Goal: Task Accomplishment & Management: Use online tool/utility

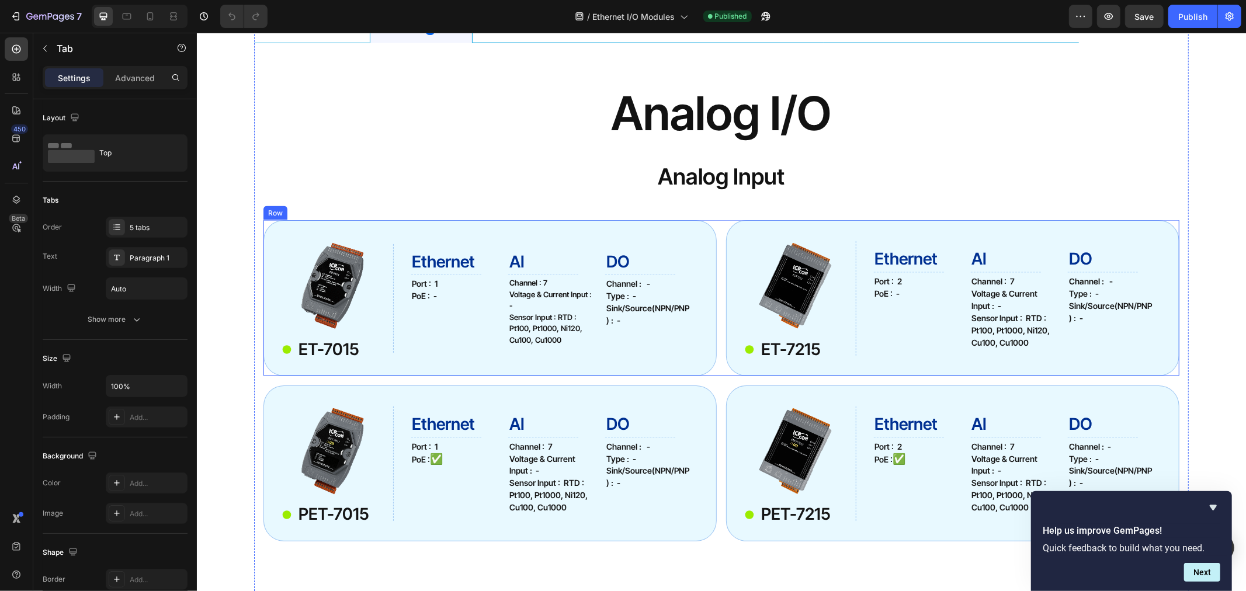
click at [269, 216] on div "Row" at bounding box center [275, 213] width 24 height 14
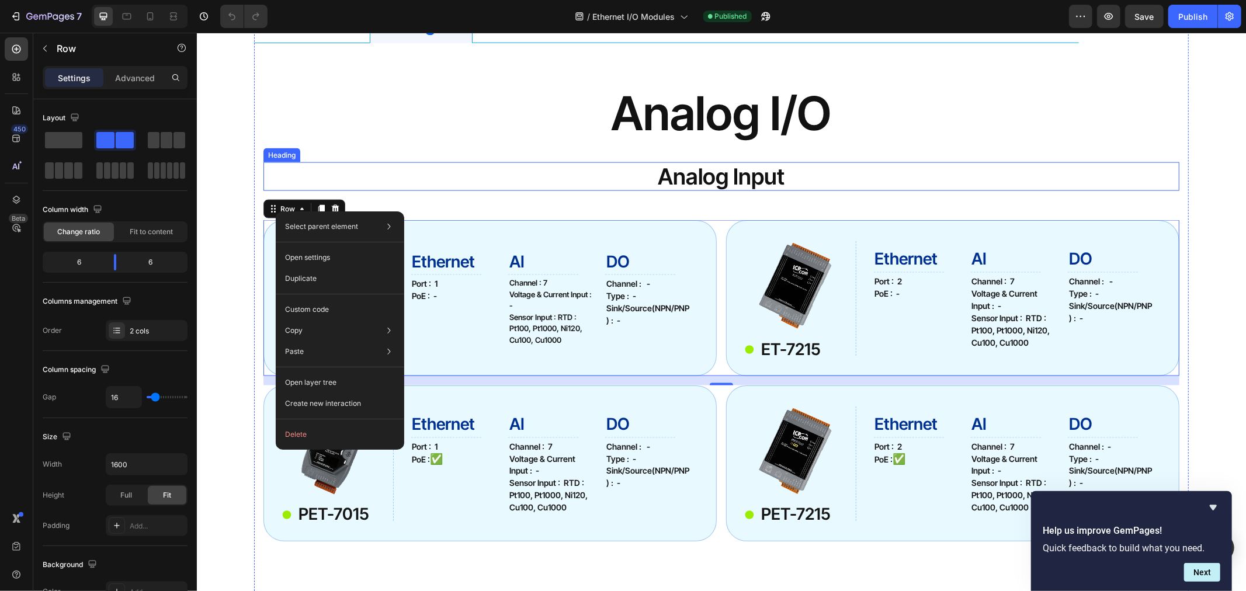
click at [460, 166] on h2 "analog input" at bounding box center [721, 176] width 916 height 29
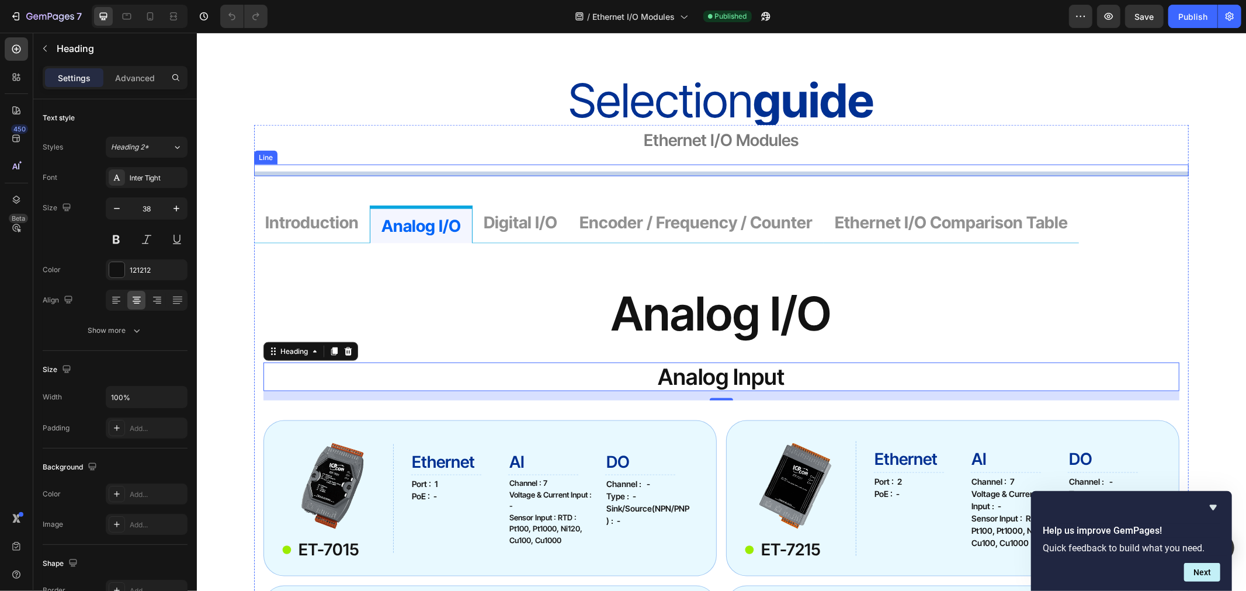
scroll to position [1038, 0]
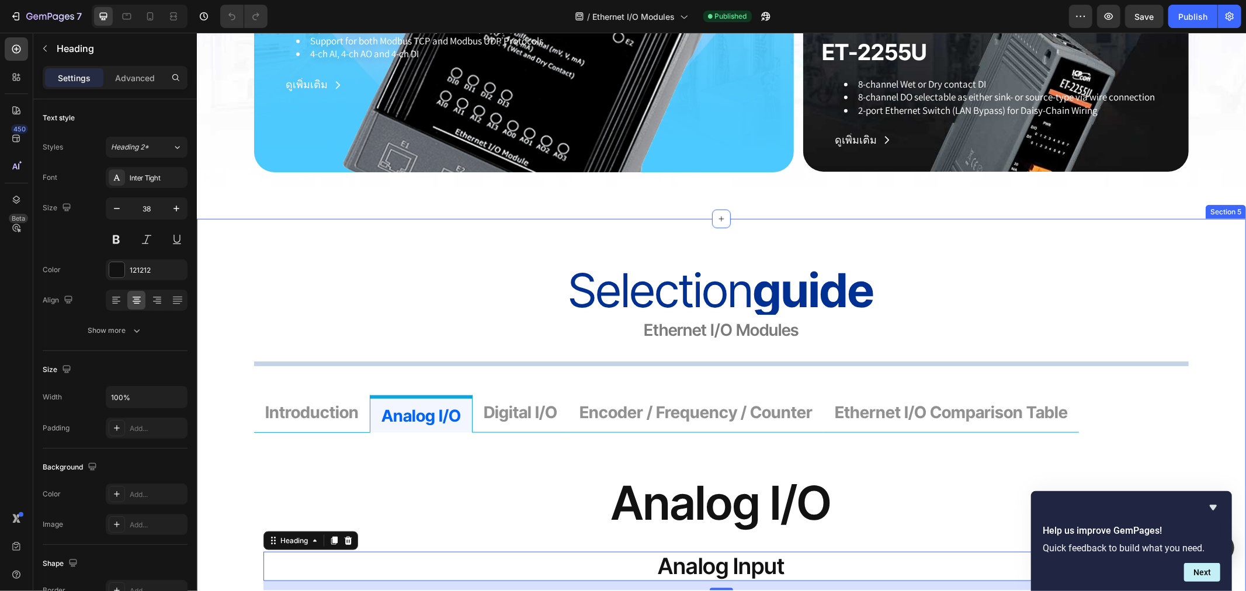
click at [1220, 214] on div "Section 5" at bounding box center [1225, 211] width 40 height 14
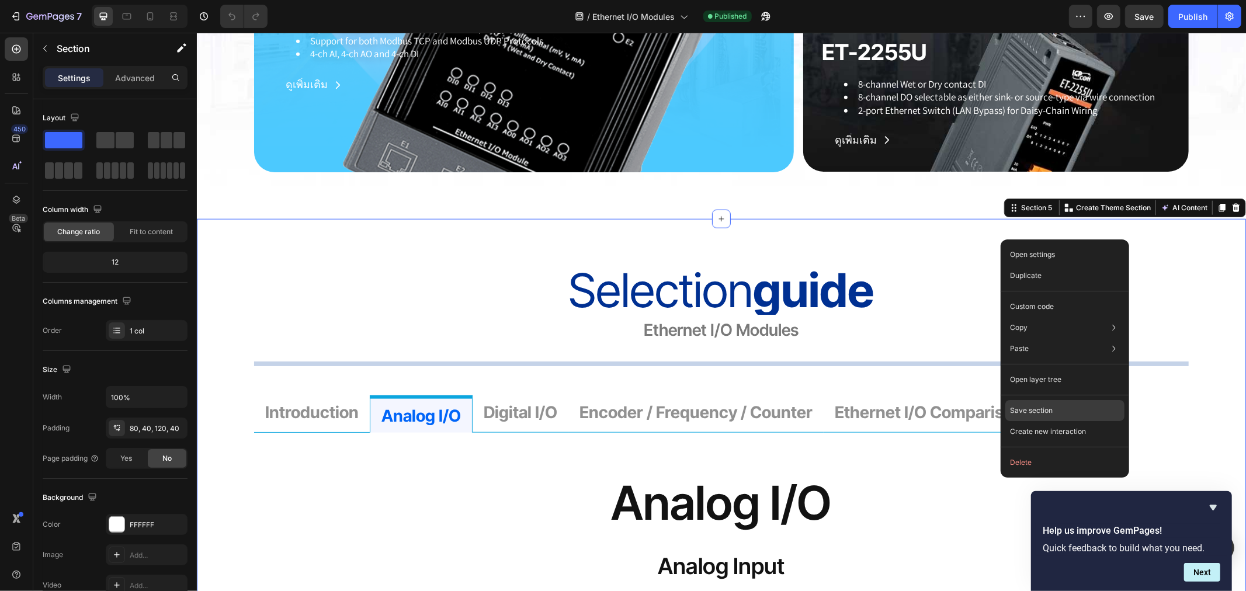
click at [1053, 411] on div "Save section" at bounding box center [1064, 410] width 119 height 21
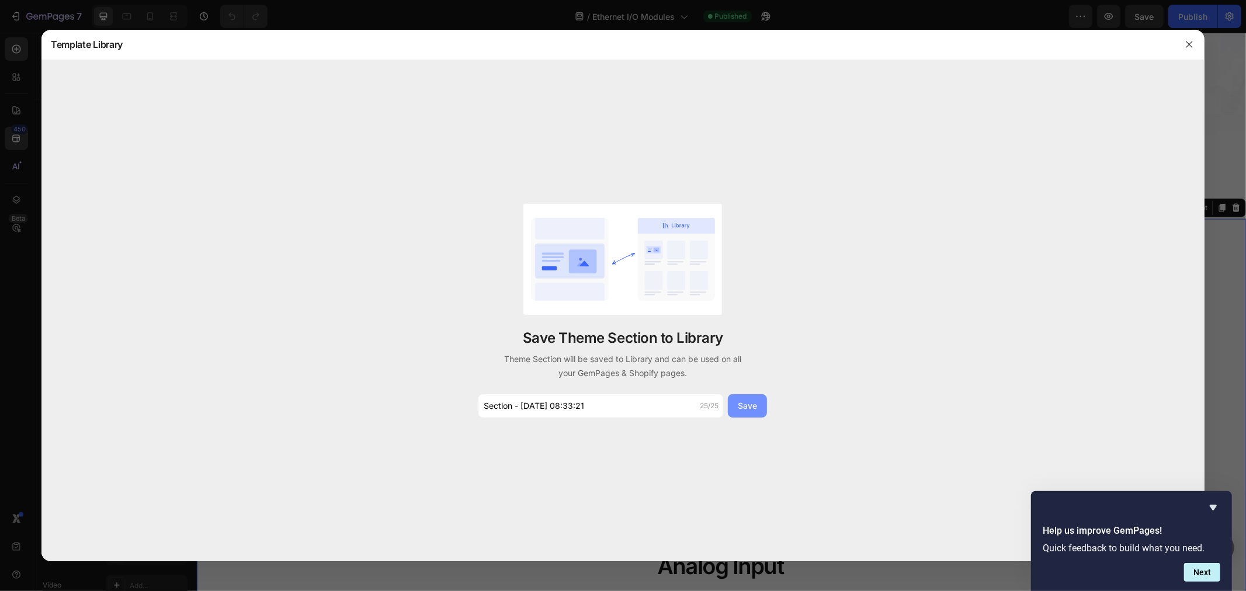
click at [761, 409] on button "Save" at bounding box center [747, 405] width 39 height 23
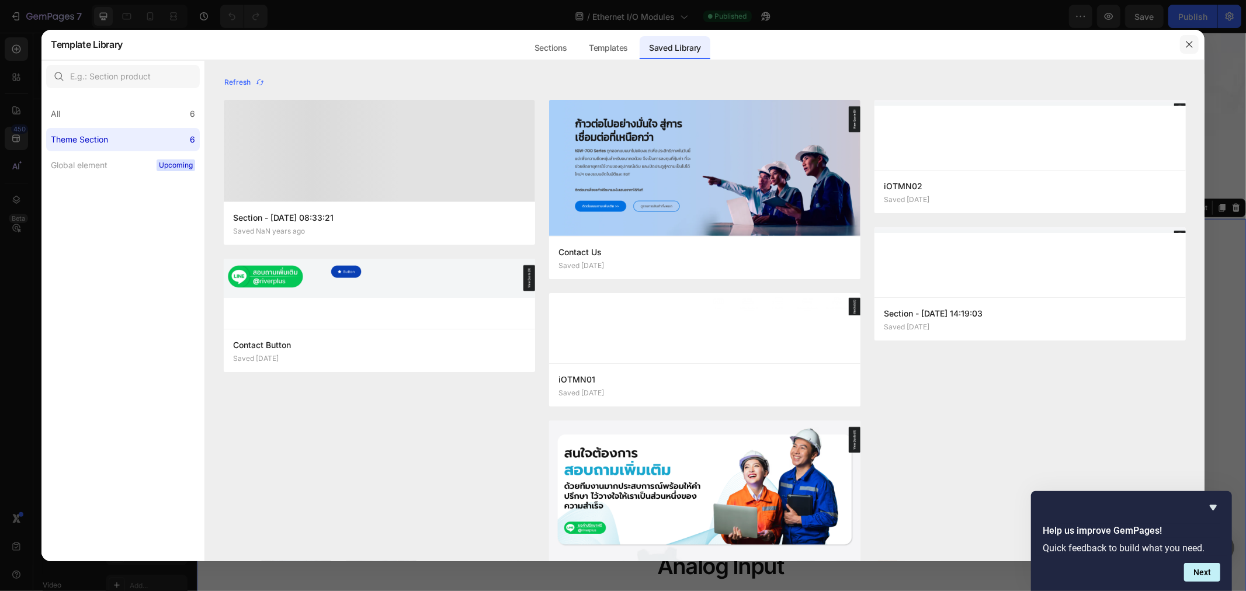
click at [1185, 43] on icon "button" at bounding box center [1189, 44] width 9 height 9
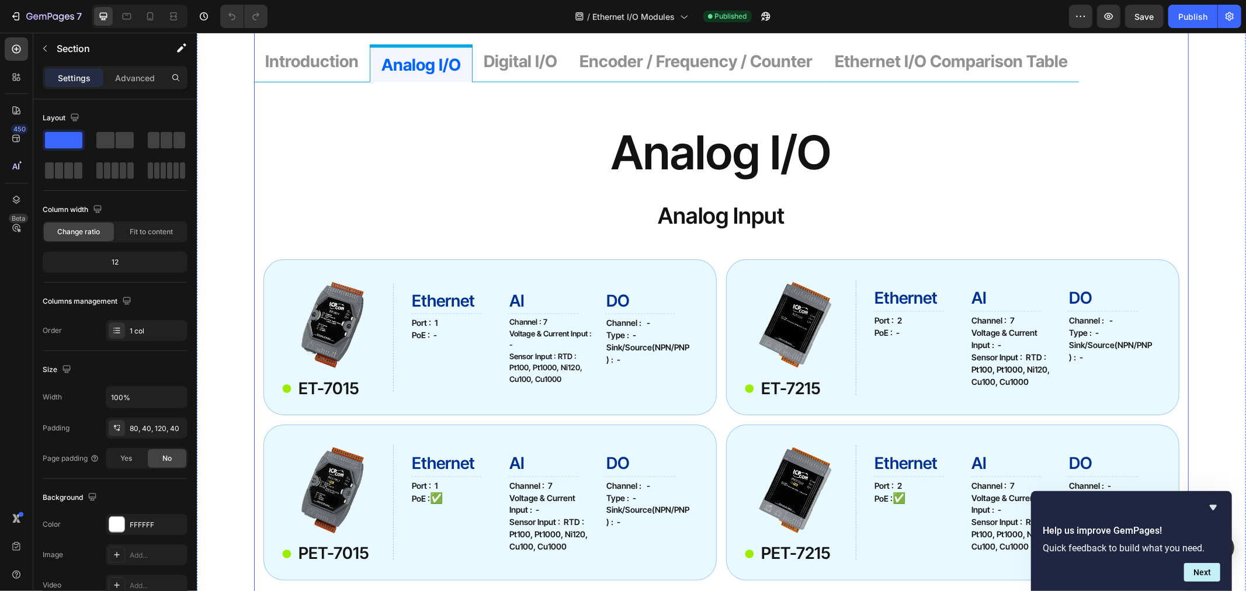
scroll to position [1492, 0]
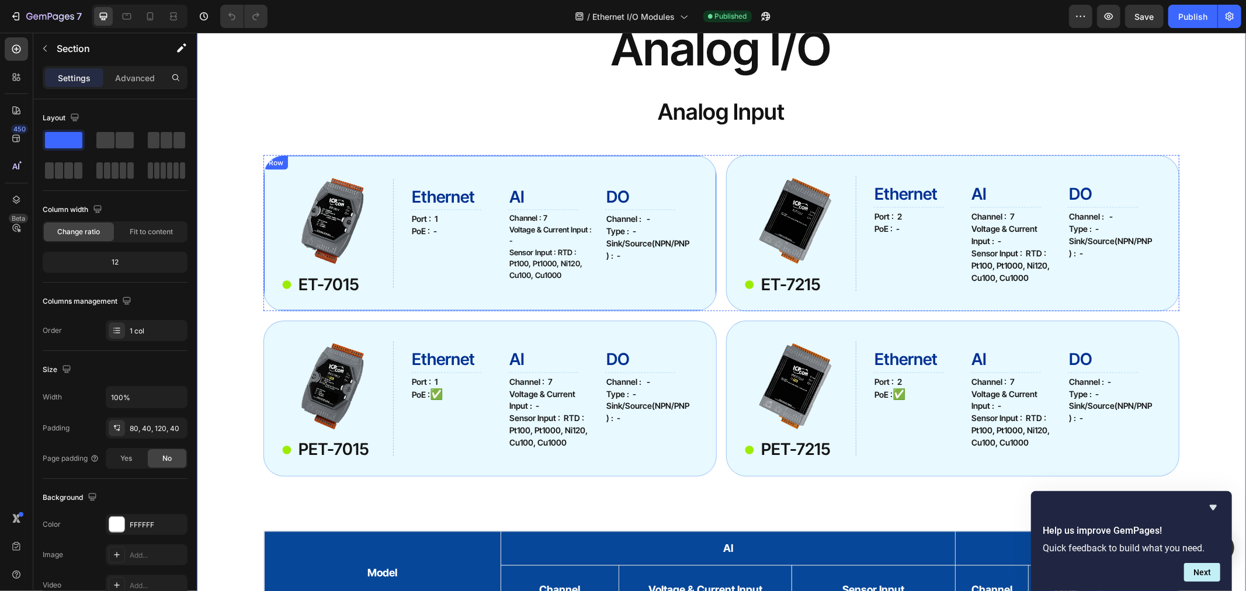
click at [276, 163] on div "Row" at bounding box center [275, 162] width 19 height 11
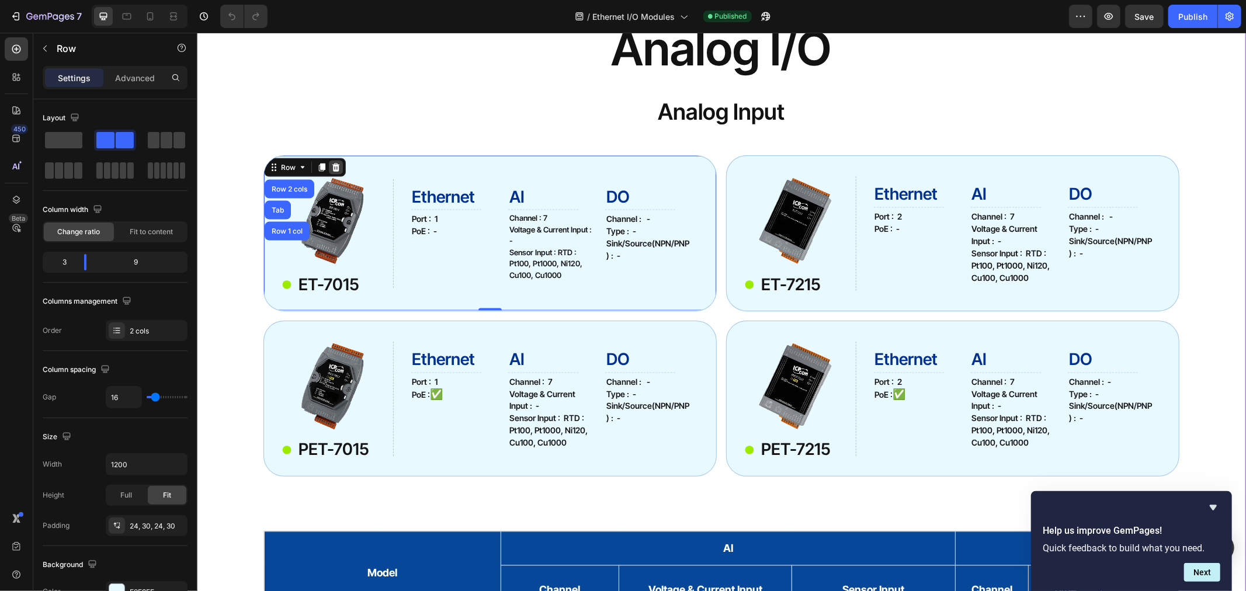
click at [332, 164] on icon at bounding box center [336, 167] width 8 height 8
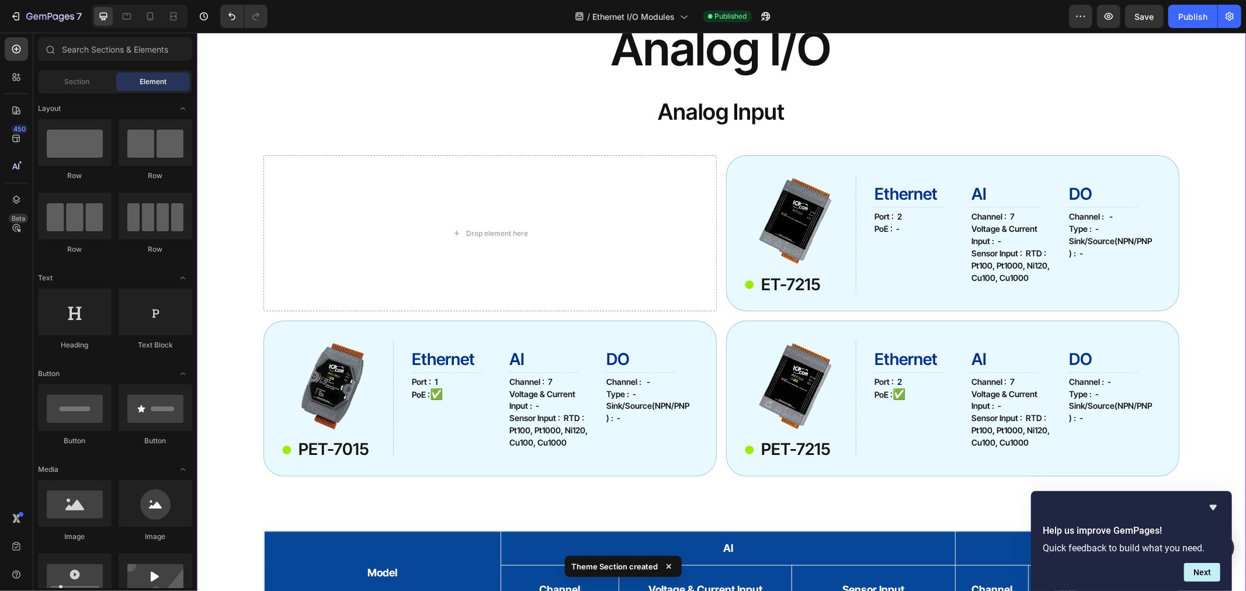
click at [752, 168] on div "Image ET-7215 Item List Ethernet Heading Title Line Port : 2 PoE : - Text Block…" at bounding box center [951, 233] width 453 height 156
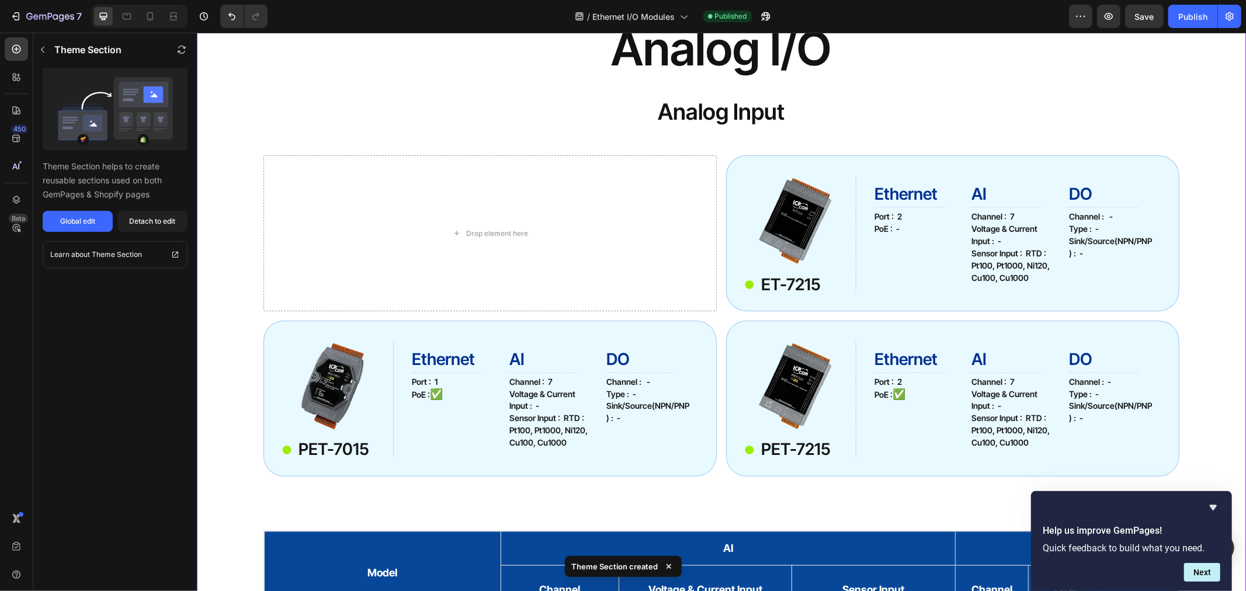
drag, startPoint x: 716, startPoint y: 178, endPoint x: 810, endPoint y: 136, distance: 103.0
click at [715, 177] on div "Drop element here Image ET-7215 Item List Ethernet Heading Title Line Port : 2 …" at bounding box center [721, 233] width 916 height 156
click at [161, 224] on div "Detach to edit" at bounding box center [153, 221] width 46 height 11
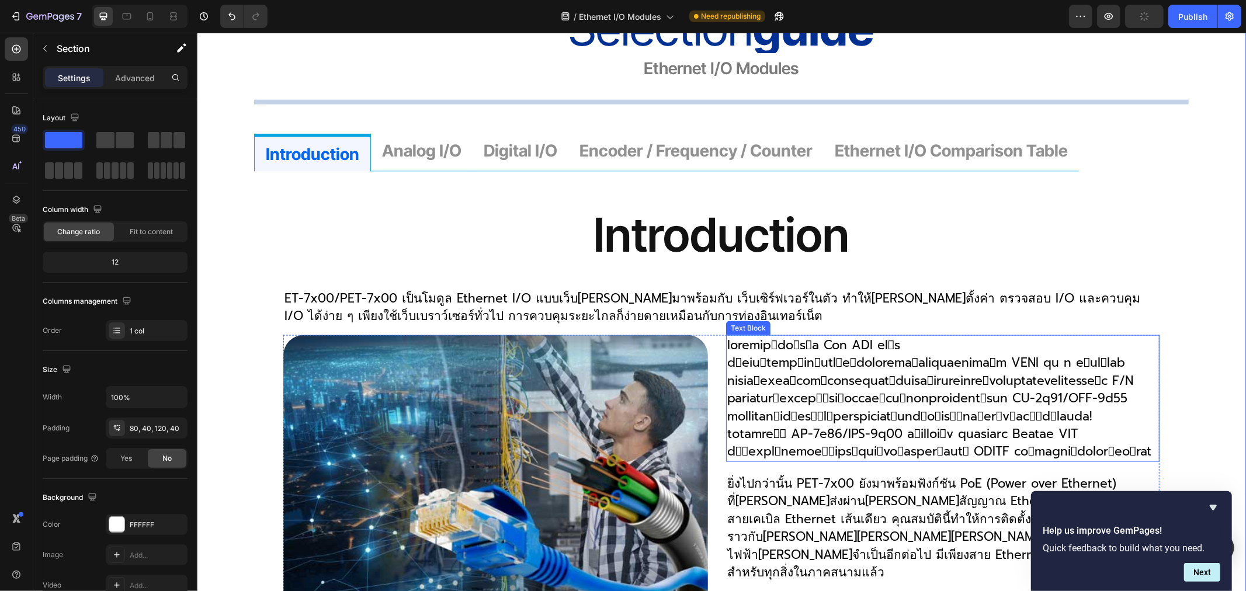
scroll to position [1298, 0]
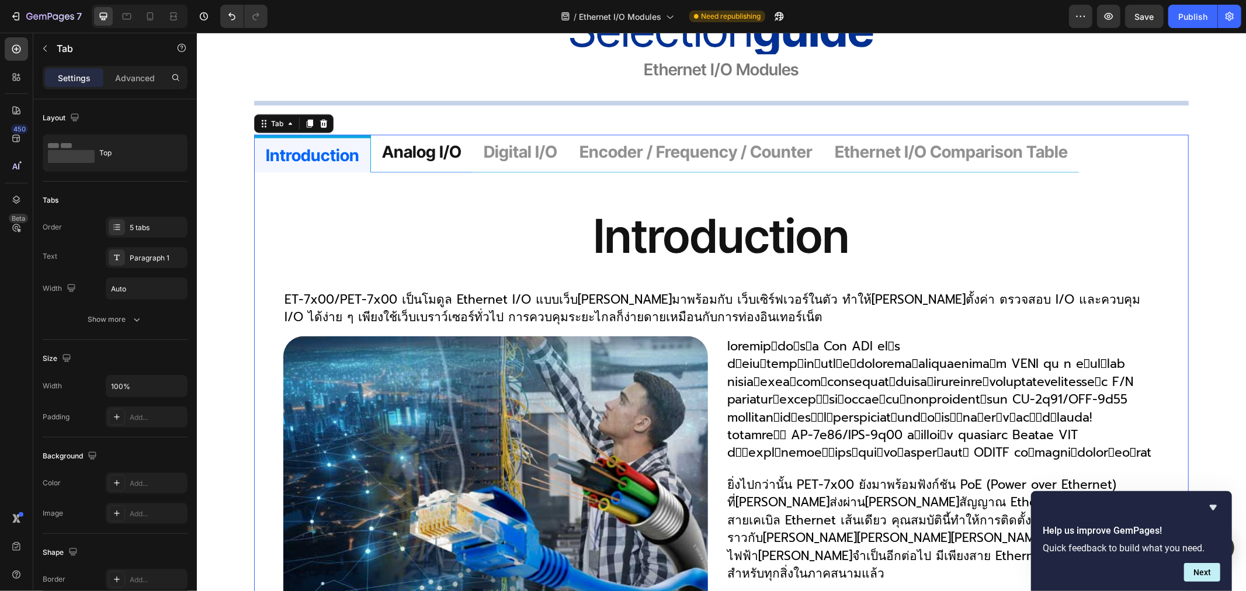
click at [414, 149] on p "analog i/o" at bounding box center [420, 151] width 79 height 21
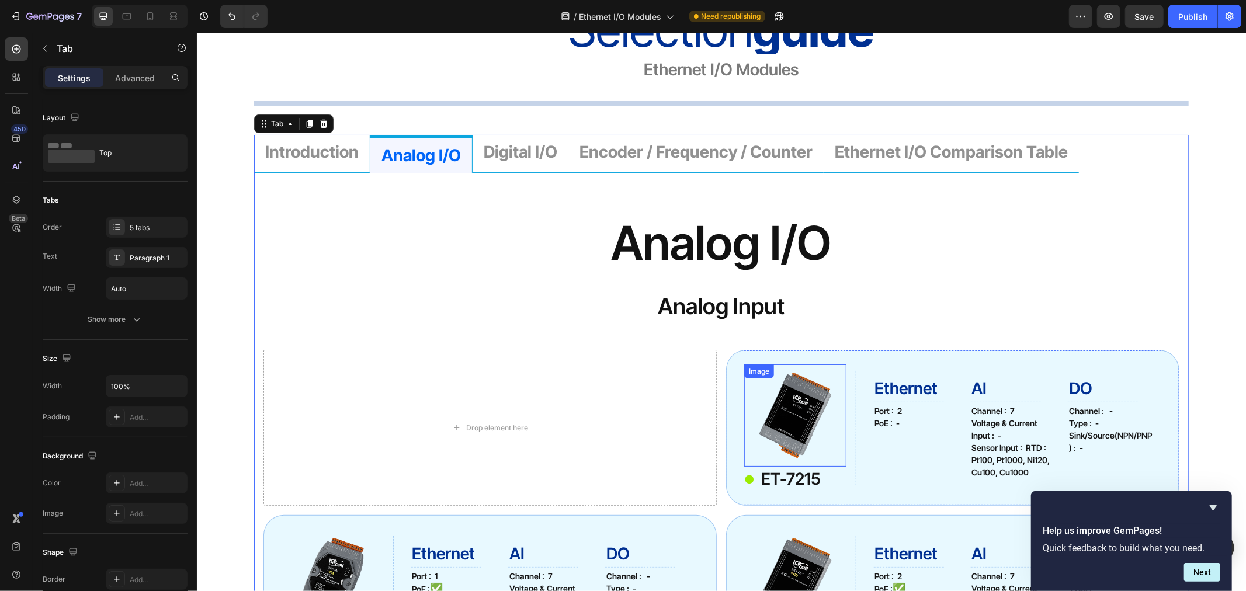
click at [749, 366] on div "Image" at bounding box center [759, 371] width 30 height 14
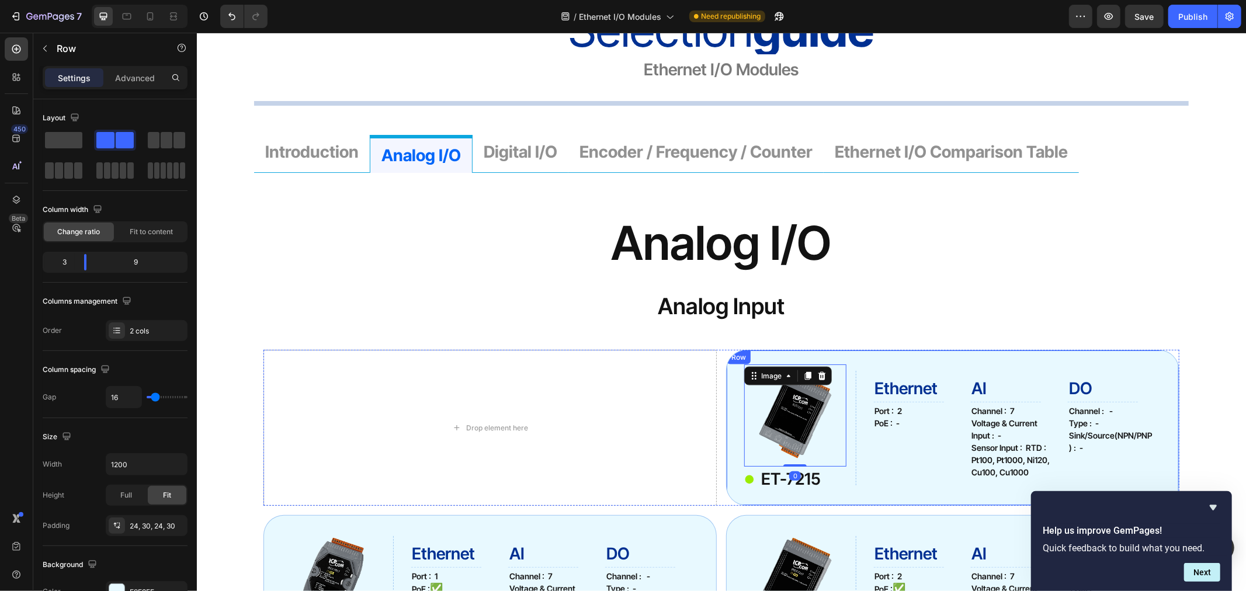
click at [734, 359] on div "Row" at bounding box center [737, 357] width 19 height 11
click at [794, 363] on icon at bounding box center [798, 361] width 8 height 8
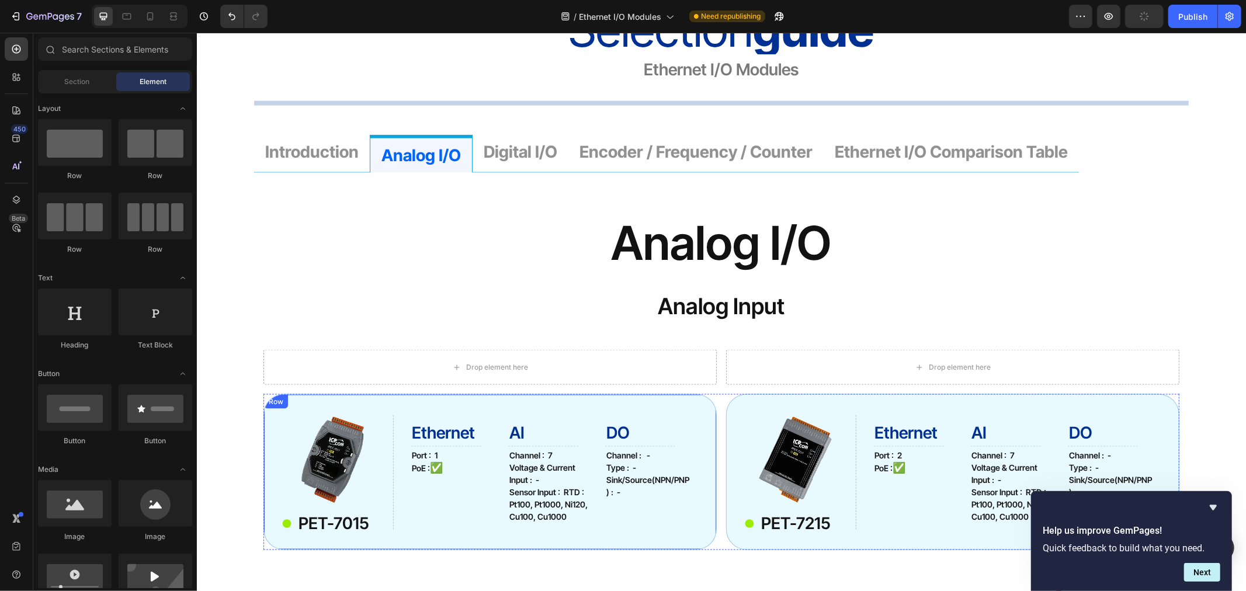
click at [283, 403] on div "Image PET-7015 Item List Ethernet Heading Title Line Port : 1 PoE : ✅ Text Bloc…" at bounding box center [489, 472] width 453 height 156
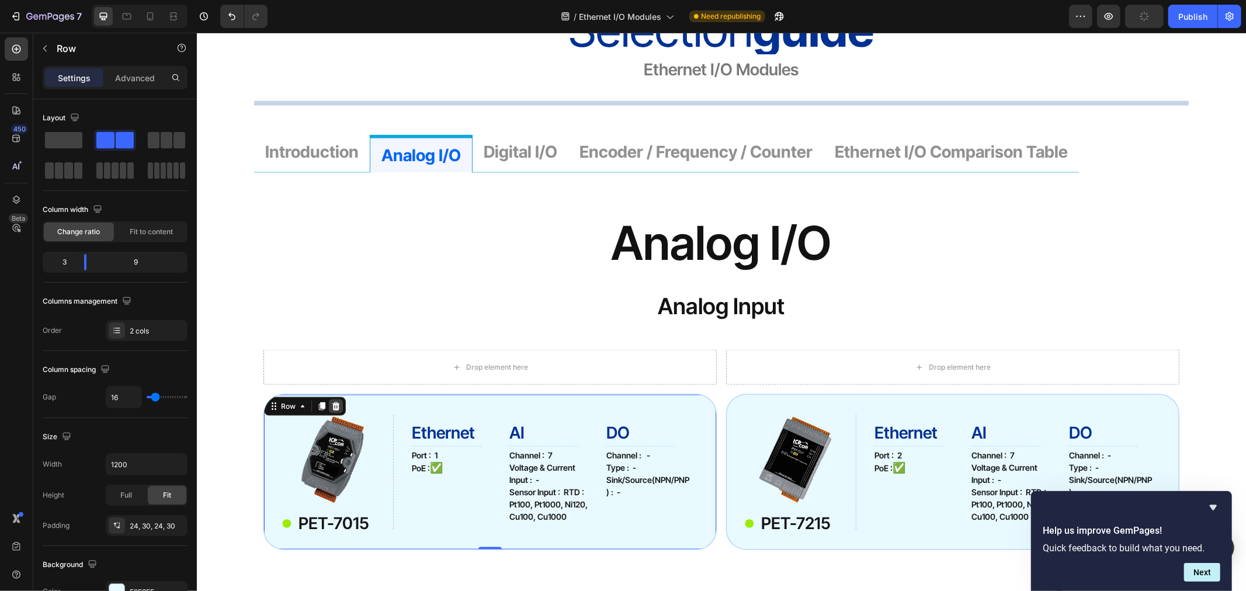
click at [331, 406] on icon at bounding box center [335, 405] width 9 height 9
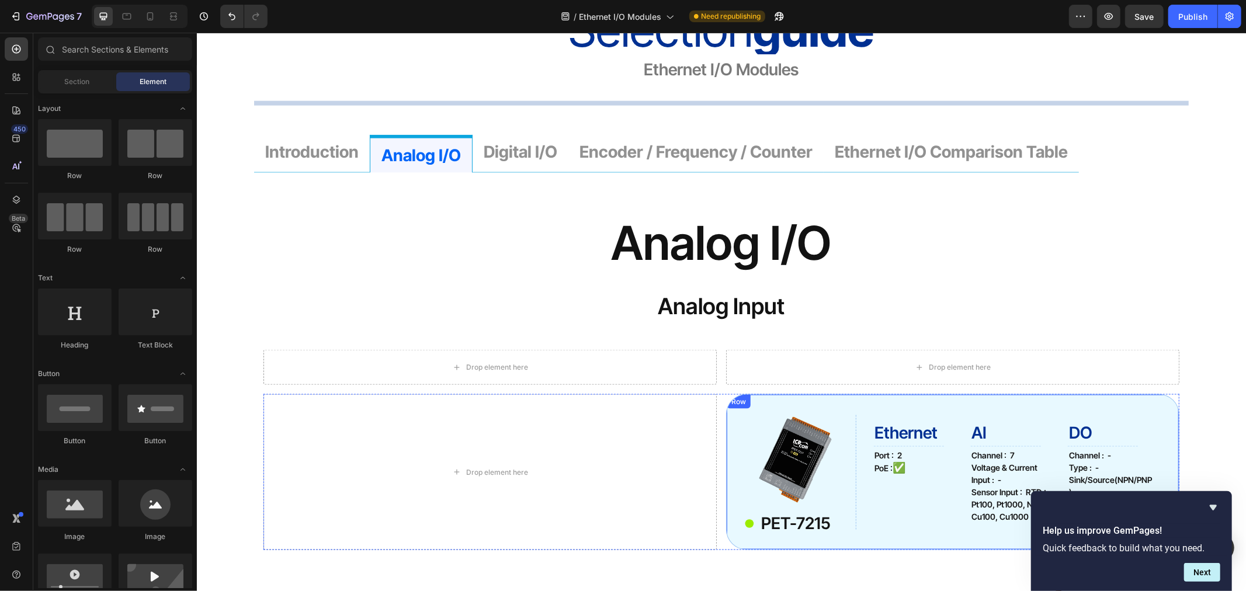
click at [738, 403] on div "Row" at bounding box center [737, 401] width 19 height 11
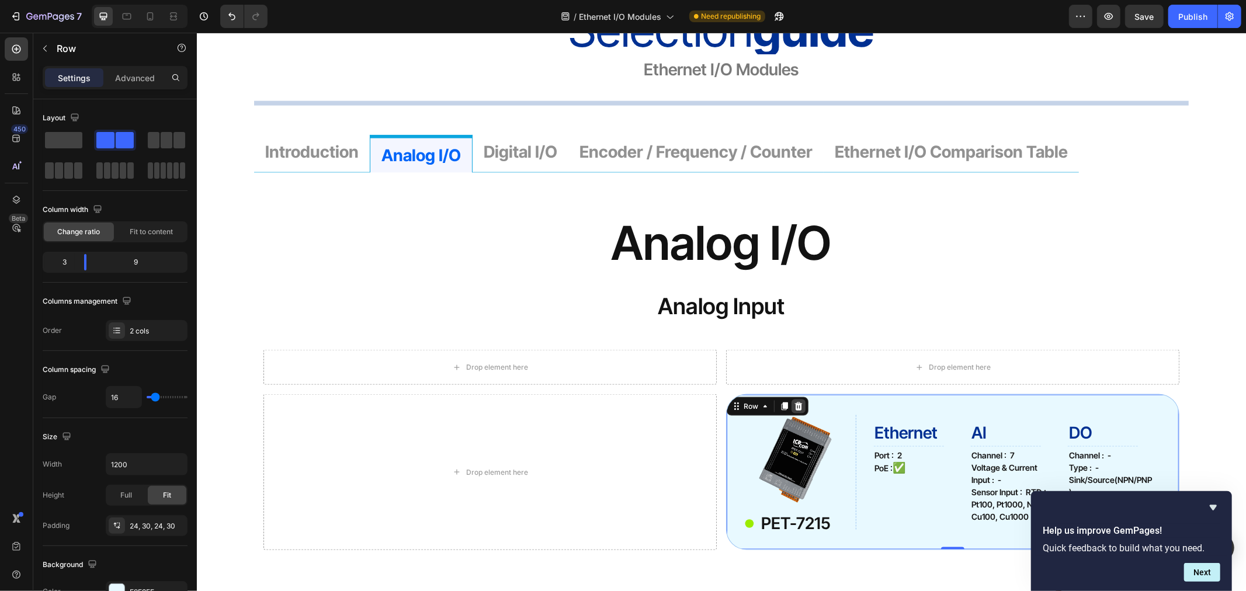
click at [795, 407] on icon at bounding box center [798, 406] width 8 height 8
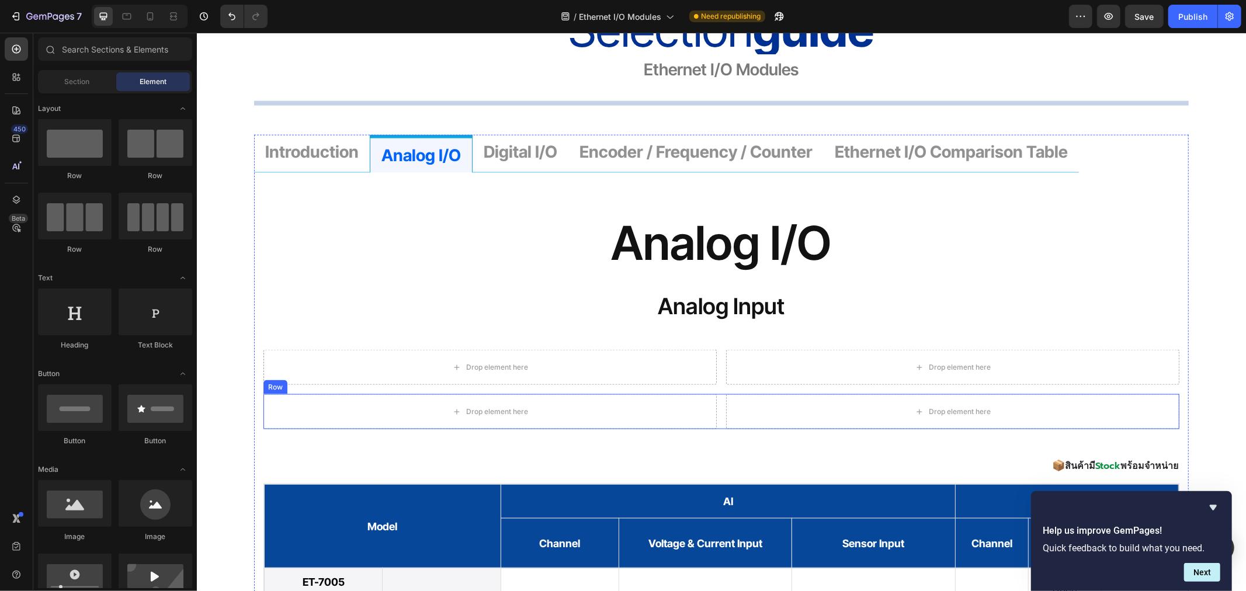
click at [276, 388] on div "Row" at bounding box center [274, 386] width 19 height 11
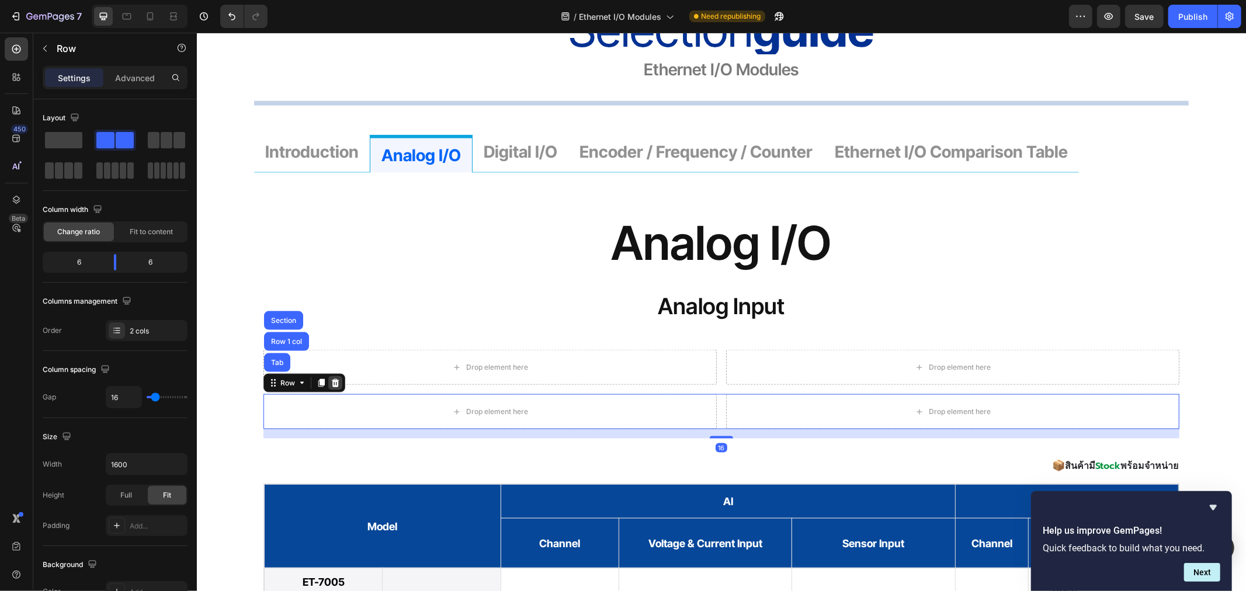
click at [332, 386] on icon at bounding box center [334, 382] width 9 height 9
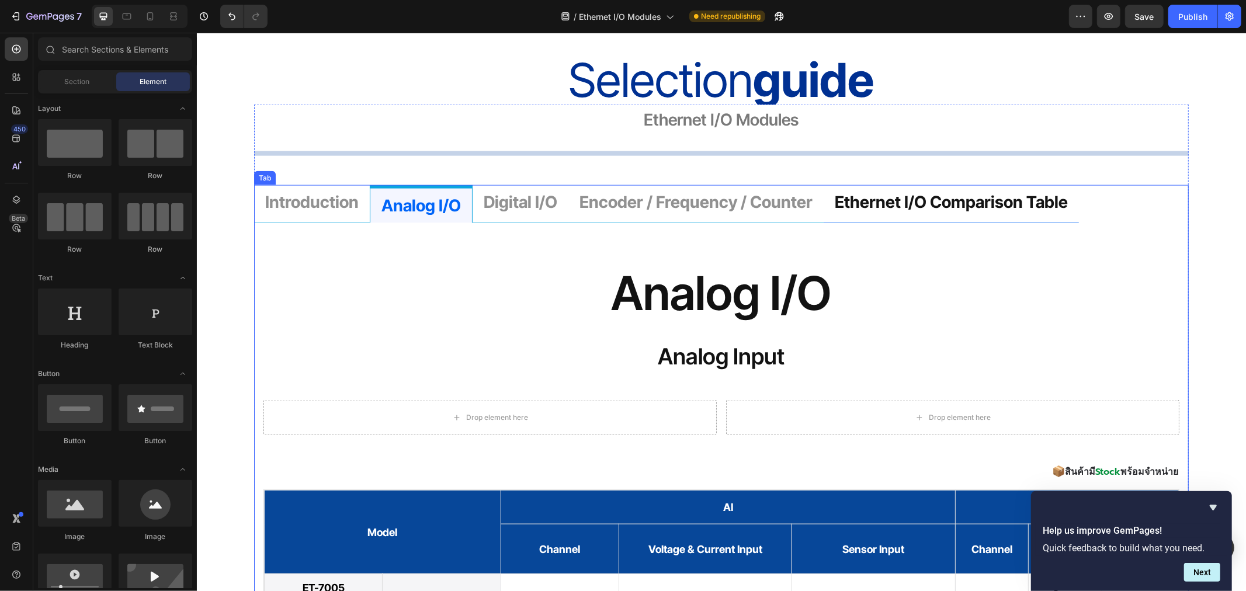
scroll to position [1233, 0]
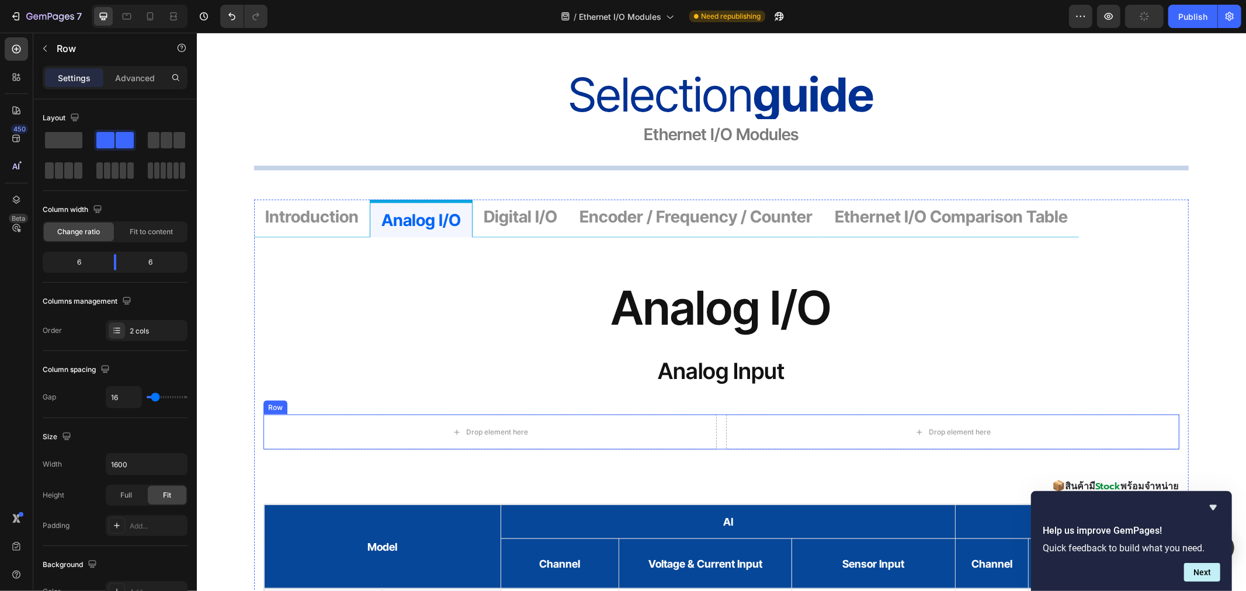
click at [267, 407] on div "Row" at bounding box center [274, 407] width 19 height 11
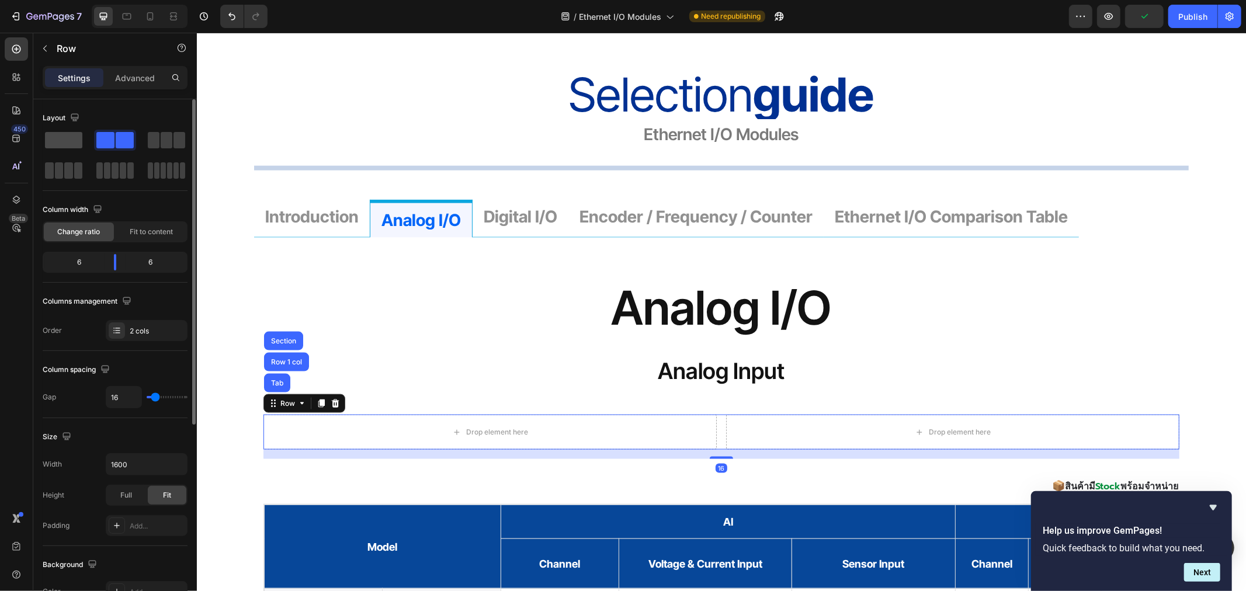
click at [72, 137] on span at bounding box center [63, 140] width 37 height 16
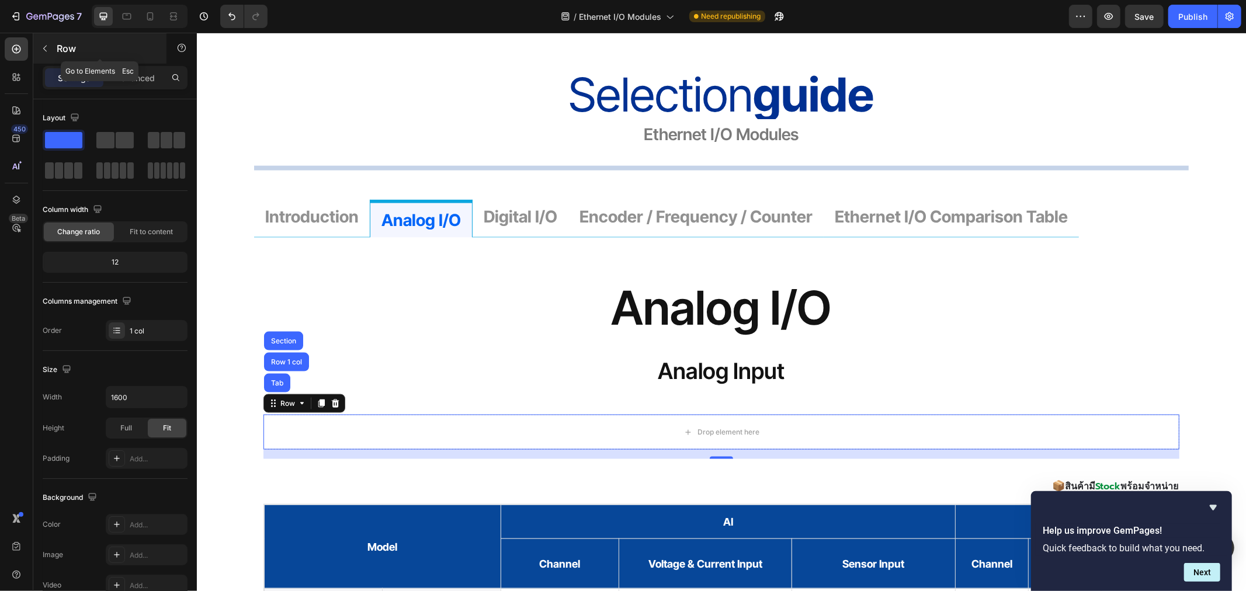
click at [49, 47] on icon "button" at bounding box center [44, 48] width 9 height 9
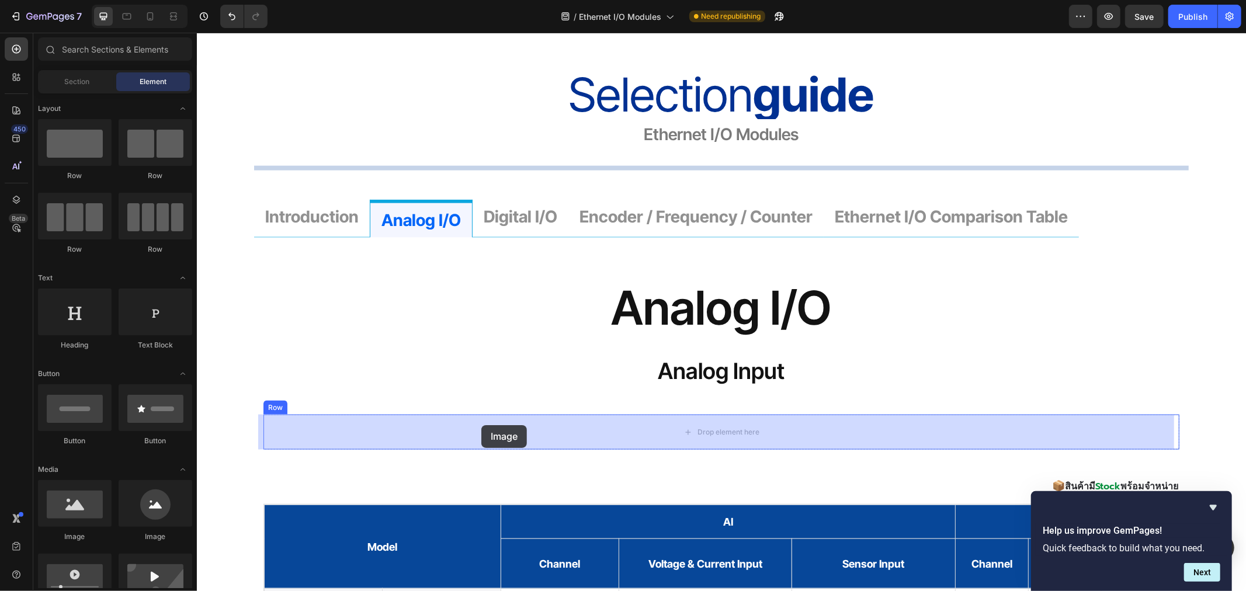
drag, startPoint x: 276, startPoint y: 545, endPoint x: 481, endPoint y: 425, distance: 237.7
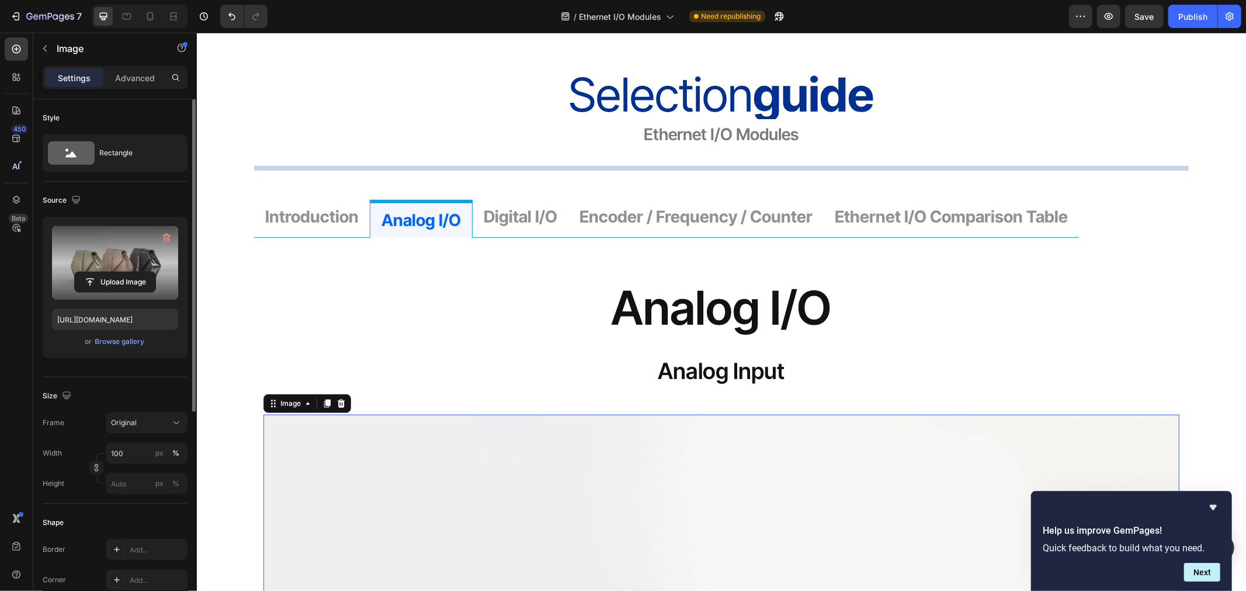
click at [102, 263] on label at bounding box center [115, 263] width 126 height 74
click at [102, 272] on input "file" at bounding box center [115, 282] width 81 height 20
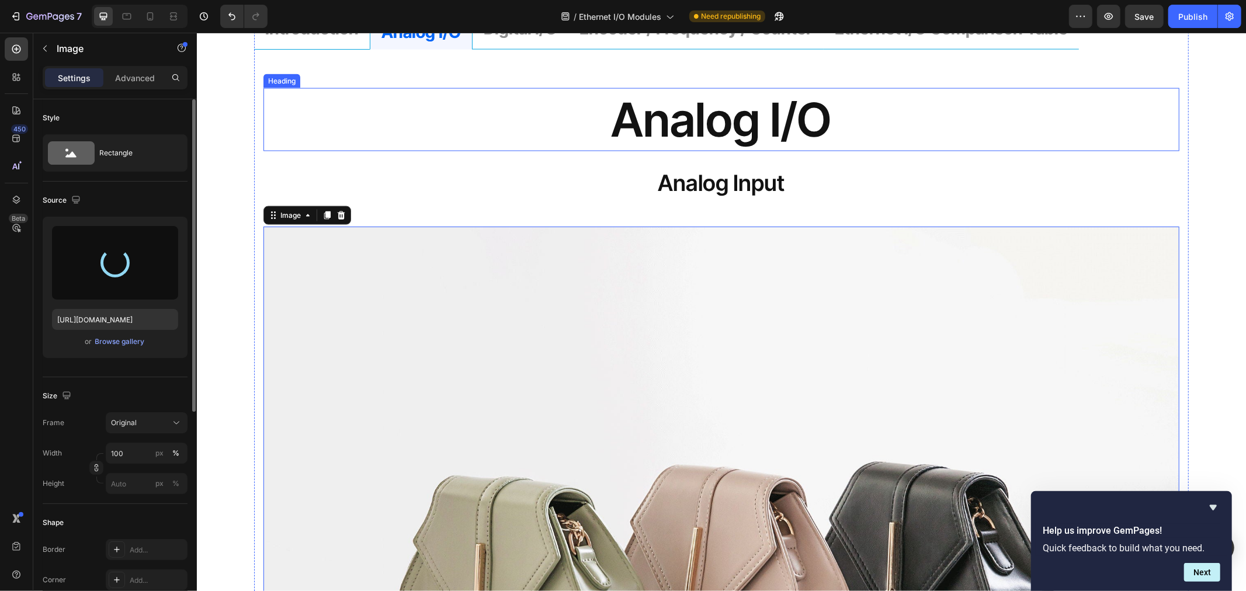
scroll to position [1492, 0]
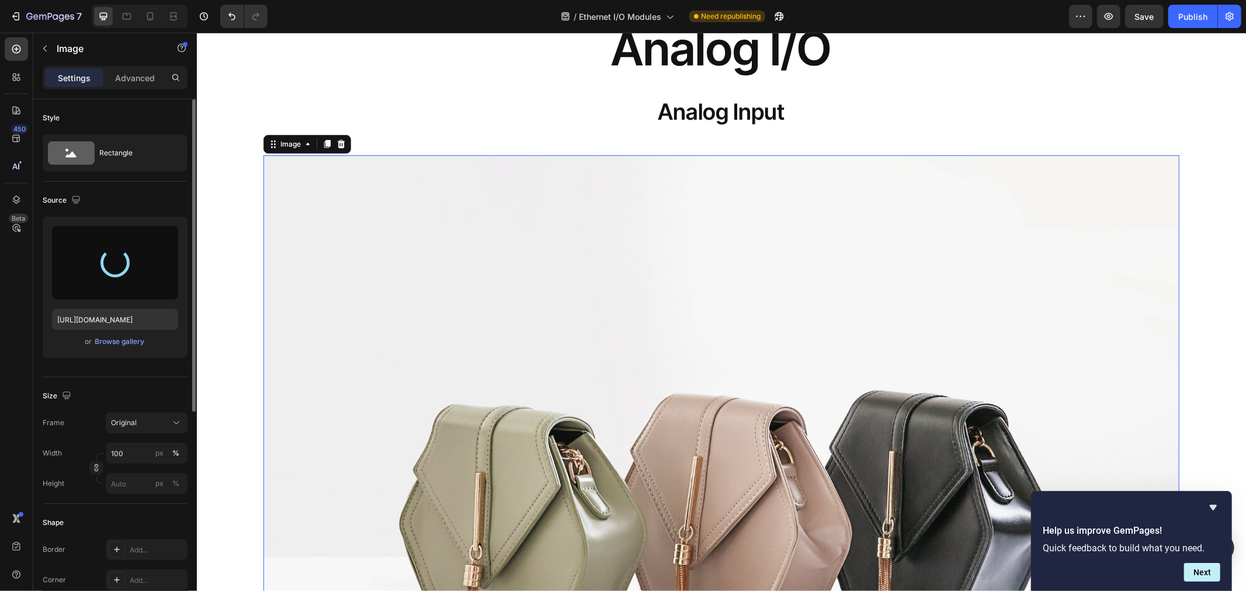
type input "[URL][DOMAIN_NAME]"
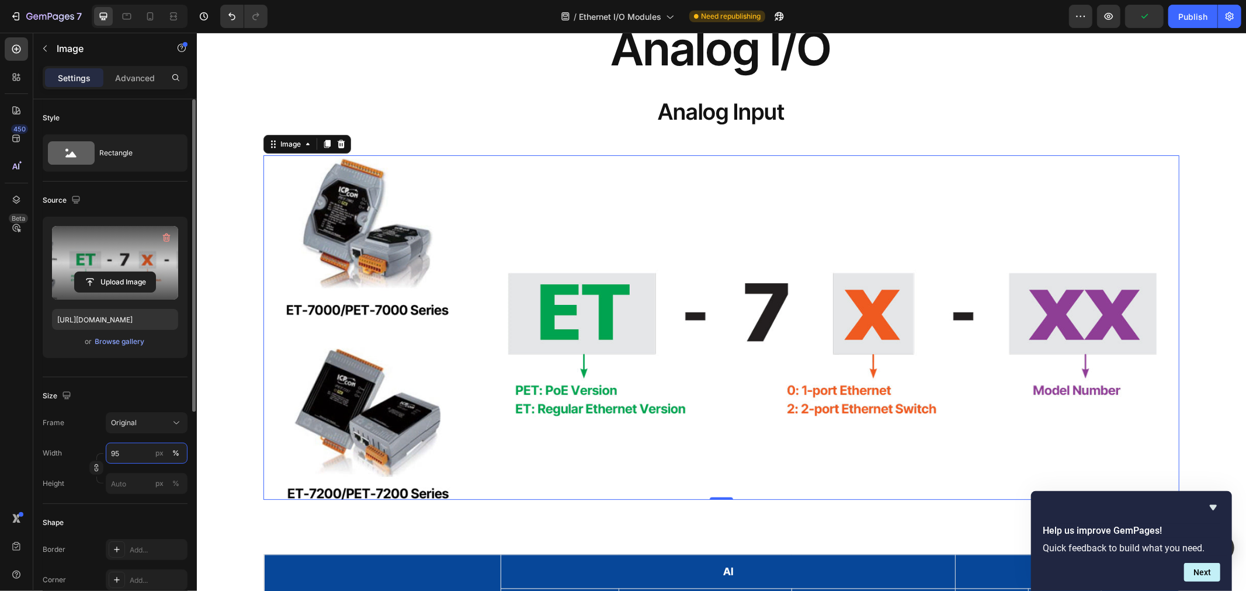
type input "9"
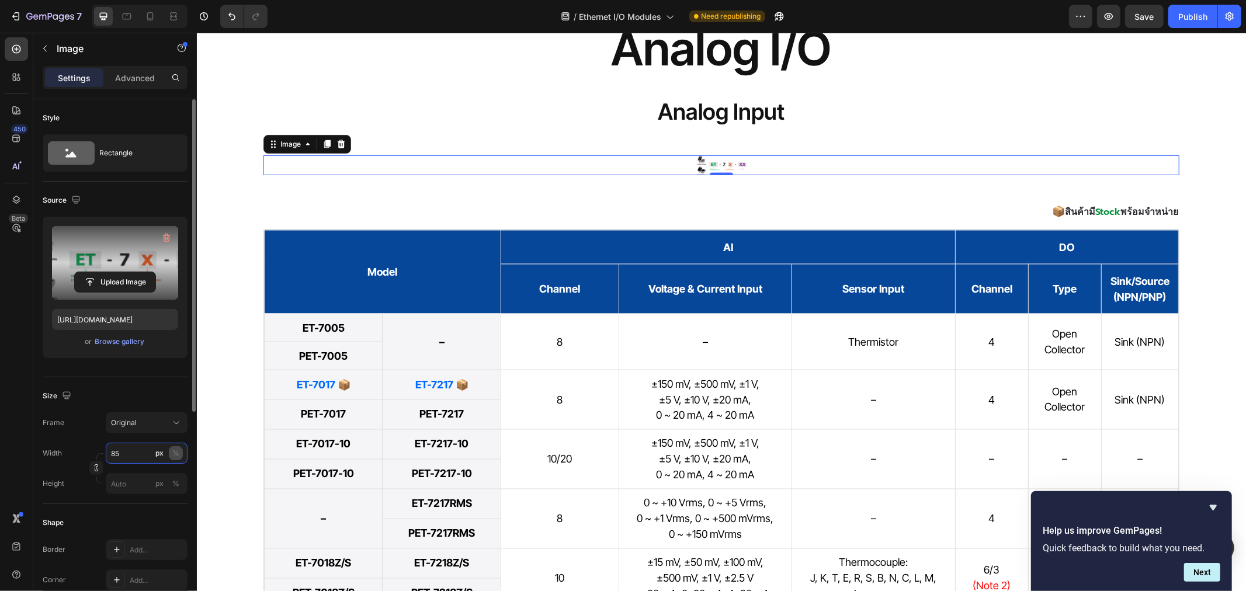
type input "85"
click at [179, 453] on button "%" at bounding box center [176, 453] width 14 height 14
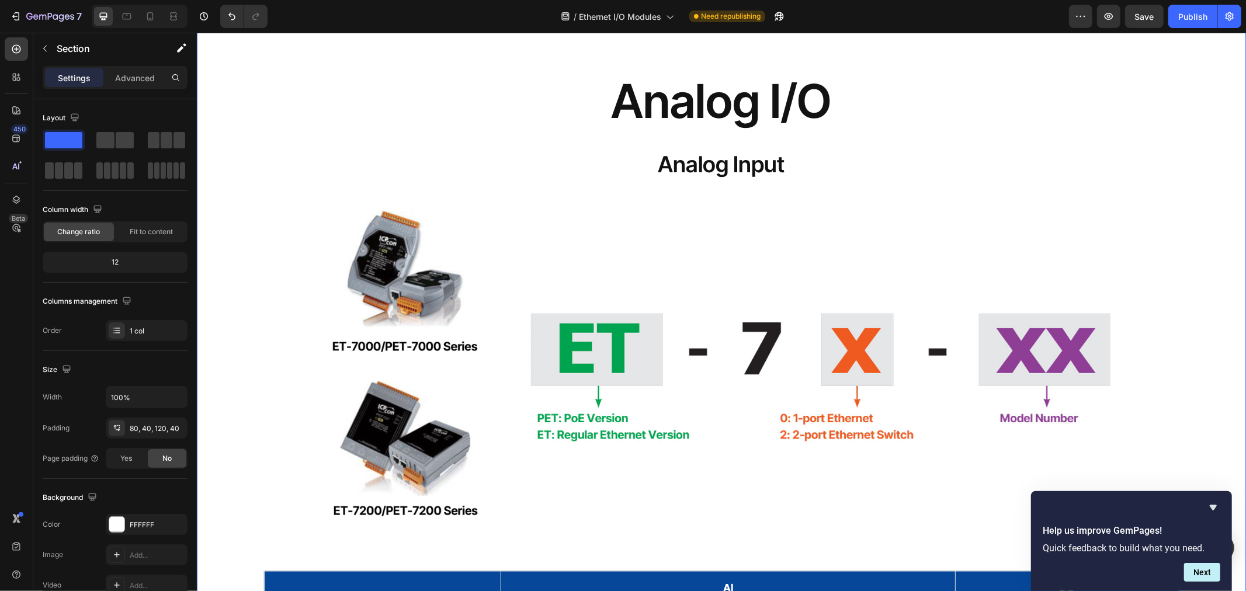
scroll to position [1428, 0]
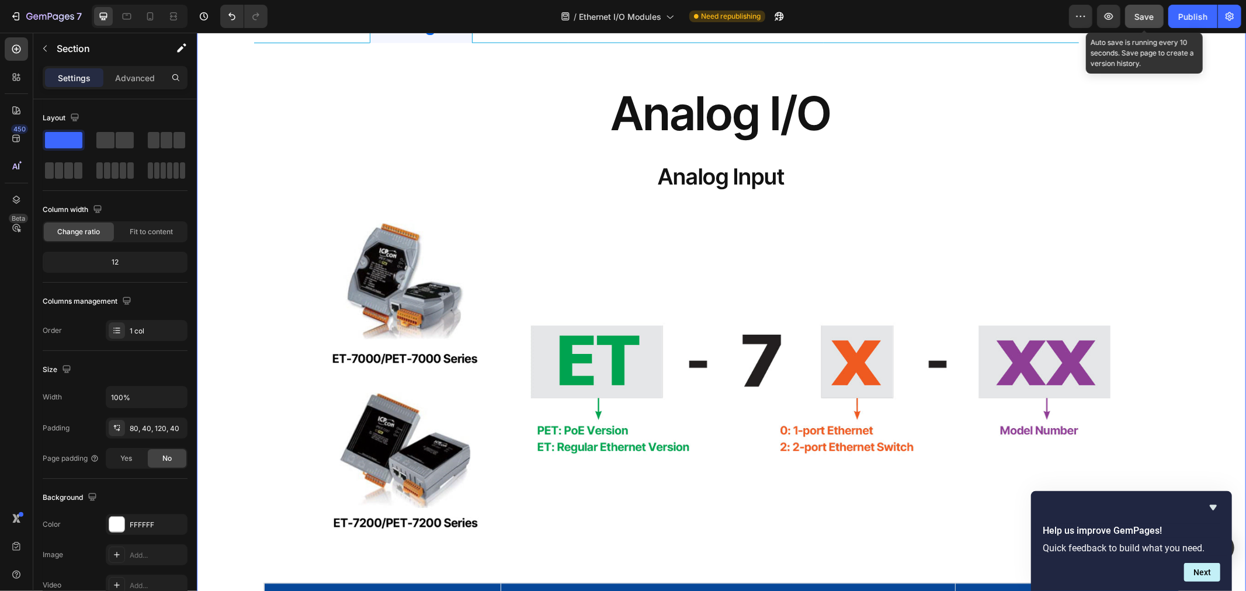
click at [1143, 15] on span "Save" at bounding box center [1144, 17] width 19 height 10
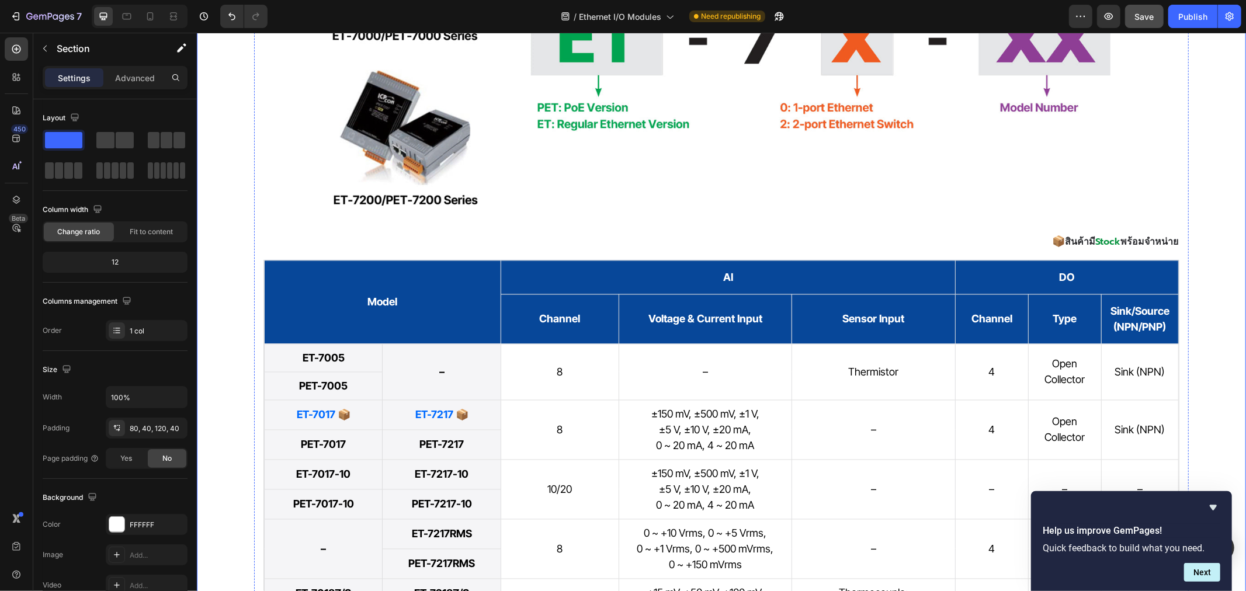
scroll to position [1752, 0]
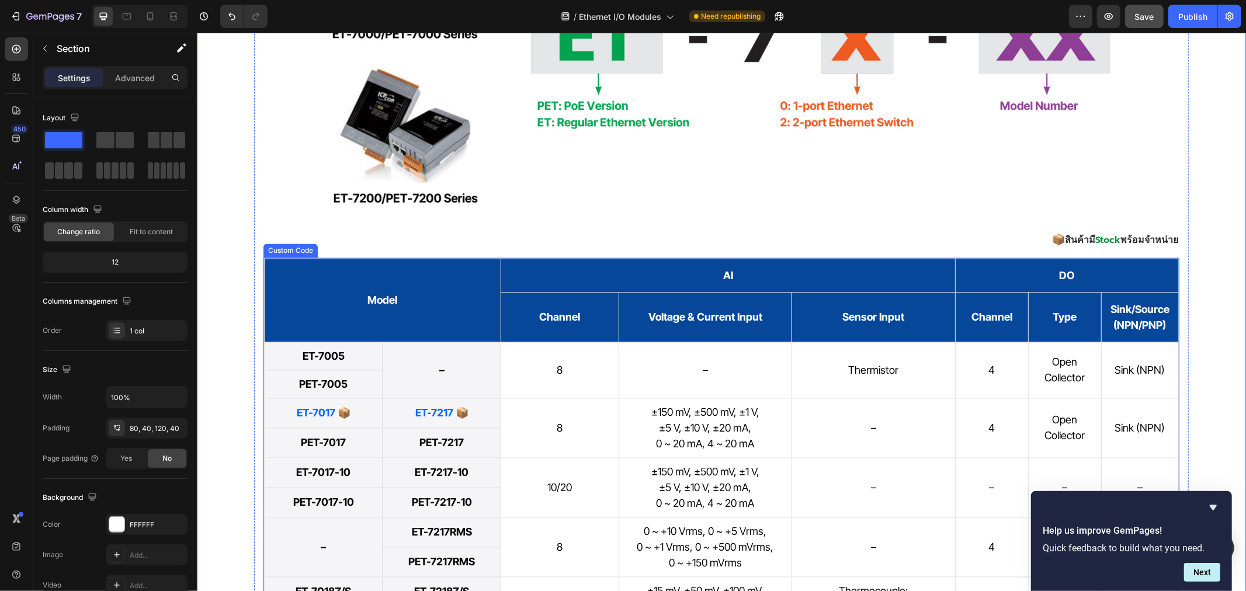
click at [284, 252] on div "Custom Code" at bounding box center [290, 250] width 50 height 11
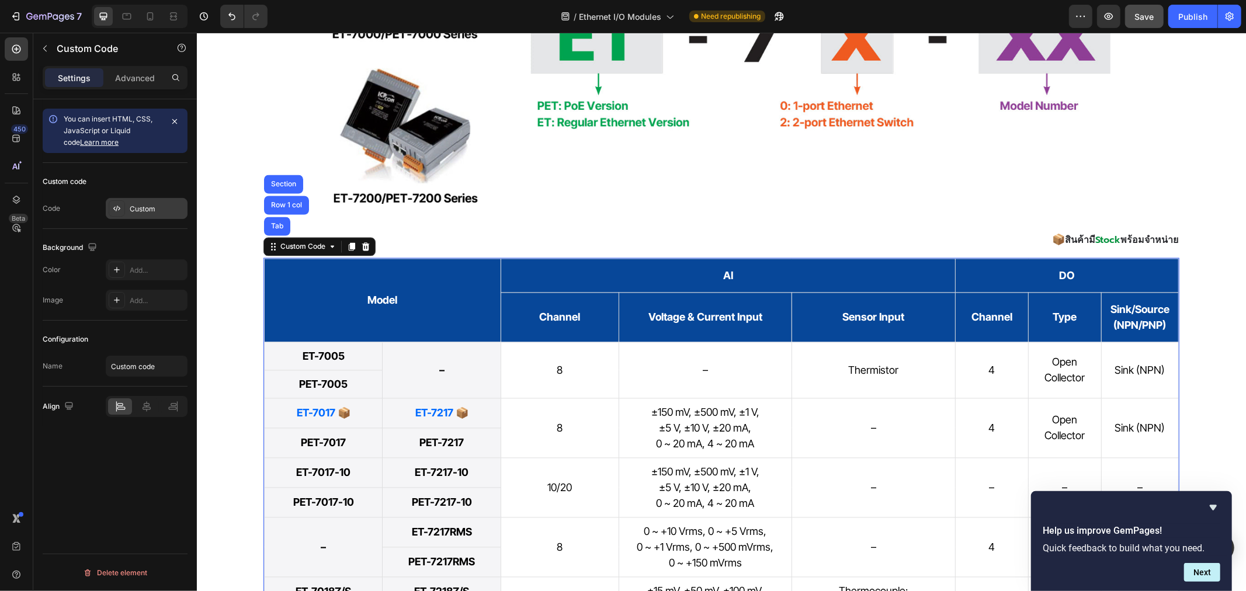
click at [148, 208] on div "Custom" at bounding box center [157, 209] width 55 height 11
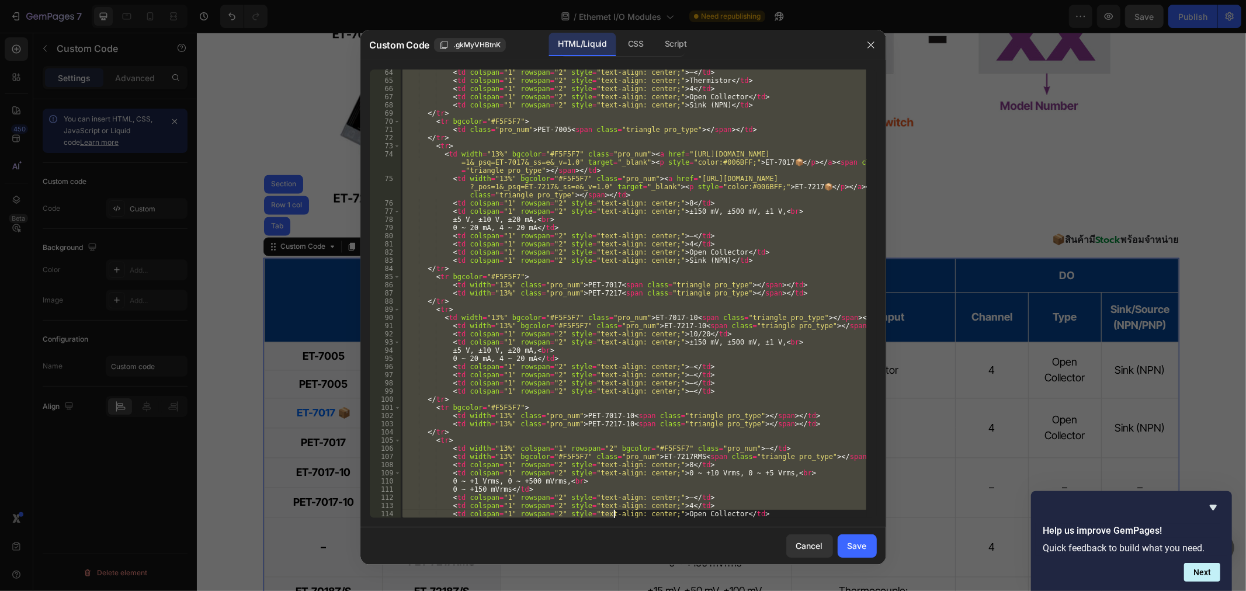
scroll to position [901, 0]
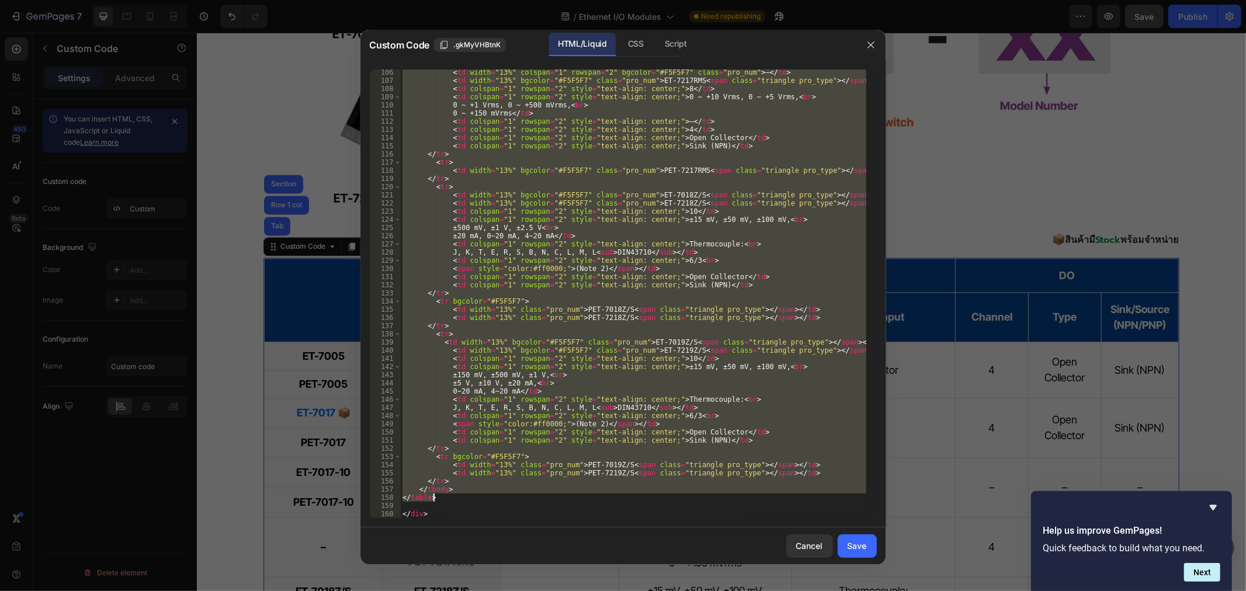
drag, startPoint x: 400, startPoint y: 422, endPoint x: 475, endPoint y: 495, distance: 104.5
click at [475, 495] on div "< td width = "13%" colspan = "1" rowspan = "2" bgcolor = "#F5F5F7" class = "pro…" at bounding box center [633, 300] width 466 height 465
type textarea "</tbody> </table>"
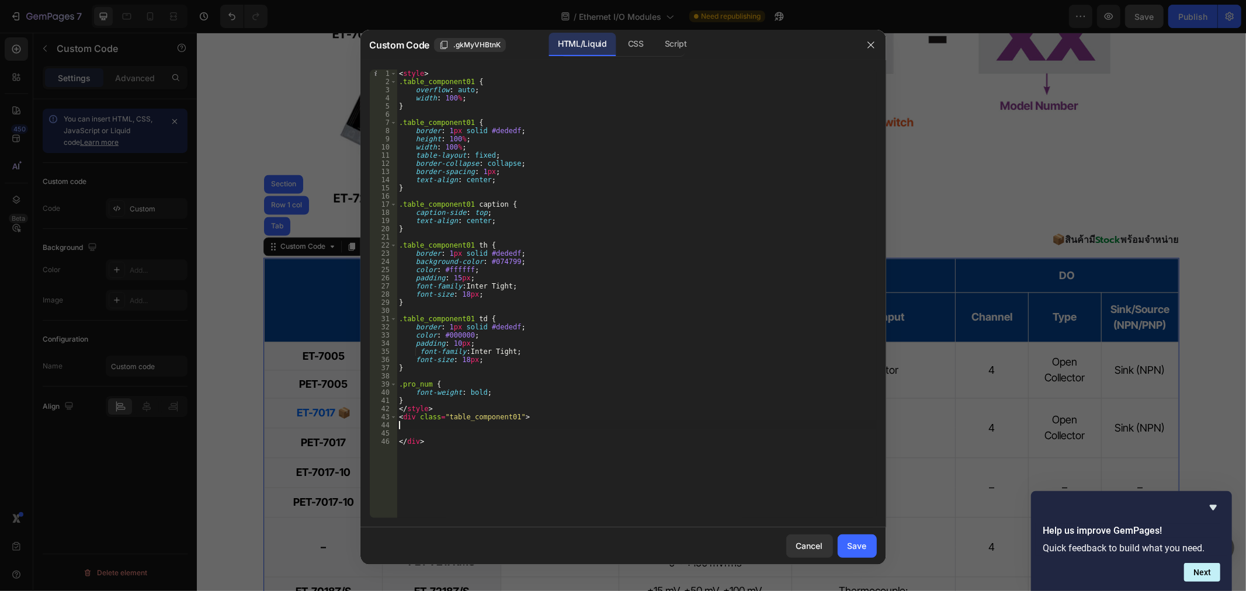
paste textarea "</table>"
type textarea "</table>"
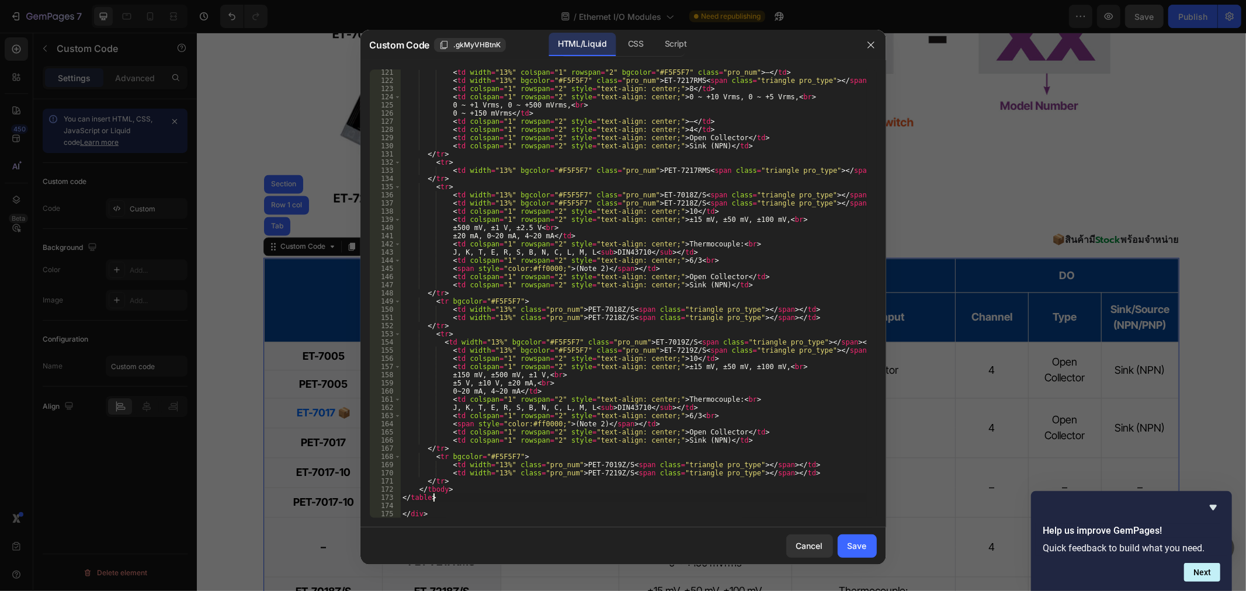
scroll to position [1031, 0]
click at [416, 503] on div "< td width = "13%" colspan = "1" rowspan = "2" bgcolor = "#F5F5F7" class = "pro…" at bounding box center [633, 300] width 466 height 465
type textarea "</table>"
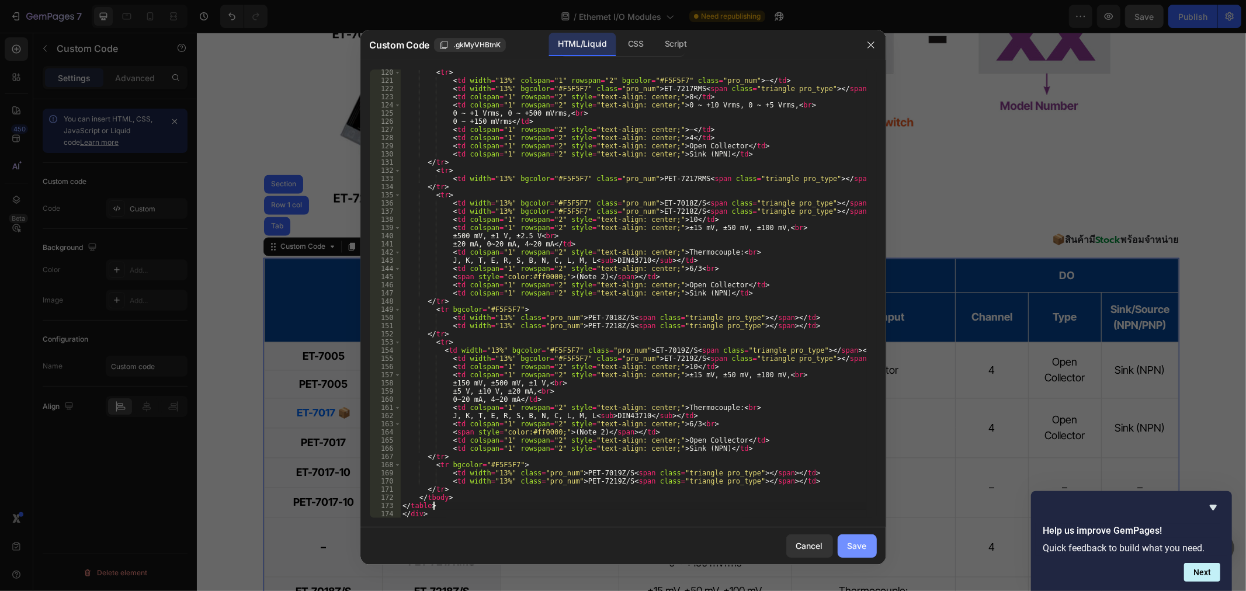
click at [866, 545] on div "Save" at bounding box center [857, 546] width 19 height 12
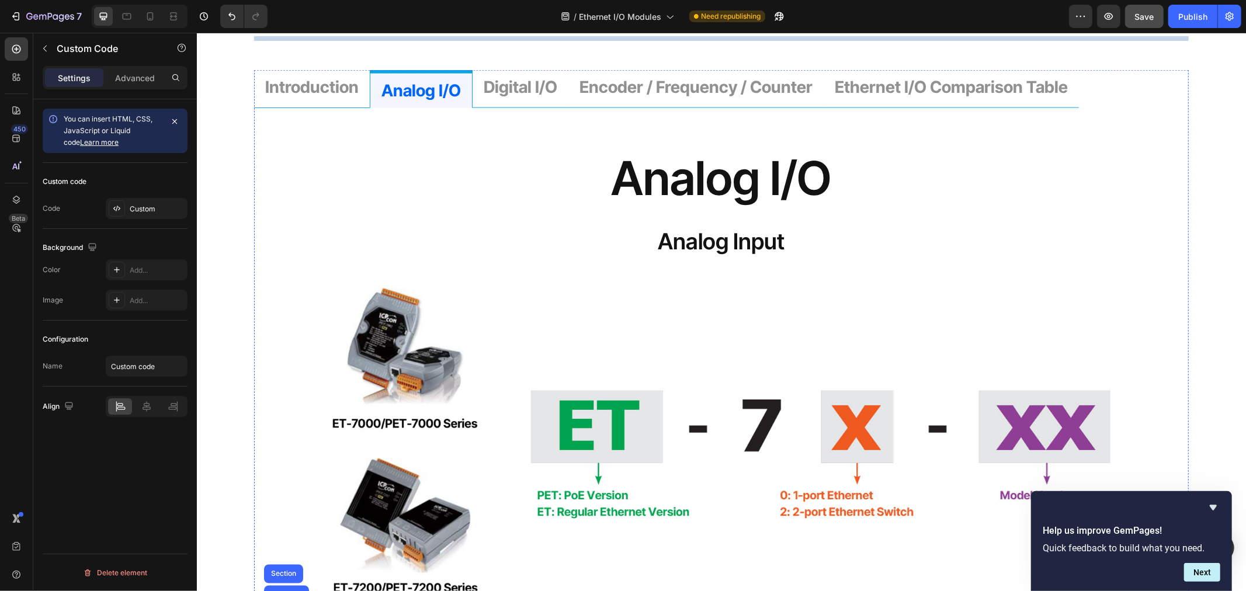
scroll to position [1233, 0]
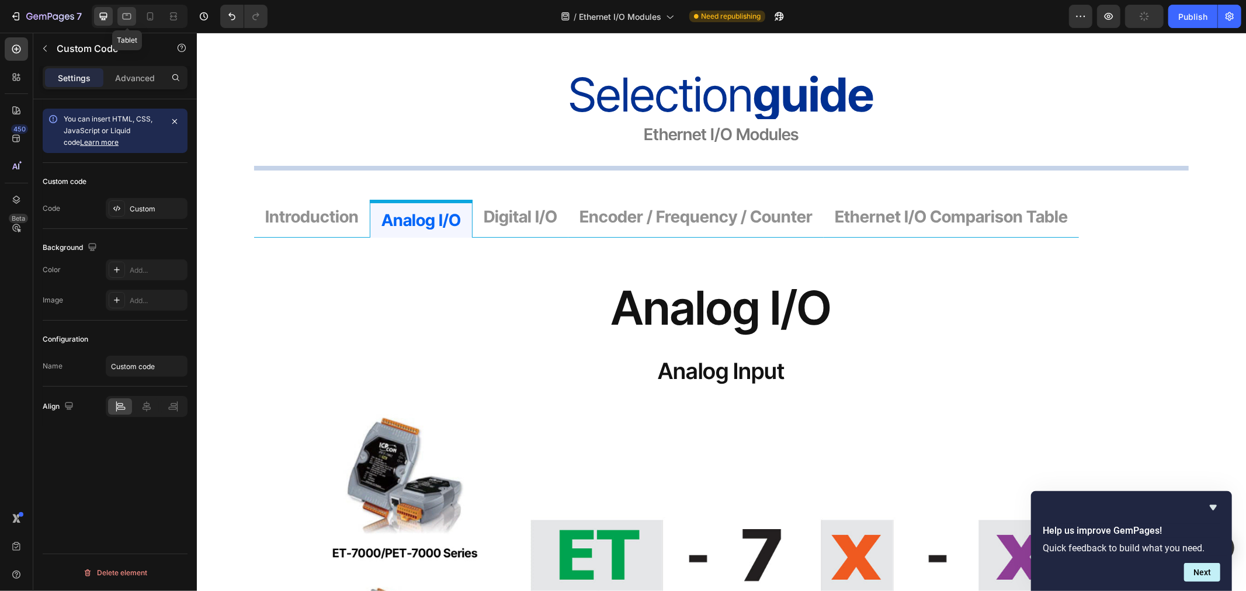
click at [125, 15] on icon at bounding box center [127, 17] width 12 height 12
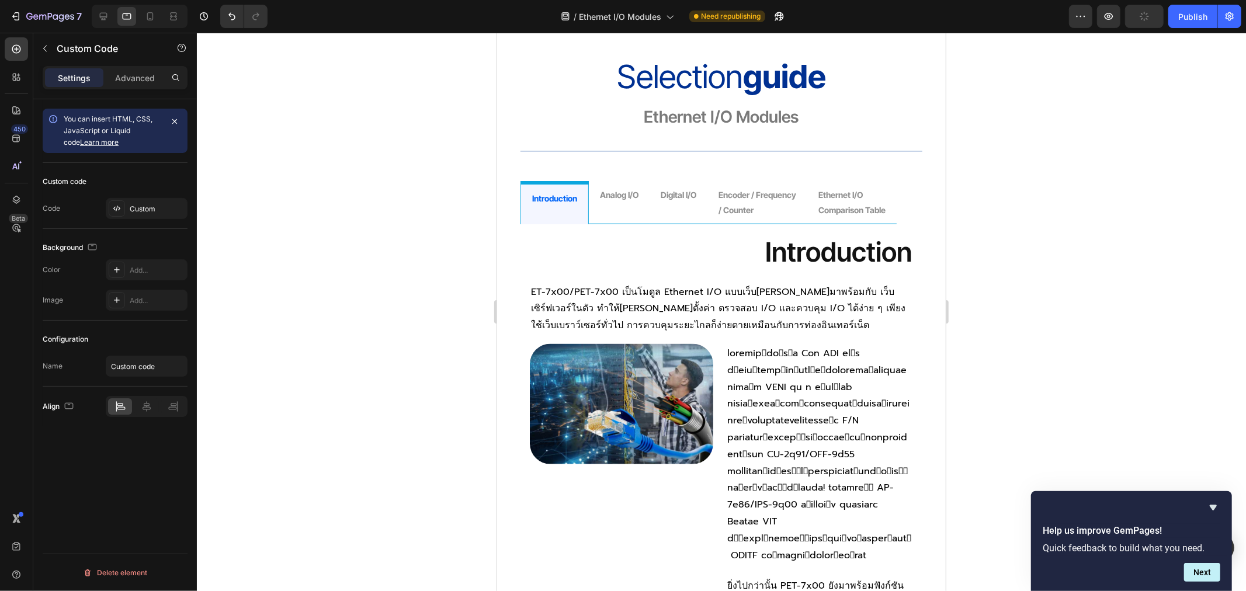
scroll to position [1192, 0]
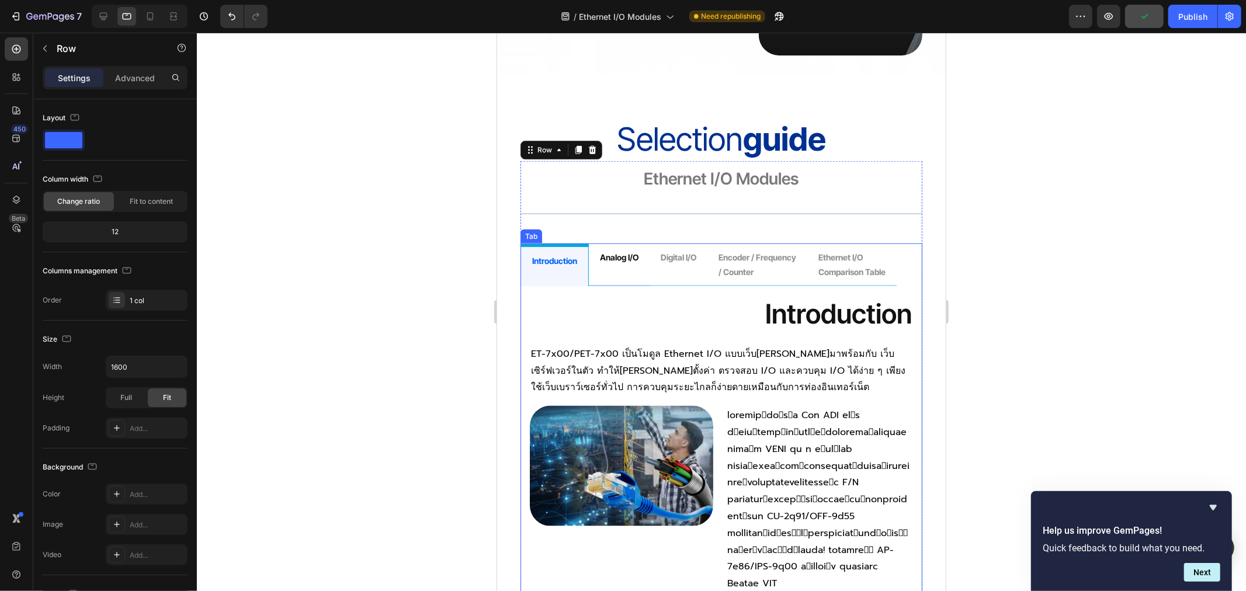
click at [614, 249] on p "analog i/o" at bounding box center [618, 256] width 39 height 15
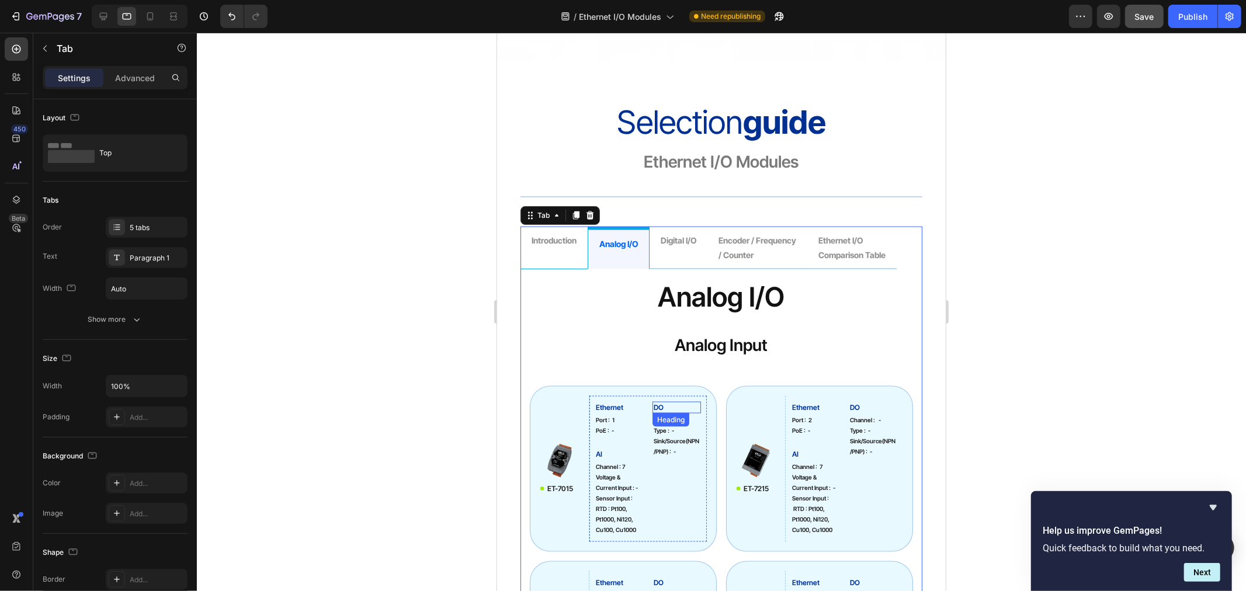
scroll to position [1387, 0]
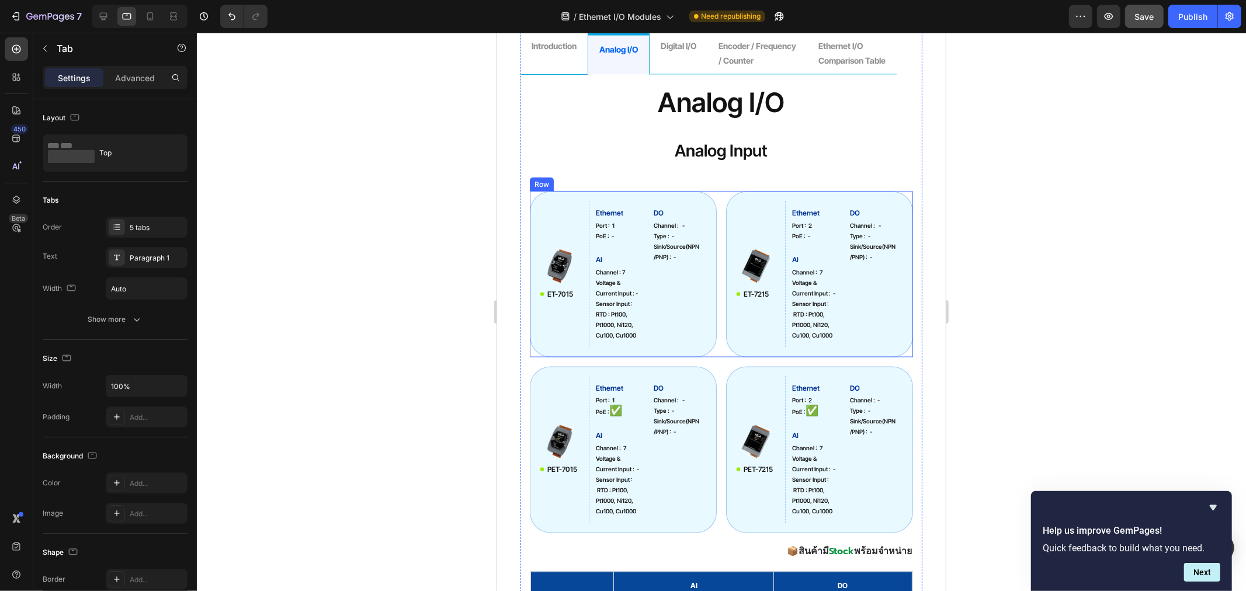
click at [539, 185] on div "Row" at bounding box center [541, 184] width 19 height 11
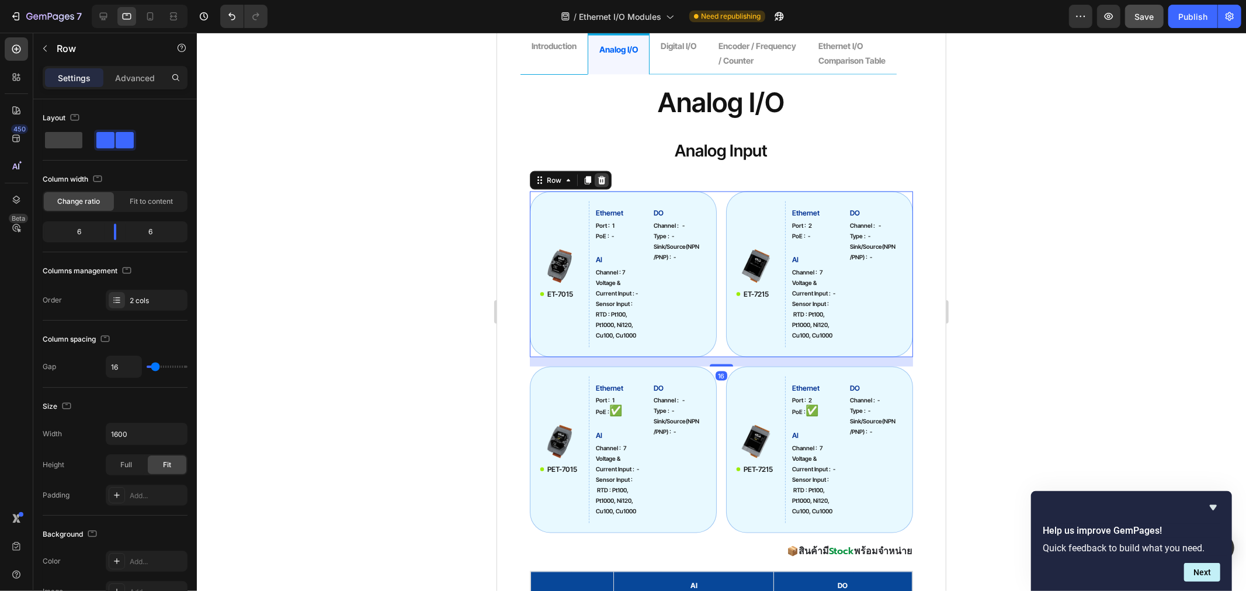
click at [599, 183] on icon at bounding box center [600, 179] width 9 height 9
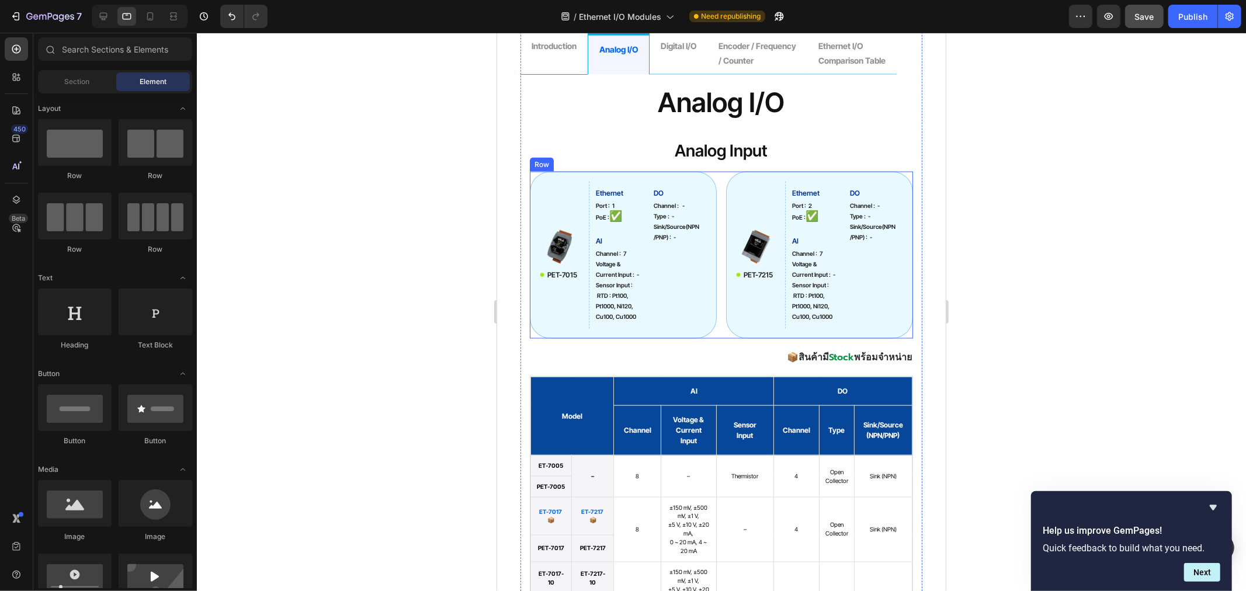
click at [535, 167] on div "Row" at bounding box center [541, 164] width 24 height 14
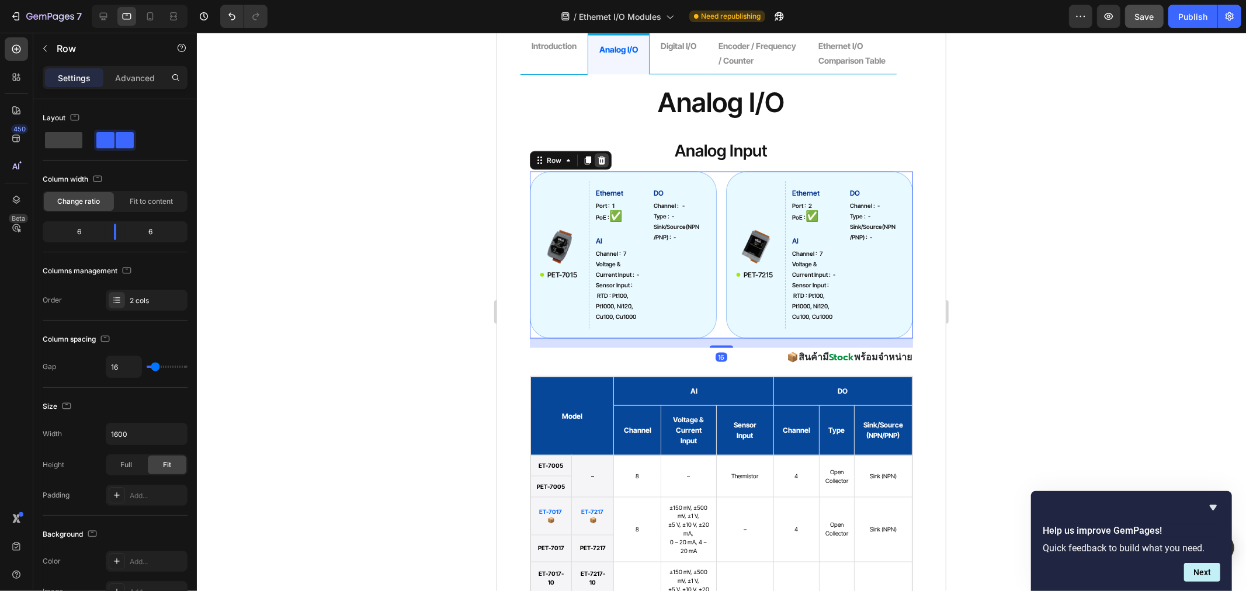
click at [605, 158] on icon at bounding box center [600, 159] width 9 height 9
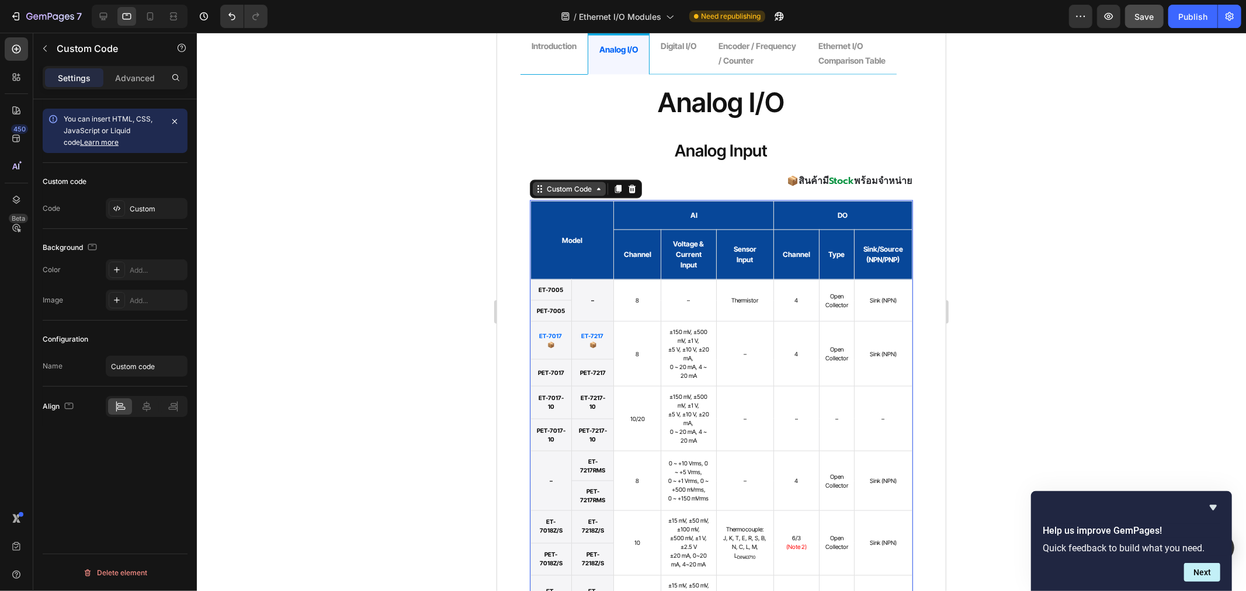
click at [556, 192] on div "Custom Code" at bounding box center [569, 188] width 50 height 11
click at [133, 204] on div "Custom" at bounding box center [157, 209] width 55 height 11
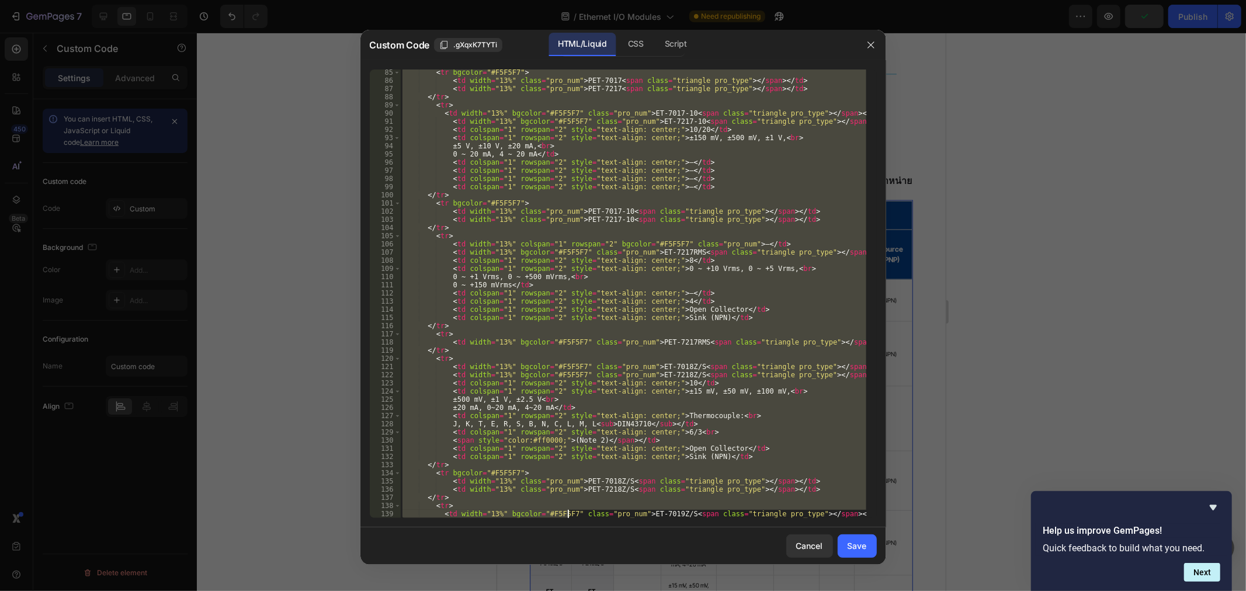
scroll to position [901, 0]
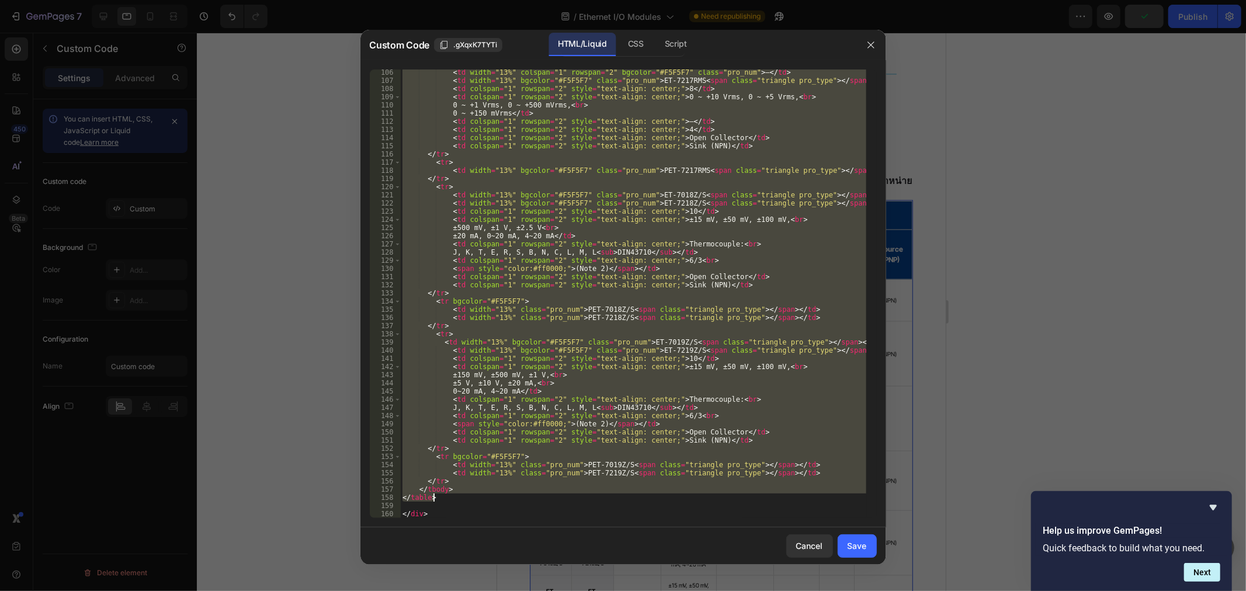
drag, startPoint x: 400, startPoint y: 423, endPoint x: 453, endPoint y: 501, distance: 94.6
click at [453, 501] on div "< td width = "13%" colspan = "1" rowspan = "2" bgcolor = "#F5F5F7" class = "pro…" at bounding box center [633, 300] width 466 height 465
type textarea "</tbody> </table>"
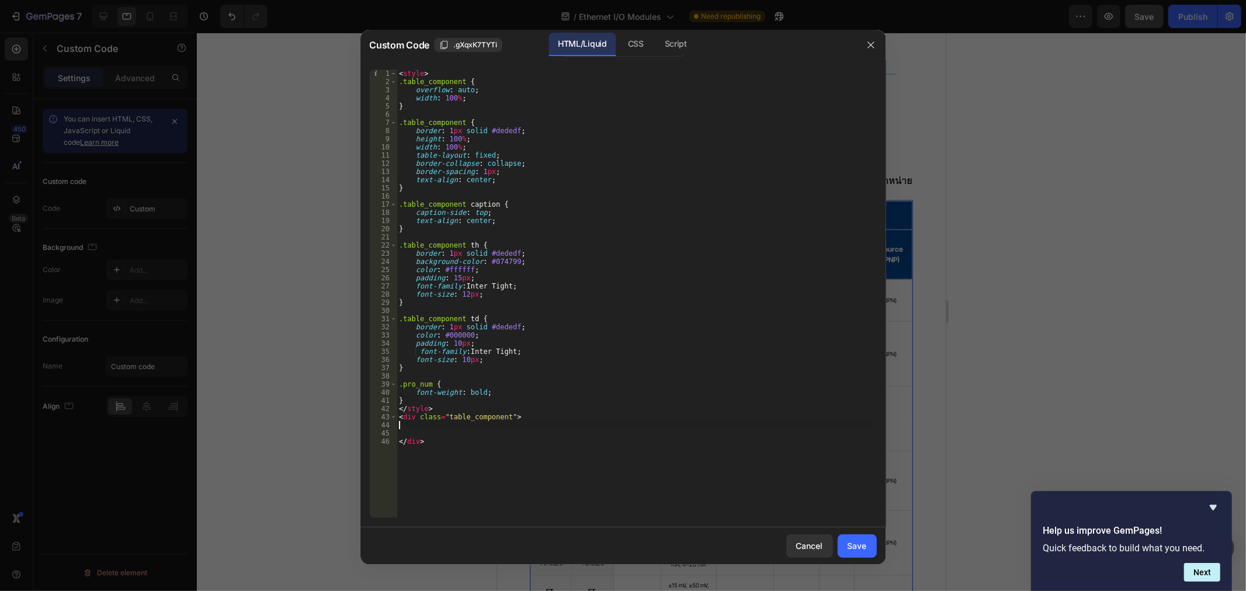
type textarea "<div class="table_component">"
click at [419, 423] on div "< style > .table_component { overflow : auto ; width : 100 % ; } .table_compone…" at bounding box center [637, 302] width 480 height 465
paste textarea "</table>"
type textarea "</table>"
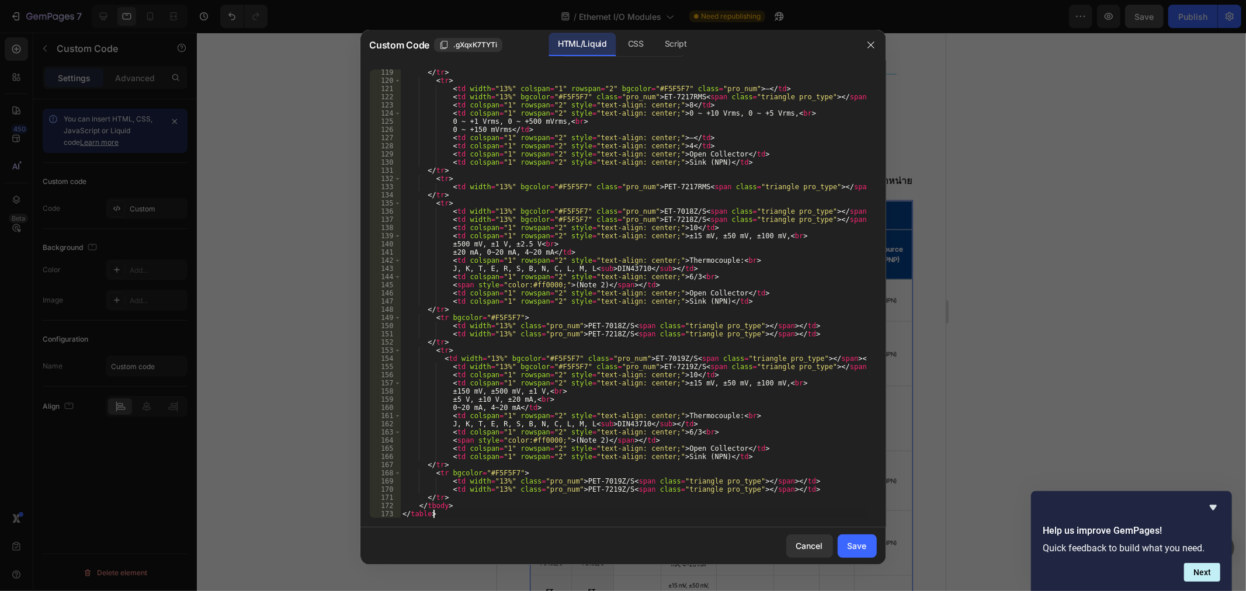
scroll to position [1015, 0]
click at [850, 547] on div "Save" at bounding box center [857, 546] width 19 height 12
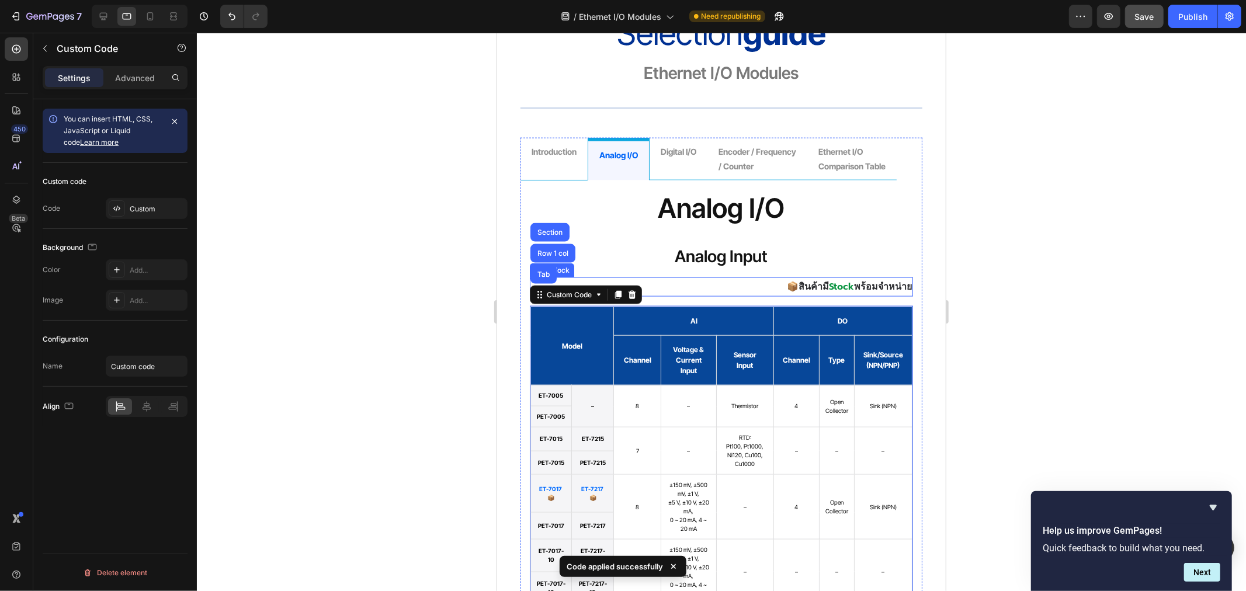
scroll to position [1192, 0]
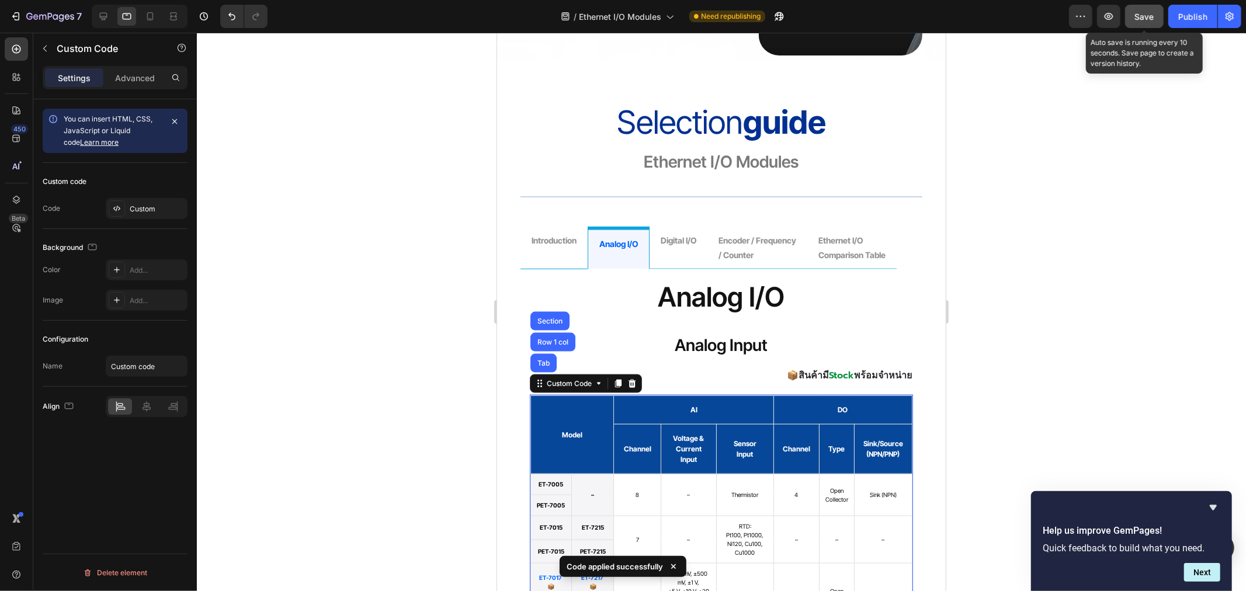
click at [1143, 20] on span "Save" at bounding box center [1144, 17] width 19 height 10
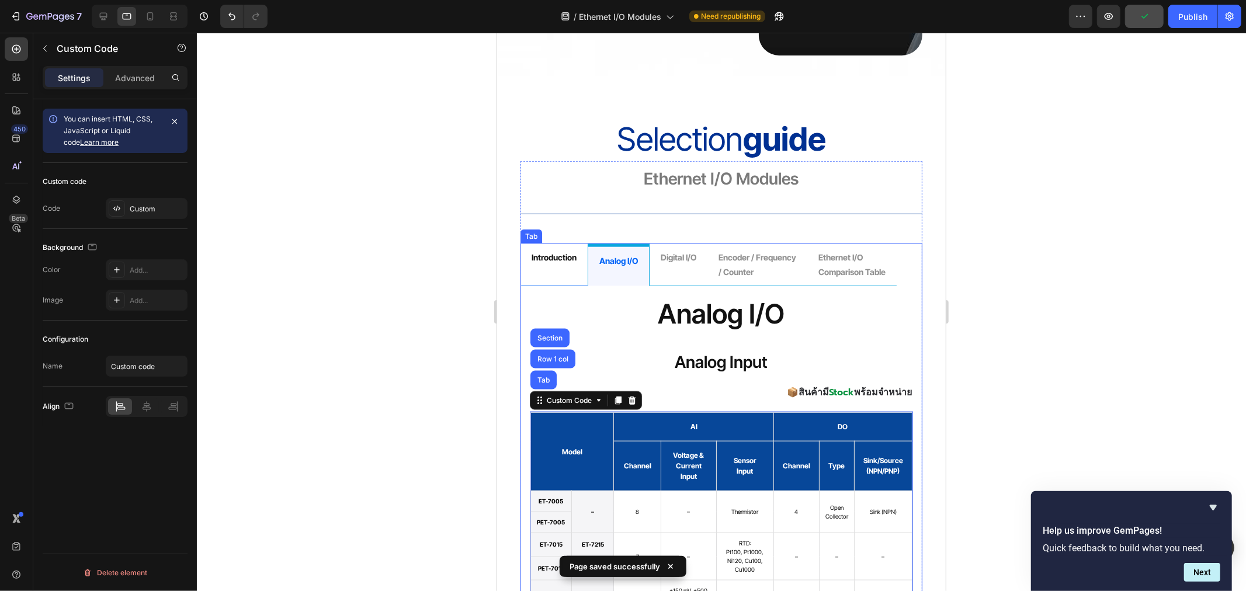
click at [561, 248] on div "introduction" at bounding box center [553, 264] width 48 height 33
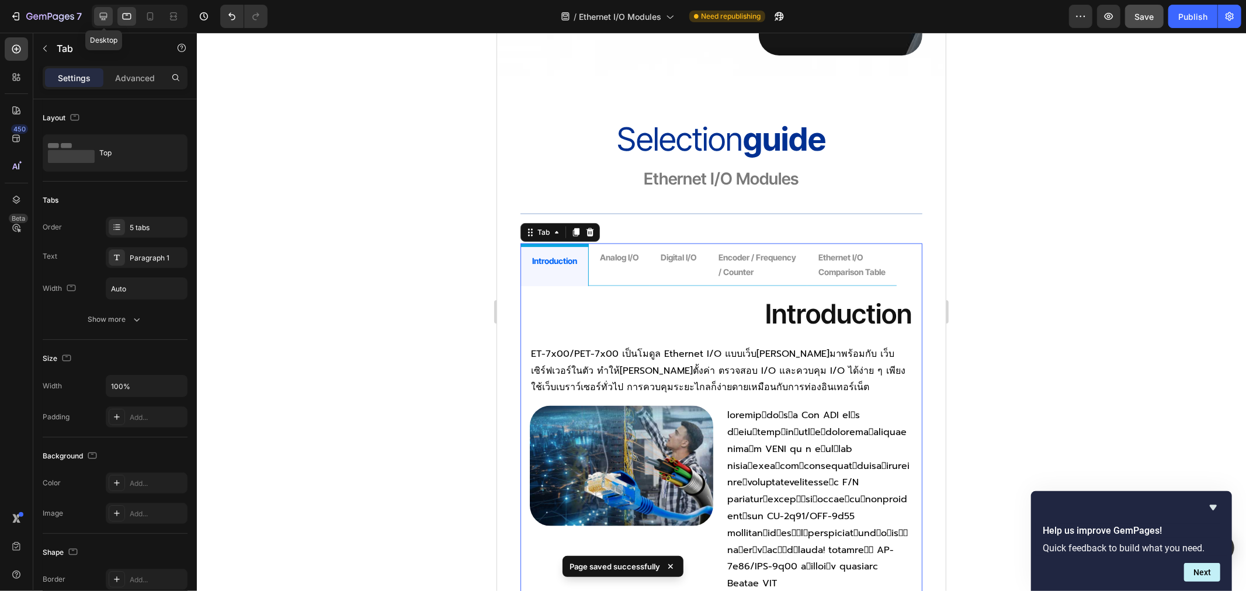
click at [102, 18] on icon at bounding box center [104, 17] width 8 height 8
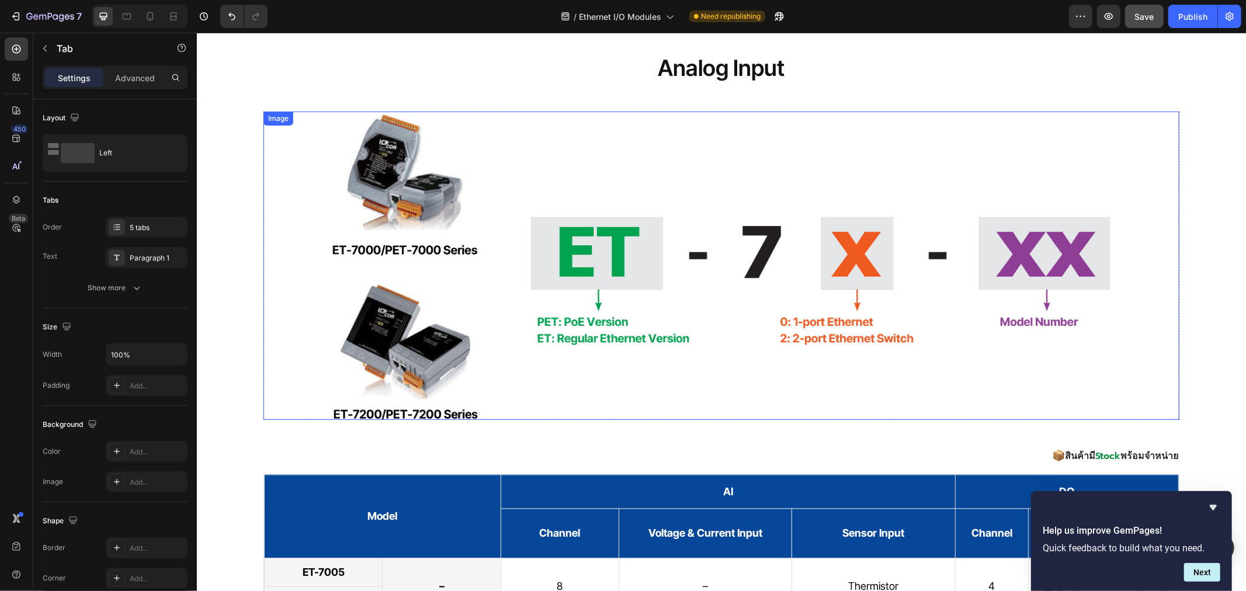
scroll to position [1475, 0]
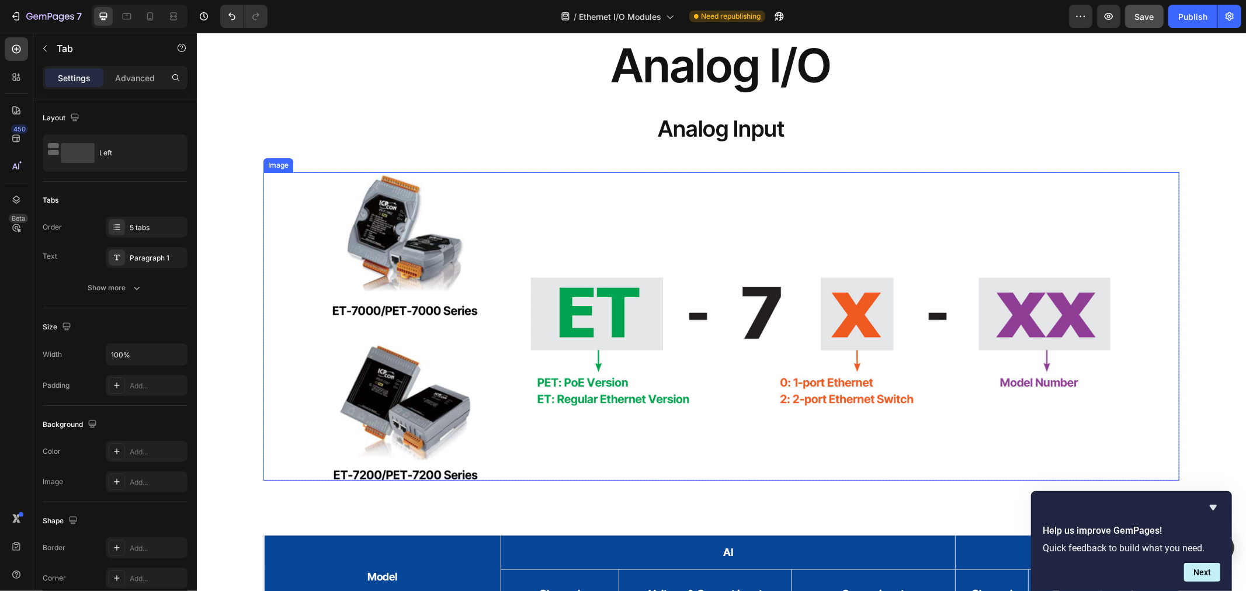
click at [466, 298] on img at bounding box center [721, 326] width 779 height 308
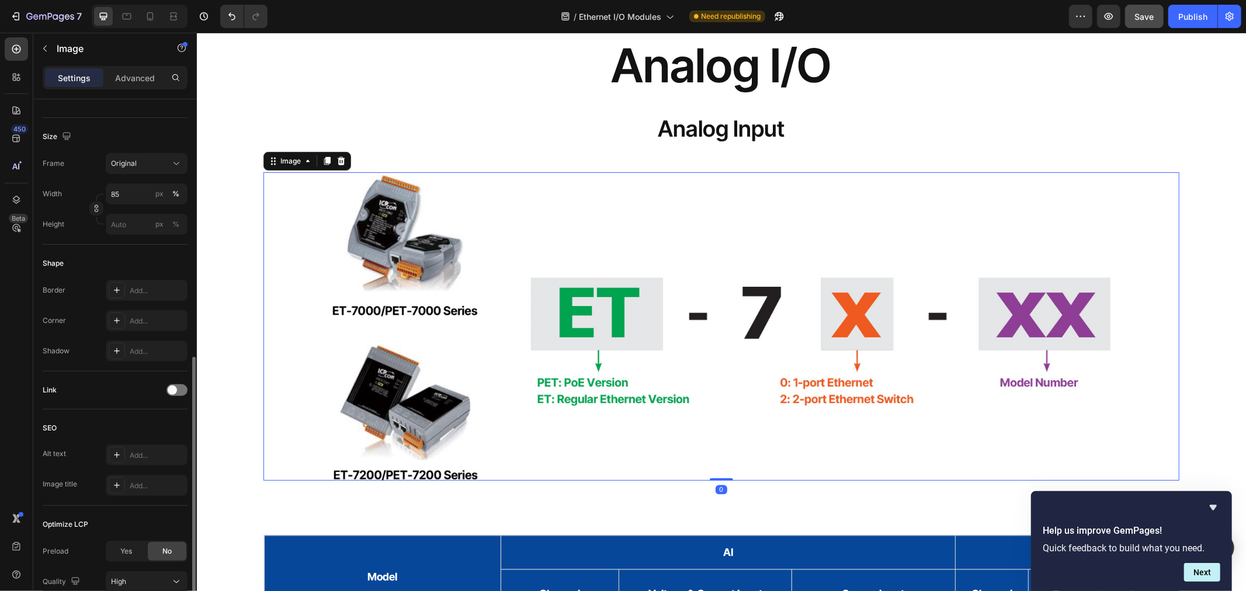
scroll to position [357, 0]
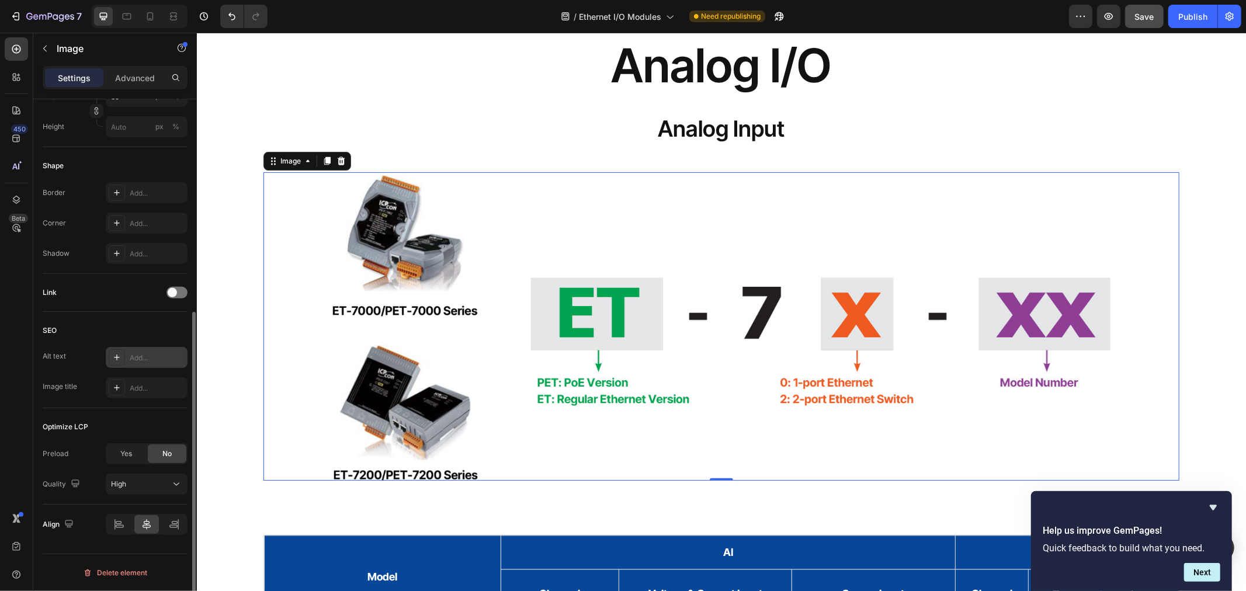
click at [133, 355] on div "Add..." at bounding box center [157, 358] width 55 height 11
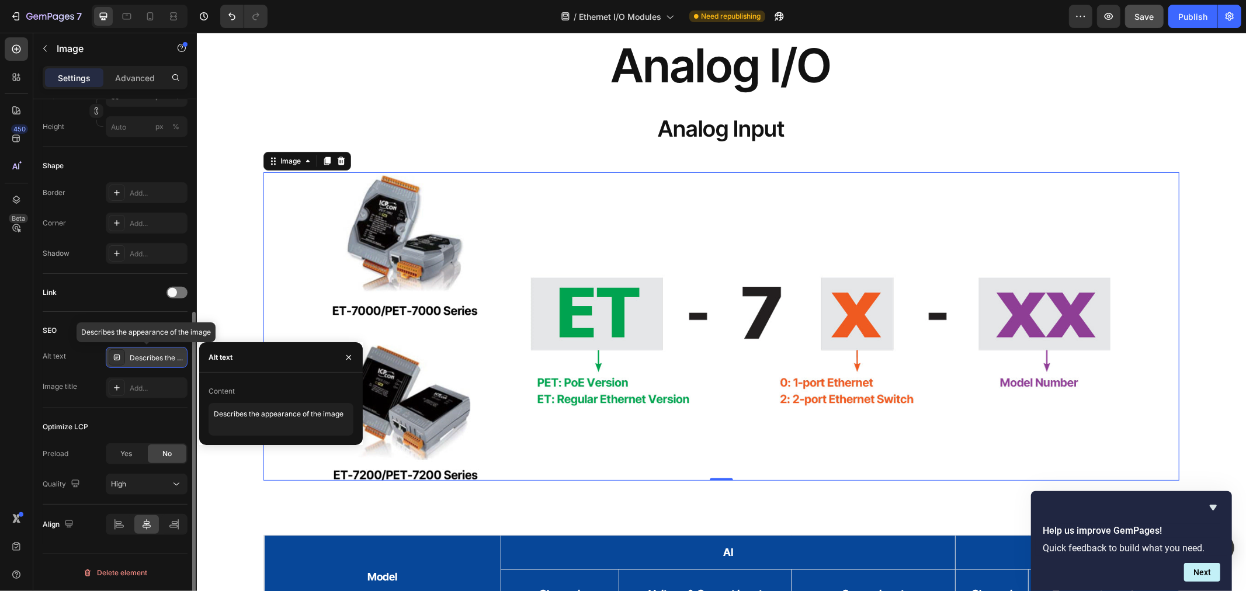
click at [137, 357] on div "Describes the appearance of the image" at bounding box center [157, 358] width 55 height 11
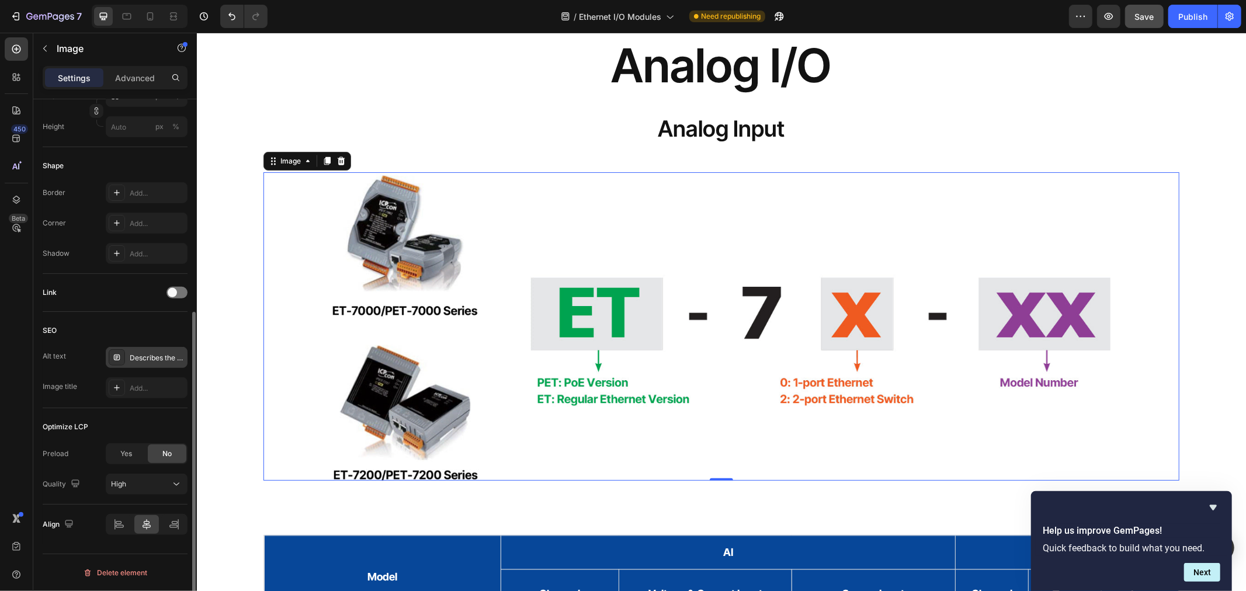
click at [144, 359] on div "Describes the appearance of the image" at bounding box center [157, 358] width 55 height 11
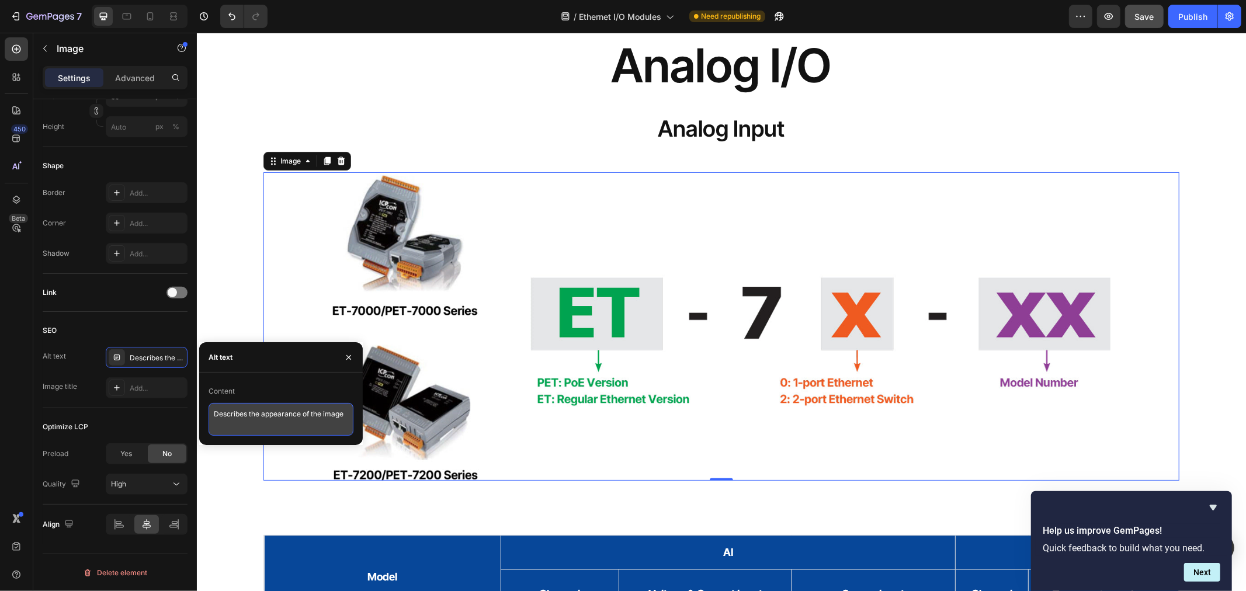
click at [256, 418] on textarea "Describes the appearance of the image" at bounding box center [281, 419] width 145 height 33
type textarea "ET-7xxxx"
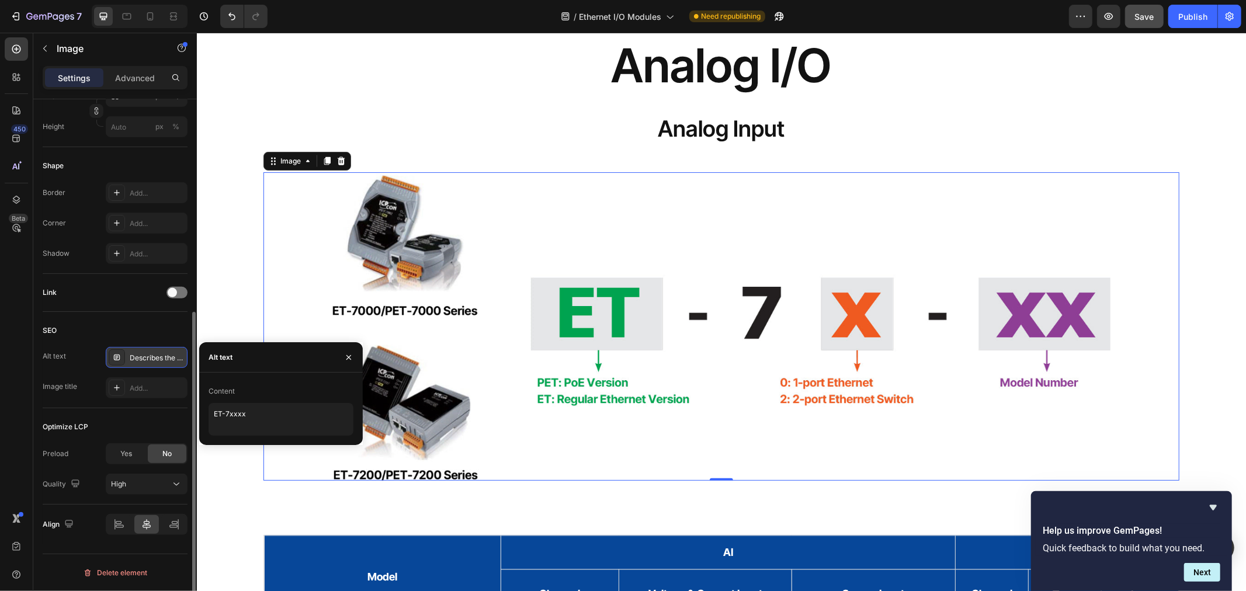
click at [143, 367] on div "Describes the appearance of the image" at bounding box center [147, 357] width 82 height 21
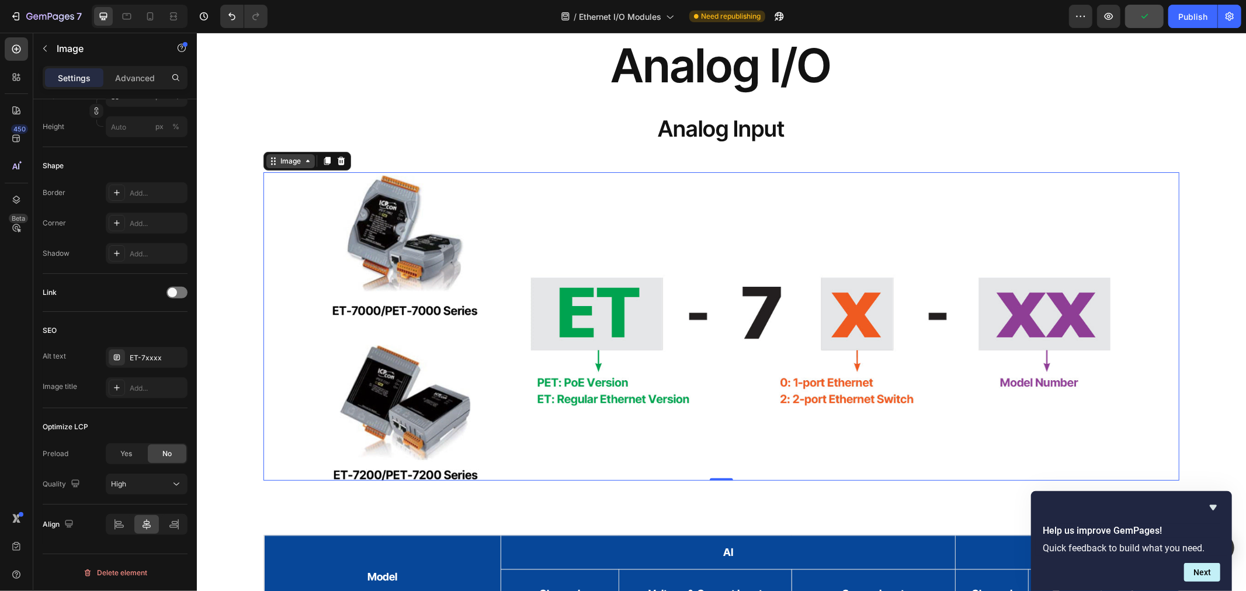
click at [278, 162] on div "Image" at bounding box center [289, 160] width 25 height 11
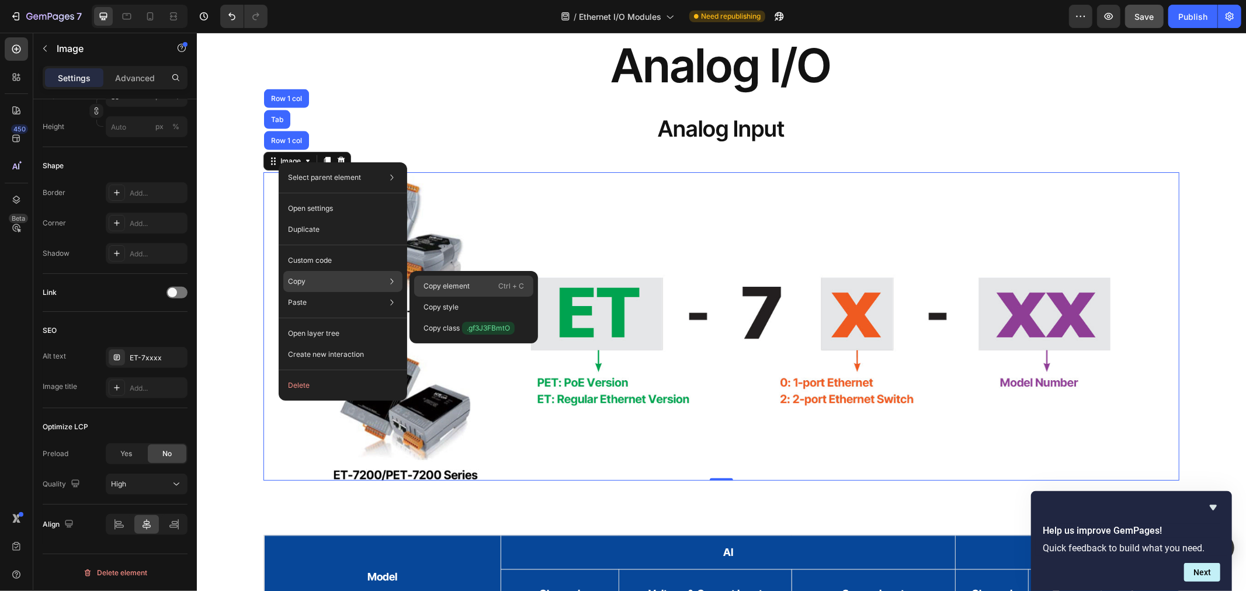
click at [442, 282] on p "Copy element" at bounding box center [446, 286] width 46 height 11
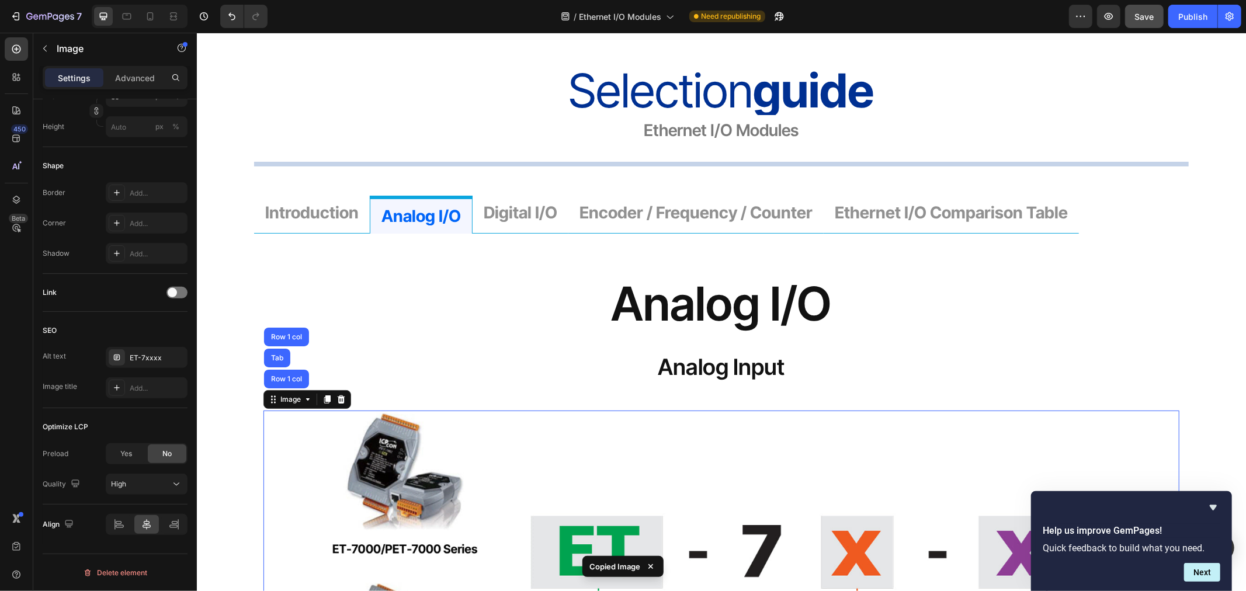
scroll to position [1216, 0]
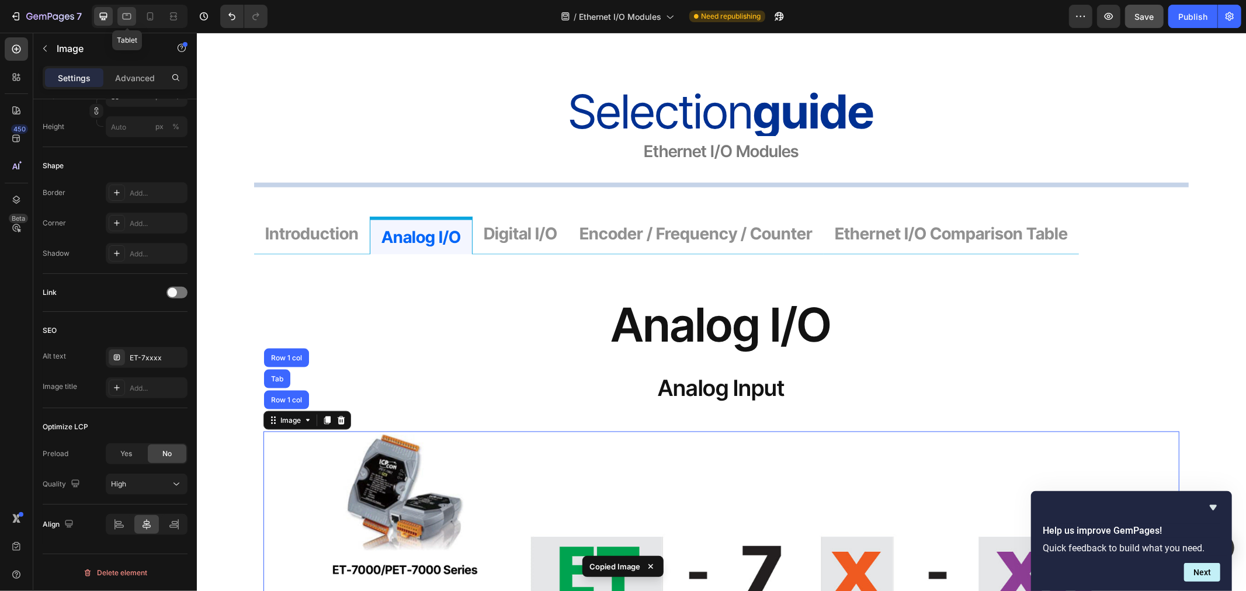
click at [127, 22] on div at bounding box center [126, 16] width 19 height 19
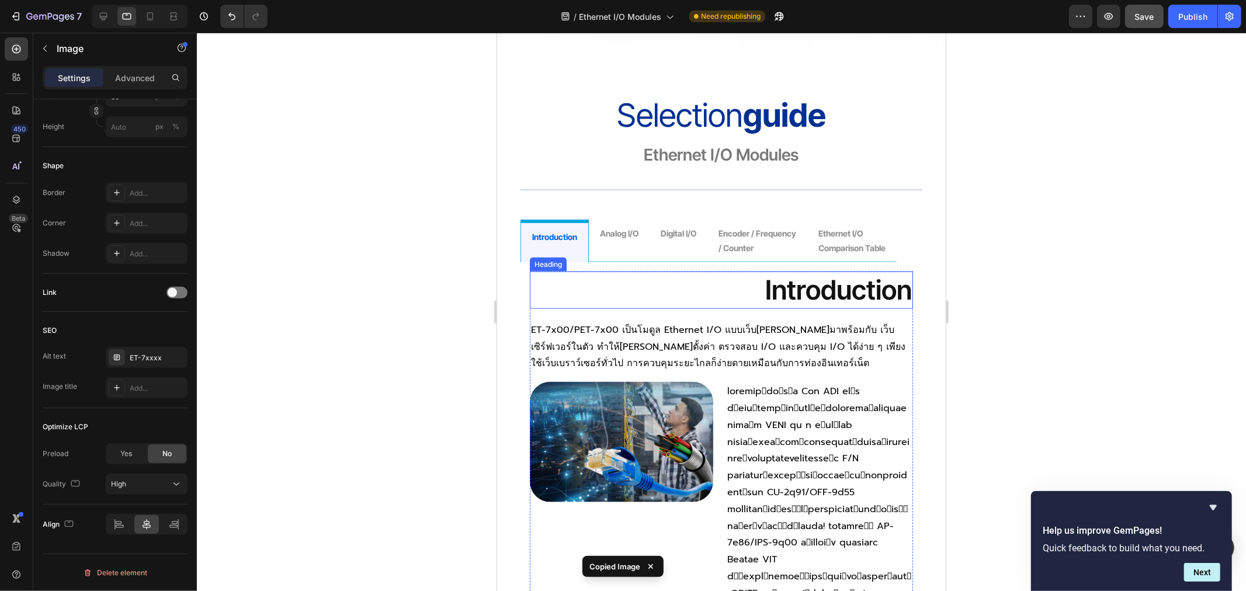
scroll to position [1175, 0]
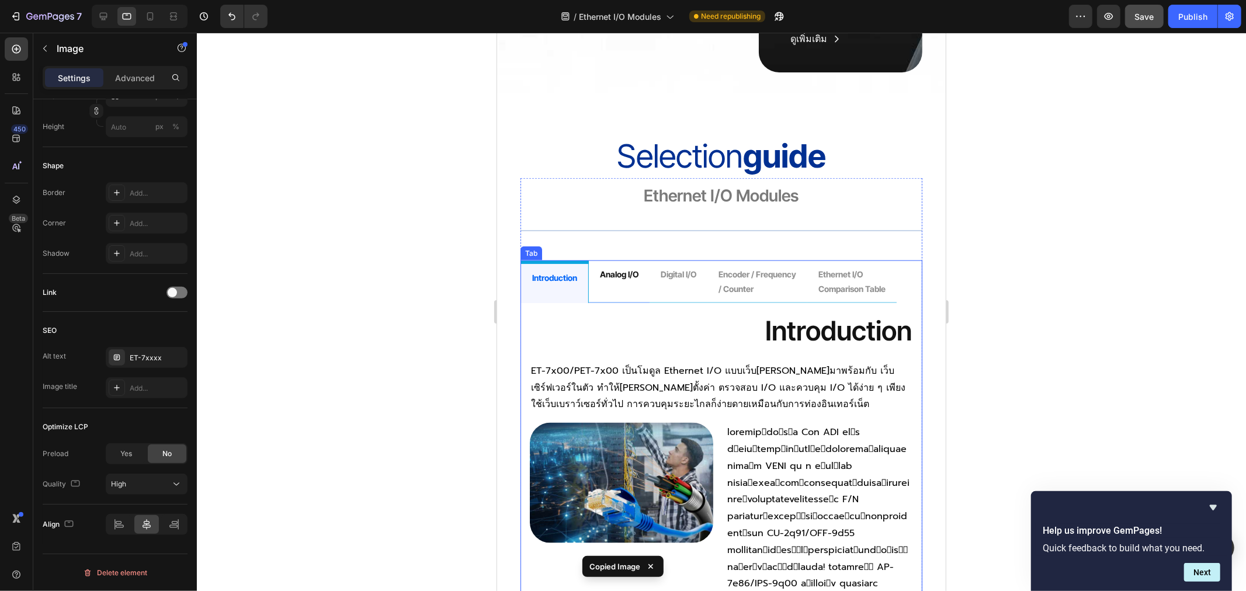
click at [626, 271] on div "analog i/o" at bounding box center [619, 281] width 42 height 33
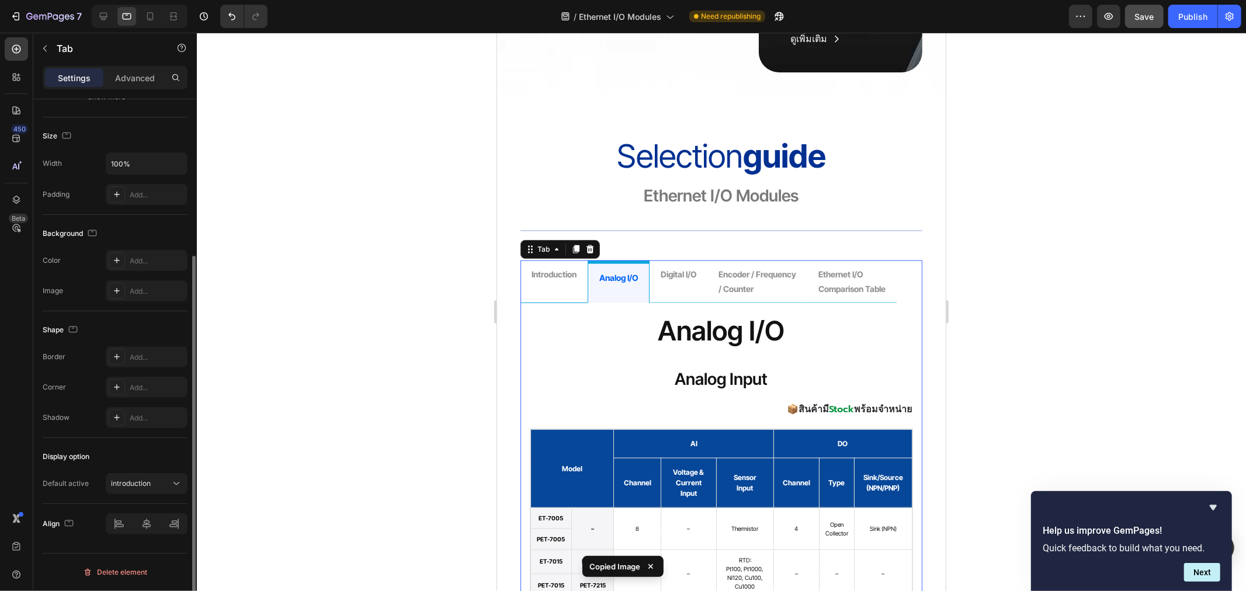
scroll to position [0, 0]
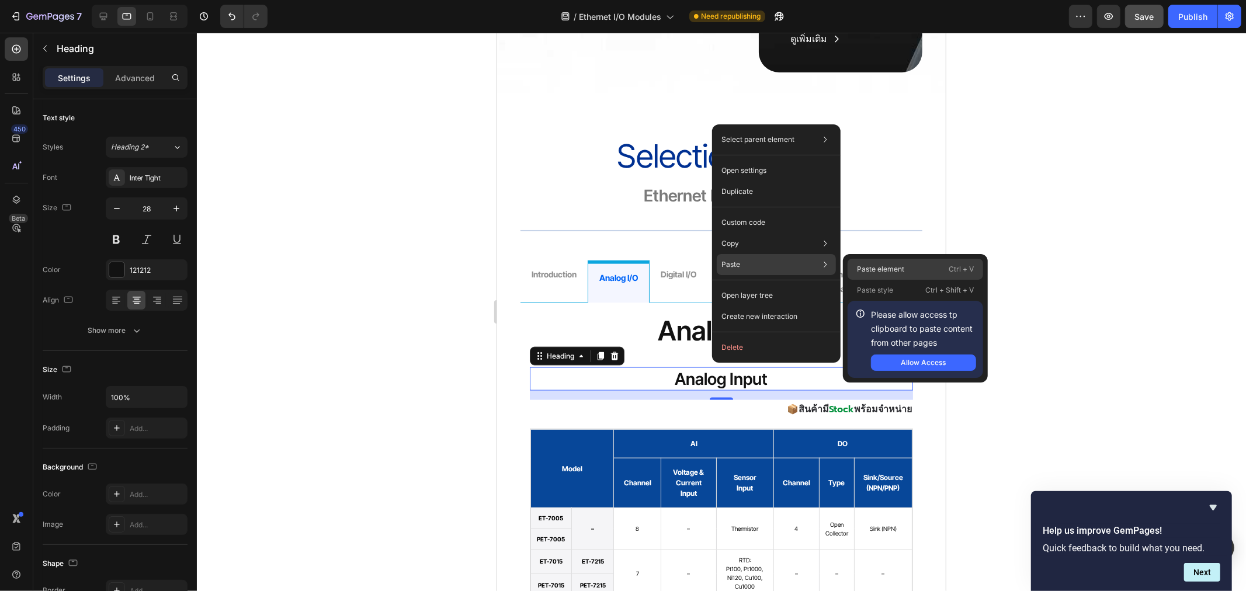
click at [902, 271] on p "Paste element" at bounding box center [880, 269] width 47 height 11
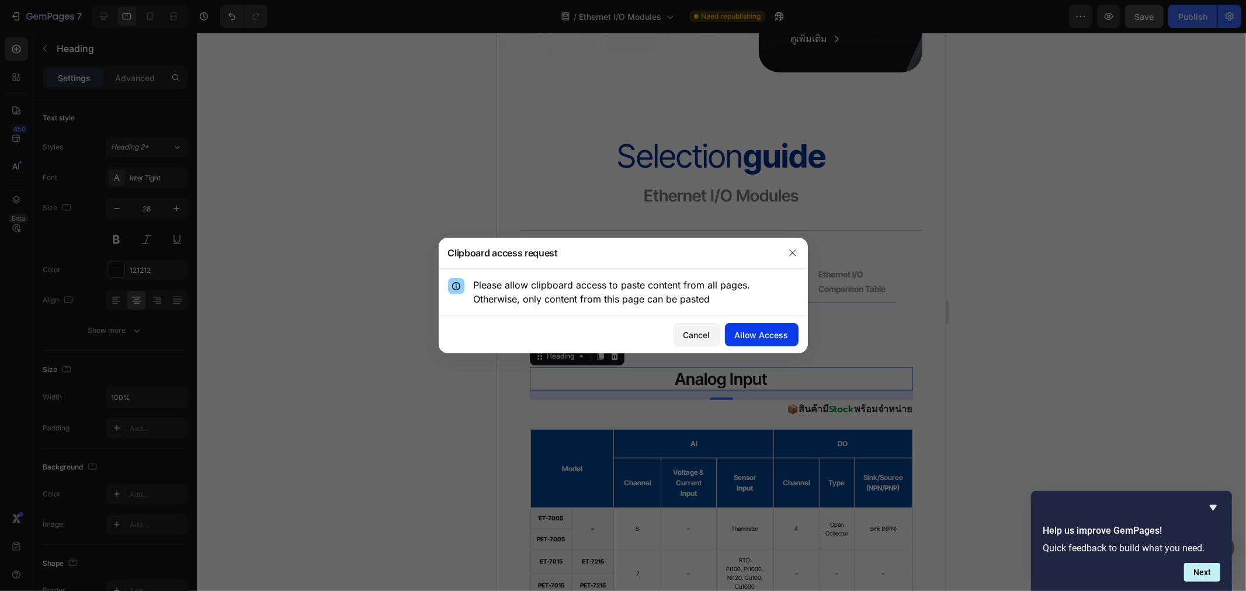
click at [778, 332] on div "Allow Access" at bounding box center [762, 335] width 54 height 12
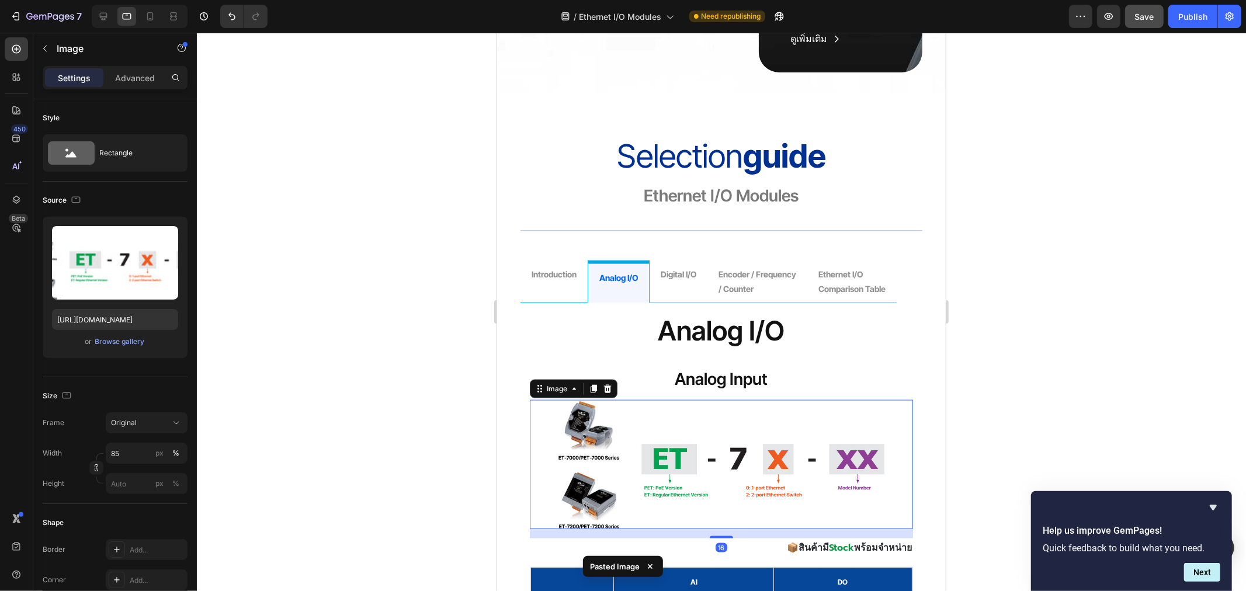
click at [658, 416] on img at bounding box center [721, 464] width 326 height 129
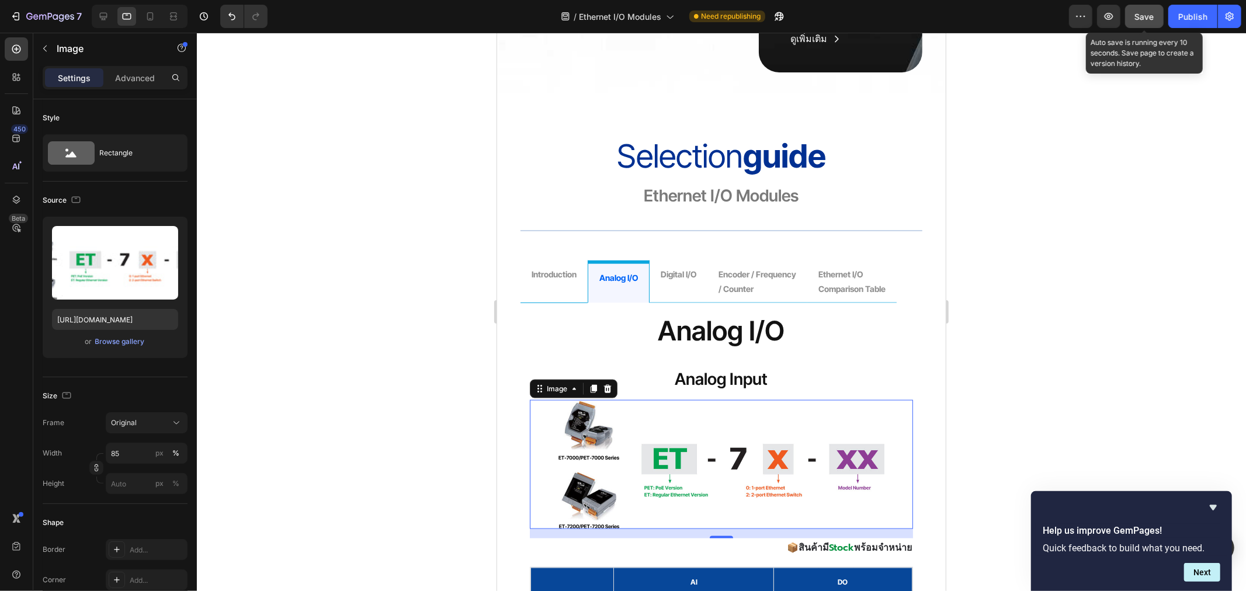
click at [1142, 19] on span "Save" at bounding box center [1144, 17] width 19 height 10
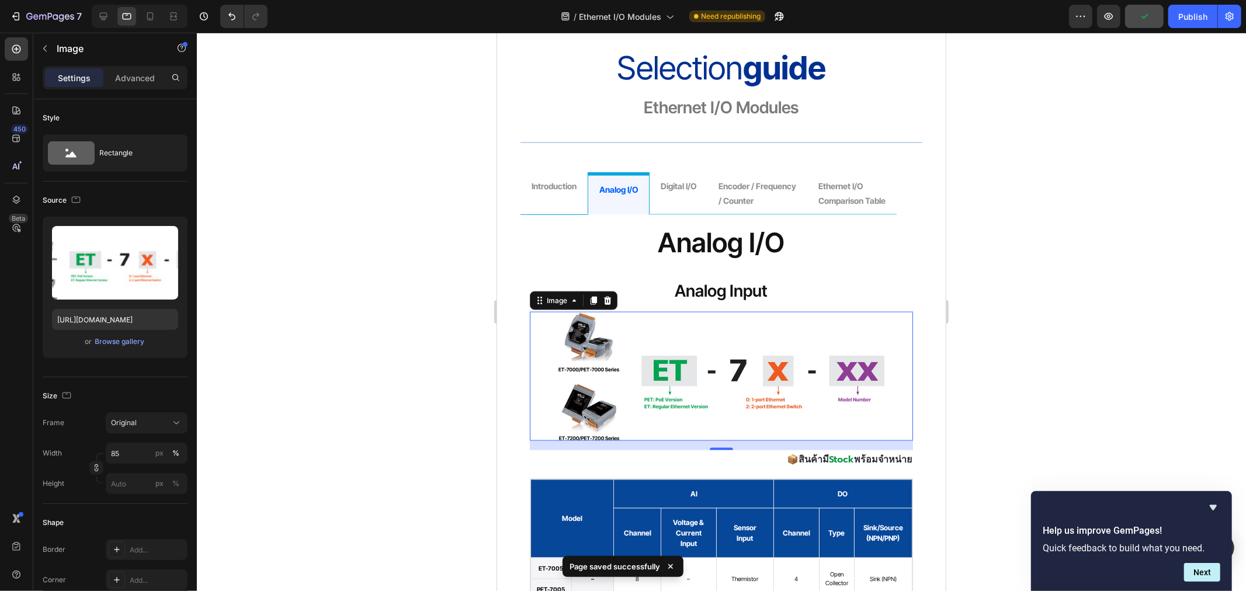
scroll to position [1305, 0]
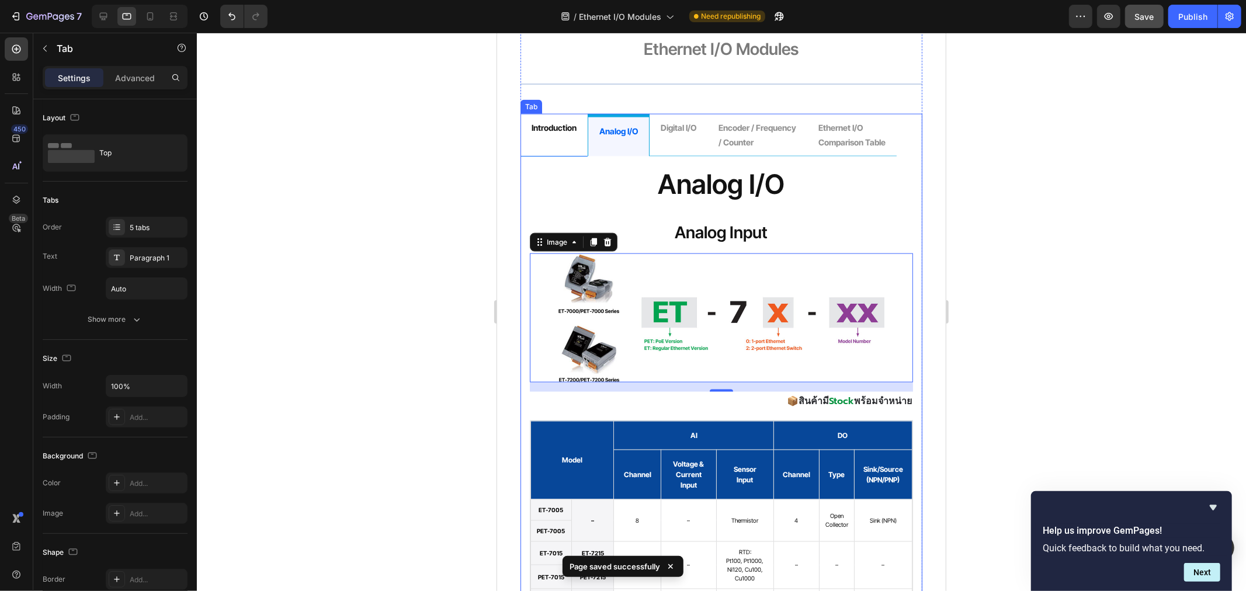
click at [562, 133] on p "introduction" at bounding box center [553, 127] width 45 height 15
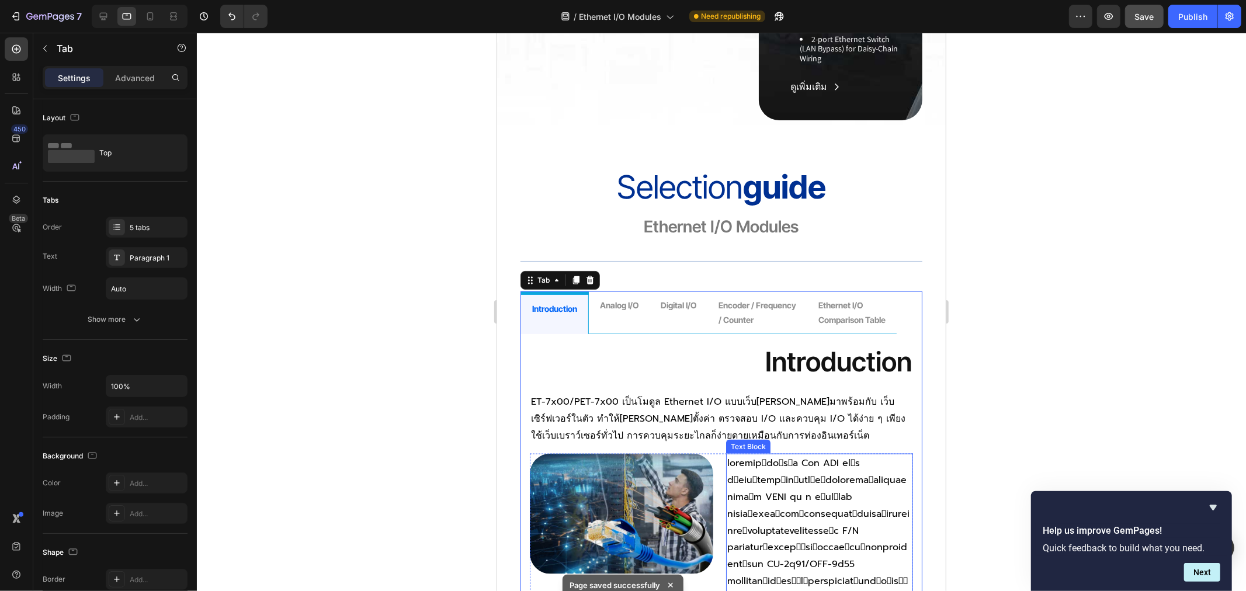
scroll to position [915, 0]
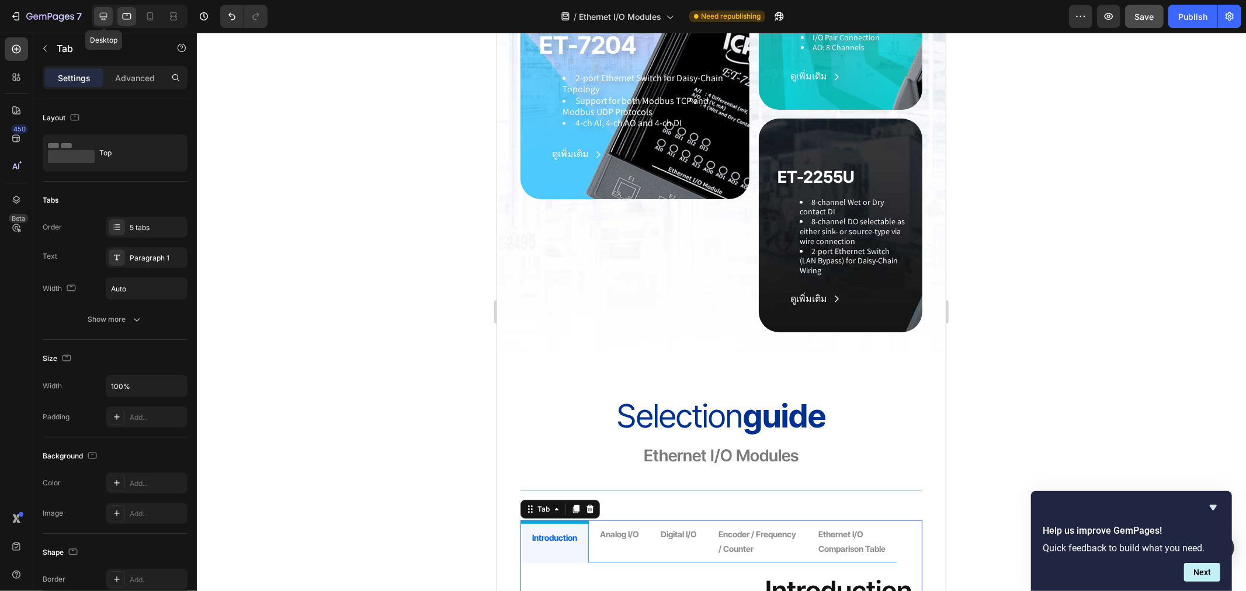
click at [102, 14] on icon at bounding box center [104, 17] width 12 height 12
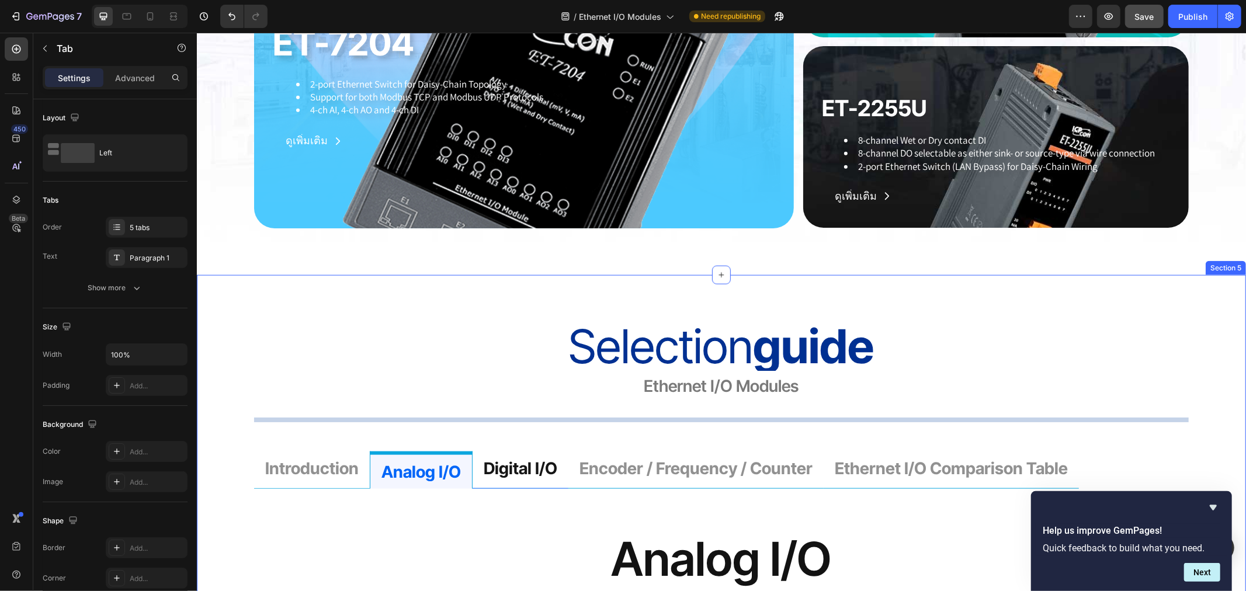
scroll to position [1134, 0]
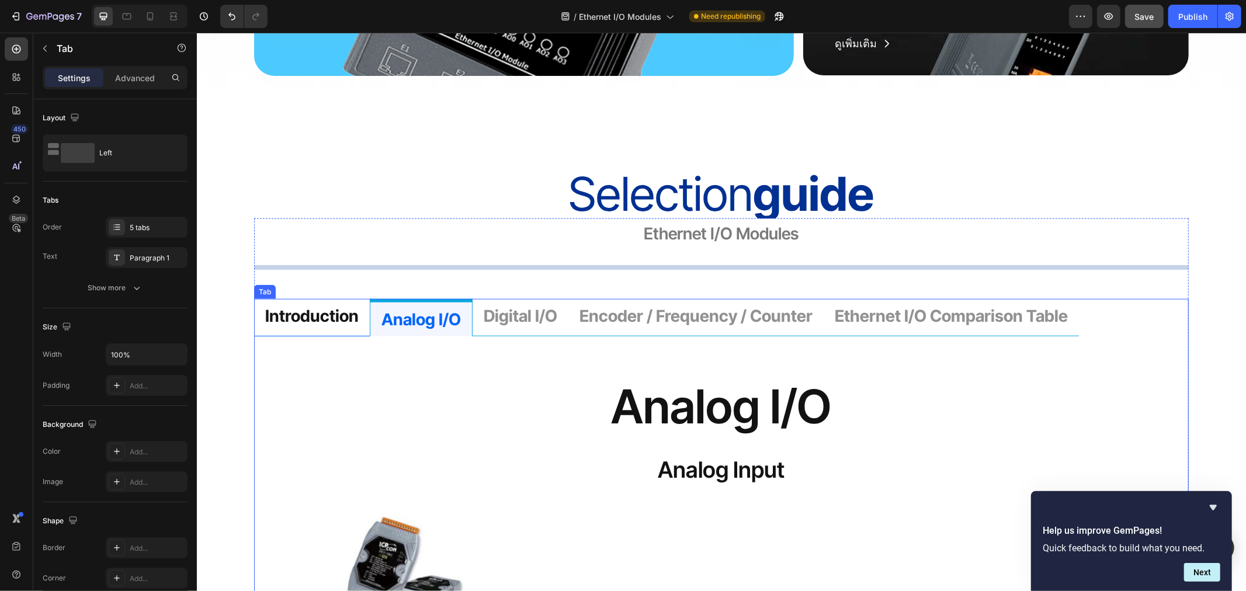
click at [305, 316] on p "introduction" at bounding box center [311, 315] width 93 height 21
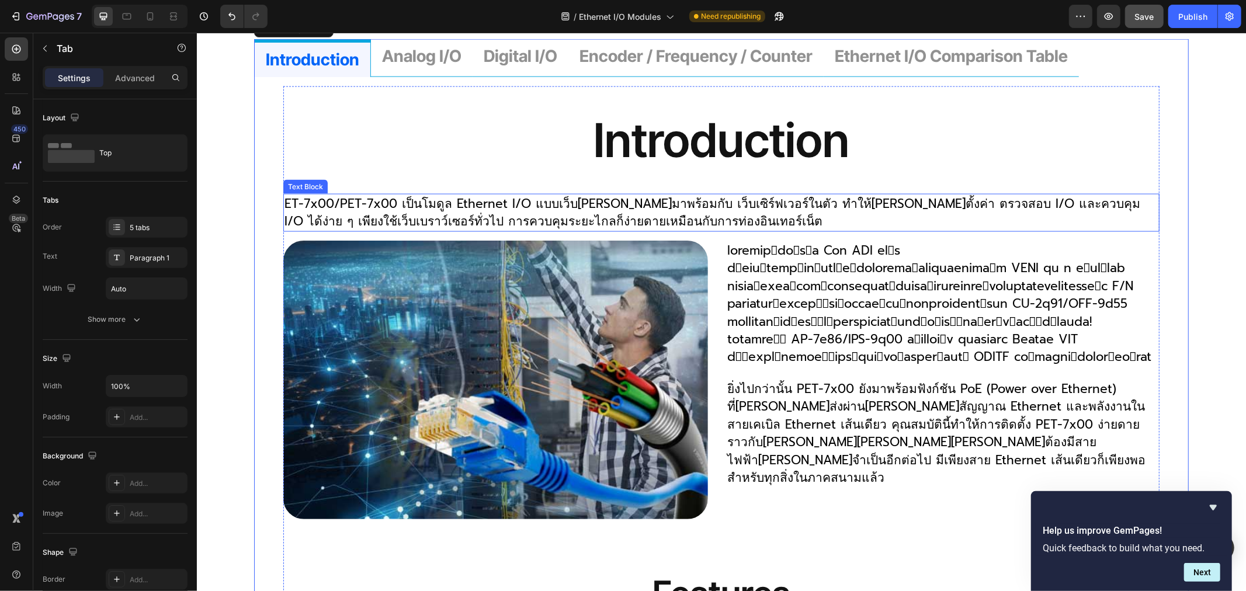
scroll to position [1264, 0]
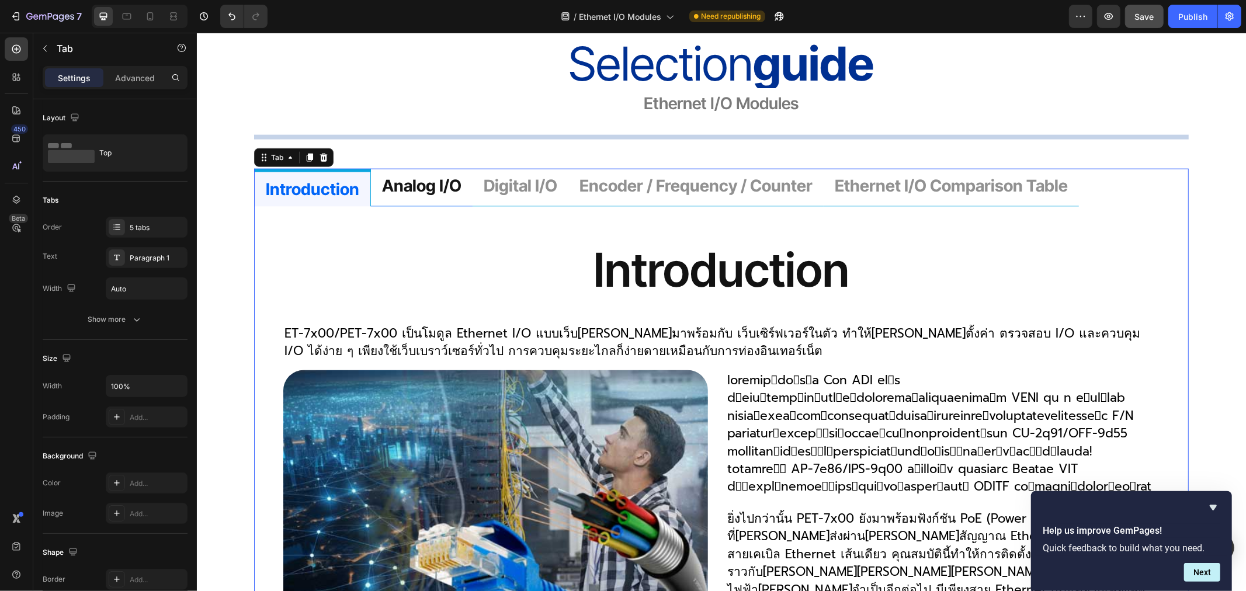
click at [428, 183] on p "analog i/o" at bounding box center [420, 185] width 79 height 21
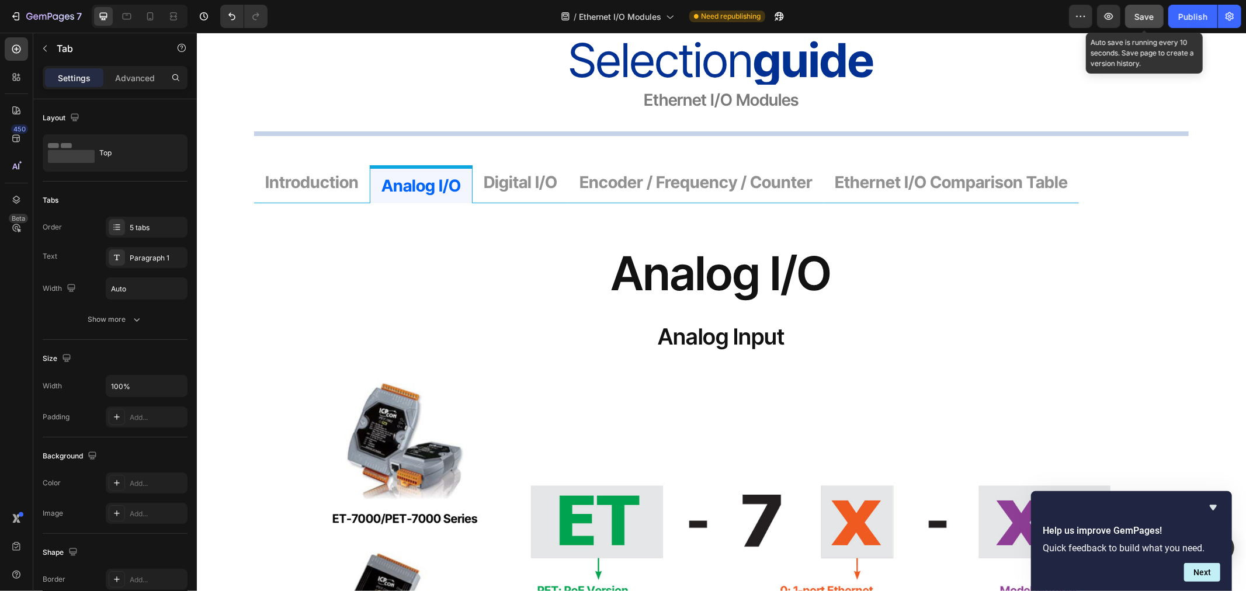
click at [1141, 15] on span "Save" at bounding box center [1144, 17] width 19 height 10
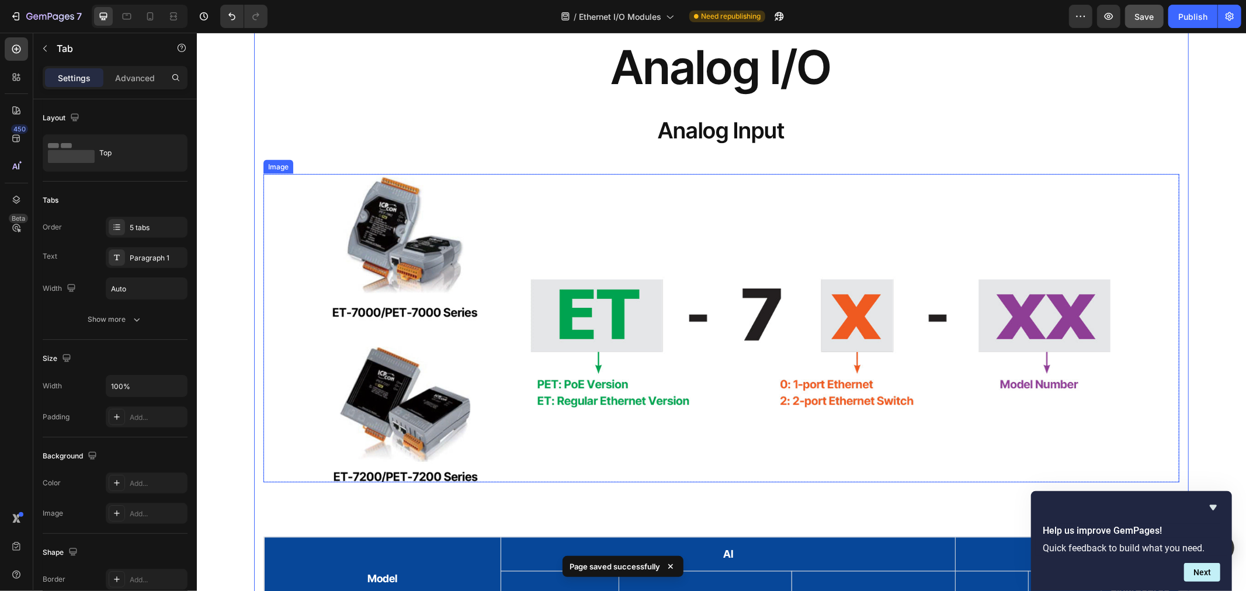
scroll to position [1462, 0]
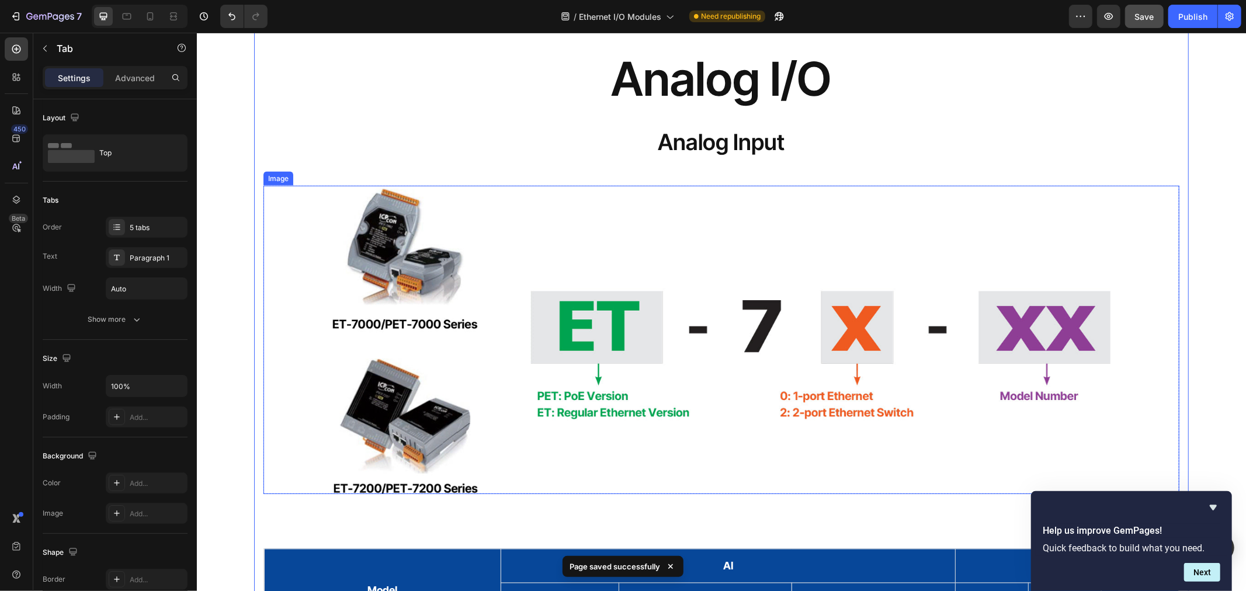
click at [902, 343] on img at bounding box center [721, 339] width 779 height 308
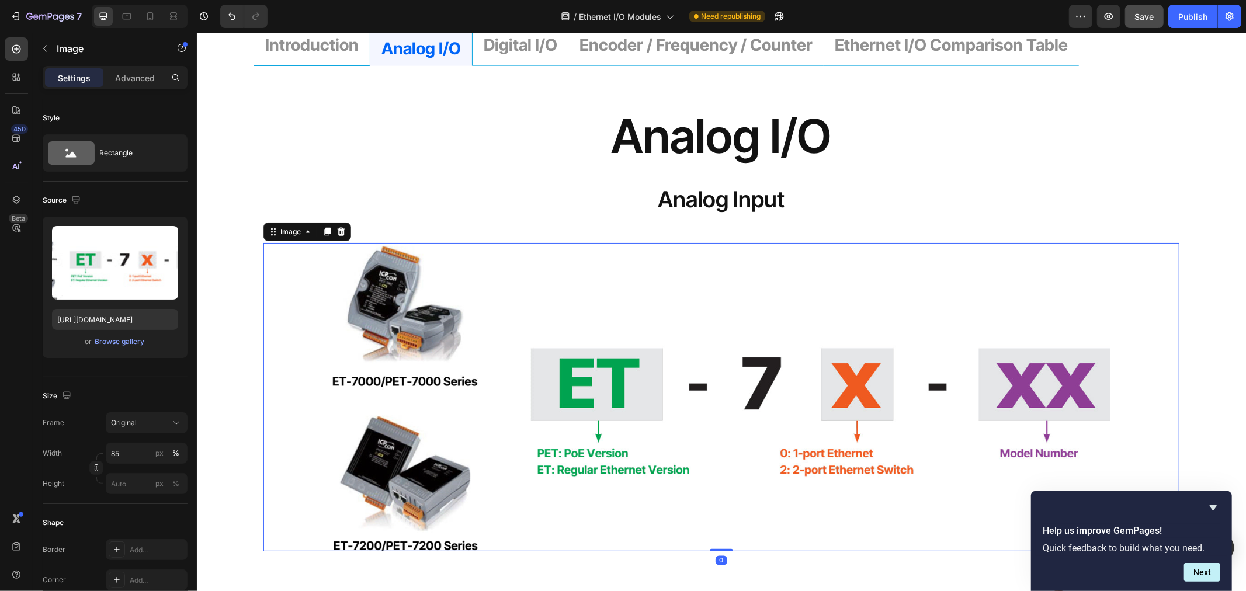
scroll to position [1397, 0]
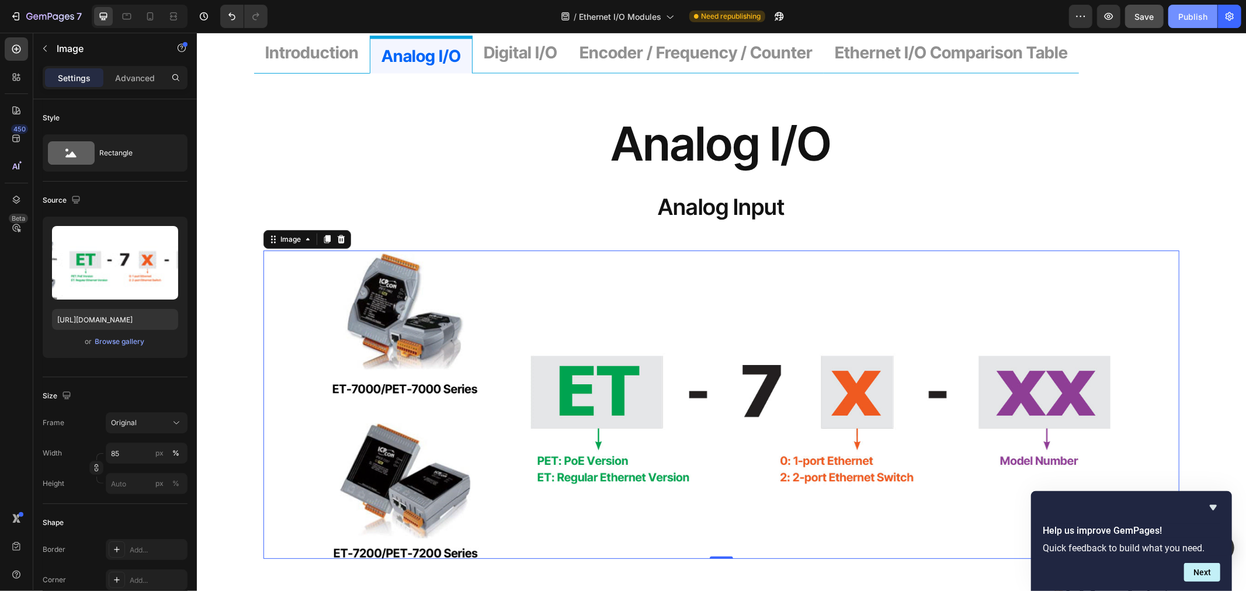
click at [1188, 15] on div "Publish" at bounding box center [1192, 17] width 29 height 12
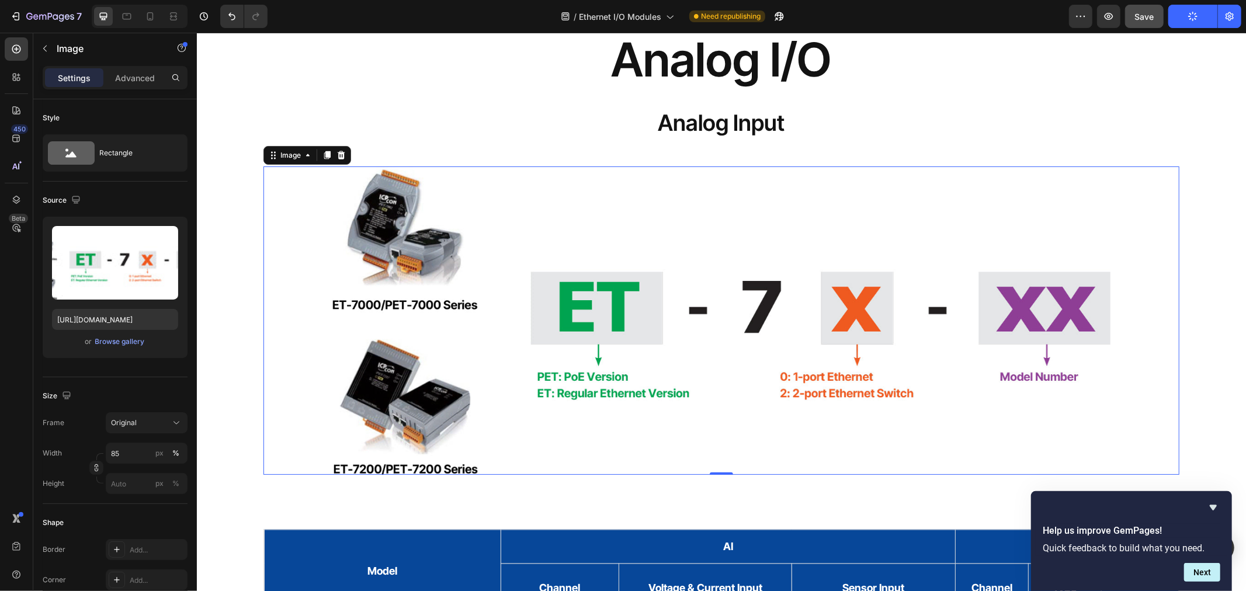
scroll to position [1657, 0]
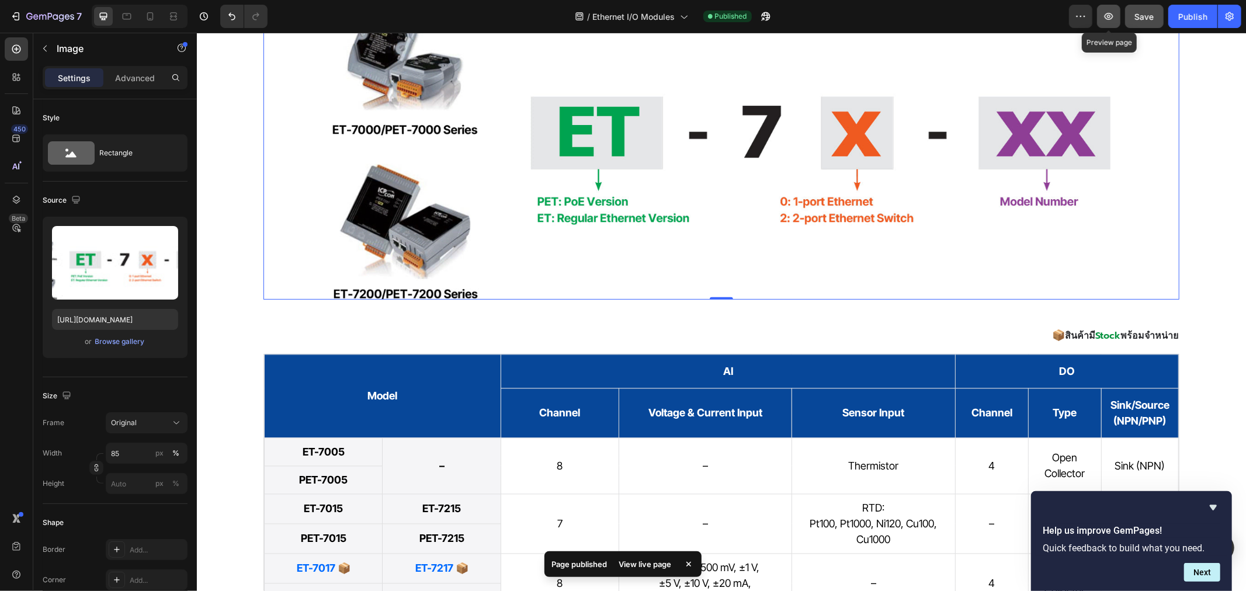
click at [1111, 18] on icon "button" at bounding box center [1109, 17] width 12 height 12
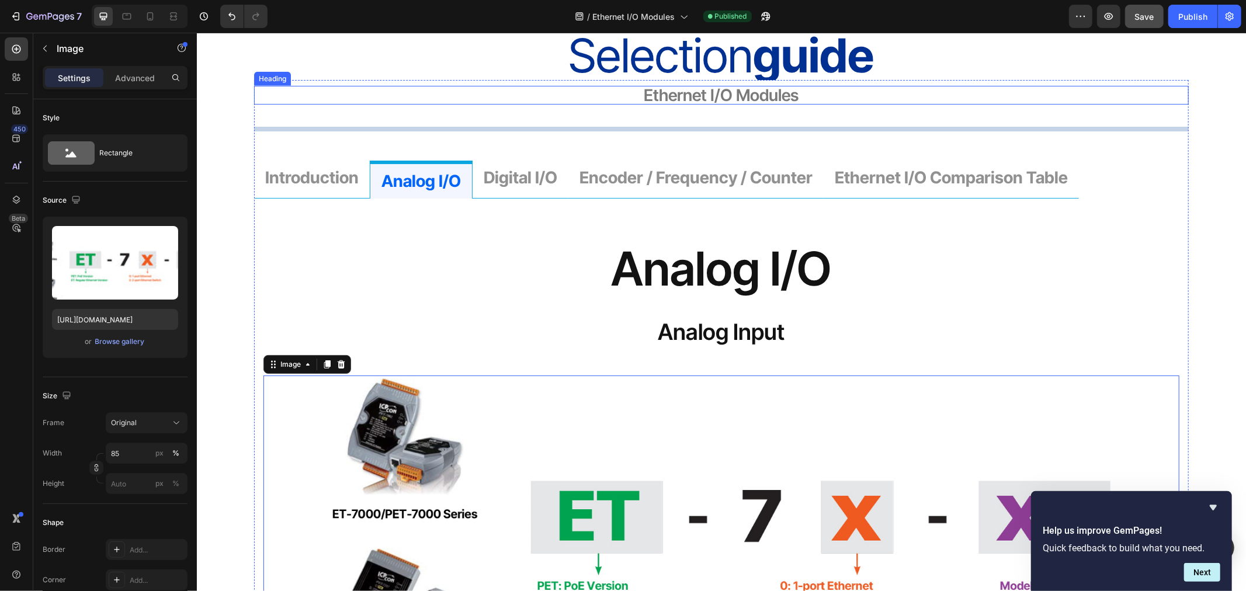
scroll to position [1268, 0]
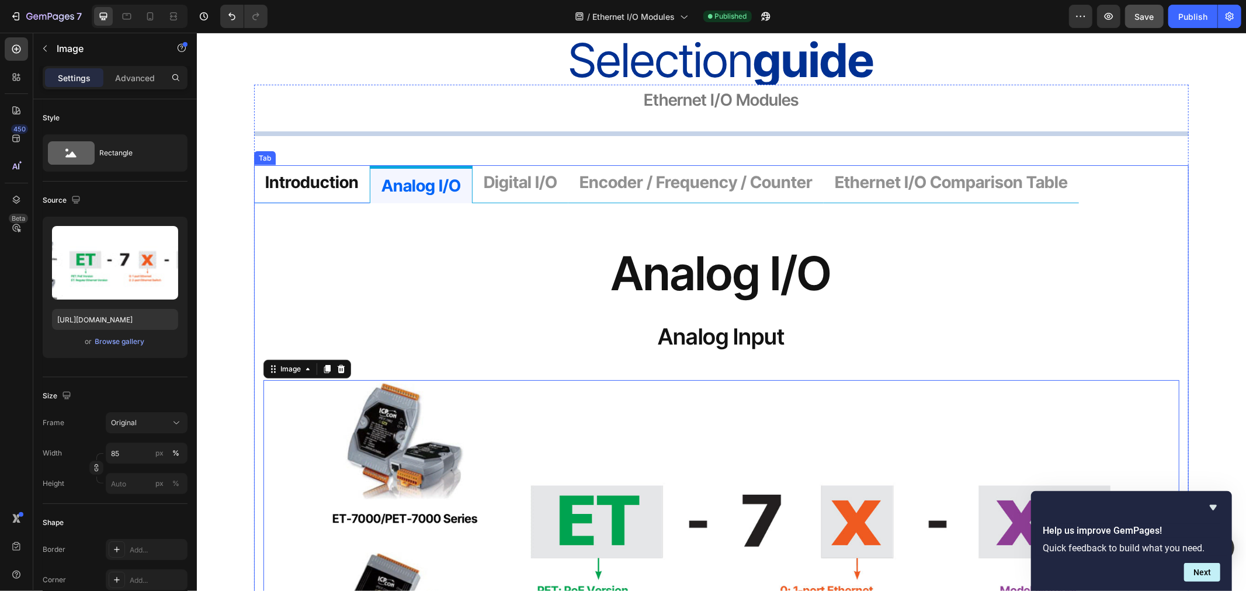
click at [328, 181] on p "introduction" at bounding box center [311, 181] width 93 height 21
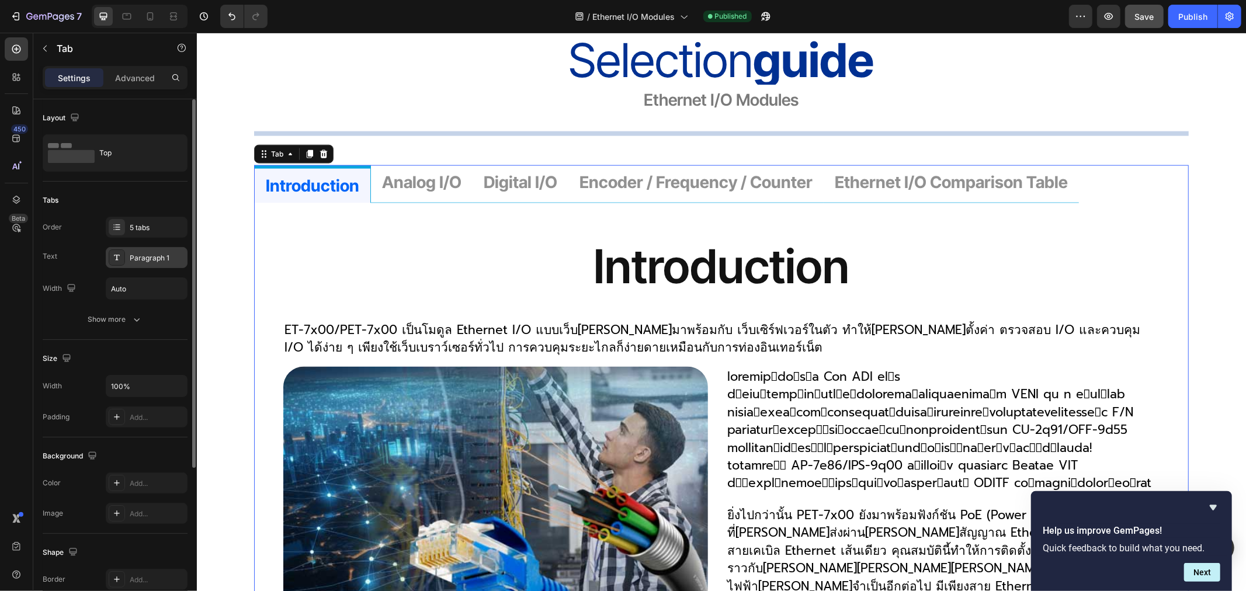
click at [143, 256] on div "Paragraph 1" at bounding box center [157, 258] width 55 height 11
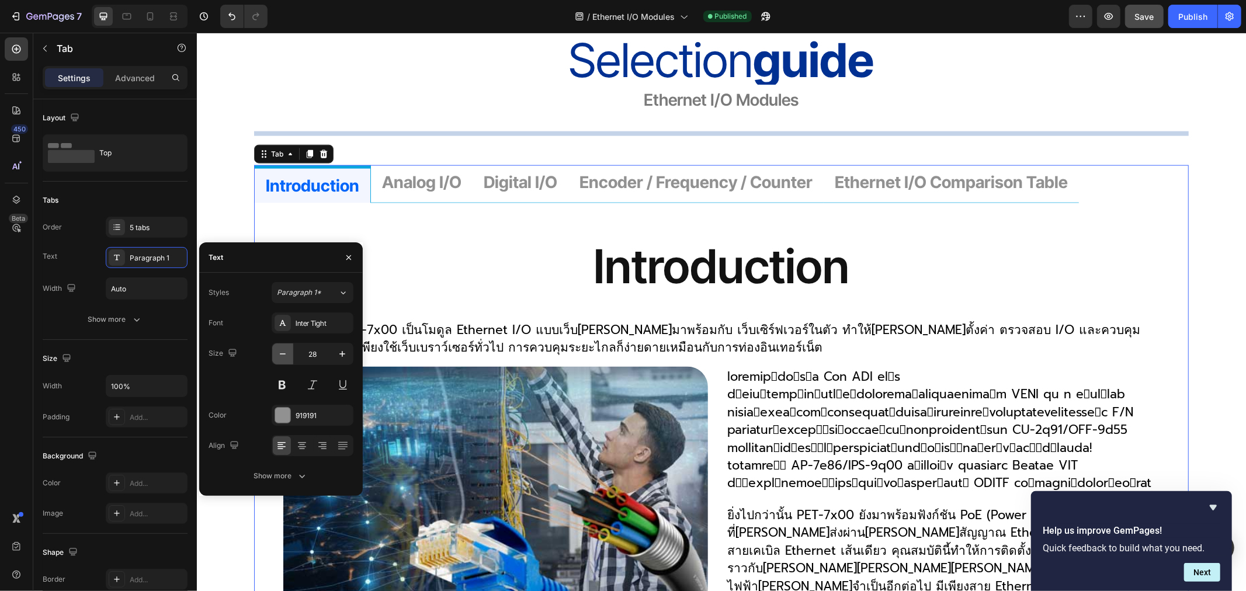
click at [278, 353] on icon "button" at bounding box center [283, 354] width 12 height 12
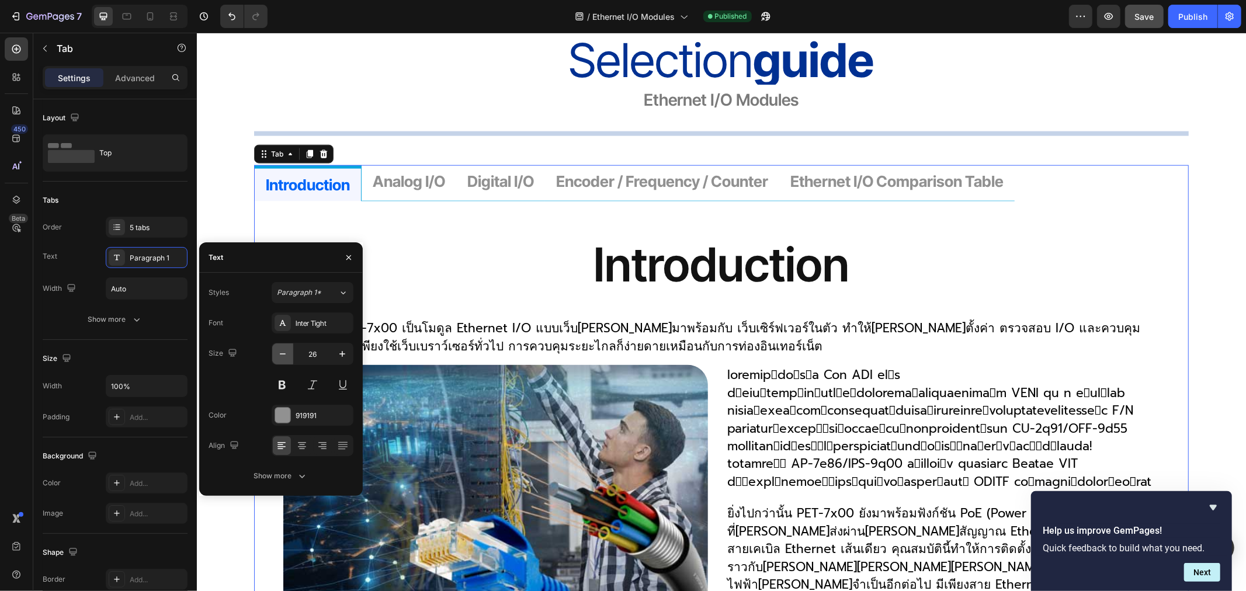
click at [278, 353] on icon "button" at bounding box center [283, 354] width 12 height 12
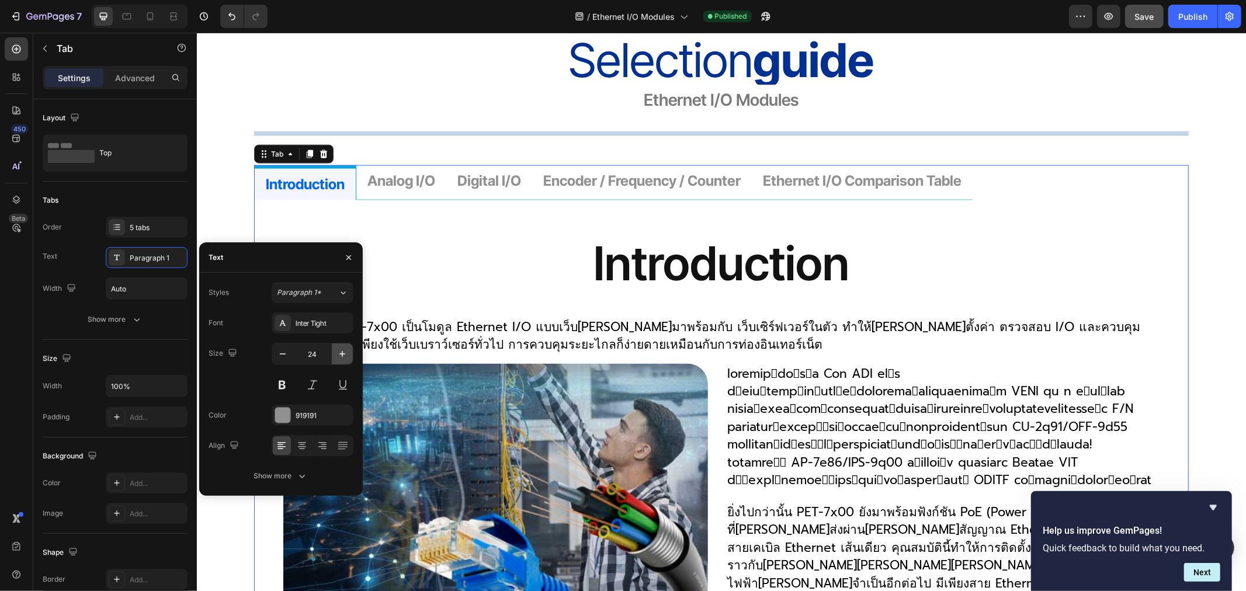
click at [342, 351] on icon "button" at bounding box center [342, 354] width 12 height 12
click at [282, 355] on icon "button" at bounding box center [283, 354] width 12 height 12
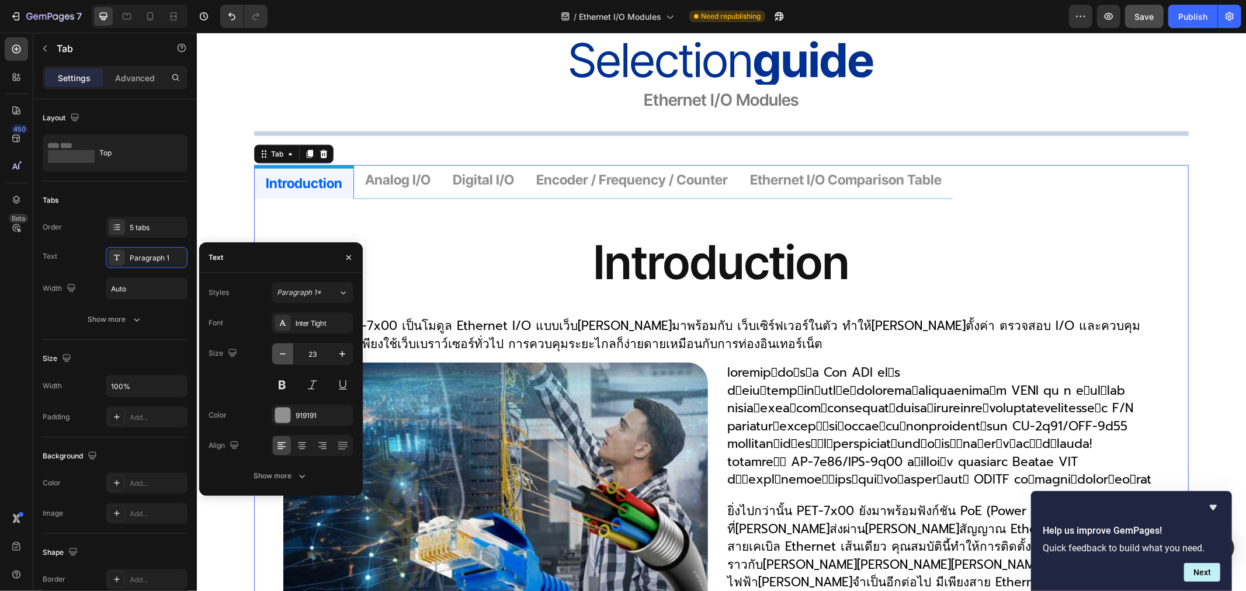
click at [282, 355] on icon "button" at bounding box center [283, 354] width 12 height 12
type input "22"
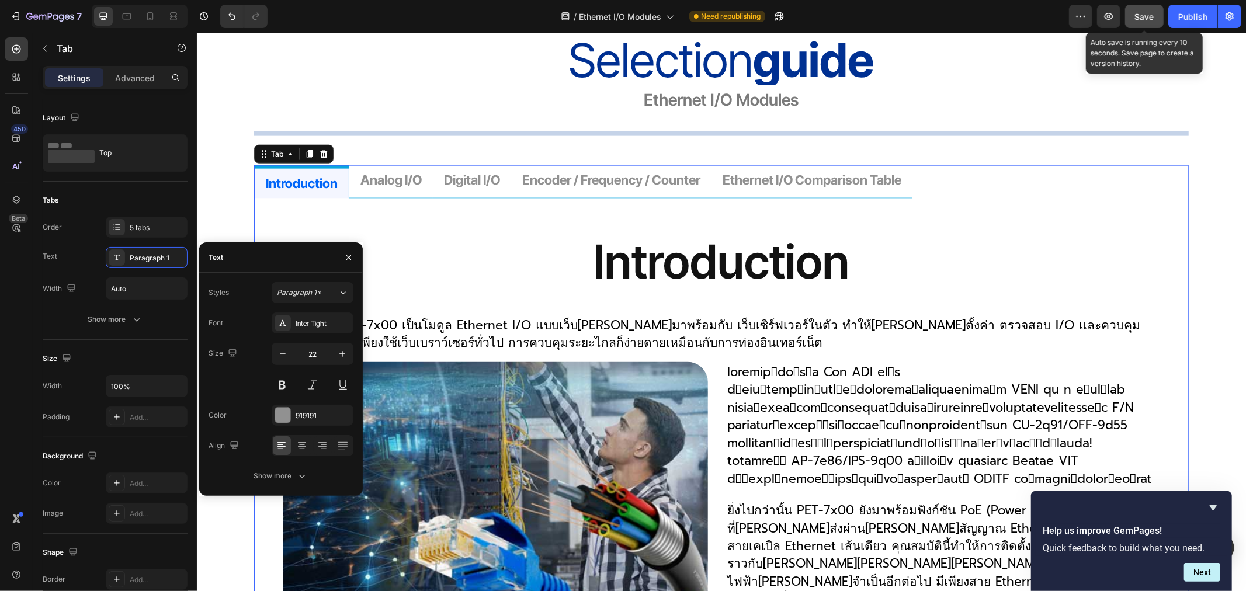
click at [1136, 13] on span "Save" at bounding box center [1144, 17] width 19 height 10
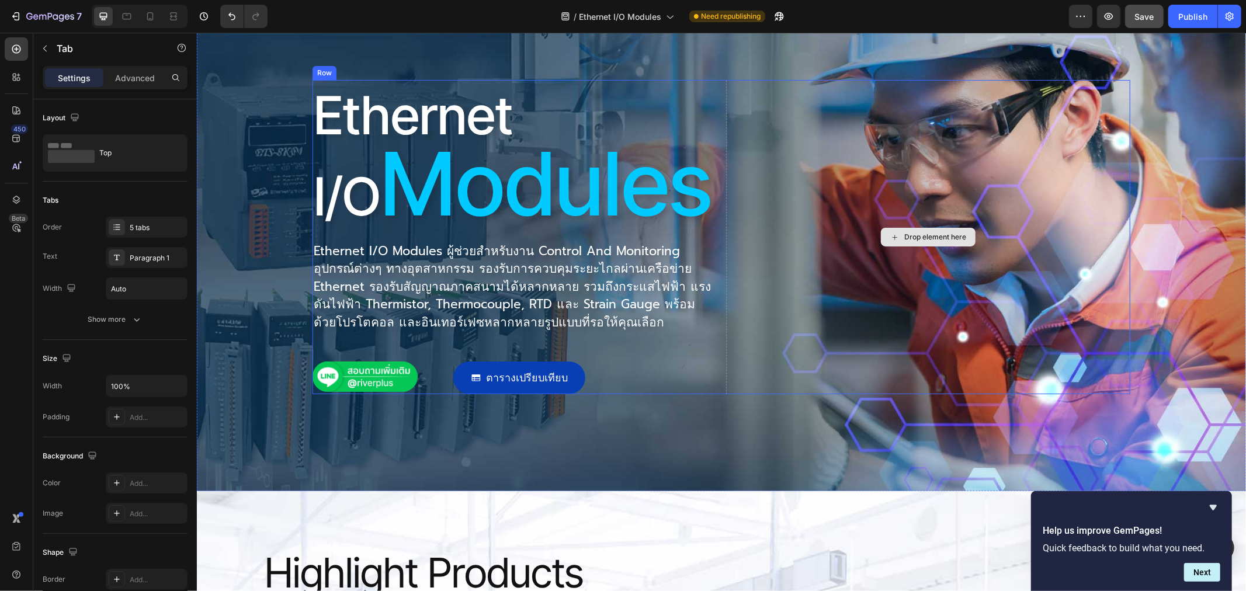
scroll to position [195, 0]
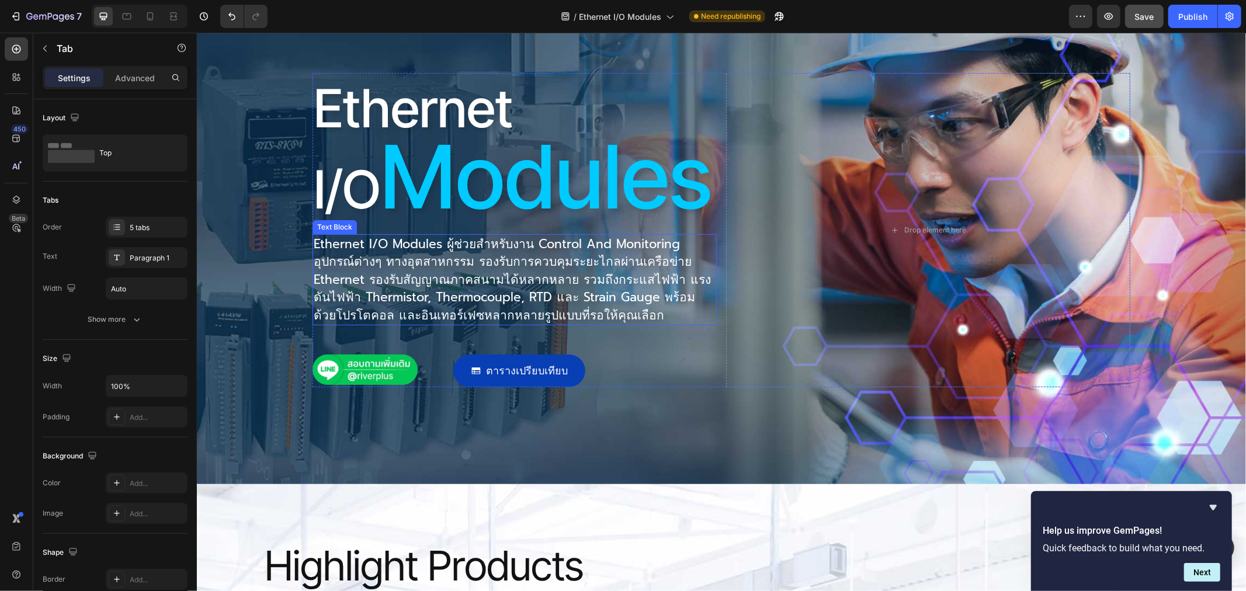
click at [454, 254] on p "Ethernet I/O Modules ผู้ช่วยสำหรับงาน Control And Monitoring อุปกรณ์ต่างๆ ทางอุ…" at bounding box center [514, 279] width 402 height 89
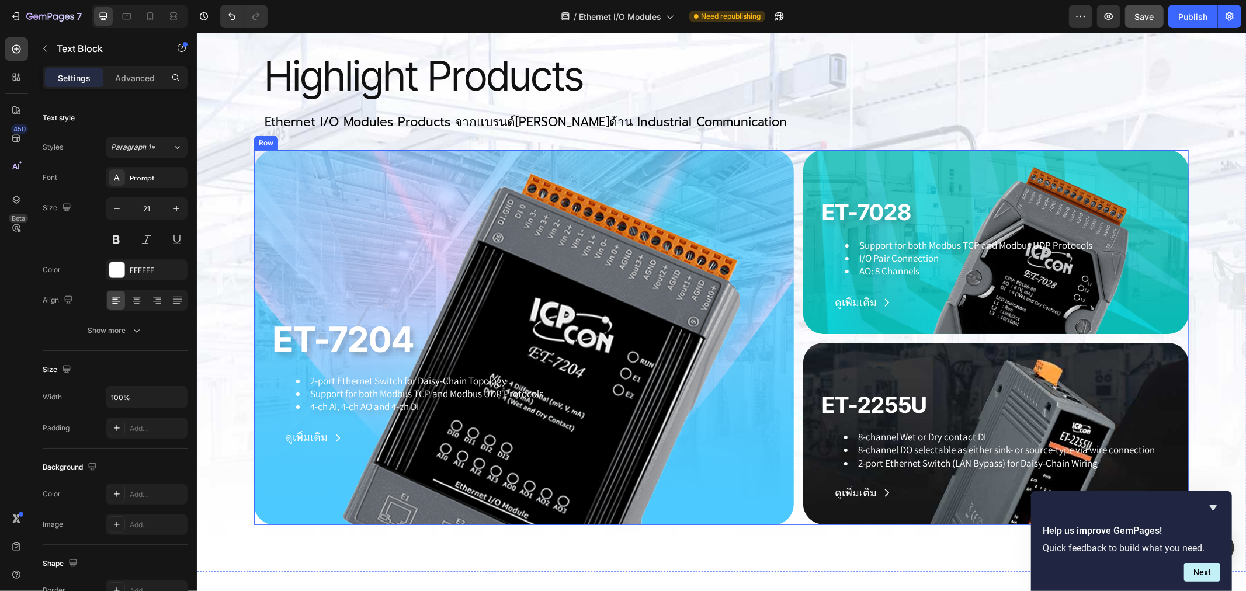
scroll to position [1168, 0]
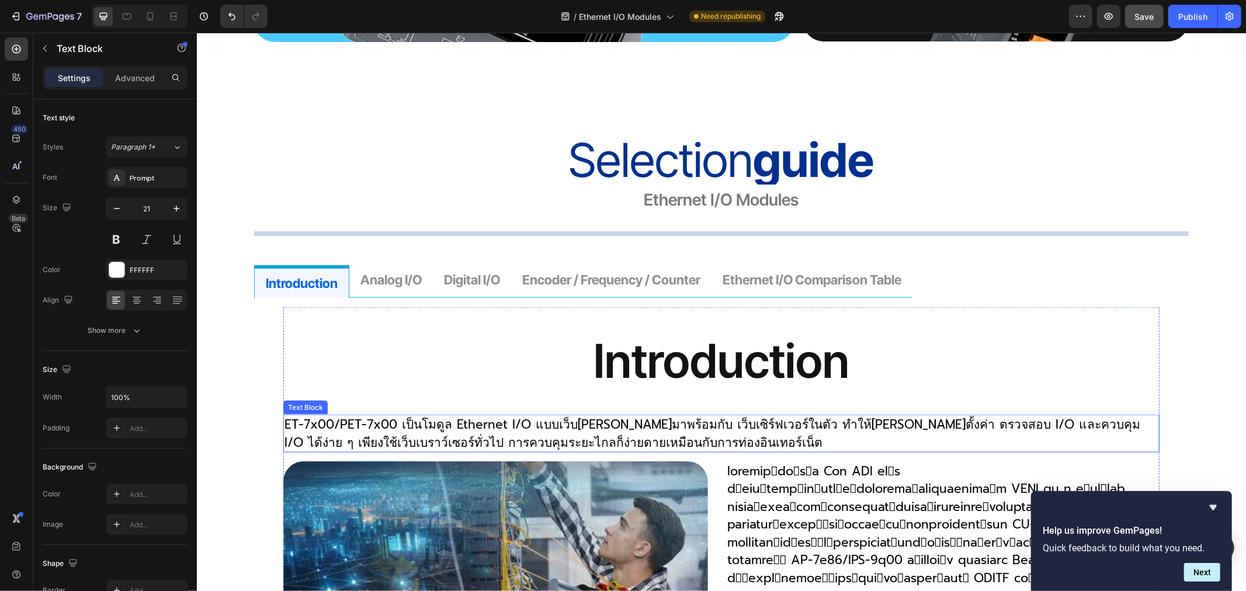
click at [610, 421] on p "ET-7x00/PET-7x00 เป็นโมดูล Ethernet I/O แบบเว็บ[PERSON_NAME]มาพร้อมกับ เว็บเซิร…" at bounding box center [721, 433] width 874 height 36
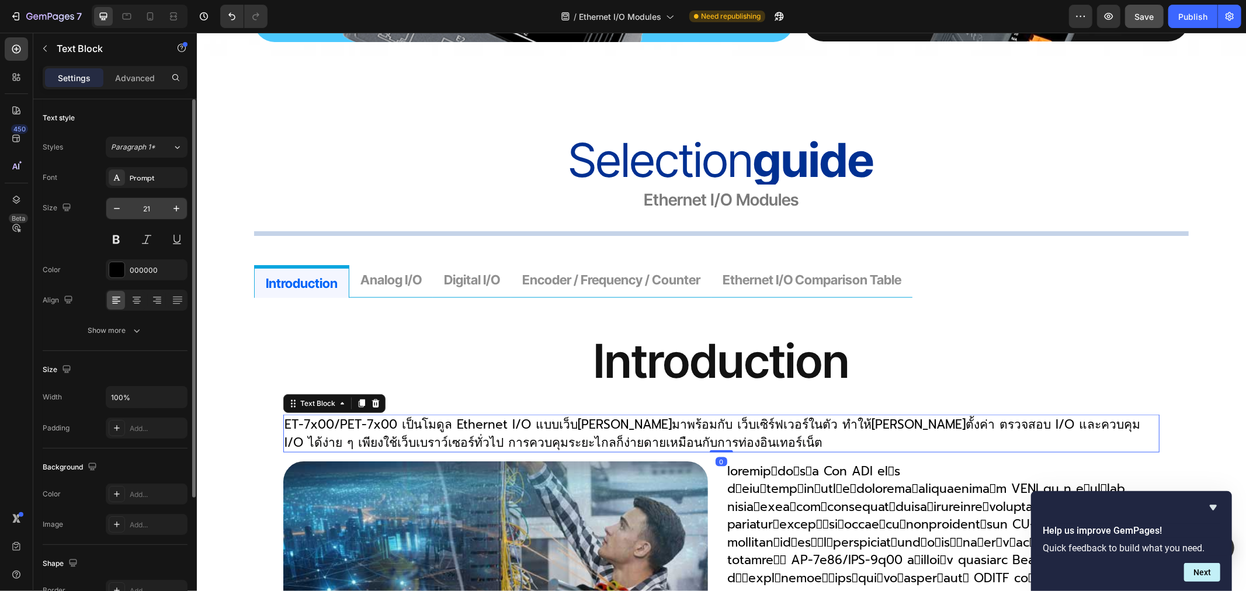
click at [148, 209] on input "21" at bounding box center [146, 208] width 39 height 21
type input "18"
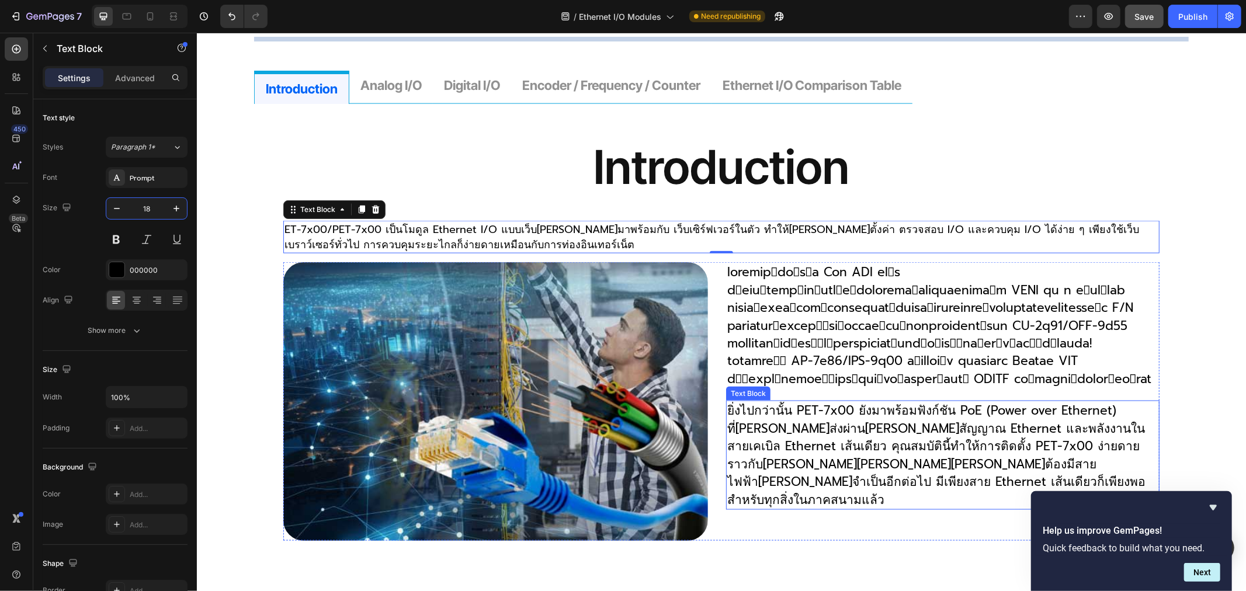
scroll to position [1363, 0]
click at [791, 301] on p at bounding box center [942, 324] width 431 height 124
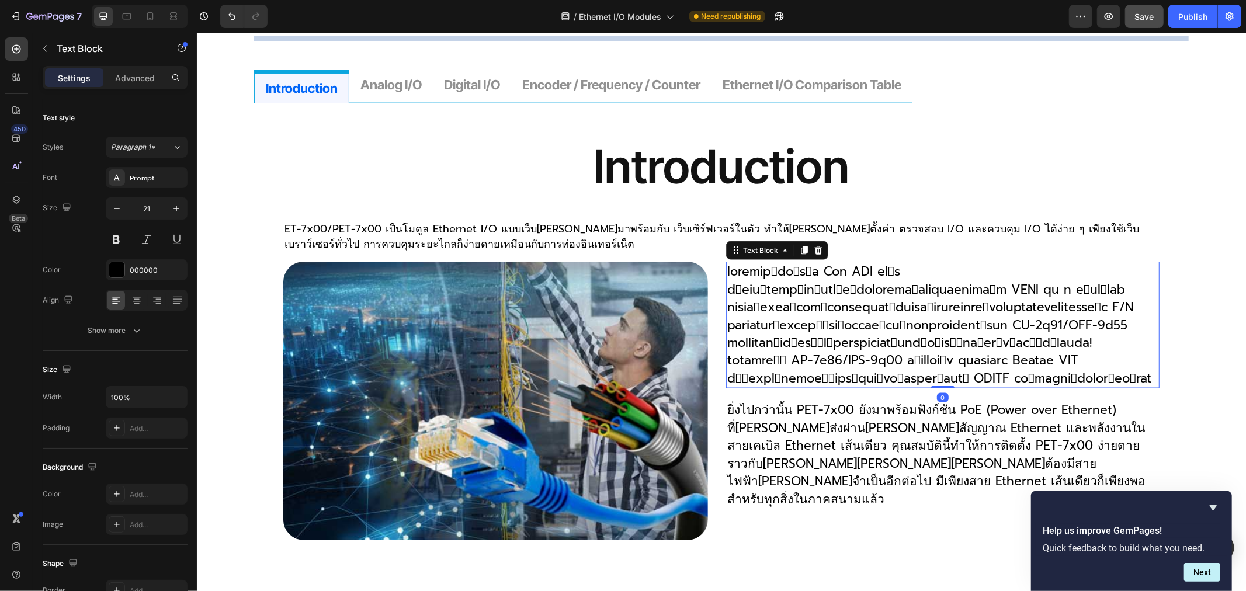
click at [797, 298] on p at bounding box center [942, 324] width 431 height 124
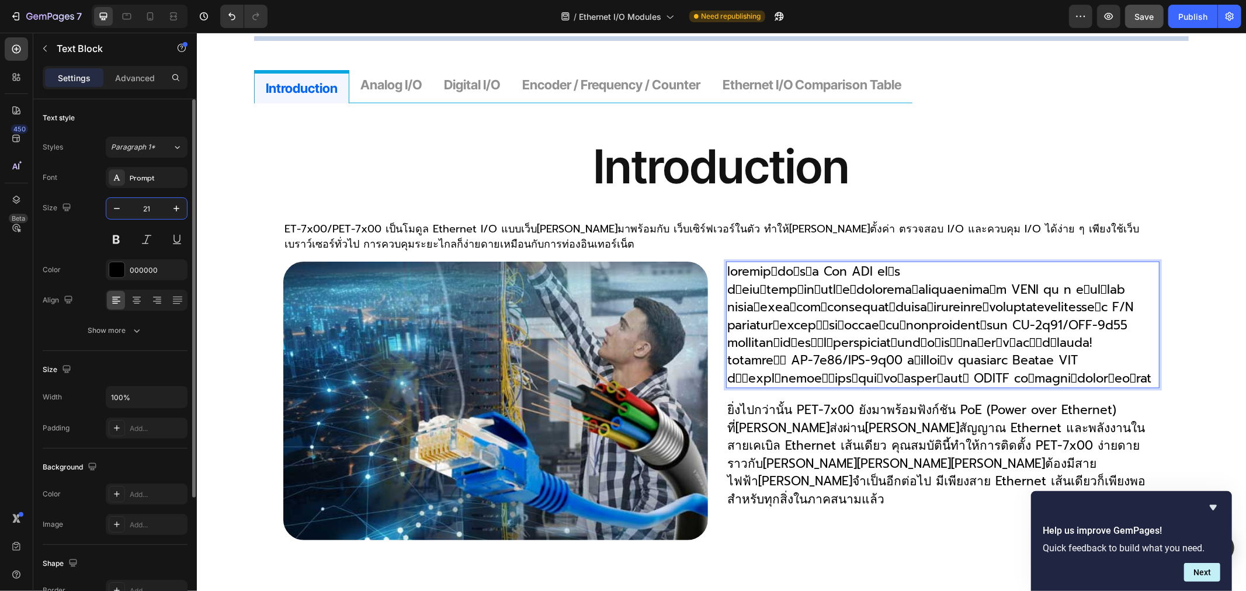
click at [153, 206] on input "21" at bounding box center [146, 208] width 39 height 21
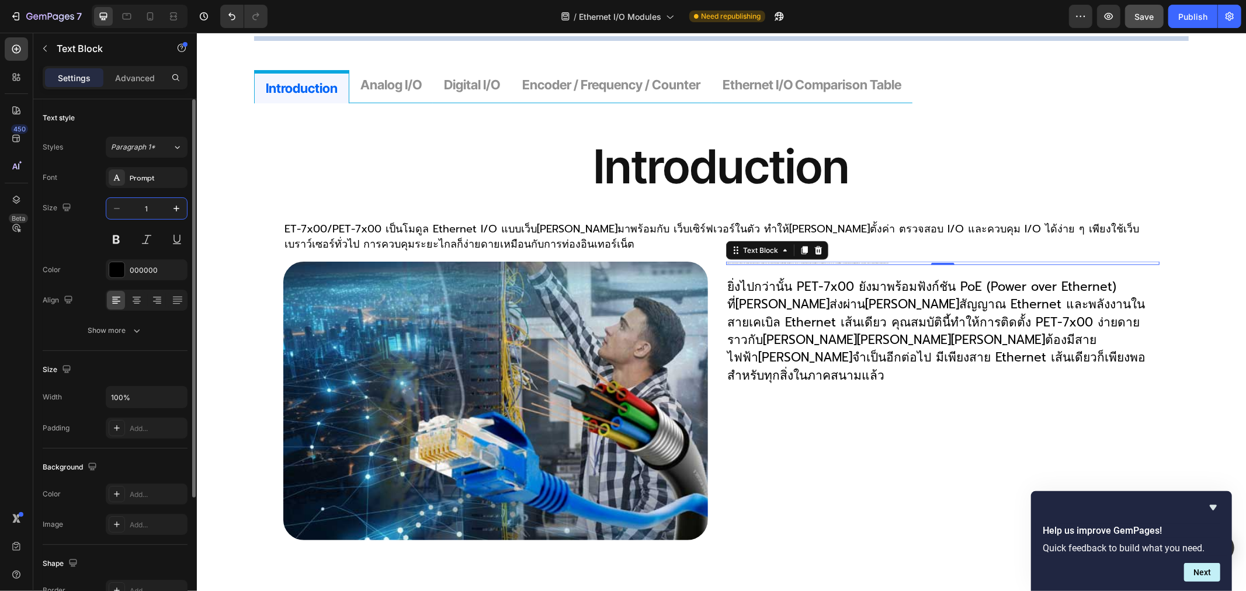
type input "18"
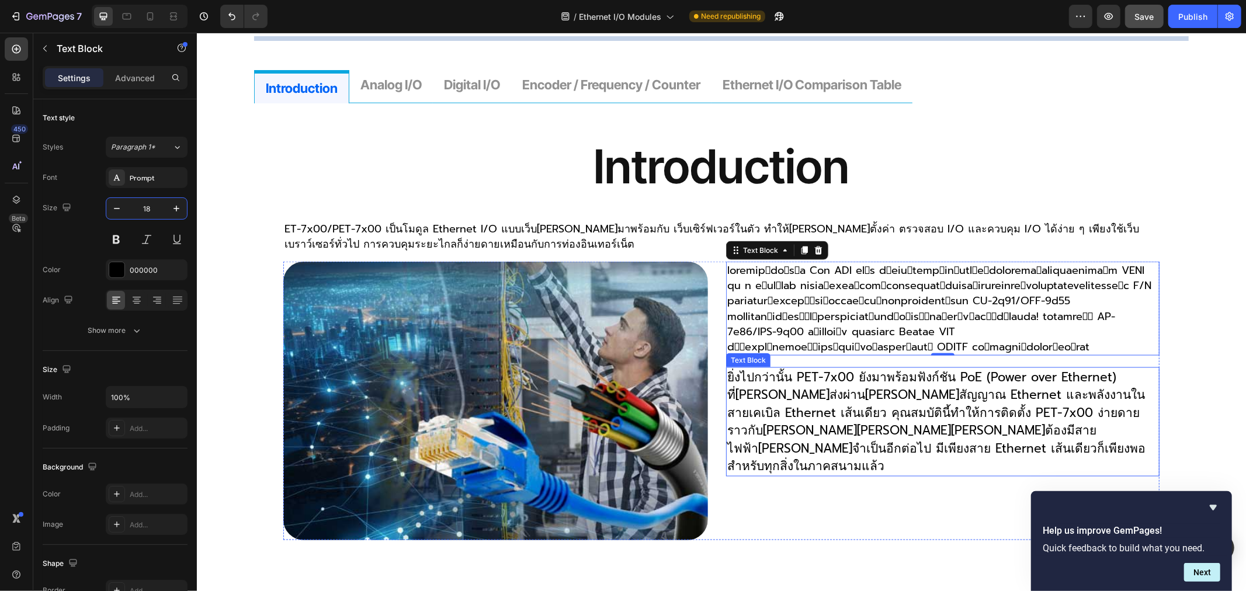
click at [767, 368] on p "ยิ่งไปกว่านั้น PET-7x00 ยังมาพร้อมฟังก์ชัน PoE (Power over Ethernet) ที่[PERSON…" at bounding box center [942, 421] width 431 height 107
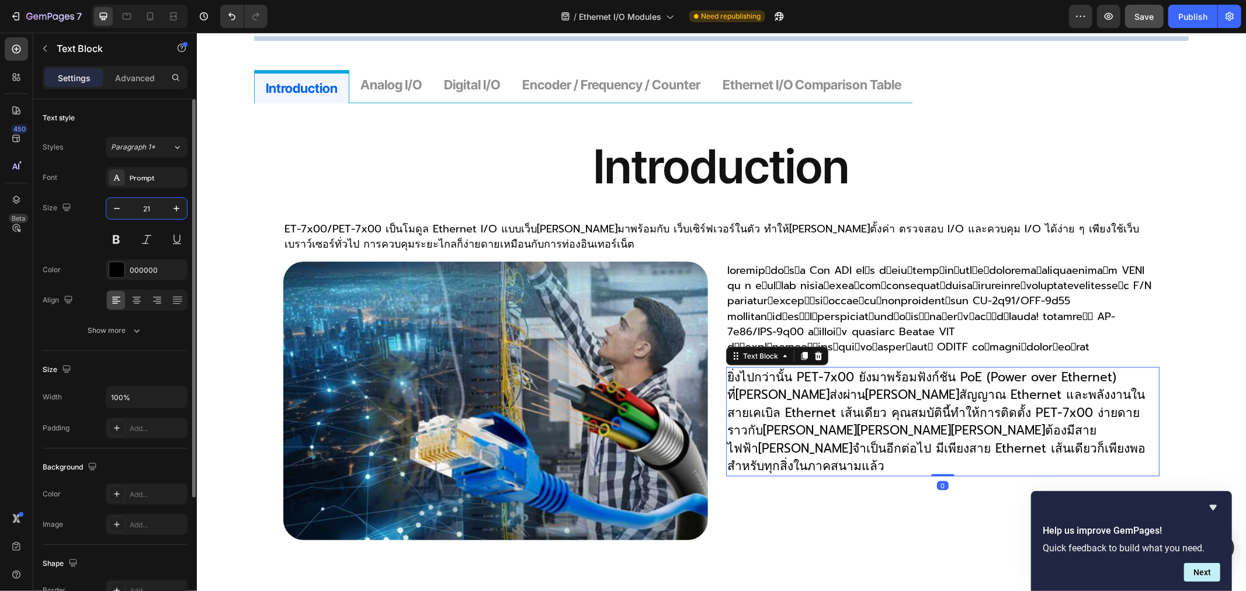
click at [154, 209] on input "21" at bounding box center [146, 208] width 39 height 21
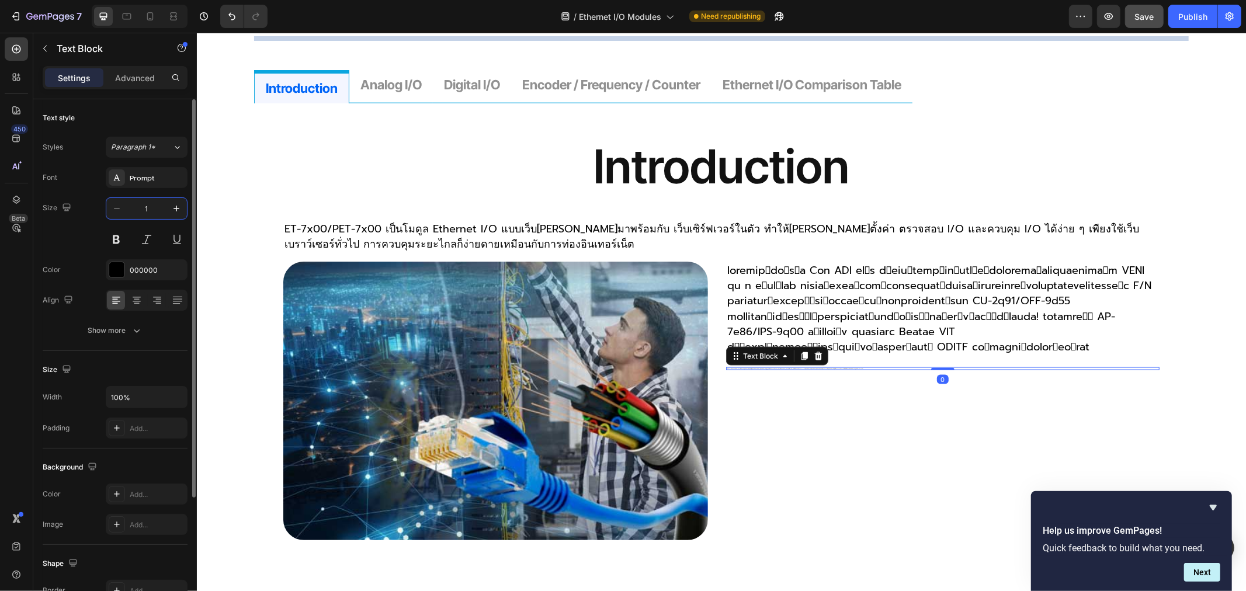
type input "18"
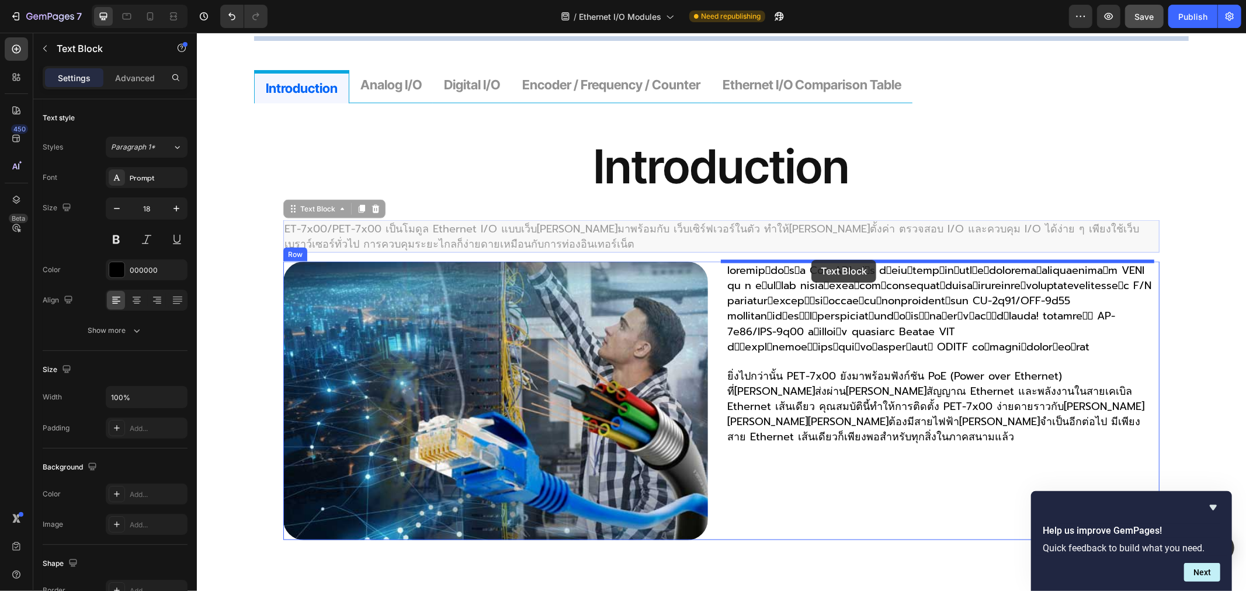
drag, startPoint x: 293, startPoint y: 213, endPoint x: 801, endPoint y: 330, distance: 521.6
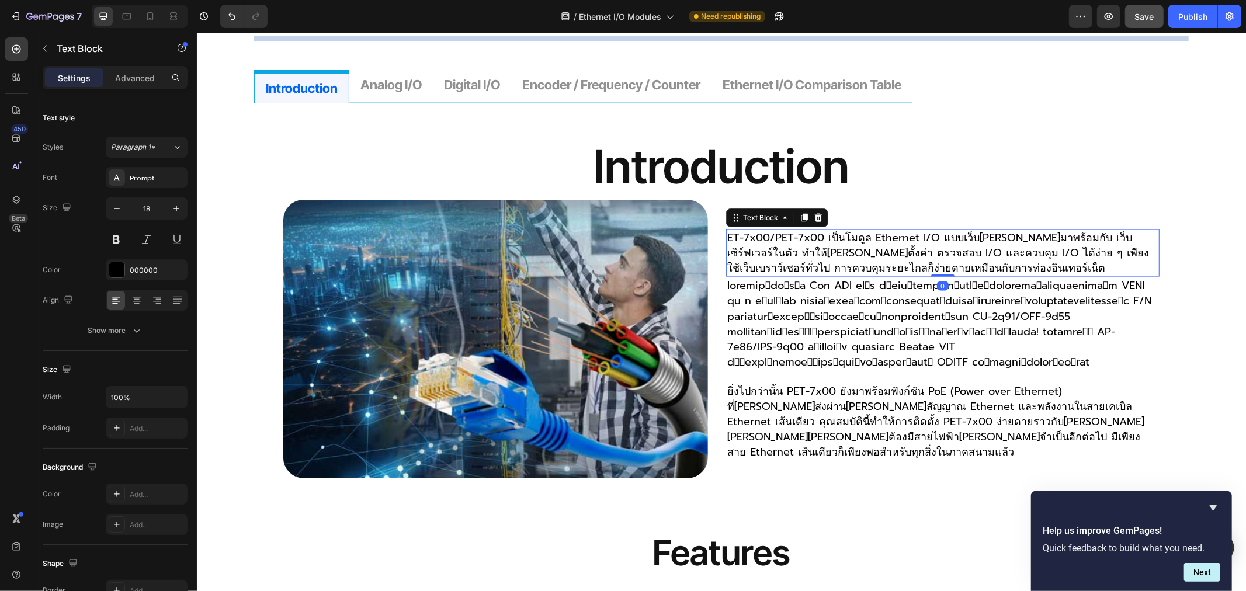
click at [827, 231] on p "ET-7x00/PET-7x00 เป็นโมดูล Ethernet I/O แบบเว็บ[PERSON_NAME]มาพร้อมกับ เว็บเซิร…" at bounding box center [942, 253] width 431 height 46
click at [135, 85] on div "Advanced" at bounding box center [135, 77] width 58 height 19
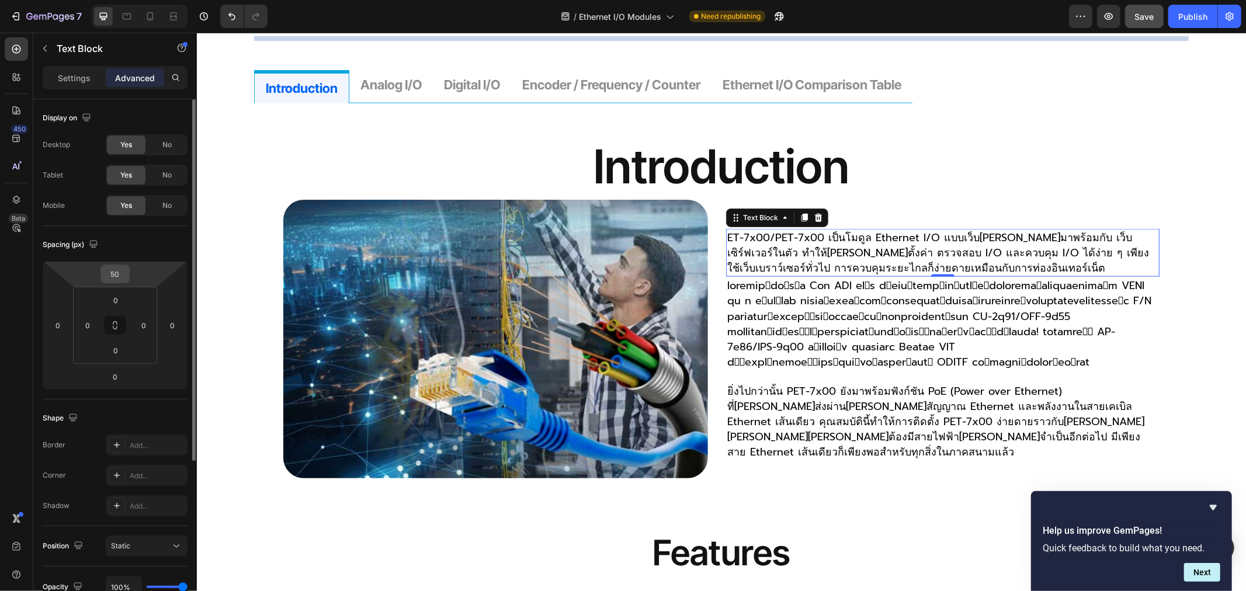
click at [125, 270] on input "50" at bounding box center [114, 274] width 23 height 18
type input "0"
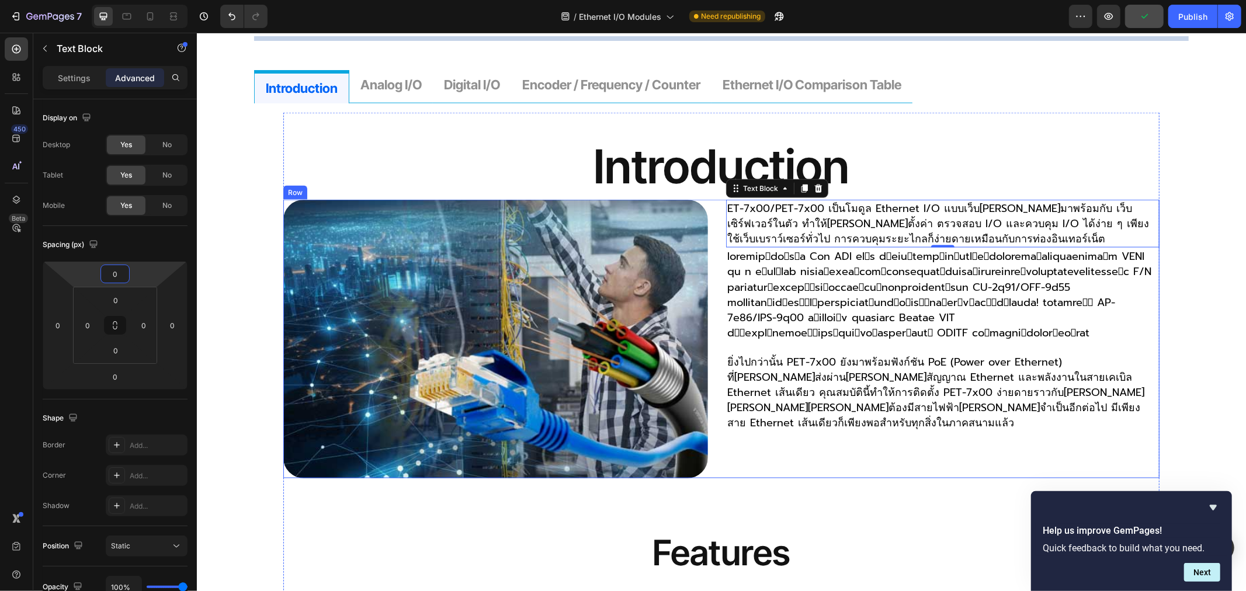
click at [715, 204] on div "Image ET-7x00/PET-7x00 เป็นโมดูล Ethernet I/O แบบเว็บ[PERSON_NAME]มาพร้อมกับ เว…" at bounding box center [721, 338] width 876 height 279
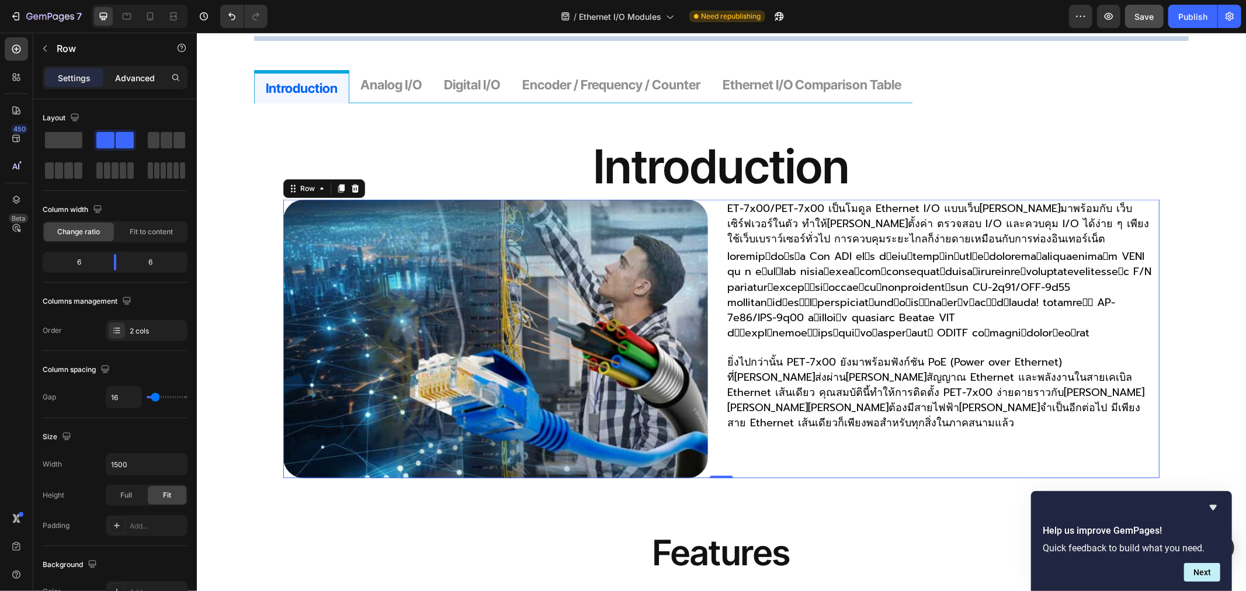
click at [147, 78] on p "Advanced" at bounding box center [135, 78] width 40 height 12
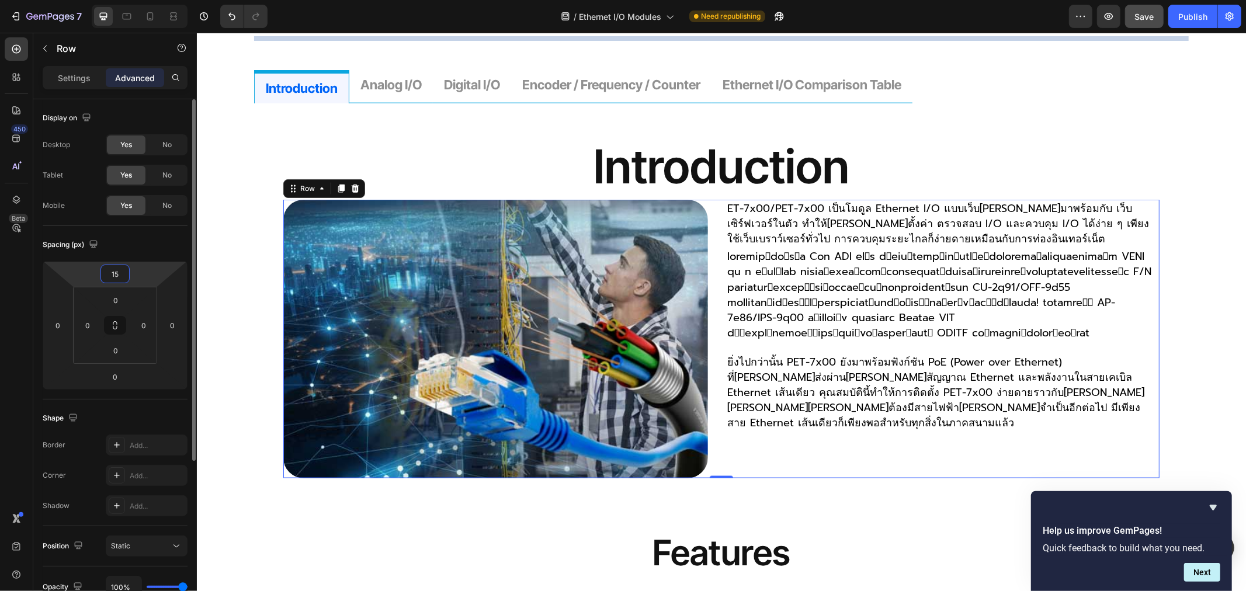
click at [123, 270] on input "15" at bounding box center [114, 274] width 23 height 18
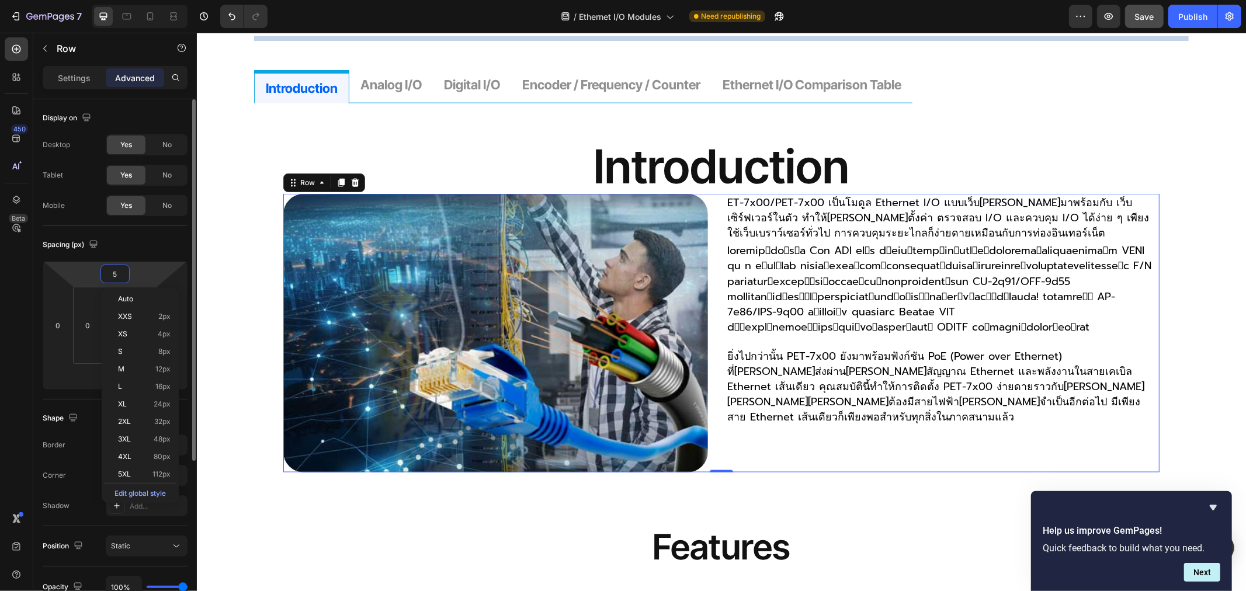
type input "50"
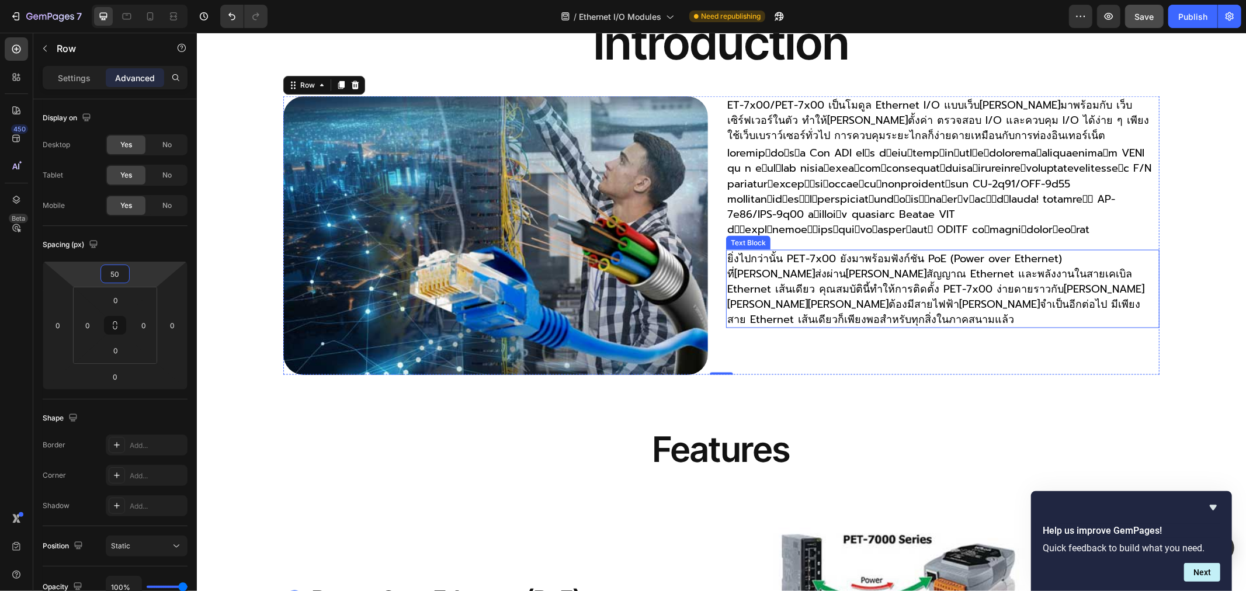
scroll to position [1492, 0]
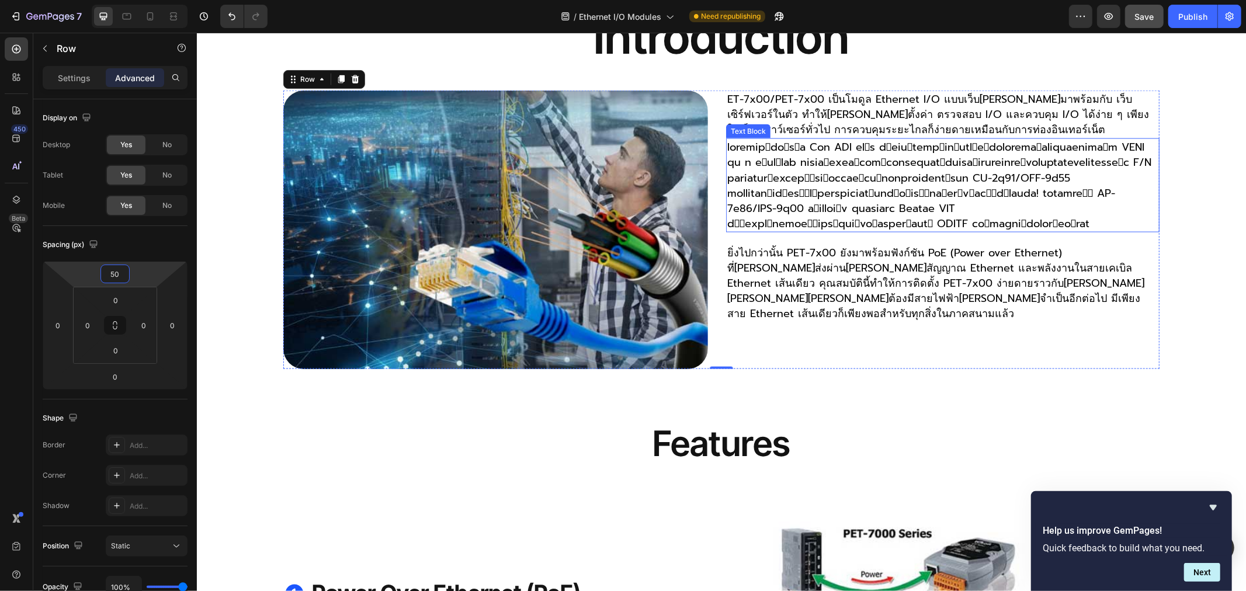
click at [779, 177] on p "Rich Text Editor. Editing area: main" at bounding box center [942, 185] width 431 height 92
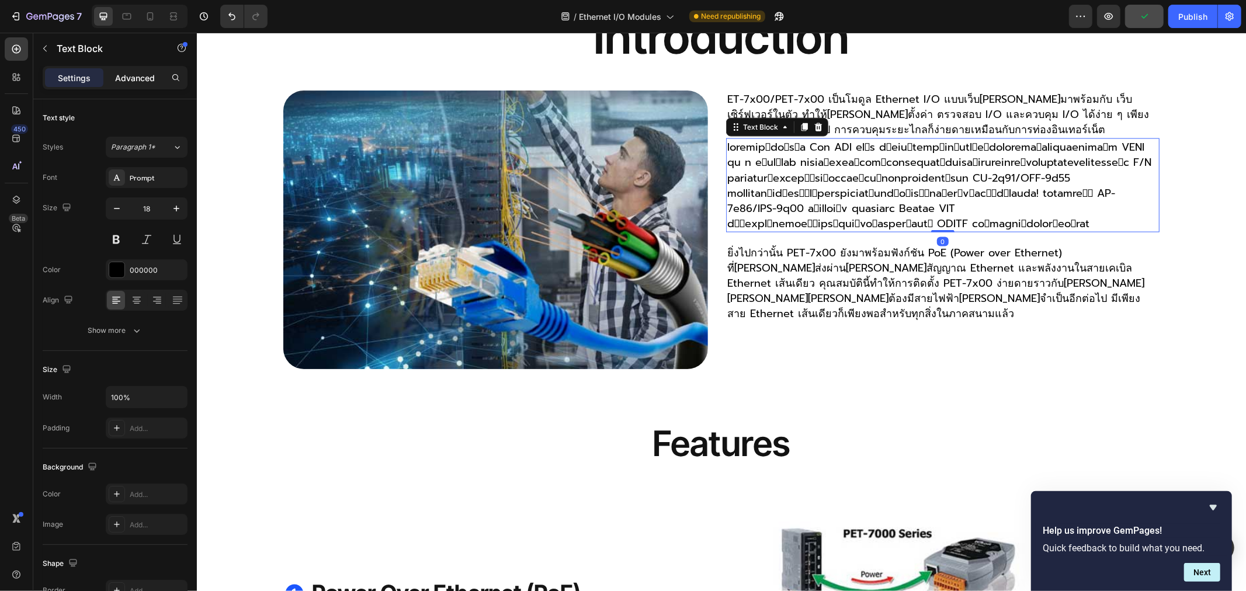
click at [129, 77] on p "Advanced" at bounding box center [135, 78] width 40 height 12
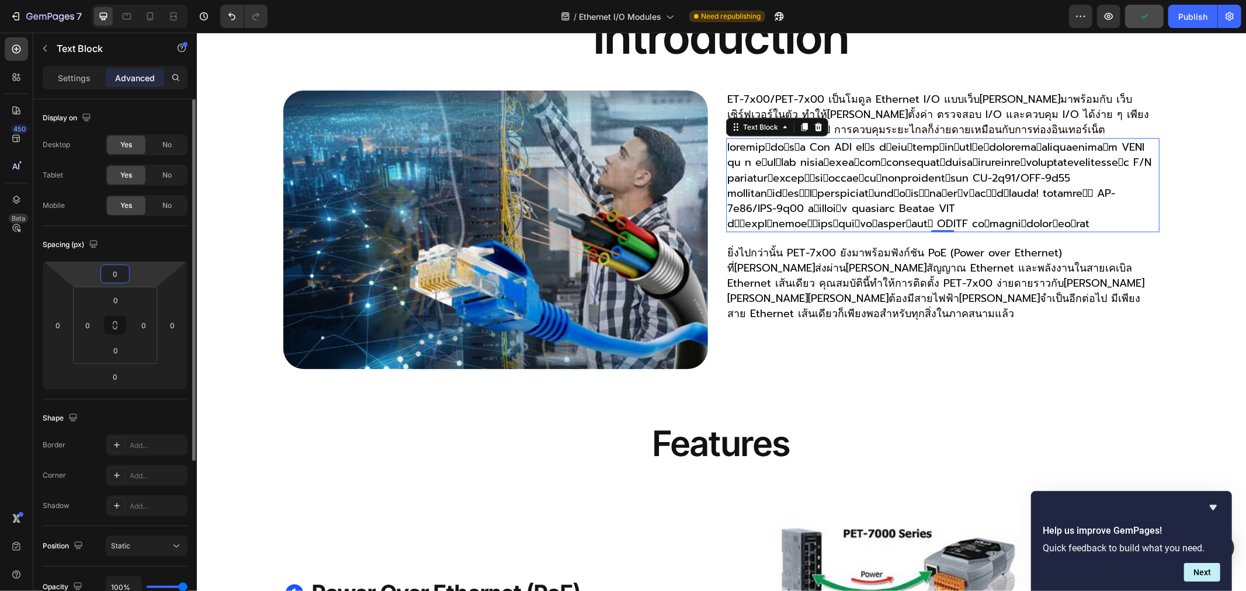
click at [124, 273] on input "0" at bounding box center [114, 274] width 23 height 18
type input "10"
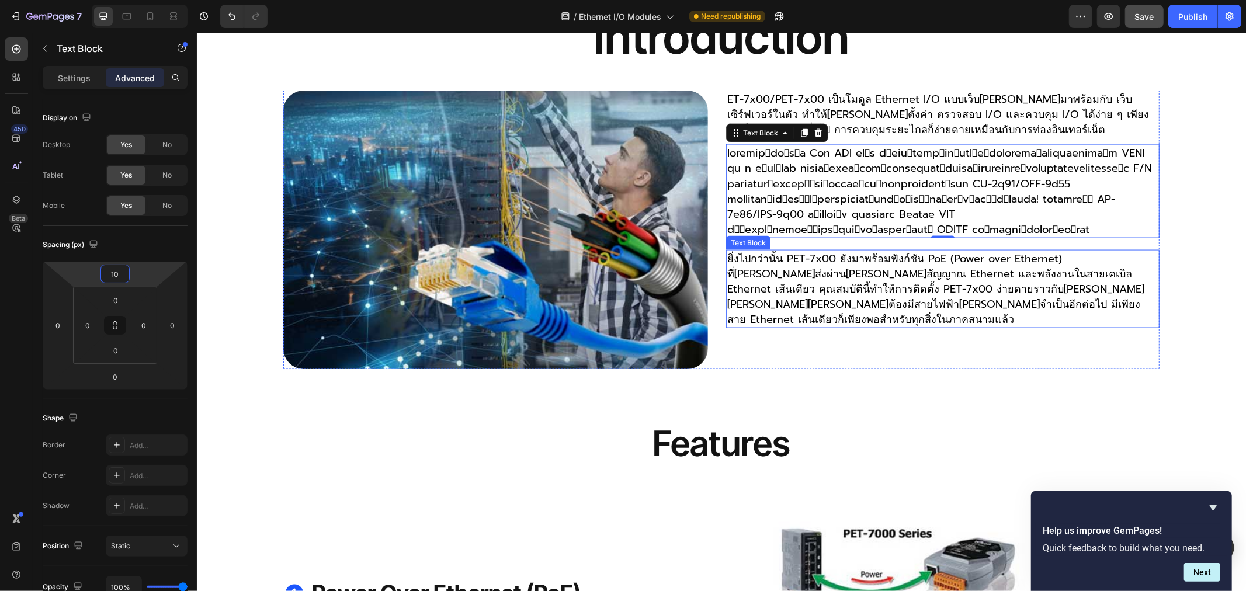
click at [749, 265] on p "ยิ่งไปกว่านั้น PET-7x00 ยังมาพร้อมฟังก์ชัน PoE (Power over Ethernet) ที่[PERSON…" at bounding box center [942, 289] width 431 height 76
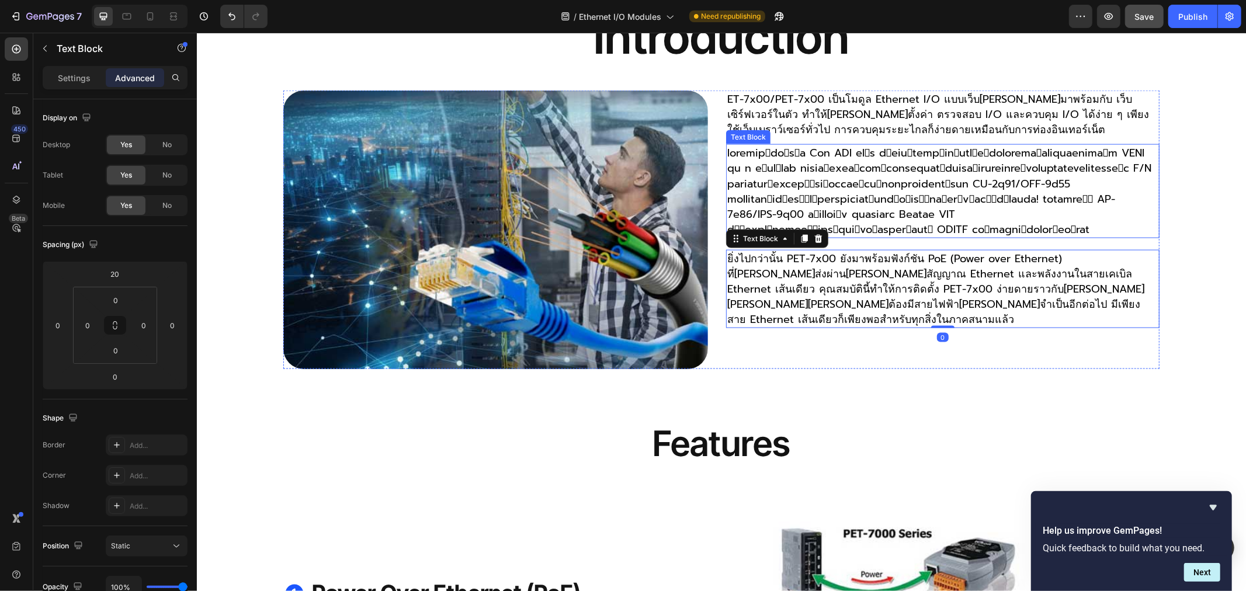
click at [834, 163] on p "Rich Text Editor. Editing area: main" at bounding box center [942, 191] width 431 height 92
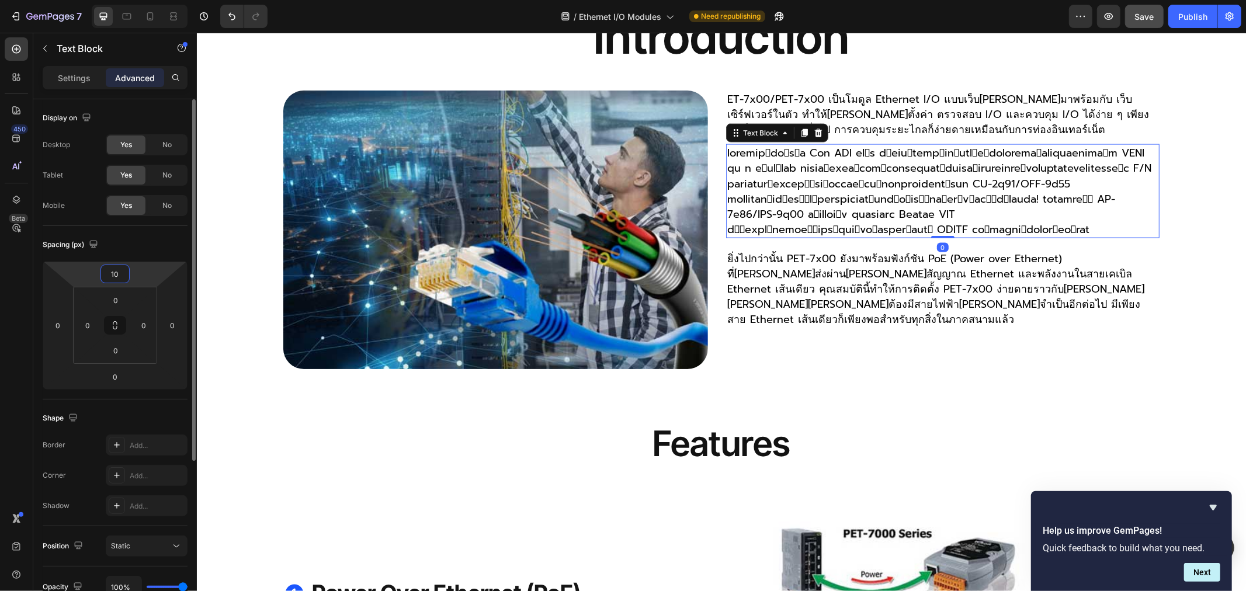
click at [124, 273] on input "10" at bounding box center [114, 274] width 23 height 18
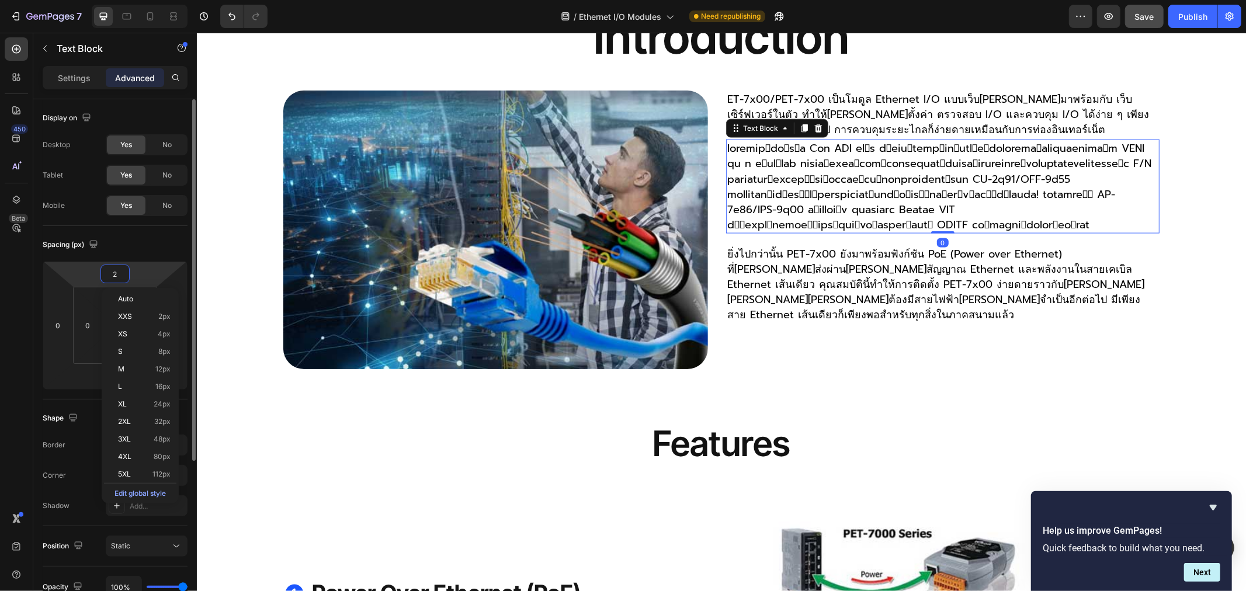
type input "20"
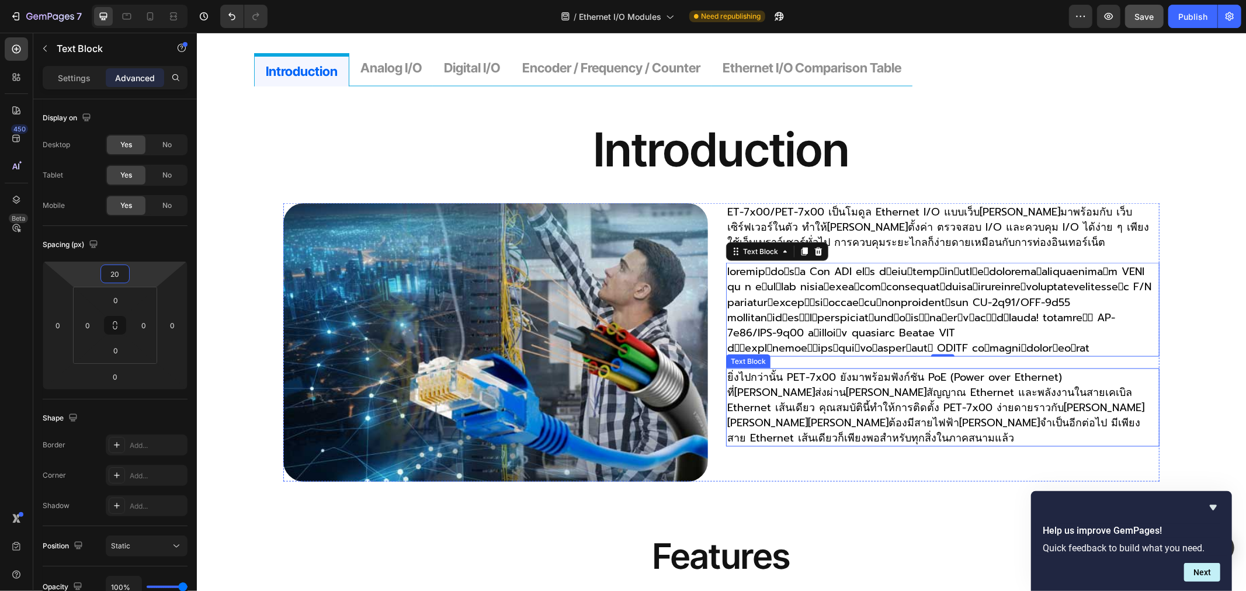
scroll to position [1363, 0]
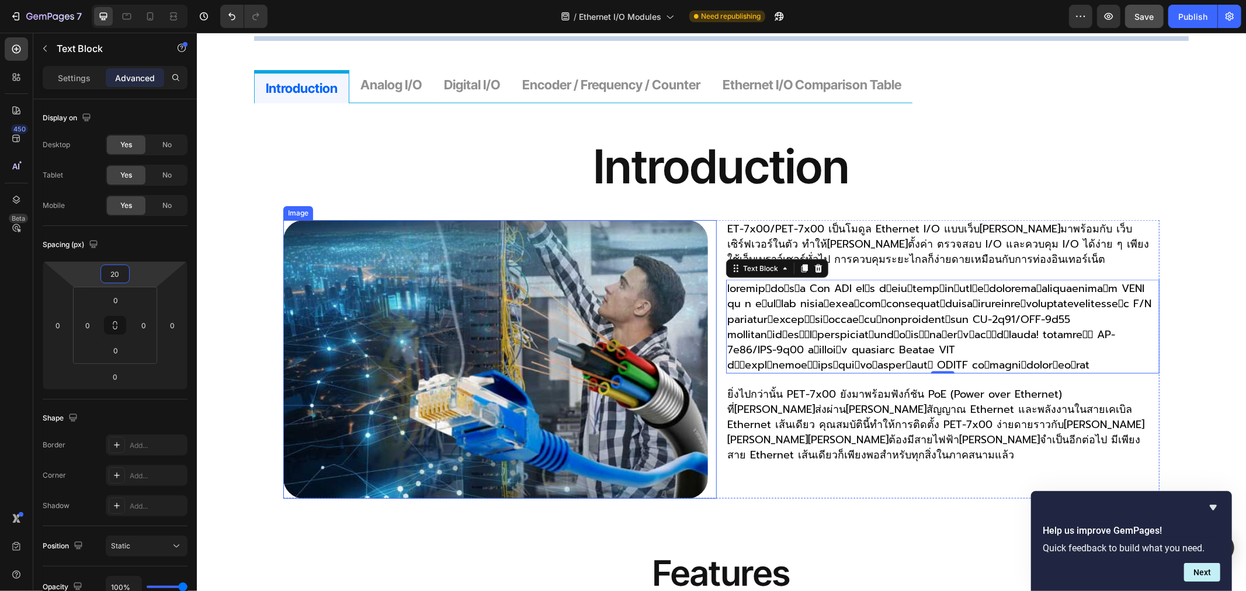
click at [291, 217] on div "Image" at bounding box center [298, 213] width 30 height 14
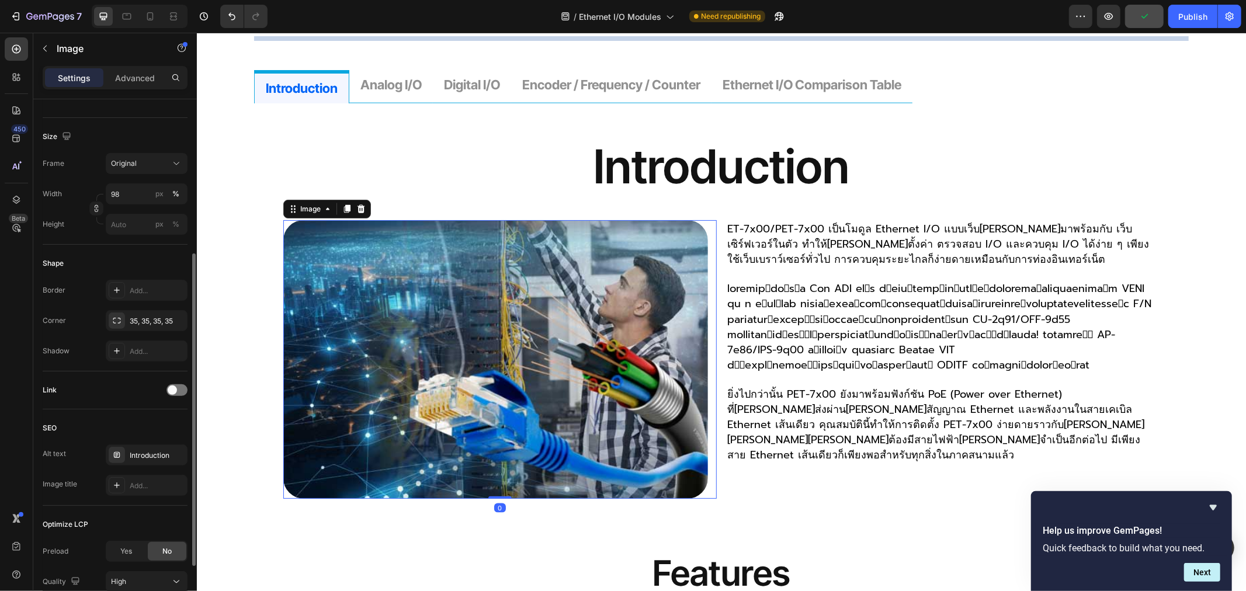
scroll to position [357, 0]
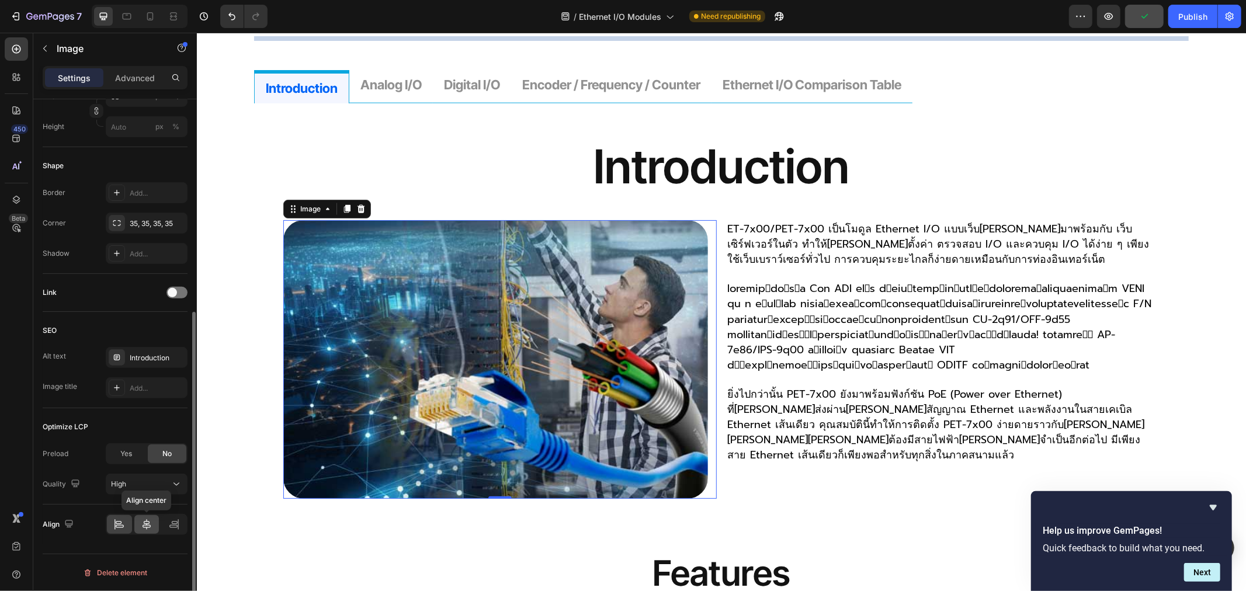
click at [150, 529] on icon at bounding box center [147, 525] width 12 height 12
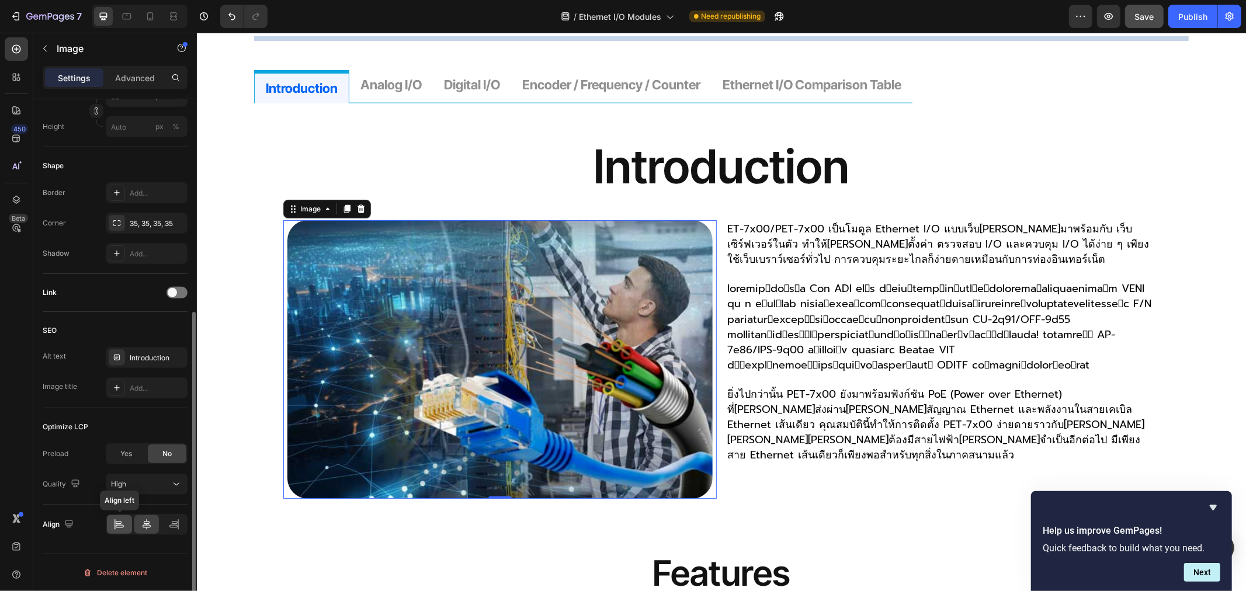
click at [117, 527] on icon at bounding box center [120, 526] width 8 height 3
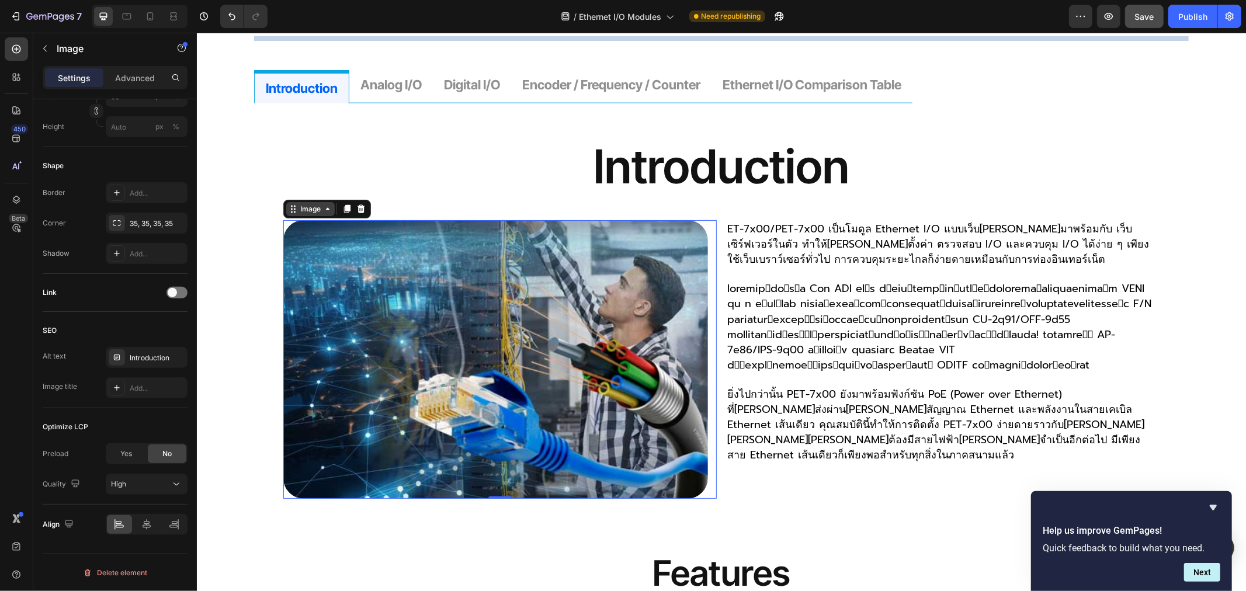
click at [301, 209] on div "Image" at bounding box center [309, 208] width 25 height 11
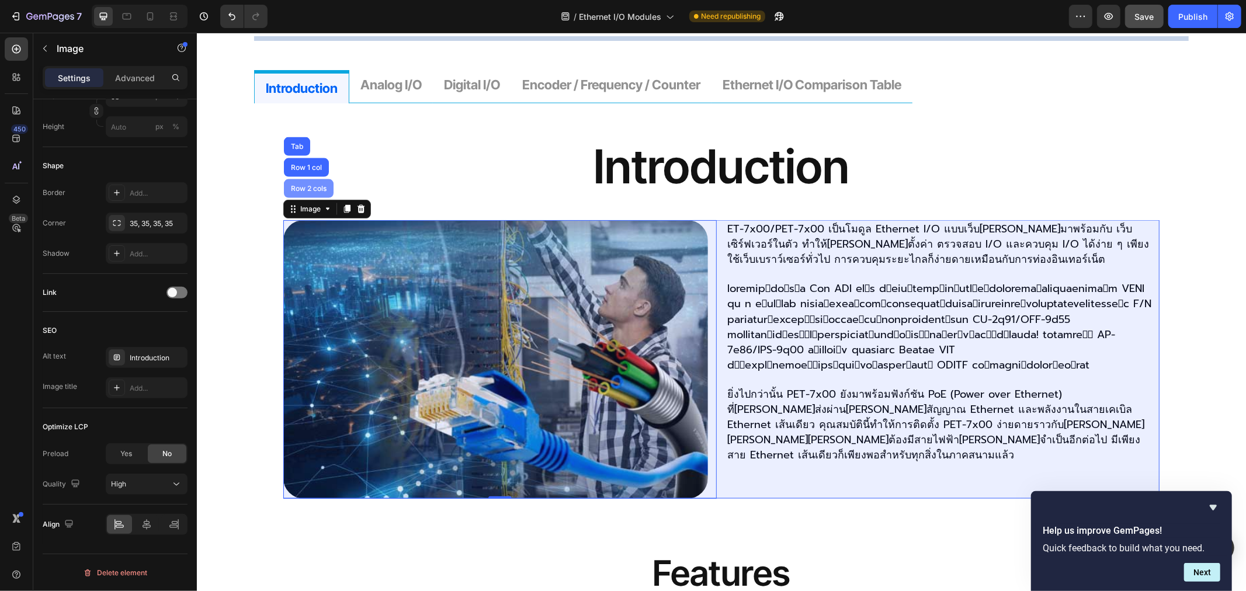
click at [298, 181] on div "Row 2 cols" at bounding box center [308, 188] width 50 height 19
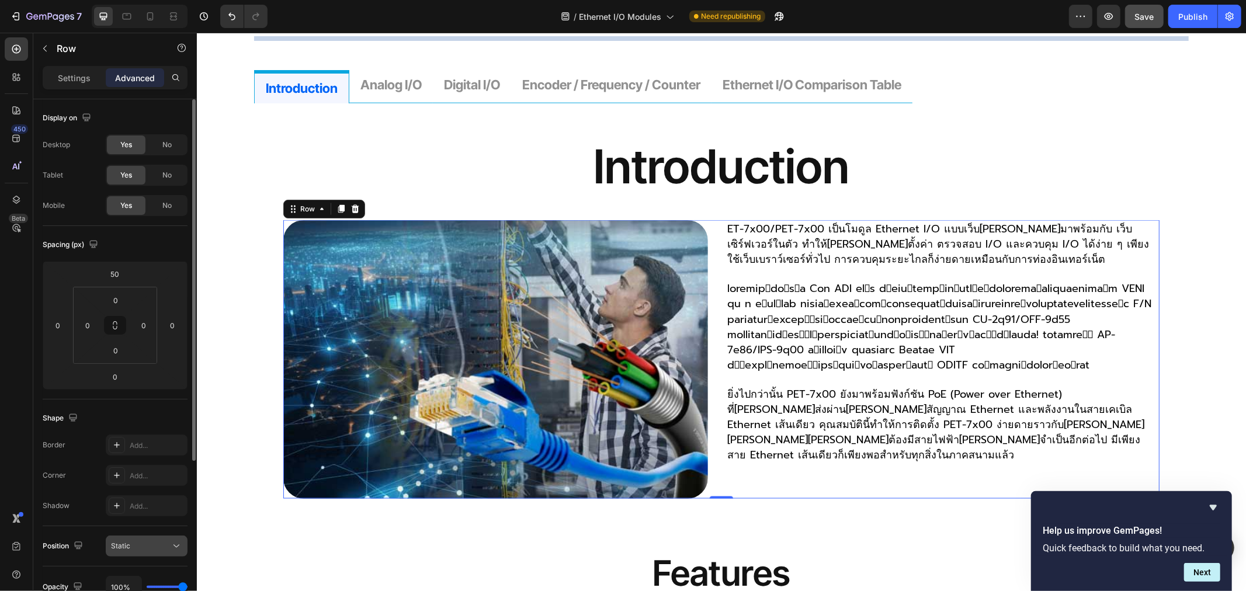
scroll to position [237, 0]
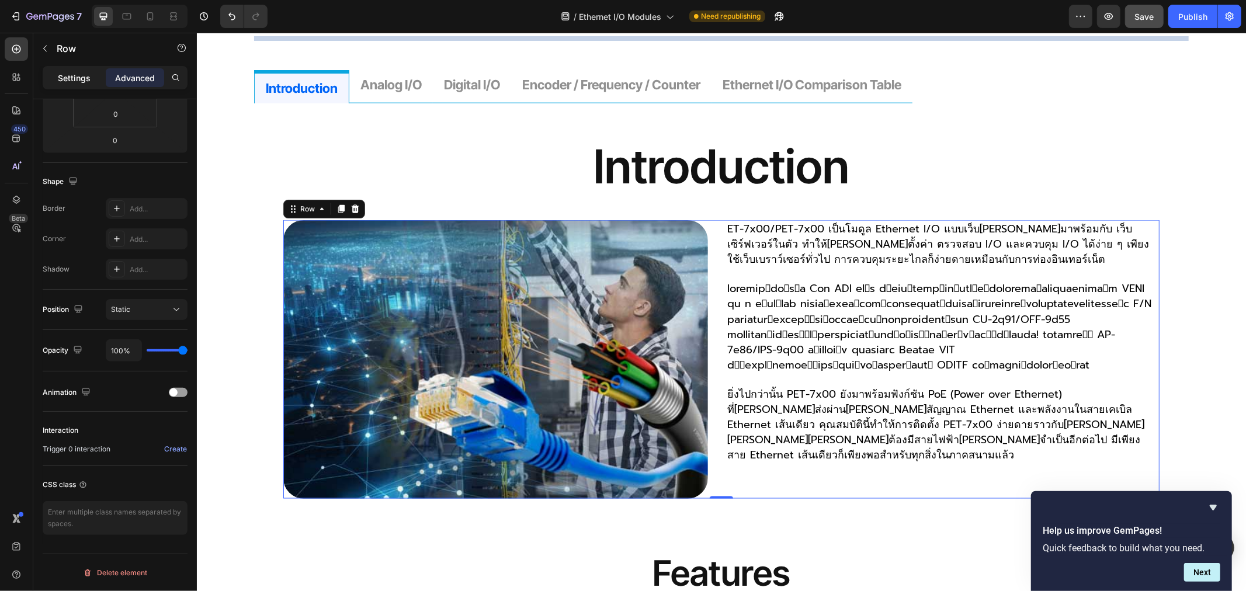
click at [71, 85] on div "Settings" at bounding box center [74, 77] width 58 height 19
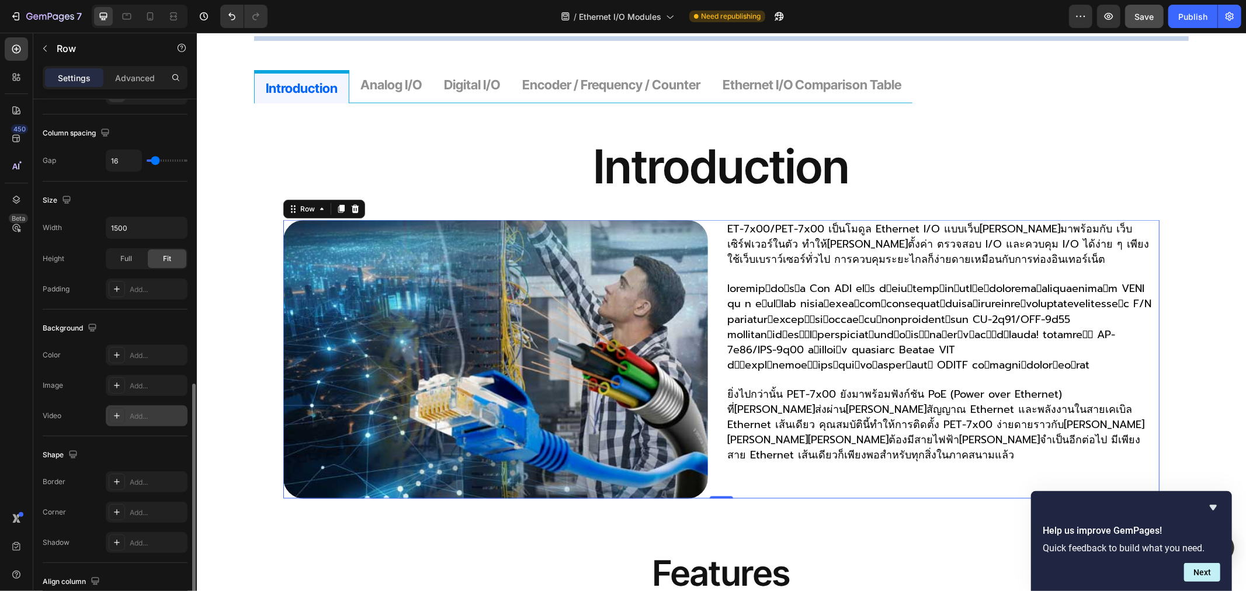
scroll to position [321, 0]
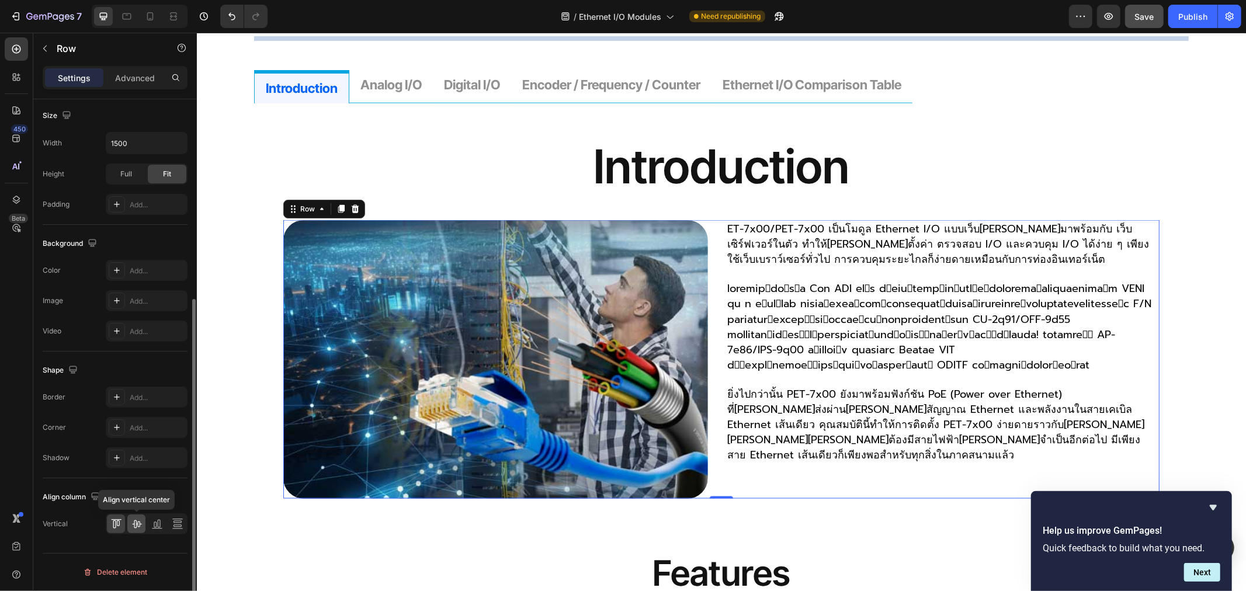
click at [136, 522] on icon at bounding box center [137, 524] width 12 height 12
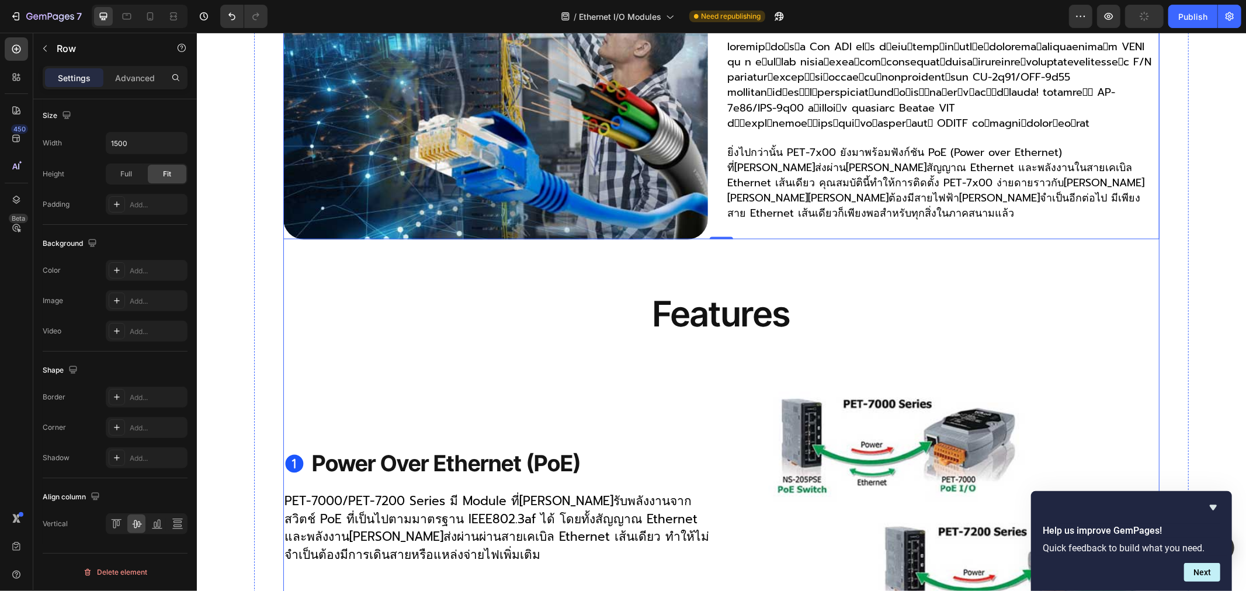
scroll to position [1817, 0]
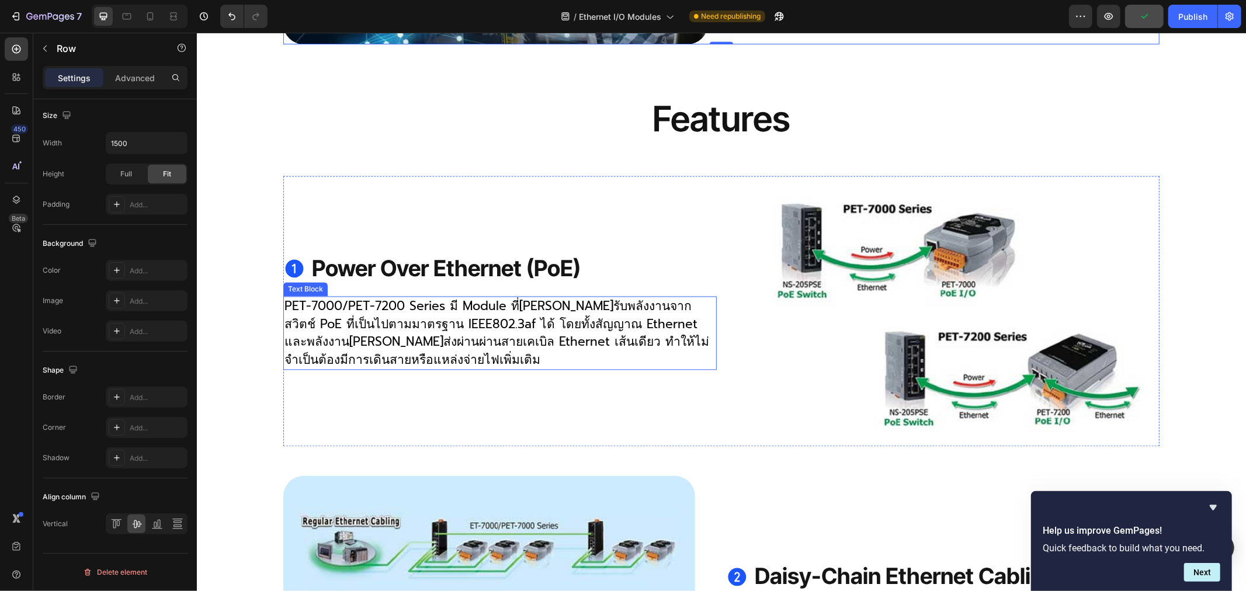
click at [338, 339] on p "PET-7000/PET-7200 Series มี Module ที่[PERSON_NAME]รับพลังงานจากสวิตช์ PoE ที่เ…" at bounding box center [499, 332] width 431 height 71
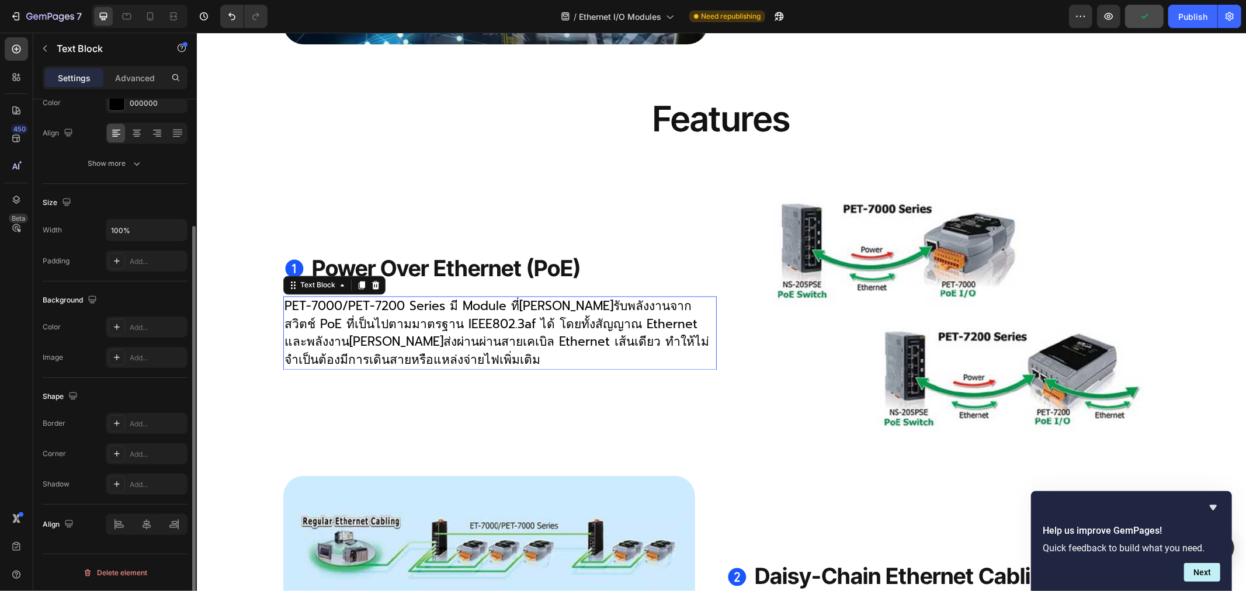
scroll to position [0, 0]
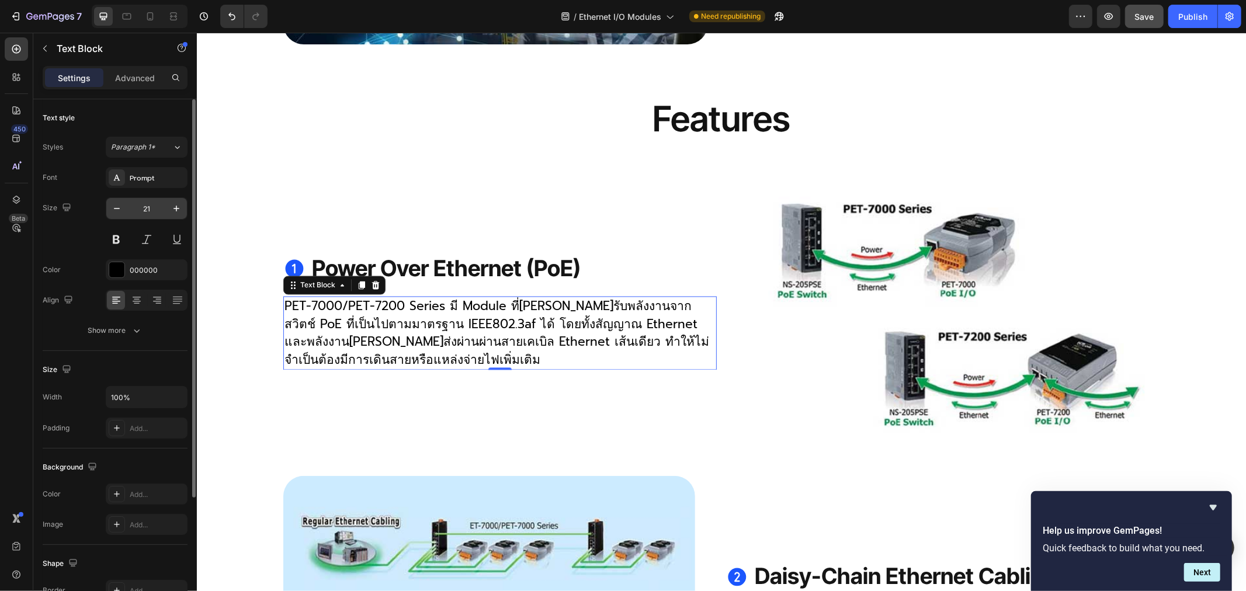
click at [148, 208] on input "21" at bounding box center [146, 208] width 39 height 21
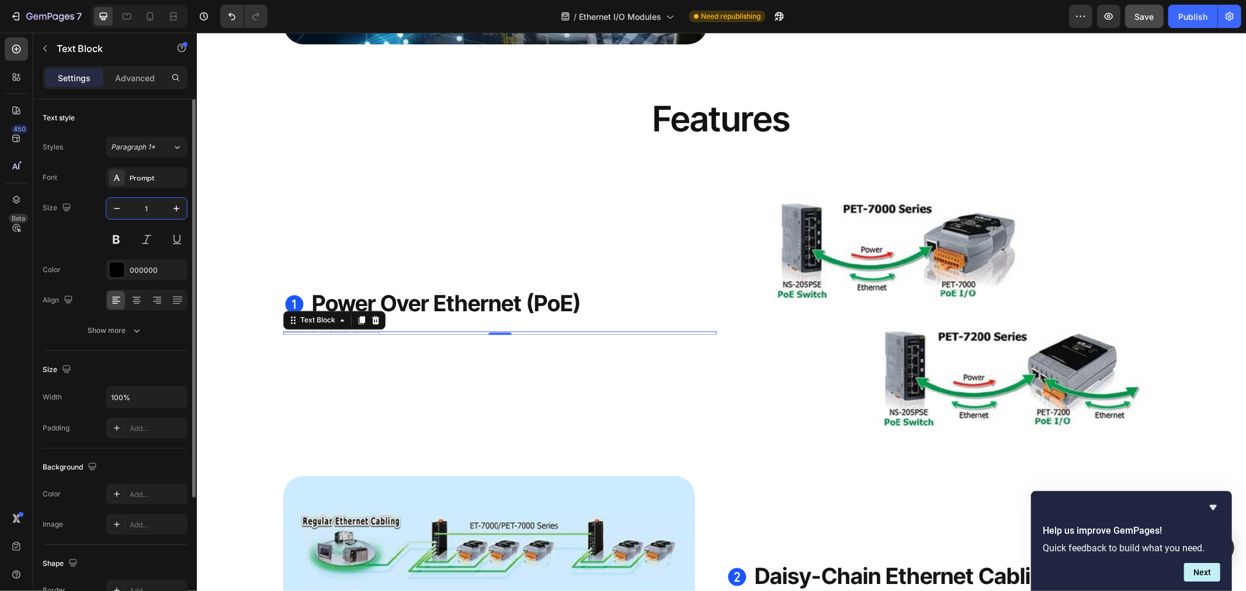
type input "18"
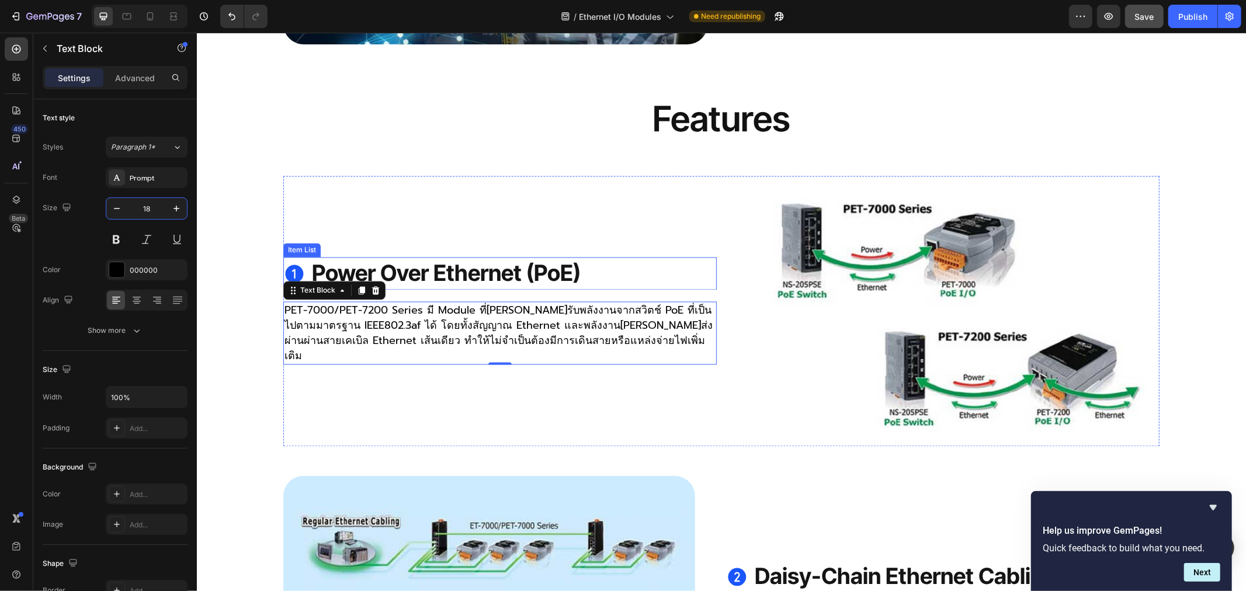
click at [480, 276] on strong "Power Over Ethernet (PoE)" at bounding box center [445, 272] width 269 height 27
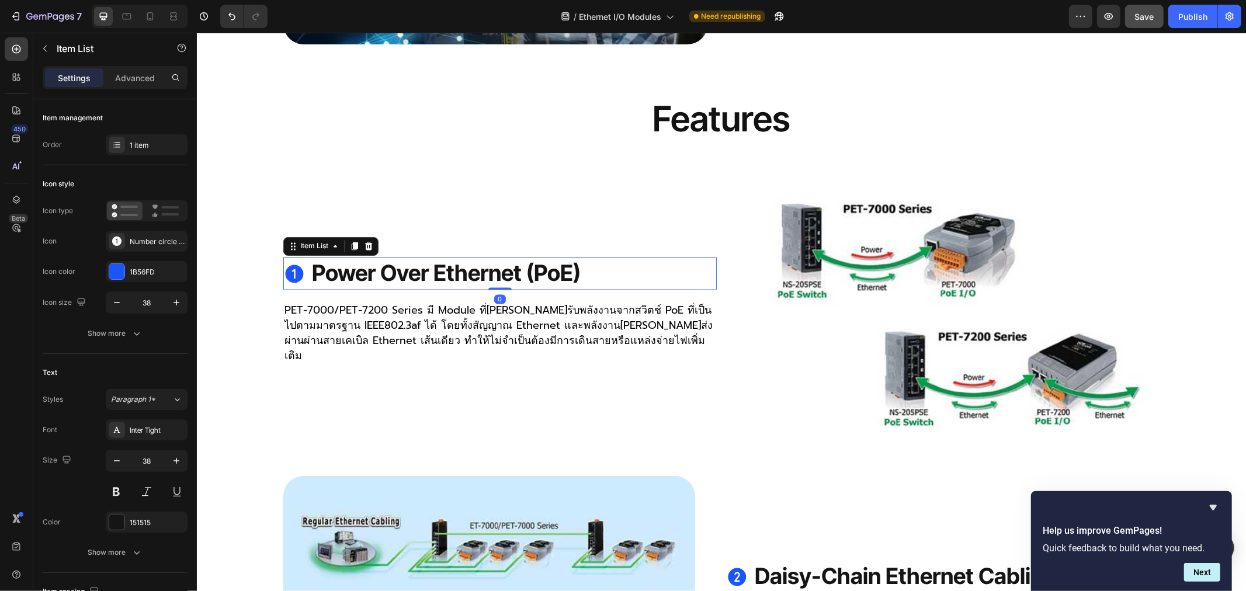
click at [449, 280] on strong "Power Over Ethernet (PoE)" at bounding box center [445, 272] width 269 height 27
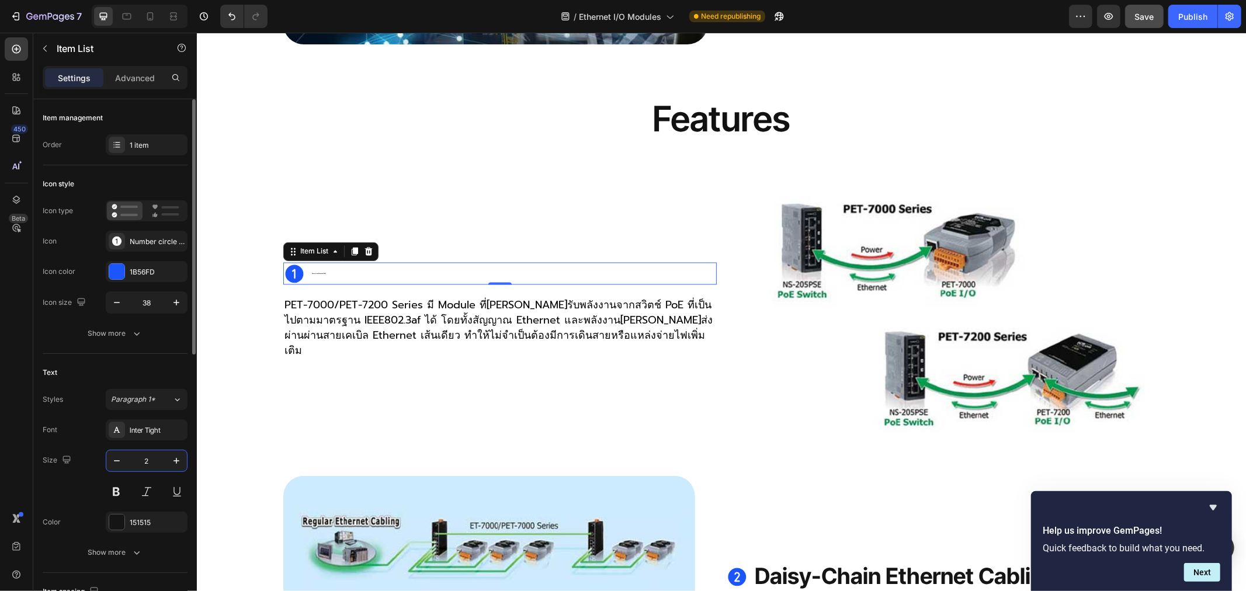
type input "28"
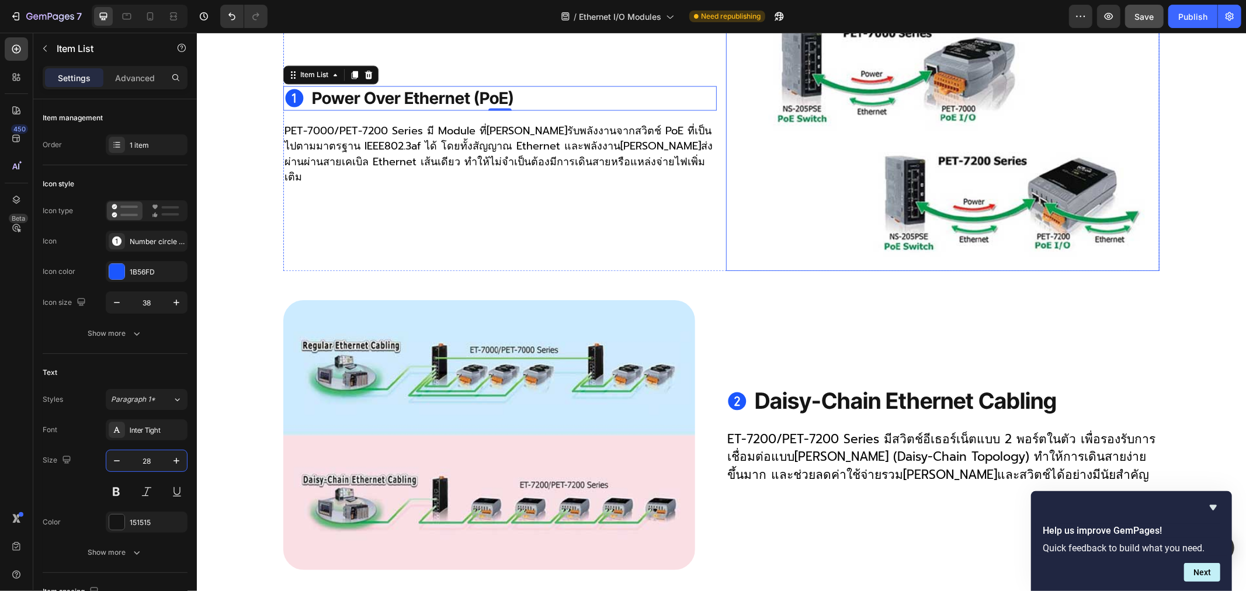
scroll to position [2012, 0]
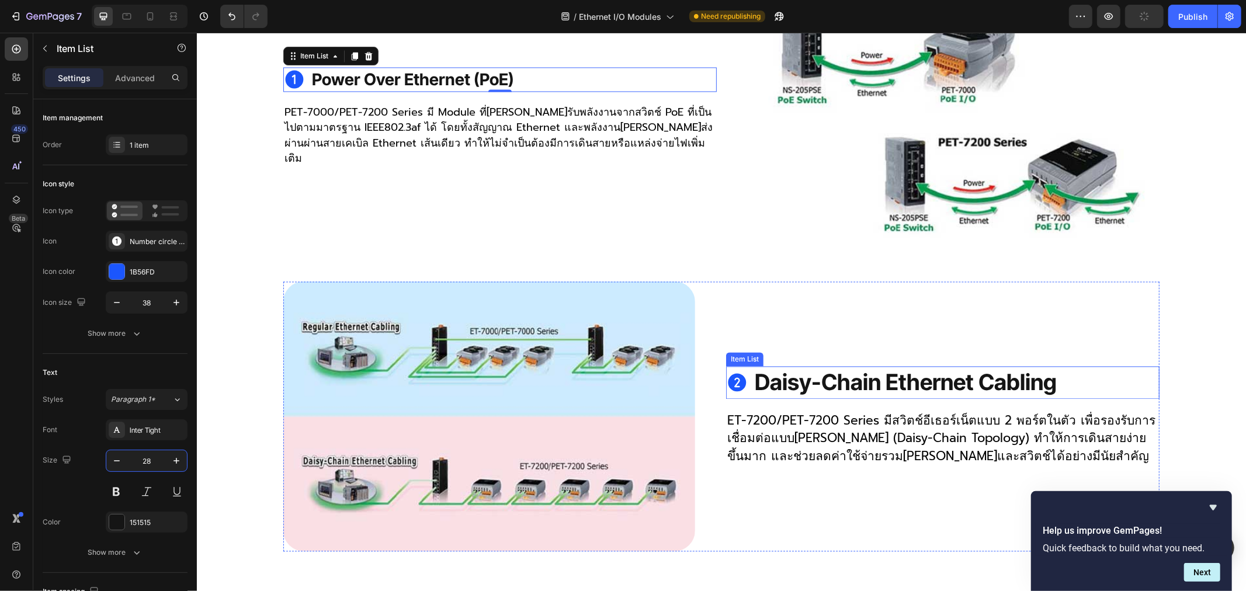
click at [794, 379] on strong "Daisy-Chain Ethernet Cabling" at bounding box center [905, 381] width 302 height 27
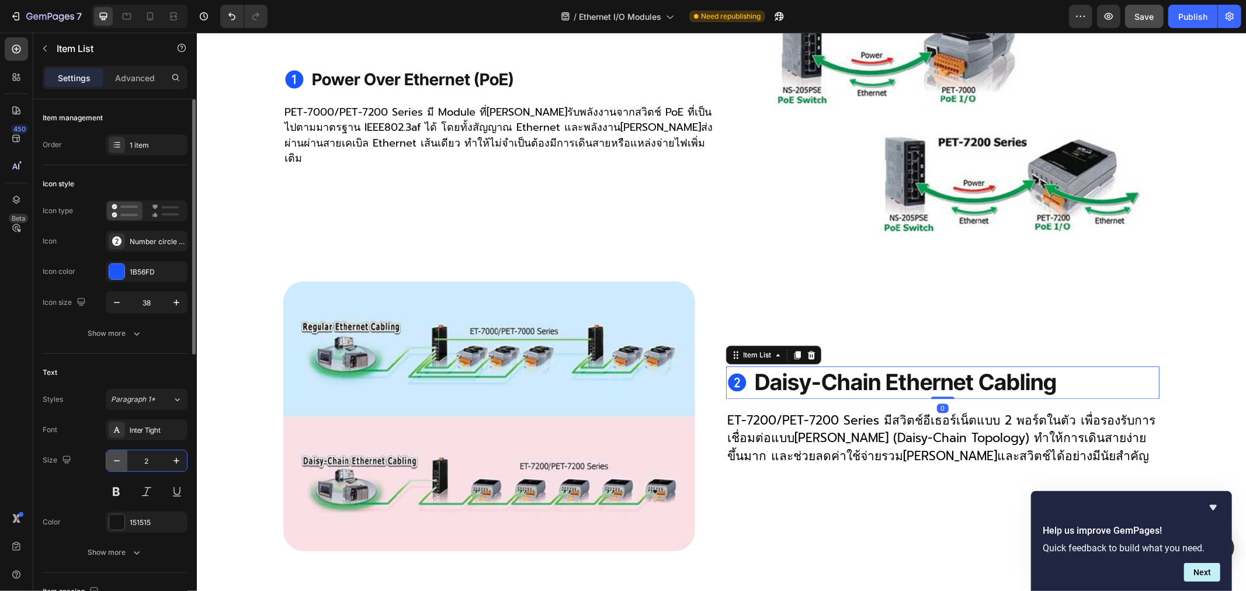
type input "28"
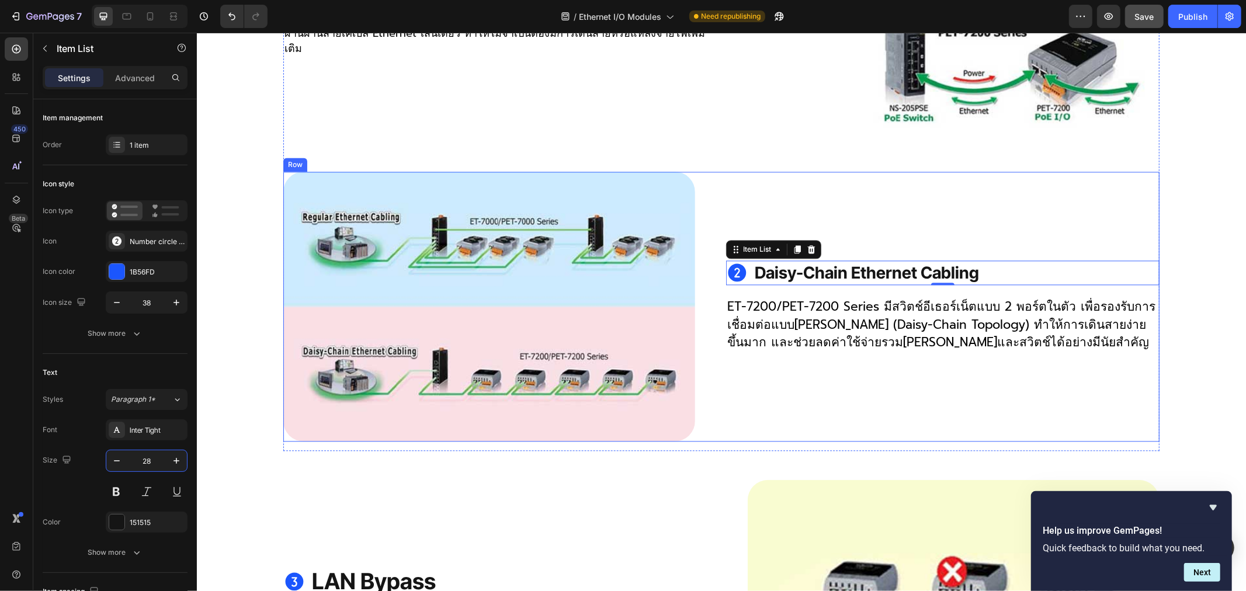
scroll to position [2141, 0]
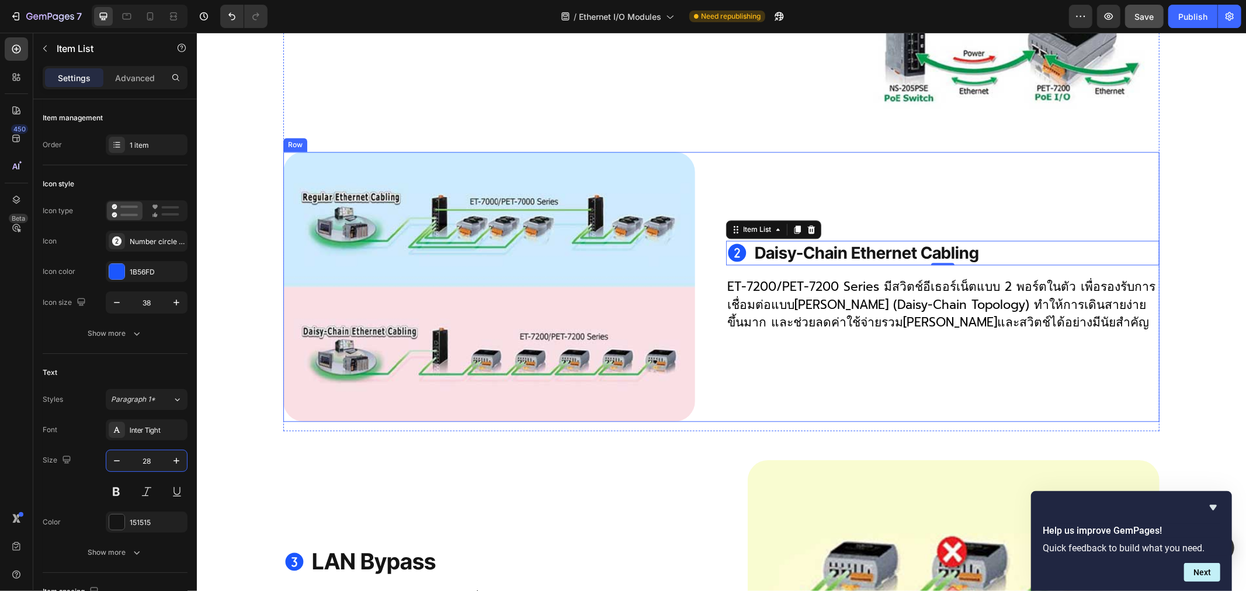
click at [768, 304] on p "ET-7200/PET-7200 Series มีสวิตช์อีเธอร์เน็ตแบบ 2 พอร์ตในตัว เพื่อรองรับการเชื่อ…" at bounding box center [942, 303] width 431 height 53
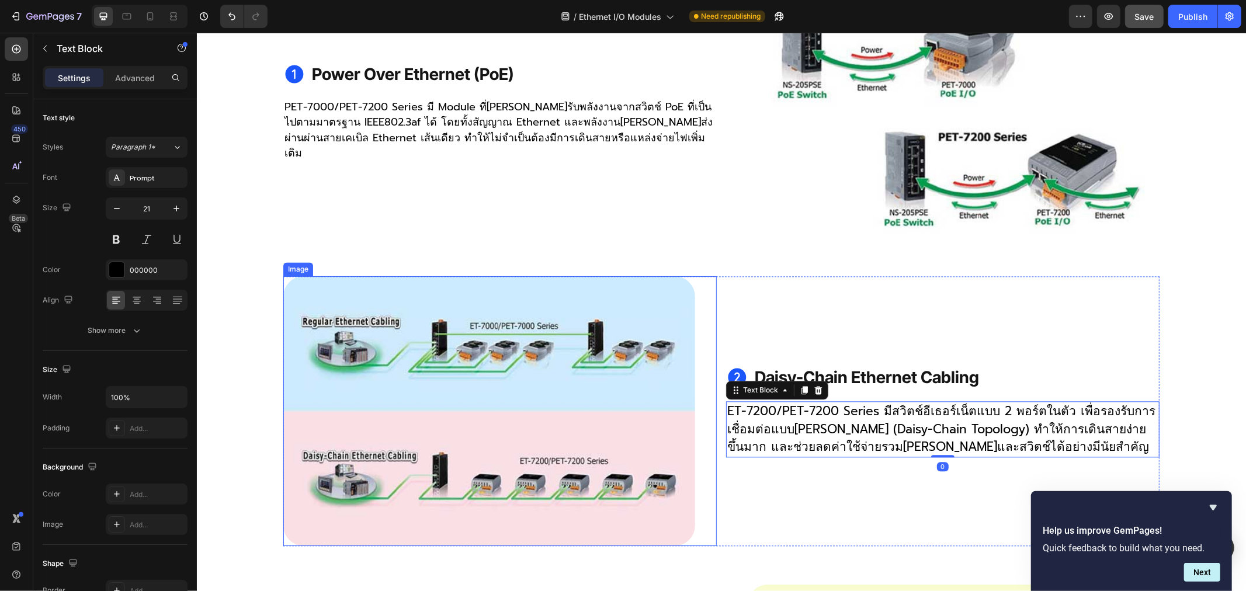
scroll to position [1882, 0]
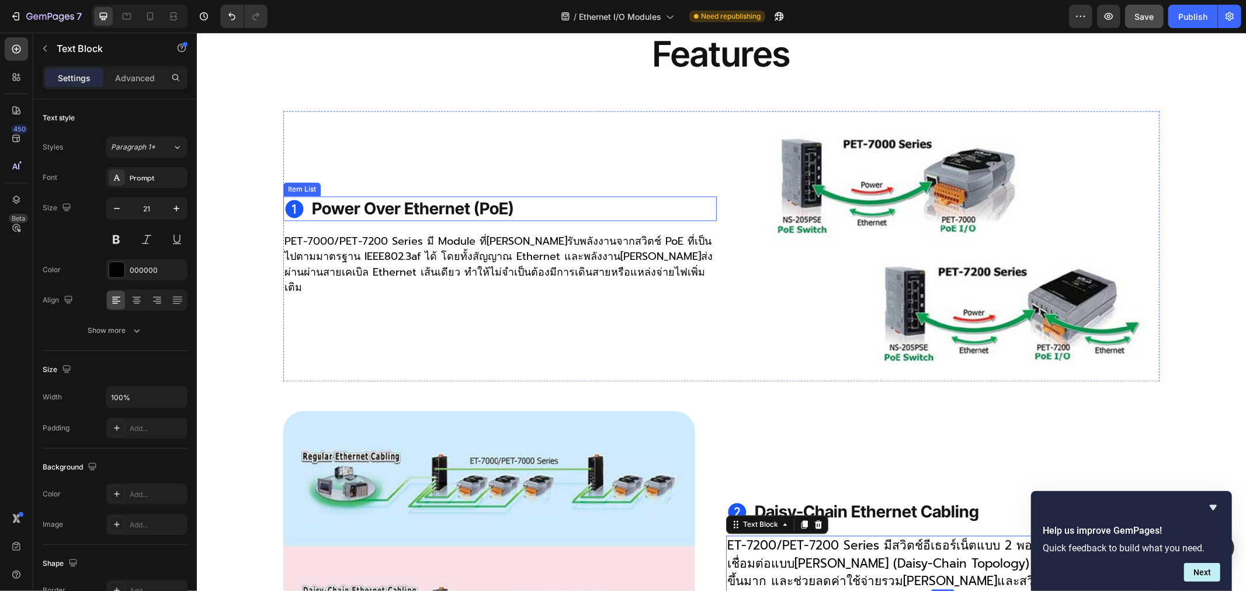
click at [369, 212] on strong "Power Over Ethernet (PoE)" at bounding box center [412, 209] width 202 height 20
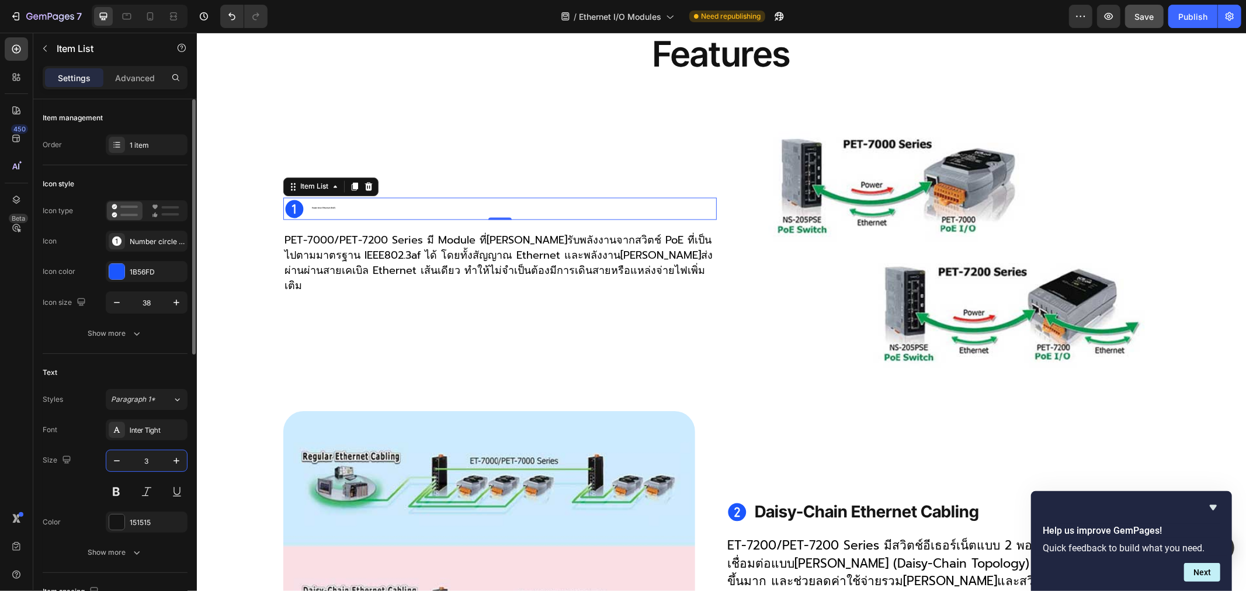
type input "38"
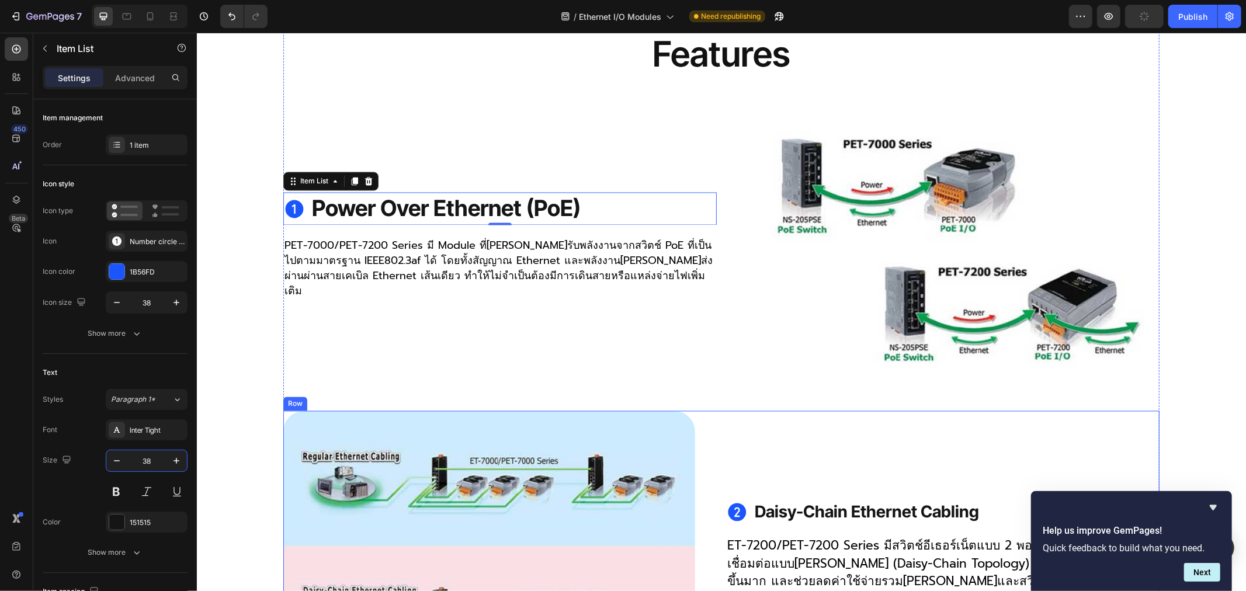
scroll to position [2077, 0]
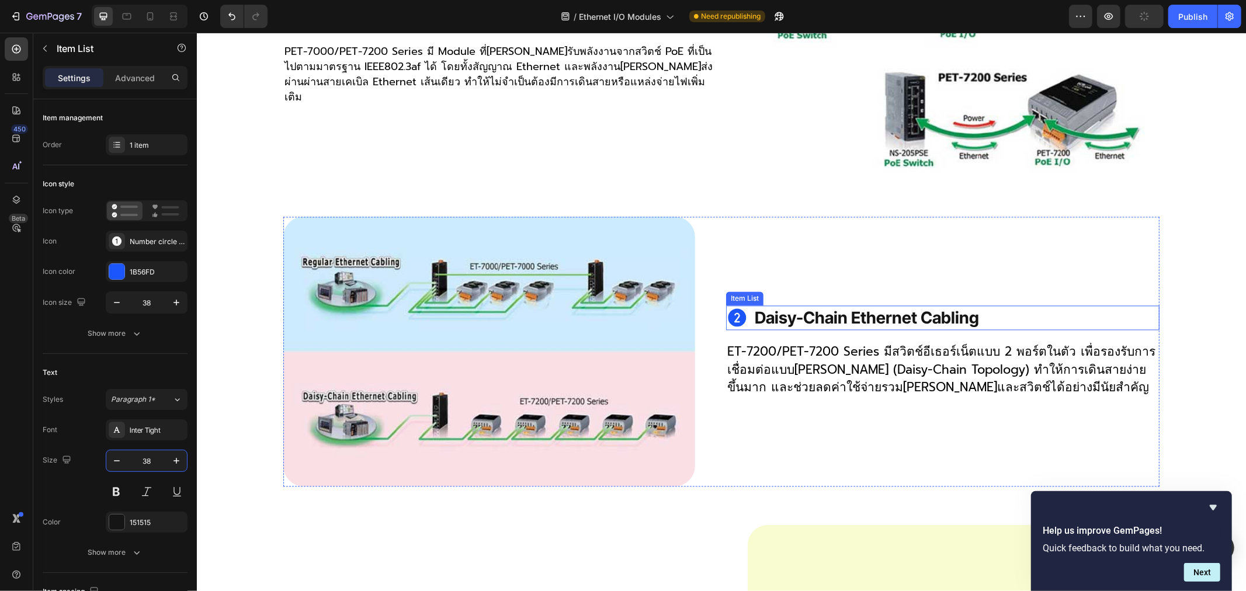
click at [782, 312] on strong "Daisy-Chain Ethernet Cabling" at bounding box center [866, 317] width 224 height 20
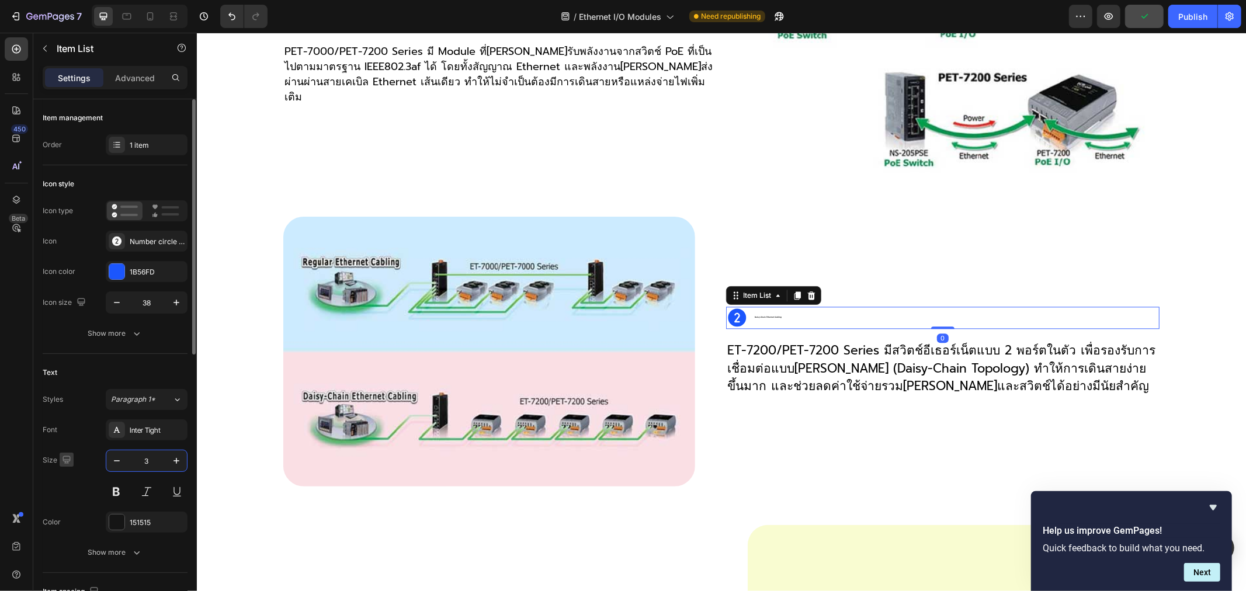
type input "38"
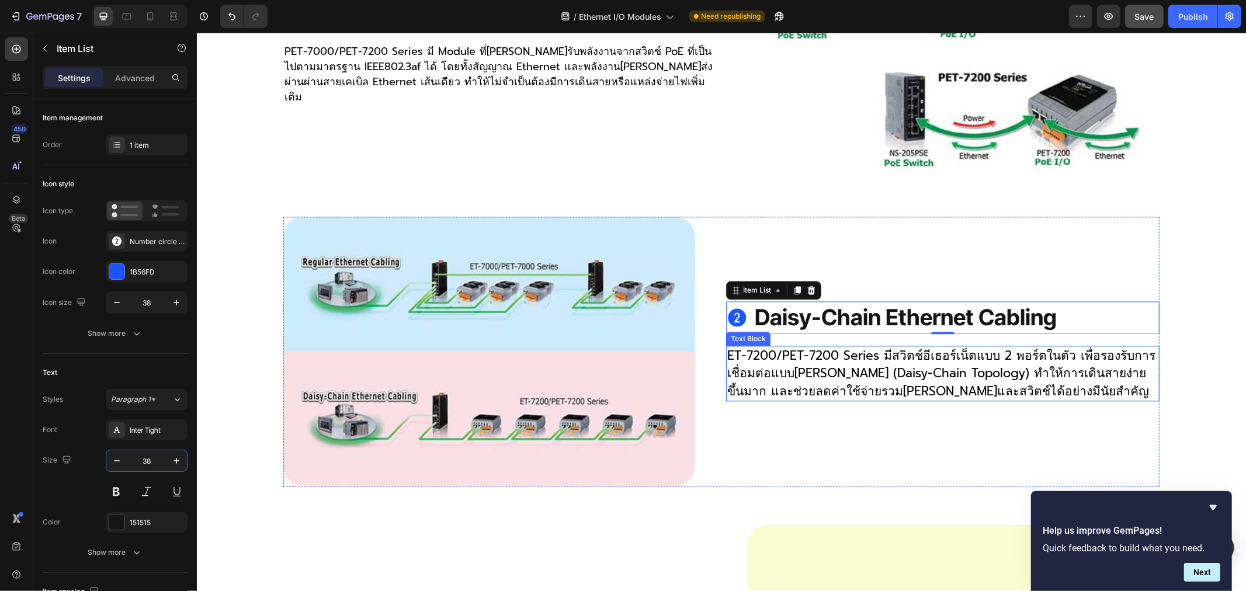
click at [845, 374] on p "ET-7200/PET-7200 Series มีสวิตช์อีเธอร์เน็ตแบบ 2 พอร์ตในตัว เพื่อรองรับการเชื่อ…" at bounding box center [942, 372] width 431 height 53
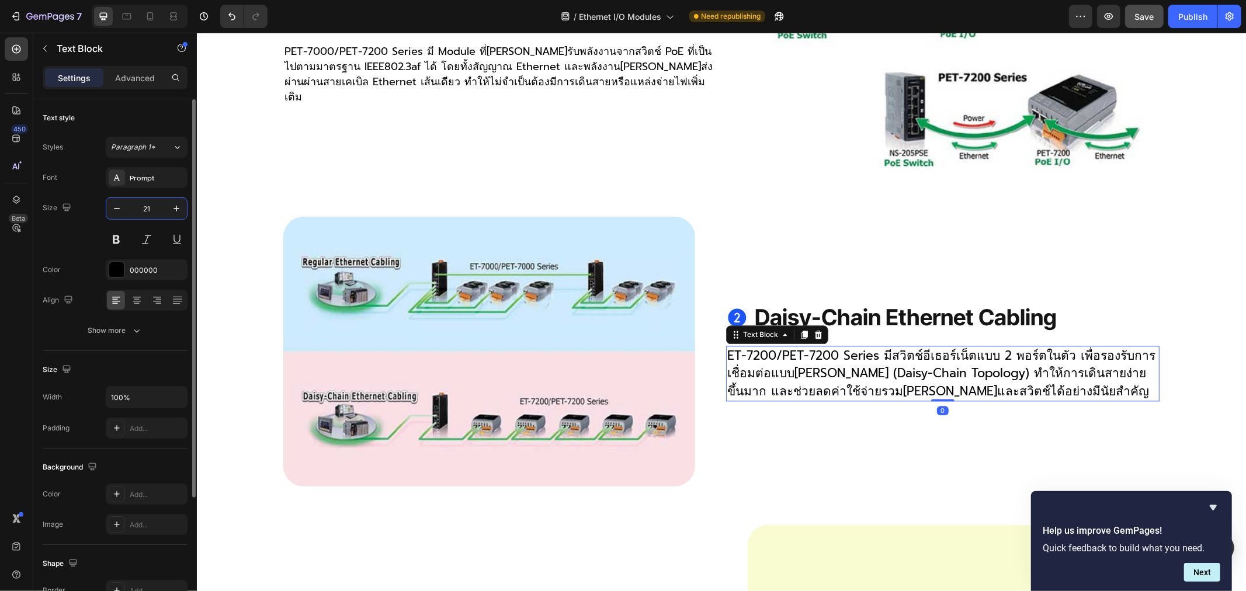
click at [150, 214] on input "21" at bounding box center [146, 208] width 39 height 21
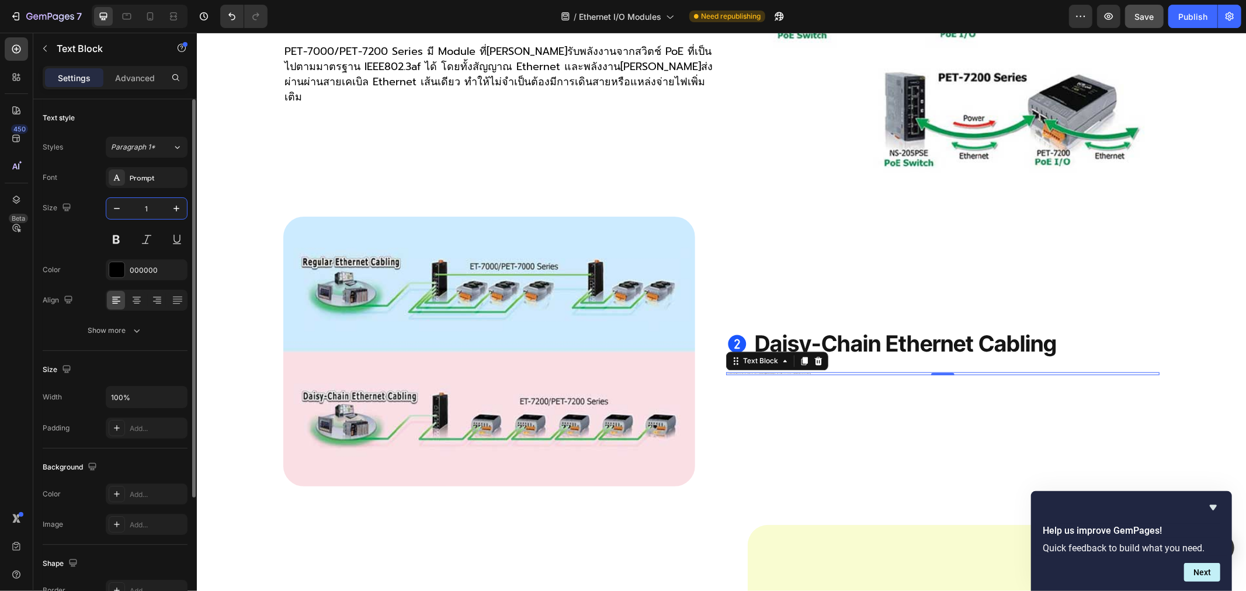
type input "18"
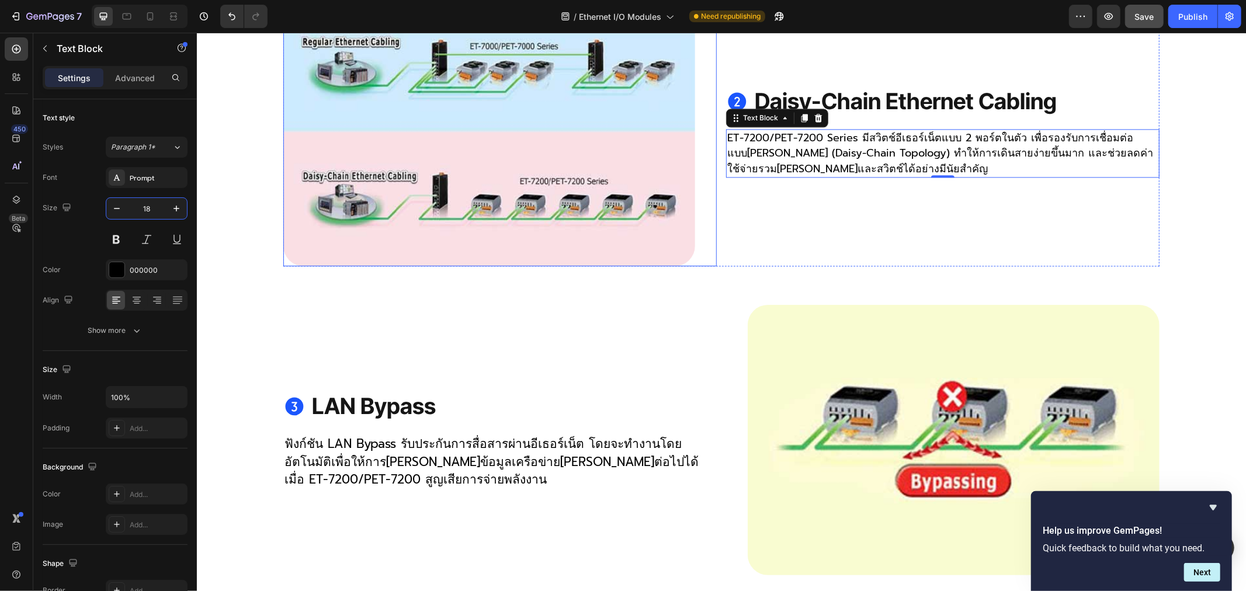
scroll to position [2336, 0]
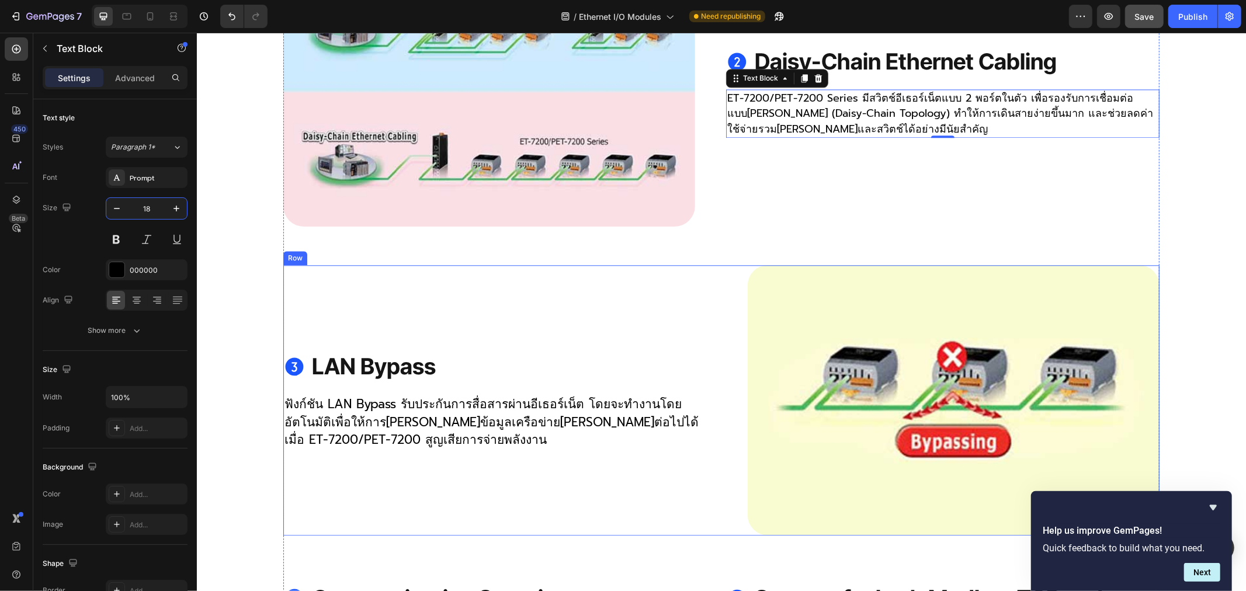
click at [377, 409] on p "ฟังก์ชัน LAN Bypass รับประกันการสื่อสารผ่านอีเธอร์เน็ต โดยจะทำงานโดยอัตโนมัติเพ…" at bounding box center [499, 421] width 431 height 53
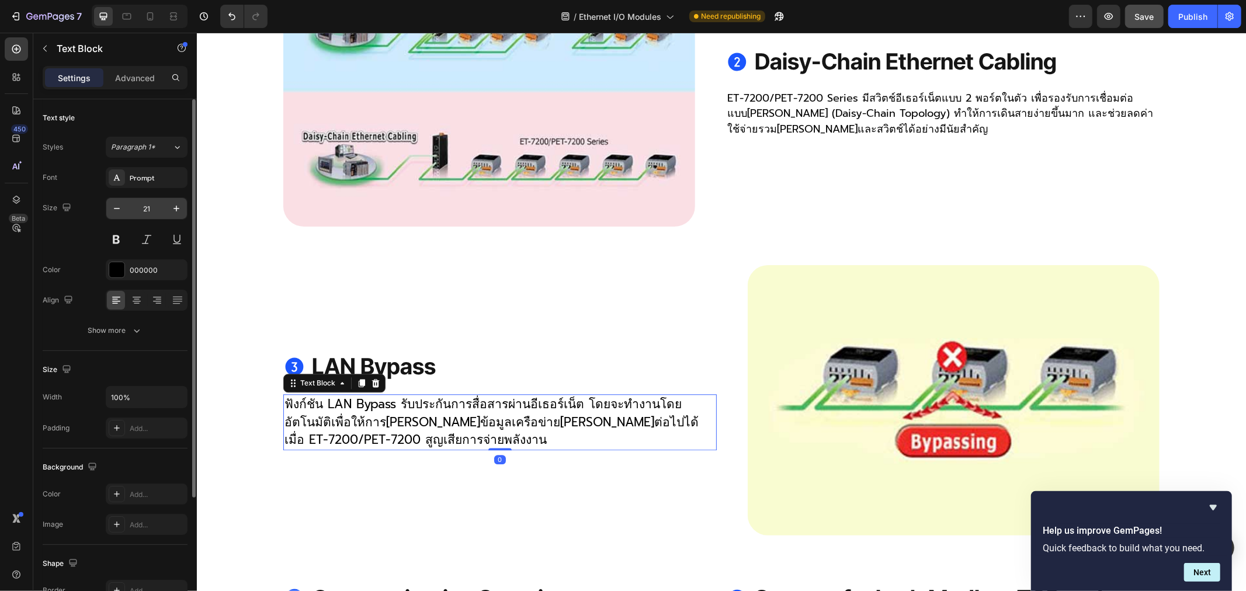
click at [150, 204] on input "21" at bounding box center [146, 208] width 39 height 21
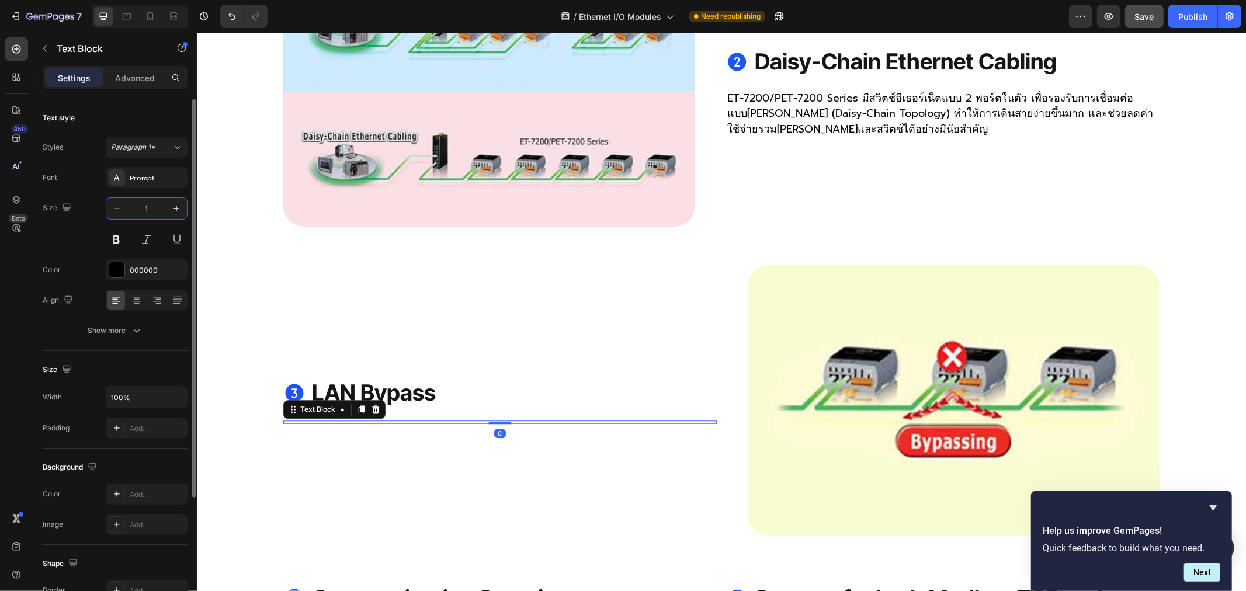
type input "18"
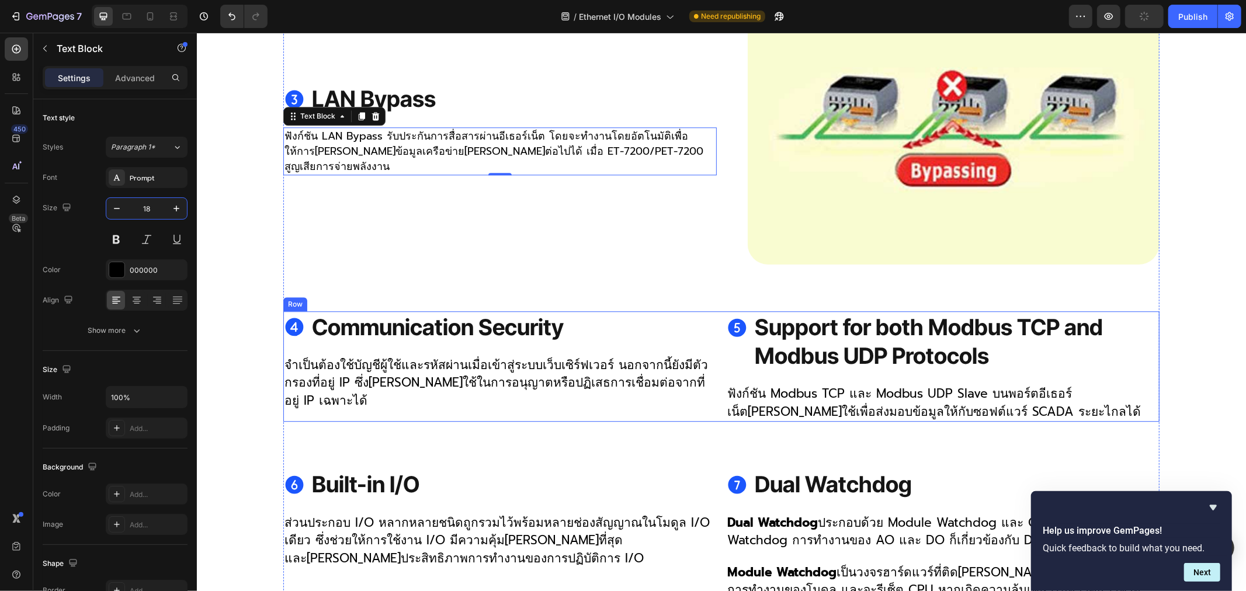
scroll to position [2725, 0]
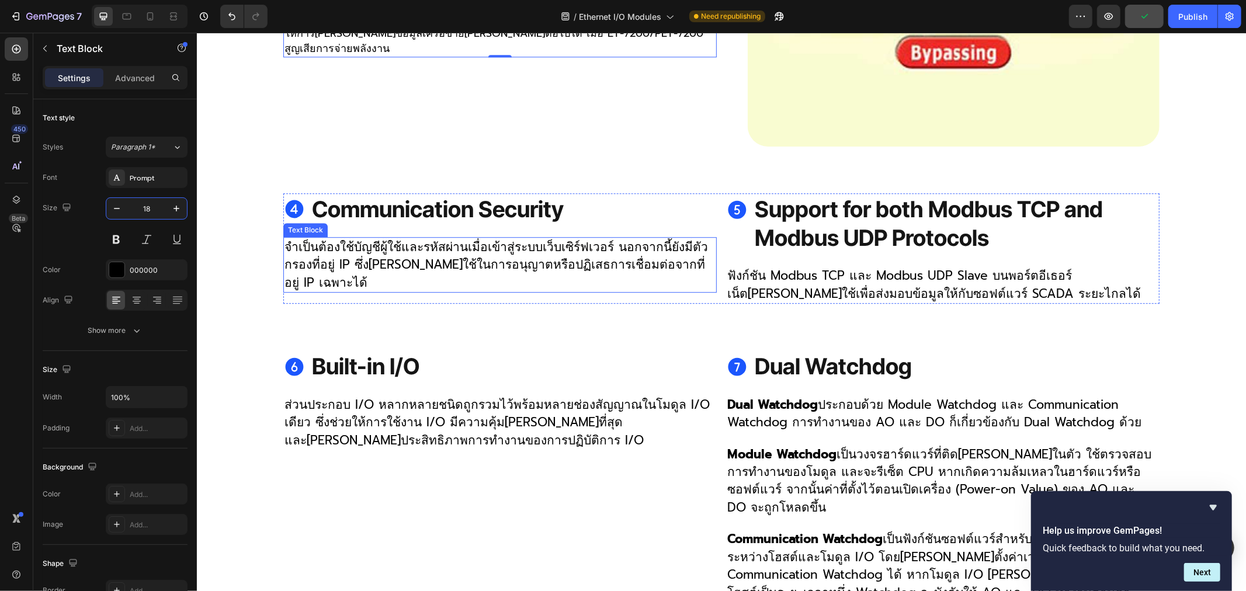
click at [416, 265] on p "จำเป็นต้องใช้บัญชีผู้ใช้และรหัสผ่านเมื่อเข้าสู่ระบบเว็บเซิร์ฟเวอร์ นอกจากนี้ยัง…" at bounding box center [499, 264] width 431 height 53
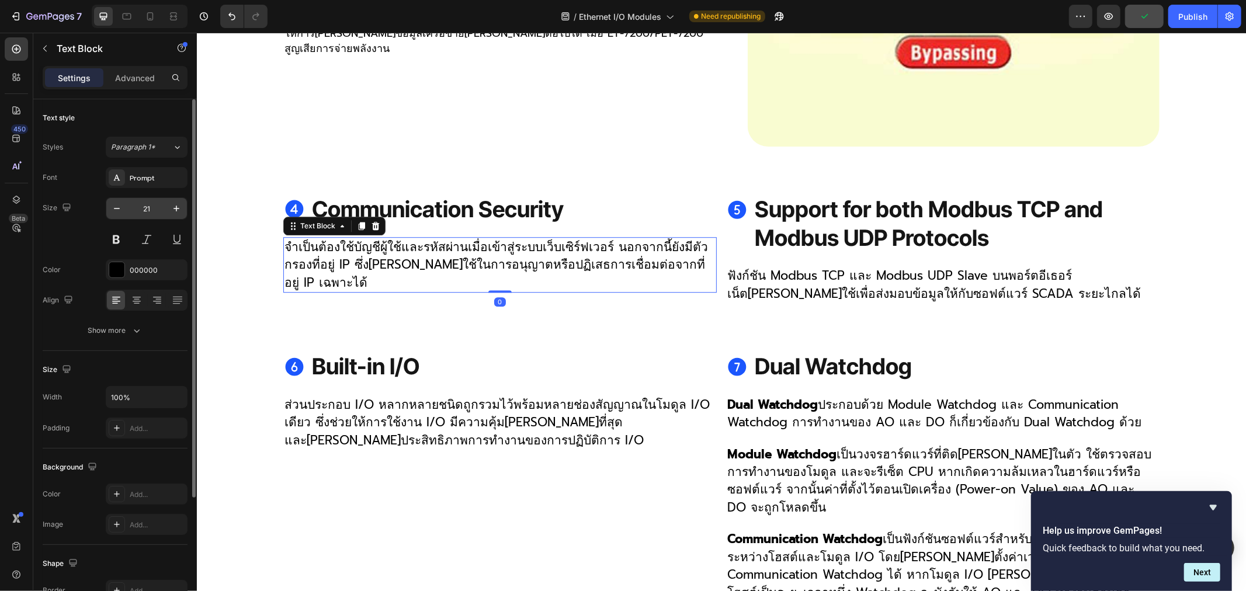
click at [154, 206] on input "21" at bounding box center [146, 208] width 39 height 21
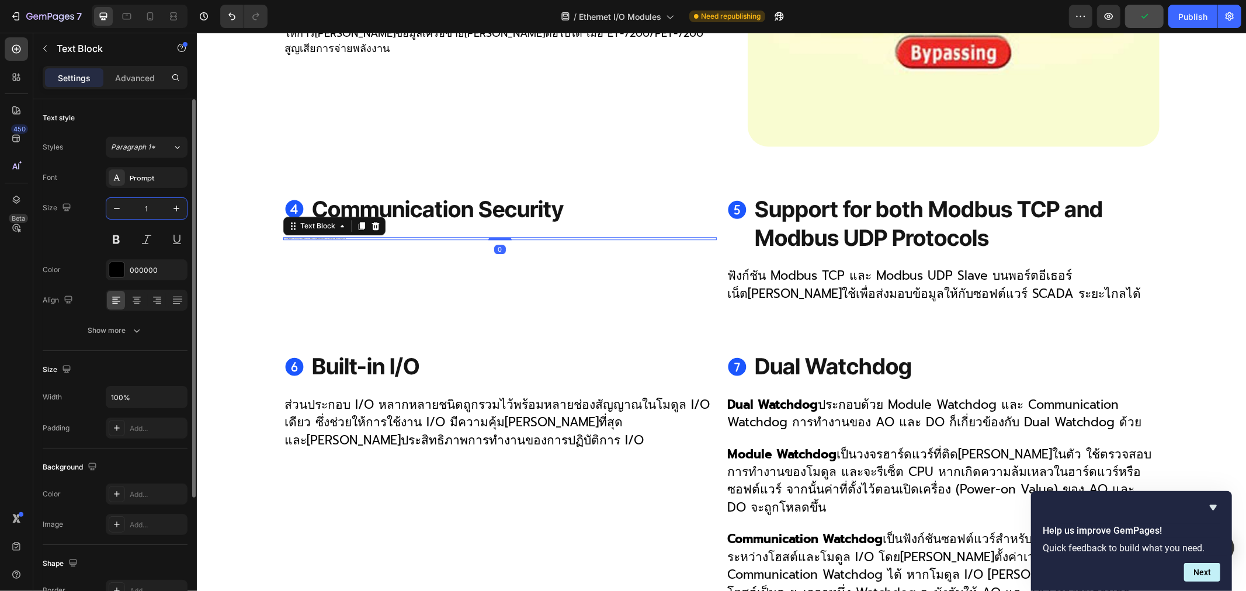
type input "18"
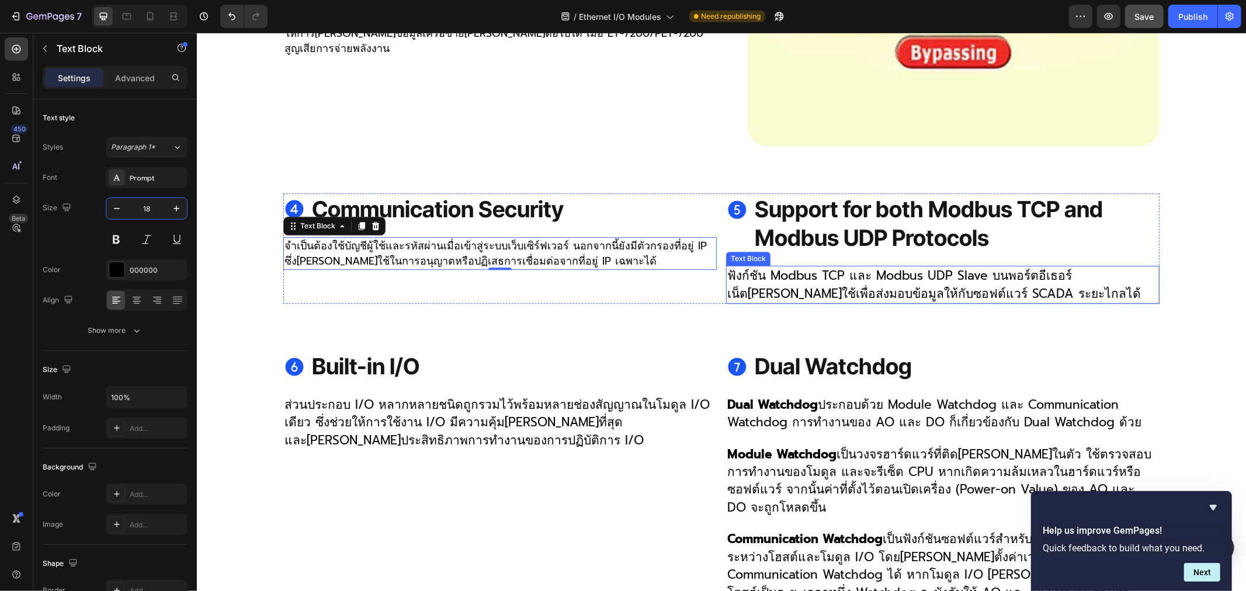
click at [755, 293] on p "ฟังก์ชัน Modbus TCP และ Modbus UDP Slave บนพอร์ตอีเธอร์เน็ต[PERSON_NAME]ใช้เพื่…" at bounding box center [942, 284] width 431 height 36
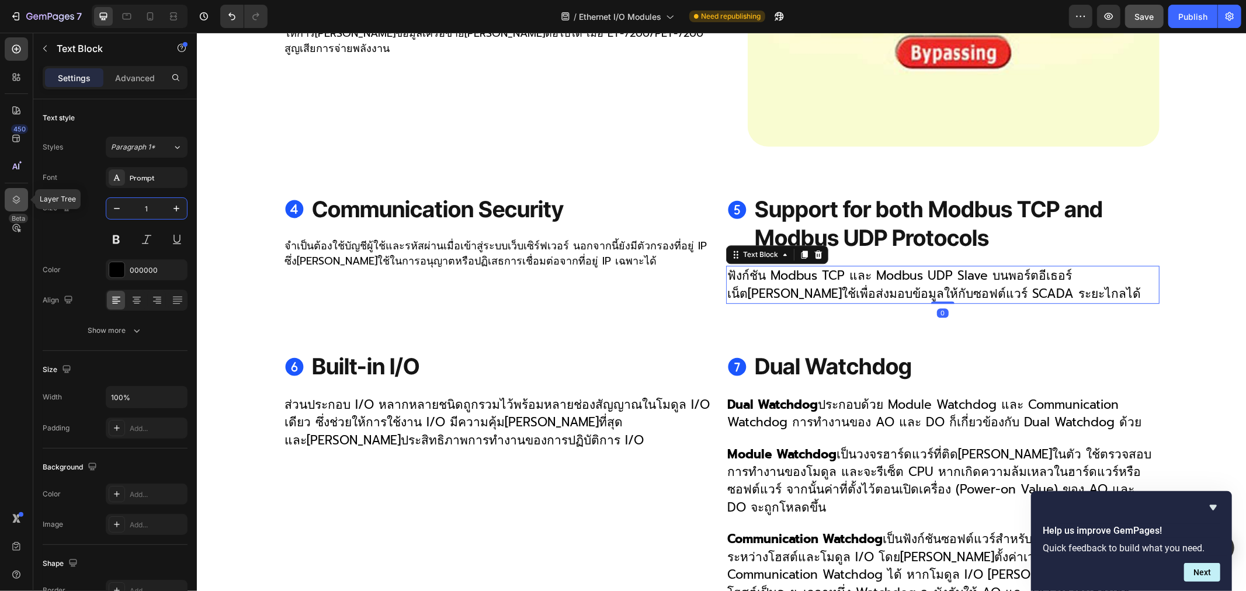
type input "18"
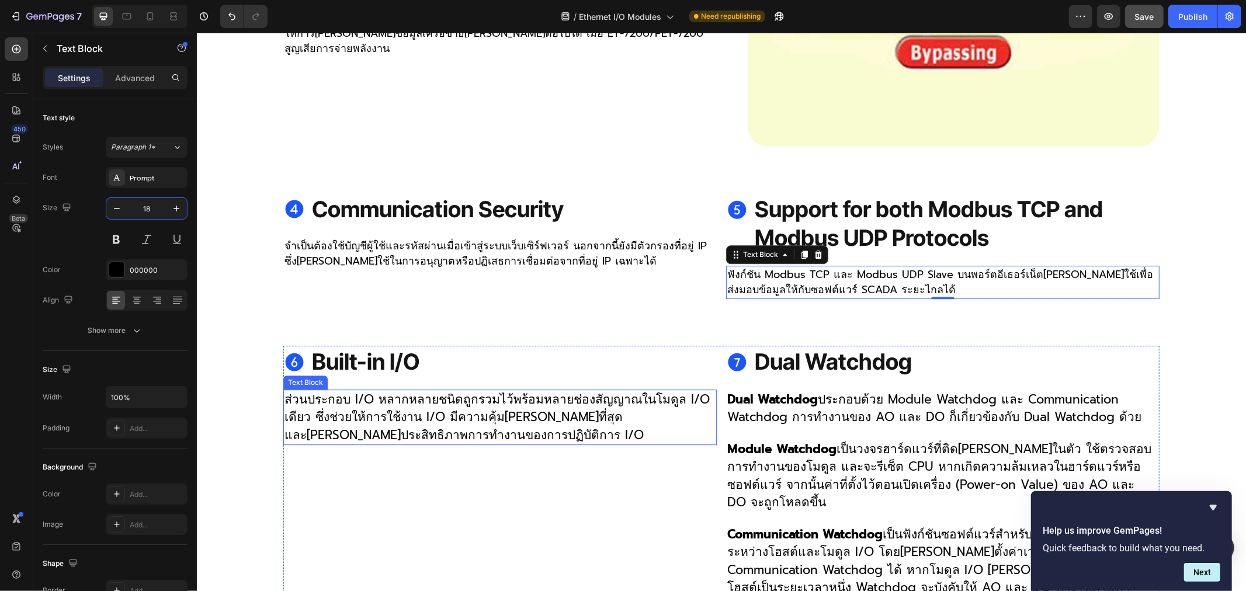
click at [359, 427] on p "ส่วนประกอบ I/O หลากหลายชนิดถูกรวมไว้พร้อมหลายช่องสัญญาณในโมดูล I/O เดียว ซึ่งช่…" at bounding box center [499, 416] width 431 height 53
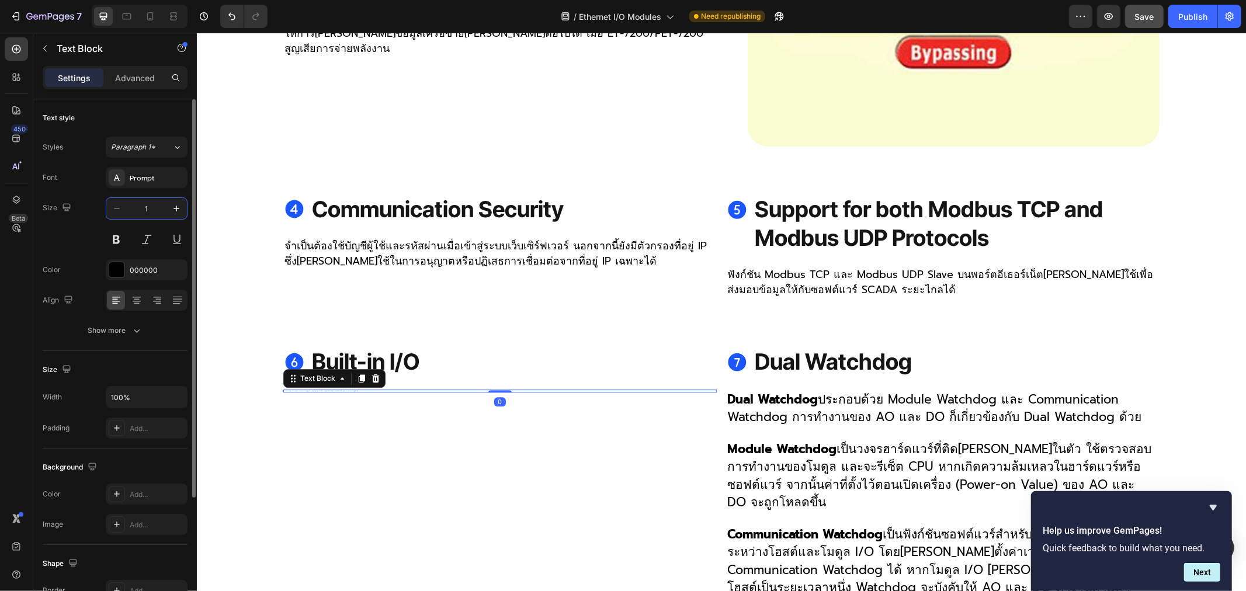
type input "18"
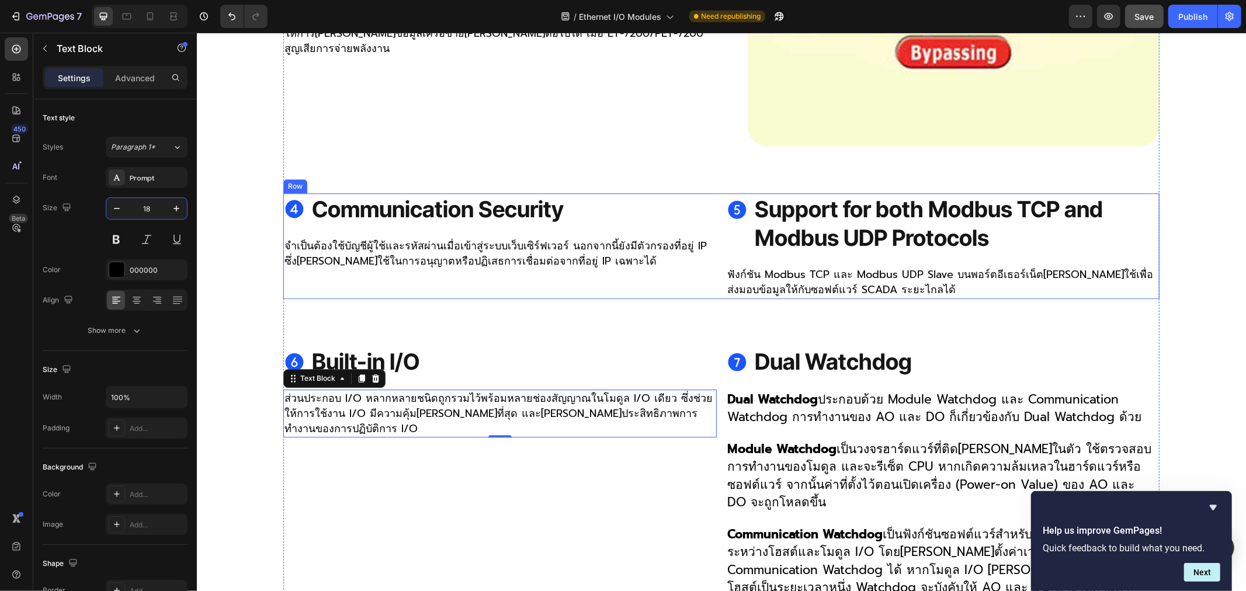
click at [311, 253] on p "จำเป็นต้องใช้บัญชีผู้ใช้และรหัสผ่านเมื่อเข้าสู่ระบบเว็บเซิร์ฟเวอร์ นอกจากนี้ยัง…" at bounding box center [499, 253] width 431 height 30
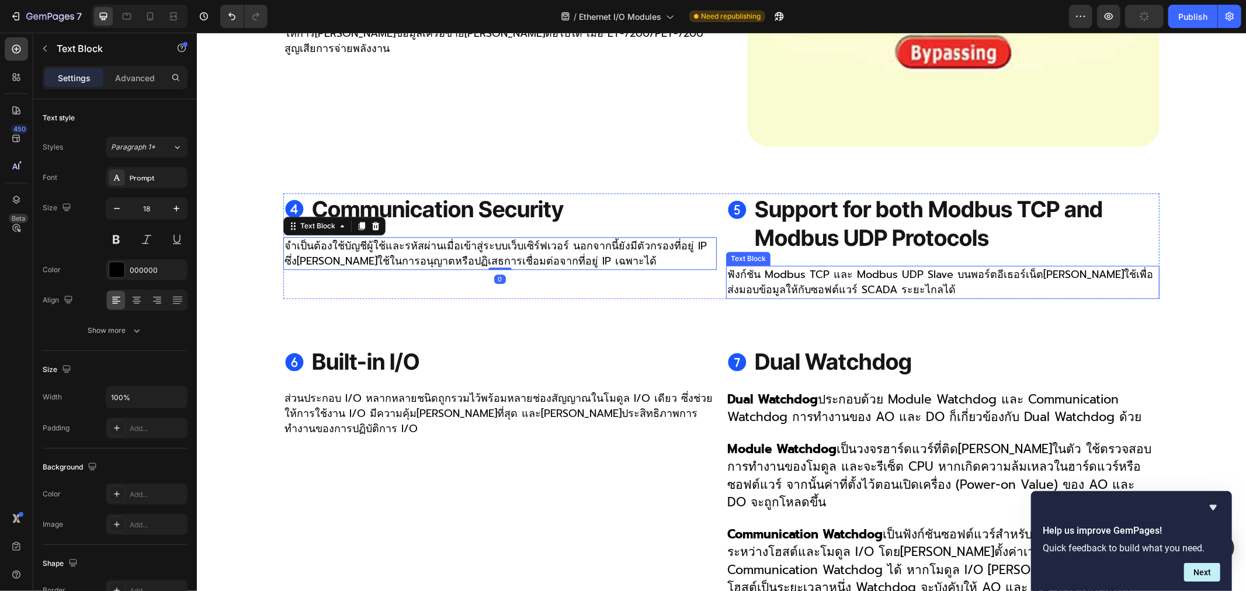
click at [774, 276] on p "ฟังก์ชัน Modbus TCP และ Modbus UDP Slave บนพอร์ตอีเธอร์เน็ต[PERSON_NAME]ใช้เพื่…" at bounding box center [942, 281] width 431 height 30
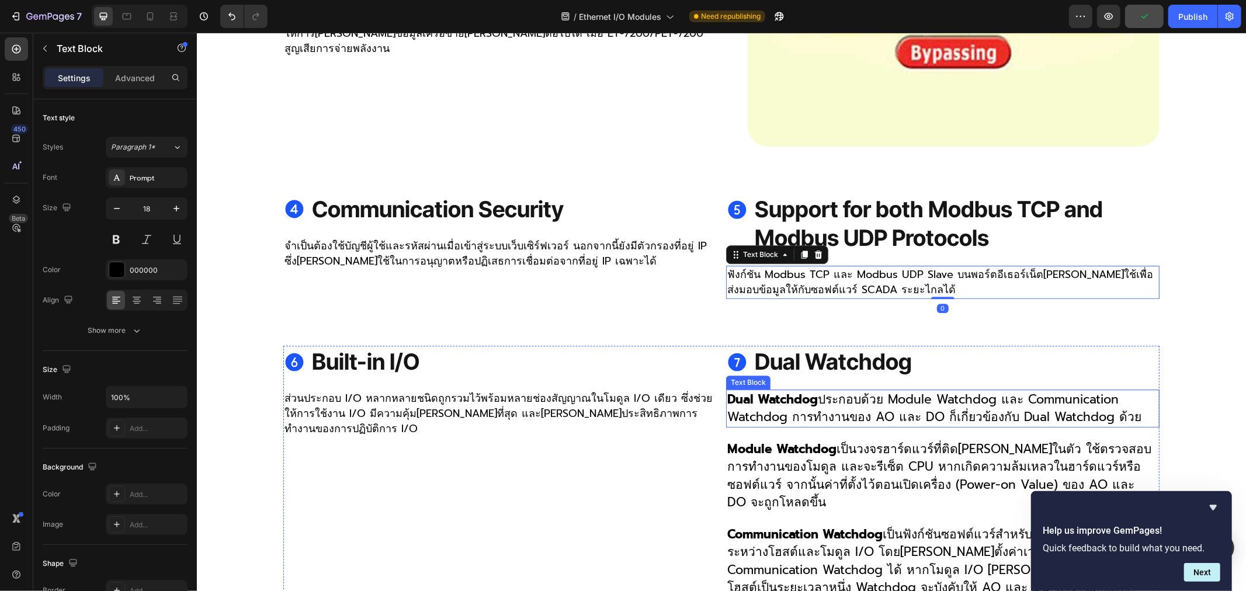
click at [842, 403] on p "Dual Watchdog ประกอบด้วย Module Watchdog และ Communication Watchdog การทำงานของ…" at bounding box center [942, 408] width 431 height 36
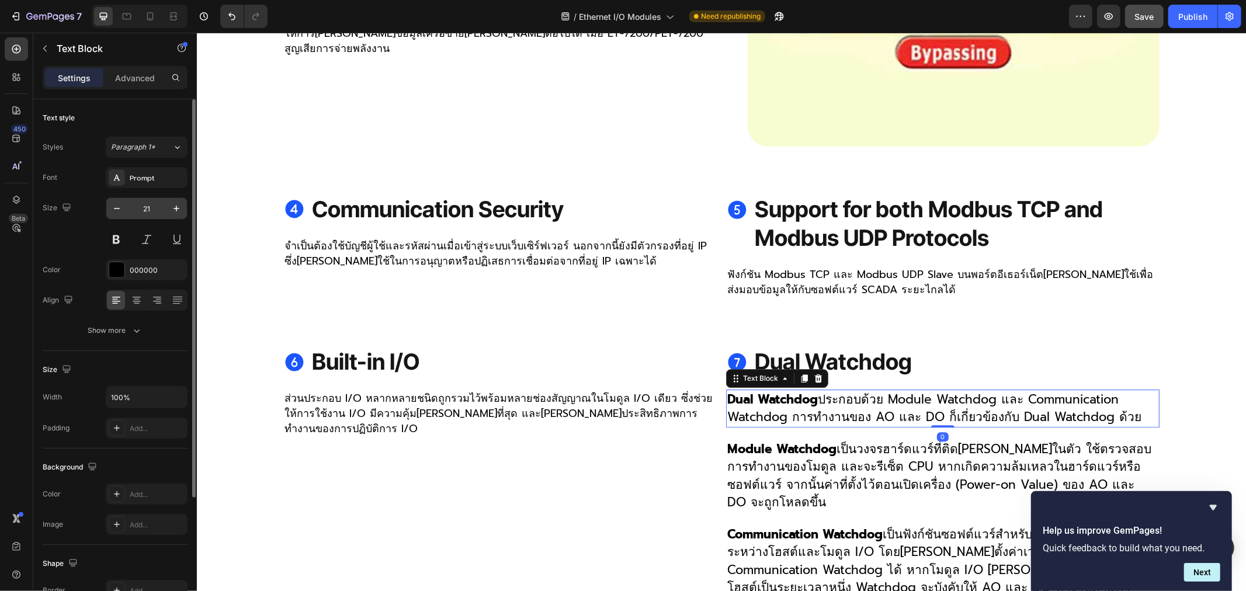
click at [150, 203] on input "21" at bounding box center [146, 208] width 39 height 21
type input "18"
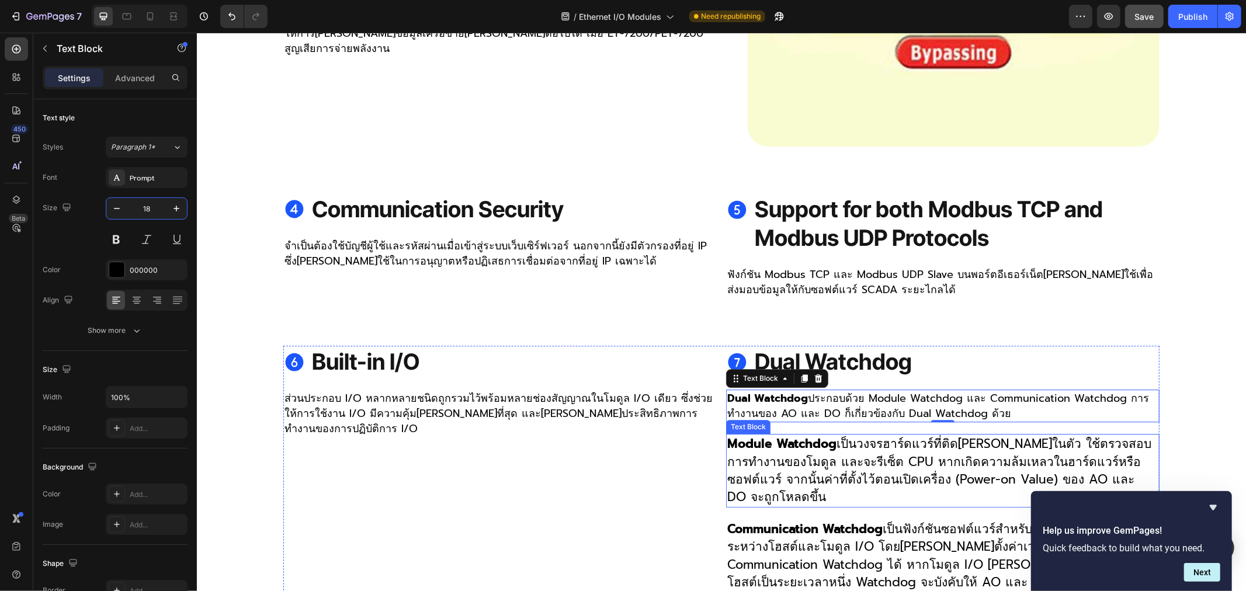
scroll to position [2985, 0]
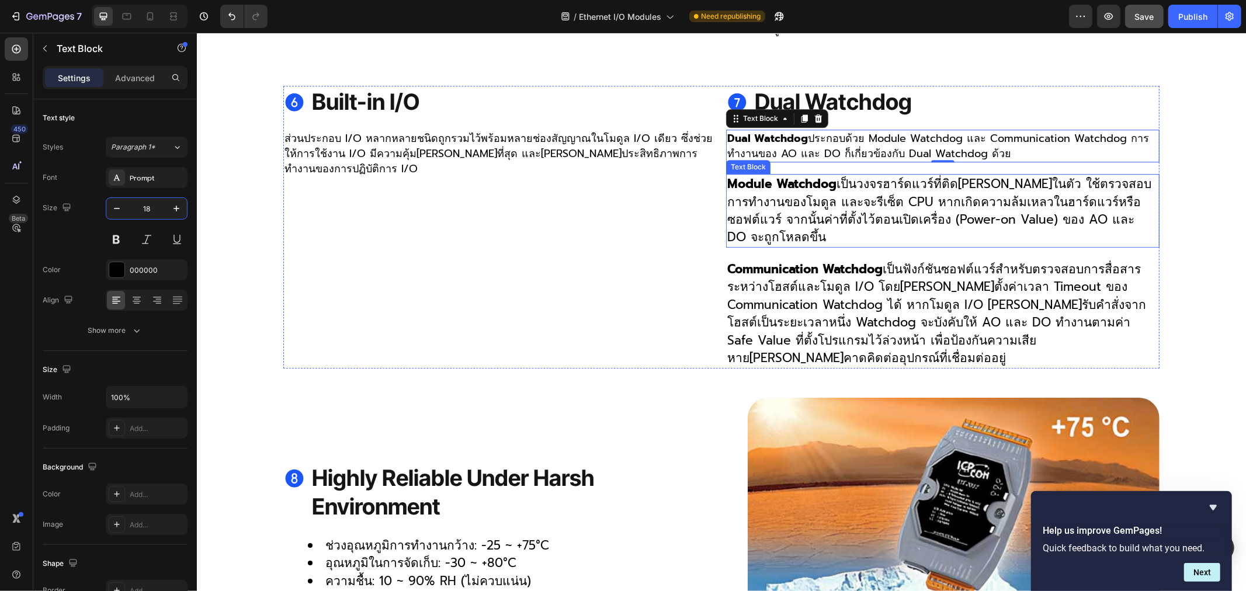
click at [777, 196] on p "Module Watchdog เป็นวงจรฮาร์ดแวร์ที่ติด[PERSON_NAME]ในตัว ใช้ตรวจสอบการทำงานของ…" at bounding box center [942, 210] width 431 height 71
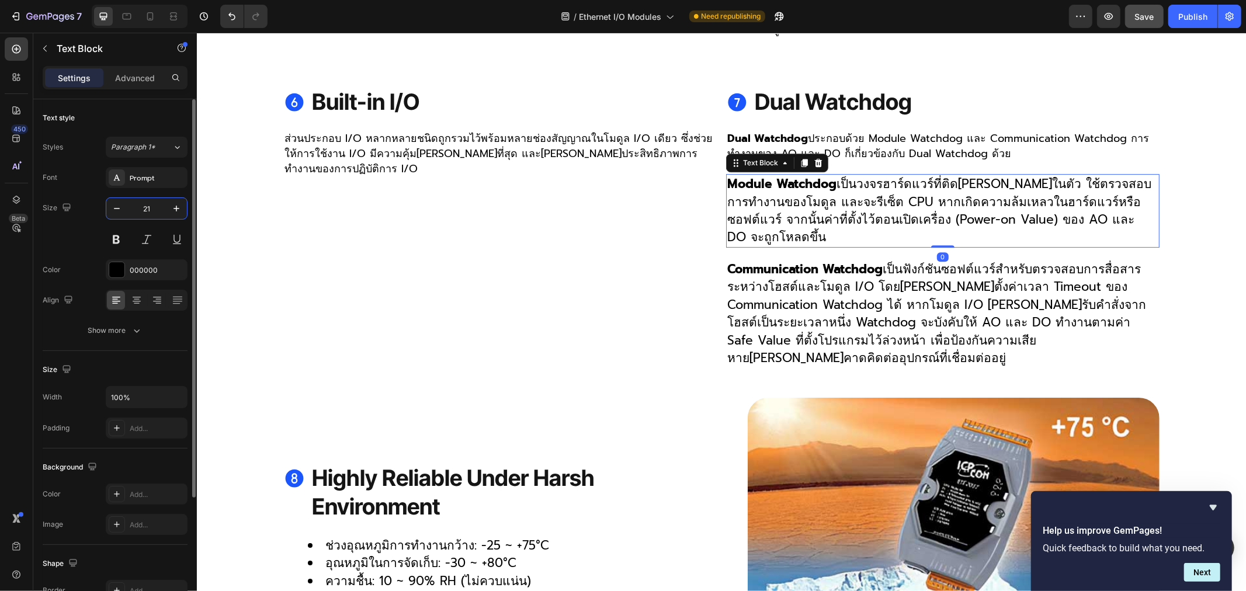
click at [156, 209] on input "21" at bounding box center [146, 208] width 39 height 21
type input "18"
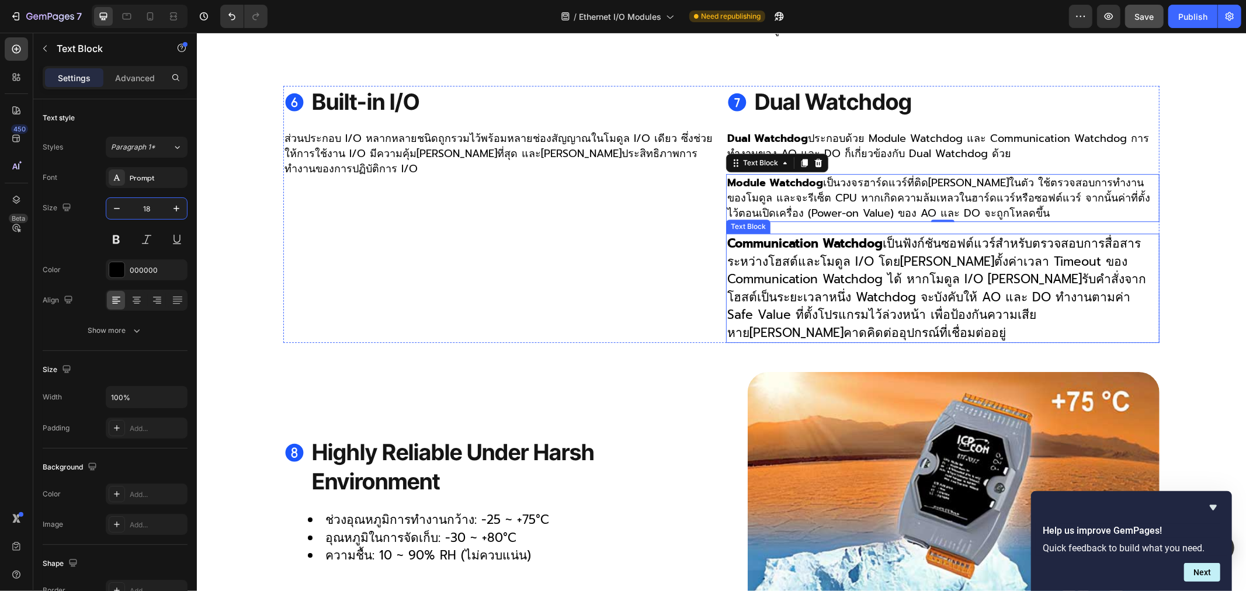
click at [835, 282] on p "Communication Watchdog เป็นฟังก์ชันซอฟต์แวร์สำหรับตรวจสอบการสื่อสารระหว่างโฮสต์…" at bounding box center [942, 287] width 431 height 107
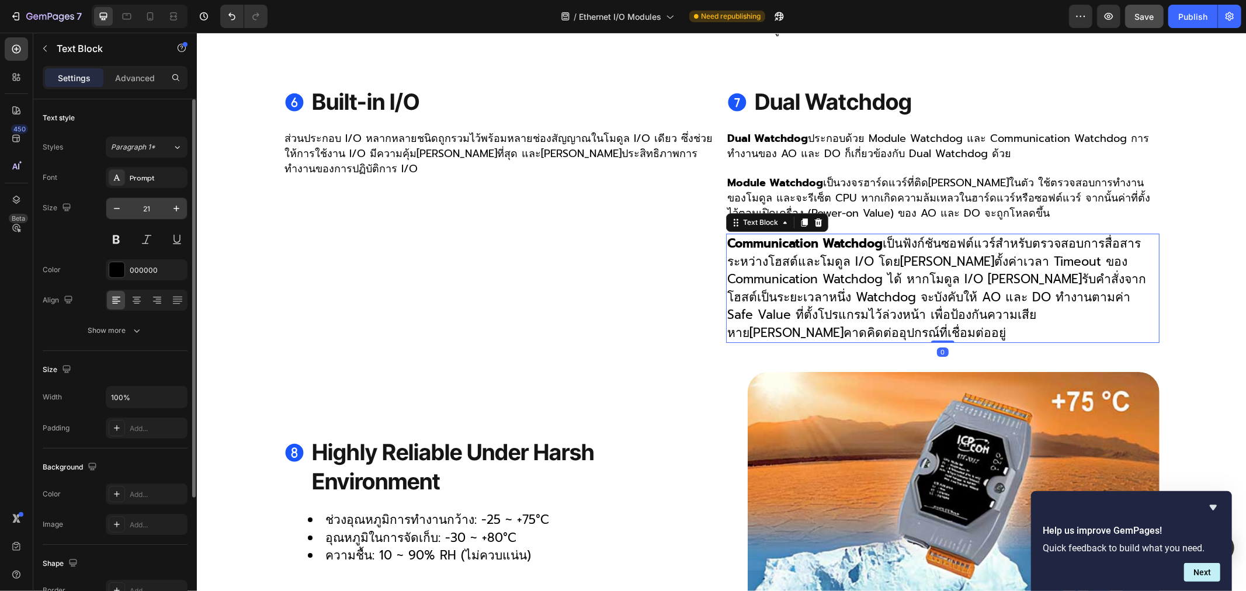
click at [152, 208] on input "21" at bounding box center [146, 208] width 39 height 21
type input "18"
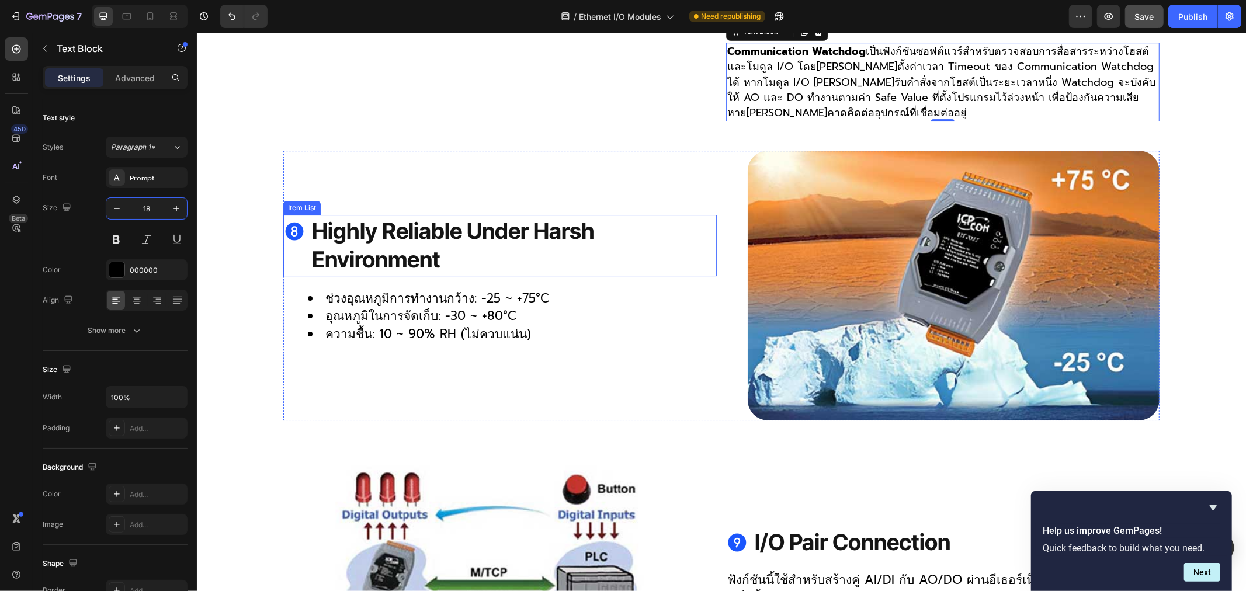
scroll to position [3180, 0]
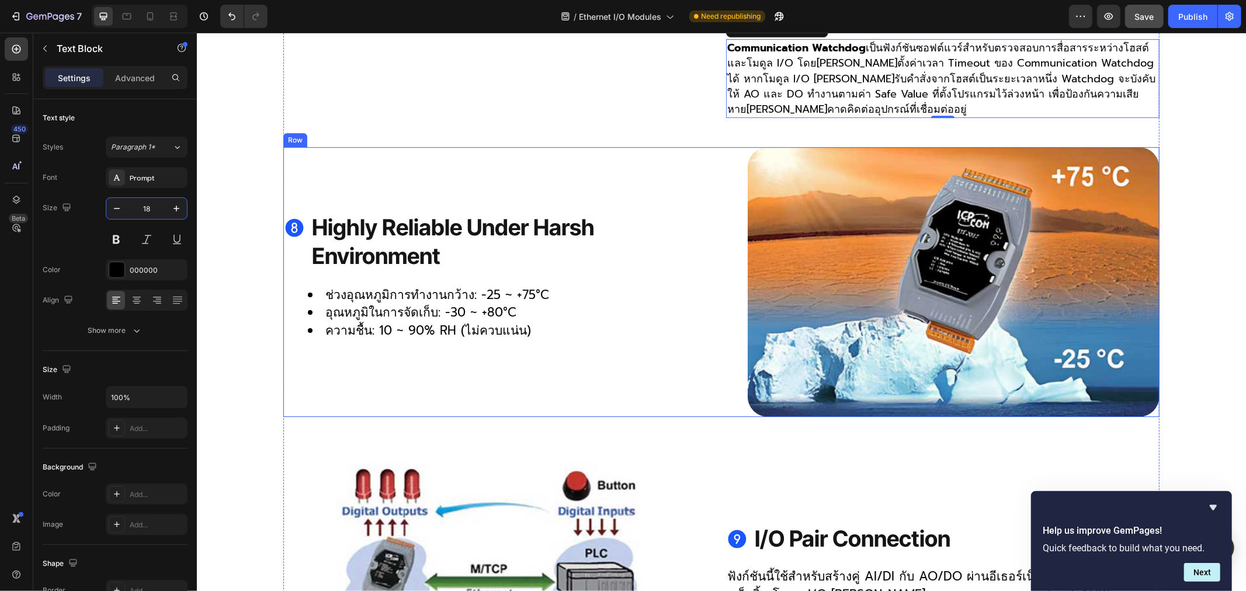
click at [386, 303] on li "อุณหภูมิในการจัดเก็บ: -30 ~ +80°C" at bounding box center [511, 312] width 408 height 18
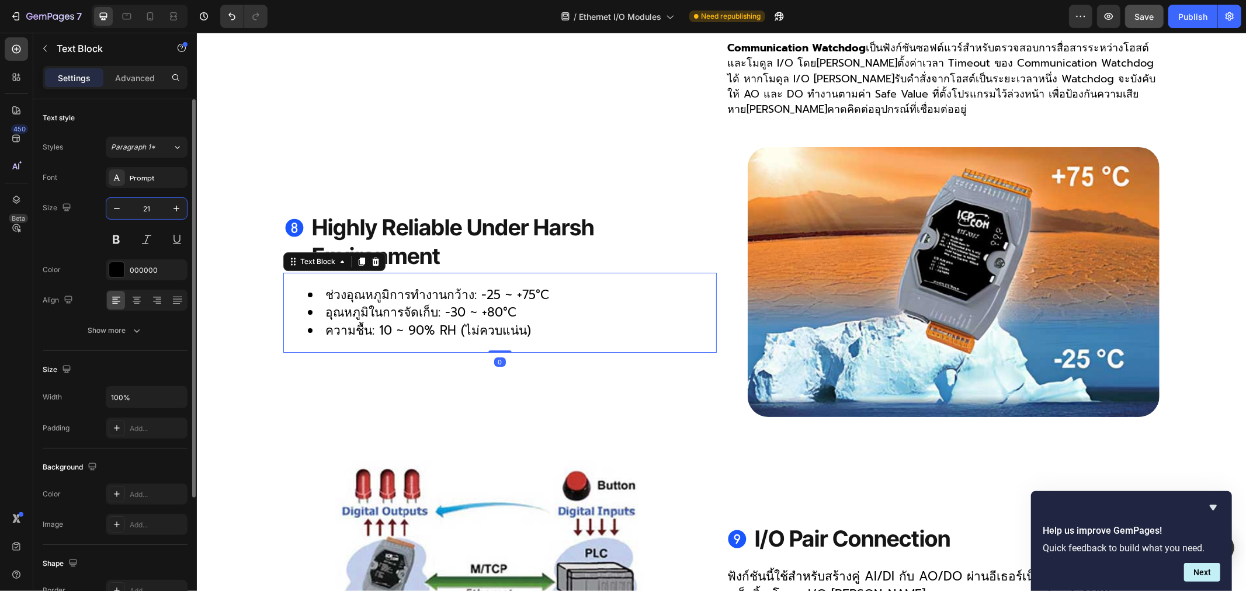
click at [150, 202] on input "21" at bounding box center [146, 208] width 39 height 21
type input "18"
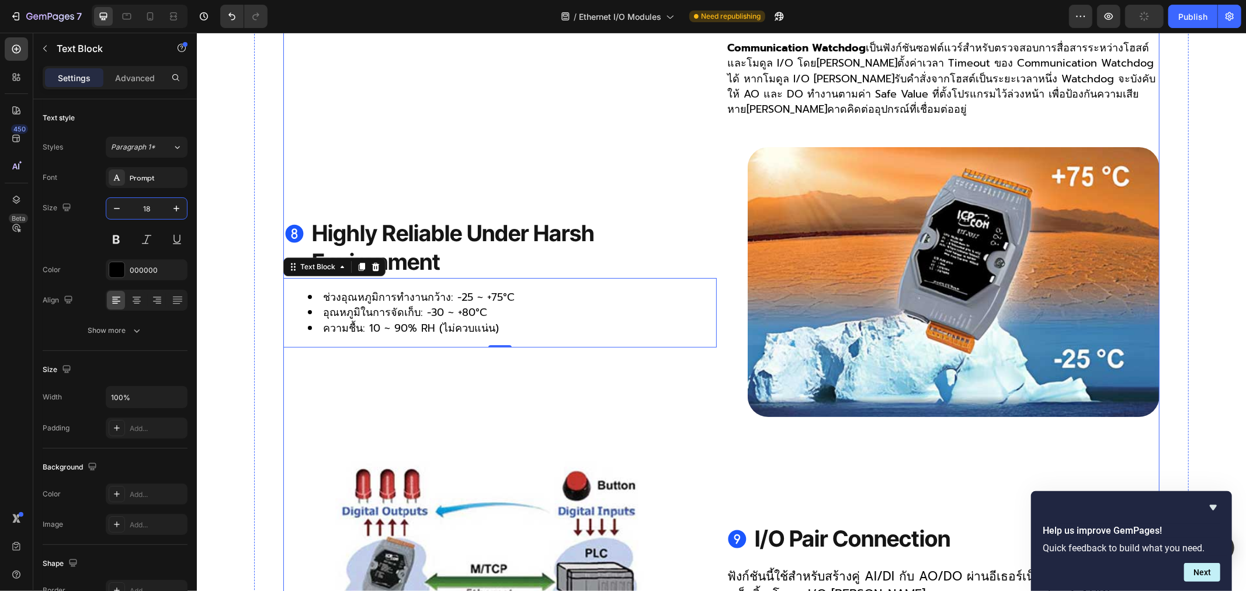
scroll to position [3374, 0]
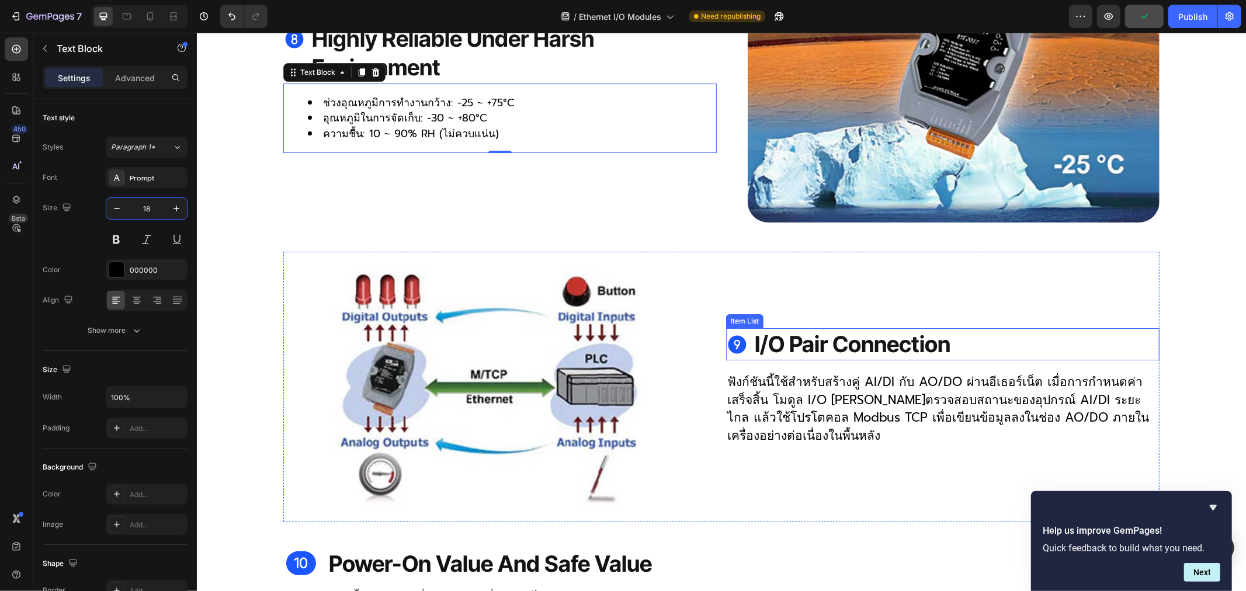
click at [848, 378] on p "ฟังก์ชันนี้ใช้สำหรับสร้างคู่ AI/DI กับ AO/DO ผ่านอีเธอร์เน็ต เมื่อการกำหนดค่าเส…" at bounding box center [942, 408] width 431 height 71
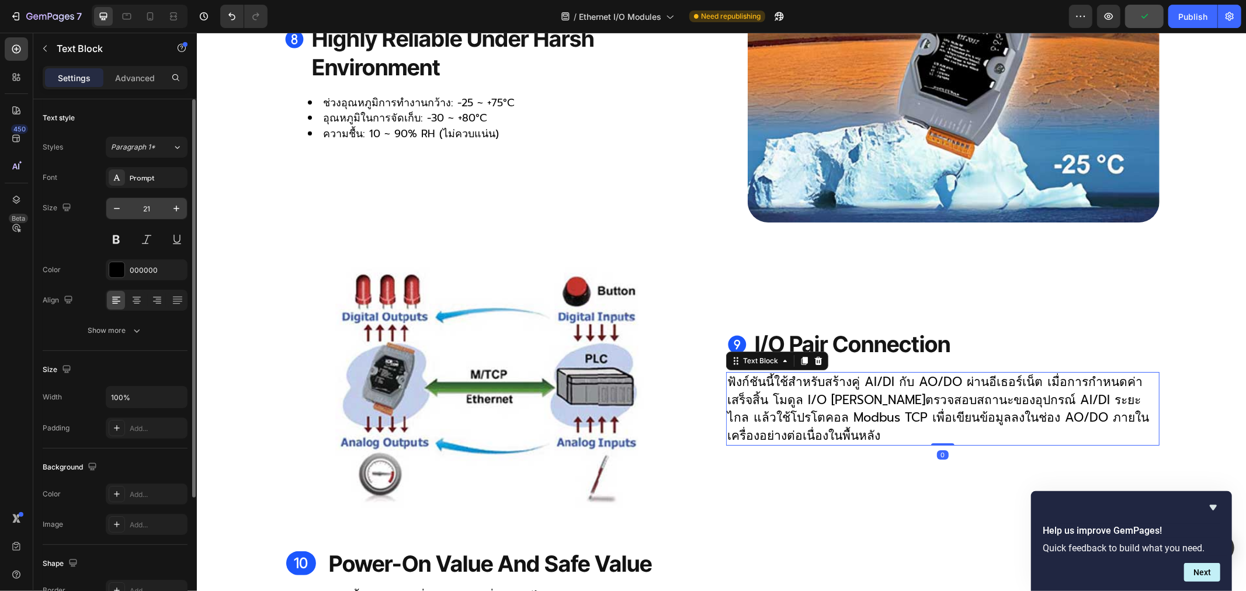
click at [154, 204] on input "21" at bounding box center [146, 208] width 39 height 21
type input "18"
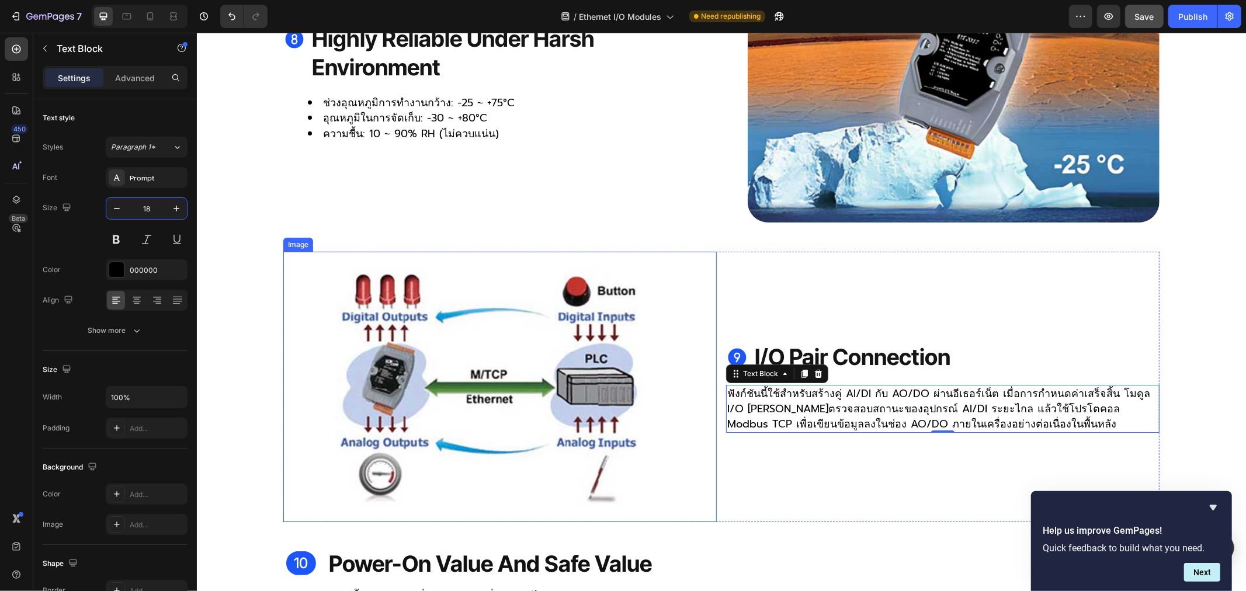
scroll to position [3569, 0]
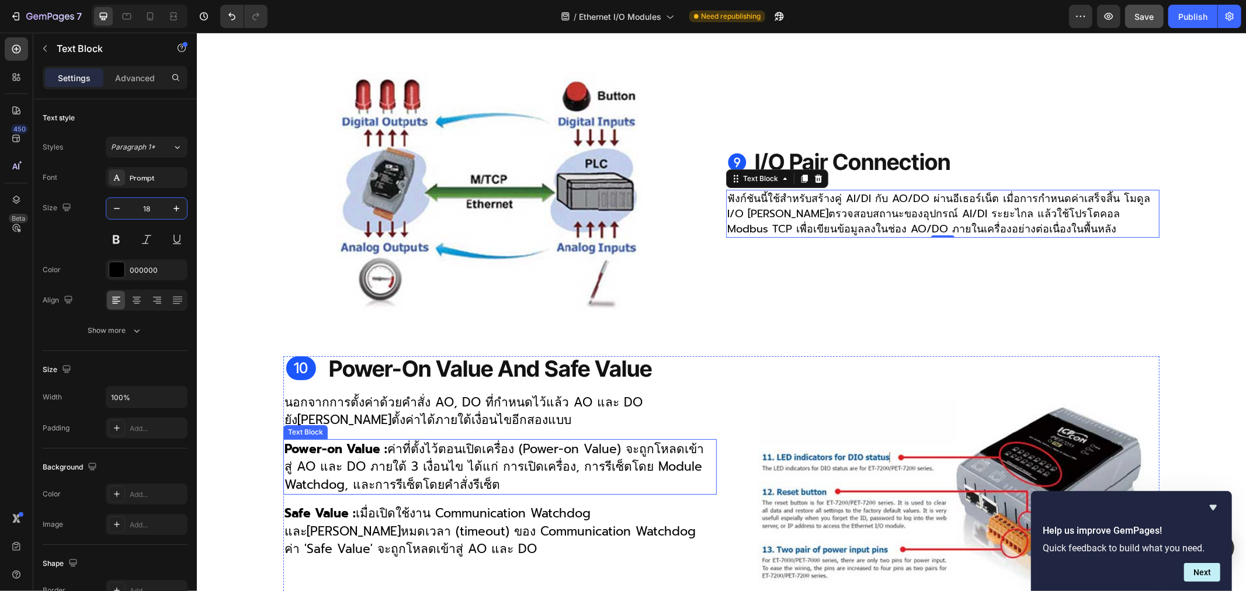
click at [445, 440] on p "Power-on Value : ค่าที่ตั้งไว้ตอนเปิดเครื่อง (Power-on Value) จะถูกโหลดเข้าสู่ …" at bounding box center [499, 466] width 431 height 53
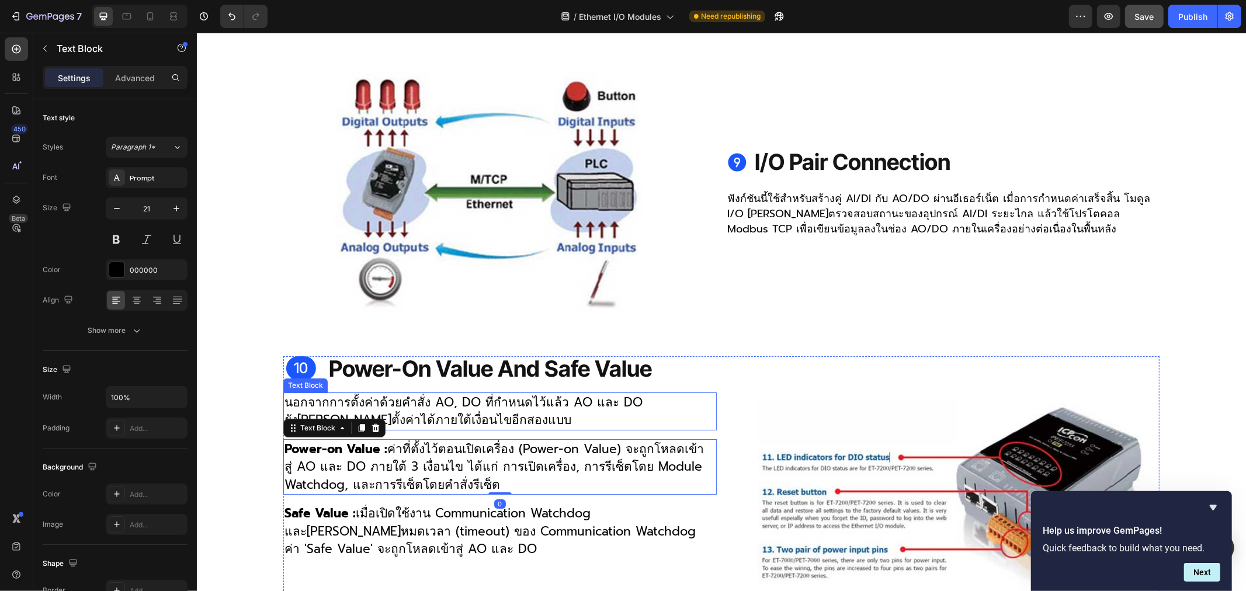
click at [414, 393] on p "นอกจากการตั้งค่าด้วยคำสั่ง AO, DO ที่กำหนดไว้แล้ว AO และ DO ยัง[PERSON_NAME]ตั้…" at bounding box center [499, 411] width 431 height 36
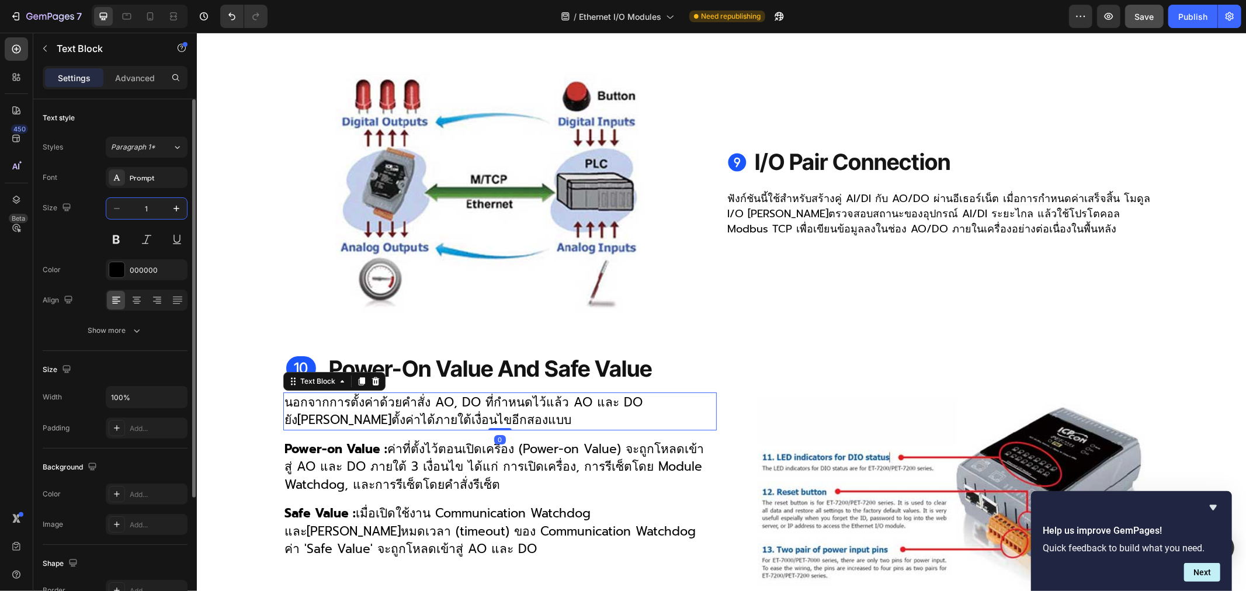
type input "18"
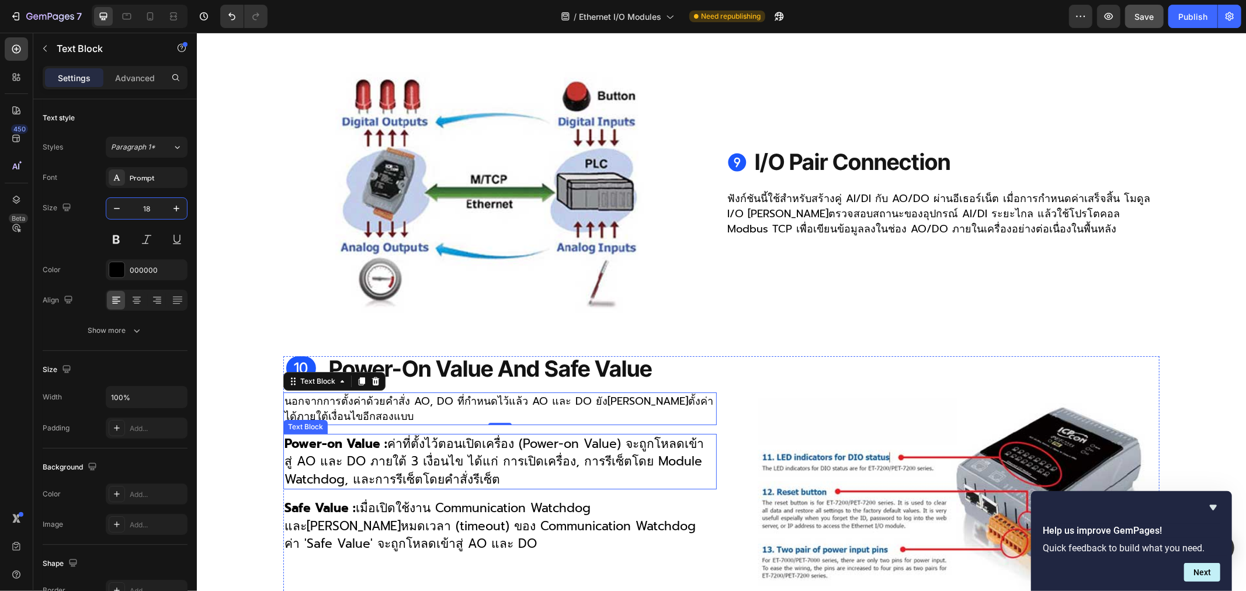
click at [488, 440] on p "Power-on Value : ค่าที่ตั้งไว้ตอนเปิดเครื่อง (Power-on Value) จะถูกโหลดเข้าสู่ …" at bounding box center [499, 461] width 431 height 53
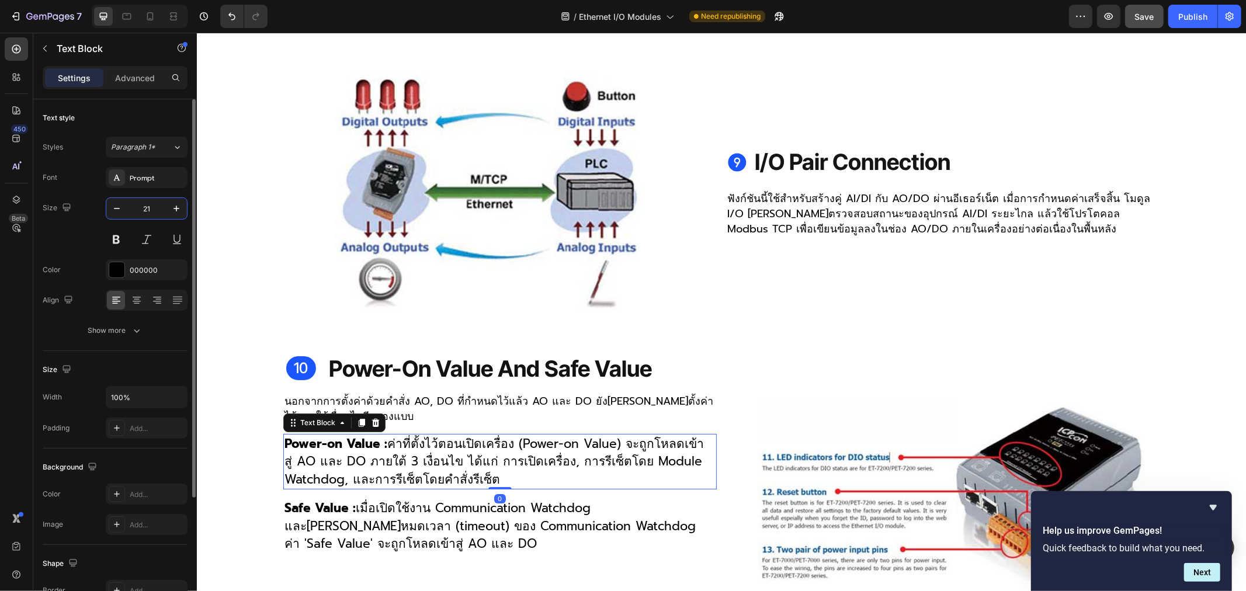
click at [147, 205] on input "21" at bounding box center [146, 208] width 39 height 21
type input "18"
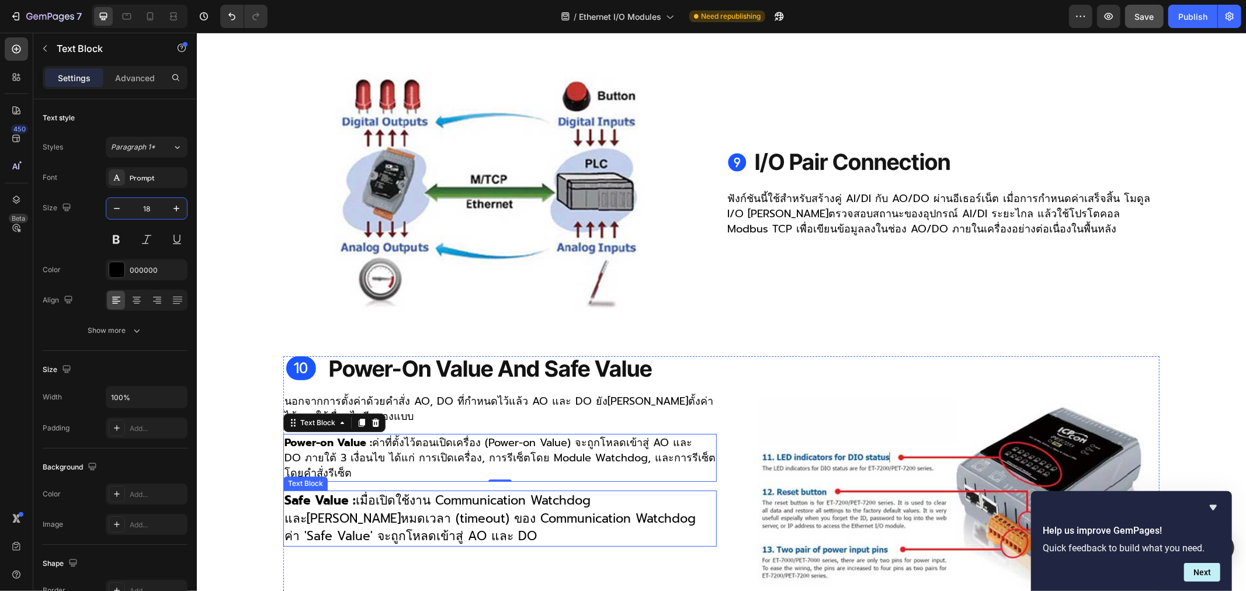
drag, startPoint x: 377, startPoint y: 488, endPoint x: 380, endPoint y: 493, distance: 6.0
click at [377, 491] on p "Safe Value : เมื่อเปิดใช้งาน Communication Watchdog และ[PERSON_NAME]หมดเวลา (ti…" at bounding box center [499, 517] width 431 height 53
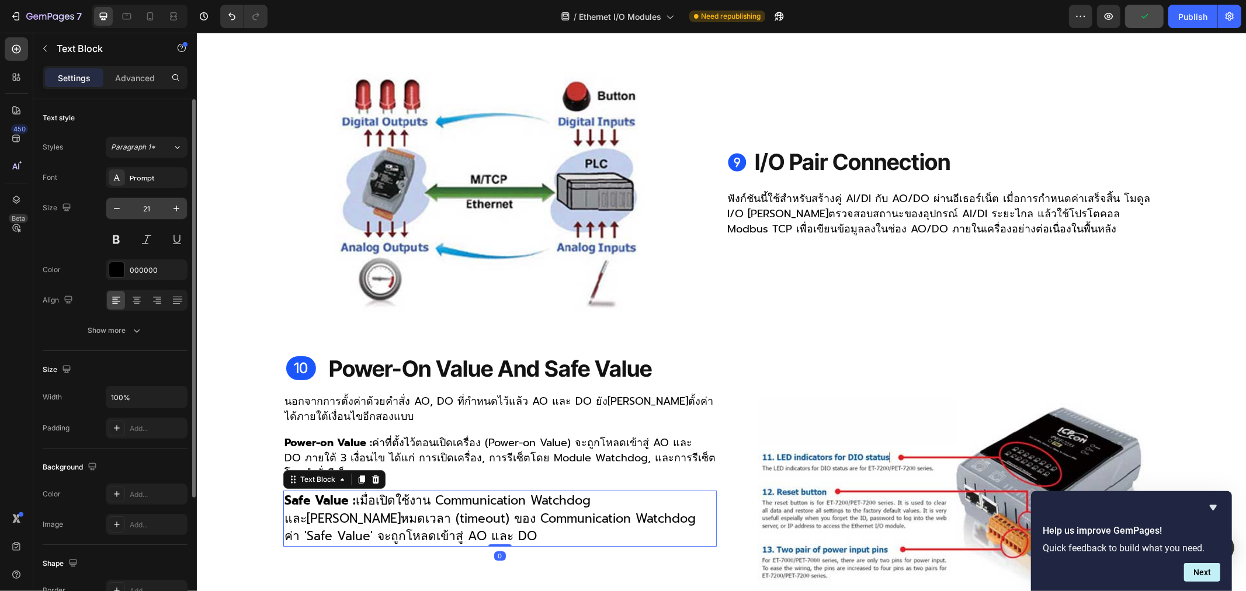
click at [154, 203] on input "21" at bounding box center [146, 208] width 39 height 21
type input "18"
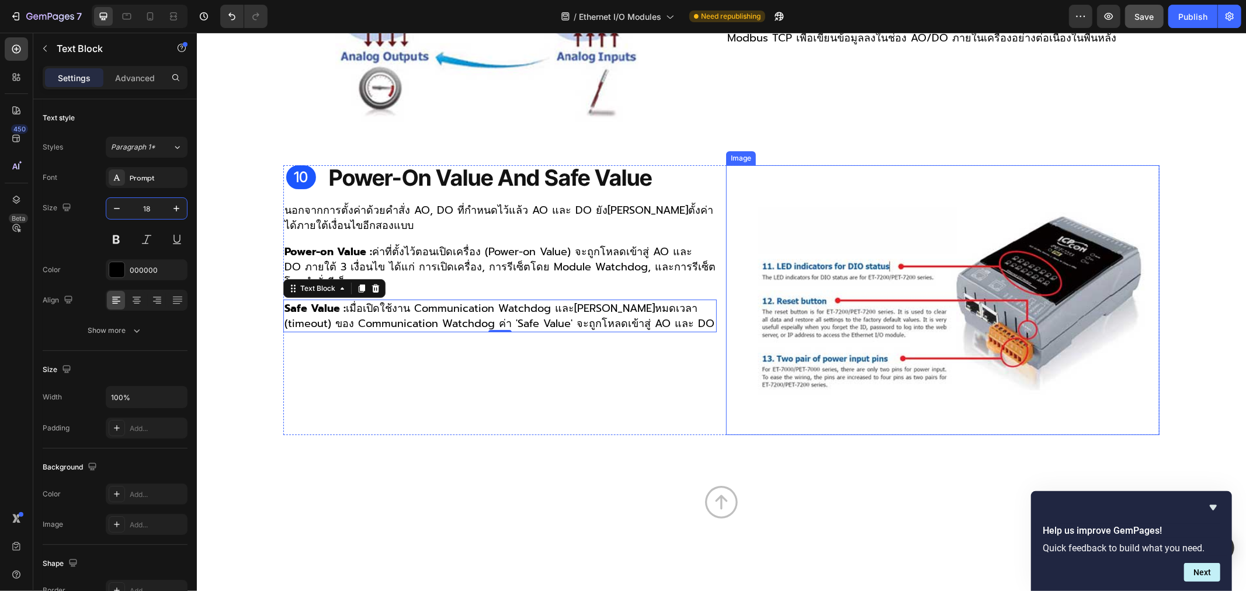
scroll to position [3764, 0]
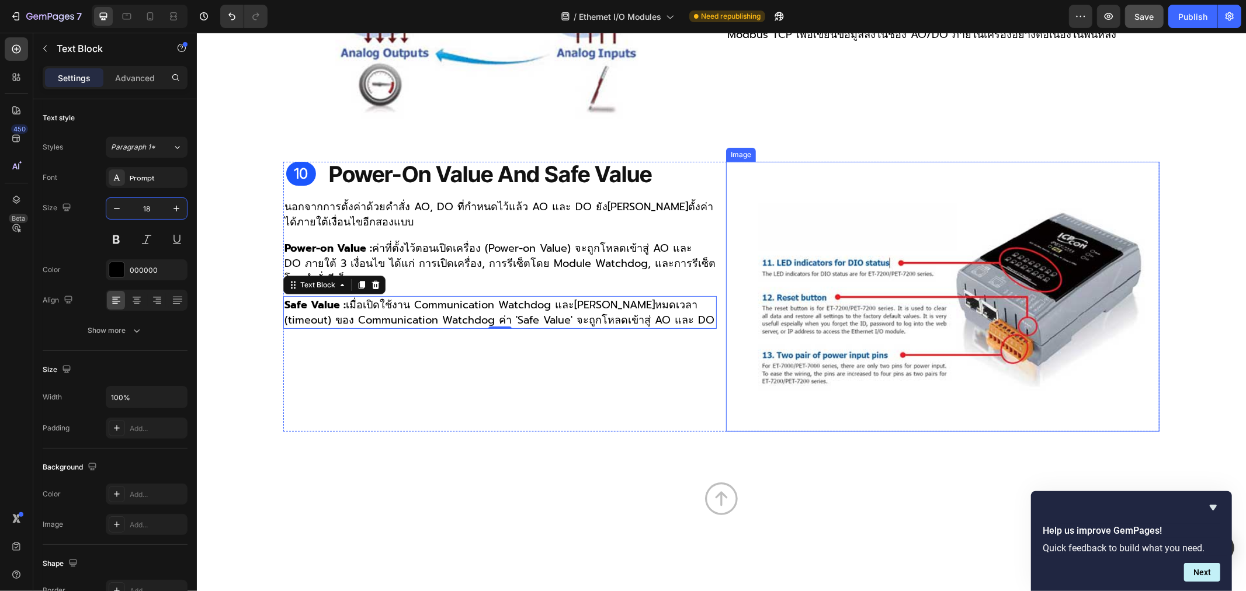
click at [821, 280] on img at bounding box center [953, 296] width 412 height 270
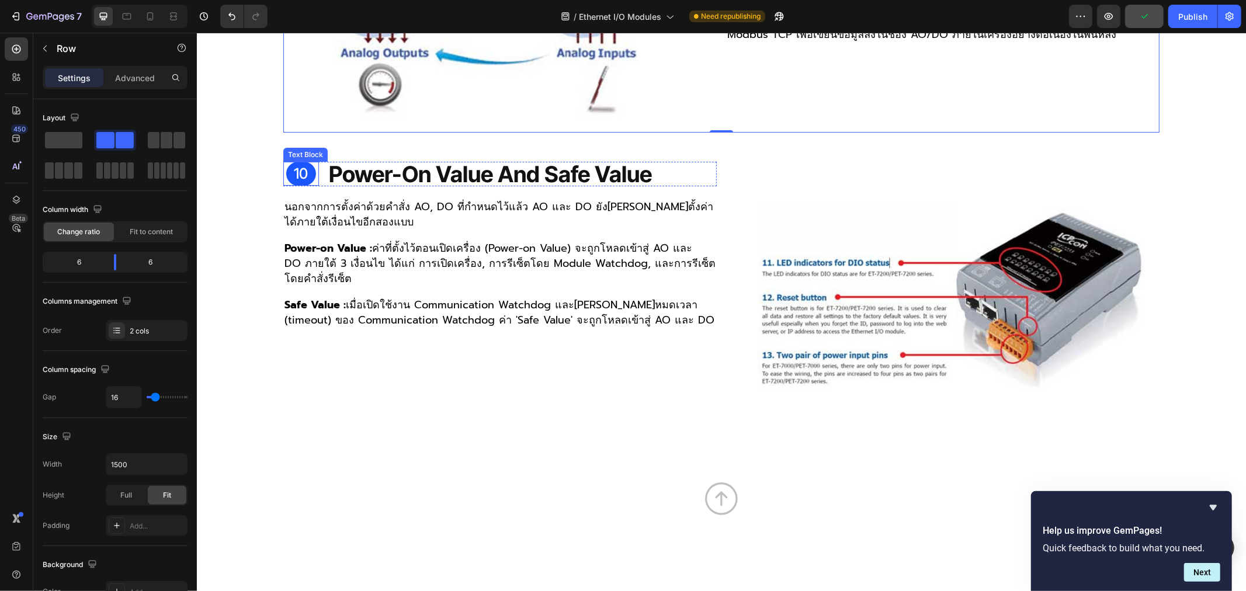
click at [301, 149] on div "Text Block" at bounding box center [305, 154] width 40 height 11
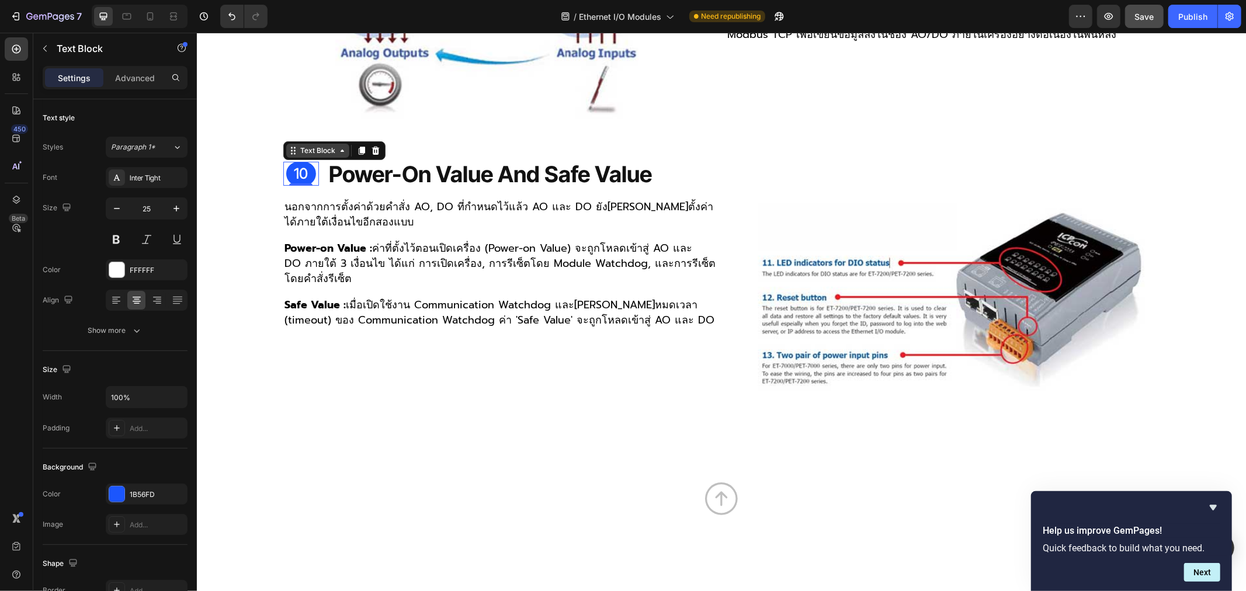
click at [329, 145] on div "Text Block" at bounding box center [317, 150] width 40 height 11
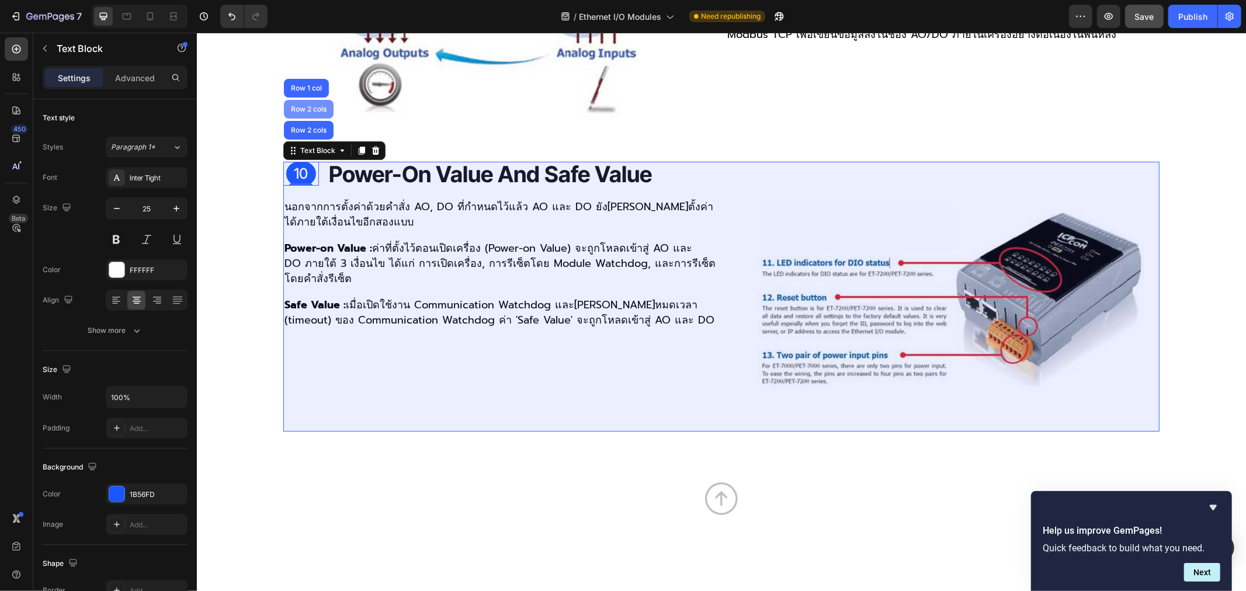
click at [311, 105] on div "Row 2 cols" at bounding box center [308, 108] width 40 height 7
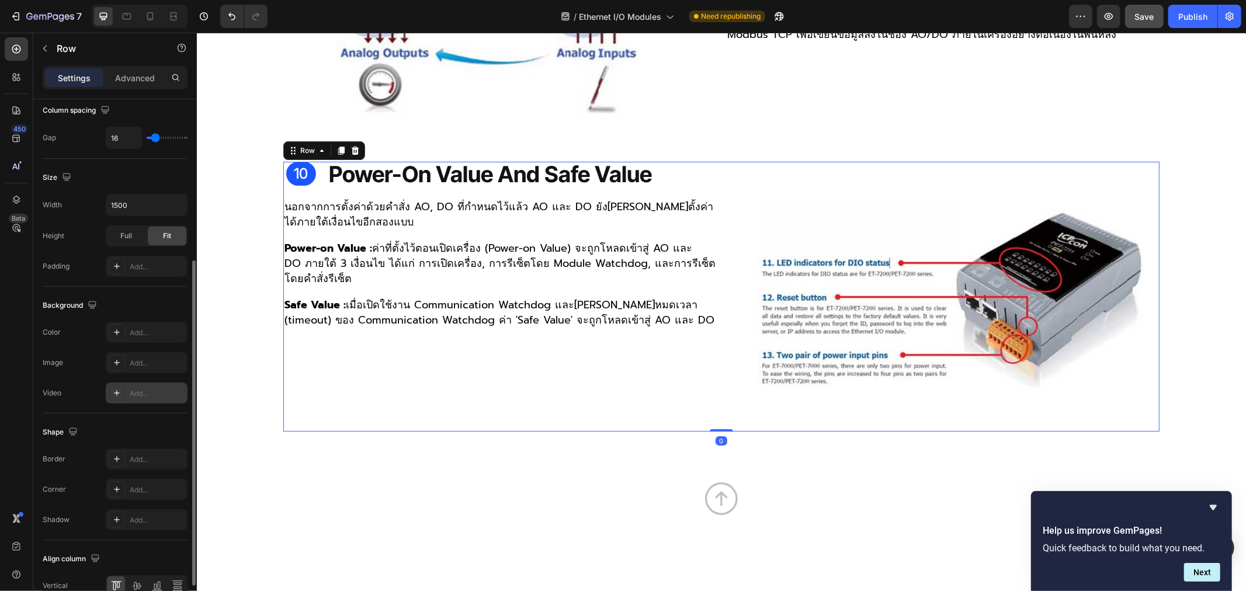
scroll to position [321, 0]
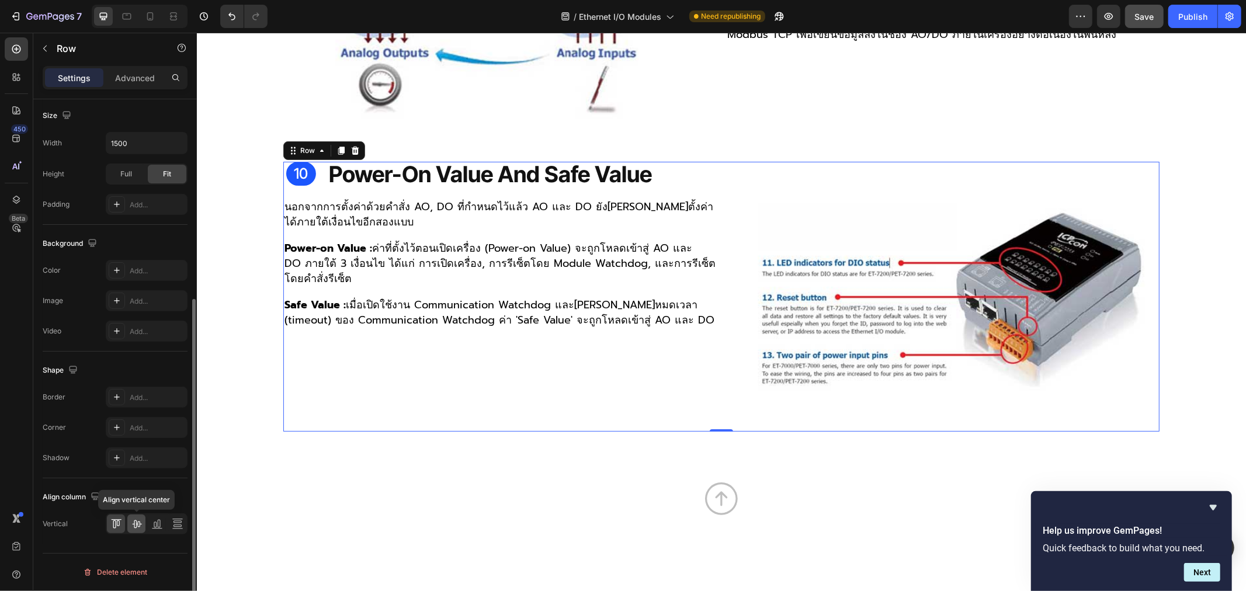
click at [138, 524] on icon at bounding box center [137, 524] width 12 height 12
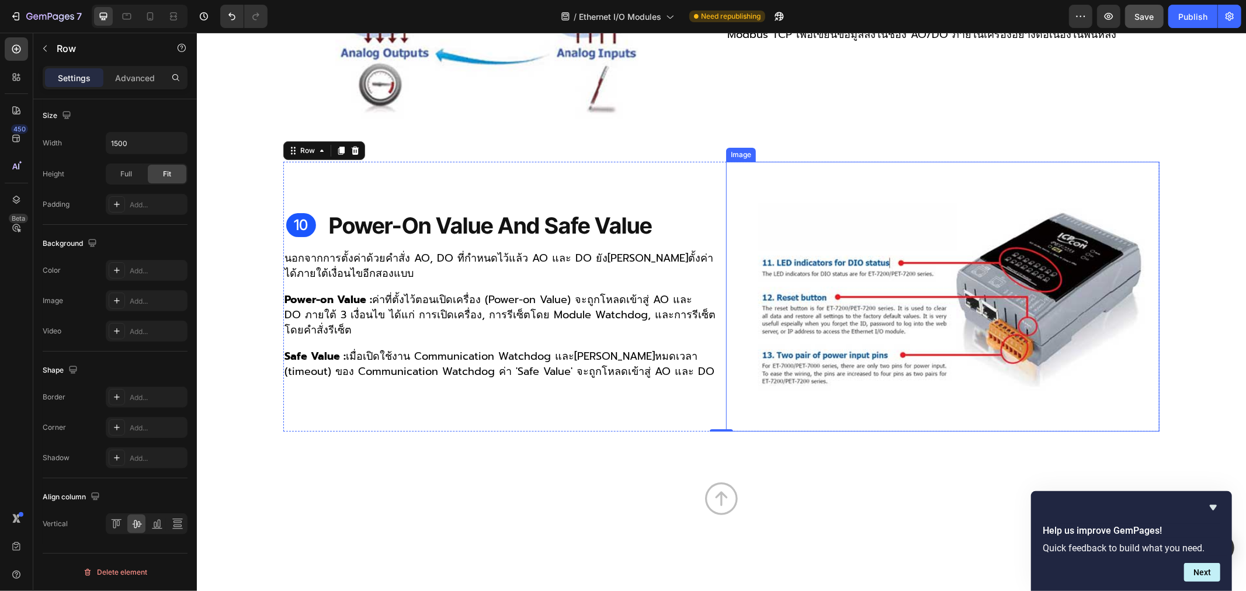
click at [884, 301] on img at bounding box center [953, 296] width 412 height 270
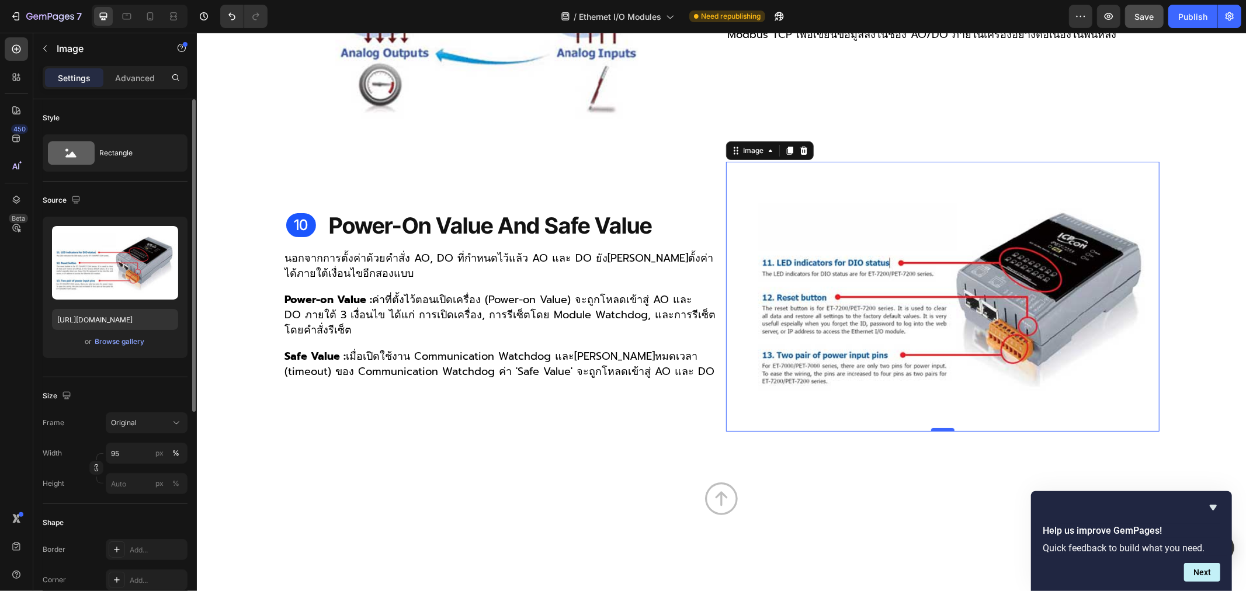
scroll to position [3569, 0]
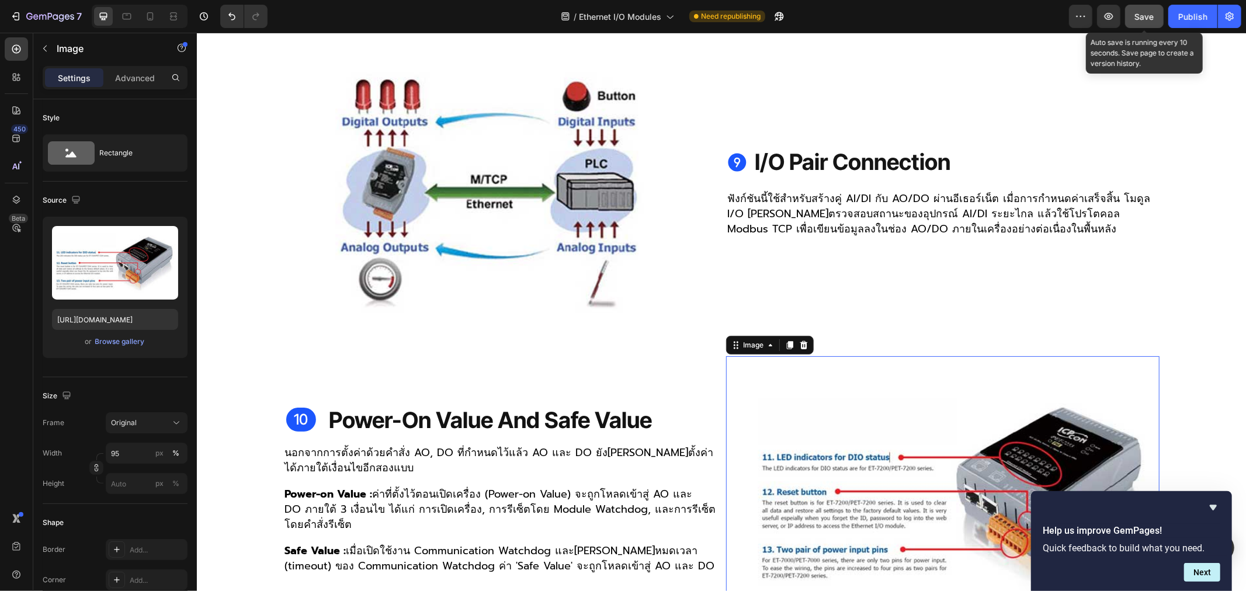
click at [1140, 18] on span "Save" at bounding box center [1144, 17] width 19 height 10
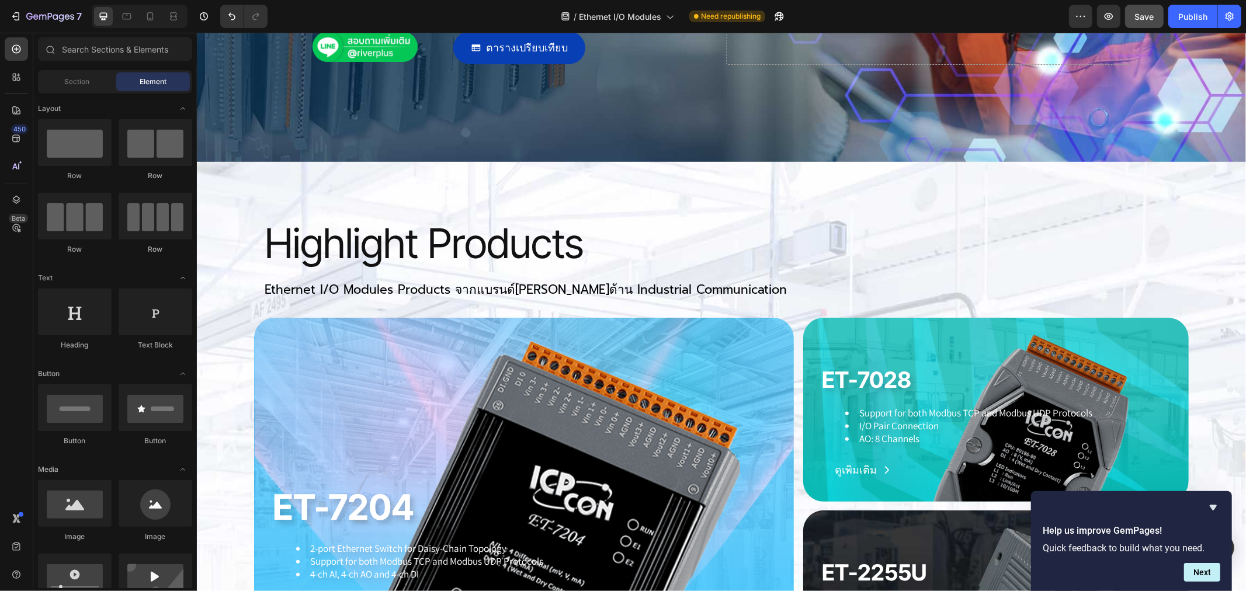
scroll to position [419, 0]
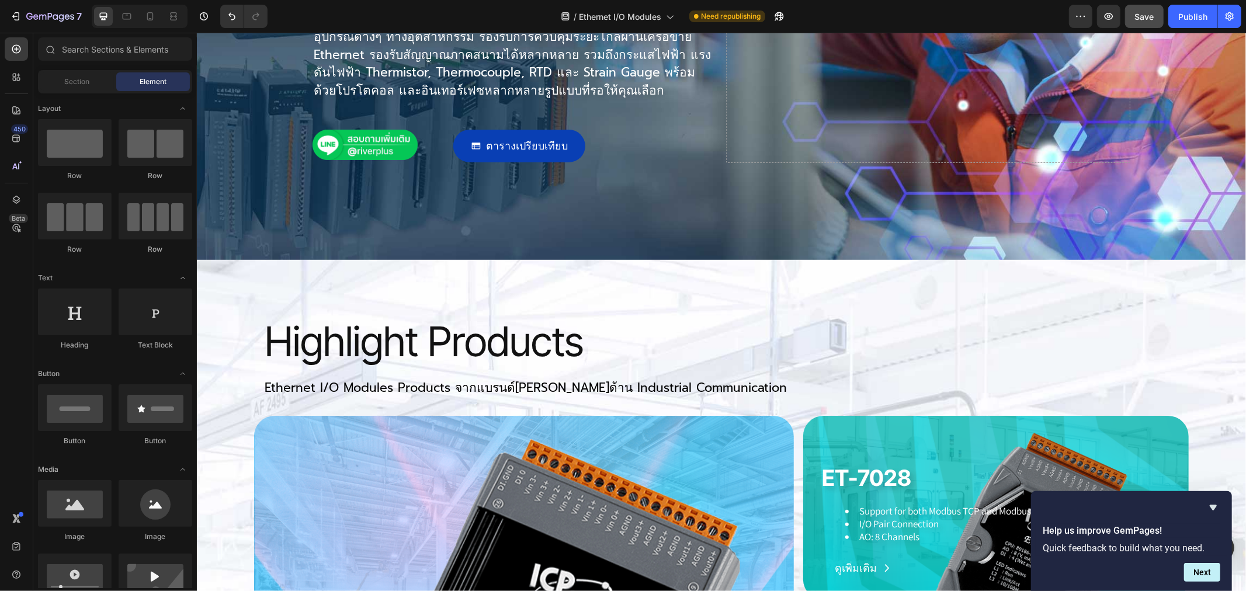
drag, startPoint x: 1239, startPoint y: 465, endPoint x: 1232, endPoint y: 51, distance: 414.2
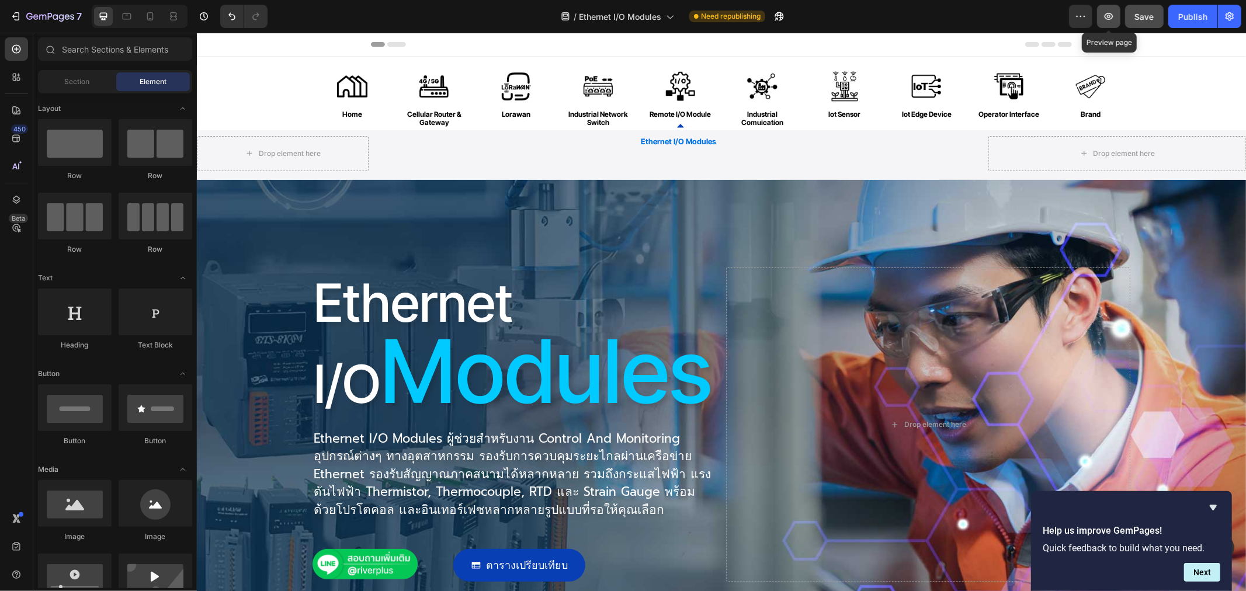
click at [1110, 22] on button "button" at bounding box center [1108, 16] width 23 height 23
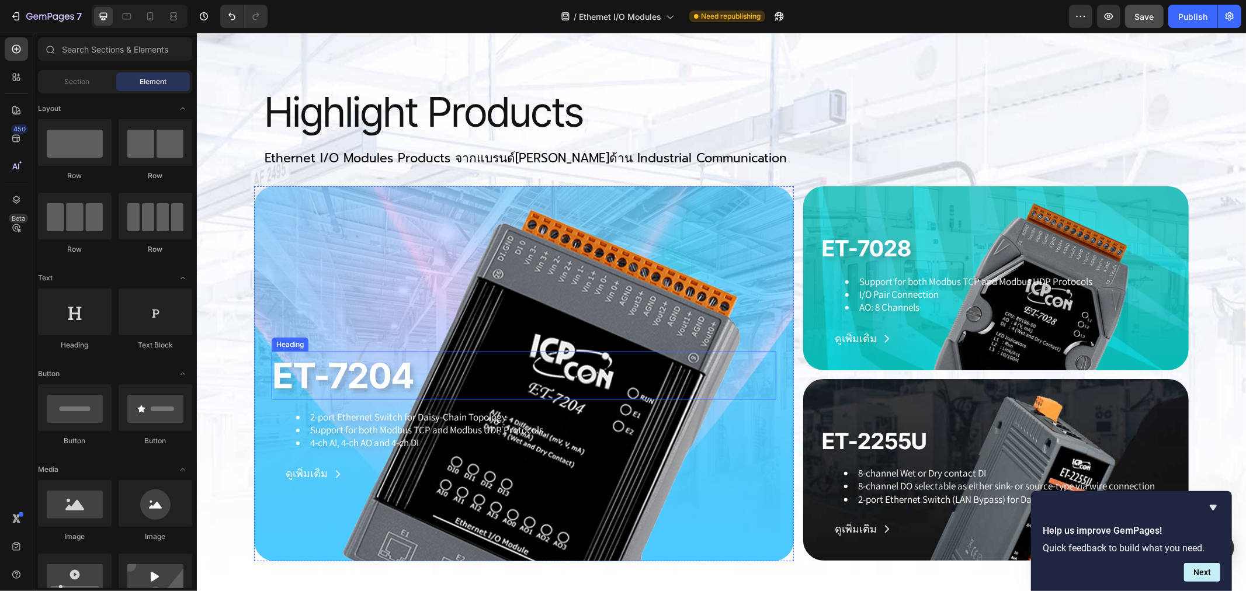
scroll to position [1363, 0]
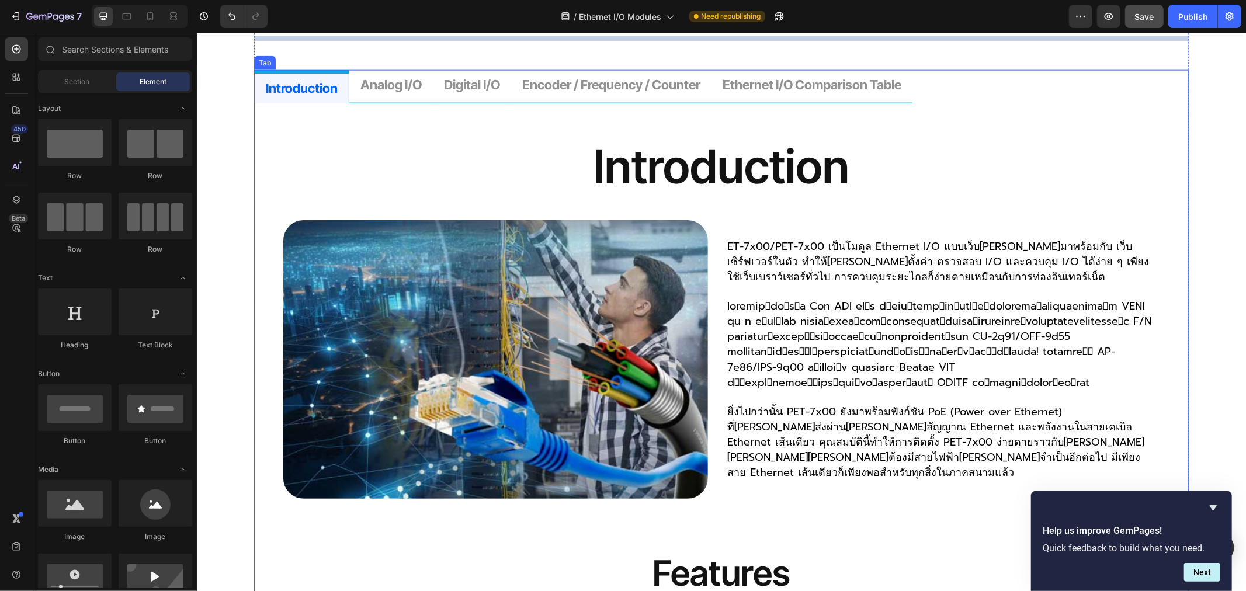
click at [284, 84] on p "introduction" at bounding box center [301, 87] width 72 height 17
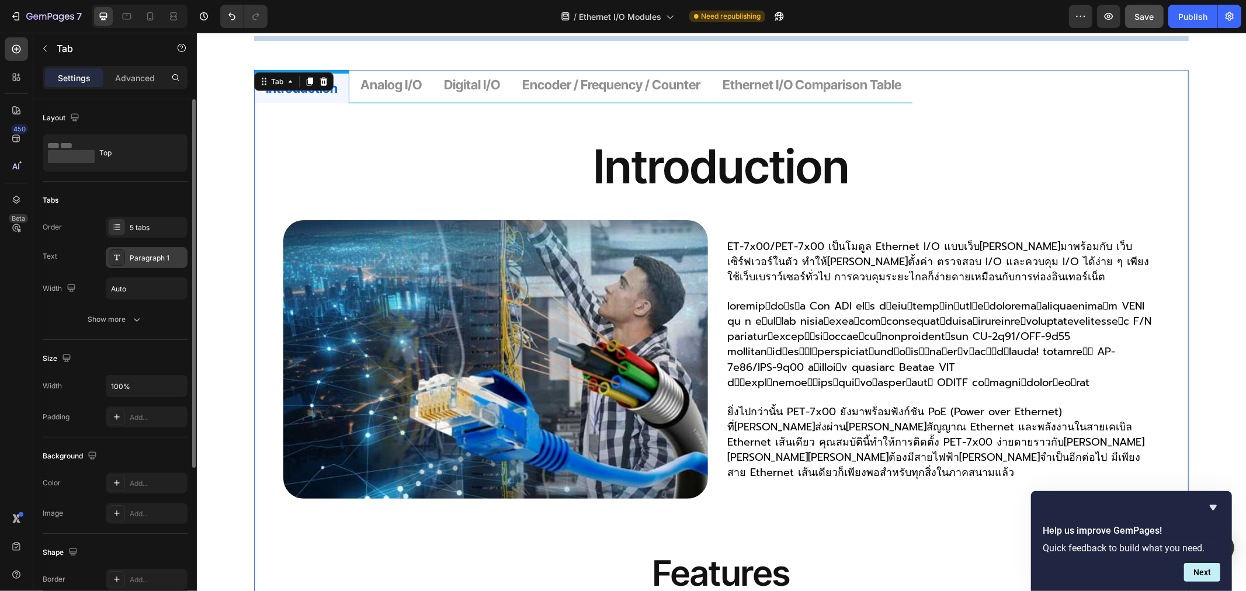
click at [156, 254] on div "Paragraph 1" at bounding box center [157, 258] width 55 height 11
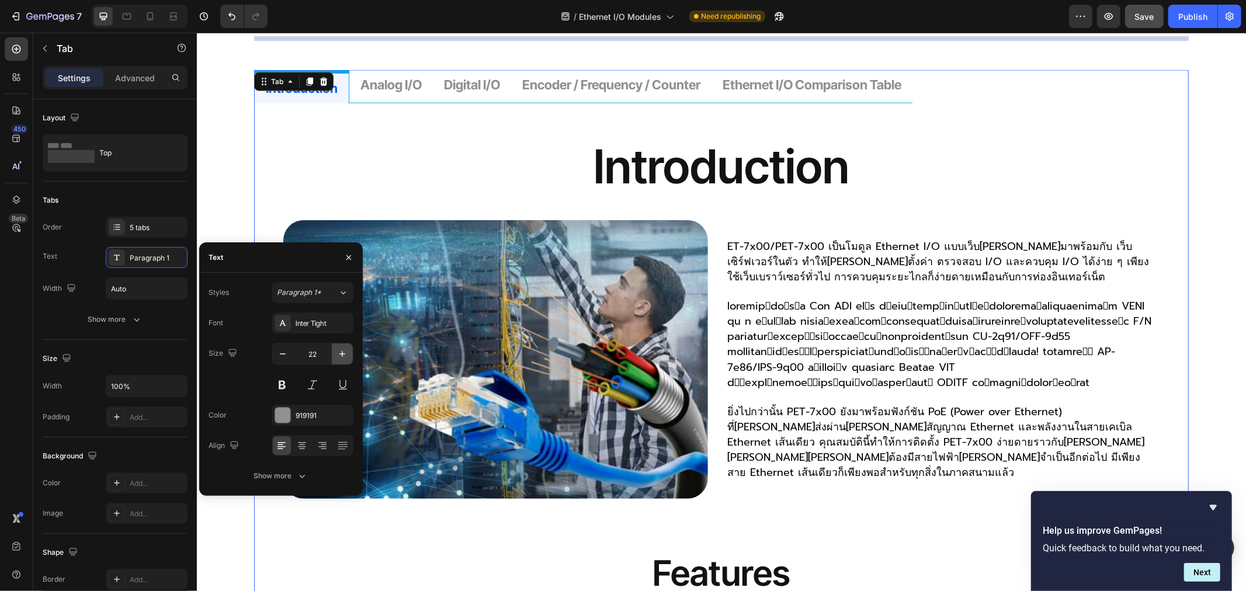
click at [342, 354] on icon "button" at bounding box center [342, 354] width 6 height 6
click at [343, 354] on icon "button" at bounding box center [342, 354] width 6 height 6
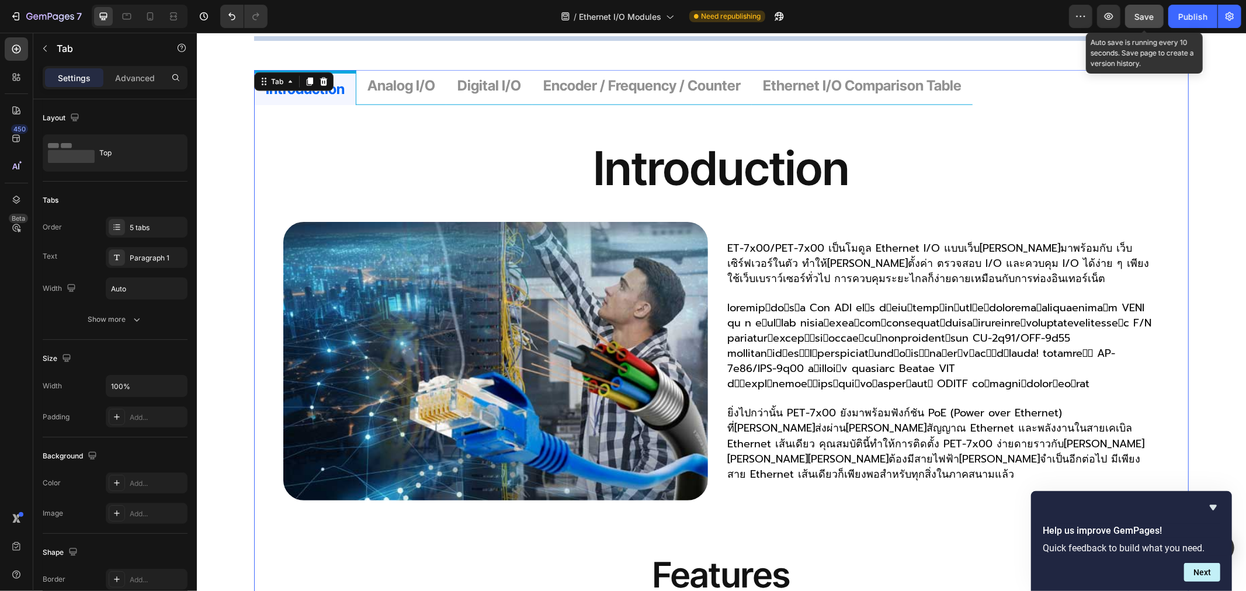
drag, startPoint x: 1148, startPoint y: 22, endPoint x: 865, endPoint y: 64, distance: 285.8
click at [1148, 22] on button "Save" at bounding box center [1144, 16] width 39 height 23
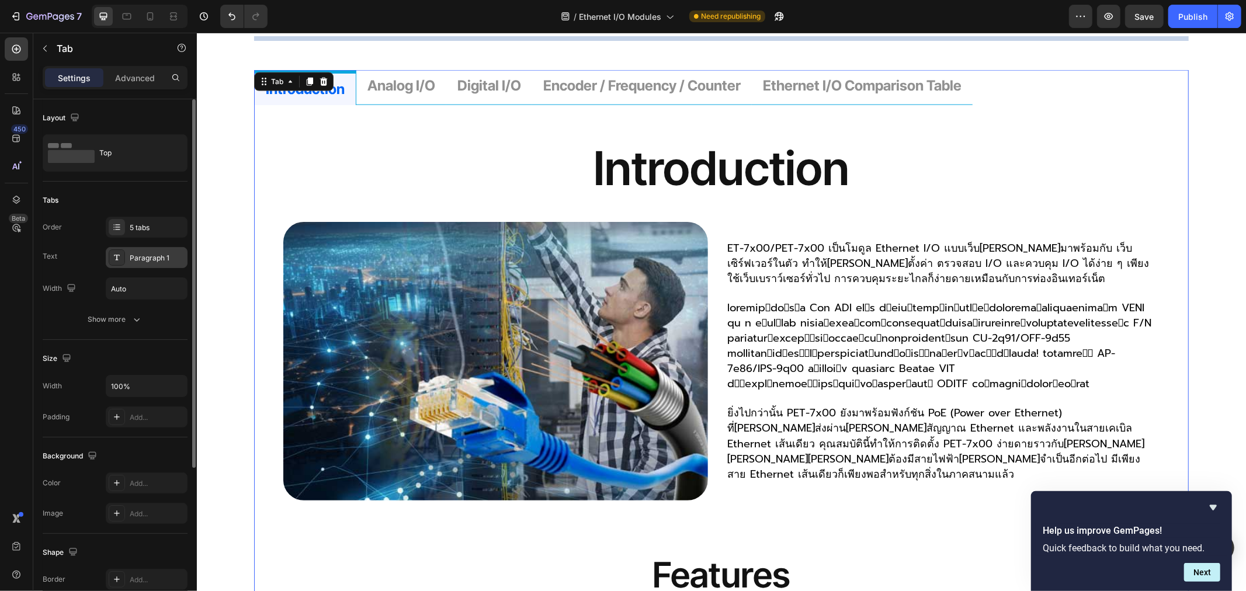
click at [138, 261] on div "Paragraph 1" at bounding box center [157, 258] width 55 height 11
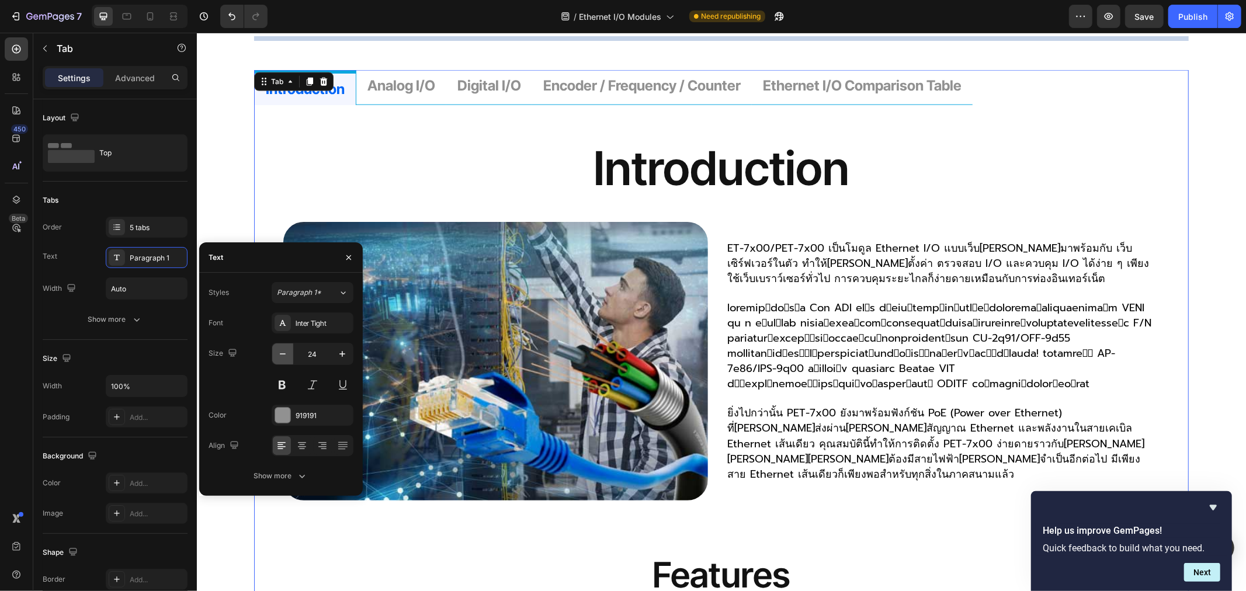
click at [276, 354] on button "button" at bounding box center [282, 353] width 21 height 21
type input "23"
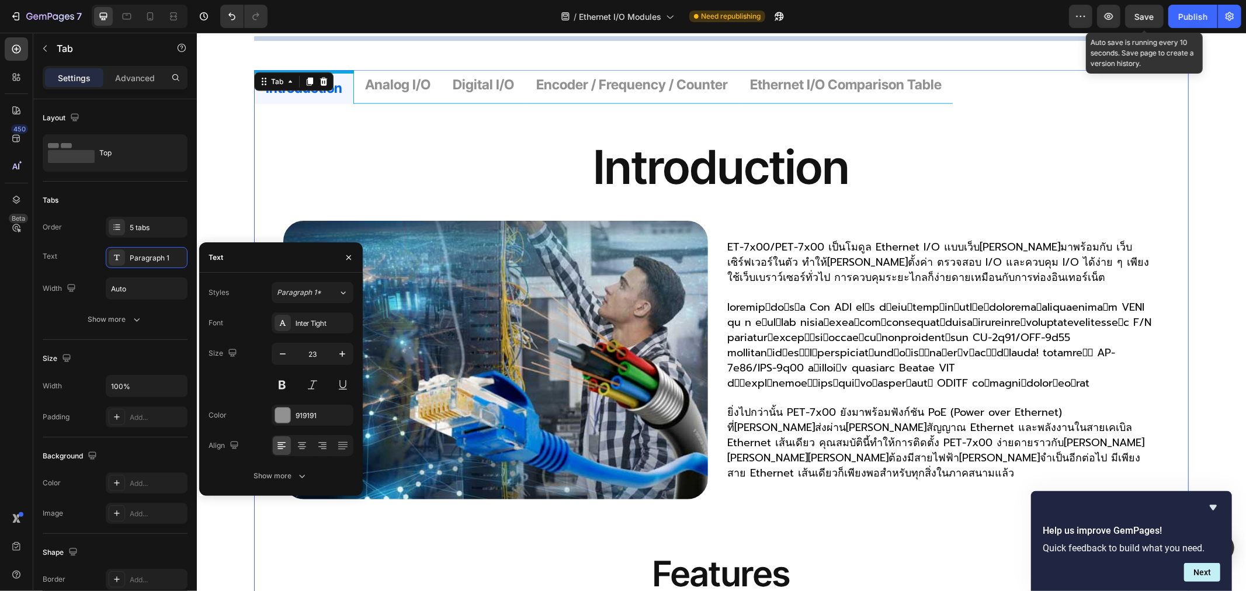
click at [1147, 15] on span "Save" at bounding box center [1144, 17] width 19 height 10
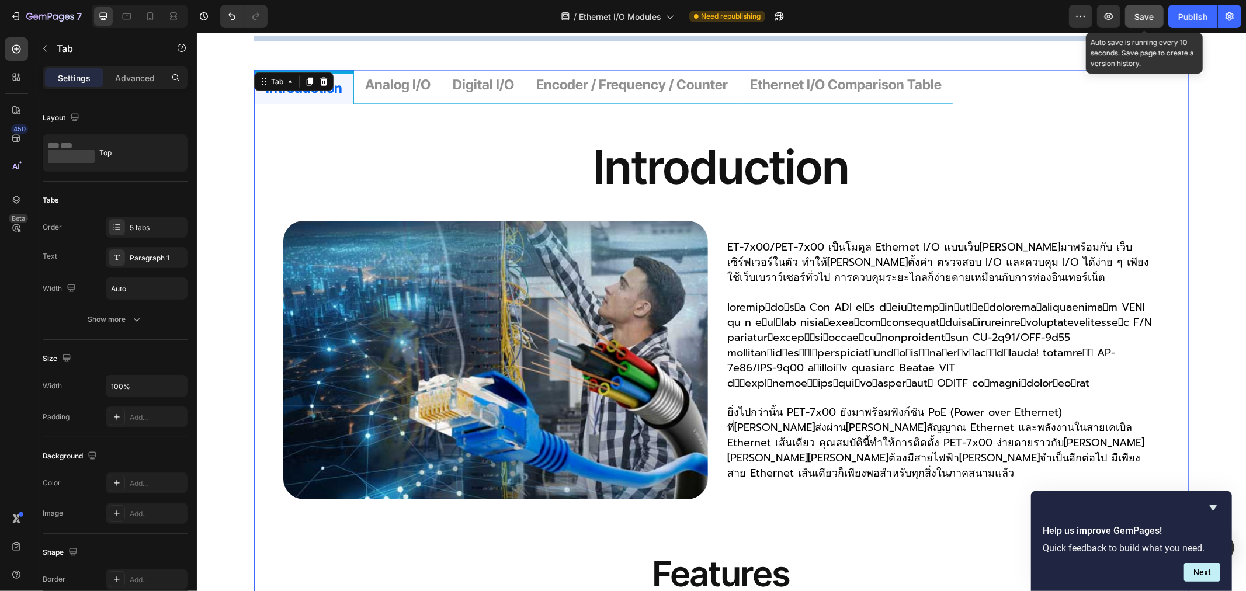
click at [1143, 22] on button "Save" at bounding box center [1144, 16] width 39 height 23
click at [1200, 15] on div "Publish" at bounding box center [1192, 17] width 29 height 12
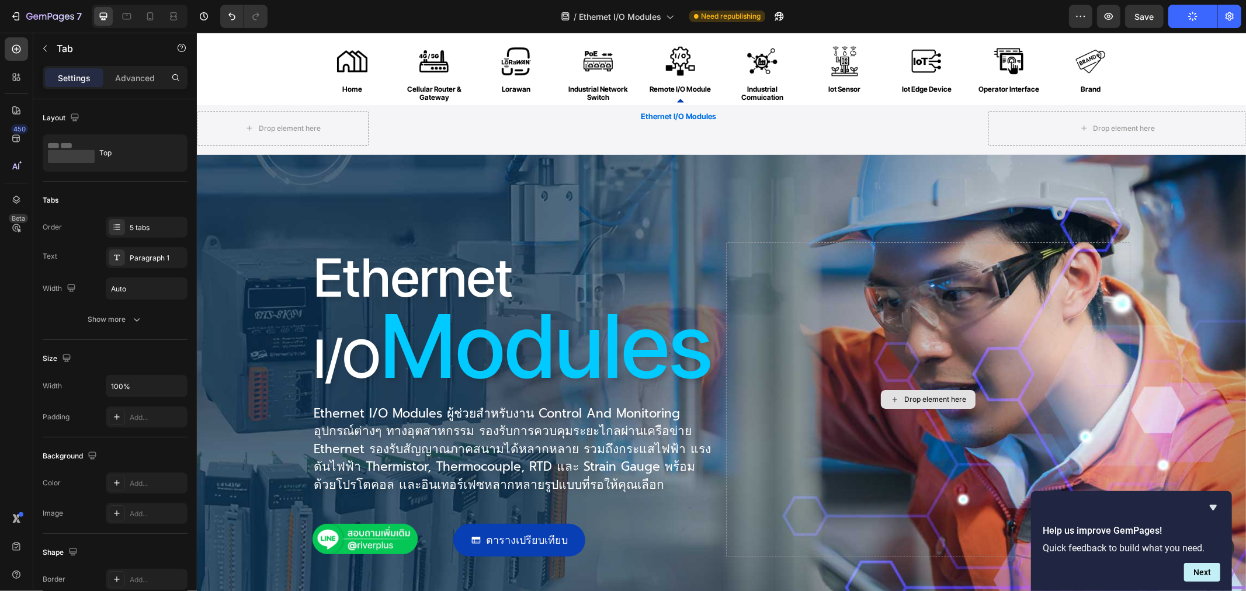
scroll to position [0, 0]
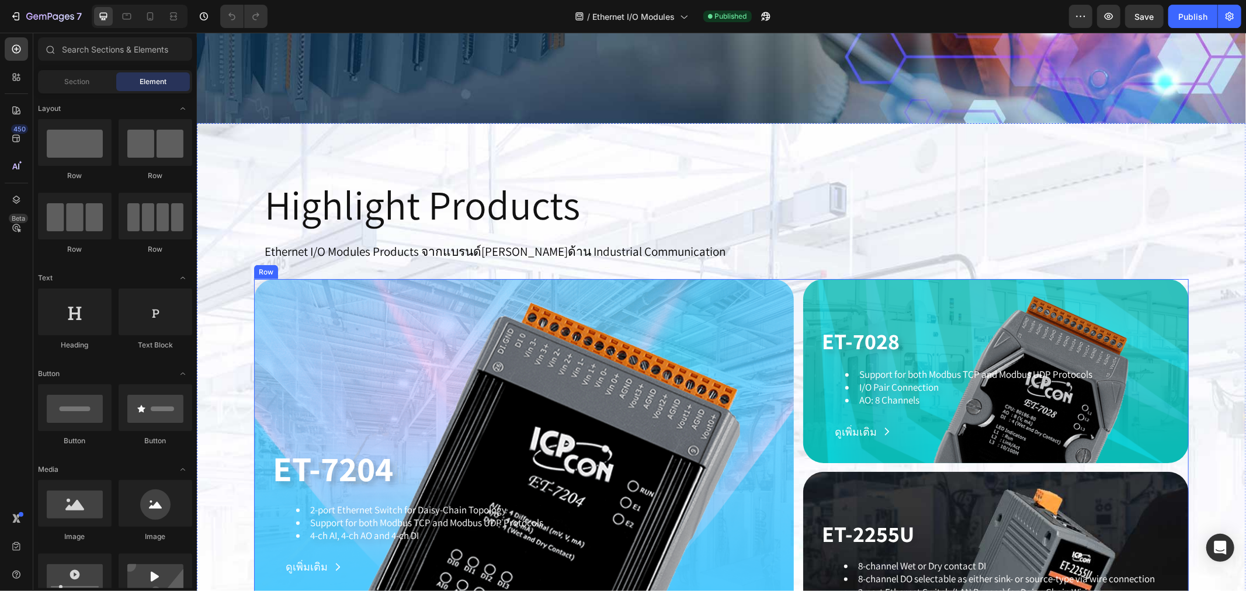
scroll to position [973, 0]
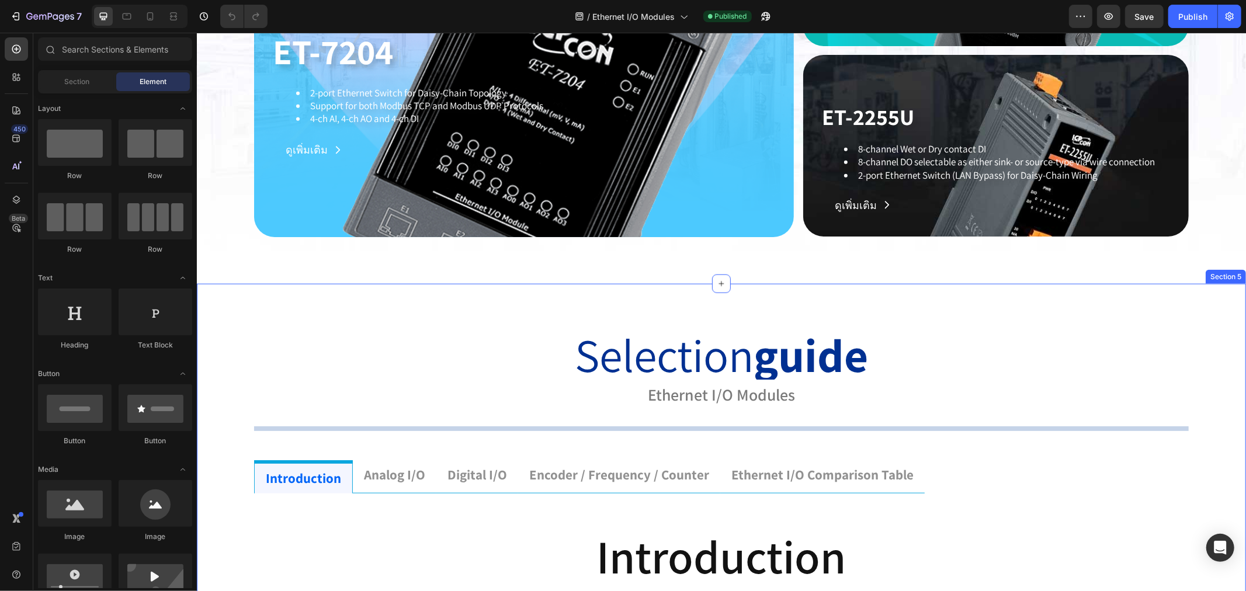
drag, startPoint x: 1210, startPoint y: 294, endPoint x: 735, endPoint y: 410, distance: 488.8
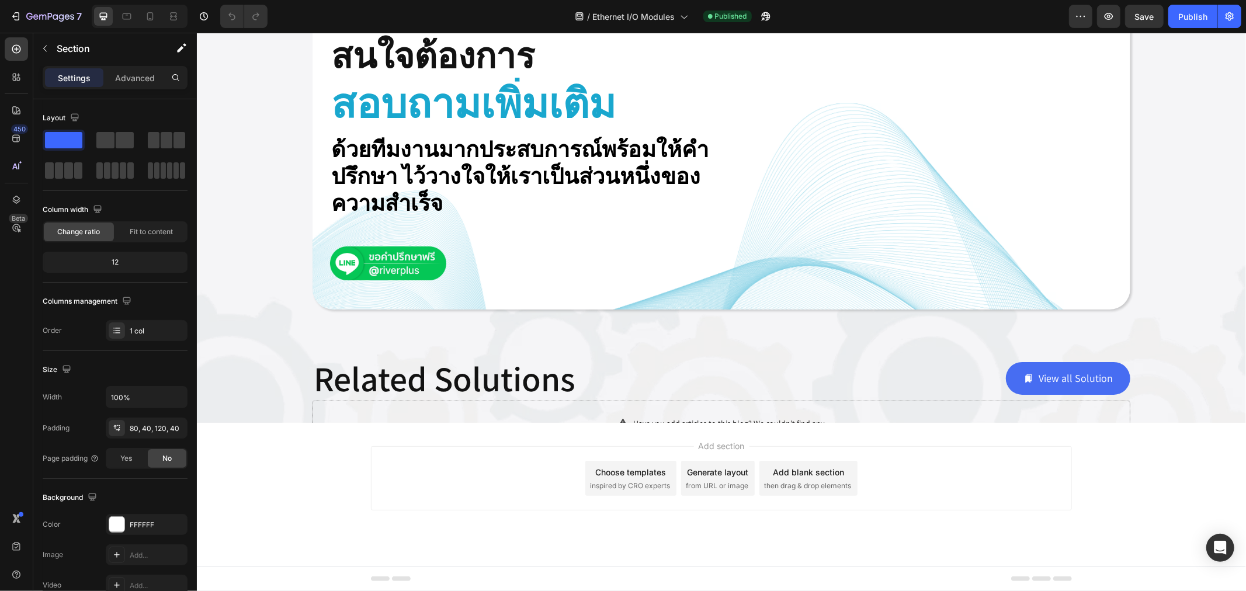
scroll to position [3764, 0]
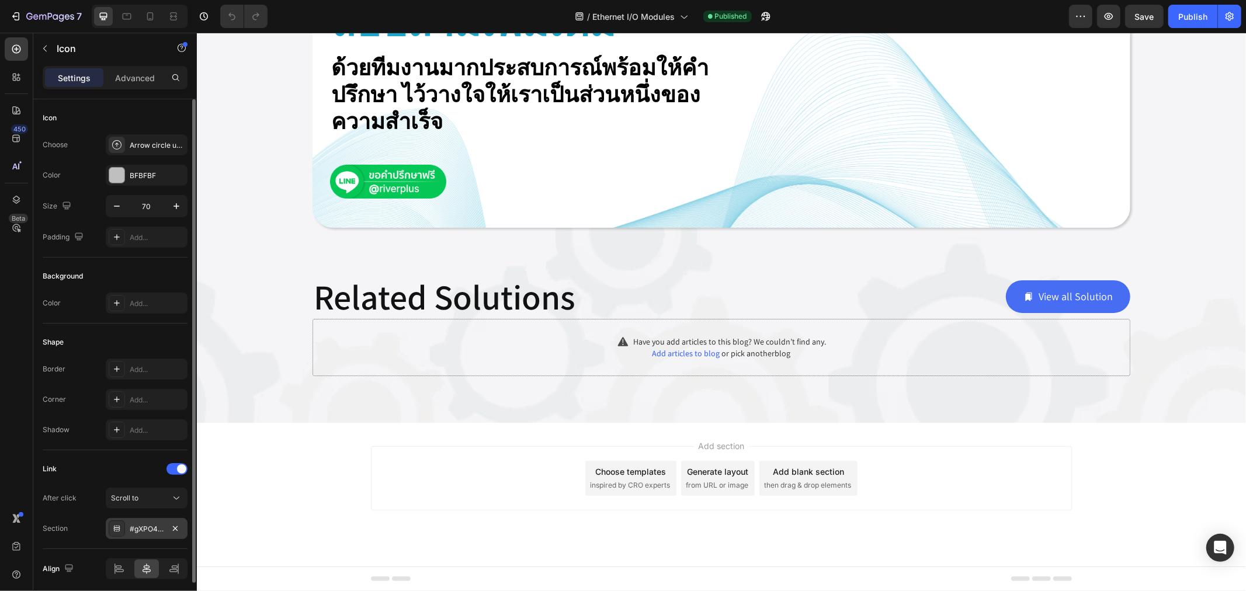
click at [156, 528] on div "#gXPO4DVtSh" at bounding box center [147, 529] width 34 height 11
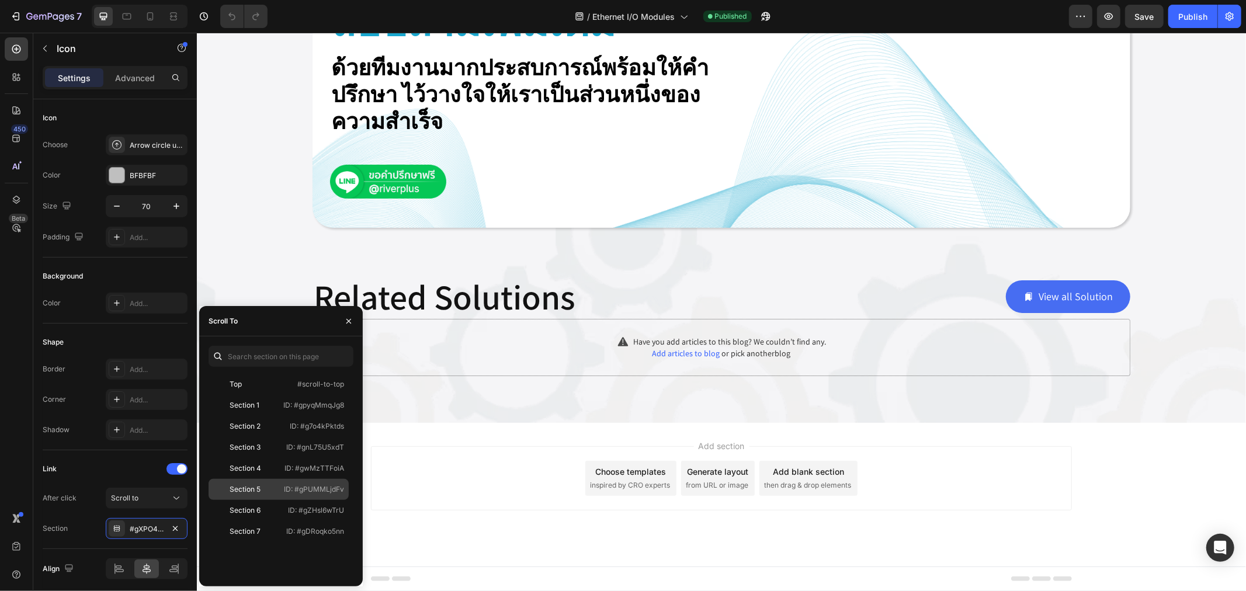
click at [258, 484] on div "Section 5" at bounding box center [245, 489] width 31 height 11
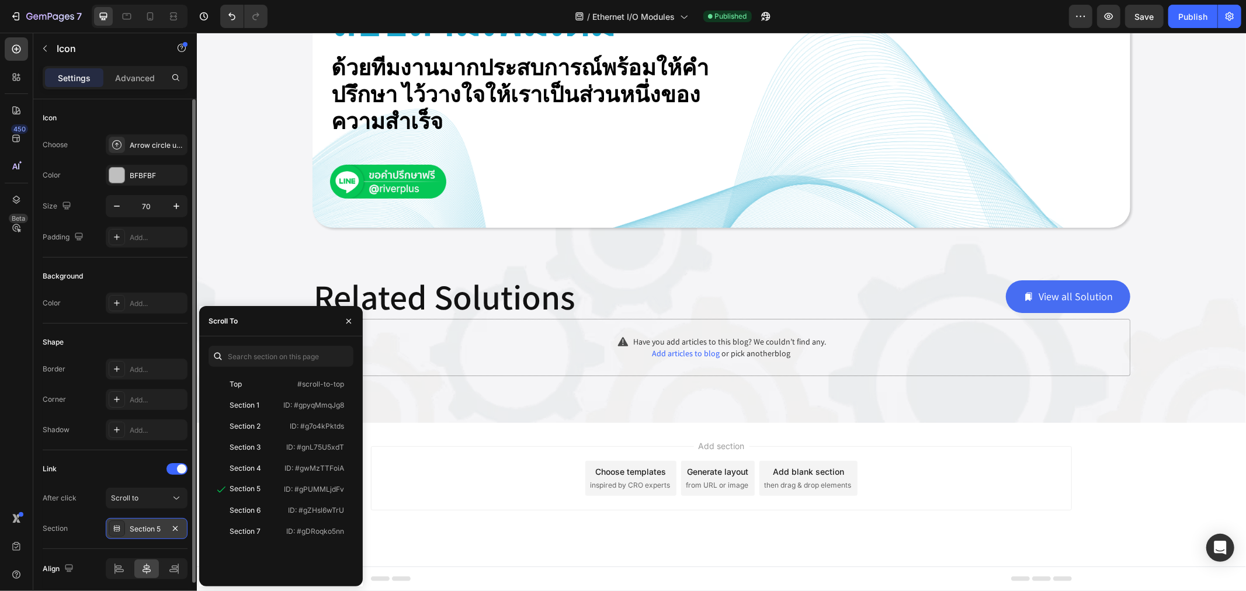
drag, startPoint x: 145, startPoint y: 533, endPoint x: 150, endPoint y: 530, distance: 6.0
click at [146, 532] on div "Section 5" at bounding box center [147, 529] width 34 height 11
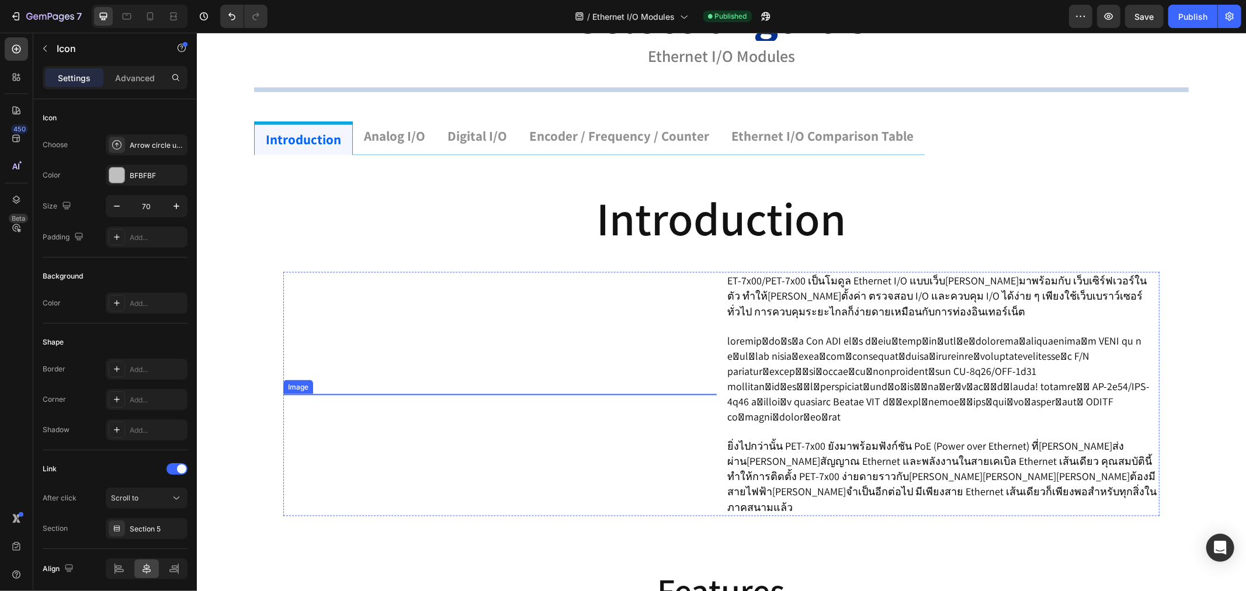
scroll to position [1168, 0]
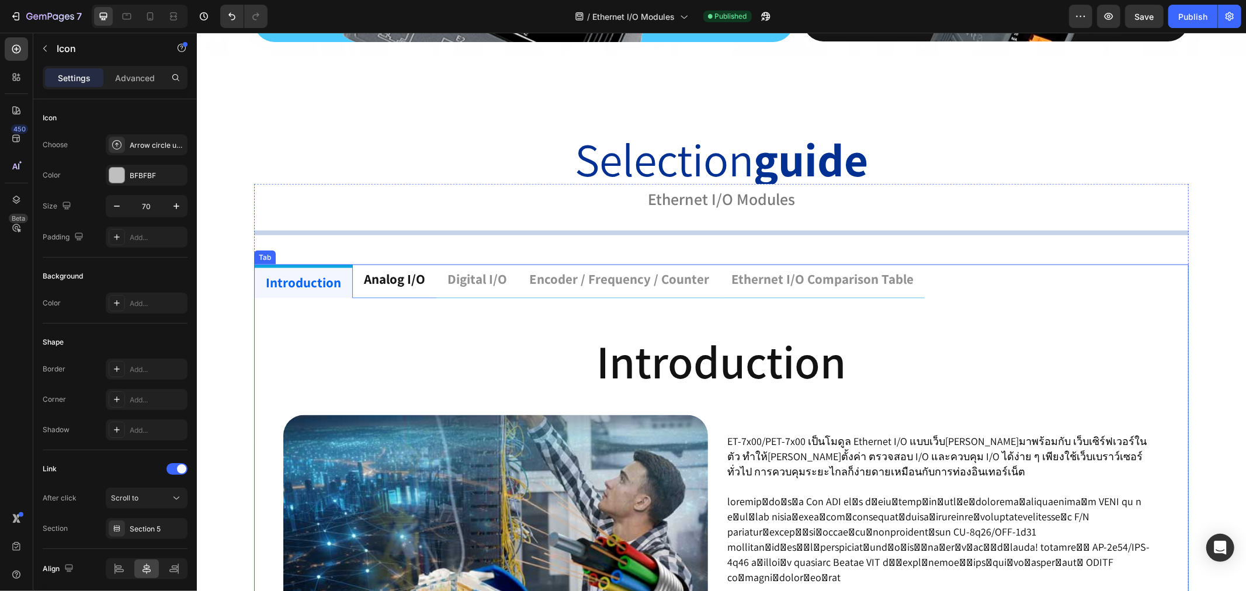
click at [412, 273] on p "analog i/o" at bounding box center [393, 279] width 61 height 18
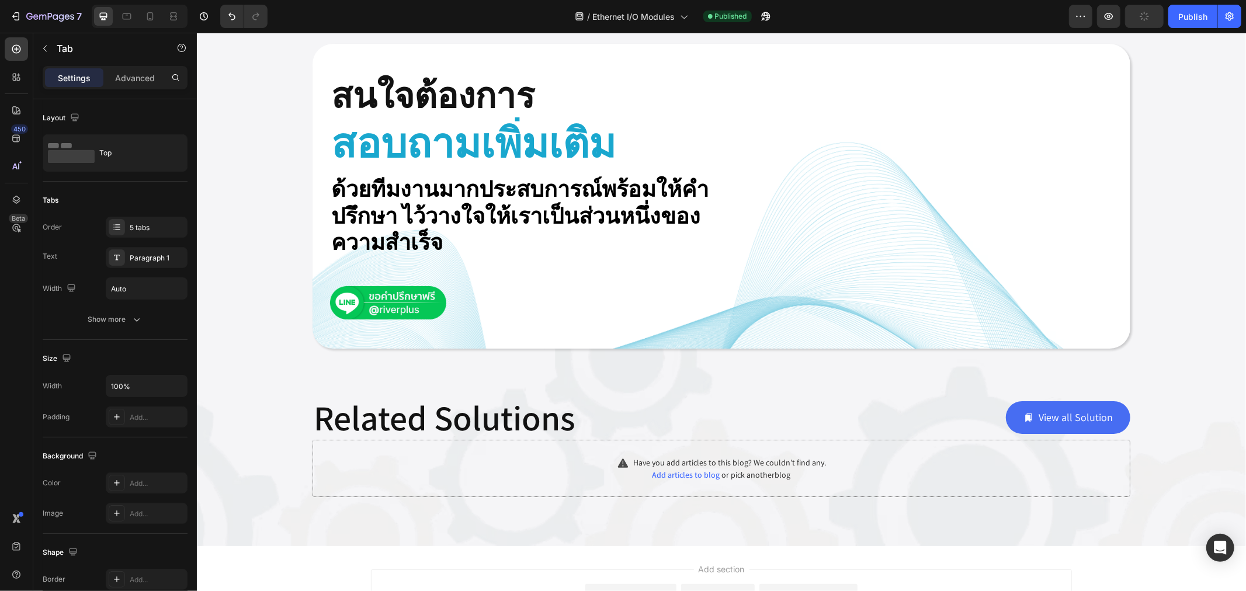
scroll to position [3569, 0]
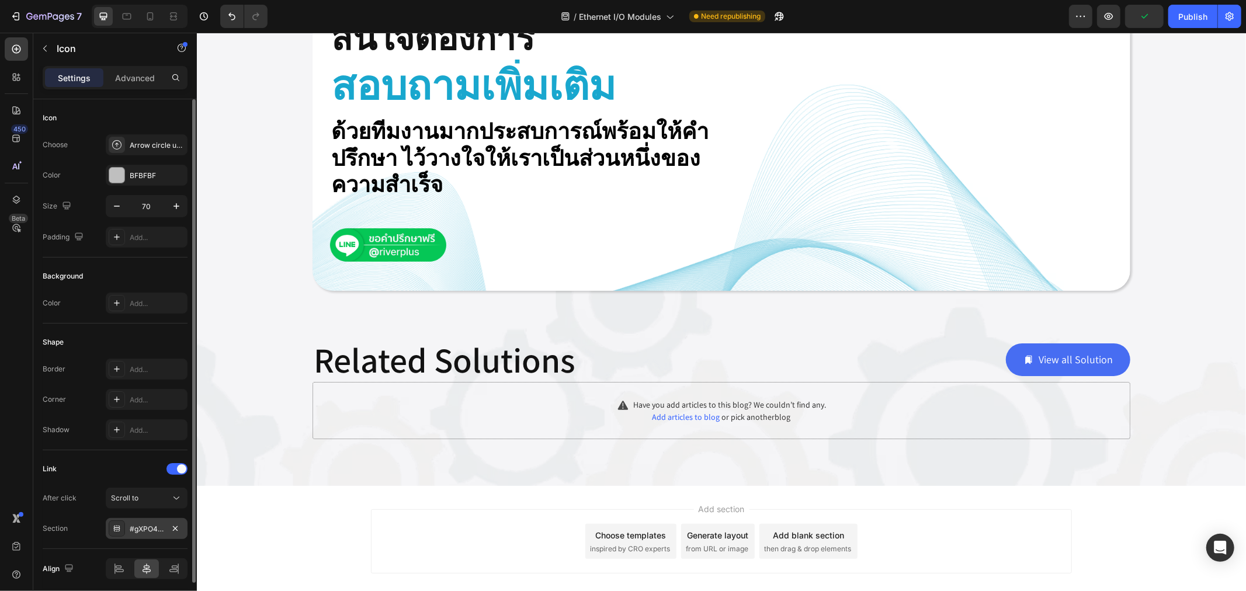
click at [133, 528] on div "#gXPO4DVtSh" at bounding box center [147, 529] width 34 height 11
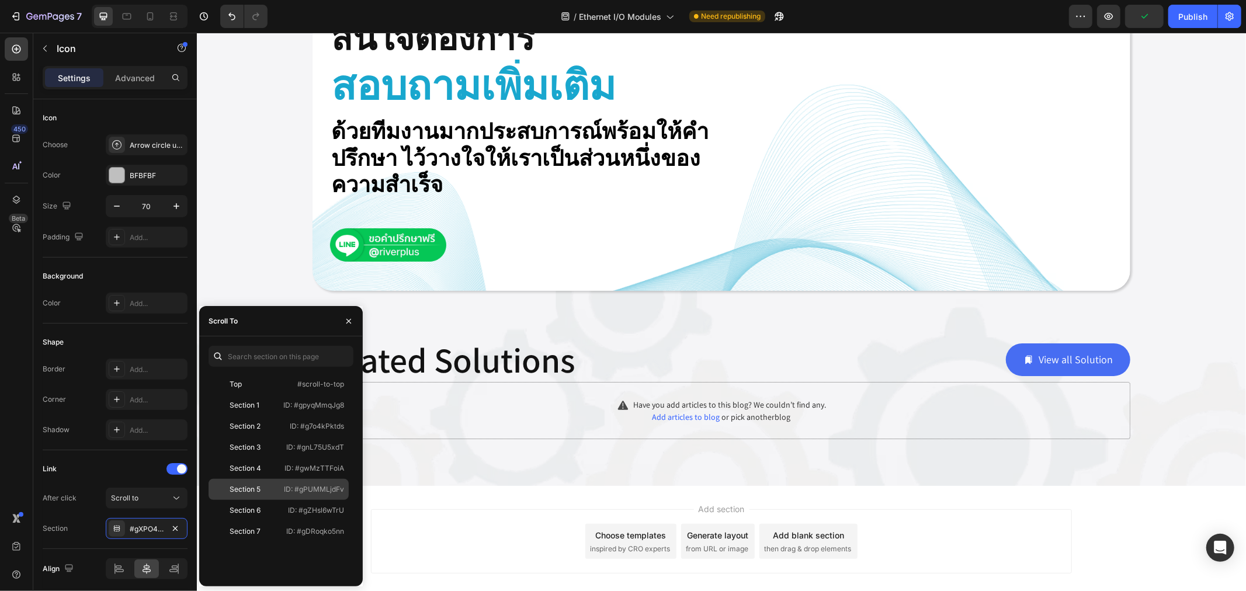
click at [257, 489] on div "Section 5" at bounding box center [245, 489] width 31 height 11
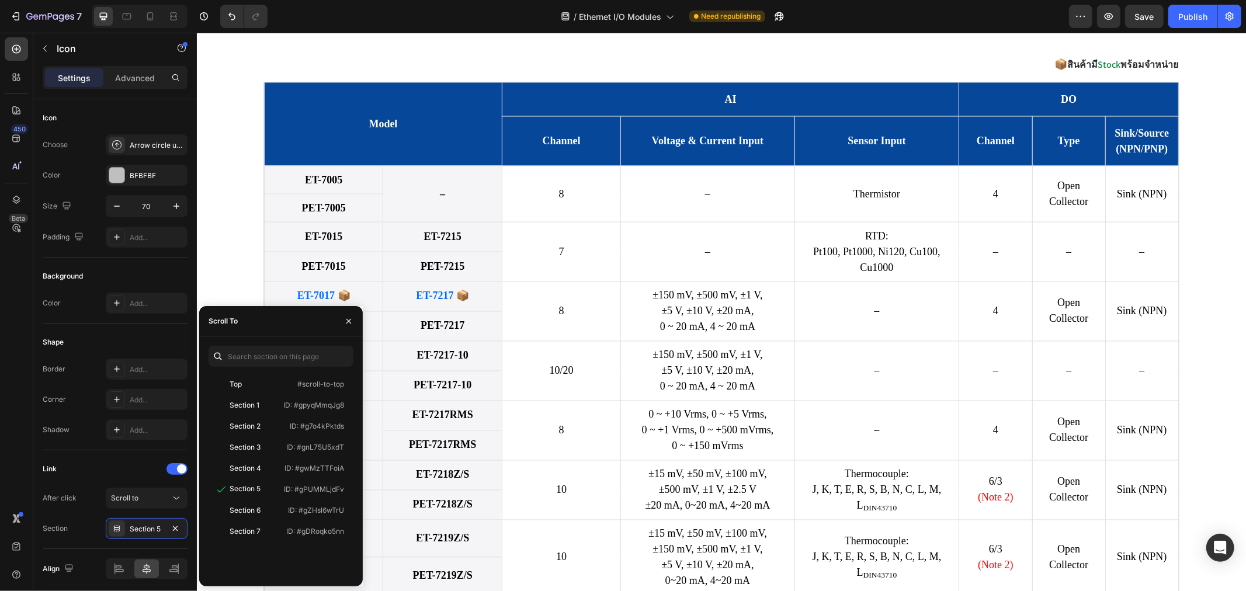
scroll to position [1363, 0]
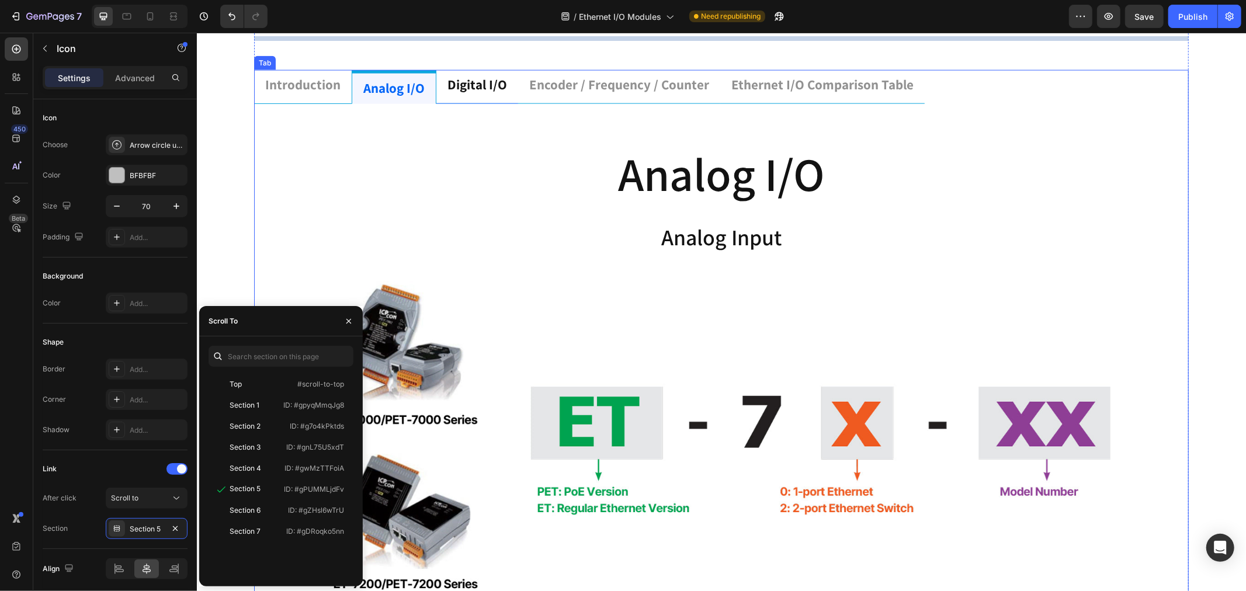
click at [480, 86] on p "digital i/o" at bounding box center [477, 85] width 60 height 18
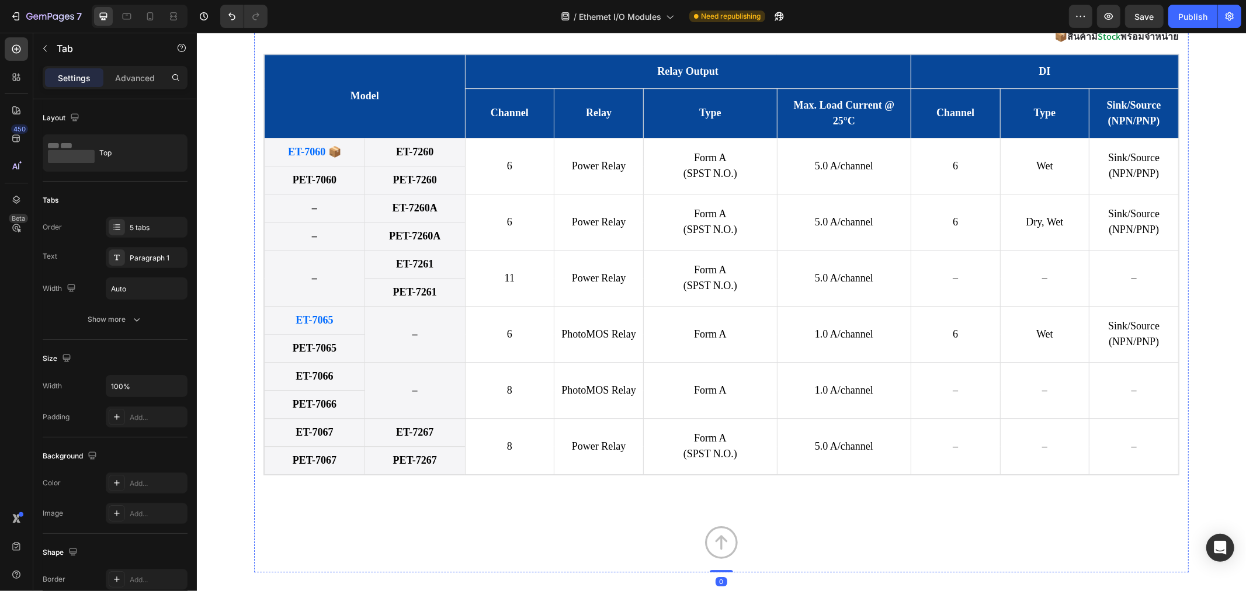
scroll to position [3245, 0]
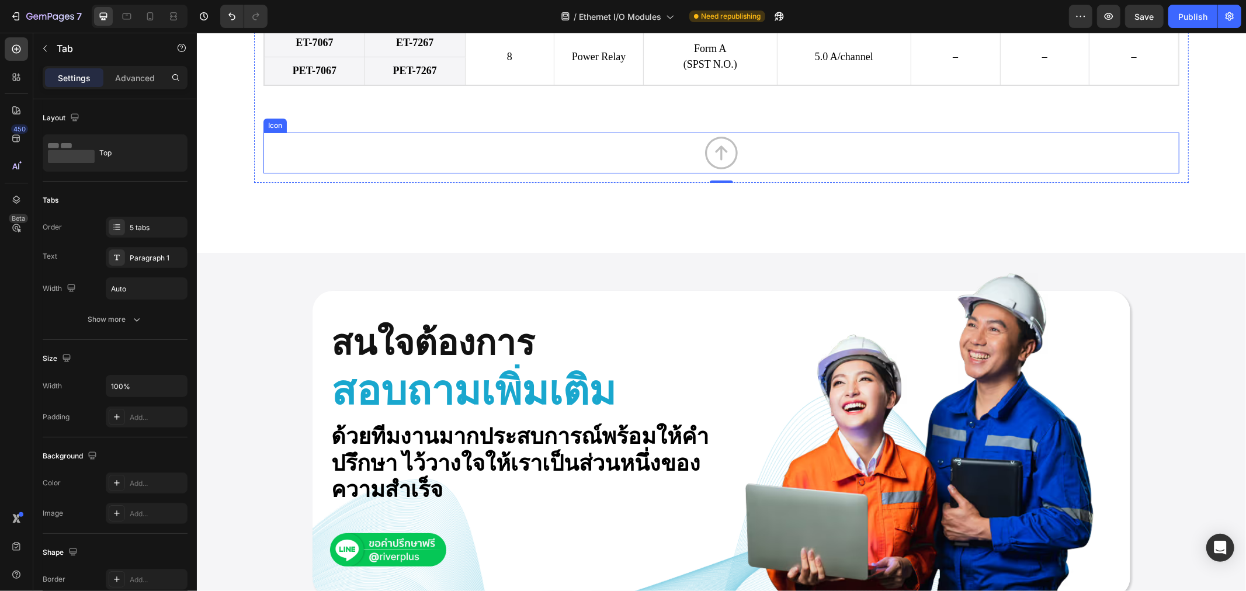
click at [716, 158] on icon "Section 5" at bounding box center [720, 152] width 33 height 33
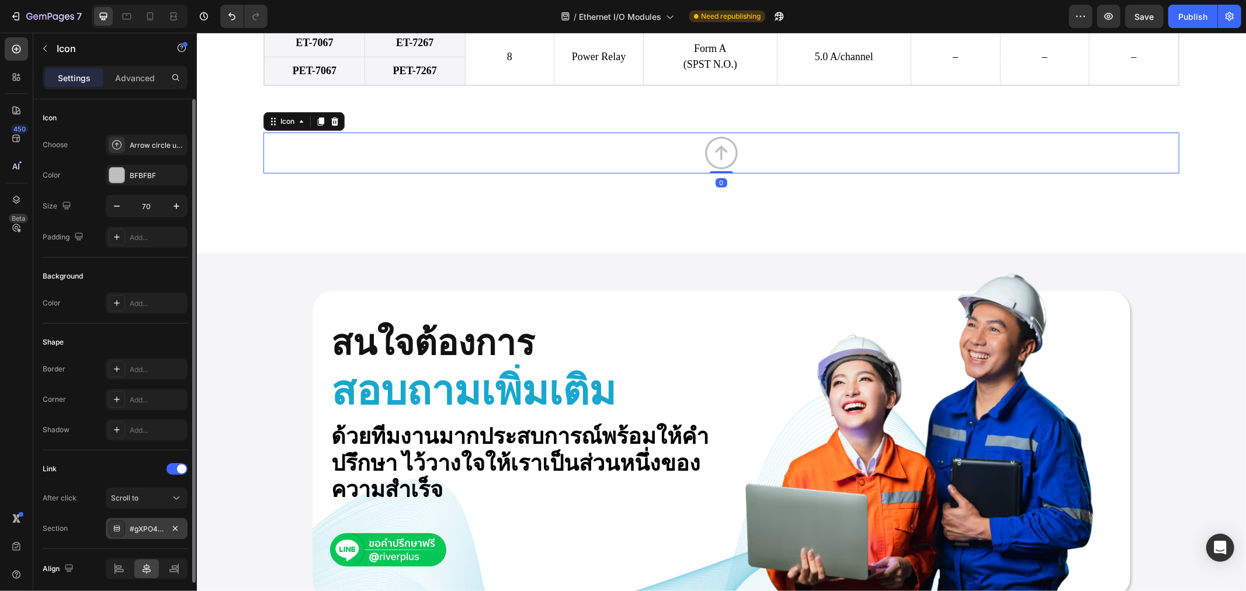
click at [152, 521] on div "#gXPO4DVtSh" at bounding box center [147, 528] width 82 height 21
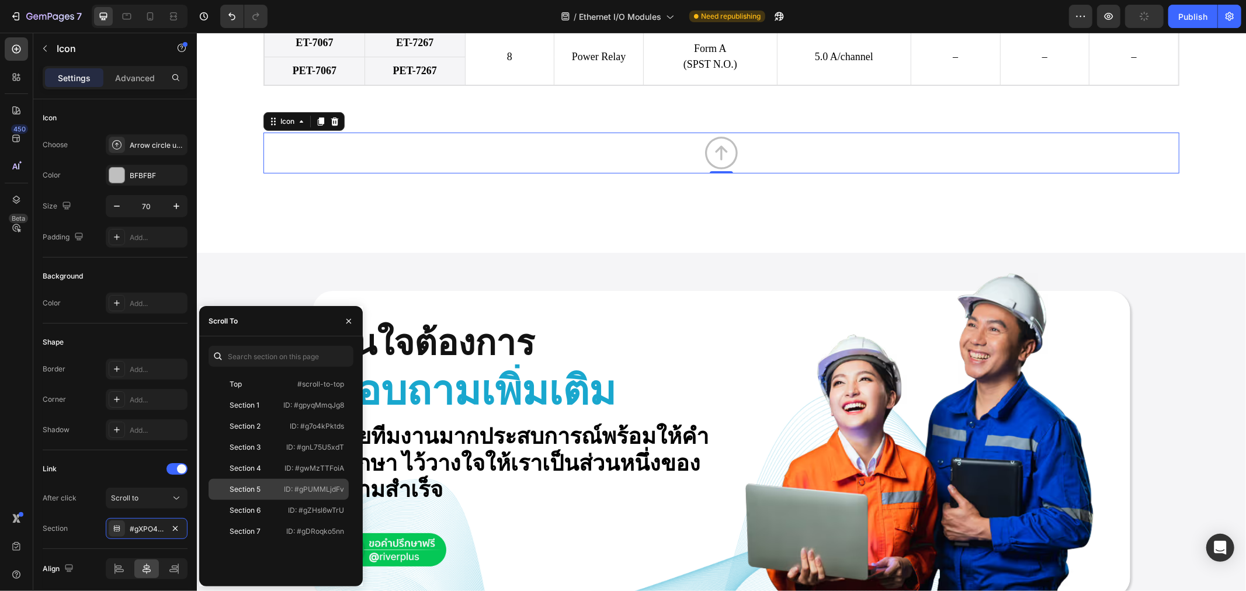
click at [312, 487] on p "ID: #gPUMMLjdFv" at bounding box center [314, 489] width 60 height 11
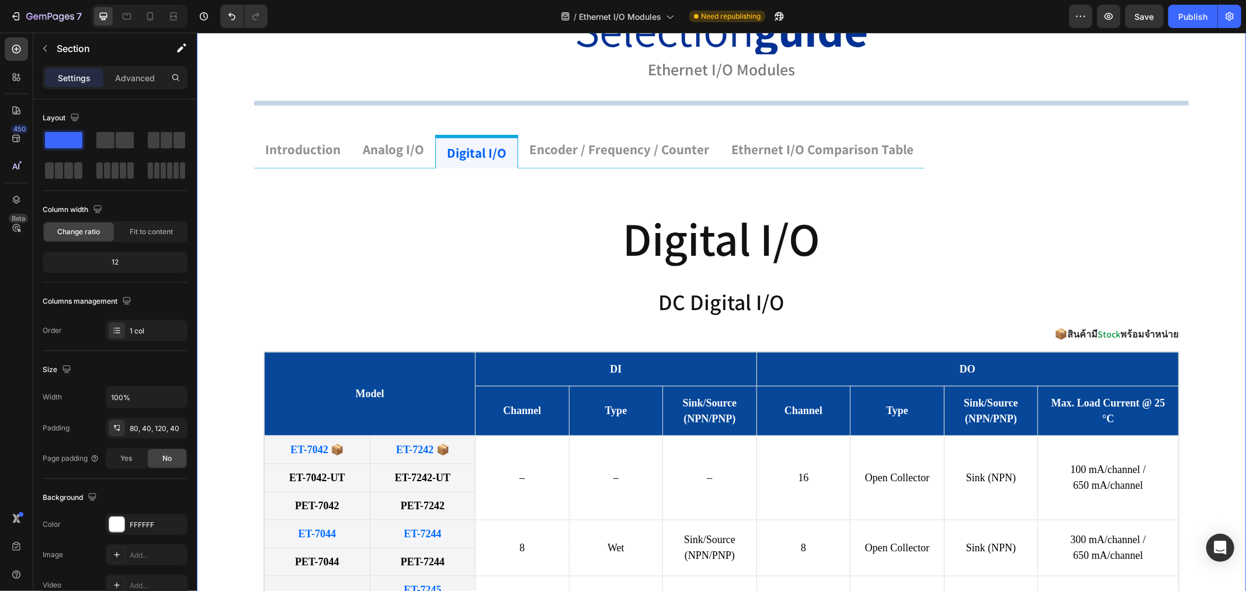
scroll to position [1038, 0]
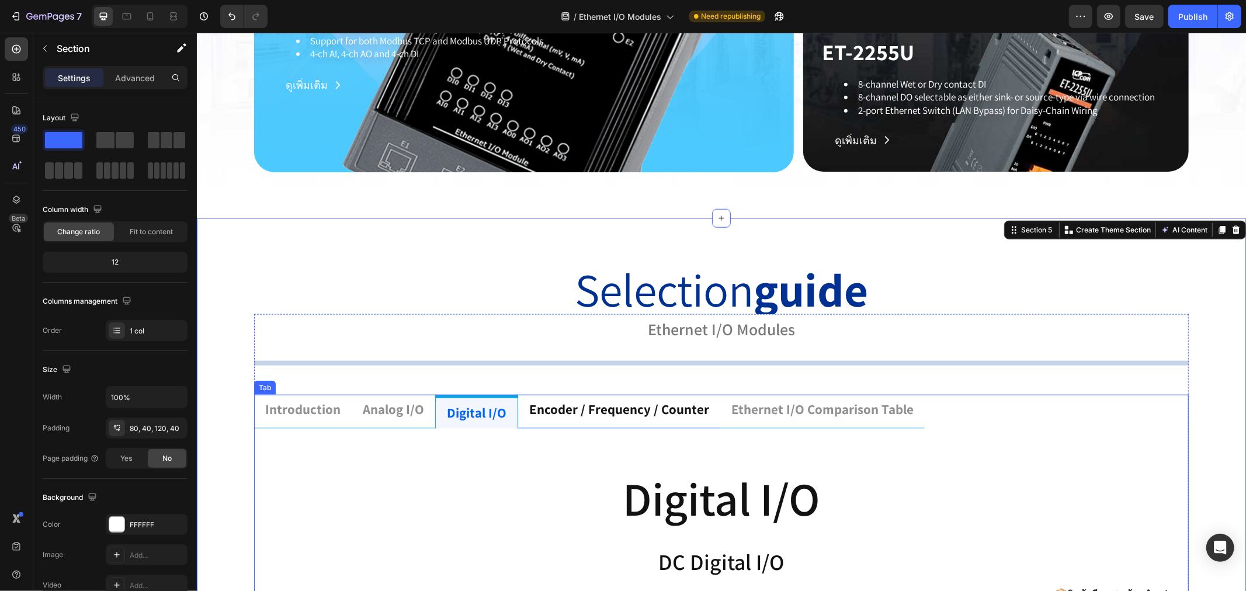
click at [611, 407] on p "encoder / frequency / counter" at bounding box center [619, 410] width 180 height 18
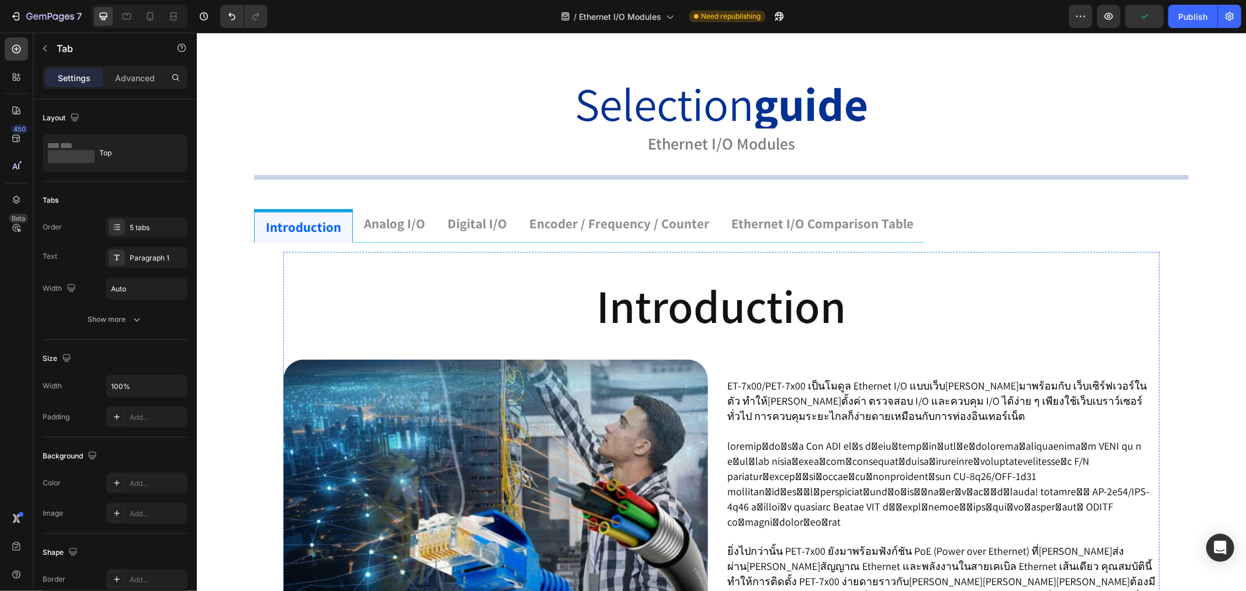
scroll to position [1223, 0]
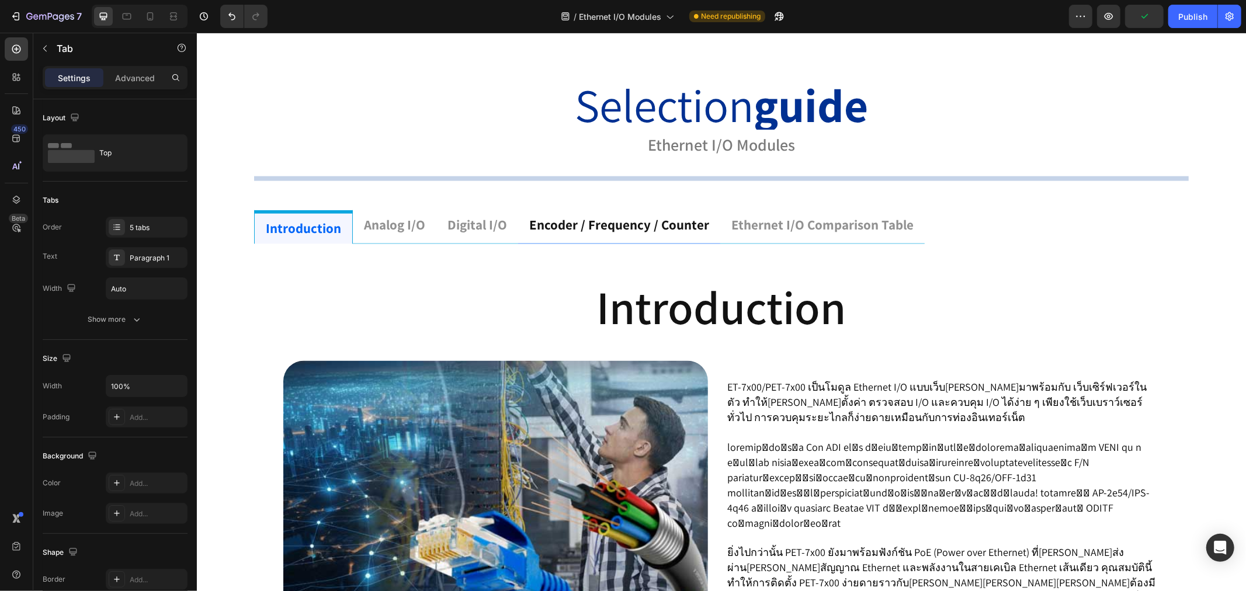
click at [661, 225] on p "encoder / frequency / counter" at bounding box center [619, 225] width 180 height 18
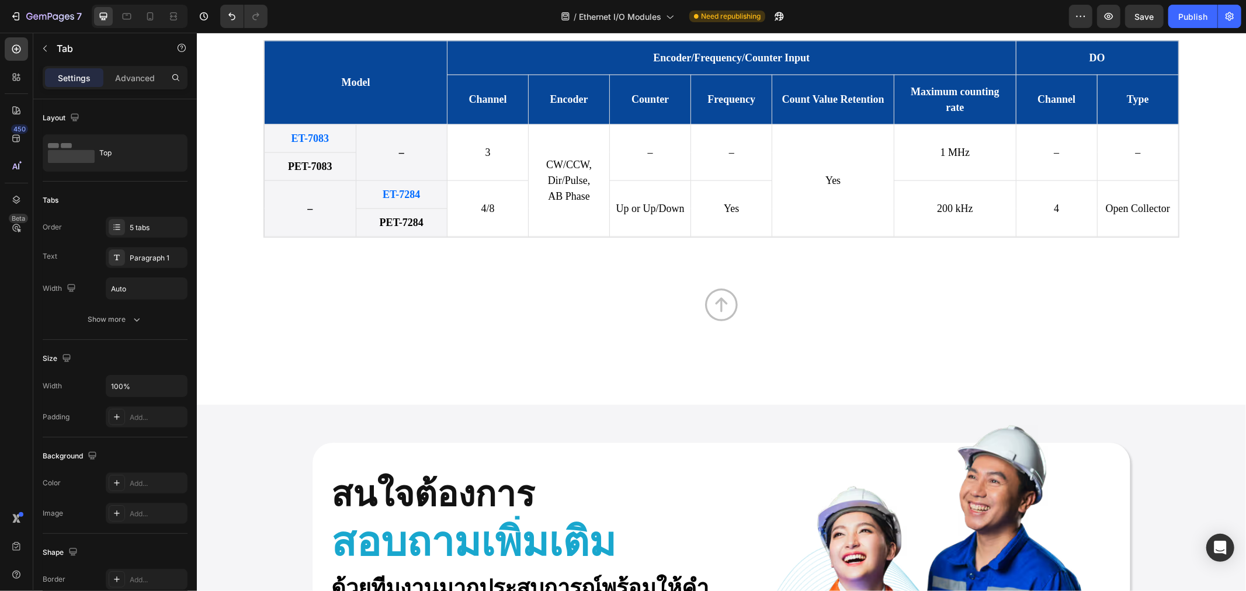
scroll to position [1680, 0]
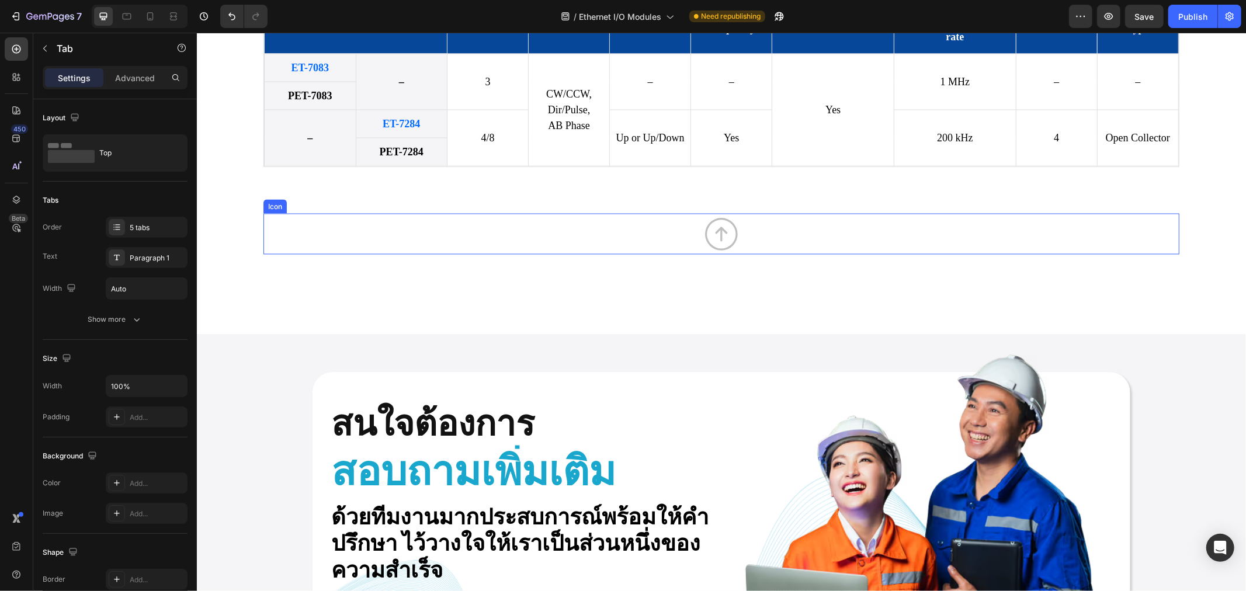
click at [706, 235] on icon "Section 5" at bounding box center [720, 233] width 41 height 41
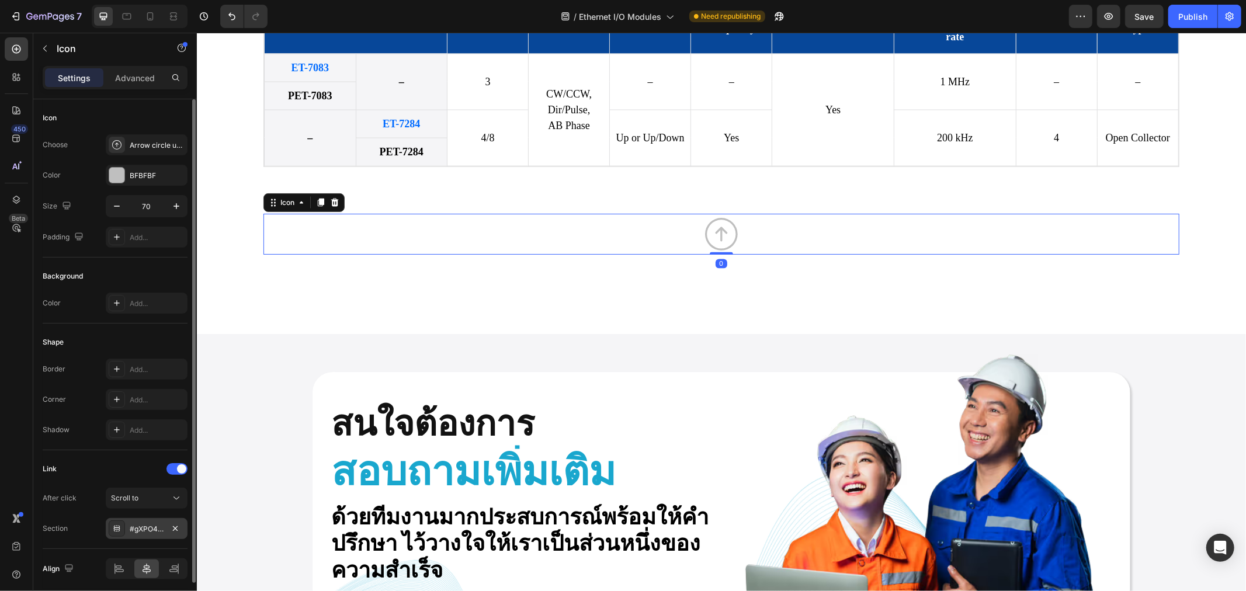
click at [149, 525] on div "#gXPO4DVtSh" at bounding box center [147, 529] width 34 height 11
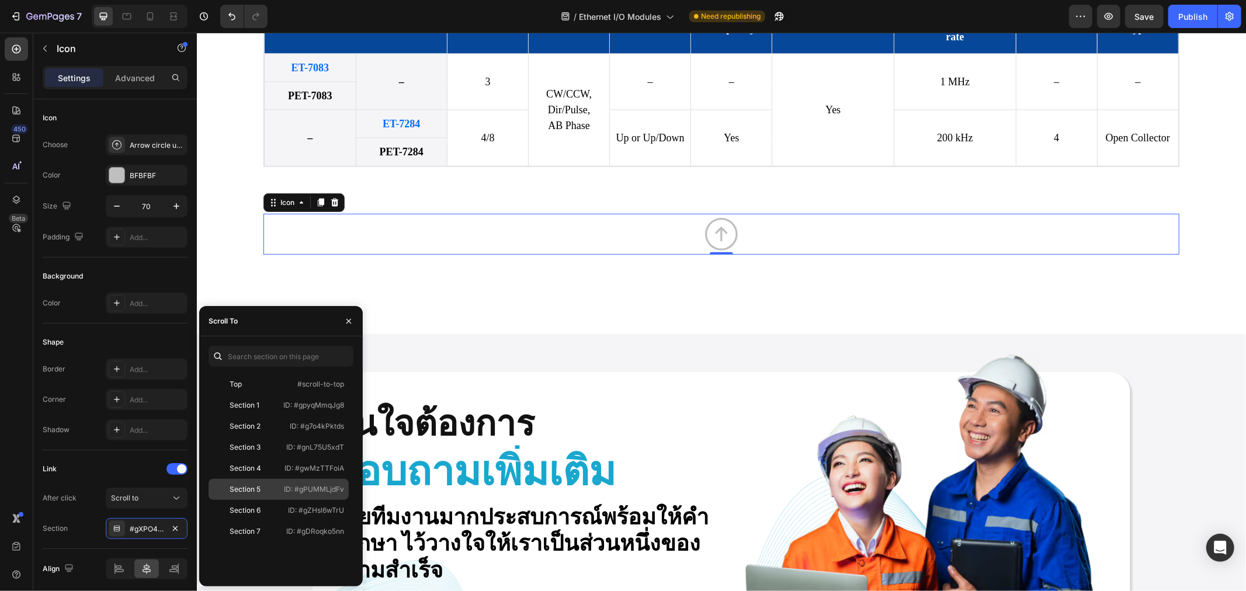
click at [301, 486] on p "ID: #gPUMMLjdFv" at bounding box center [314, 489] width 60 height 11
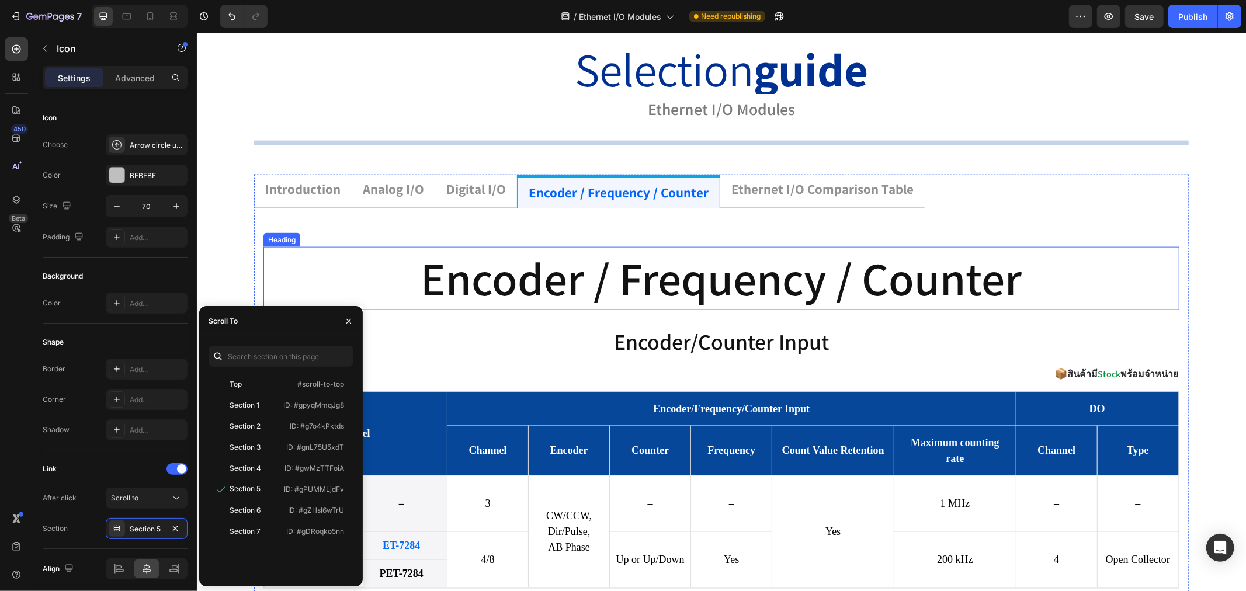
scroll to position [1161, 0]
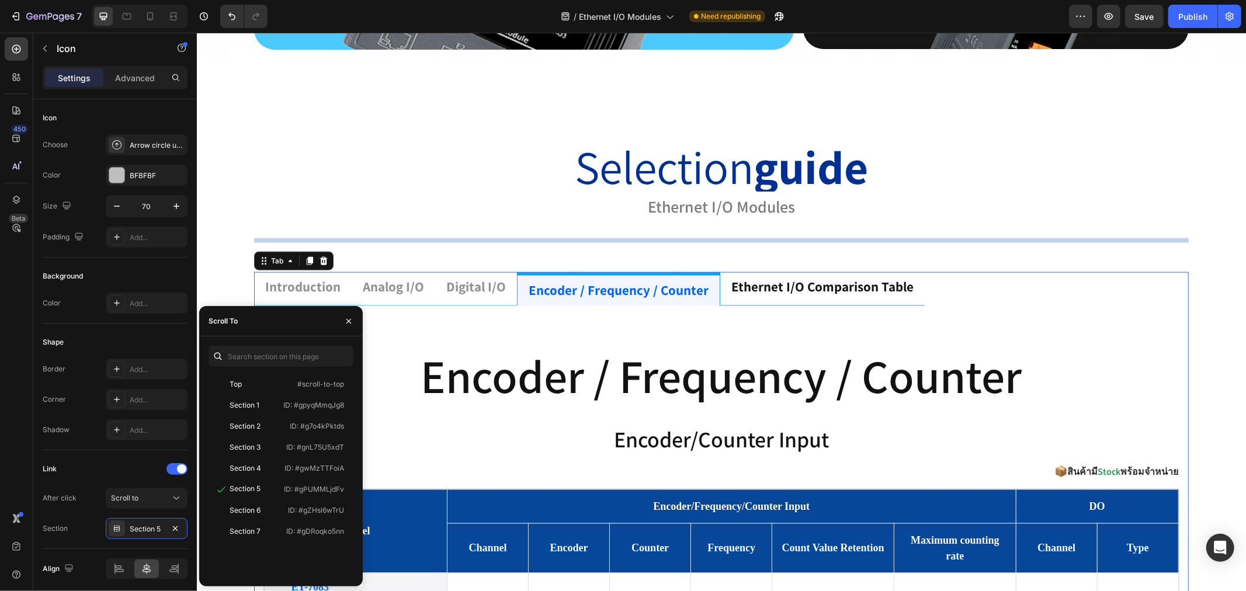
click at [805, 280] on p "ethernet i/o comparison table" at bounding box center [822, 287] width 182 height 18
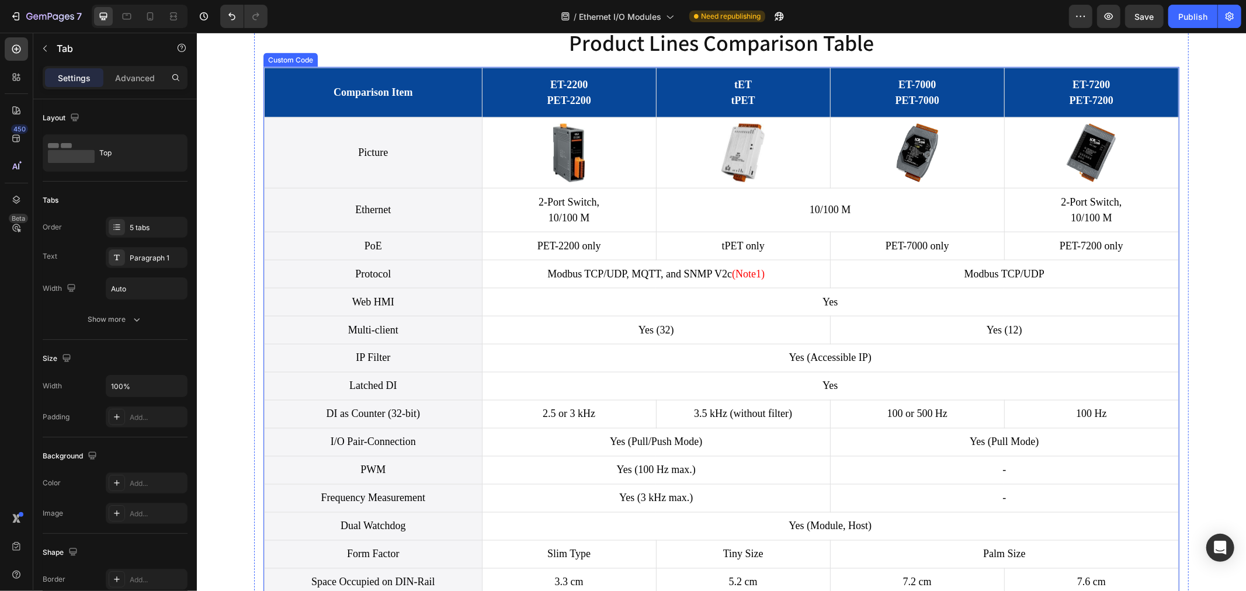
scroll to position [1745, 0]
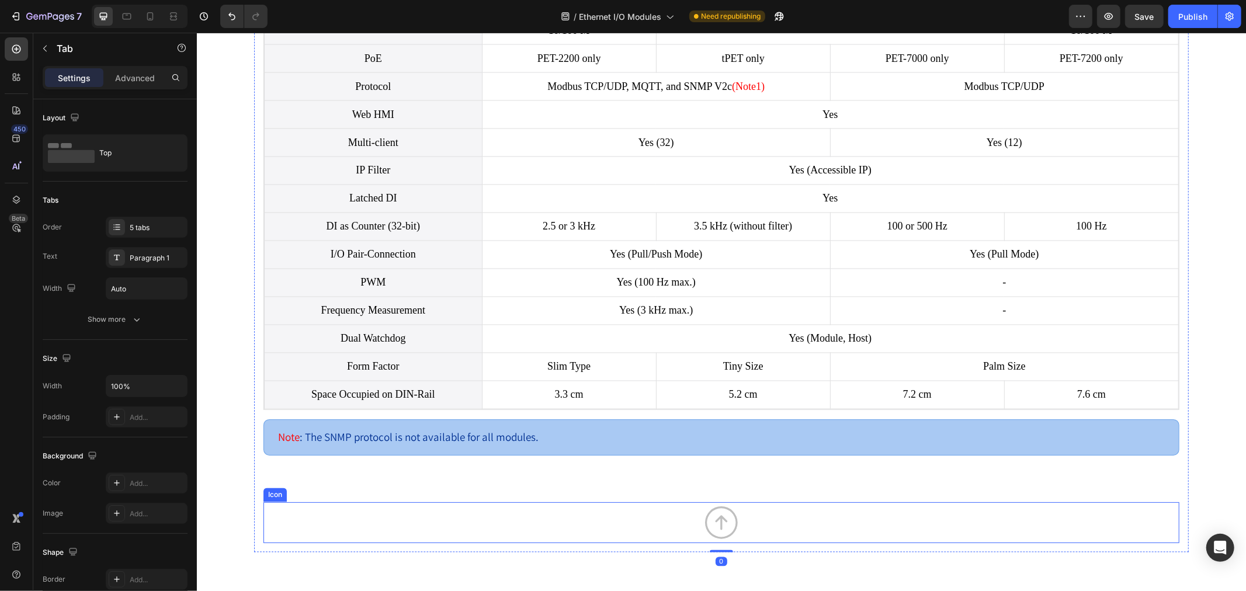
click at [717, 521] on icon "Section 5" at bounding box center [720, 522] width 41 height 41
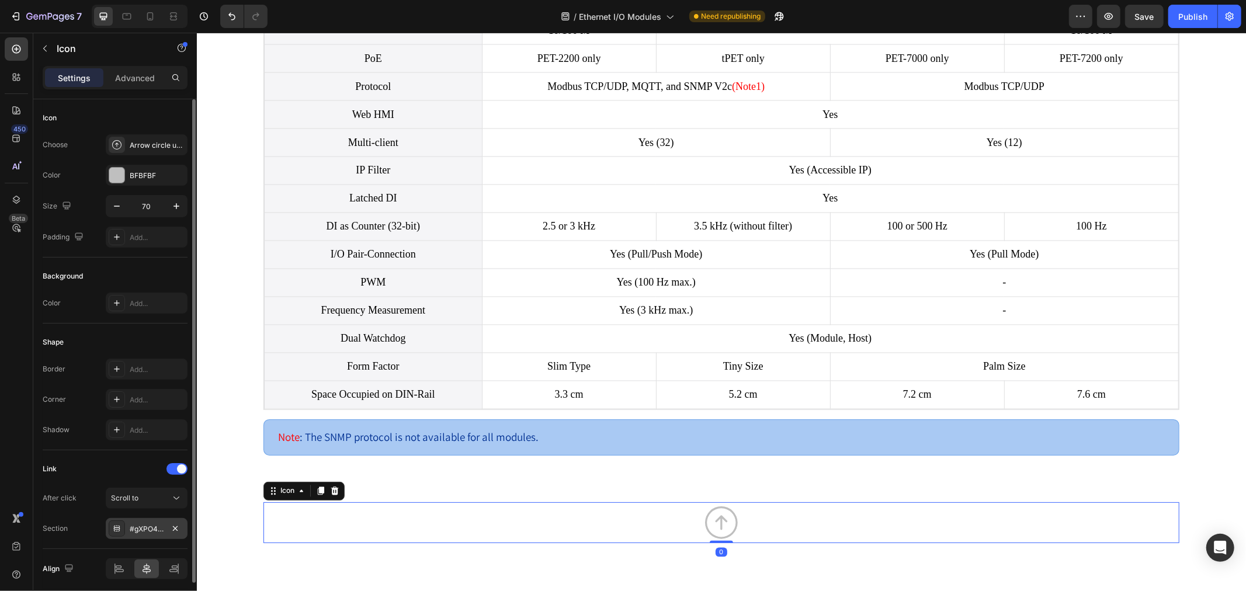
click at [152, 533] on div "#gXPO4DVtSh" at bounding box center [147, 529] width 34 height 11
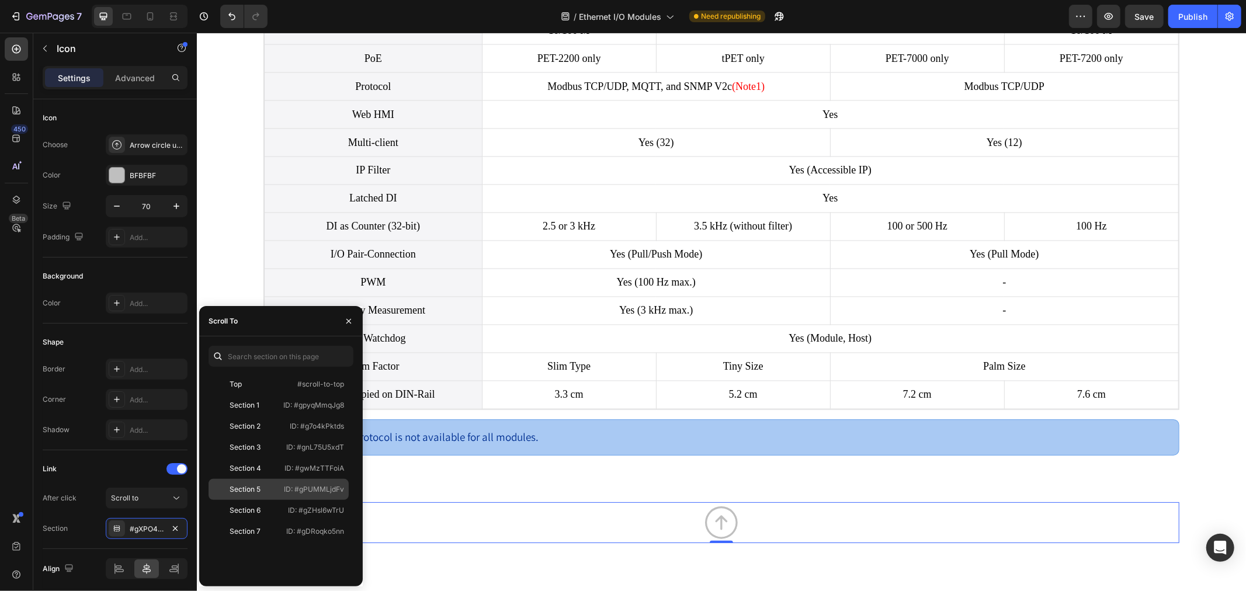
click at [293, 492] on p "ID: #gPUMMLjdFv" at bounding box center [314, 489] width 60 height 11
click at [784, 470] on div "ethernet i/o comparison table Heading Product Lines Comparison Table Heading Co…" at bounding box center [721, 166] width 916 height 812
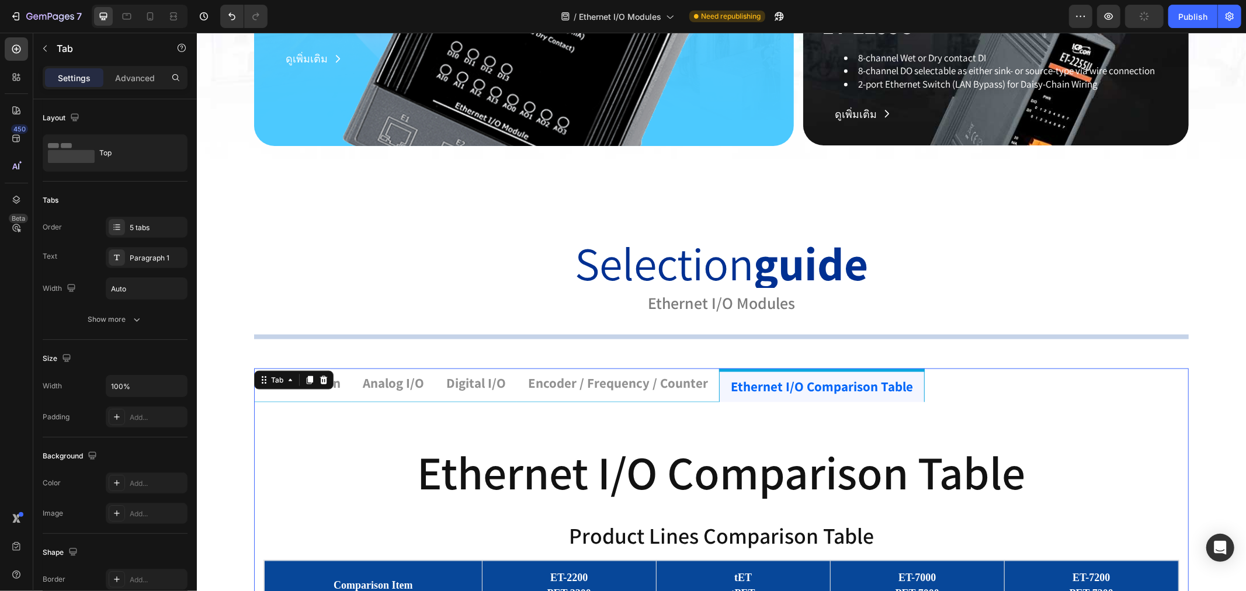
scroll to position [966, 0]
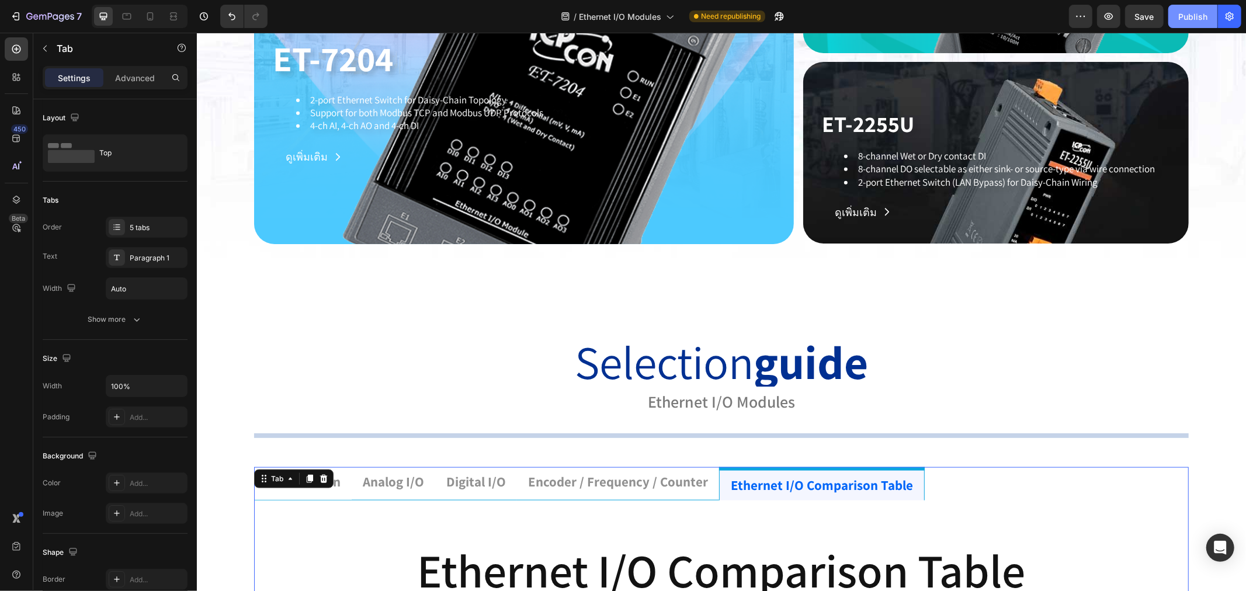
click at [1206, 18] on div "Publish" at bounding box center [1192, 17] width 29 height 12
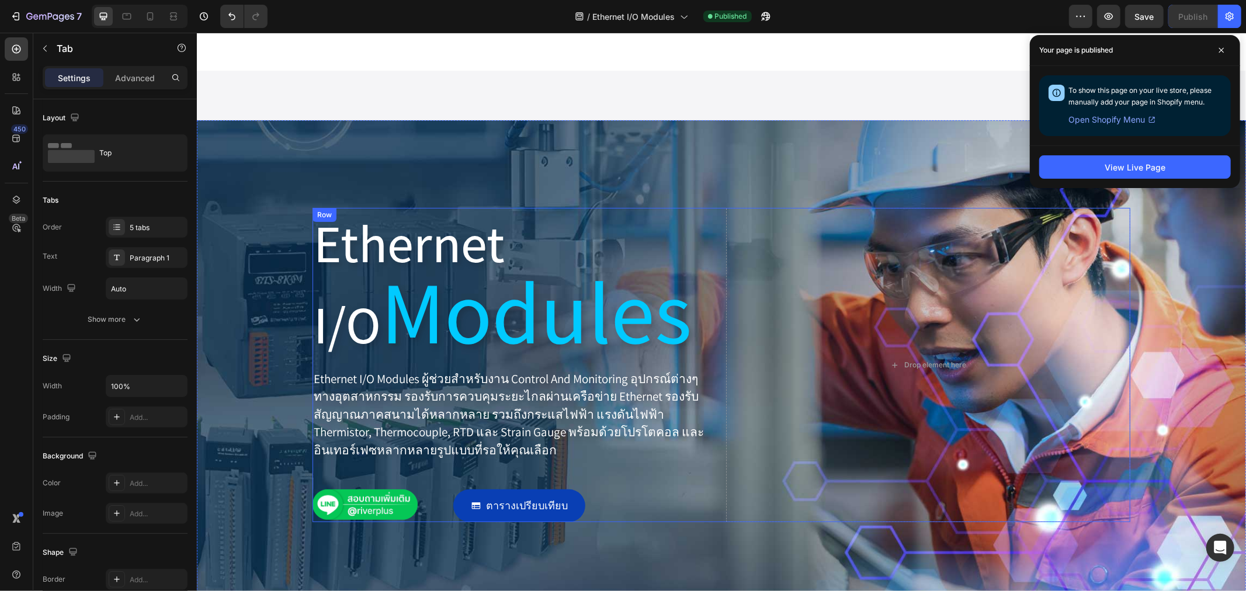
scroll to position [259, 0]
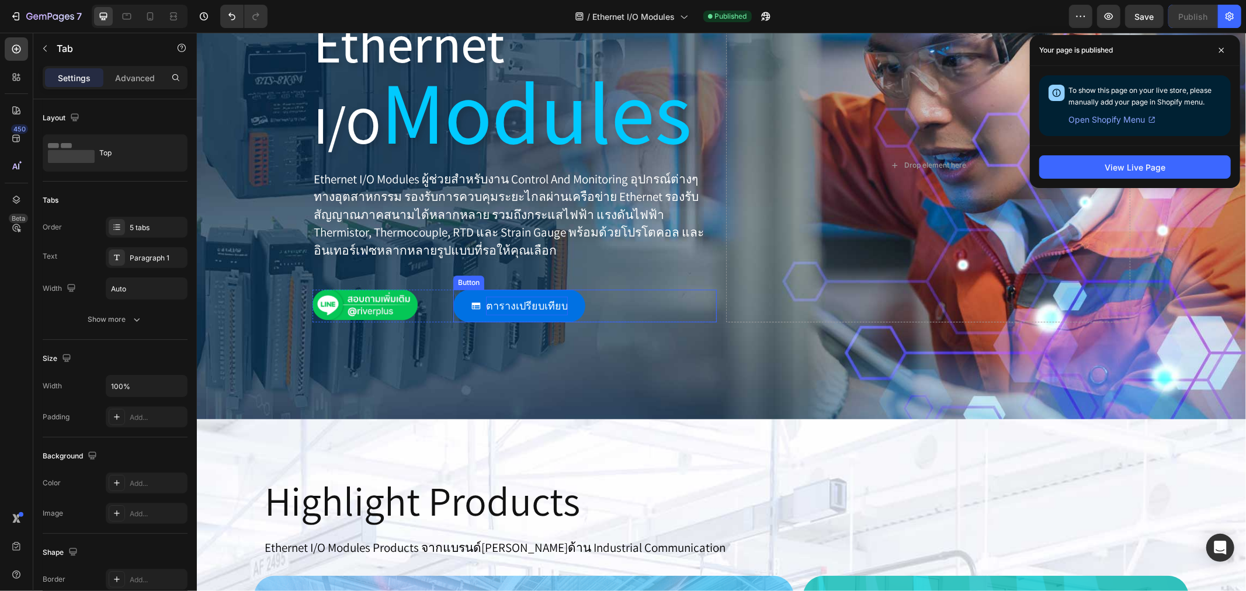
click at [512, 305] on span "ตารางเปรียบเทียบ" at bounding box center [526, 304] width 82 height 13
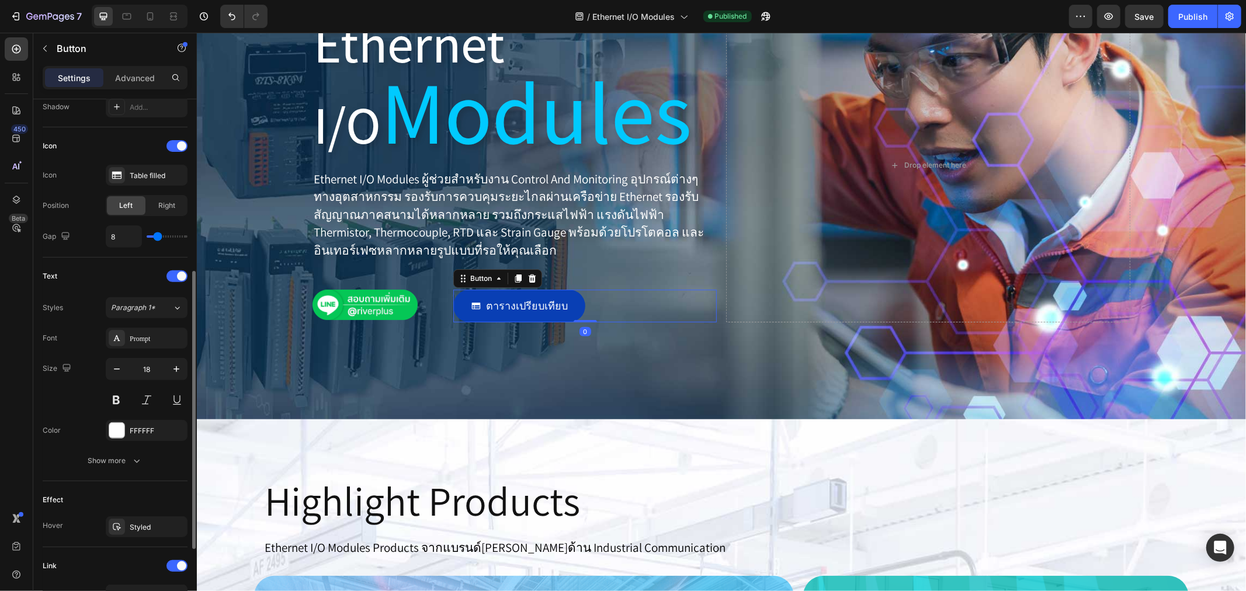
scroll to position [466, 0]
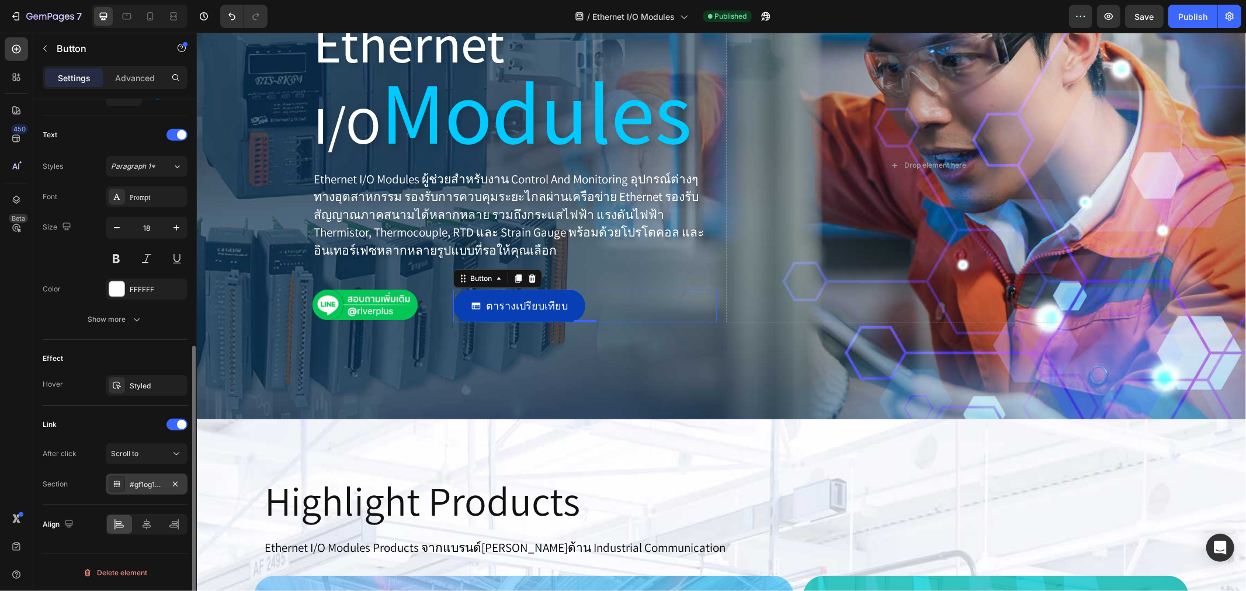
click at [152, 485] on div "#gf1og1bxOA" at bounding box center [147, 485] width 34 height 11
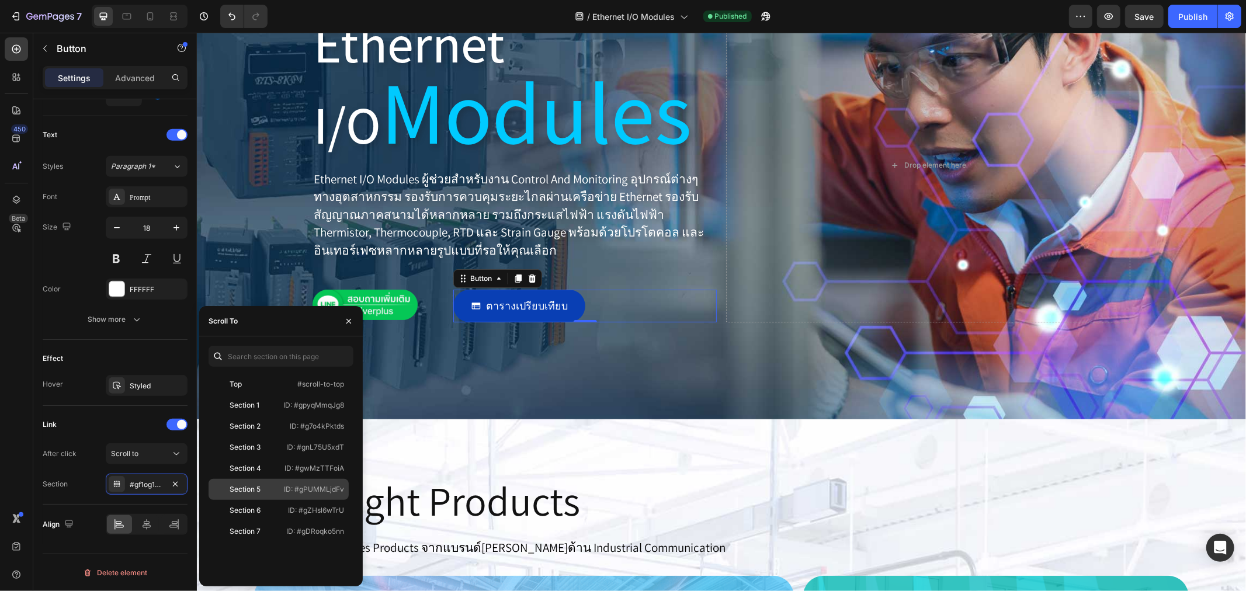
click at [244, 485] on div "Section 5" at bounding box center [245, 489] width 31 height 11
click at [1194, 14] on div "Publish" at bounding box center [1192, 17] width 29 height 12
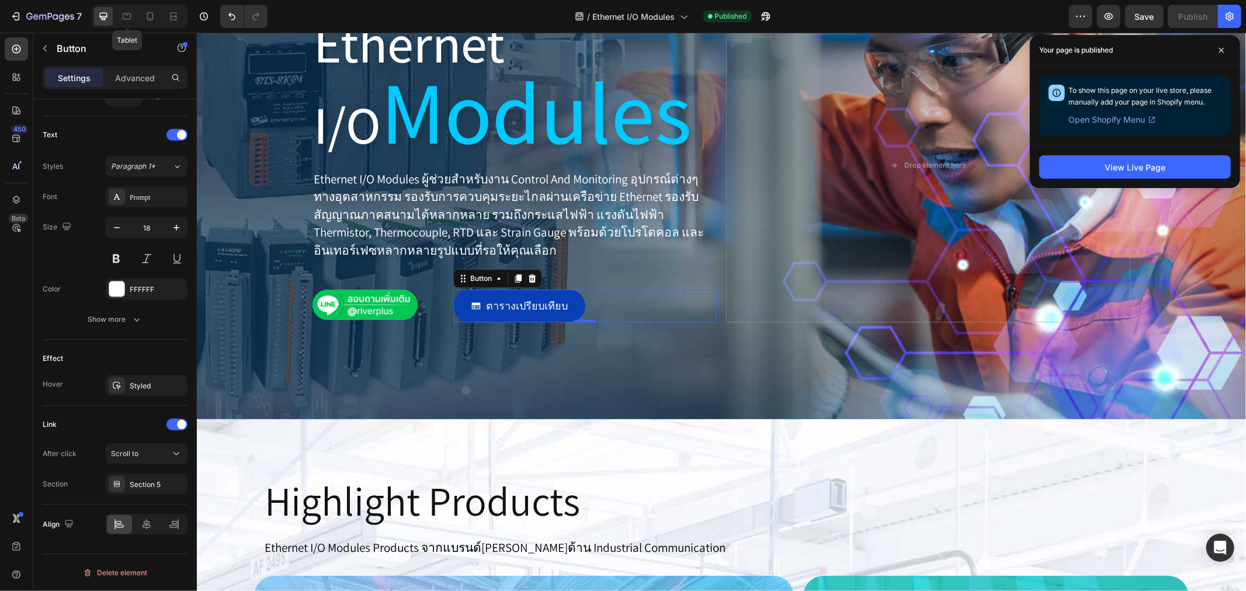
drag, startPoint x: 126, startPoint y: 20, endPoint x: 185, endPoint y: 37, distance: 61.8
click at [126, 20] on icon at bounding box center [127, 17] width 12 height 12
type input "16"
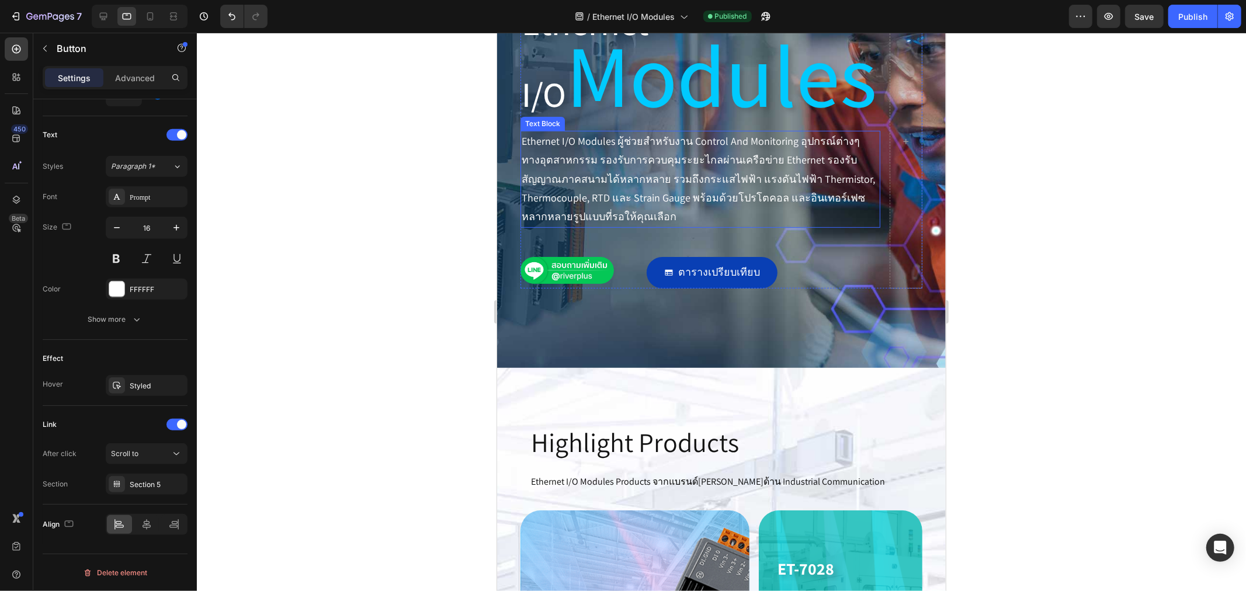
scroll to position [218, 0]
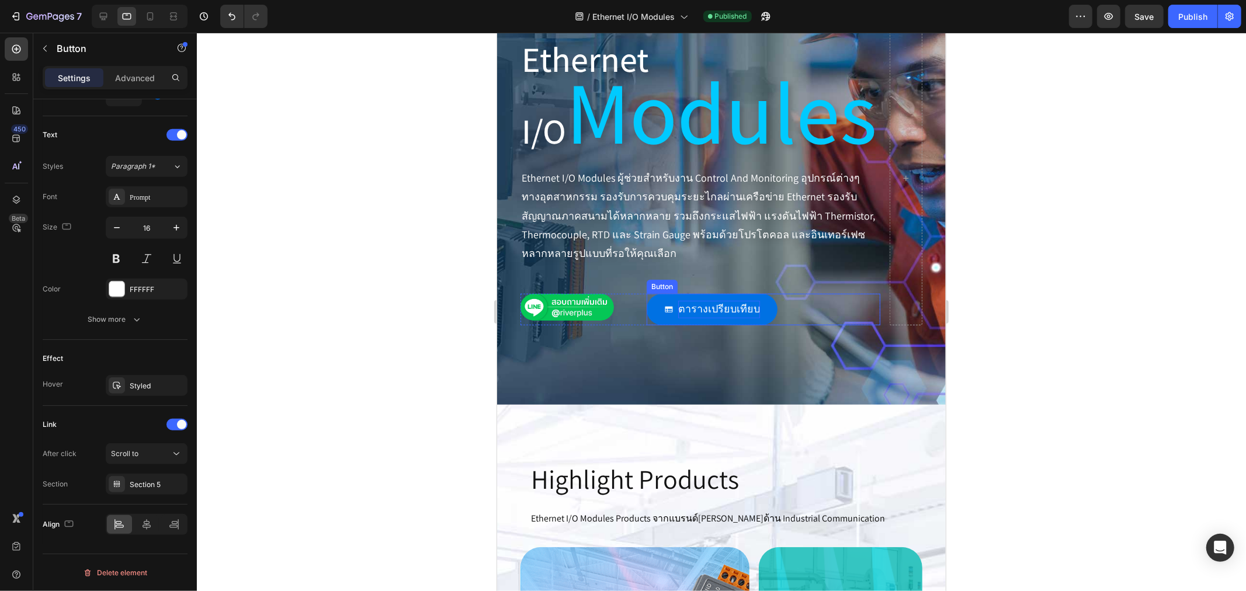
click at [711, 304] on span "ตารางเปรียบเทียบ" at bounding box center [719, 307] width 82 height 13
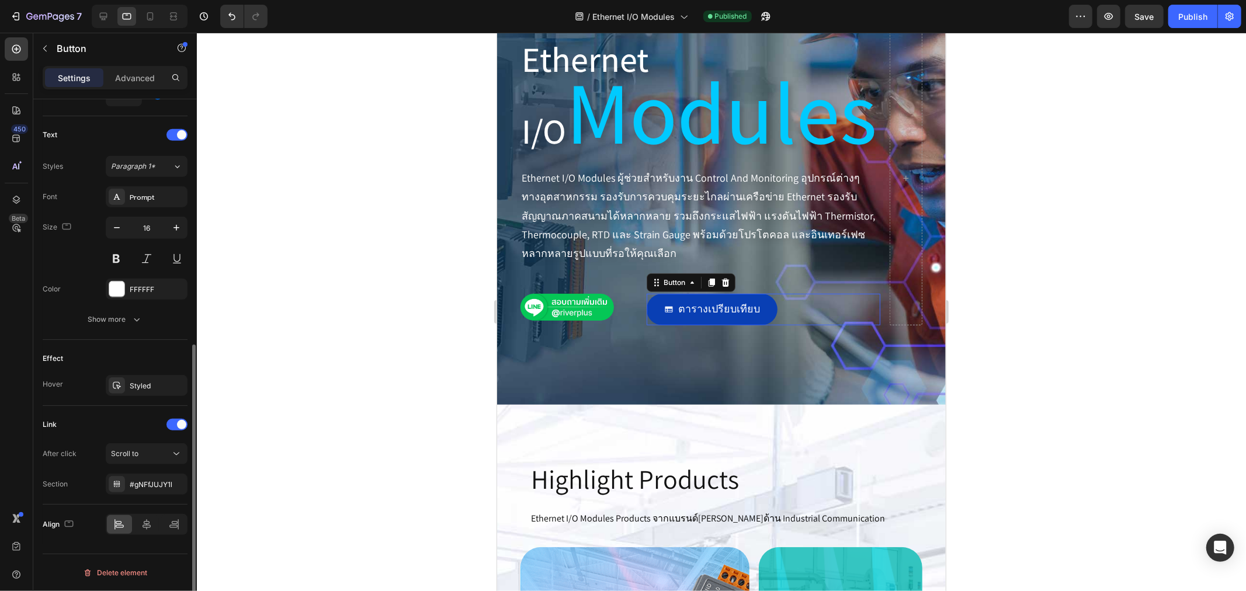
scroll to position [465, 0]
click at [144, 482] on div "#gNFfJUJY1l" at bounding box center [147, 485] width 34 height 11
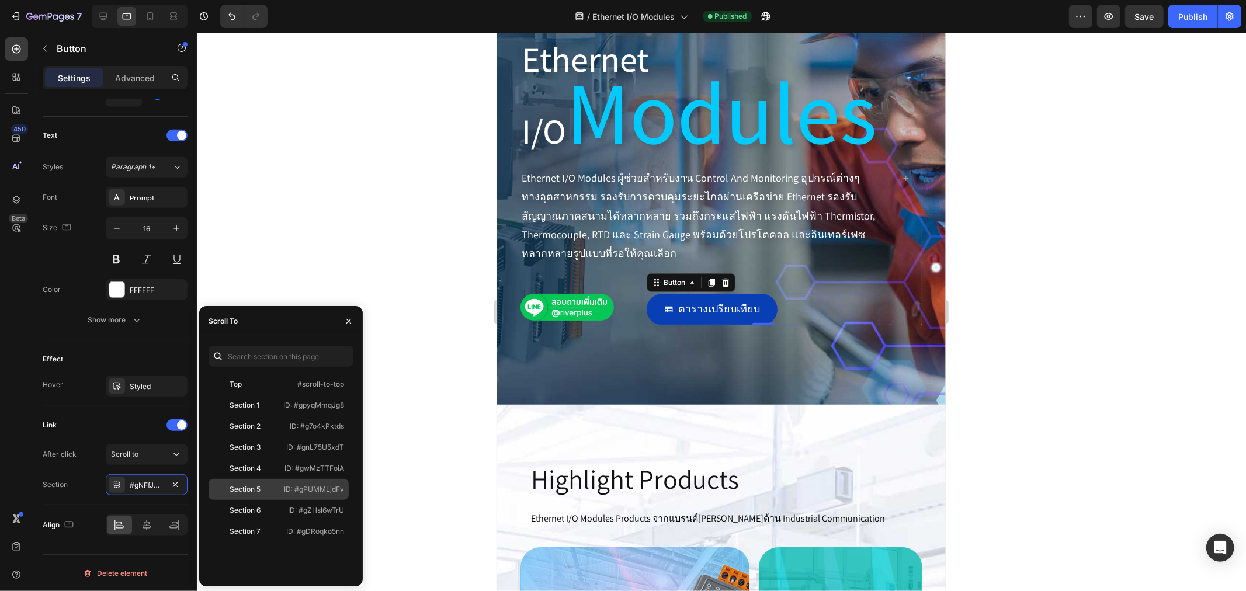
click at [269, 488] on div "Section 5" at bounding box center [246, 489] width 66 height 11
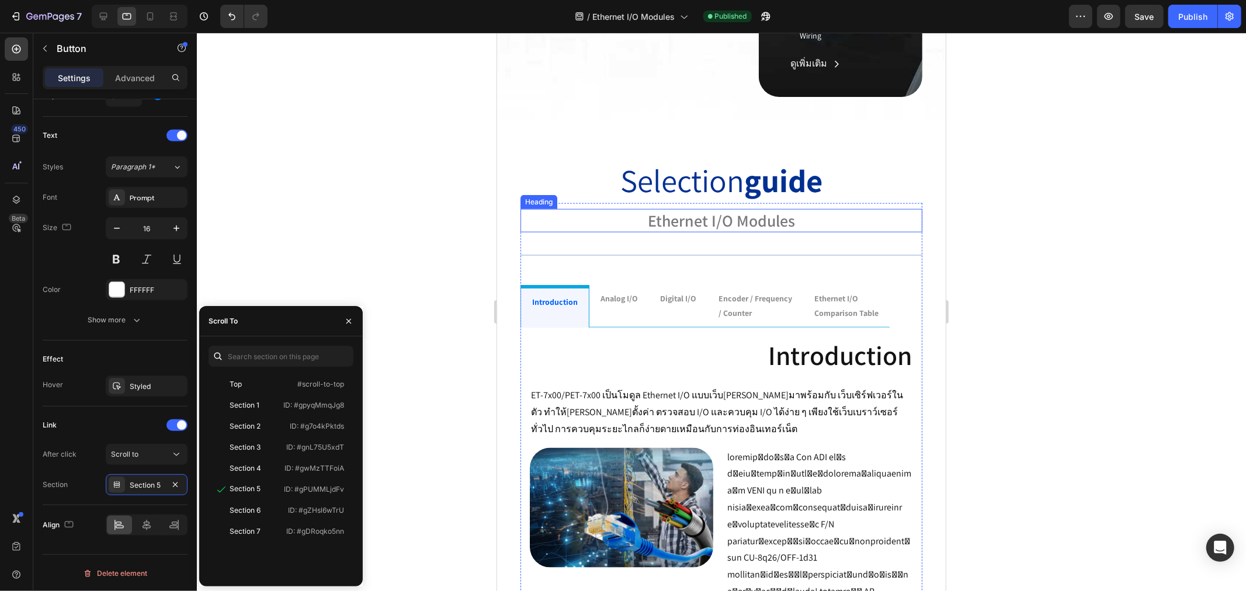
scroll to position [997, 0]
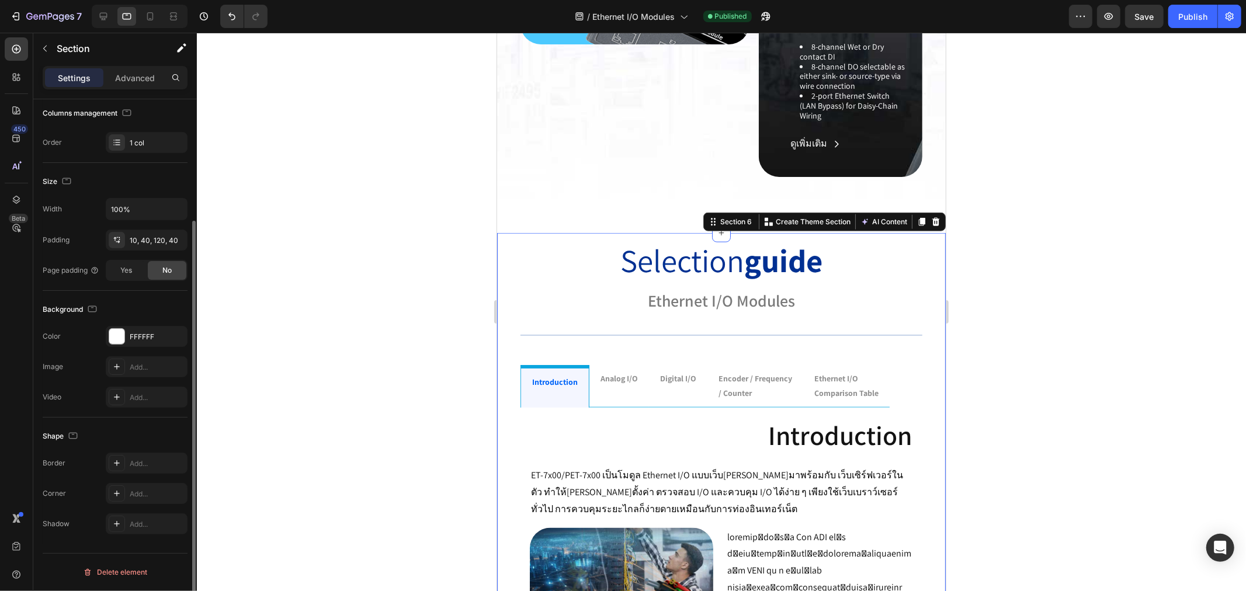
scroll to position [0, 0]
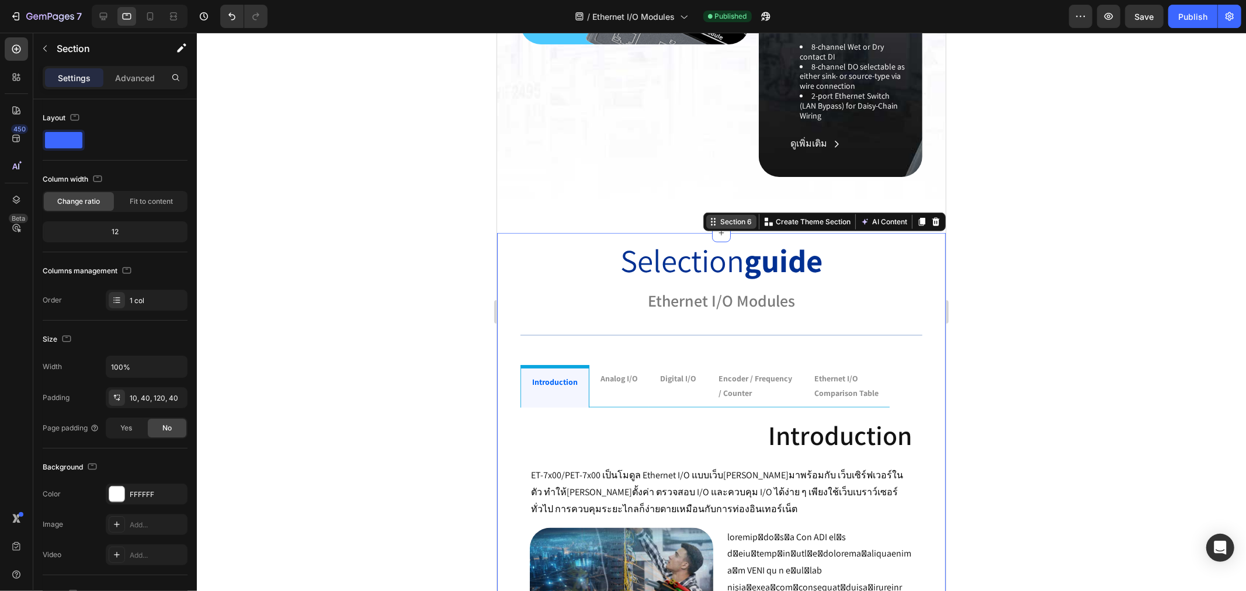
click at [719, 224] on div "Section 6" at bounding box center [735, 221] width 36 height 11
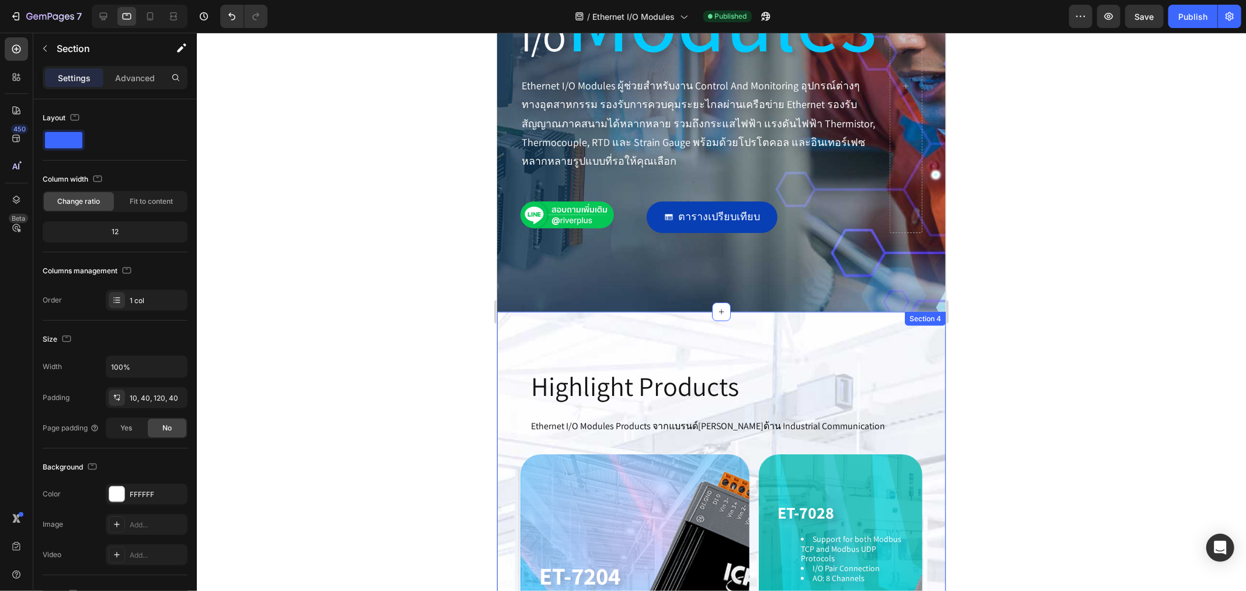
scroll to position [218, 0]
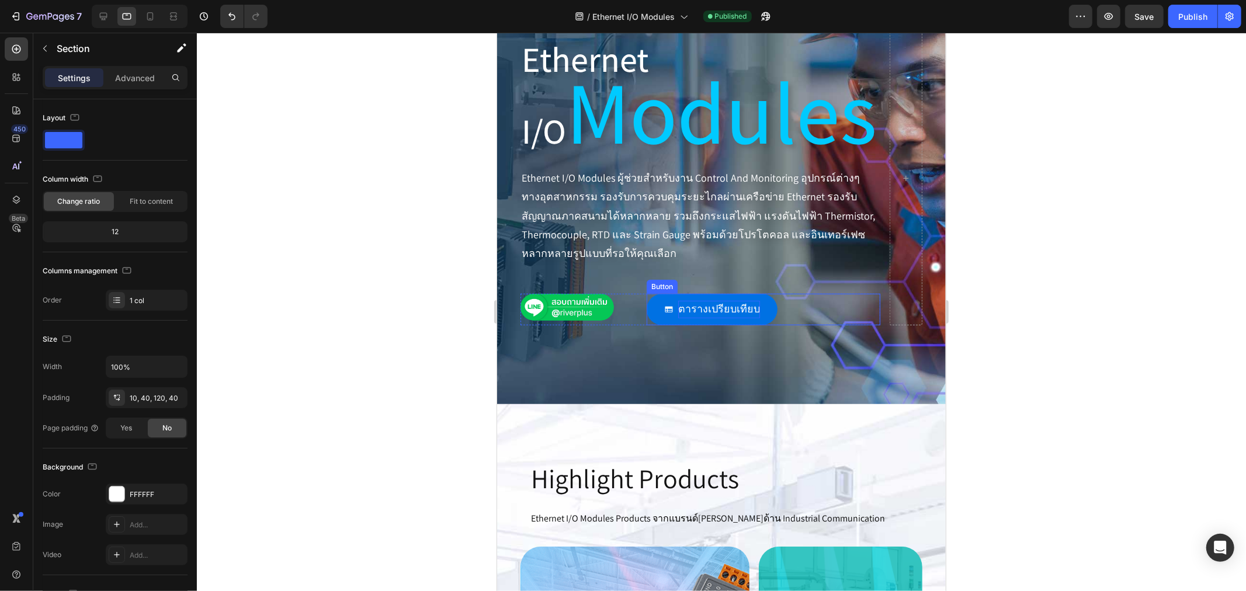
click at [717, 310] on span "ตารางเปรียบเทียบ" at bounding box center [719, 307] width 82 height 13
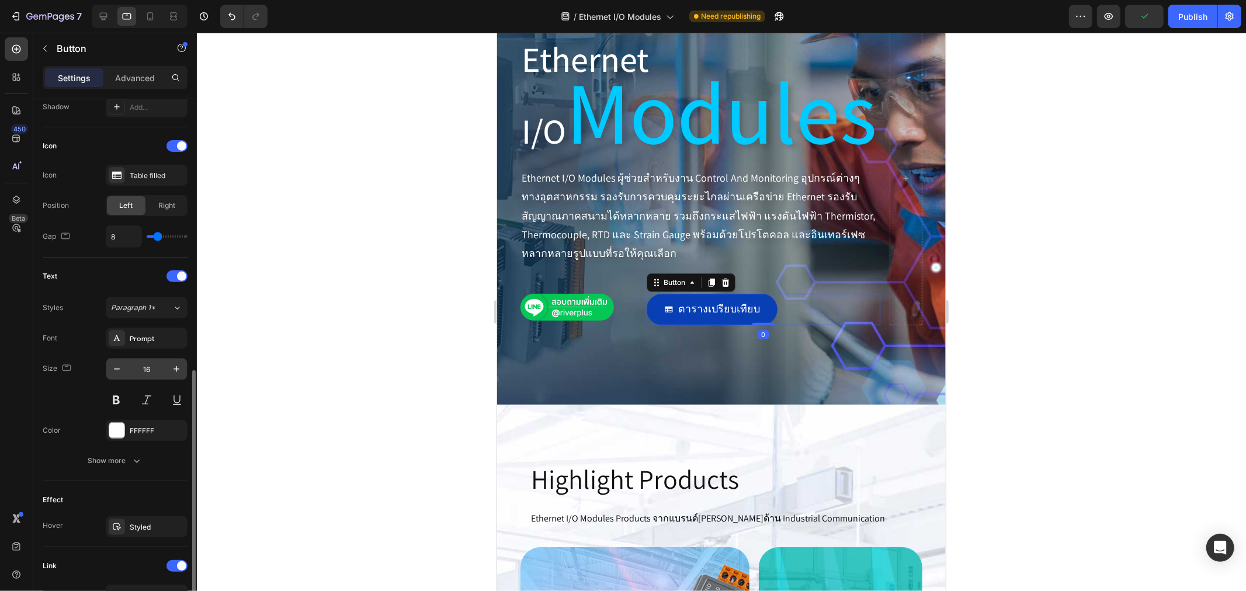
scroll to position [466, 0]
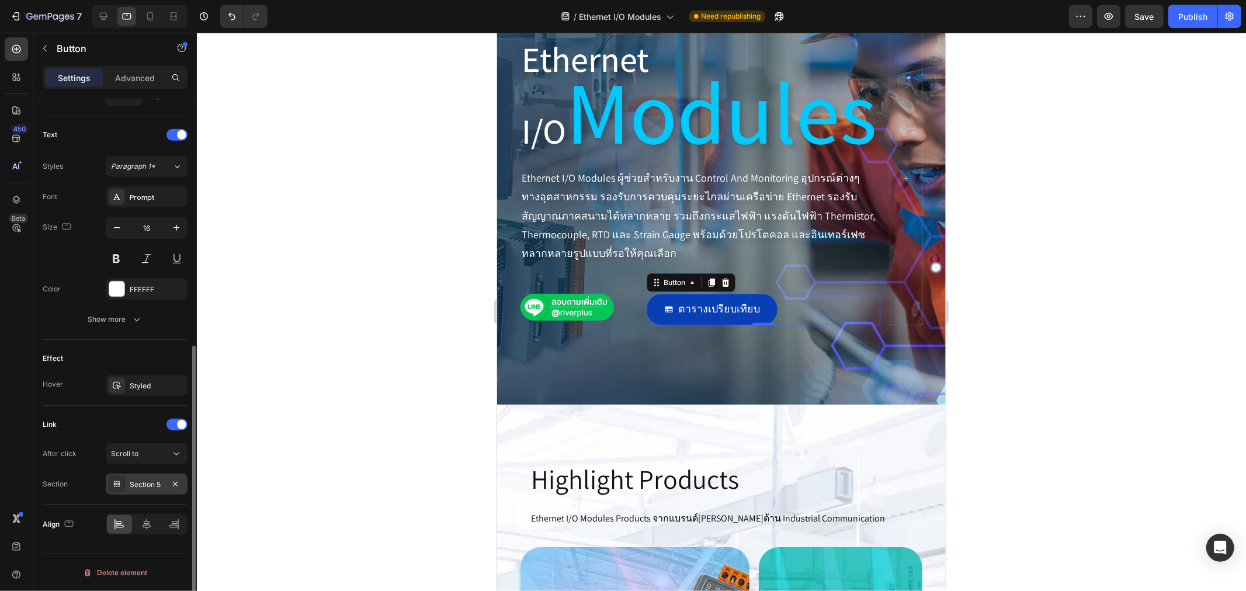
click at [150, 488] on div "Section 5" at bounding box center [147, 485] width 34 height 11
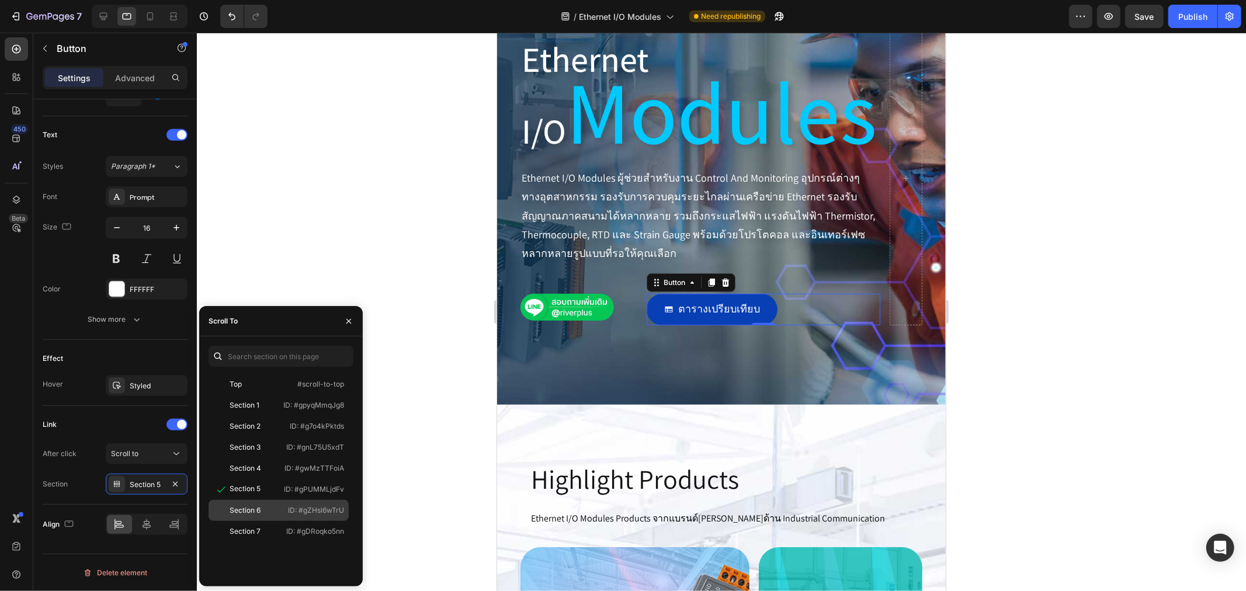
click at [254, 505] on div "Section 6" at bounding box center [245, 510] width 31 height 11
click at [785, 362] on div "Ethernet I/O Modules Heading Ethernet I/O Modules Heading Ethernet I/O Modules …" at bounding box center [720, 182] width 449 height 443
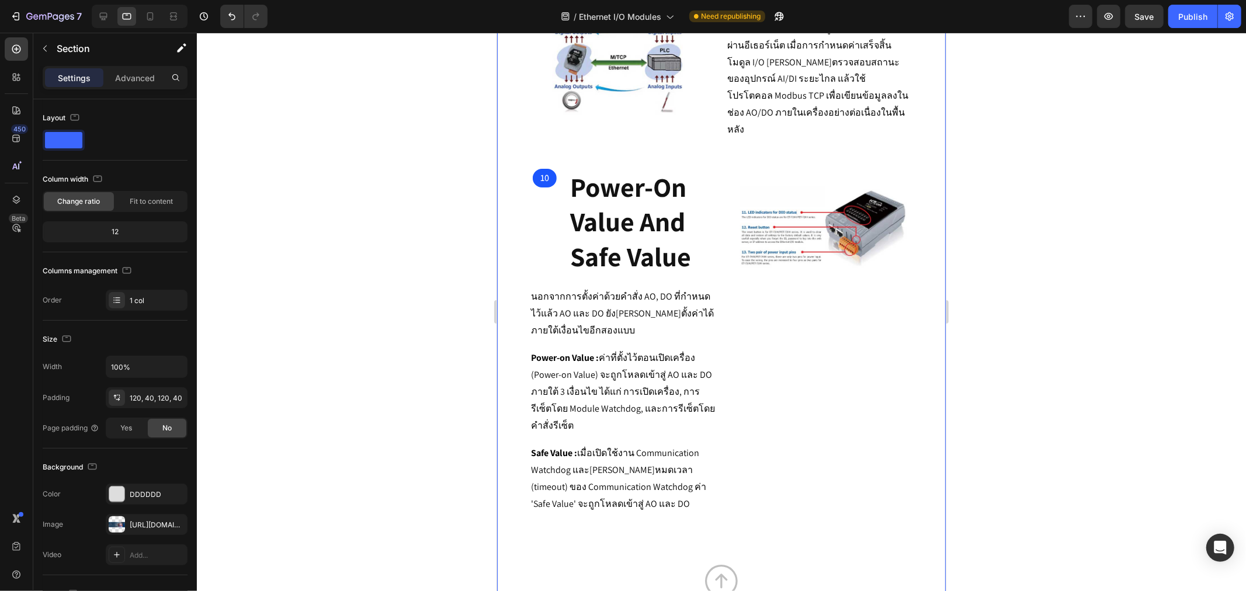
scroll to position [3593, 0]
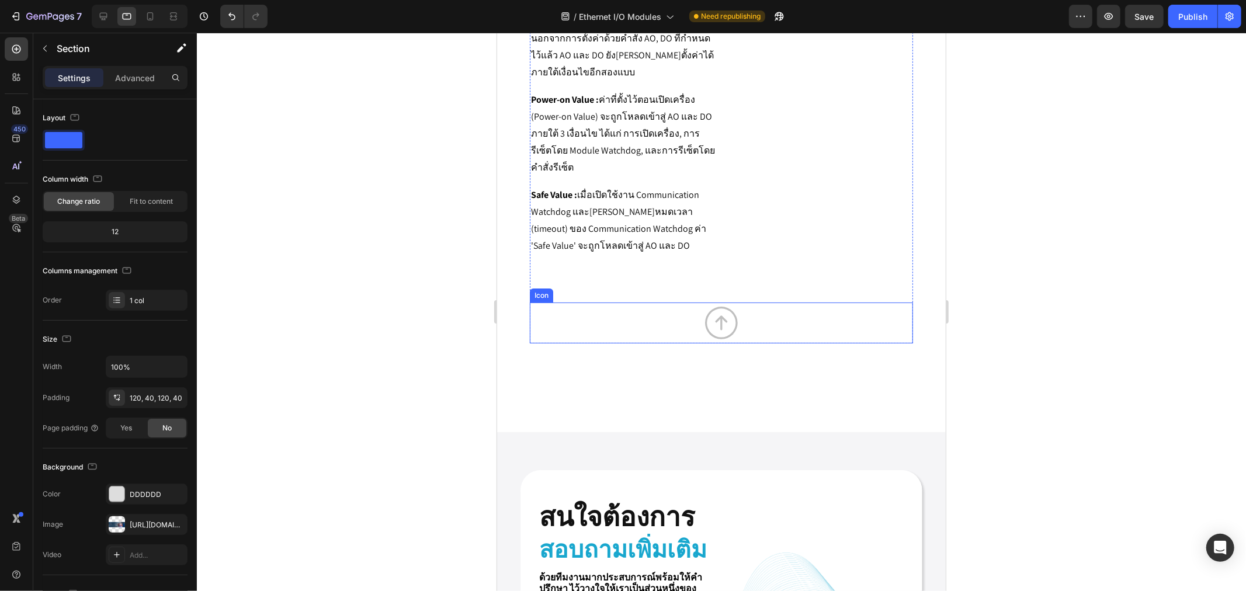
click at [716, 302] on icon "Section 4" at bounding box center [720, 322] width 41 height 41
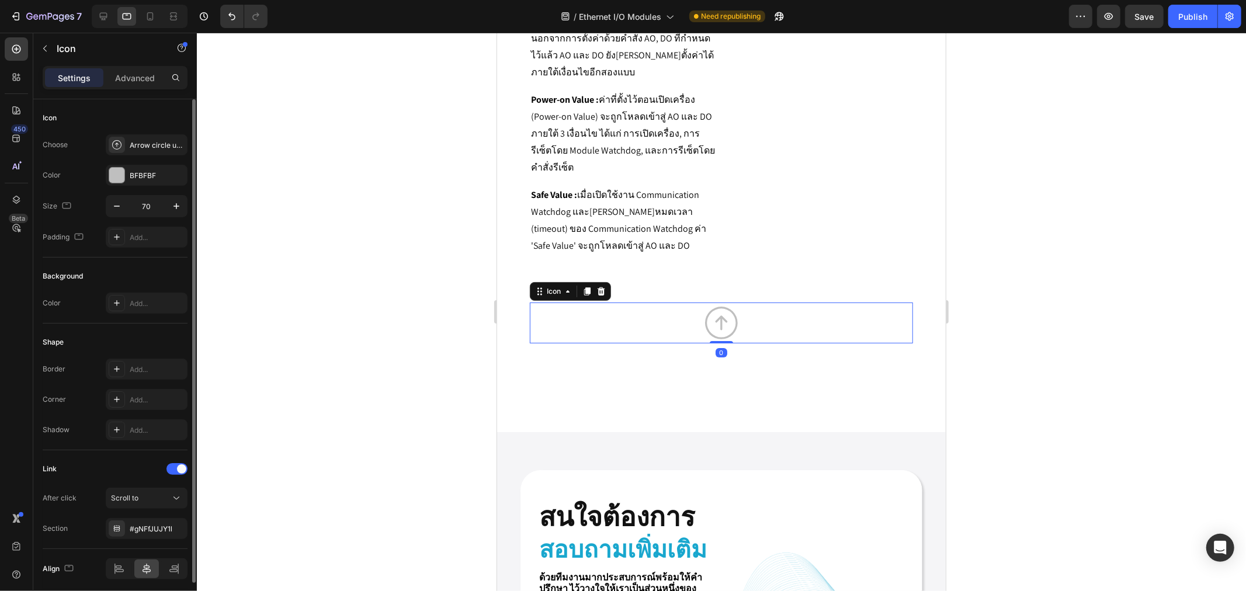
scroll to position [44, 0]
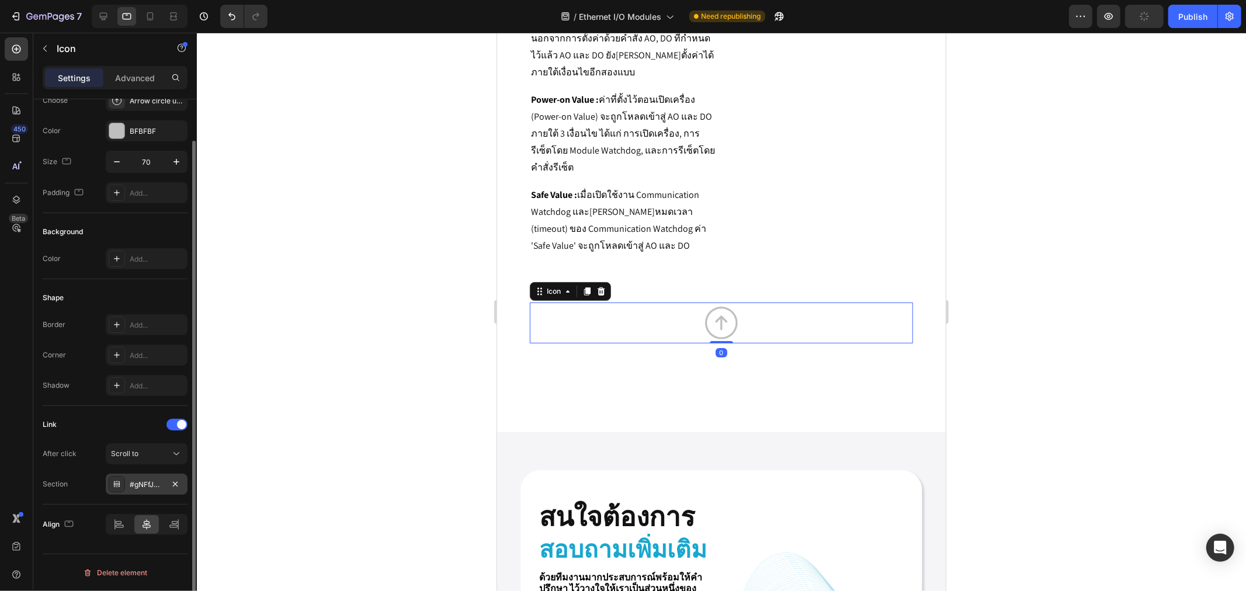
click at [138, 481] on div "#gNFfJUJY1l" at bounding box center [147, 485] width 34 height 11
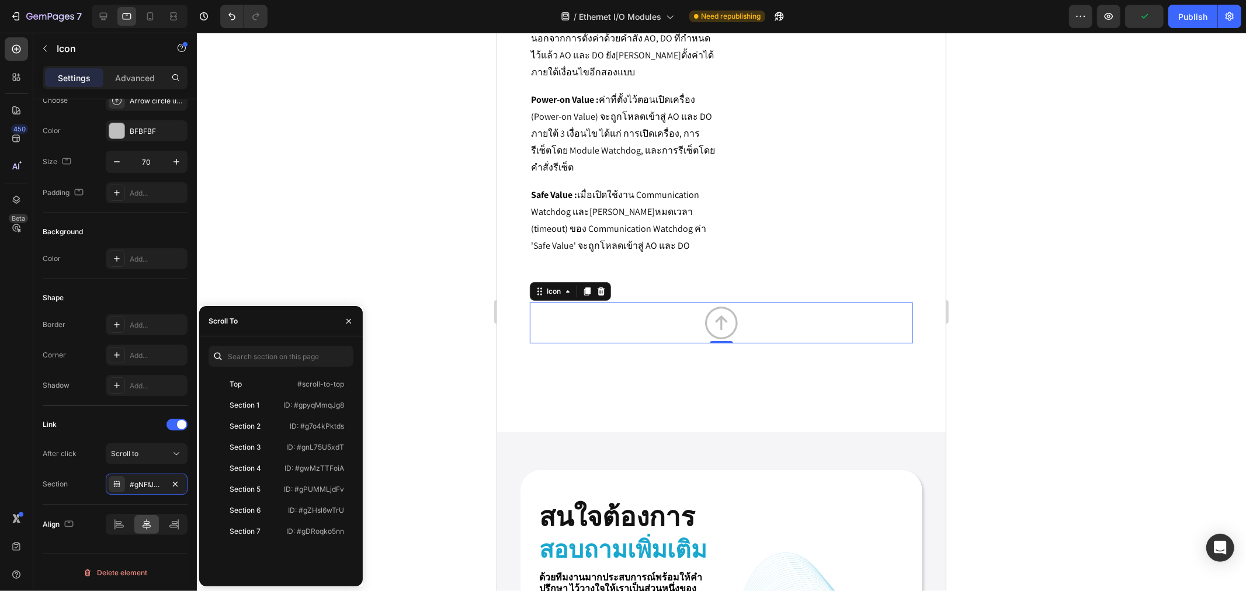
drag, startPoint x: 258, startPoint y: 506, endPoint x: 383, endPoint y: 484, distance: 127.6
click at [261, 506] on div "Section 6" at bounding box center [247, 510] width 68 height 11
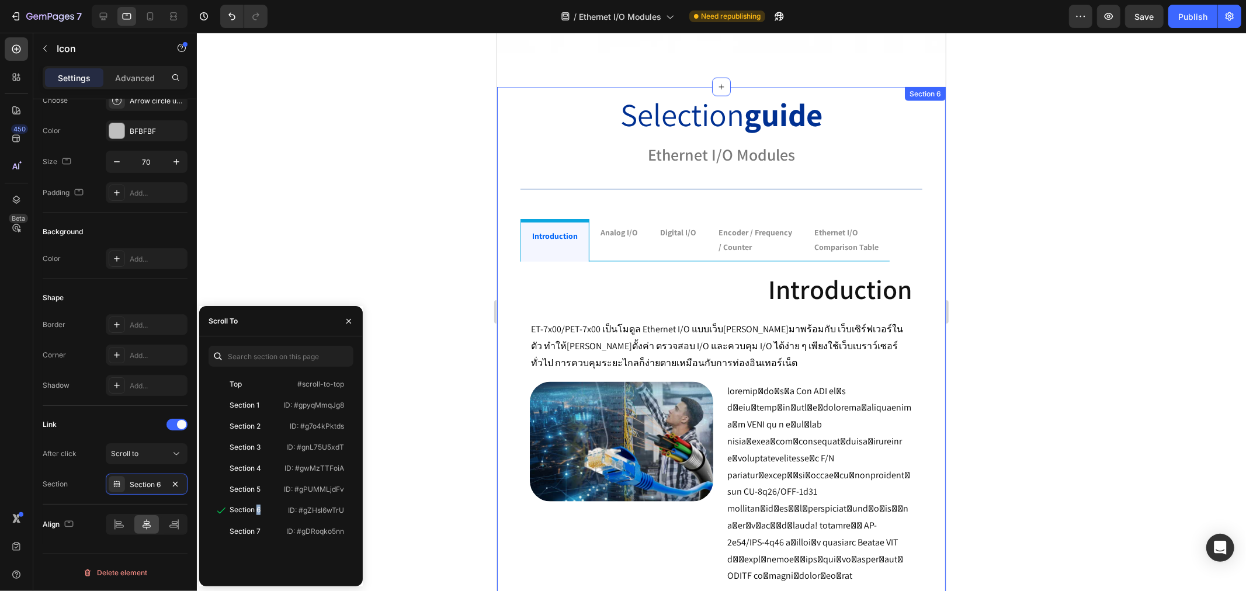
scroll to position [997, 0]
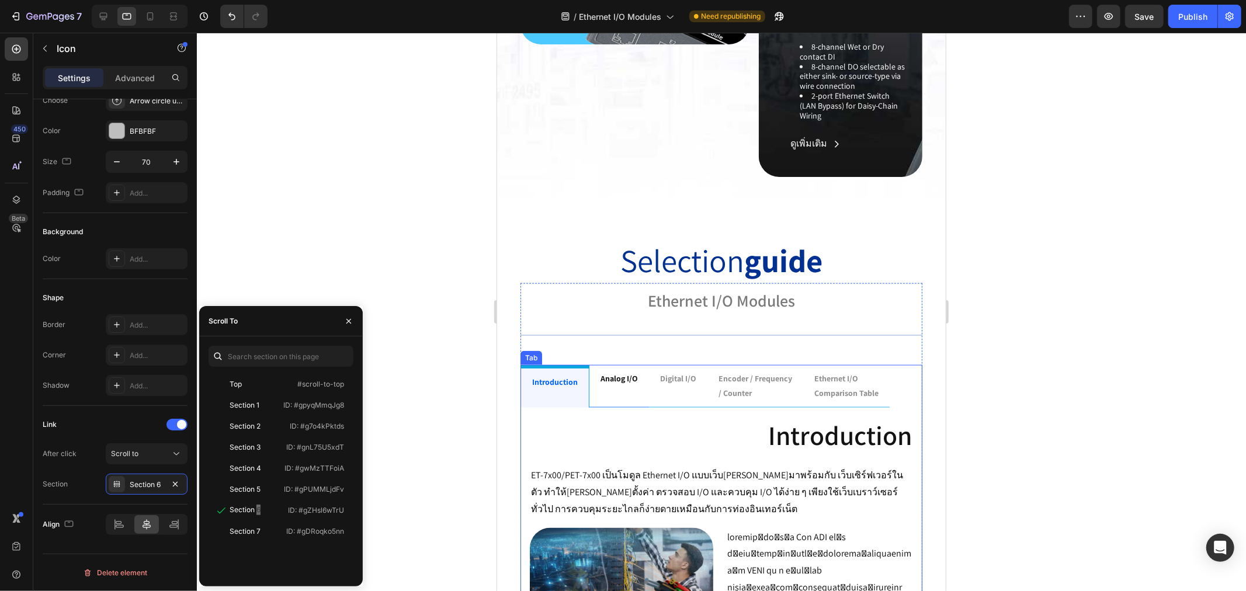
click at [623, 378] on p "analog i/o" at bounding box center [618, 378] width 37 height 15
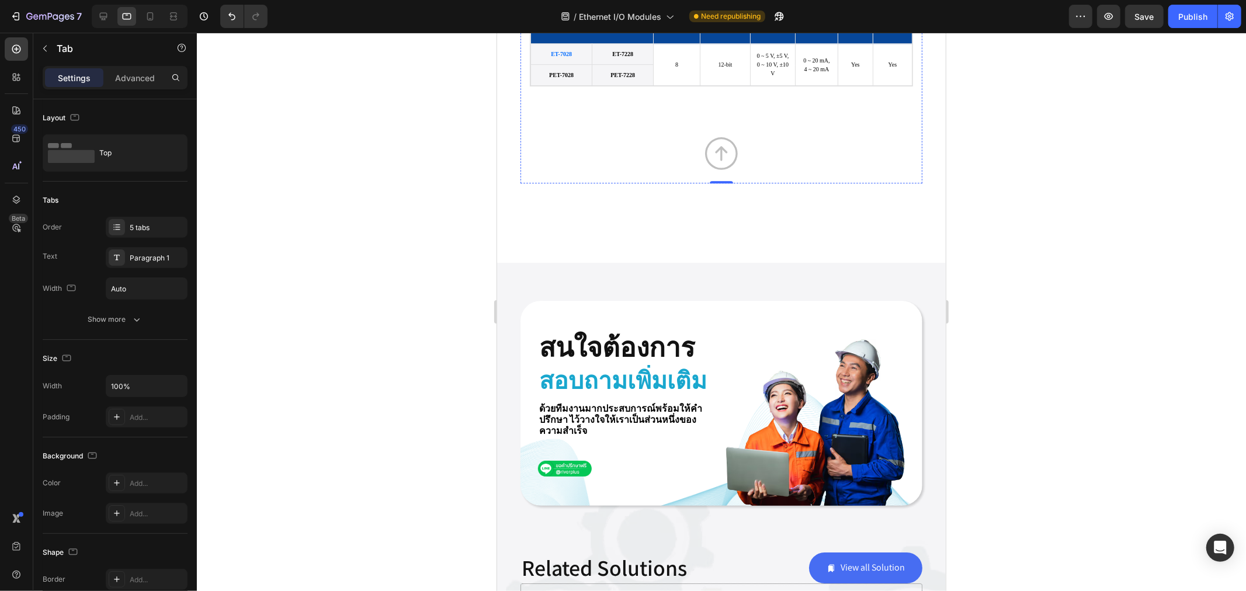
scroll to position [3009, 0]
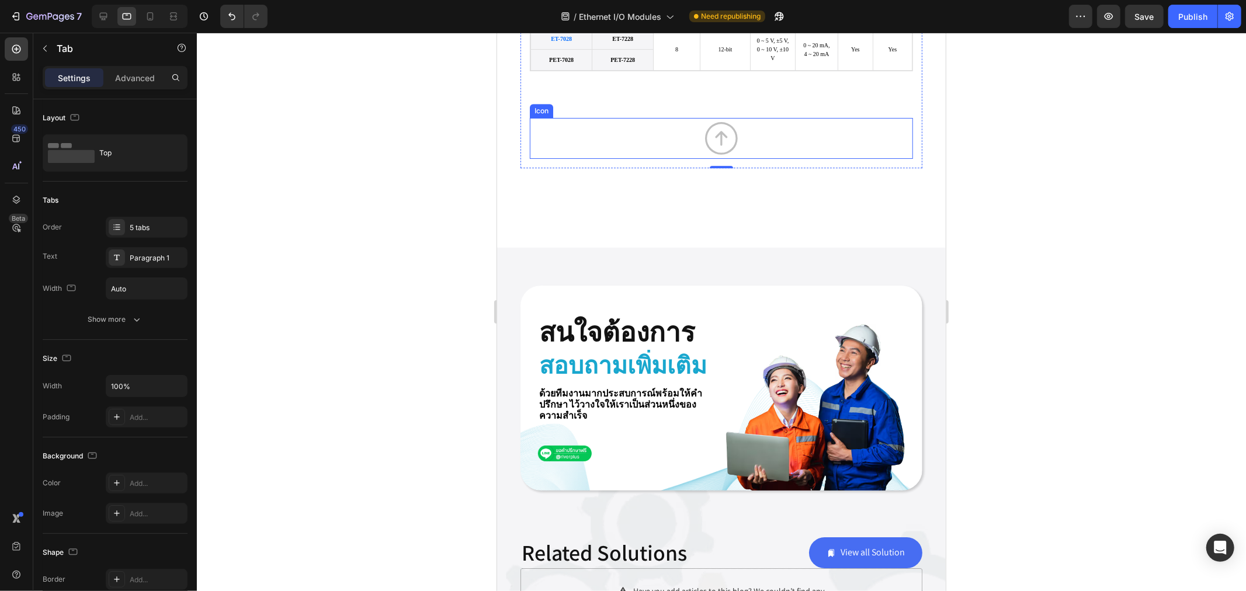
click at [717, 154] on icon "Section 4" at bounding box center [720, 137] width 41 height 41
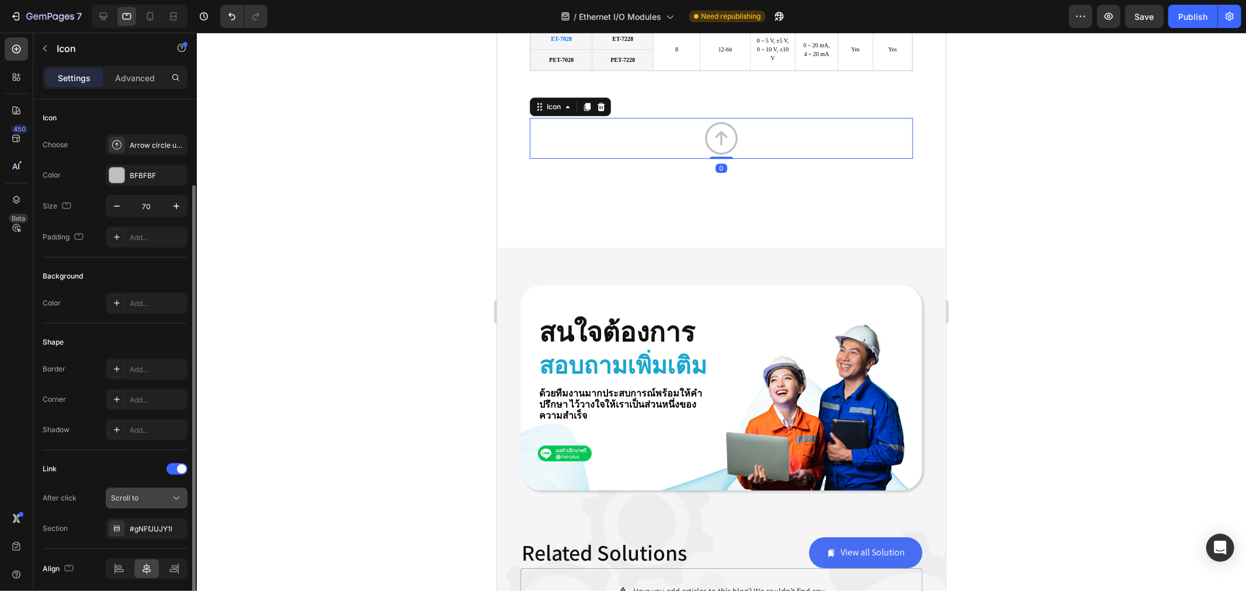
scroll to position [44, 0]
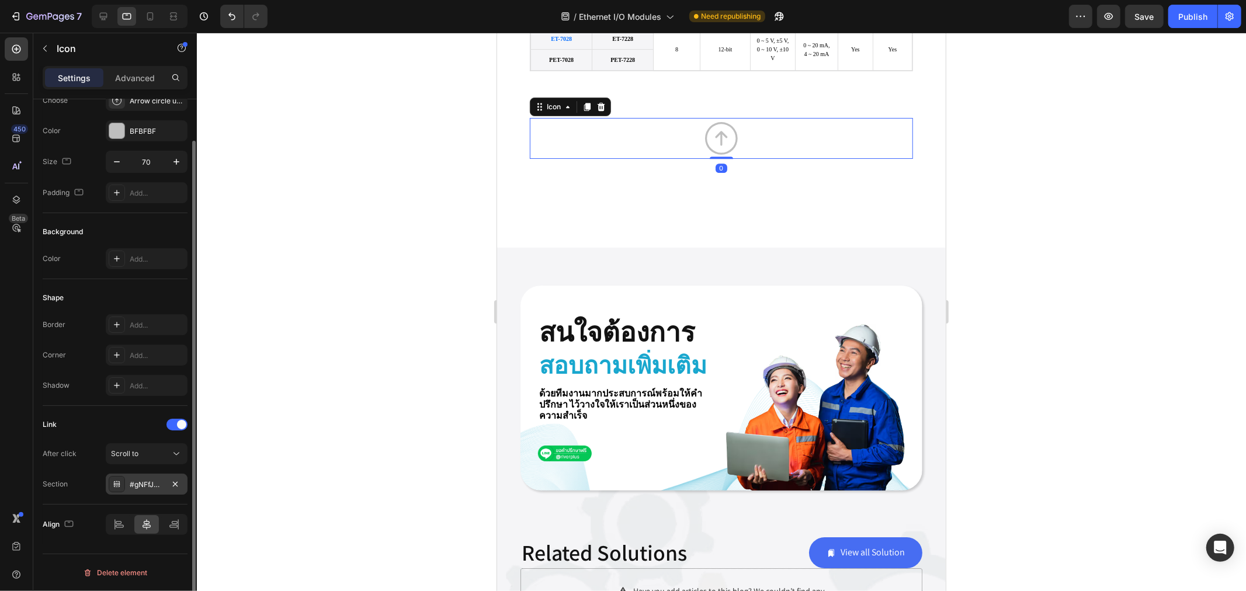
click at [147, 485] on div "#gNFfJUJY1l" at bounding box center [147, 485] width 34 height 11
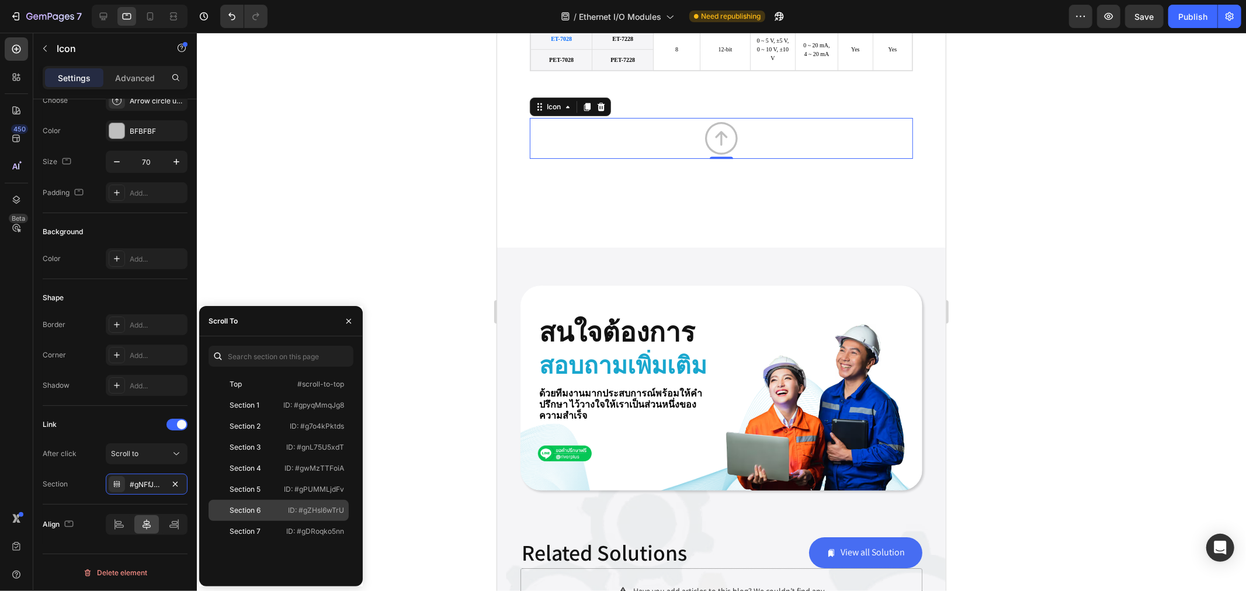
click at [254, 513] on div "Section 6" at bounding box center [245, 510] width 31 height 11
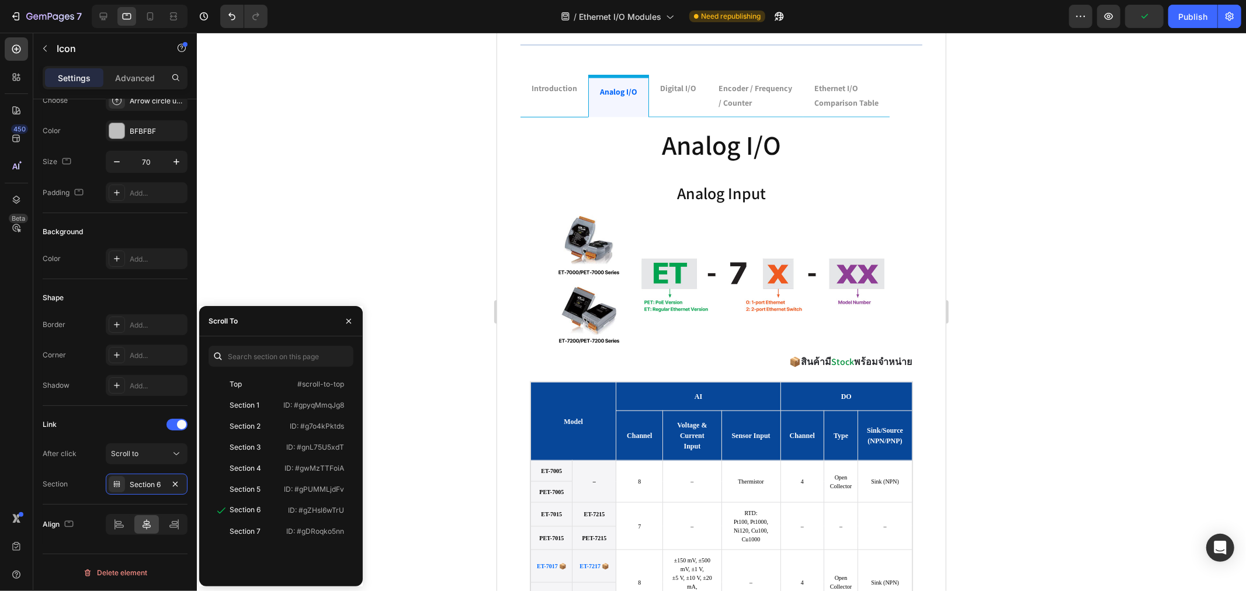
scroll to position [1257, 0]
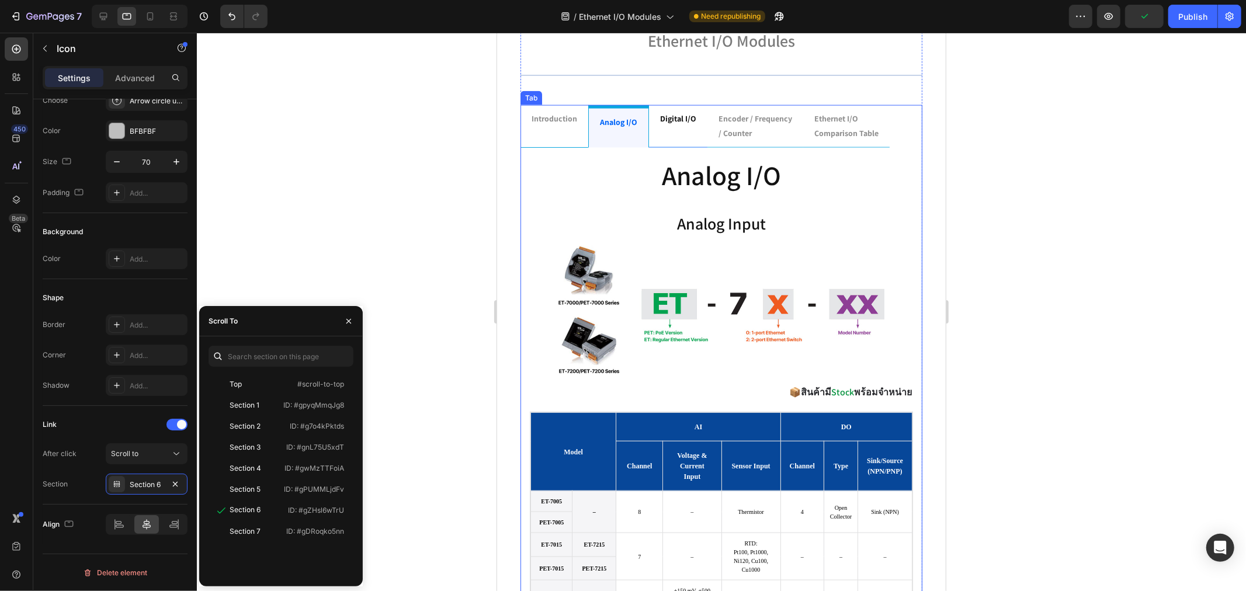
click at [671, 129] on div "digital i/o" at bounding box center [678, 125] width 40 height 33
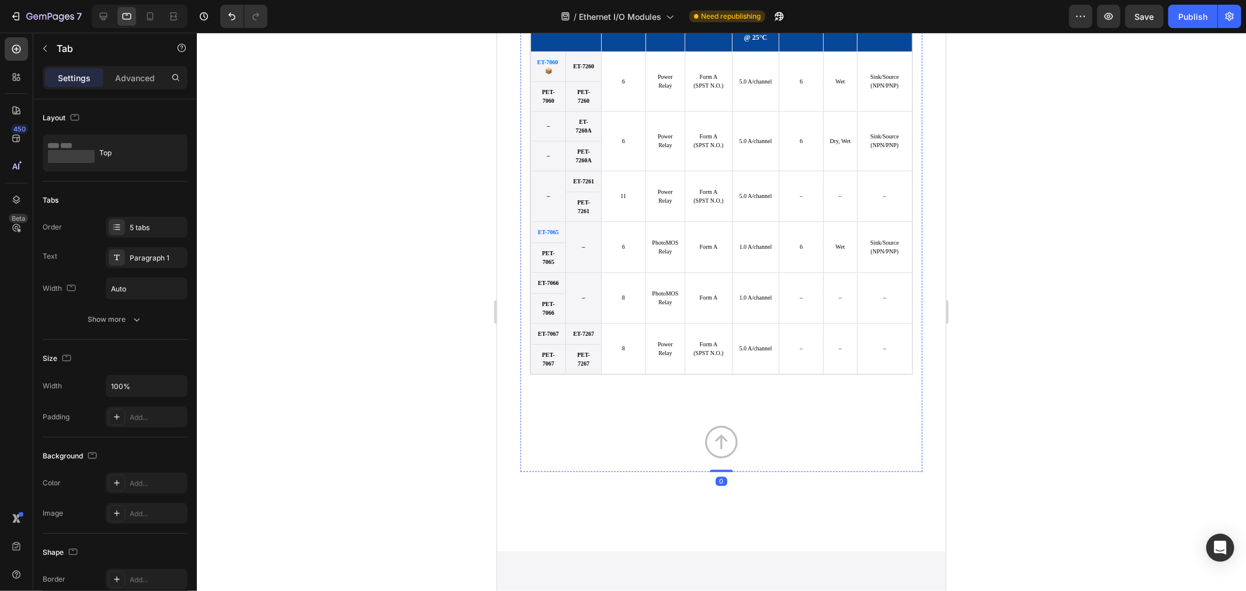
scroll to position [3009, 0]
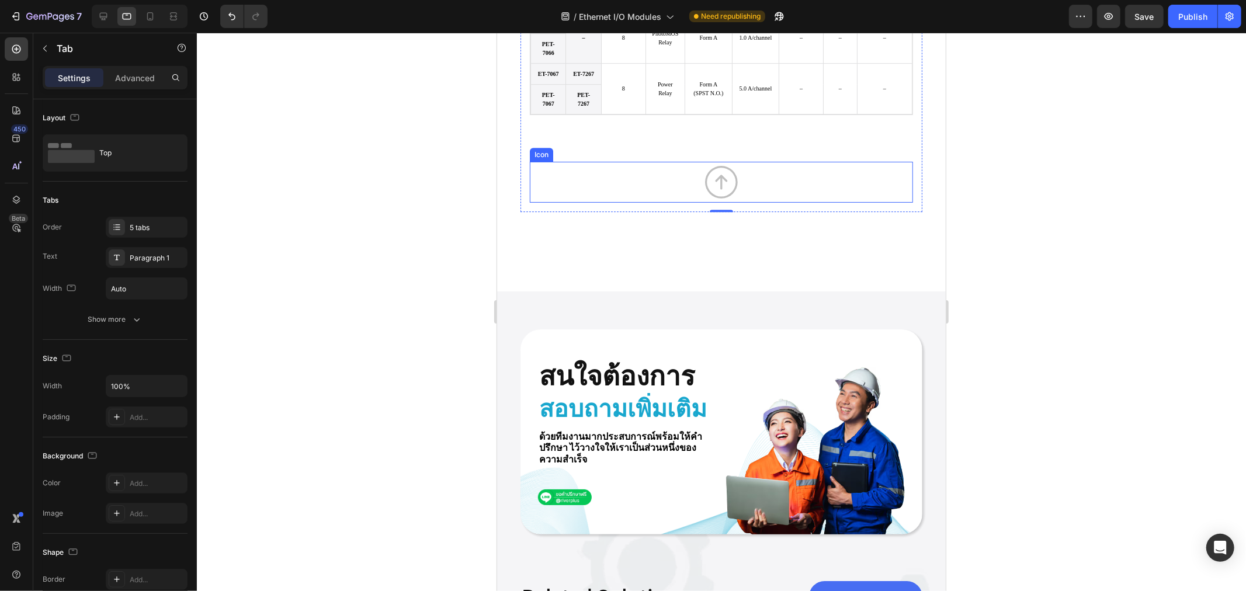
click at [713, 202] on icon "Section 4" at bounding box center [720, 181] width 41 height 41
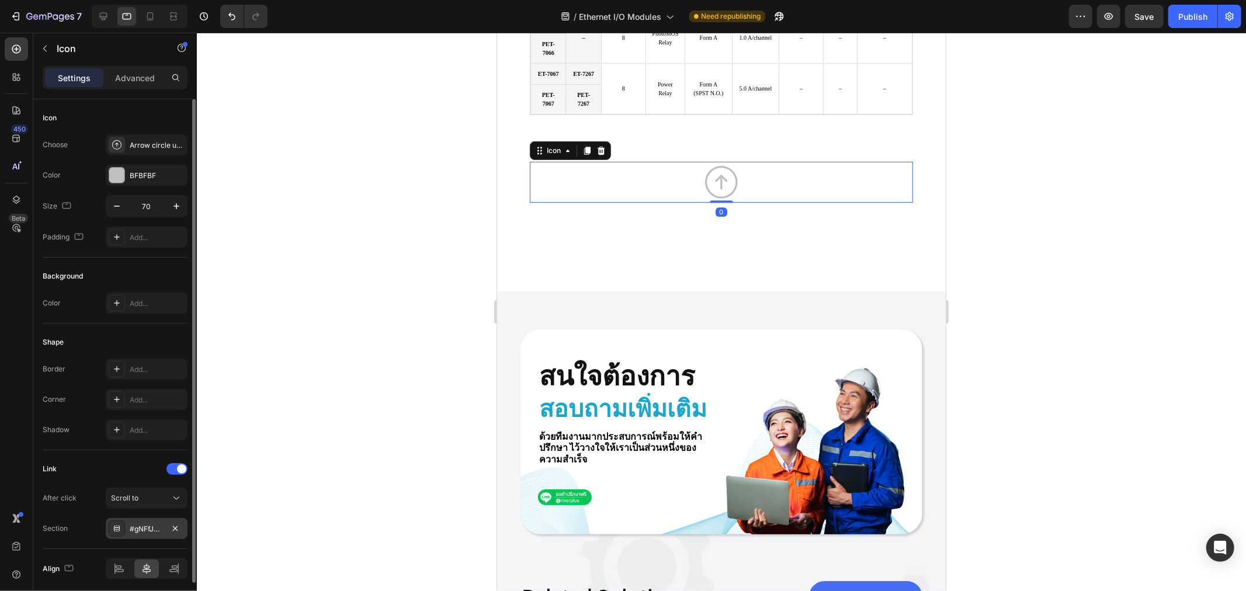
click at [143, 532] on div "#gNFfJUJY1l" at bounding box center [147, 529] width 34 height 11
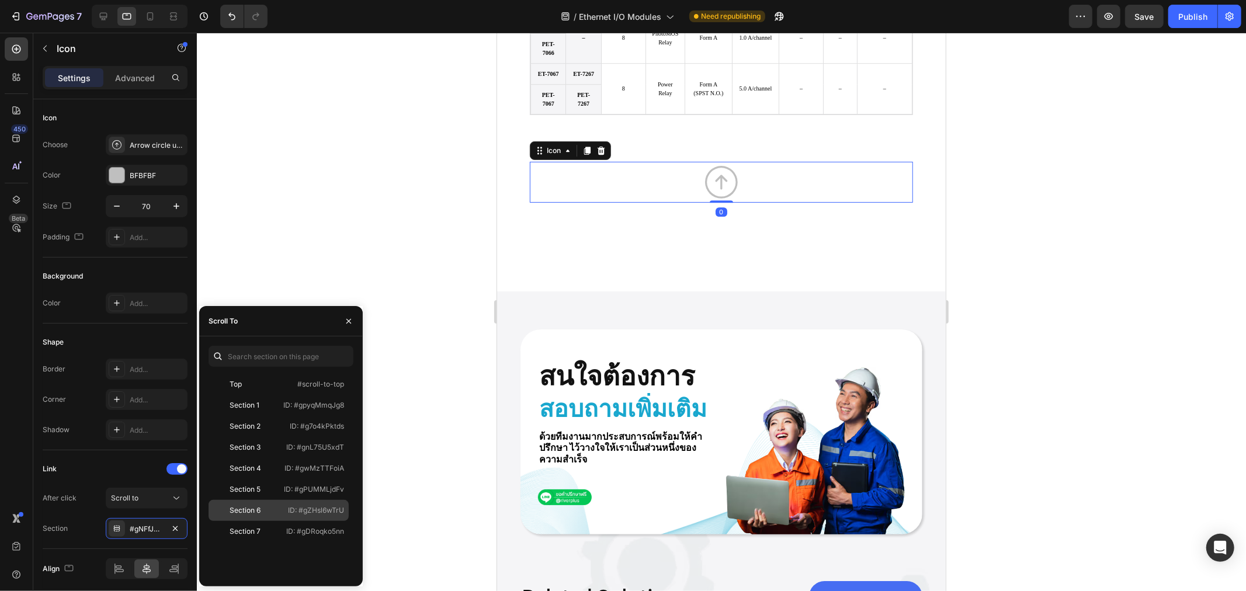
drag, startPoint x: 252, startPoint y: 511, endPoint x: 359, endPoint y: 491, distance: 108.7
click at [252, 511] on div "Section 6" at bounding box center [245, 510] width 31 height 11
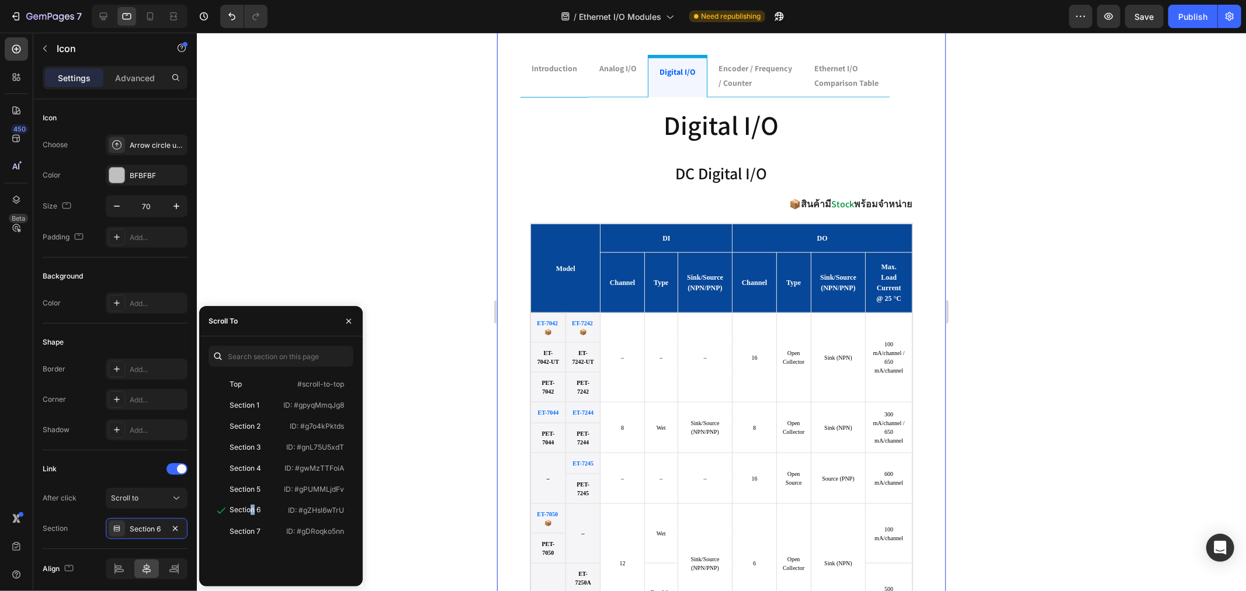
scroll to position [1192, 0]
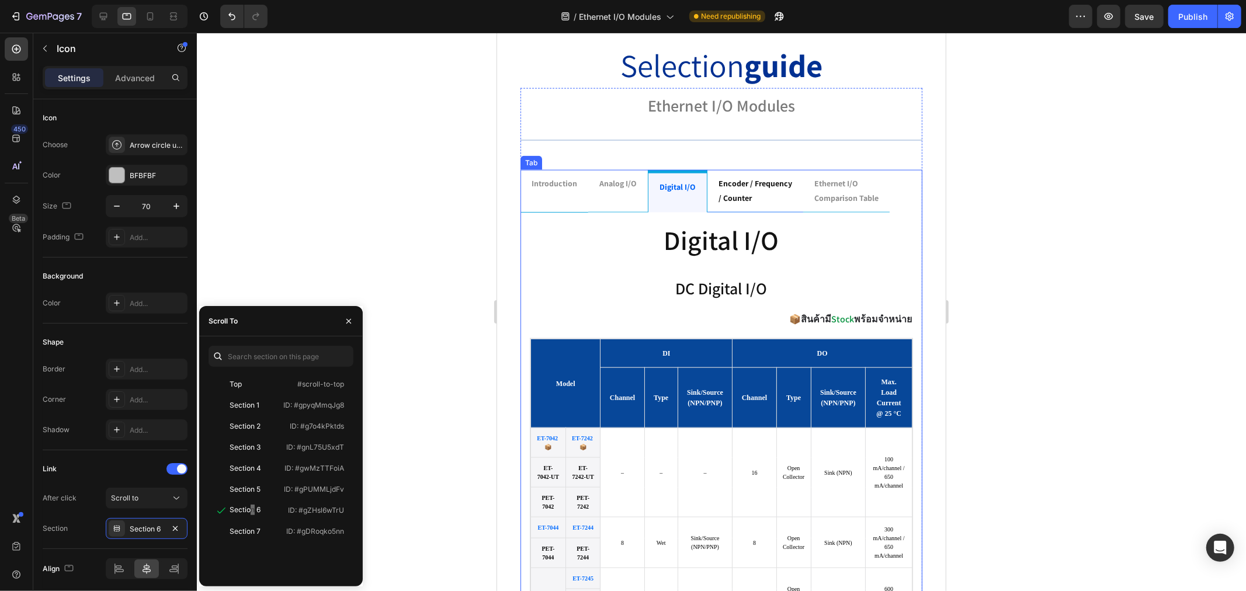
click at [751, 194] on p "/ counter" at bounding box center [755, 197] width 74 height 15
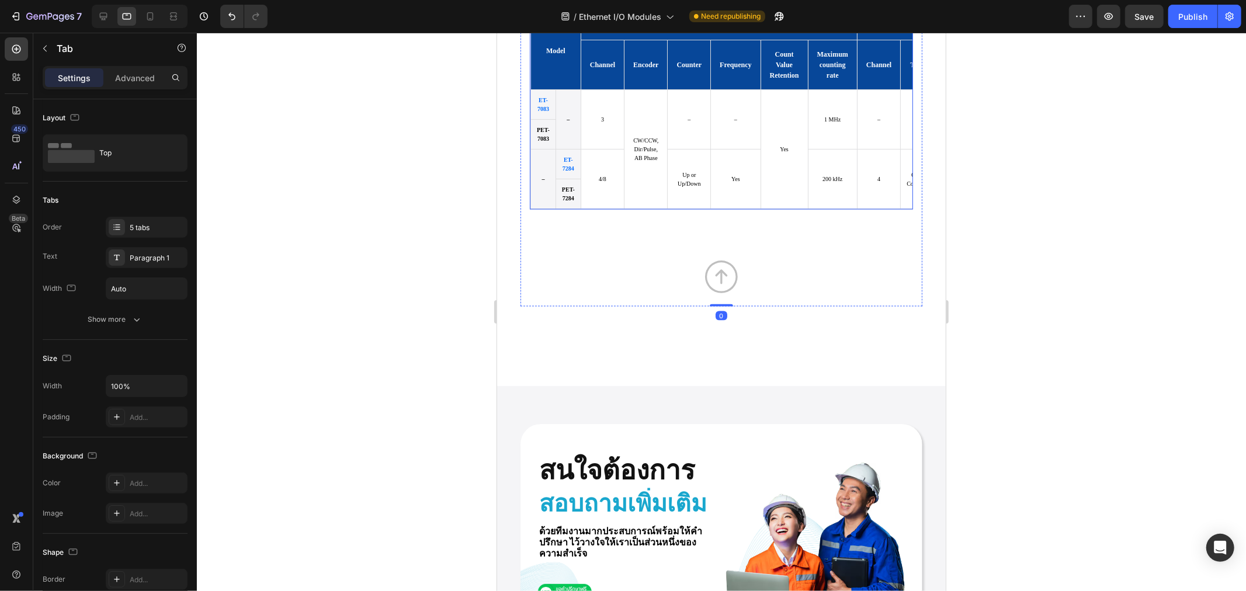
scroll to position [1516, 0]
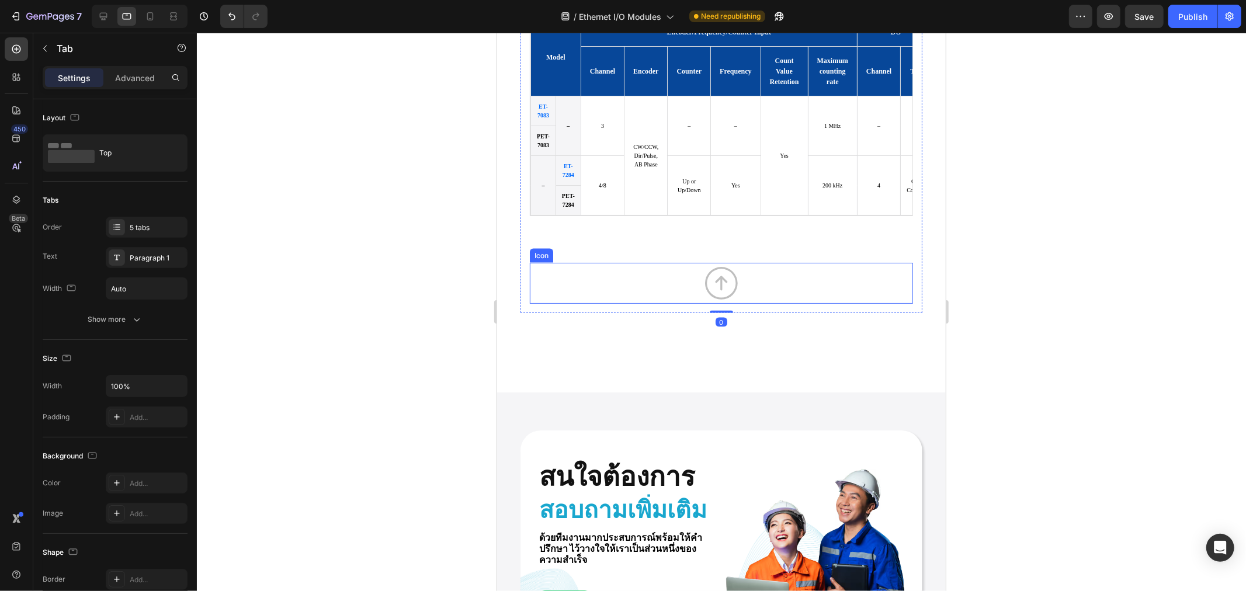
click at [716, 293] on icon "Section 4" at bounding box center [720, 283] width 33 height 33
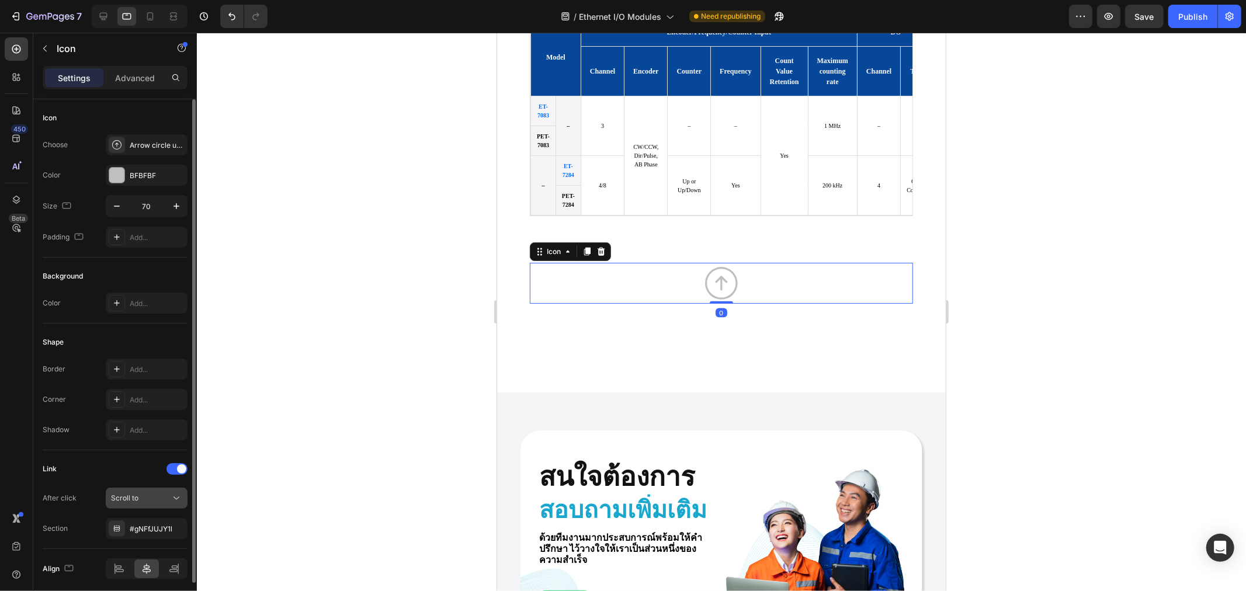
scroll to position [44, 0]
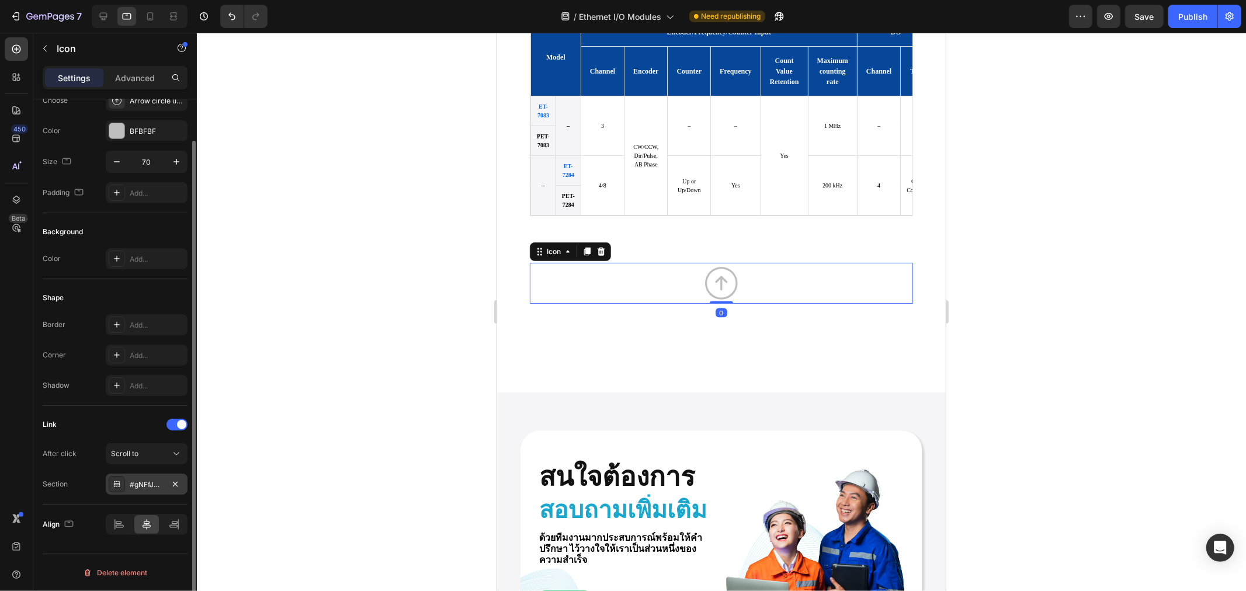
click at [150, 477] on div "#gNFfJUJY1l" at bounding box center [147, 484] width 82 height 21
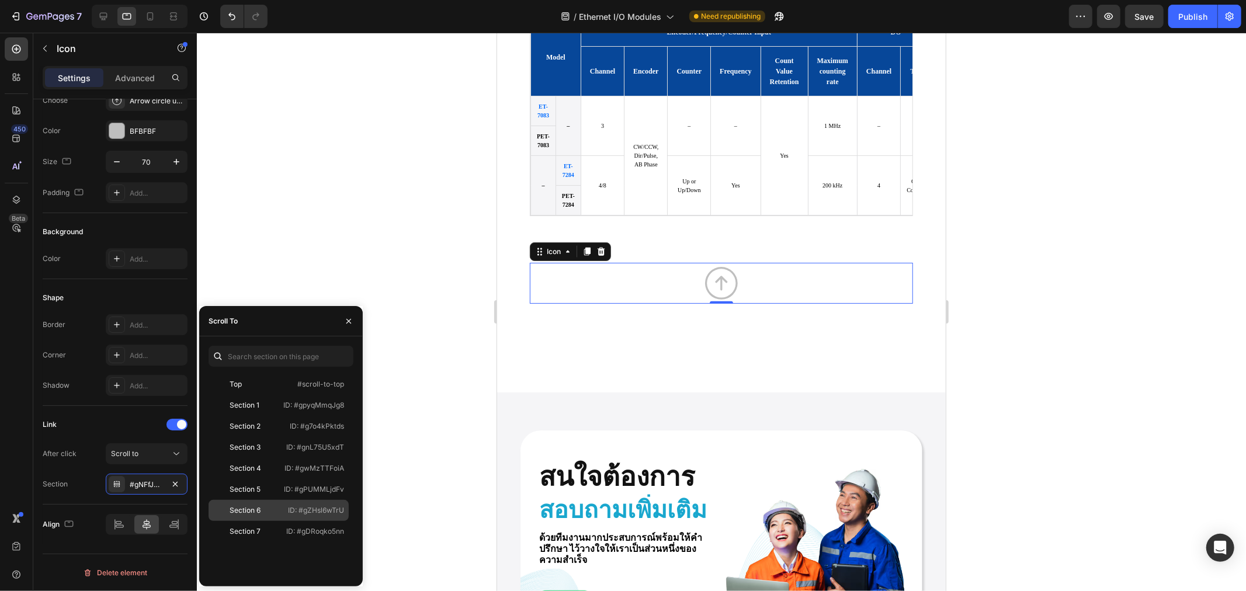
click at [261, 512] on div "Section 6" at bounding box center [247, 510] width 68 height 11
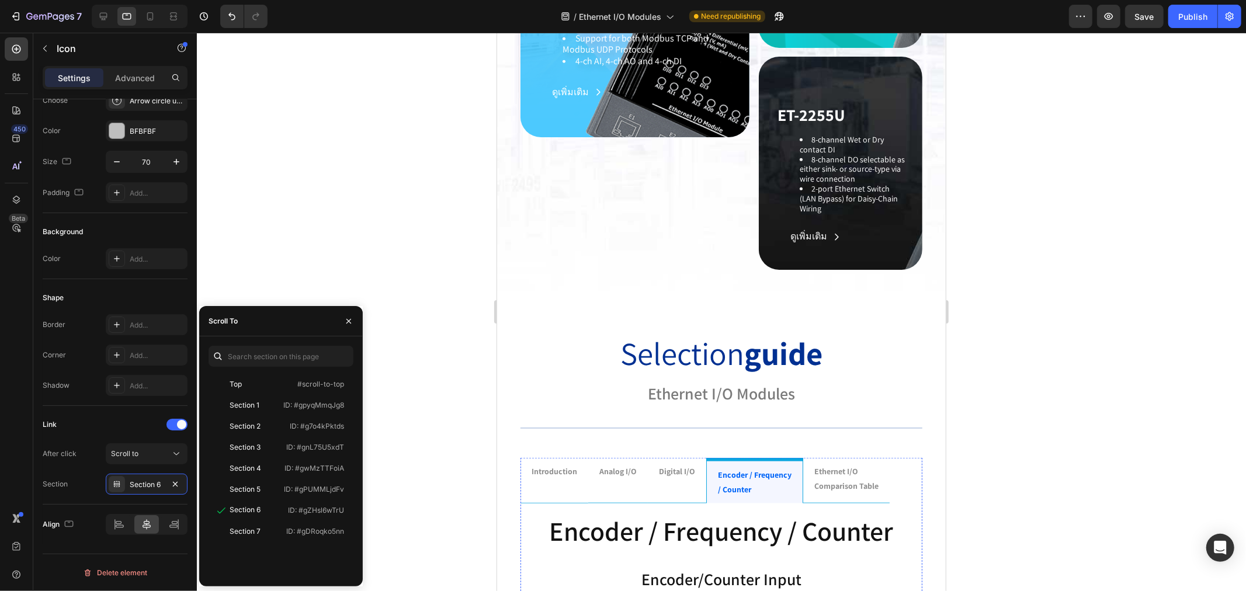
scroll to position [867, 0]
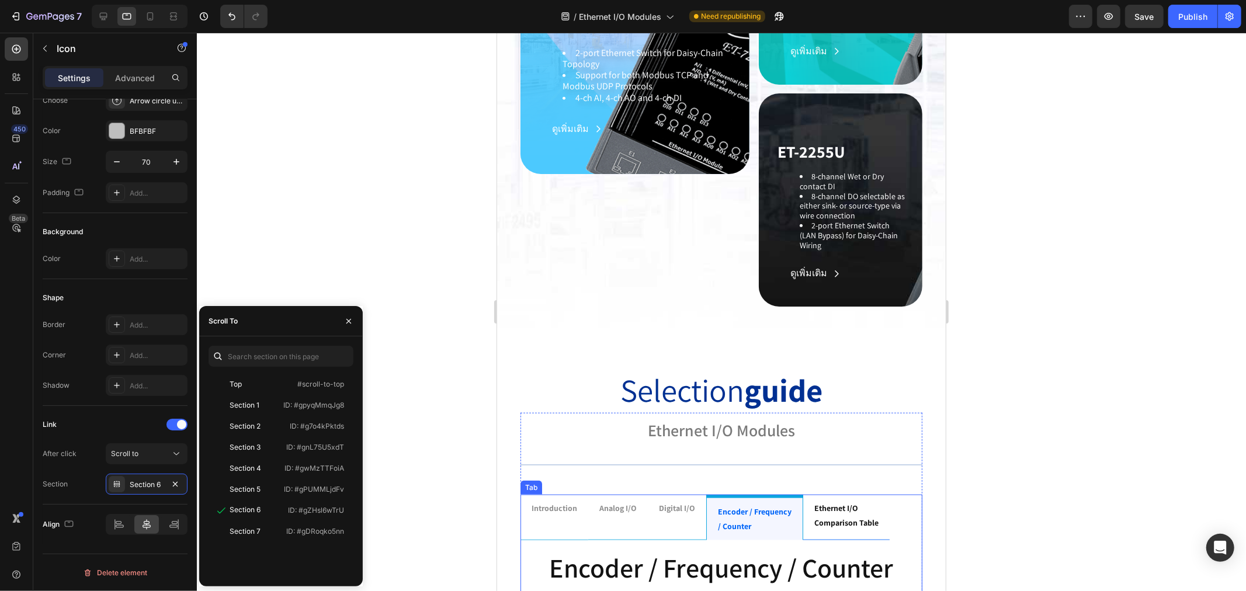
click at [857, 515] on p "comparison table" at bounding box center [846, 522] width 64 height 15
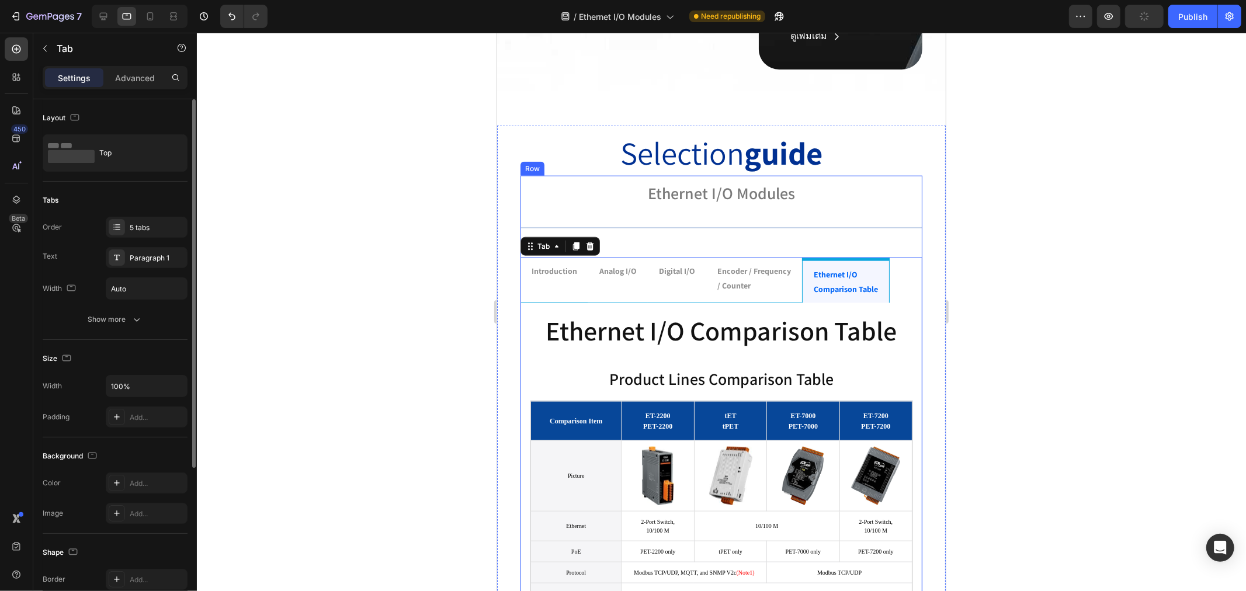
scroll to position [1452, 0]
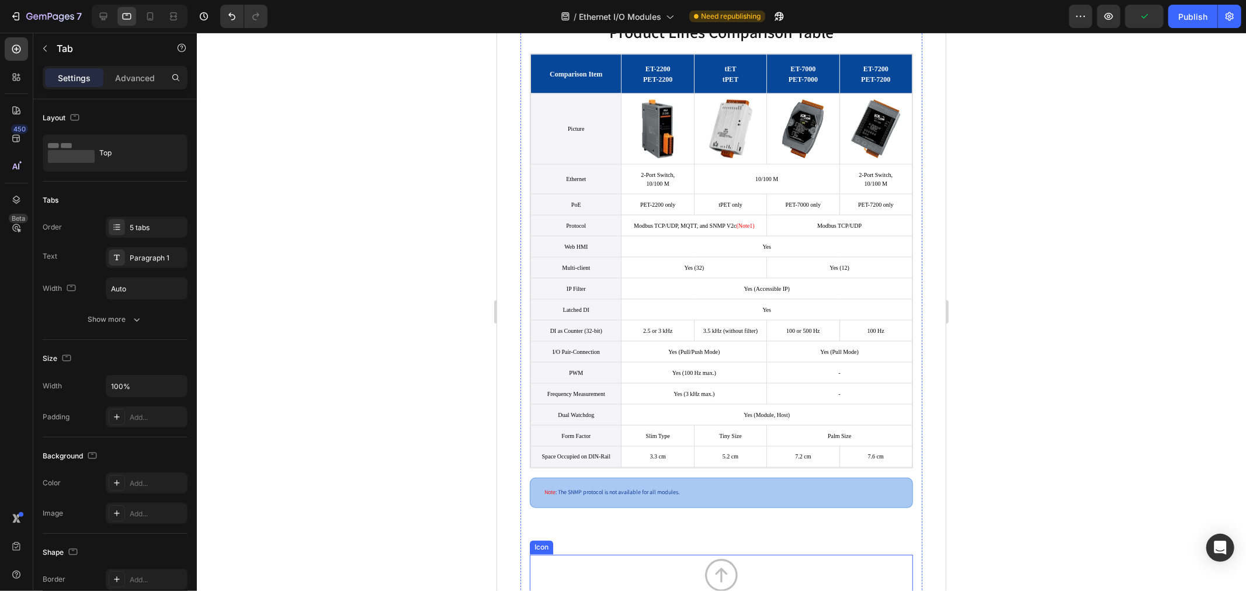
click at [717, 576] on icon "Section 4" at bounding box center [720, 574] width 41 height 41
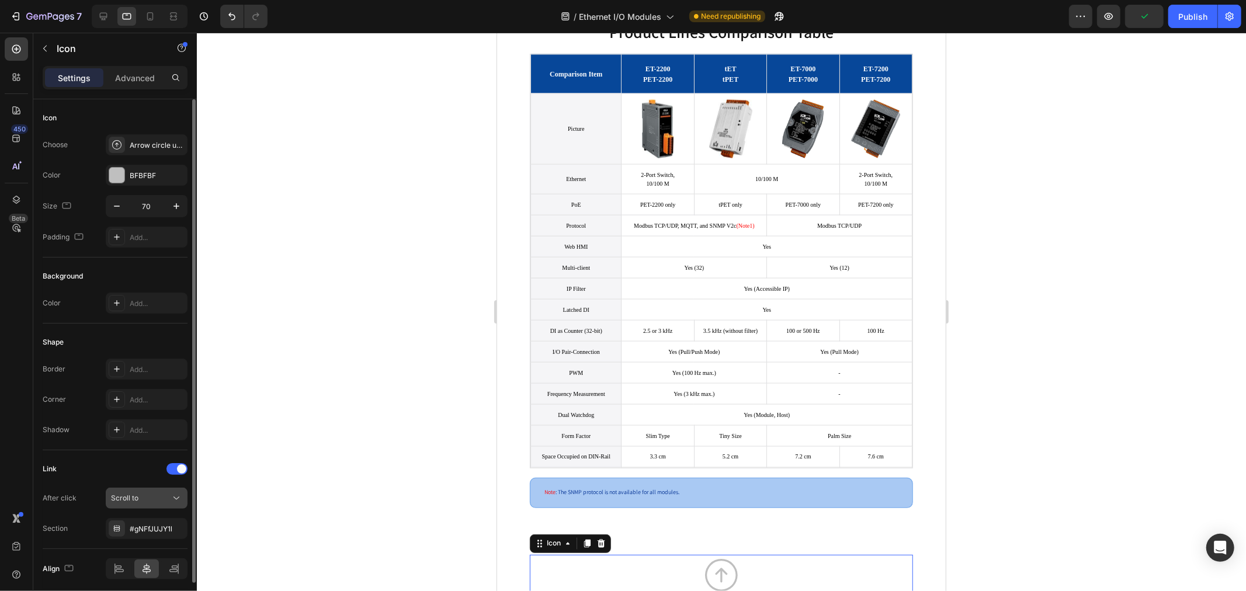
scroll to position [44, 0]
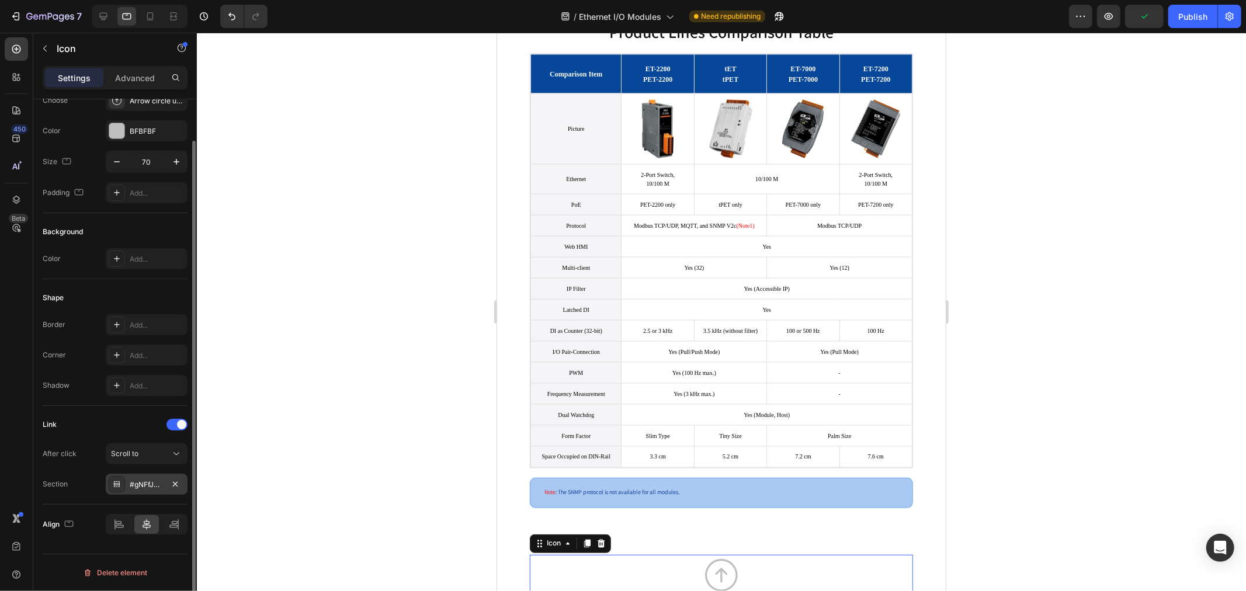
click at [138, 474] on div "#gNFfJUJY1l" at bounding box center [147, 484] width 82 height 21
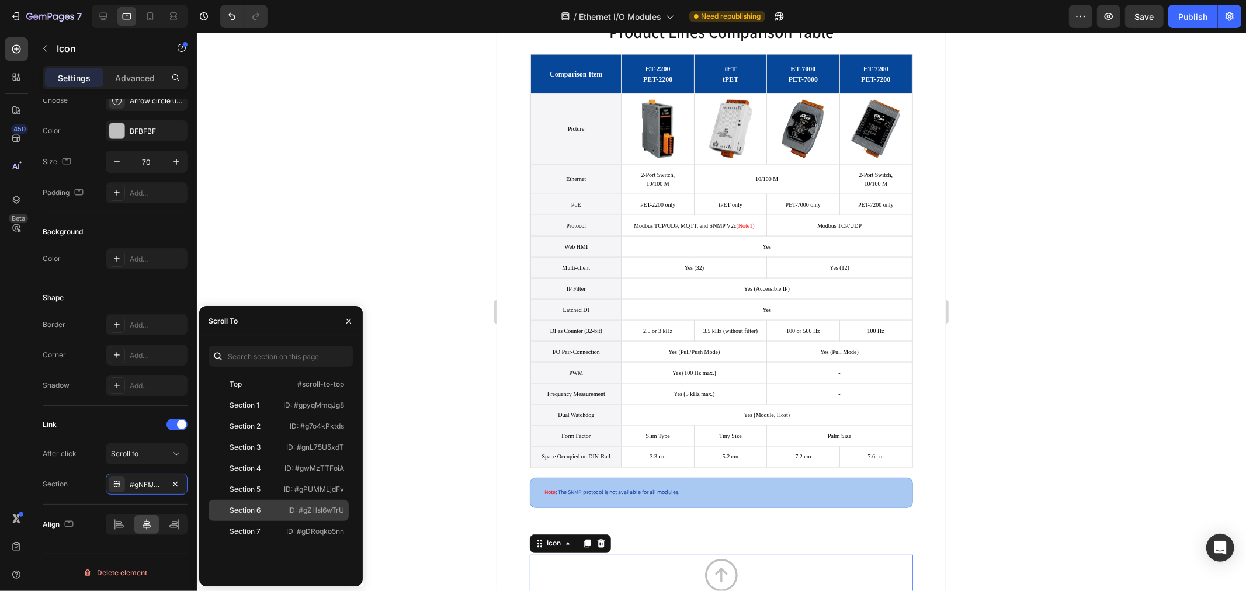
click at [262, 506] on div "Section 6" at bounding box center [247, 510] width 68 height 11
click at [1187, 18] on div "Publish" at bounding box center [1192, 17] width 29 height 12
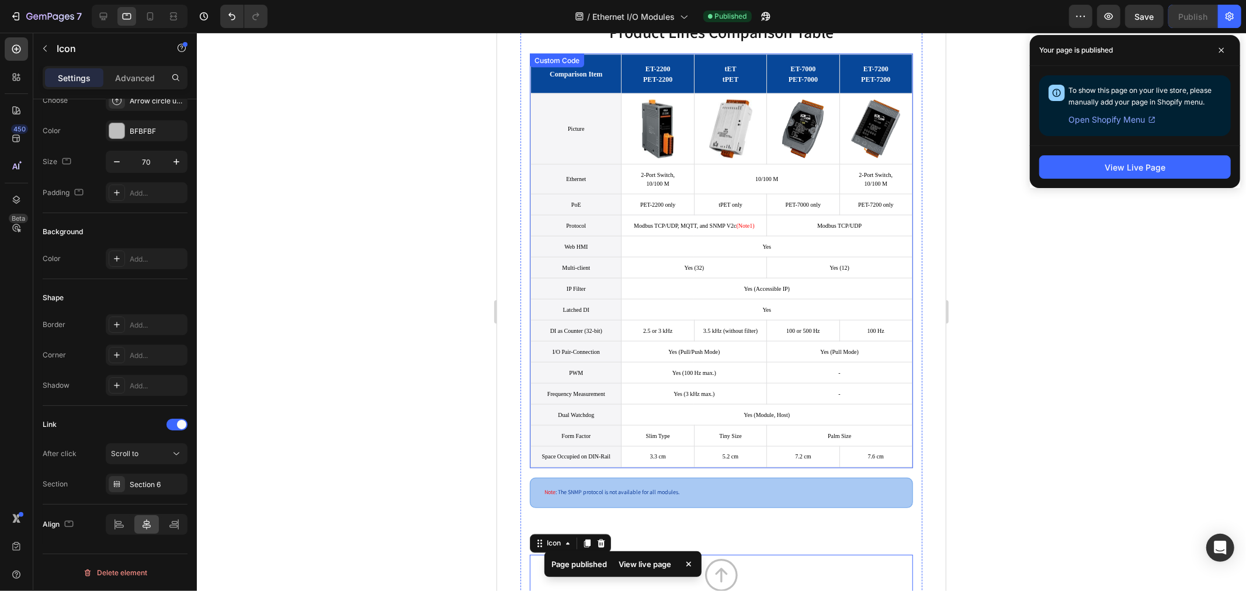
scroll to position [1257, 0]
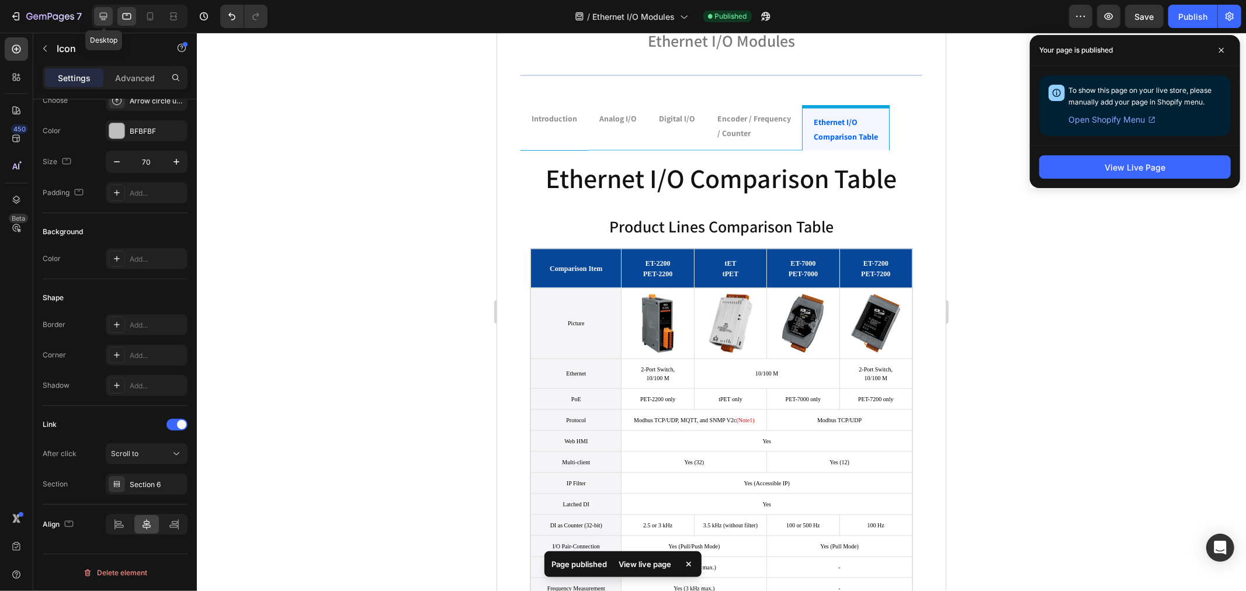
click at [100, 18] on icon at bounding box center [104, 17] width 12 height 12
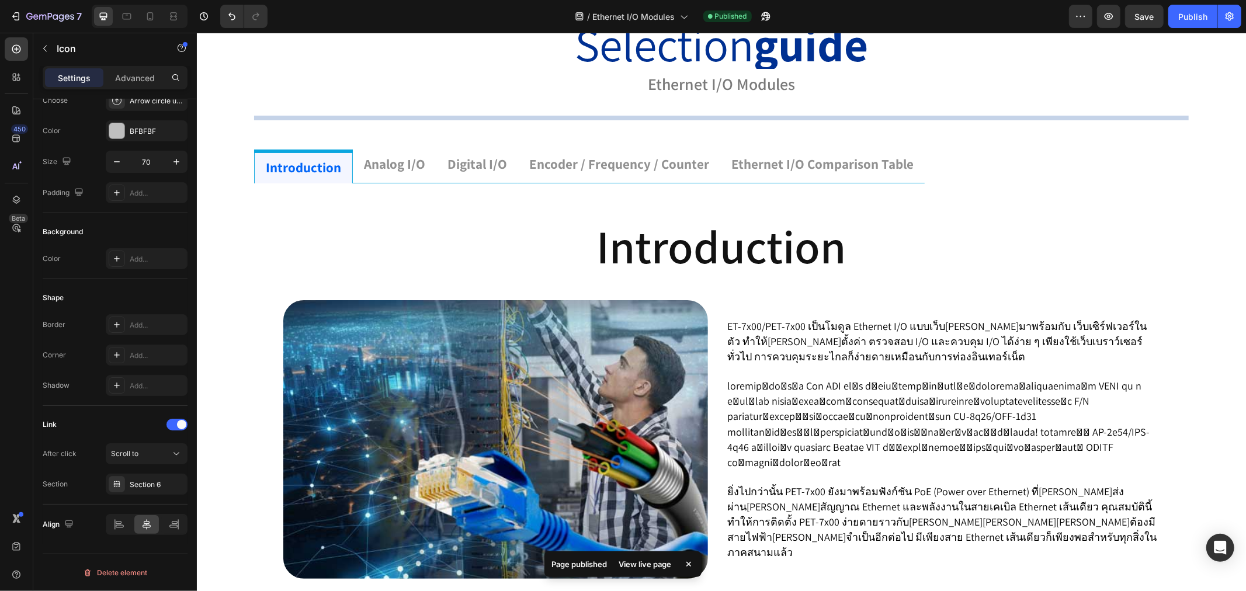
scroll to position [1216, 0]
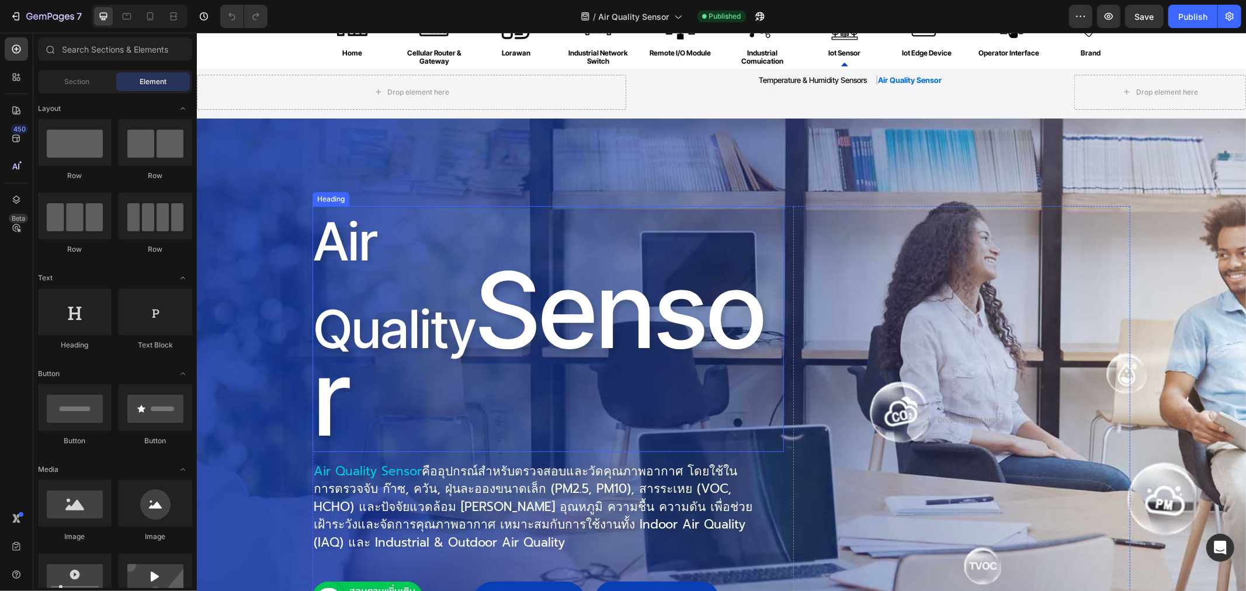
scroll to position [130, 0]
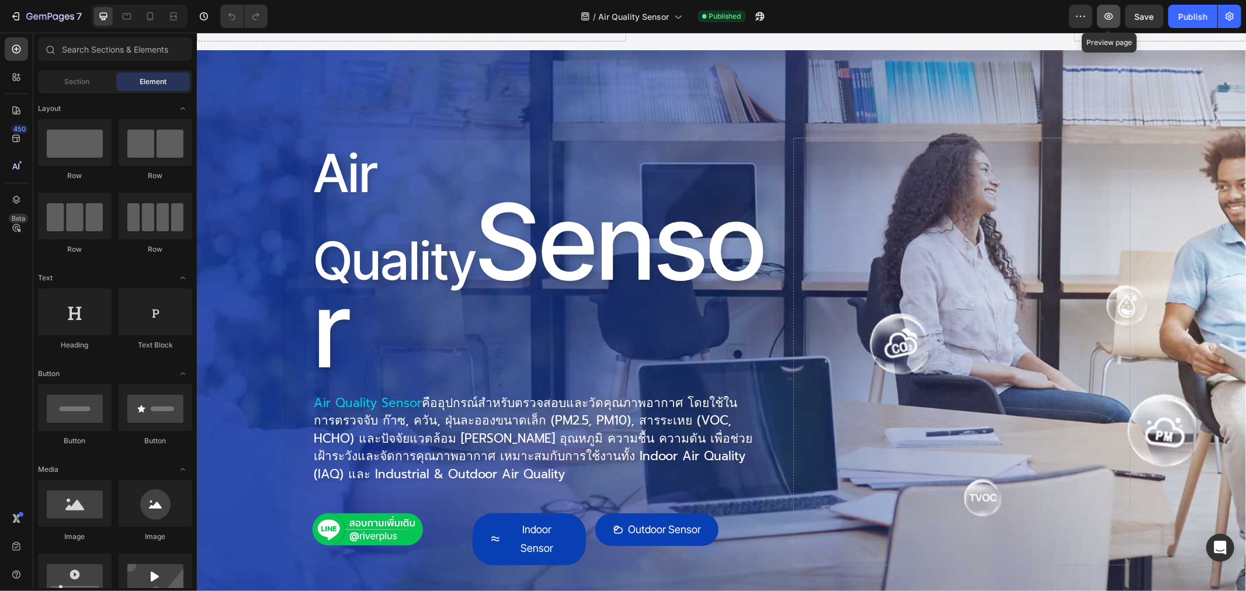
click at [1112, 22] on button "button" at bounding box center [1108, 16] width 23 height 23
click at [325, 501] on div "Image" at bounding box center [326, 506] width 25 height 11
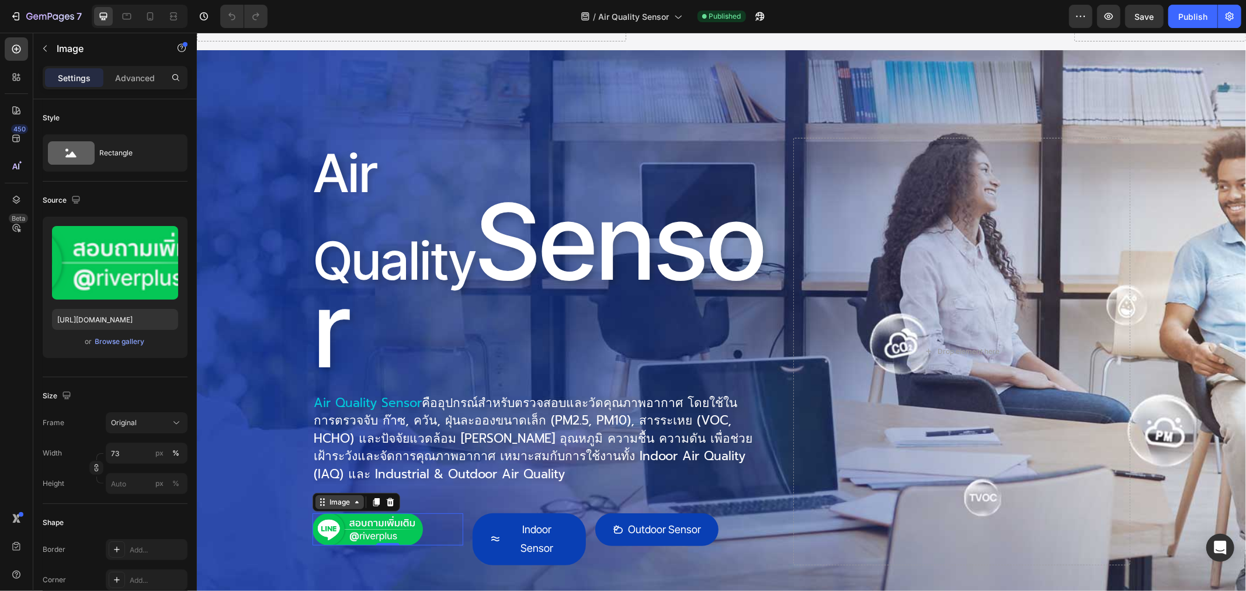
click at [331, 496] on div "Image" at bounding box center [339, 501] width 25 height 11
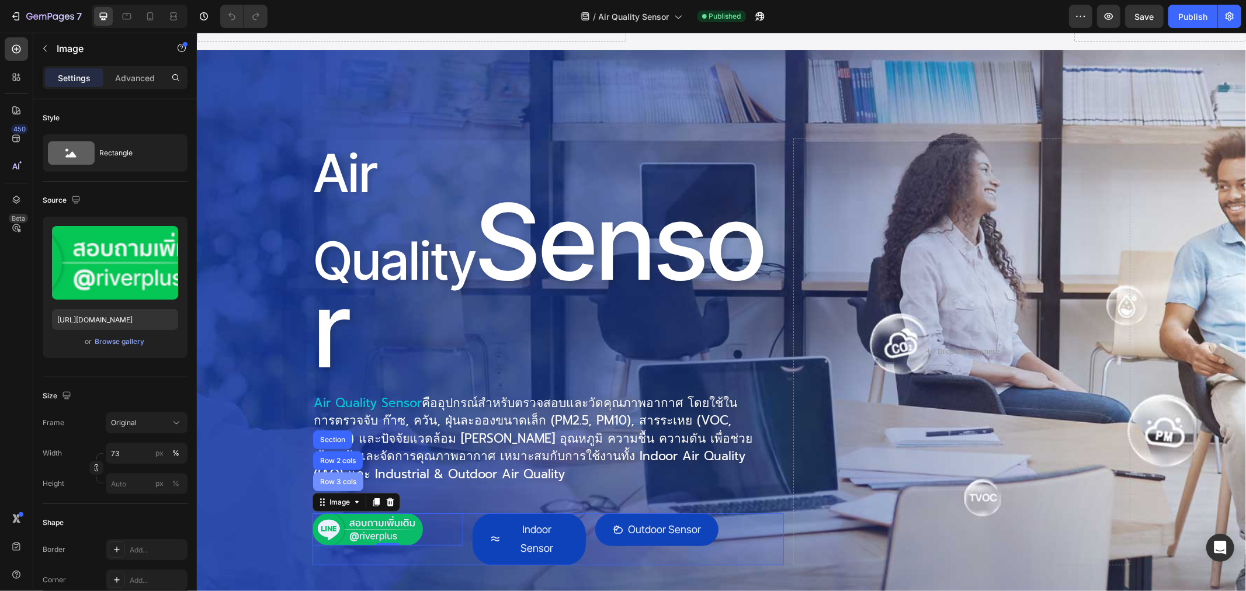
click at [331, 478] on div "Row 3 cols" at bounding box center [337, 481] width 41 height 7
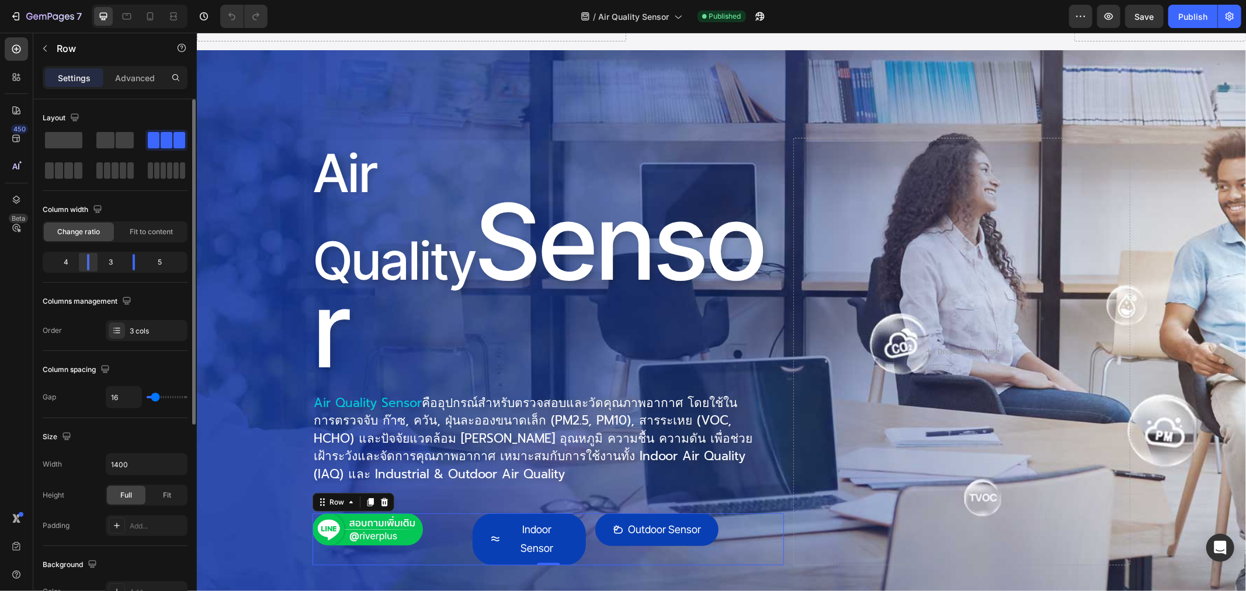
click at [90, 0] on body "7 Version history / Air Quality Sensor Published Preview Save Publish 450 Beta …" at bounding box center [623, 0] width 1246 height 0
click at [133, 0] on body "7 Version history / Air Quality Sensor Published Preview Save Publish 450 Beta …" at bounding box center [623, 0] width 1246 height 0
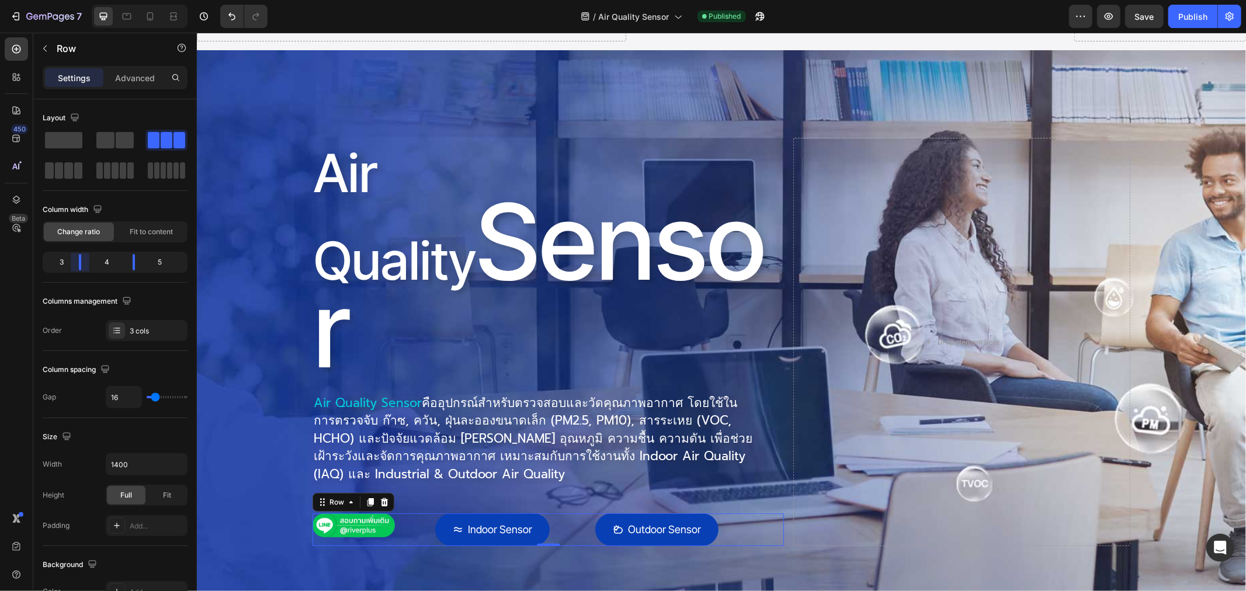
click at [79, 0] on body "7 Version history / Air Quality Sensor Published Preview Save Publish 450 Beta …" at bounding box center [623, 0] width 1246 height 0
drag, startPoint x: 133, startPoint y: 266, endPoint x: 126, endPoint y: 266, distance: 7.0
click at [126, 0] on body "7 Version history / Air Quality Sensor Published Preview Publish 450 Beta Secti…" at bounding box center [623, 0] width 1246 height 0
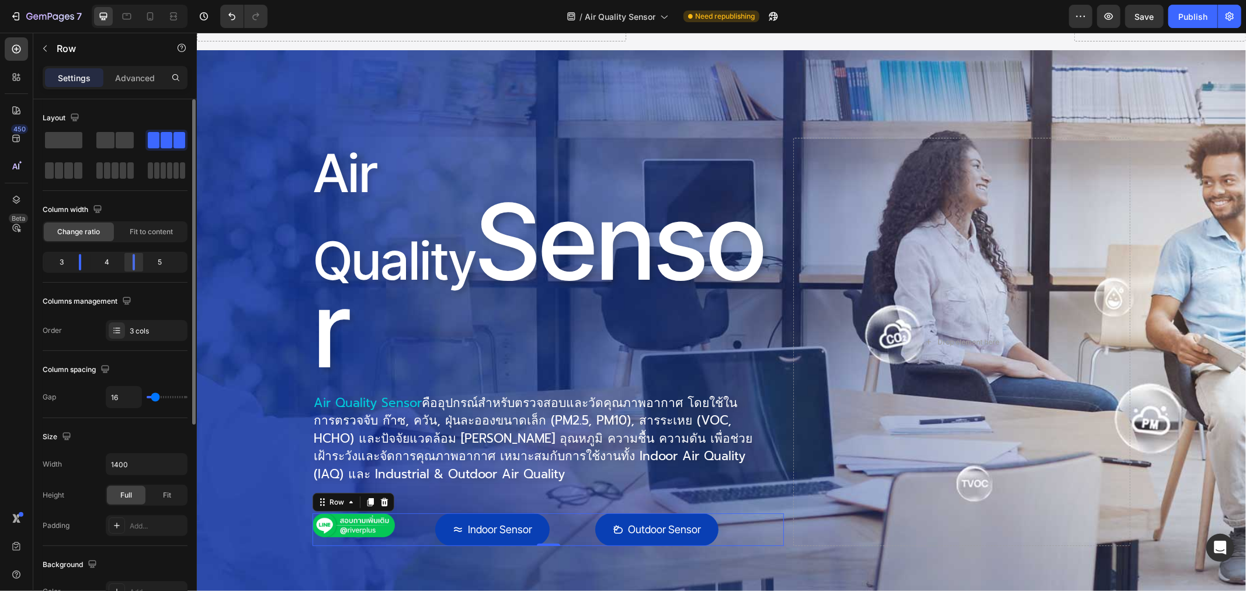
drag, startPoint x: 130, startPoint y: 266, endPoint x: 689, endPoint y: 359, distance: 566.7
click at [130, 0] on body "7 Version history / Air Quality Sensor Need republishing Preview Save Publish 4…" at bounding box center [623, 0] width 1246 height 0
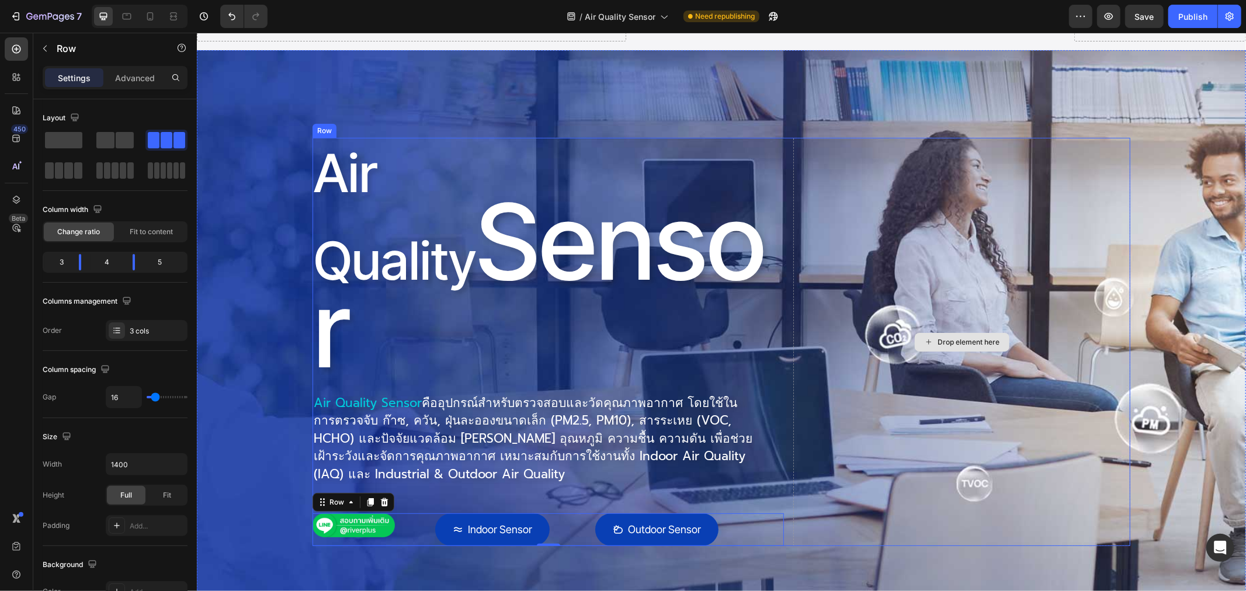
click at [945, 387] on div "Drop element here" at bounding box center [961, 341] width 337 height 409
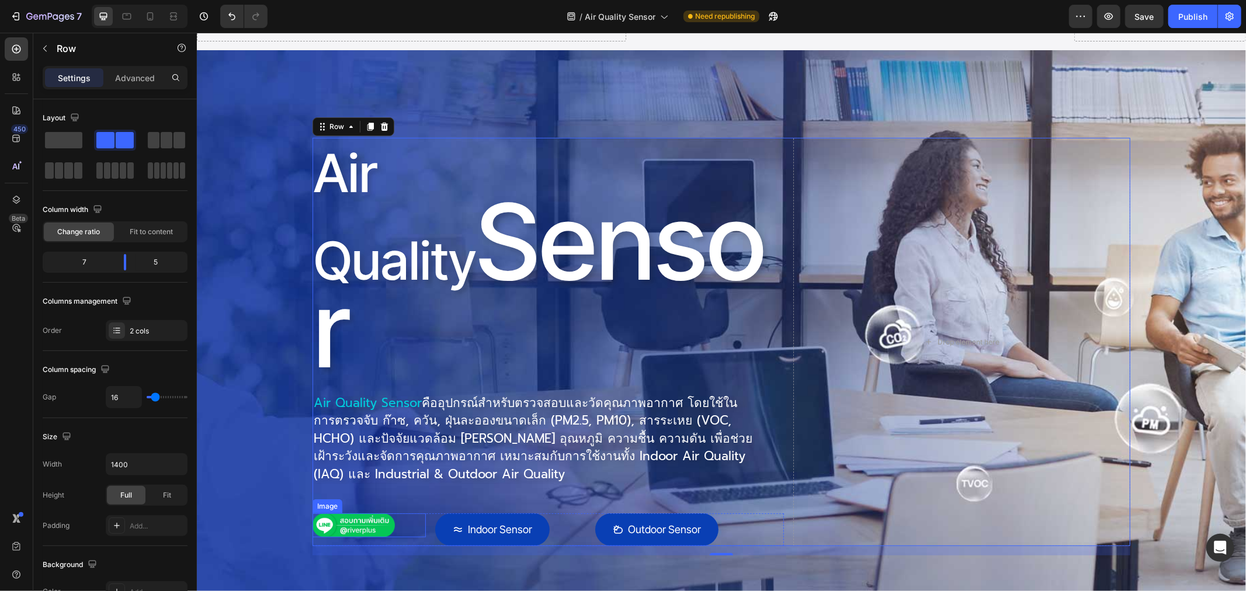
click at [318, 499] on div "Image" at bounding box center [327, 506] width 30 height 14
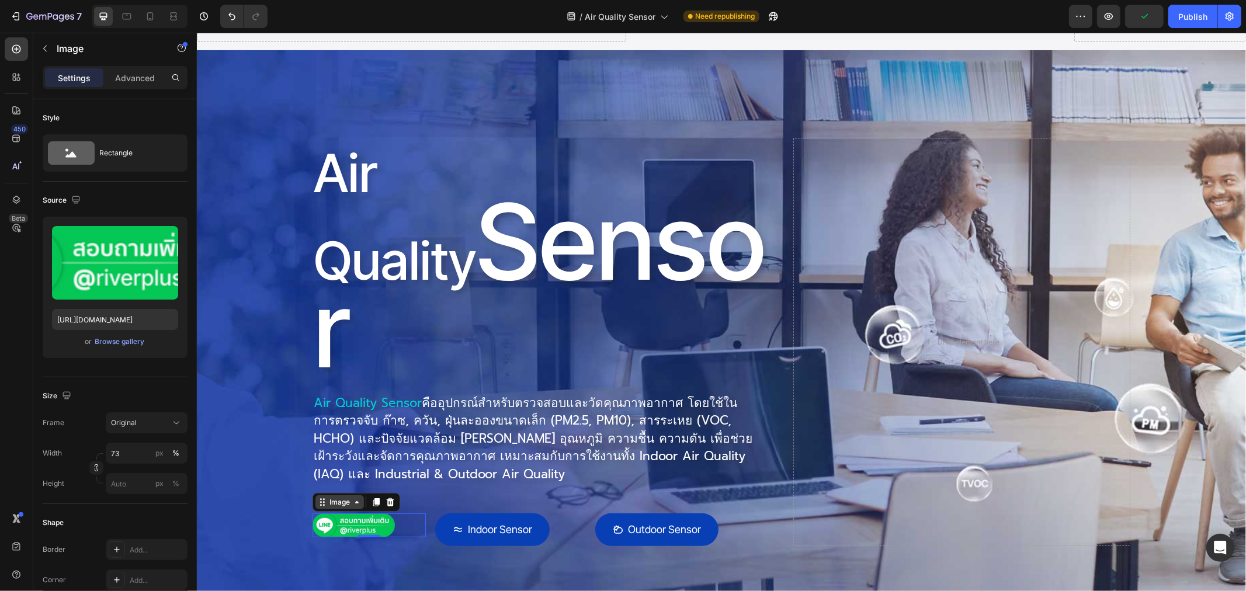
click at [331, 496] on div "Image" at bounding box center [339, 501] width 25 height 11
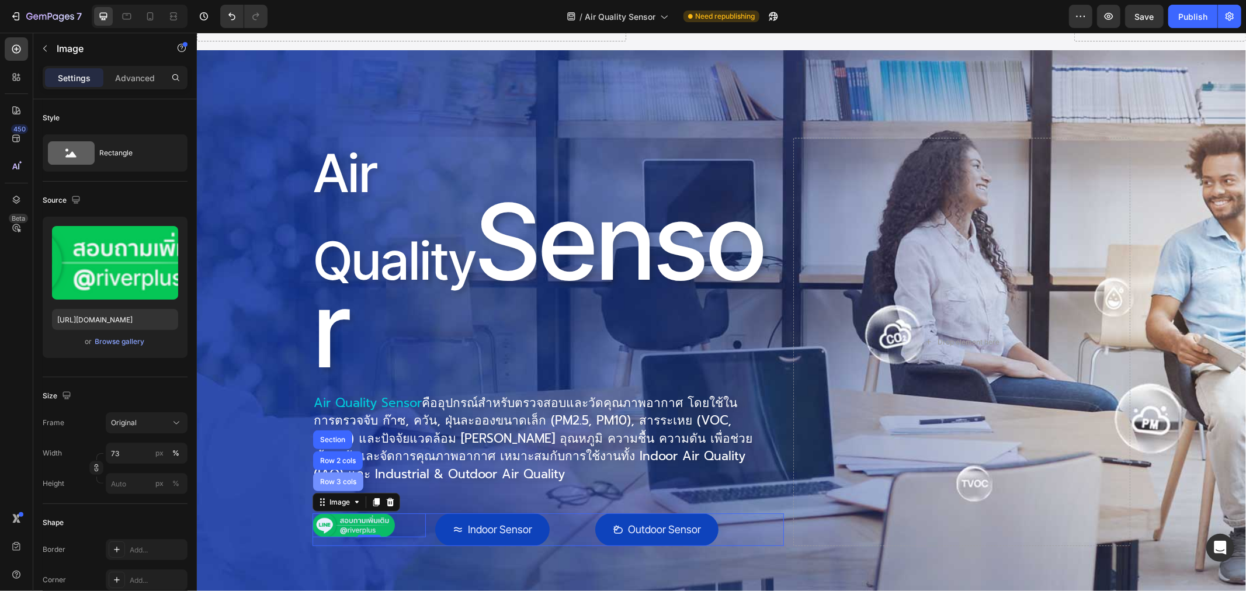
click at [331, 478] on div "Row 3 cols" at bounding box center [337, 481] width 41 height 7
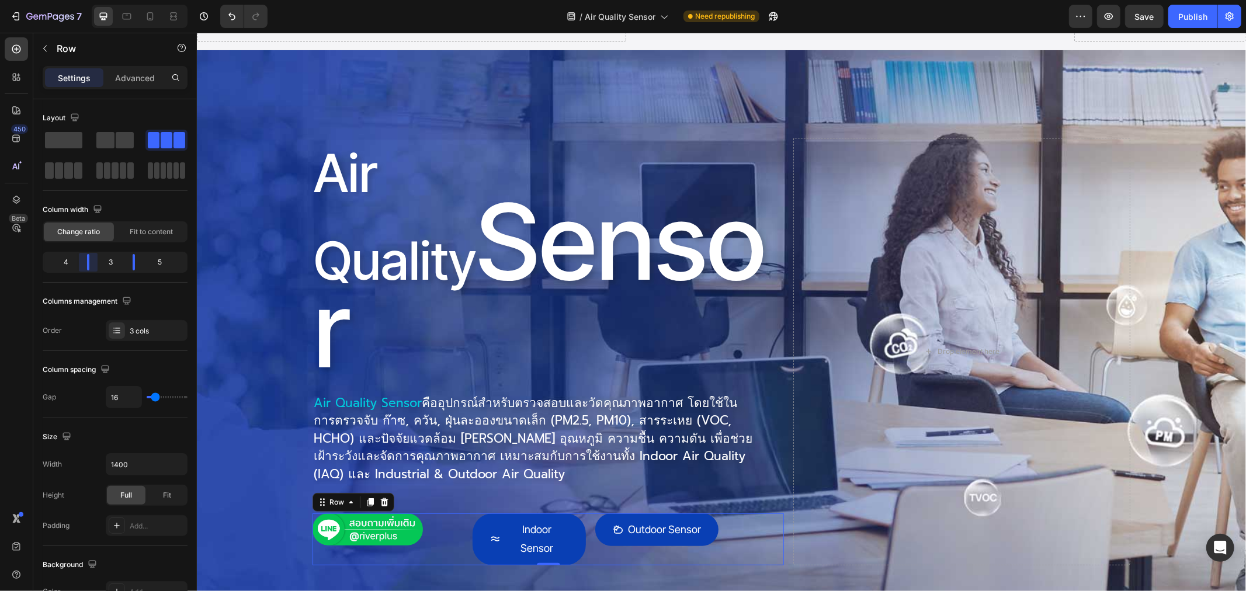
drag, startPoint x: 78, startPoint y: 264, endPoint x: 86, endPoint y: 265, distance: 7.7
click at [86, 0] on body "7 Version history / Air Quality Sensor Need republishing Preview Save Publish 4…" at bounding box center [623, 0] width 1246 height 0
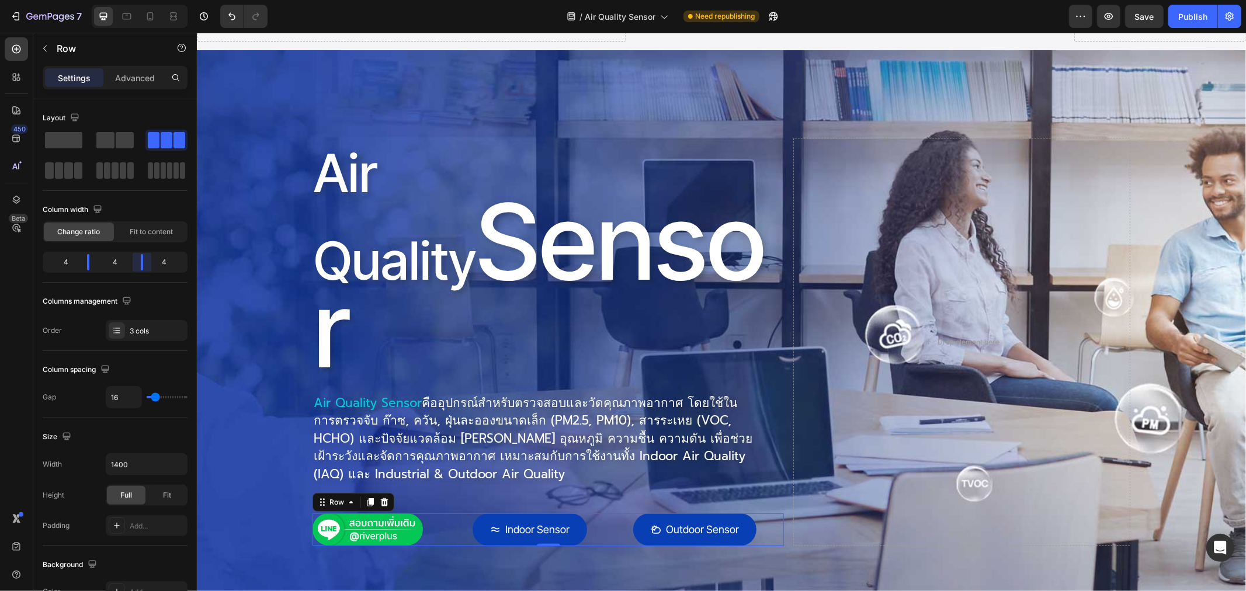
drag, startPoint x: 136, startPoint y: 265, endPoint x: 335, endPoint y: 333, distance: 210.4
click at [142, 0] on body "7 Version history / Air Quality Sensor Need republishing Preview Save Publish 4…" at bounding box center [623, 0] width 1246 height 0
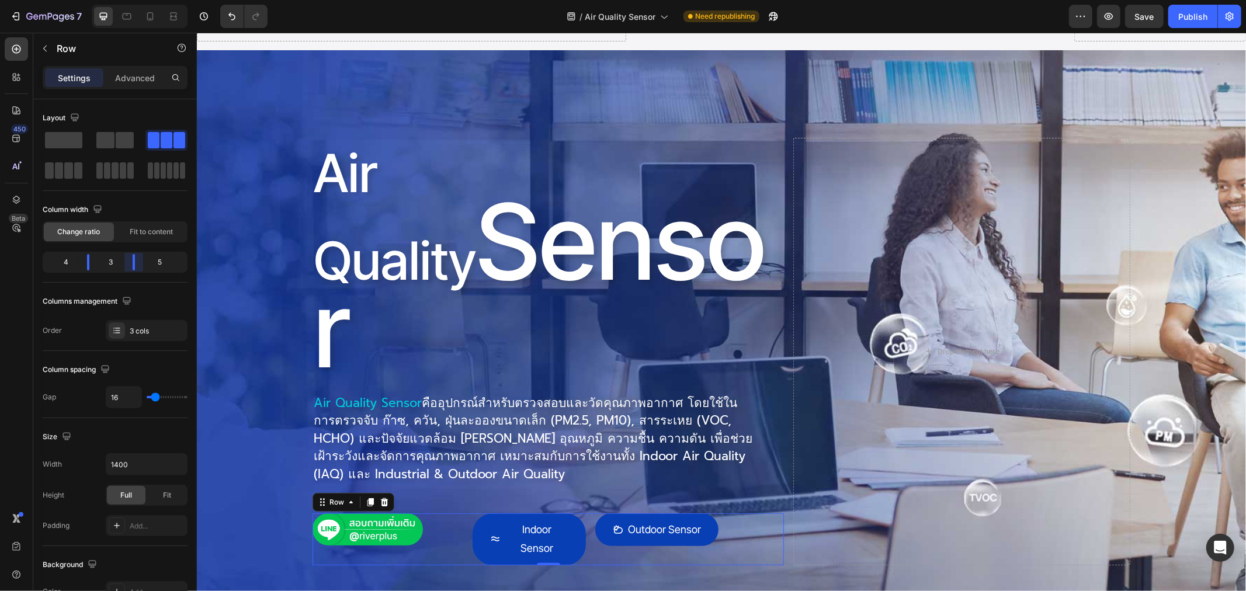
drag, startPoint x: 143, startPoint y: 265, endPoint x: 132, endPoint y: 267, distance: 10.7
click at [132, 0] on body "7 Version history / Air Quality Sensor Need republishing Preview Save Publish 4…" at bounding box center [623, 0] width 1246 height 0
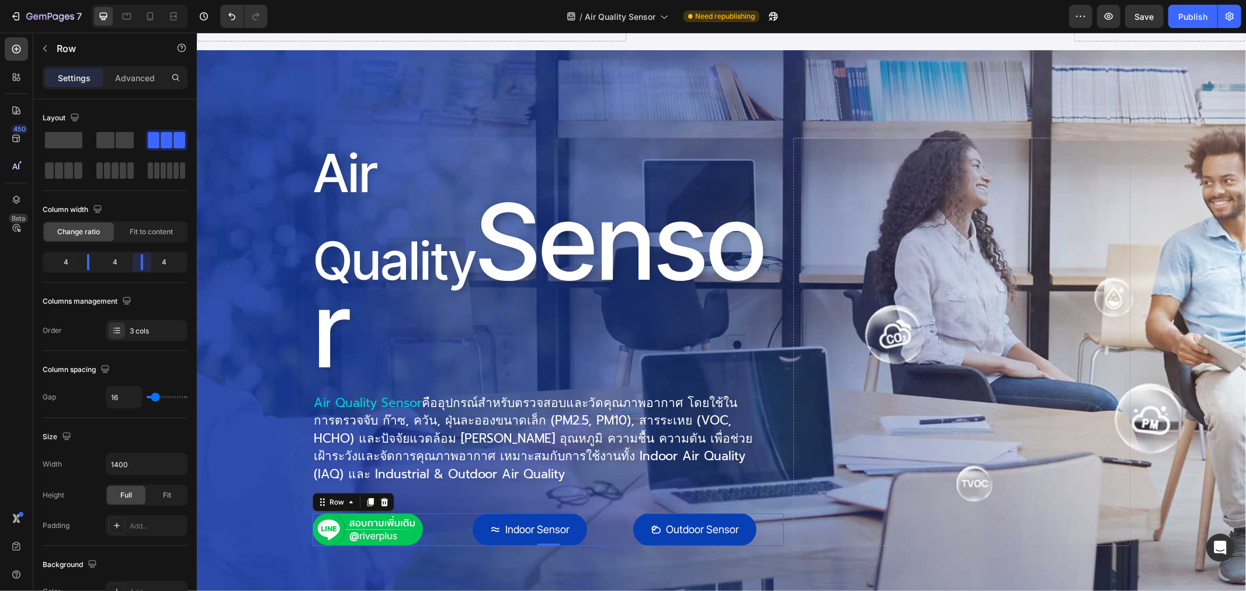
drag, startPoint x: 132, startPoint y: 268, endPoint x: 846, endPoint y: 166, distance: 721.0
click at [141, 0] on body "7 Version history / Air Quality Sensor Need republishing Preview Save Publish 4…" at bounding box center [623, 0] width 1246 height 0
click at [1141, 13] on span "Save" at bounding box center [1144, 17] width 19 height 10
click at [998, 321] on div "Drop element here" at bounding box center [961, 341] width 337 height 409
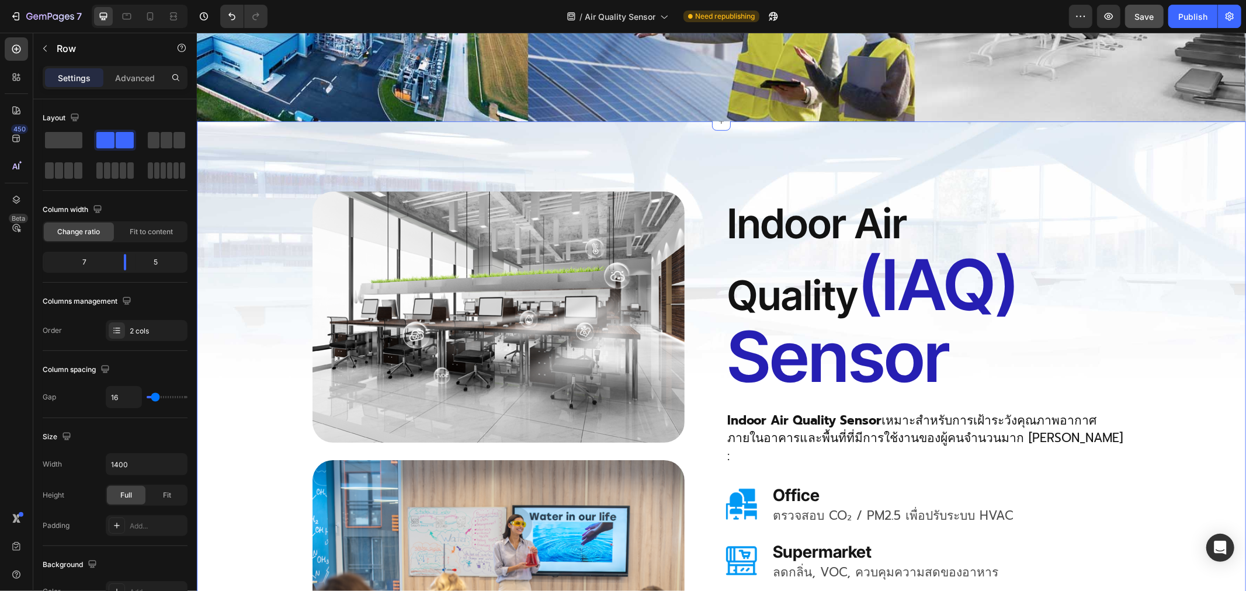
scroll to position [843, 0]
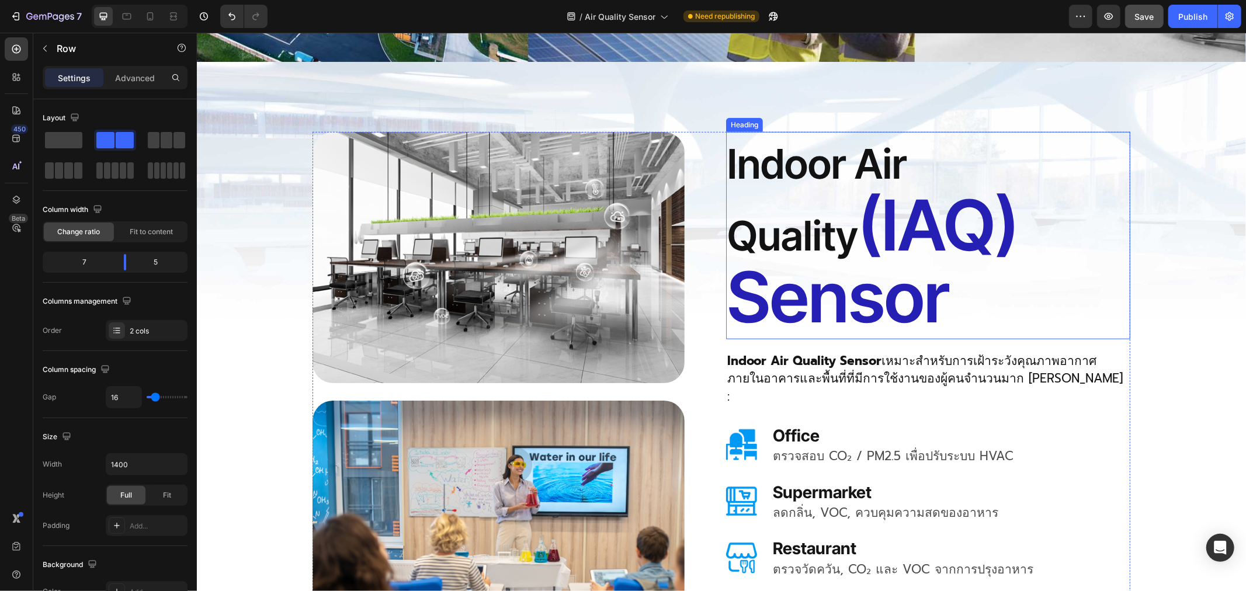
click at [831, 204] on span "(IAQ) Sensor" at bounding box center [872, 260] width 291 height 157
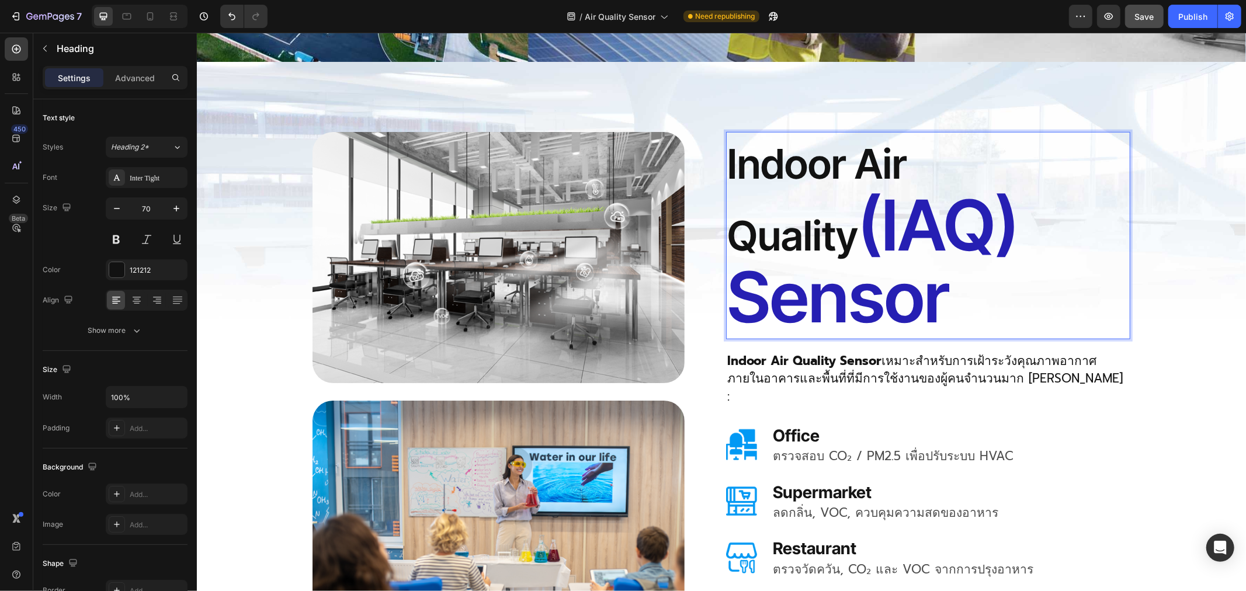
click at [782, 219] on span "(IAQ) Sensor" at bounding box center [872, 260] width 291 height 157
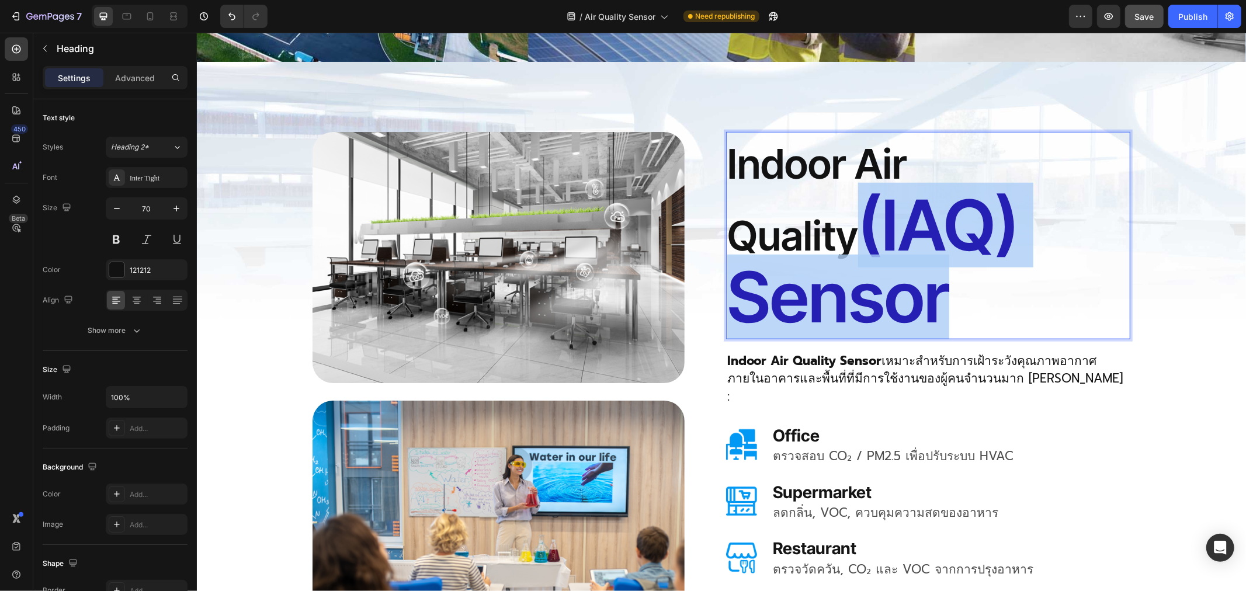
drag, startPoint x: 1112, startPoint y: 214, endPoint x: 726, endPoint y: 240, distance: 386.4
click at [727, 240] on span "(IAQ) Sensor" at bounding box center [872, 260] width 291 height 157
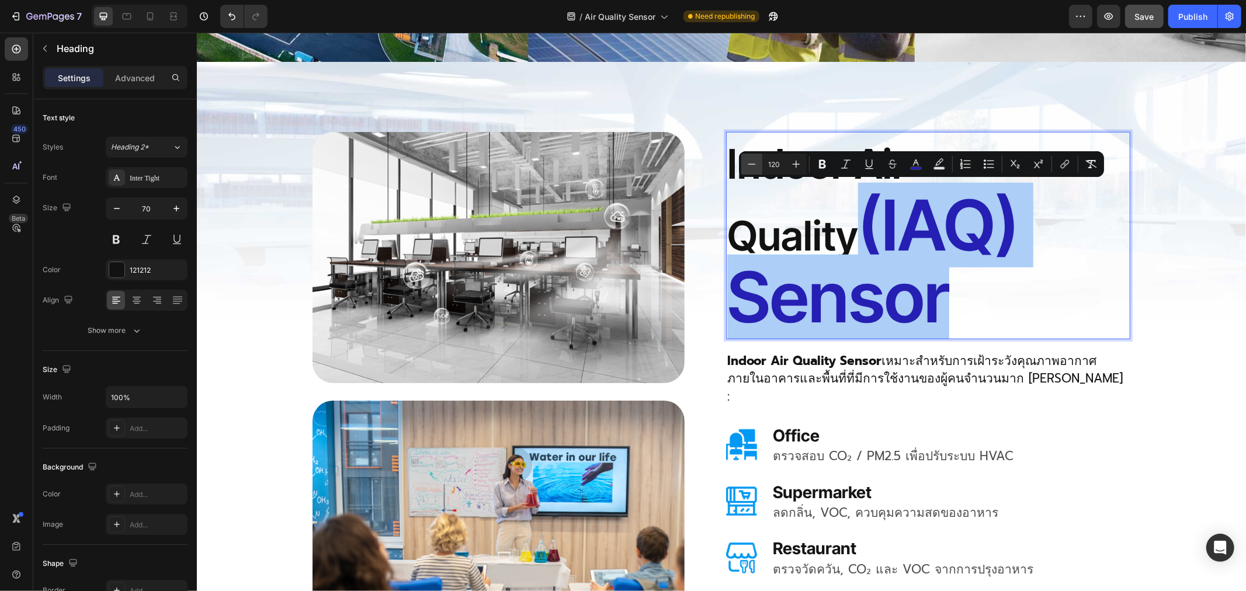
click at [754, 168] on icon "Editor contextual toolbar" at bounding box center [752, 164] width 12 height 12
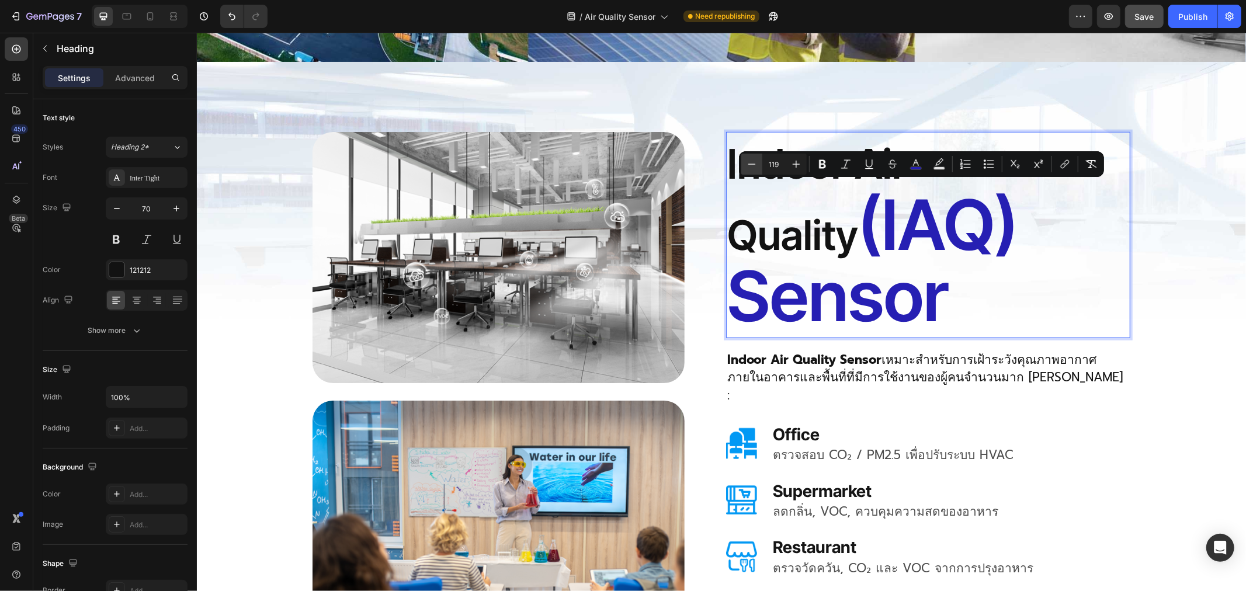
click at [754, 168] on icon "Editor contextual toolbar" at bounding box center [752, 164] width 12 height 12
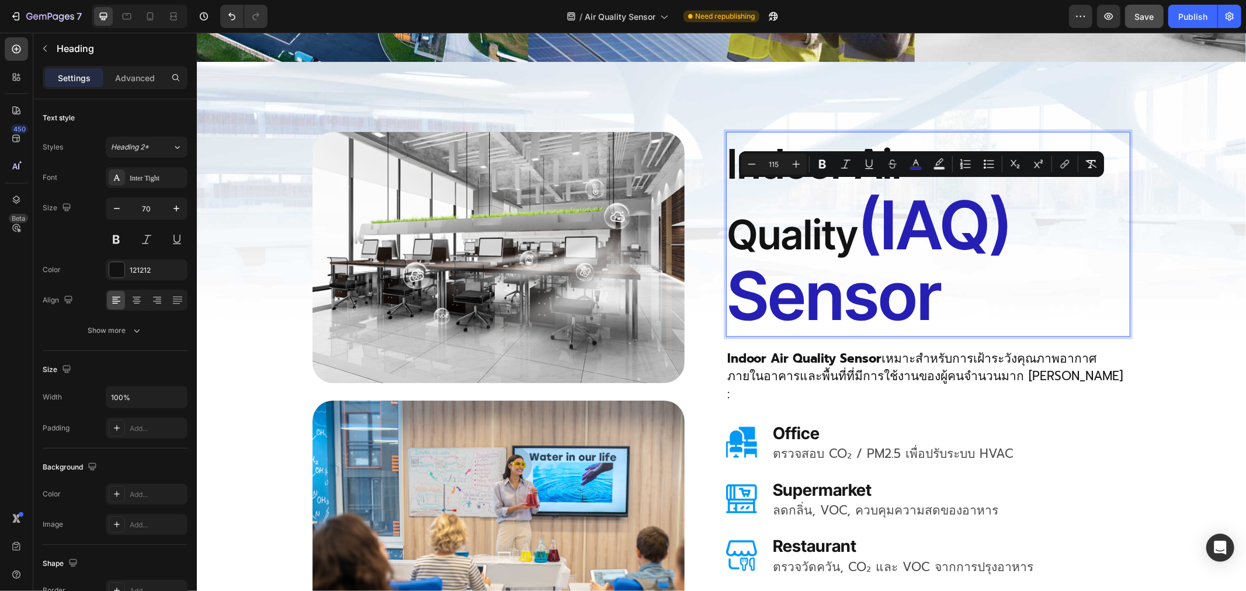
click at [784, 165] on input "115" at bounding box center [773, 164] width 23 height 14
type input "1"
type input "100"
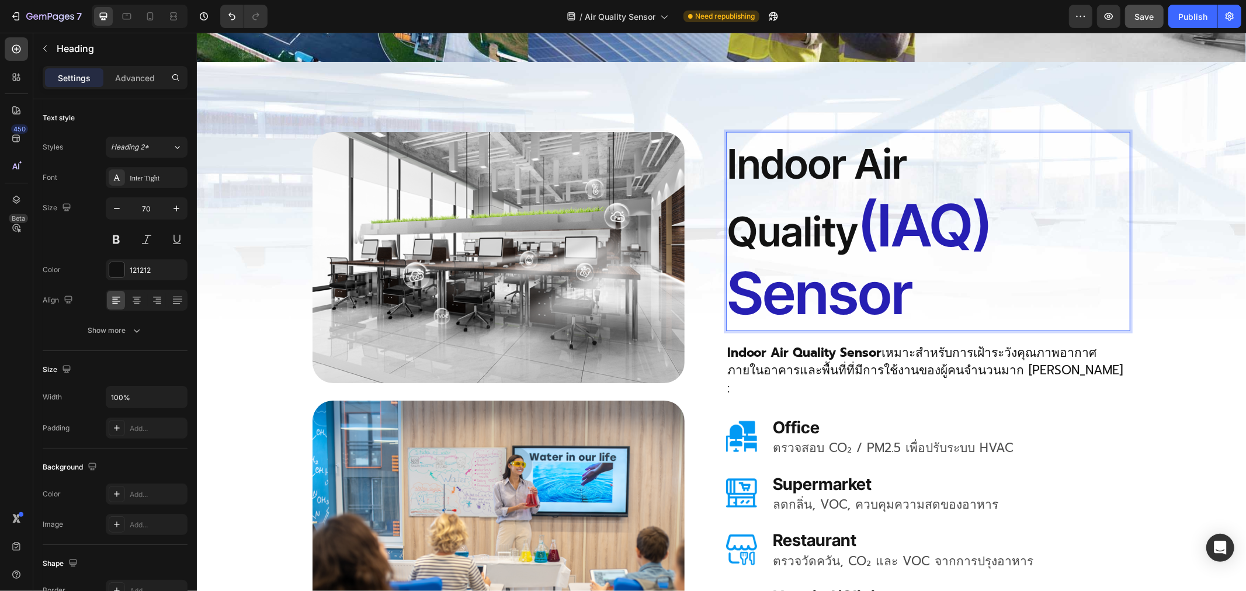
click at [867, 230] on span "(IAQ) Sensor" at bounding box center [859, 258] width 265 height 138
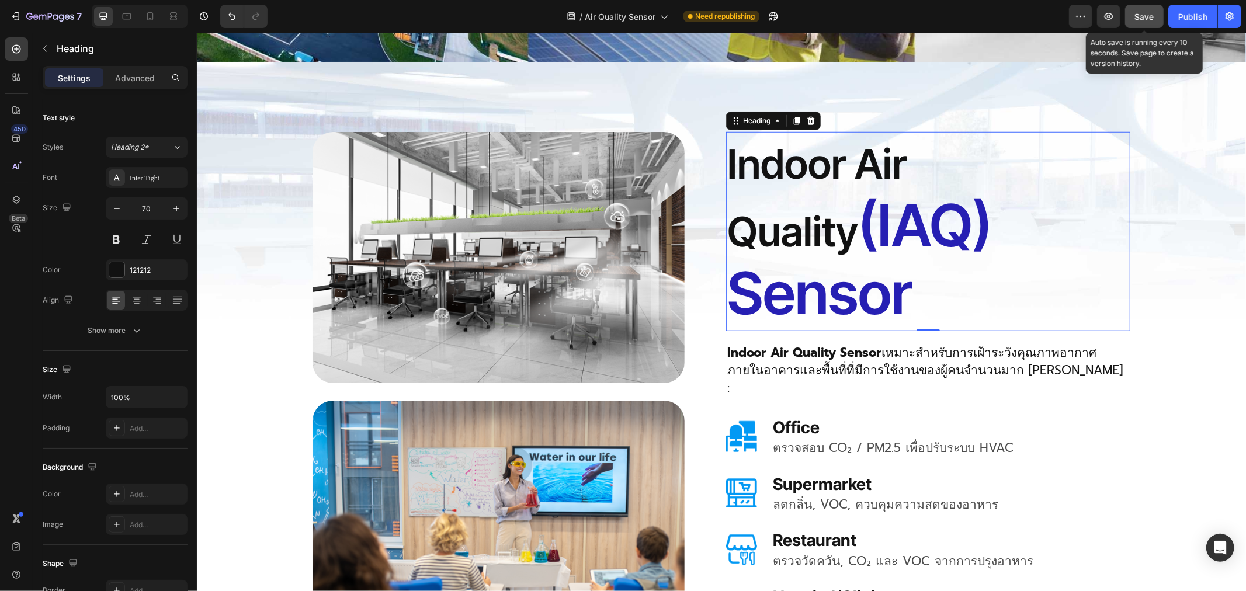
click at [1140, 19] on span "Save" at bounding box center [1144, 17] width 19 height 10
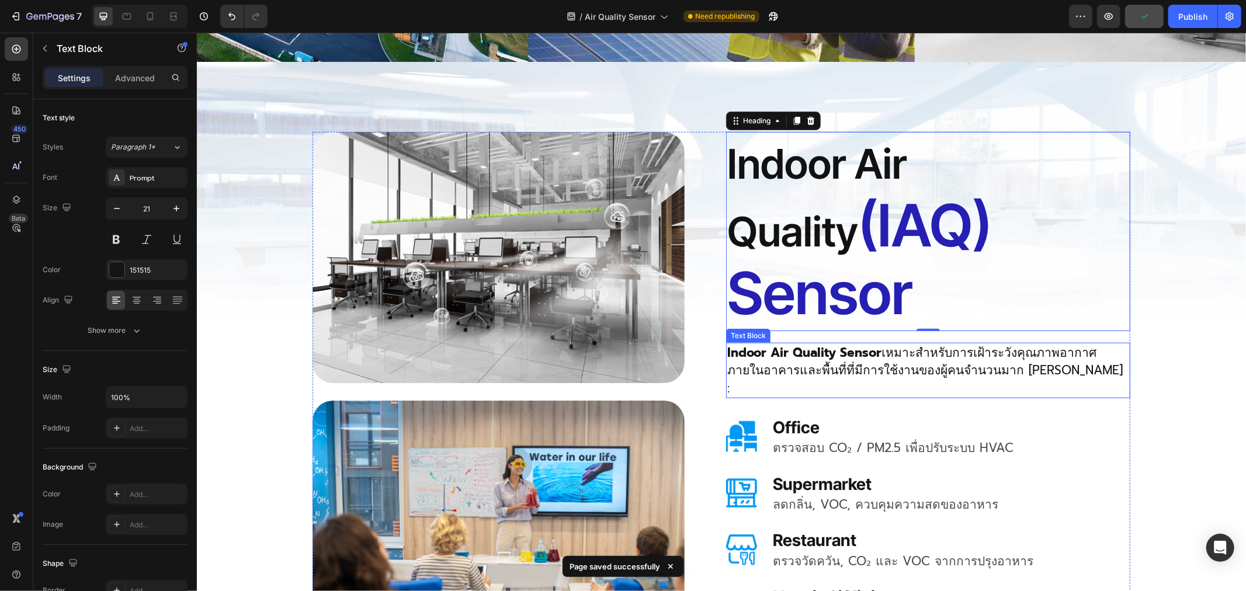
click at [885, 343] on p "Indoor Air Quality Sensor เหมาะสำหรับการเฝ้าระวังคุณภาพอากาศภายในอาคารและพื้นที…" at bounding box center [928, 369] width 402 height 53
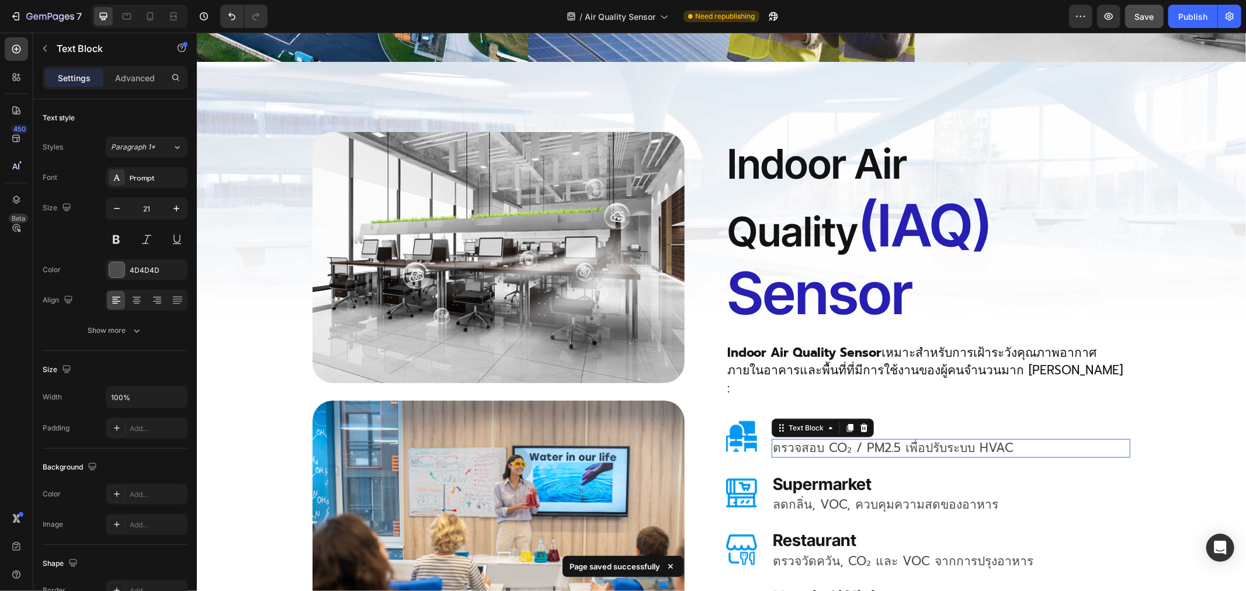
click at [804, 440] on p "ตรวจสอบ CO₂ / PM2.5 เพื่อปรับระบบ HVAC" at bounding box center [950, 448] width 356 height 16
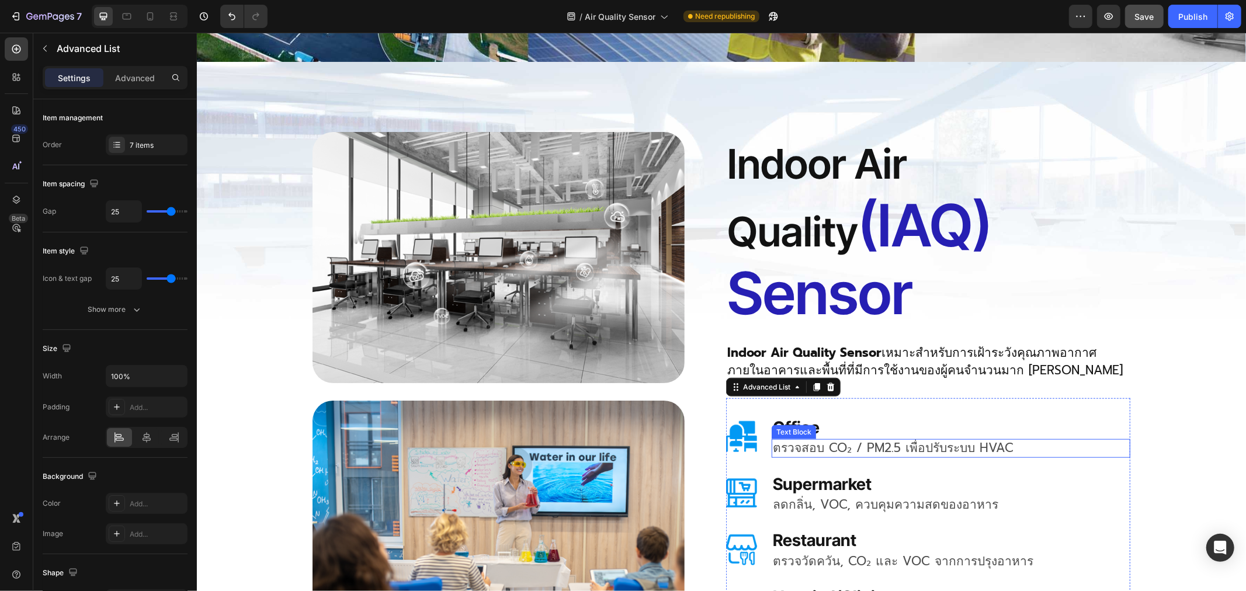
click at [971, 440] on p "ตรวจสอบ CO₂ / PM2.5 เพื่อปรับระบบ HVAC" at bounding box center [950, 448] width 356 height 16
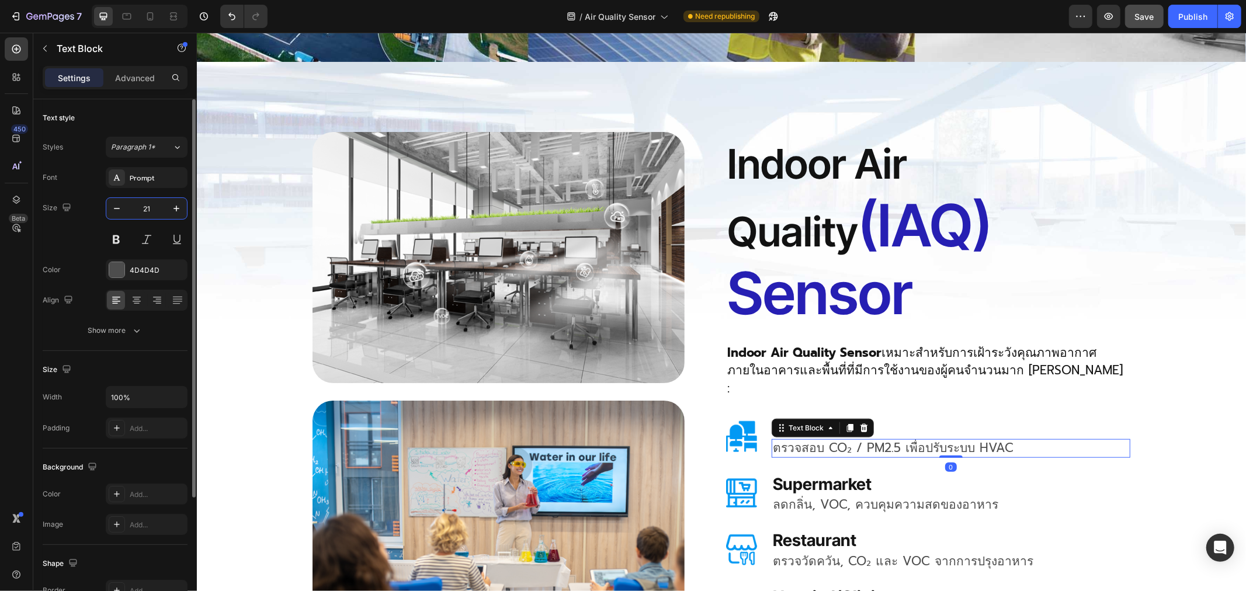
click at [158, 207] on input "21" at bounding box center [146, 208] width 39 height 21
type input "18"
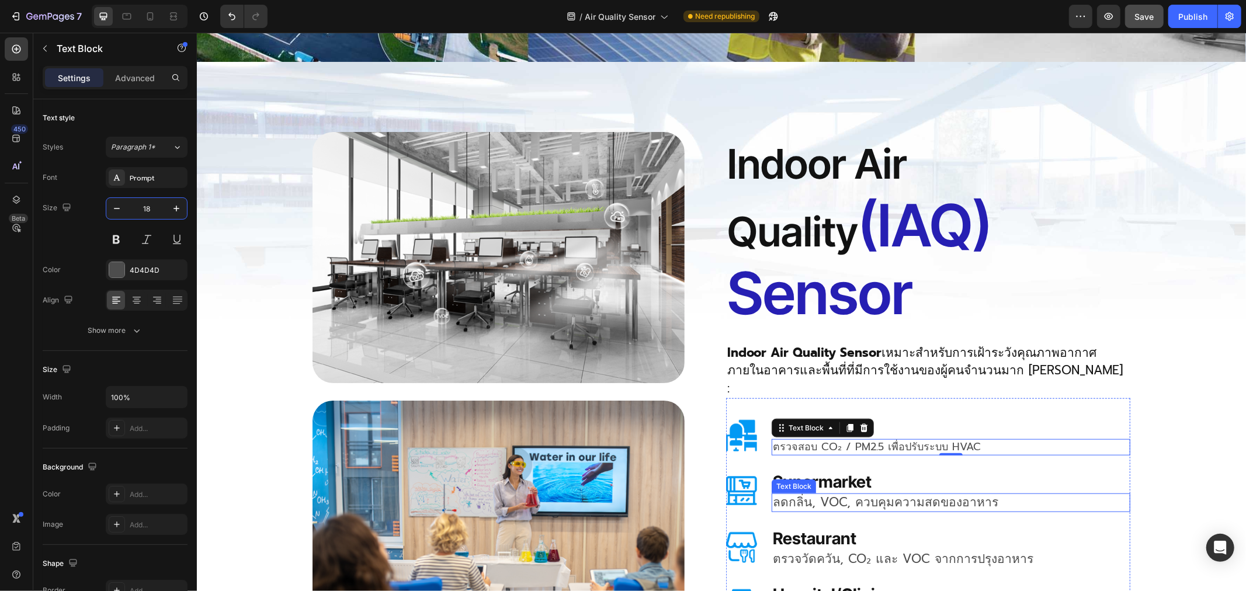
click at [814, 494] on p "ลดกลิ่น, VOC, ควบคุมความสดของอาหาร" at bounding box center [950, 502] width 356 height 16
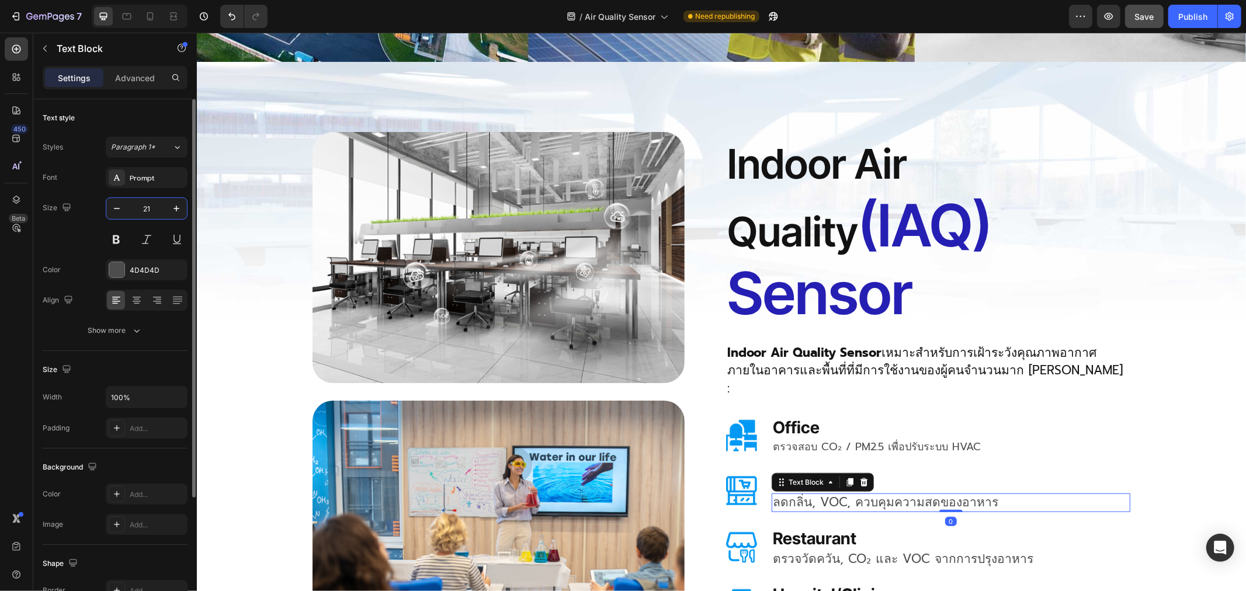
click at [152, 209] on input "21" at bounding box center [146, 208] width 39 height 21
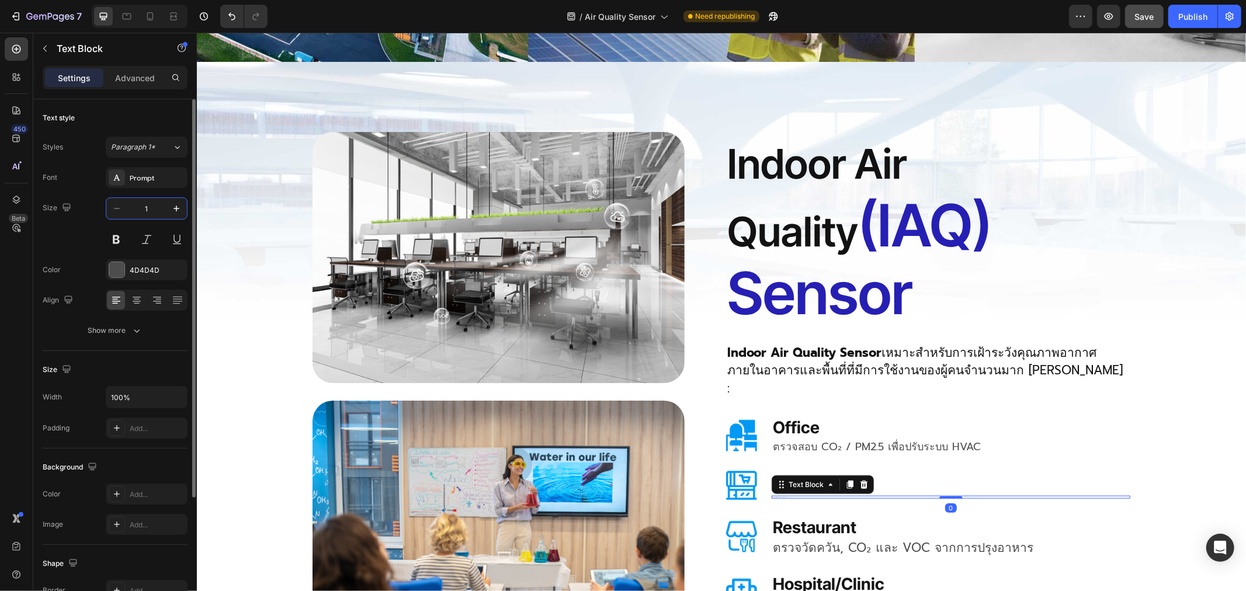
type input "18"
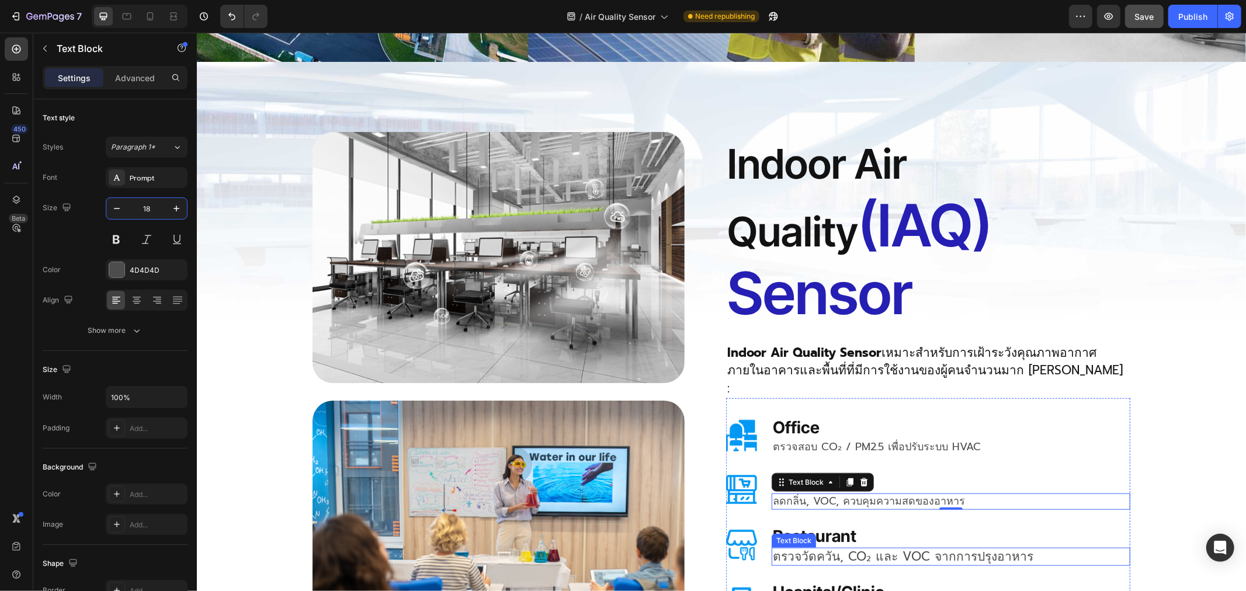
click at [830, 548] on p "ตรวจวัดควัน, CO₂ และ VOC จากการปรุงอาหาร" at bounding box center [950, 556] width 356 height 16
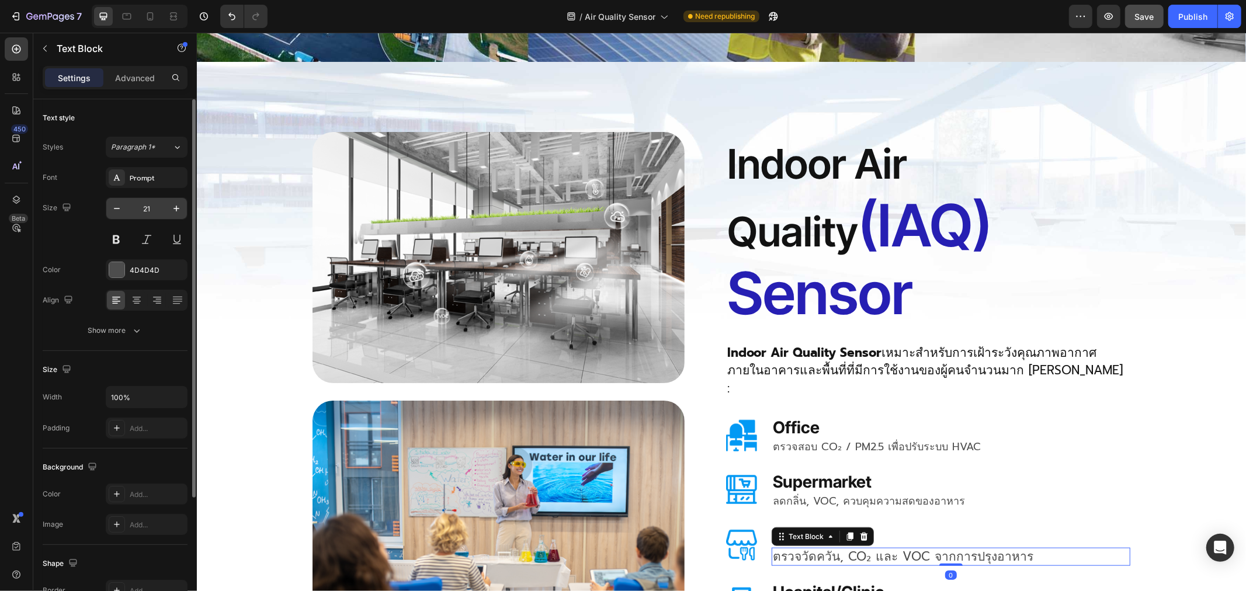
click at [150, 209] on input "21" at bounding box center [146, 208] width 39 height 21
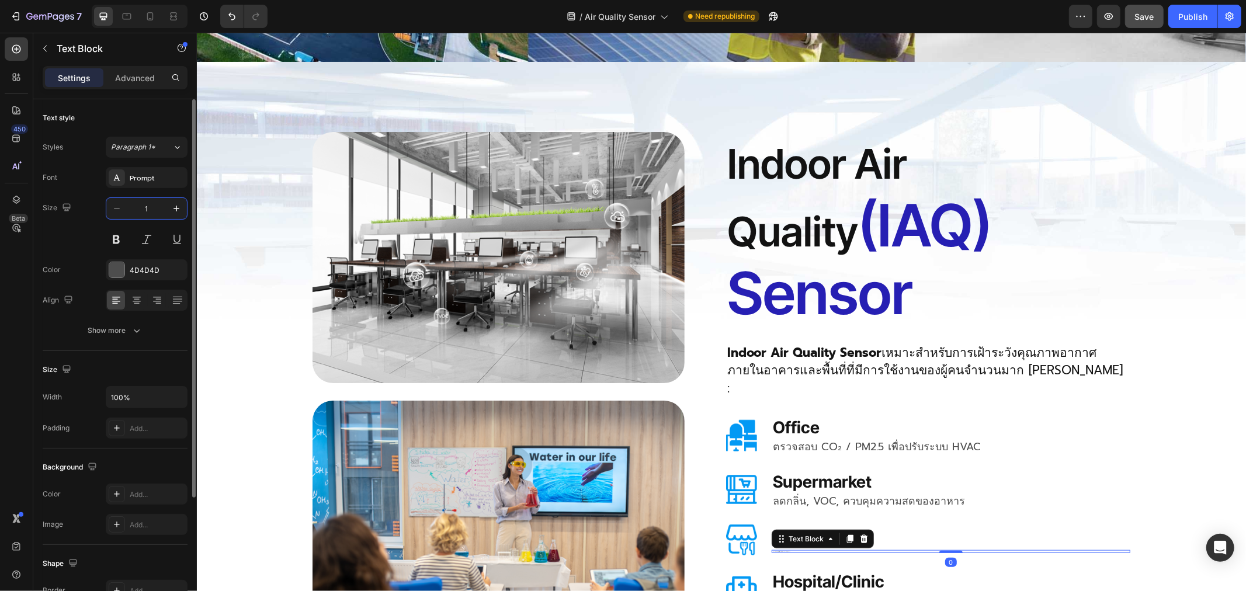
type input "18"
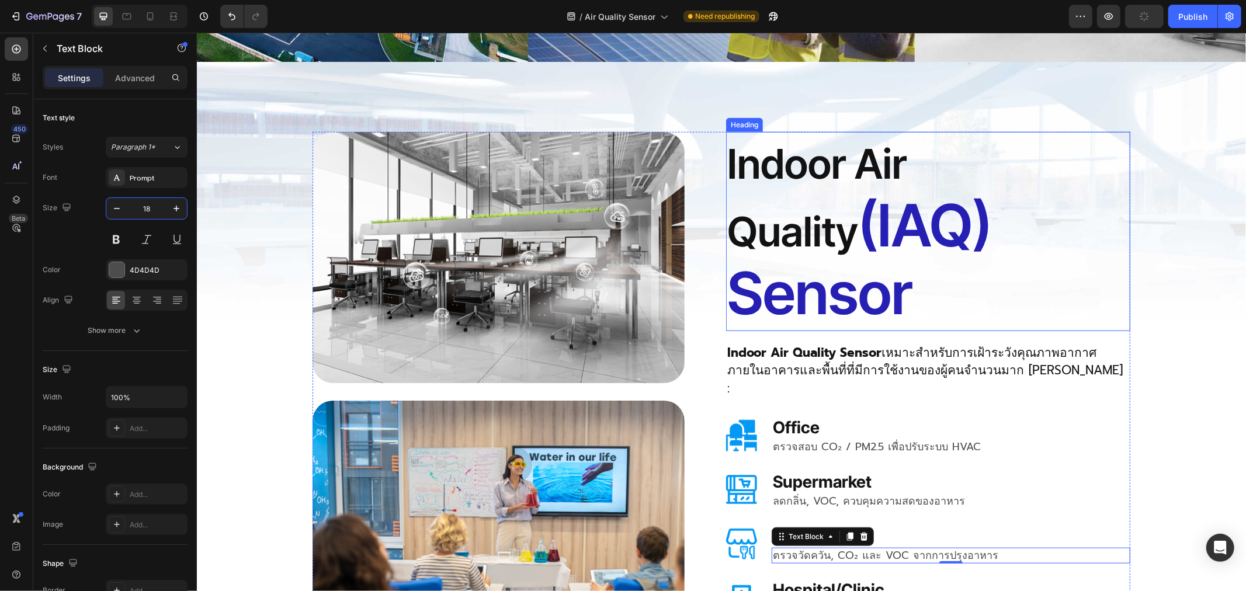
drag, startPoint x: 903, startPoint y: 157, endPoint x: 843, endPoint y: 163, distance: 60.4
click at [888, 158] on p "Indoor Air Quality (IAQ) Sensor" at bounding box center [928, 231] width 402 height 197
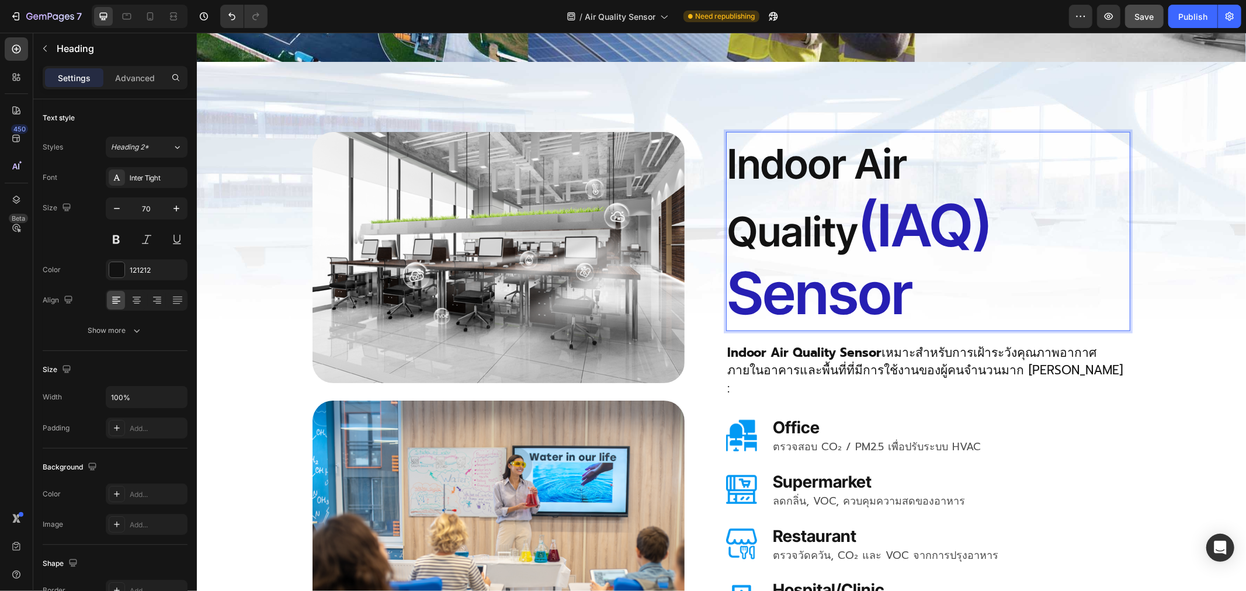
click at [811, 171] on p "Indoor Air Quality (IAQ) Sensor" at bounding box center [928, 231] width 402 height 197
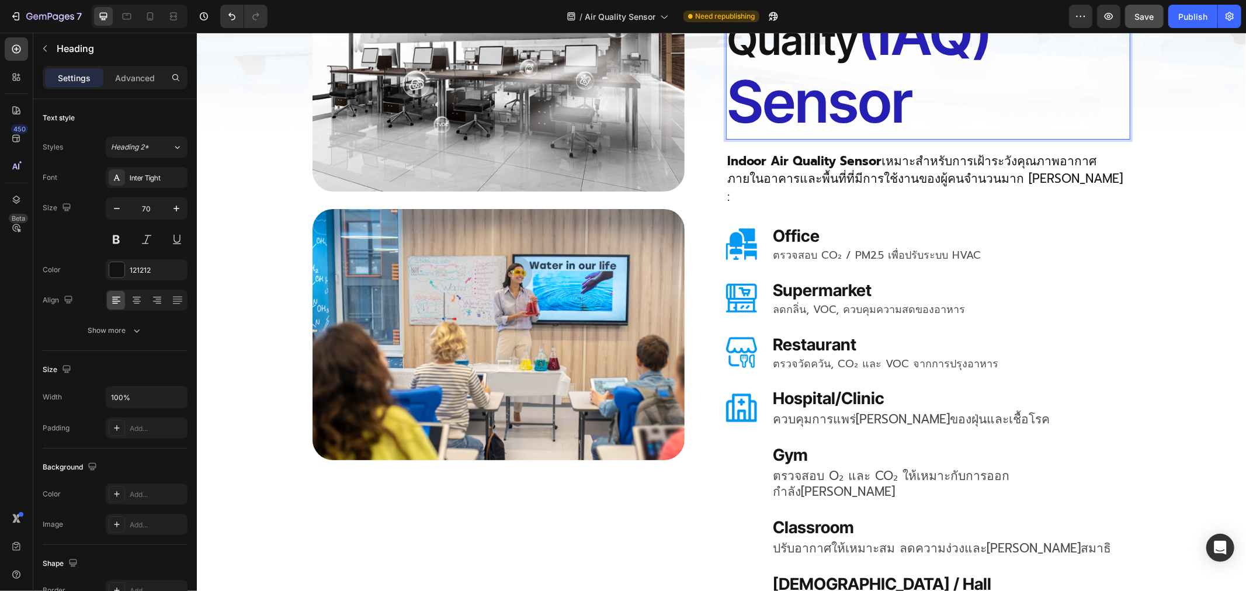
scroll to position [1038, 0]
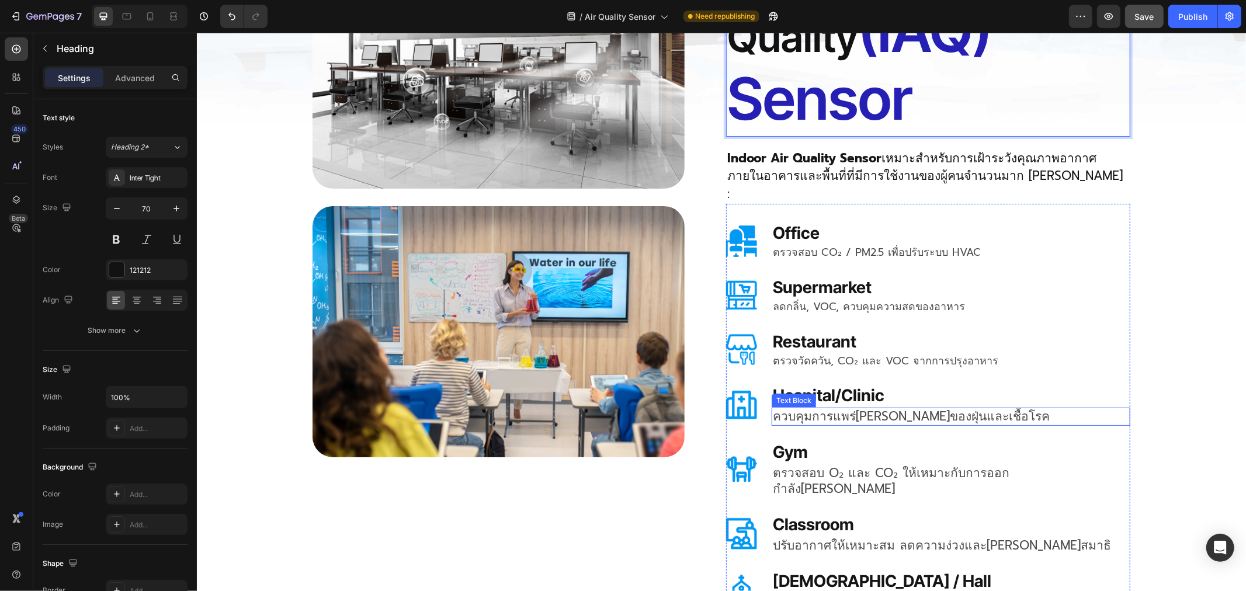
click at [862, 408] on p "ควบคุมการแพร่กระจายของฝุ่นและเชื้อโรค" at bounding box center [950, 416] width 356 height 16
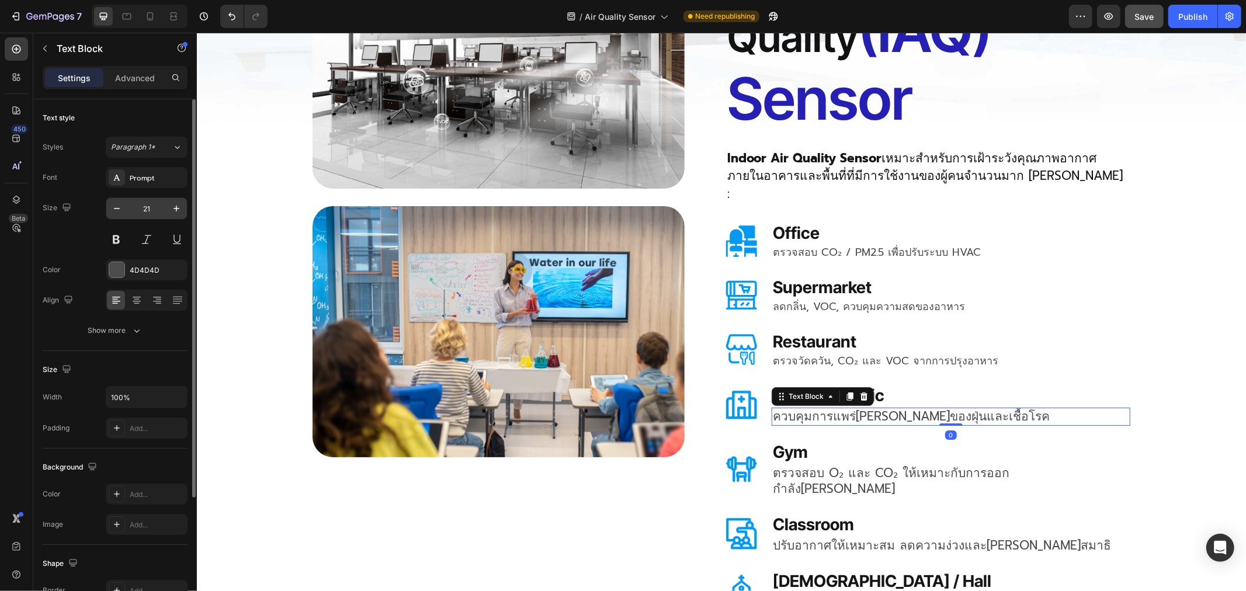
click at [155, 209] on input "21" at bounding box center [146, 208] width 39 height 21
type input "18"
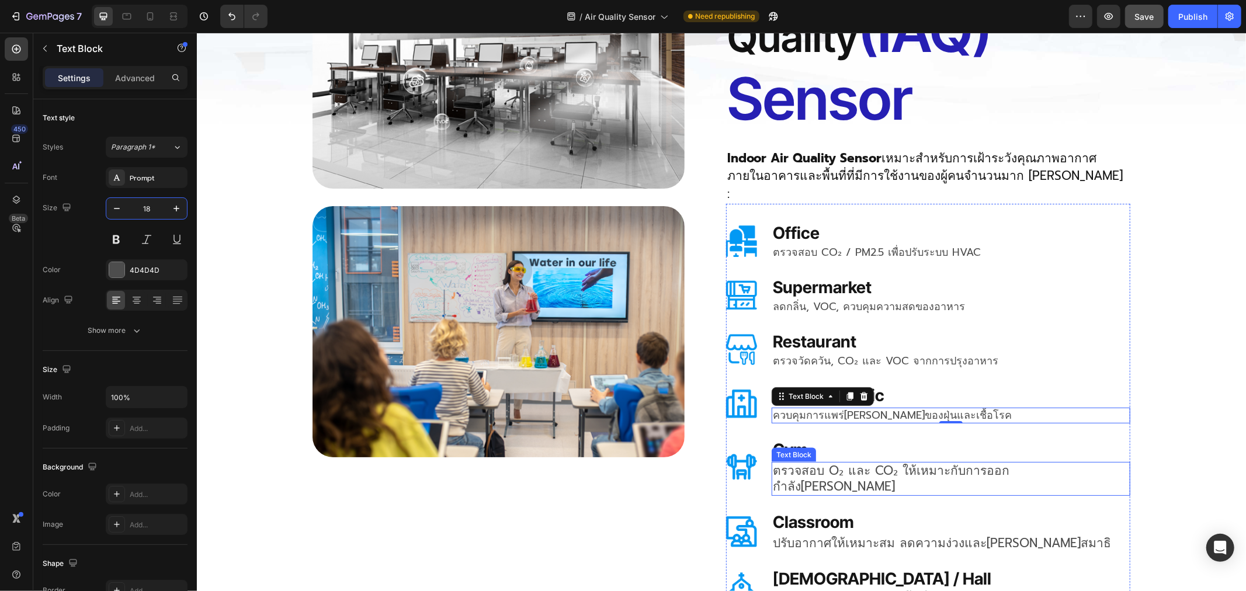
click at [862, 463] on p "ตรวจสอบ O₂ และ CO₂ ให้เหมาะกับการออกกำลังกาย" at bounding box center [950, 479] width 356 height 32
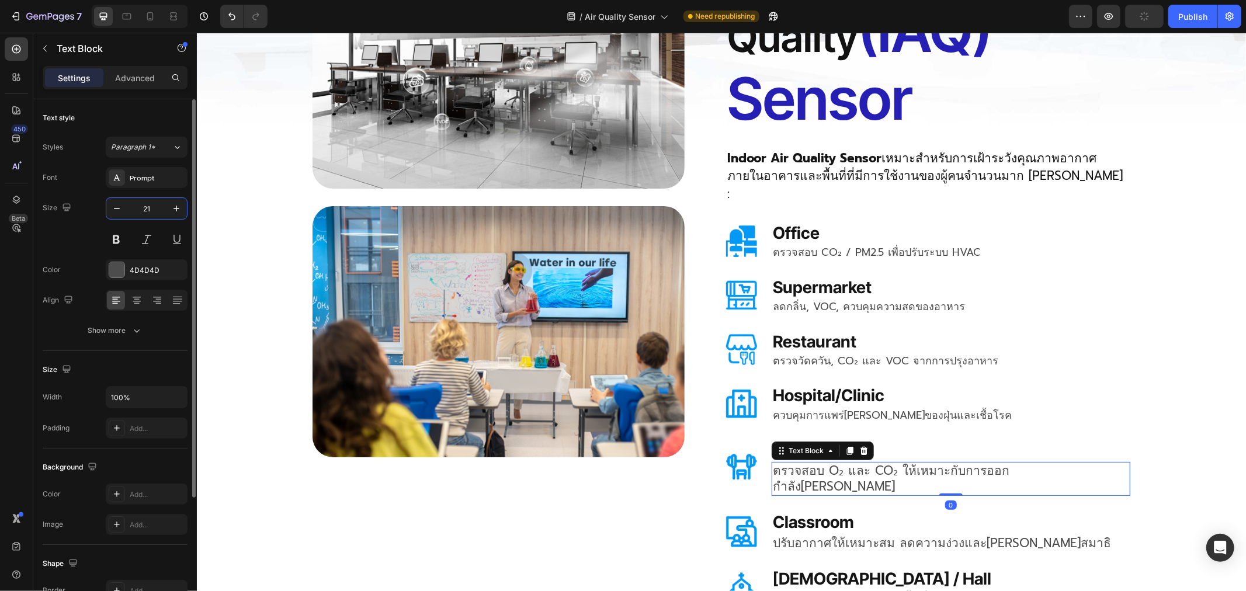
click at [152, 206] on input "21" at bounding box center [146, 208] width 39 height 21
type input "18"
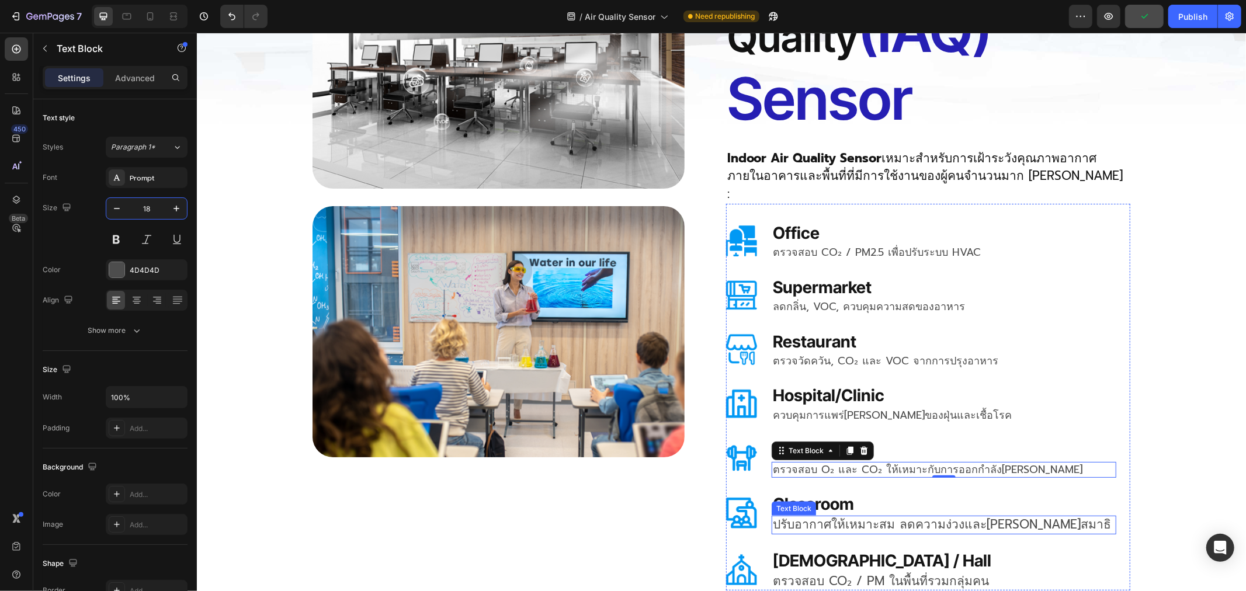
click at [817, 516] on p "ปรับอากาศให้เหมาะสม ลดความง่วงและเพิ่มสมาธิ" at bounding box center [943, 524] width 342 height 16
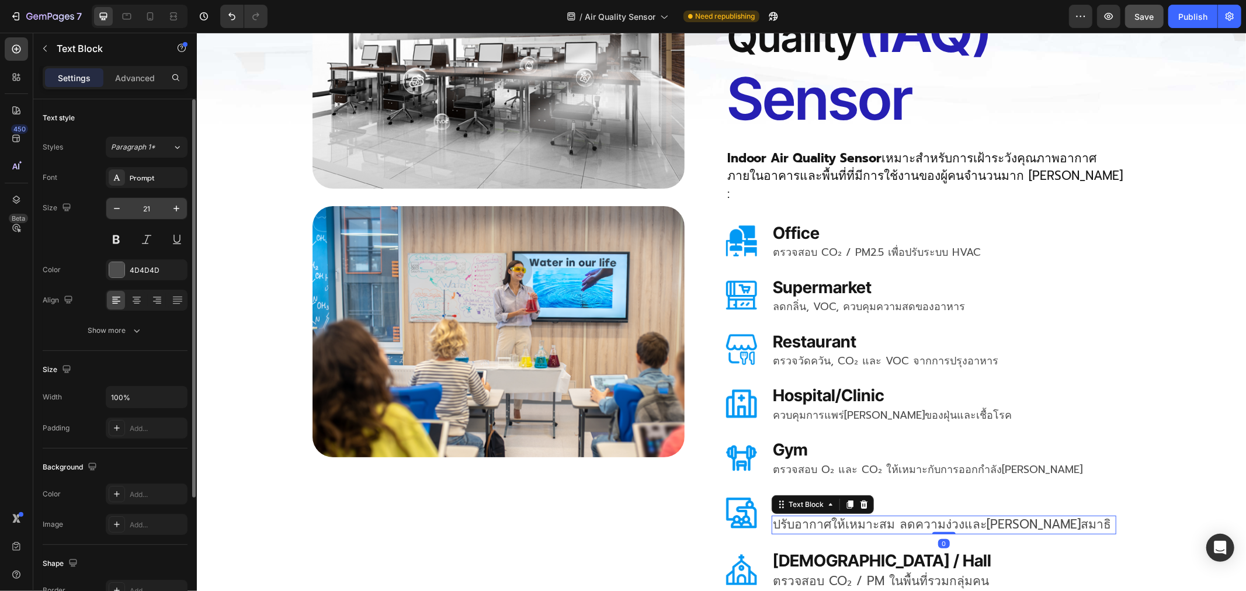
click at [151, 209] on input "21" at bounding box center [146, 208] width 39 height 21
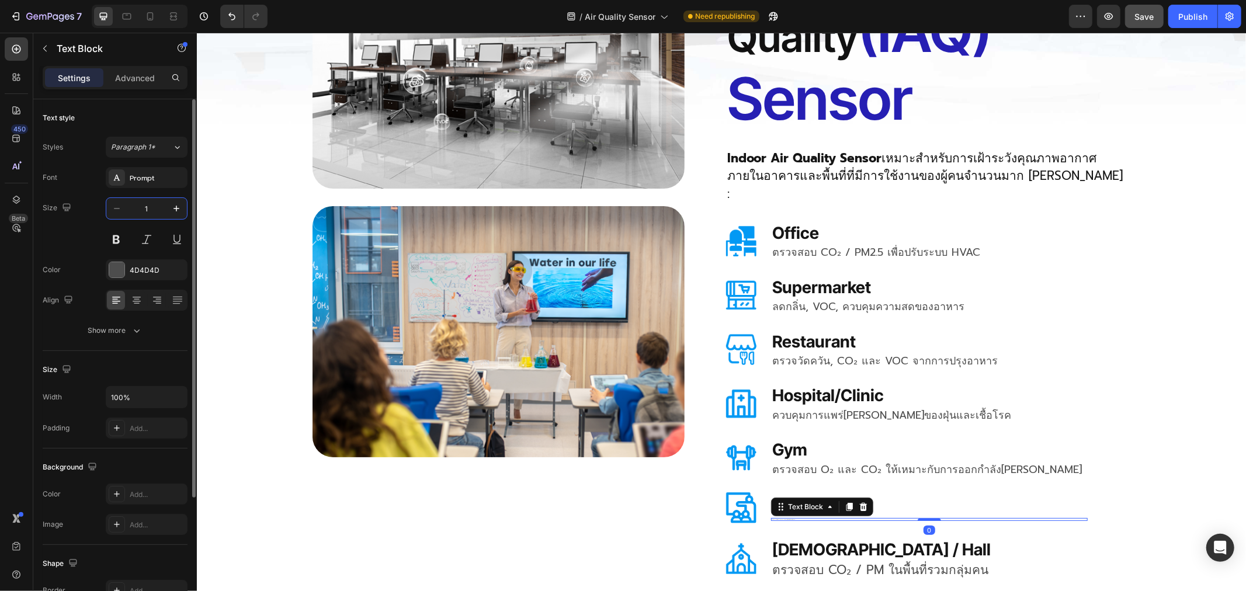
type input "18"
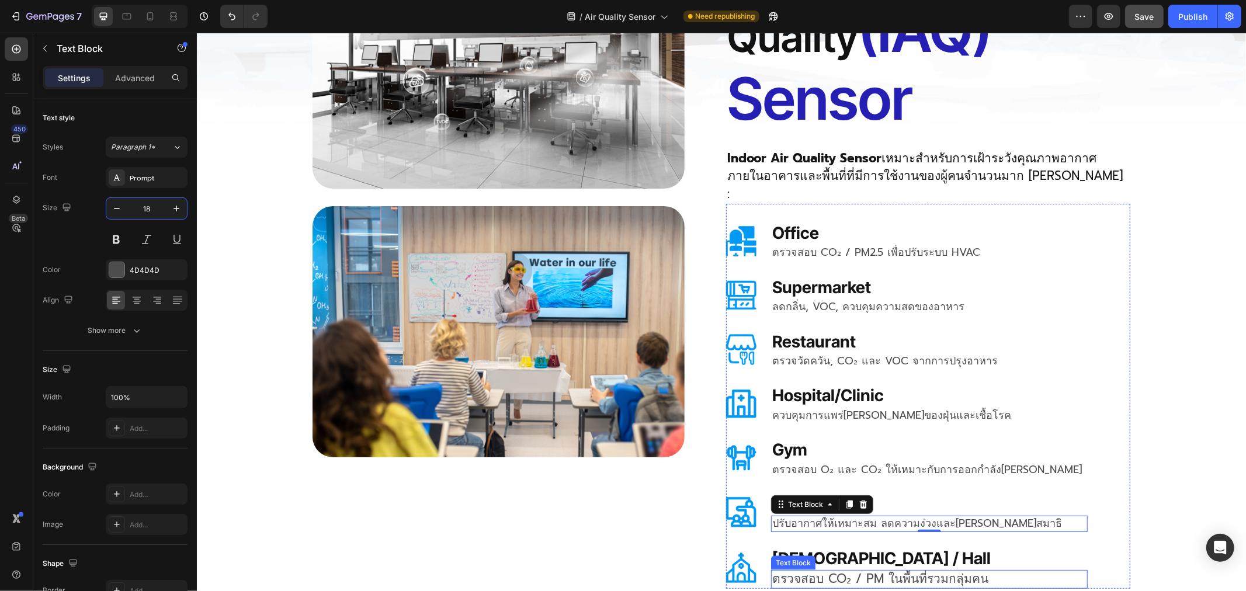
click at [774, 571] on p "ตรวจสอบ CO₂ / PM ในพื้นที่รวมกลุ่มคน" at bounding box center [929, 579] width 314 height 16
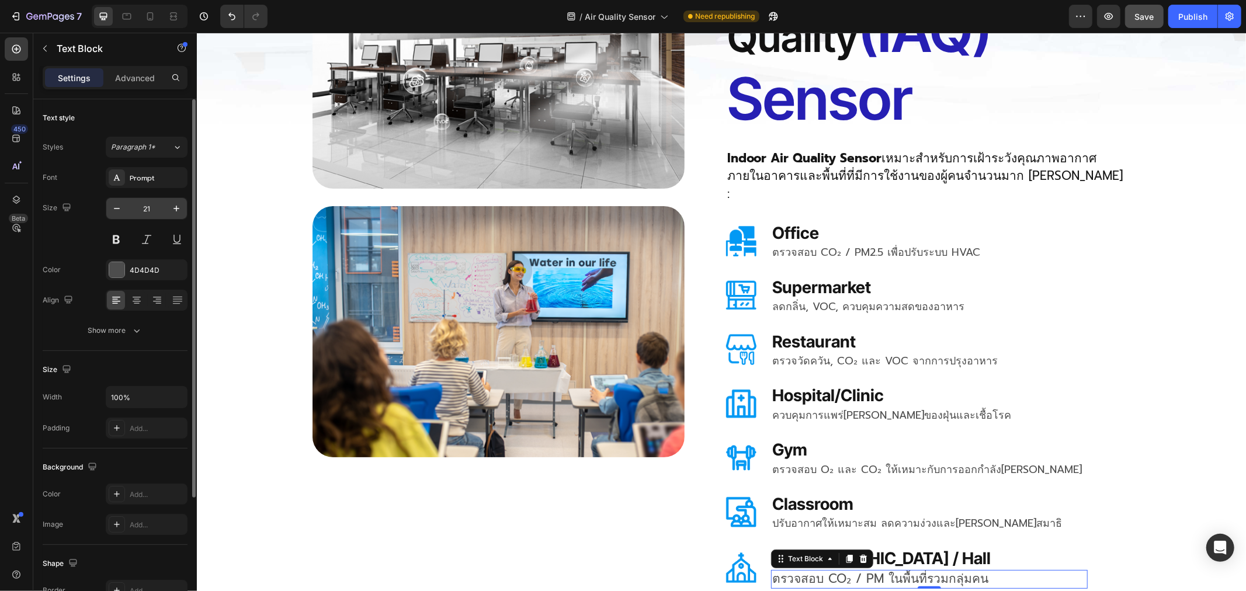
click at [150, 199] on input "21" at bounding box center [146, 208] width 39 height 21
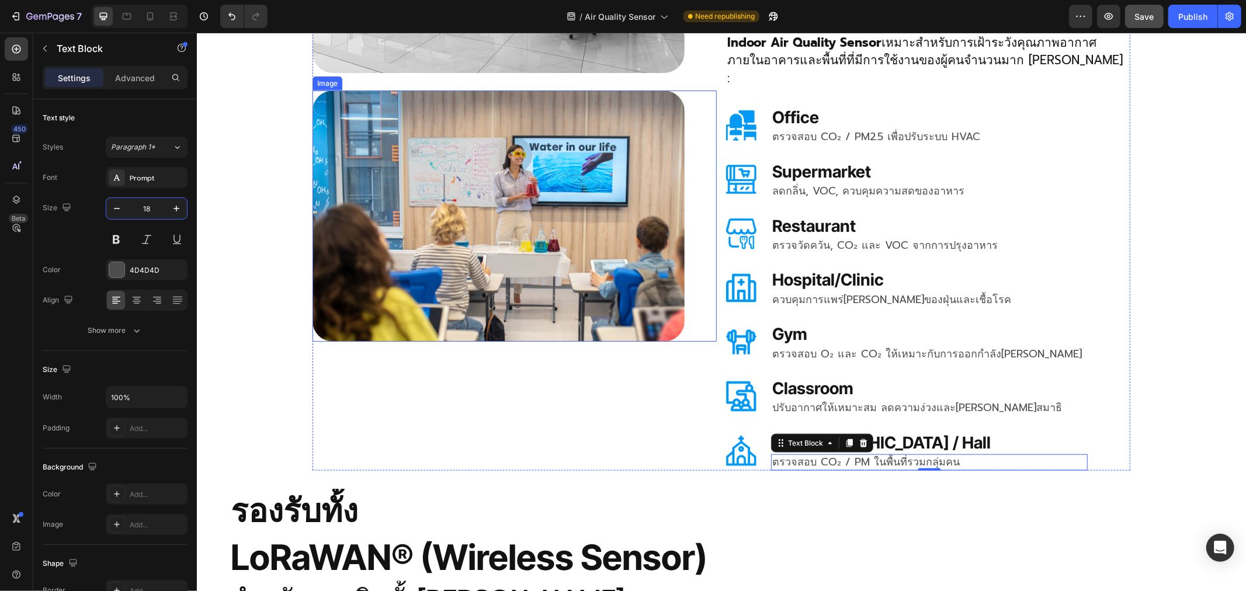
scroll to position [1298, 0]
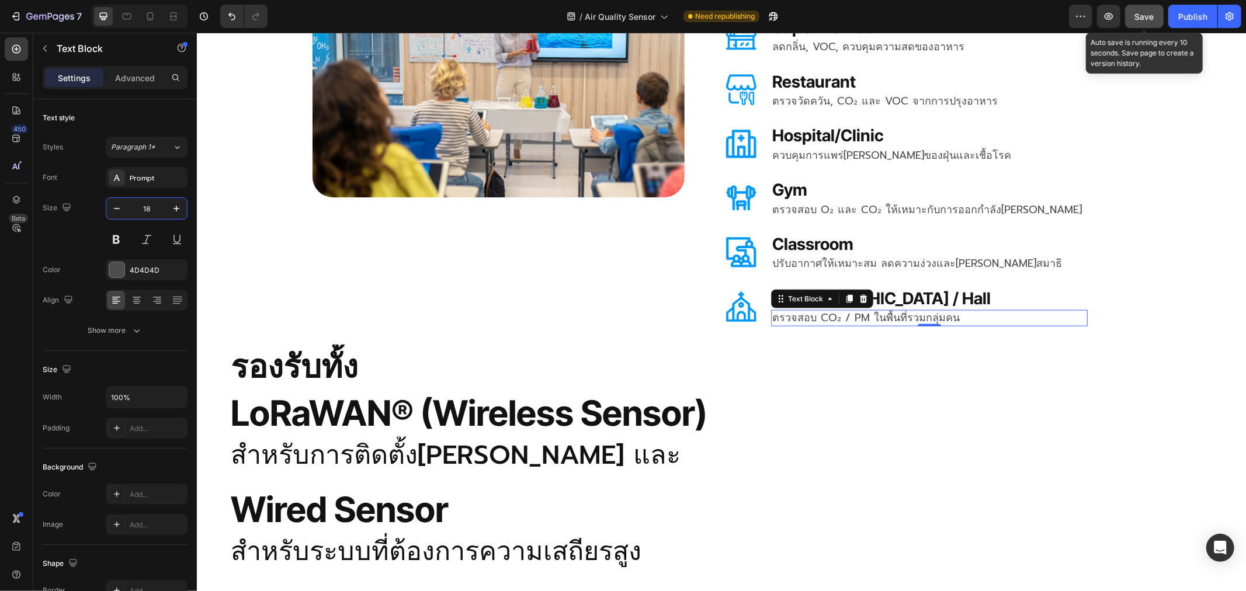
type input "18"
click at [1145, 18] on span "Save" at bounding box center [1144, 17] width 19 height 10
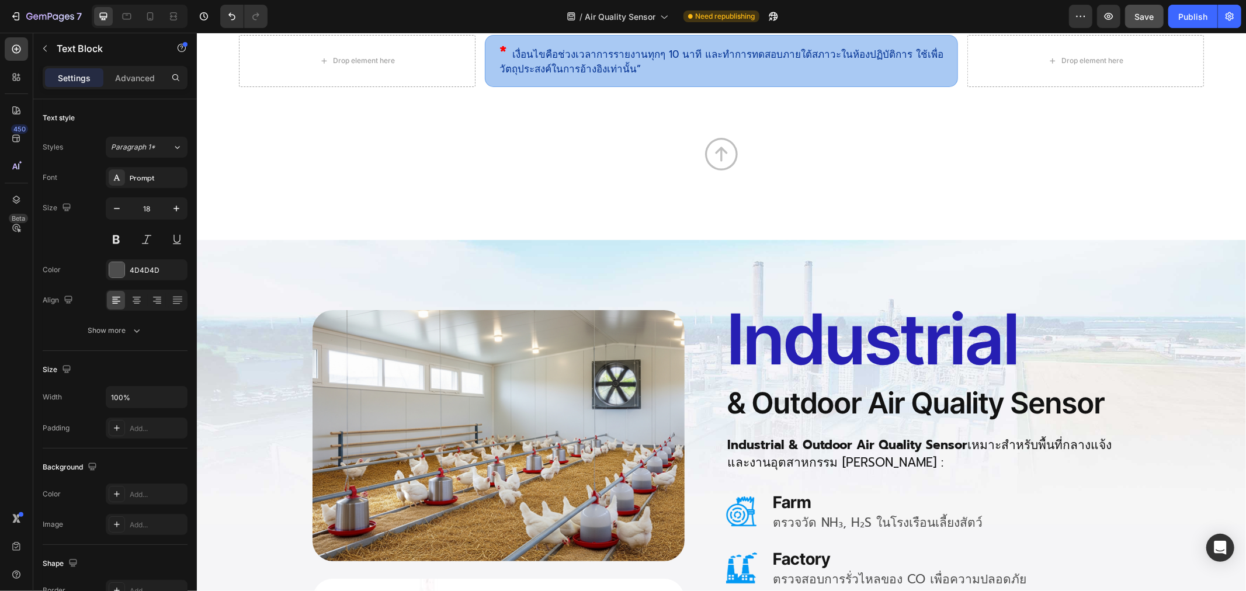
scroll to position [2855, 0]
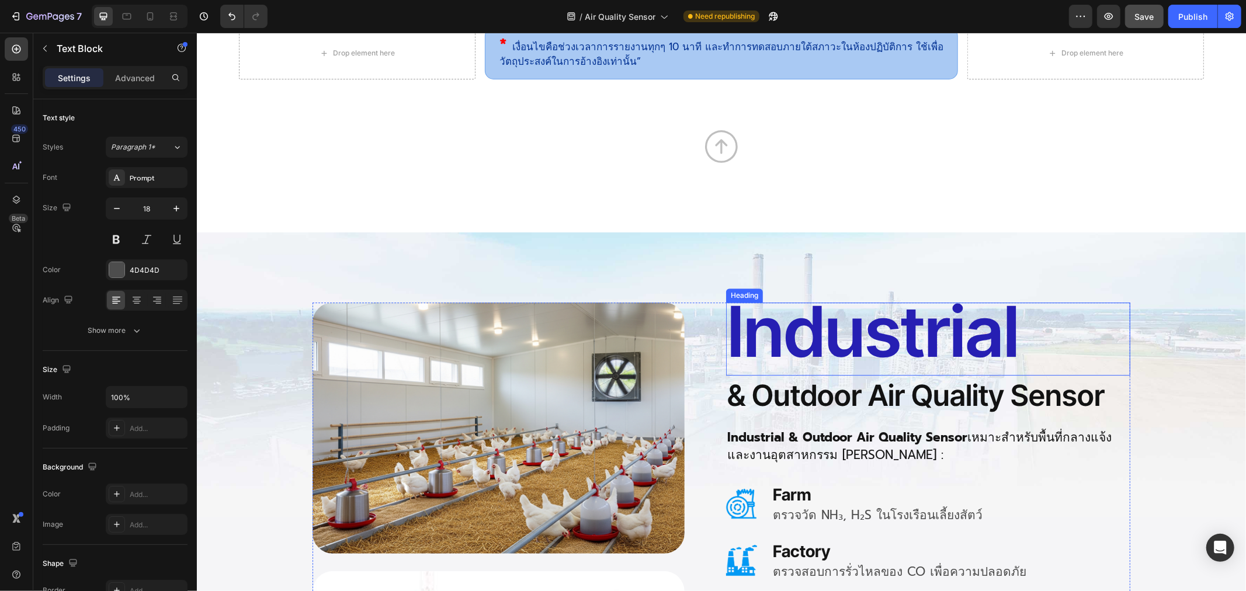
click at [817, 339] on span "Industrial" at bounding box center [873, 331] width 292 height 85
click at [780, 339] on span "Industrial" at bounding box center [873, 331] width 292 height 85
click at [1038, 352] on p "Industrial" at bounding box center [928, 338] width 402 height 71
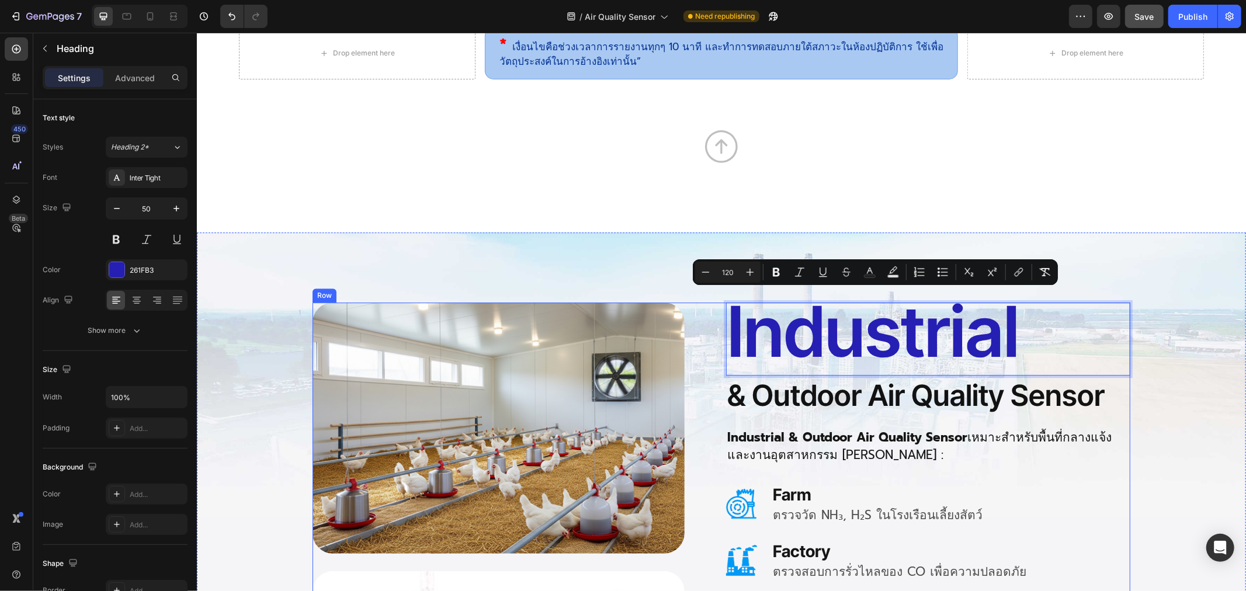
drag, startPoint x: 1029, startPoint y: 336, endPoint x: 713, endPoint y: 335, distance: 315.4
click at [713, 335] on div "Image Image Industrial Heading 0 Industrial Heading Industrial Heading & Outdoo…" at bounding box center [721, 562] width 818 height 520
copy span "Industrial"
click at [908, 401] on h2 "& Outdoor Air Quality Sensor" at bounding box center [927, 395] width 404 height 40
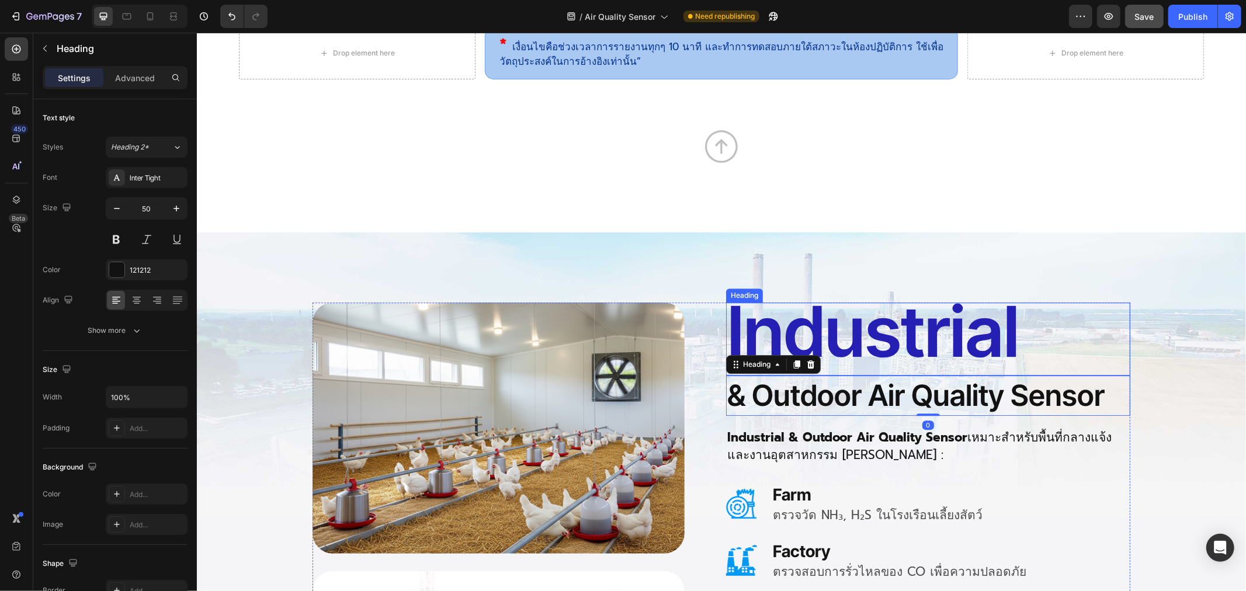
click at [902, 349] on span "Industrial" at bounding box center [873, 331] width 292 height 85
click at [814, 387] on h2 "& Outdoor Air Quality Sensor" at bounding box center [927, 395] width 404 height 40
click at [793, 366] on icon at bounding box center [796, 364] width 6 height 8
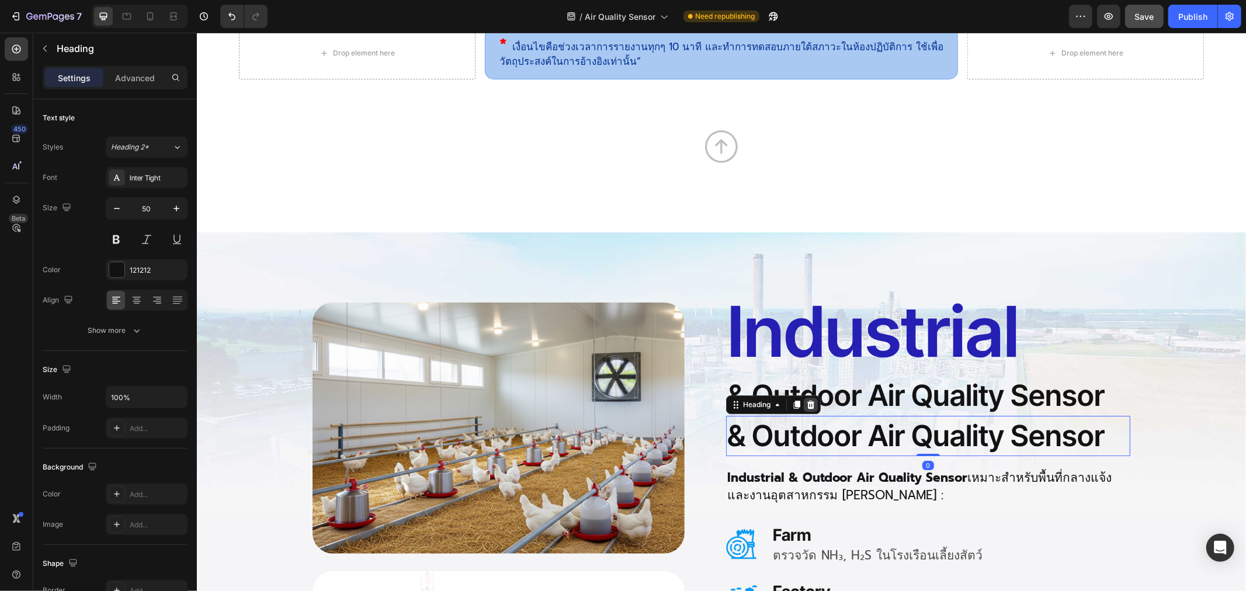
click at [804, 398] on div at bounding box center [810, 404] width 14 height 14
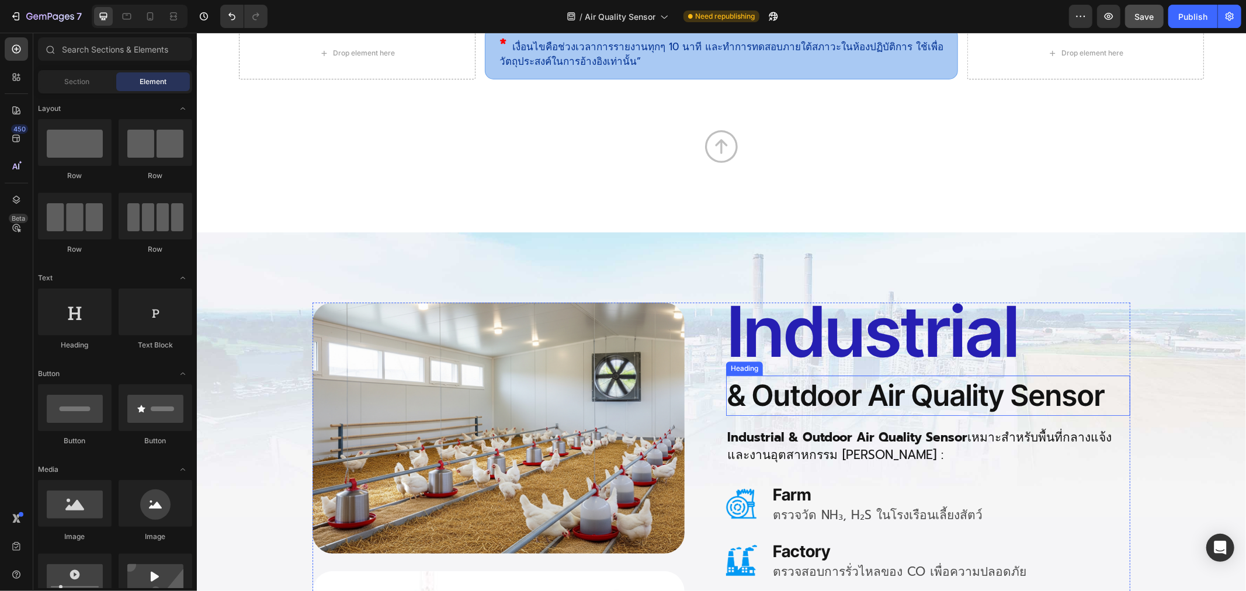
click at [851, 395] on h2 "& Outdoor Air Quality Sensor" at bounding box center [927, 395] width 404 height 40
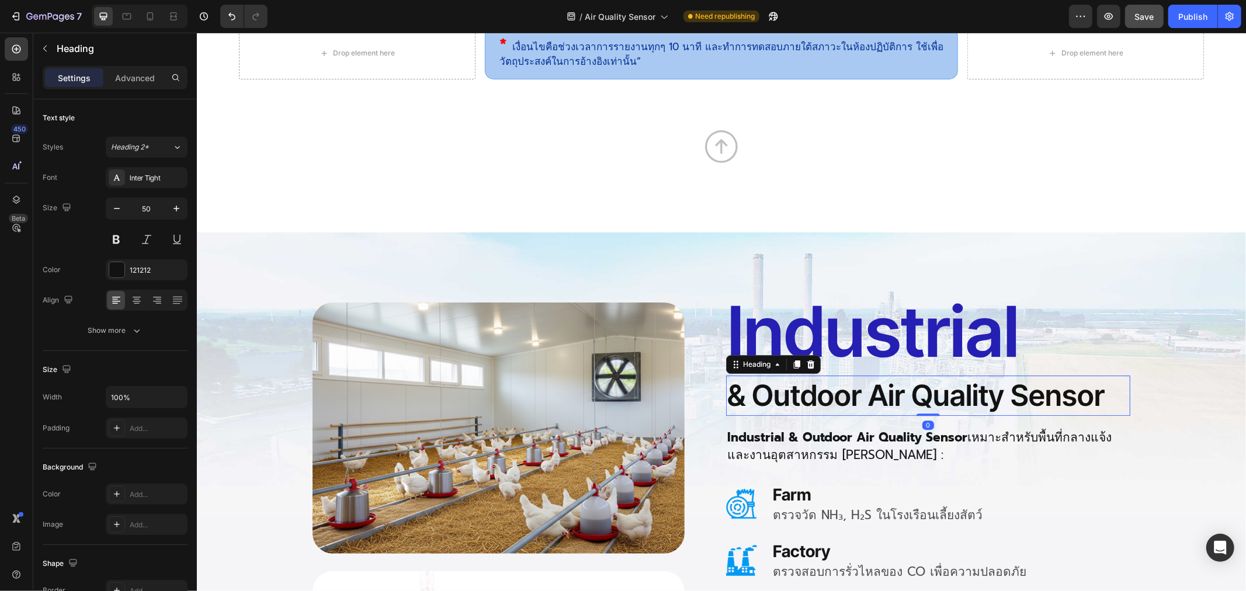
click at [851, 395] on h2 "& Outdoor Air Quality Sensor" at bounding box center [927, 395] width 404 height 40
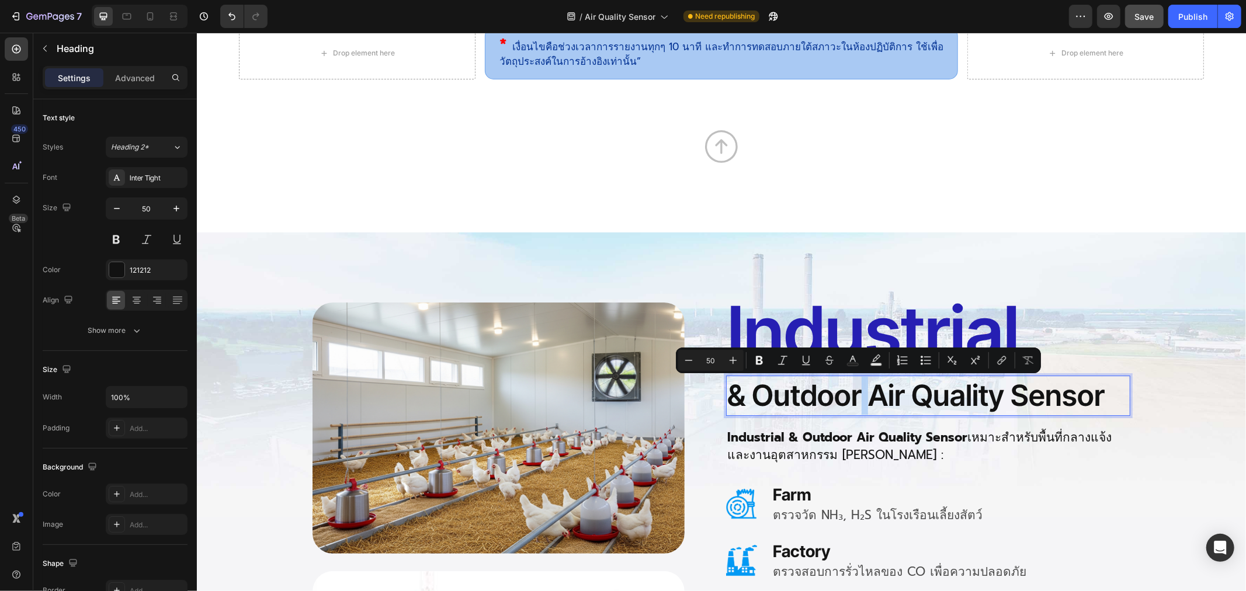
drag, startPoint x: 884, startPoint y: 429, endPoint x: 852, endPoint y: 416, distance: 34.1
click at [883, 429] on strong "Industrial & Outdoor Air Quality Sensor" at bounding box center [847, 437] width 240 height 19
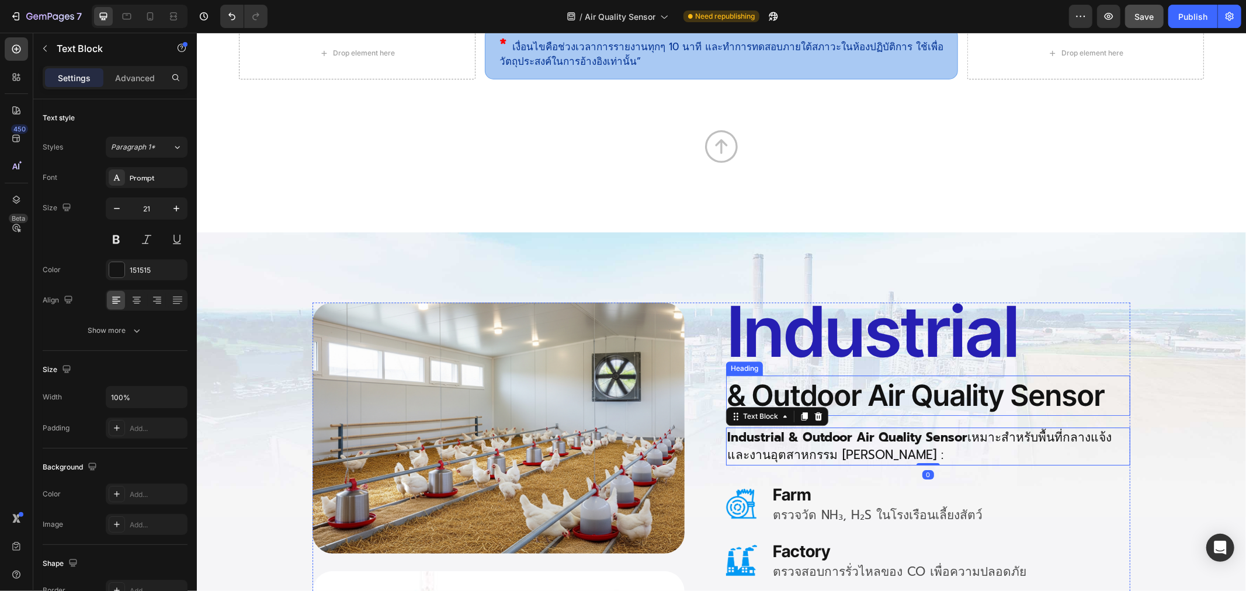
click at [825, 391] on p "& Outdoor Air Quality Sensor" at bounding box center [928, 395] width 402 height 38
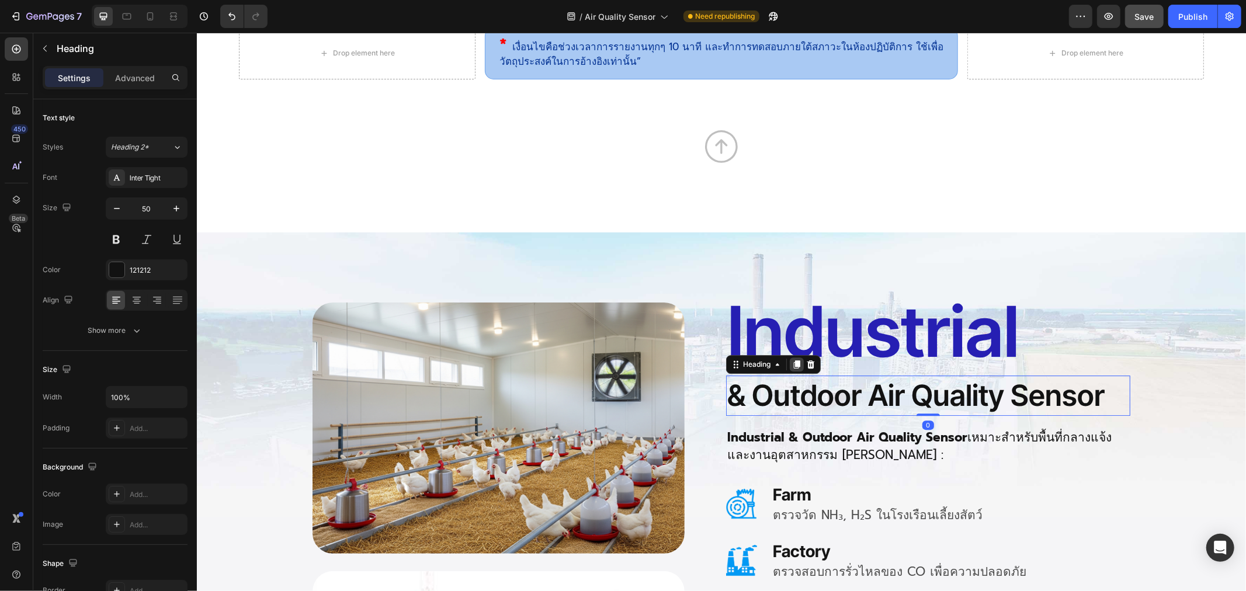
click at [793, 364] on icon at bounding box center [796, 364] width 6 height 8
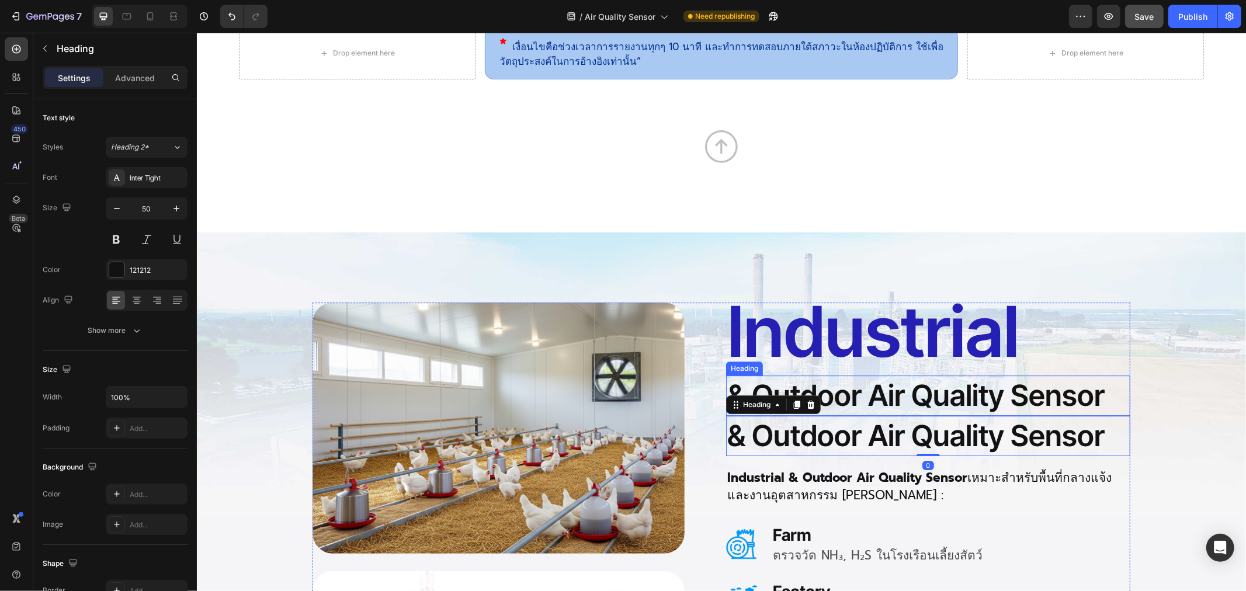
click at [921, 400] on p "& Outdoor Air Quality Sensor" at bounding box center [928, 395] width 402 height 38
click at [866, 397] on p "& Outdoor Air Quality Sensor" at bounding box center [928, 395] width 402 height 38
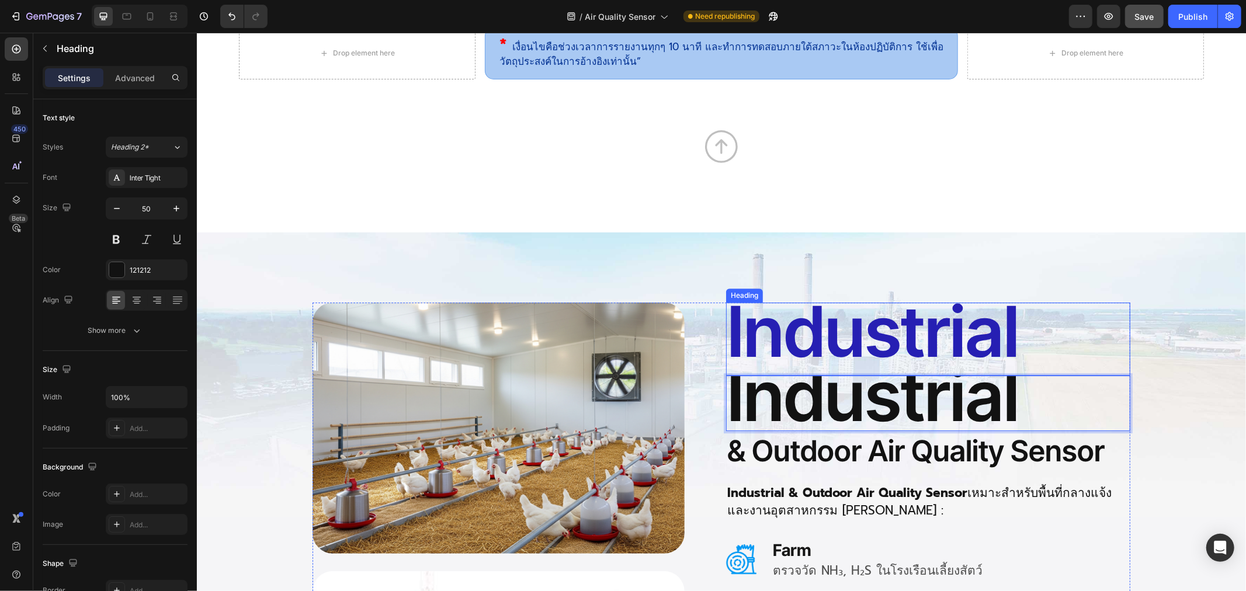
click at [887, 338] on span "Industrial" at bounding box center [873, 331] width 292 height 85
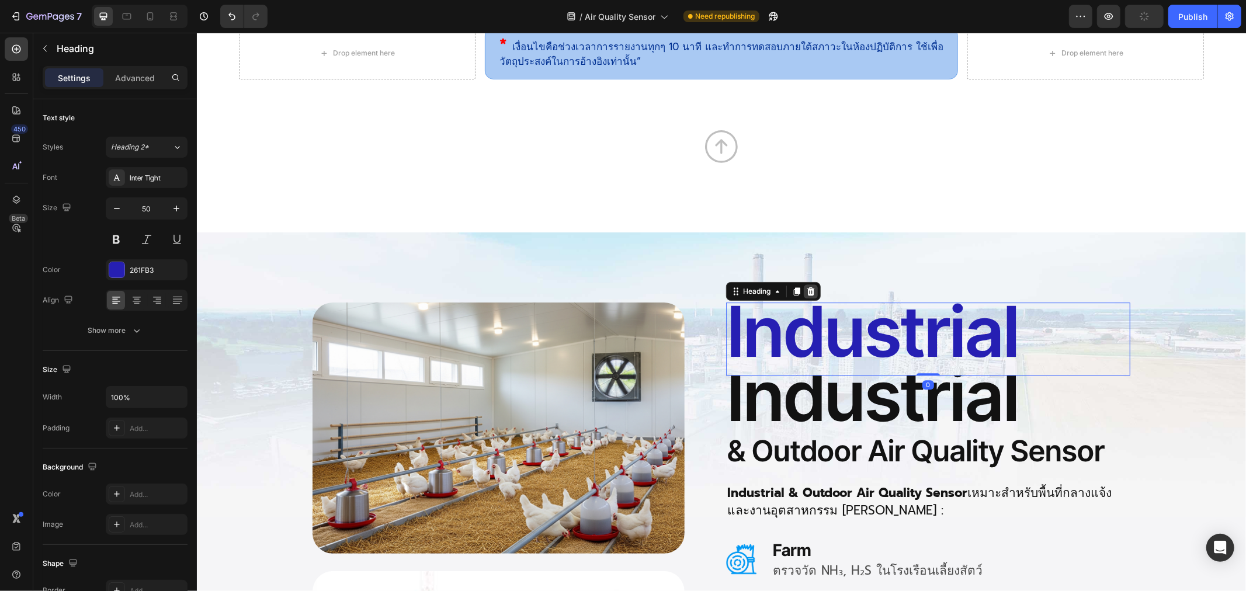
click at [805, 294] on icon at bounding box center [809, 290] width 9 height 9
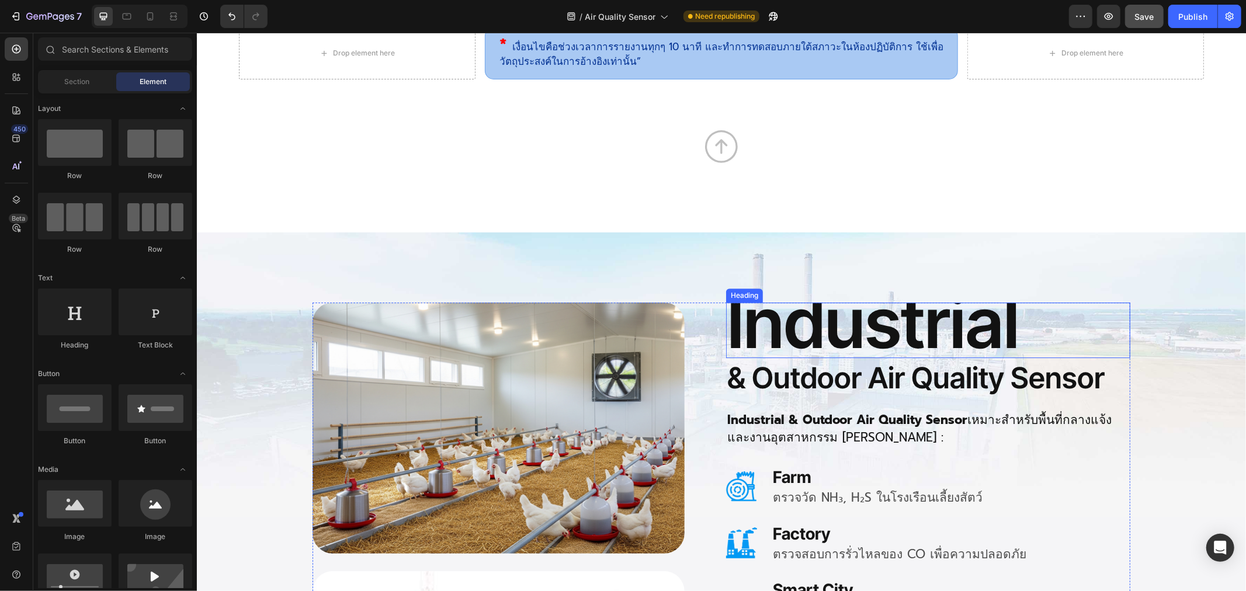
click at [803, 329] on span "Industrial" at bounding box center [873, 322] width 292 height 85
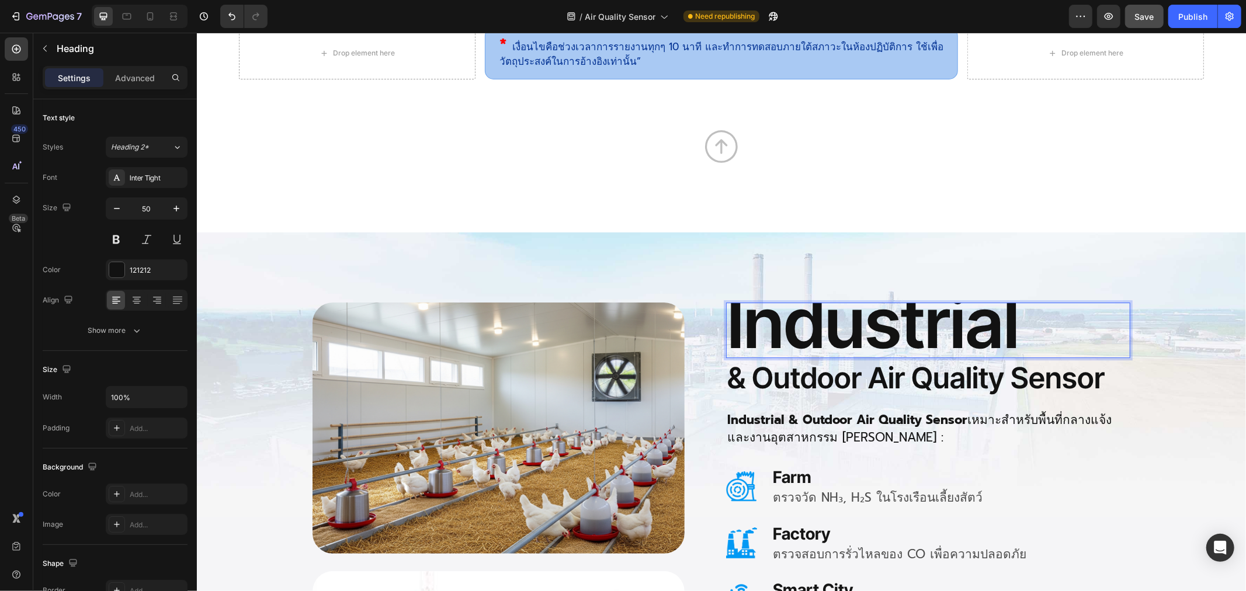
click at [785, 330] on span "Industrial" at bounding box center [873, 322] width 292 height 85
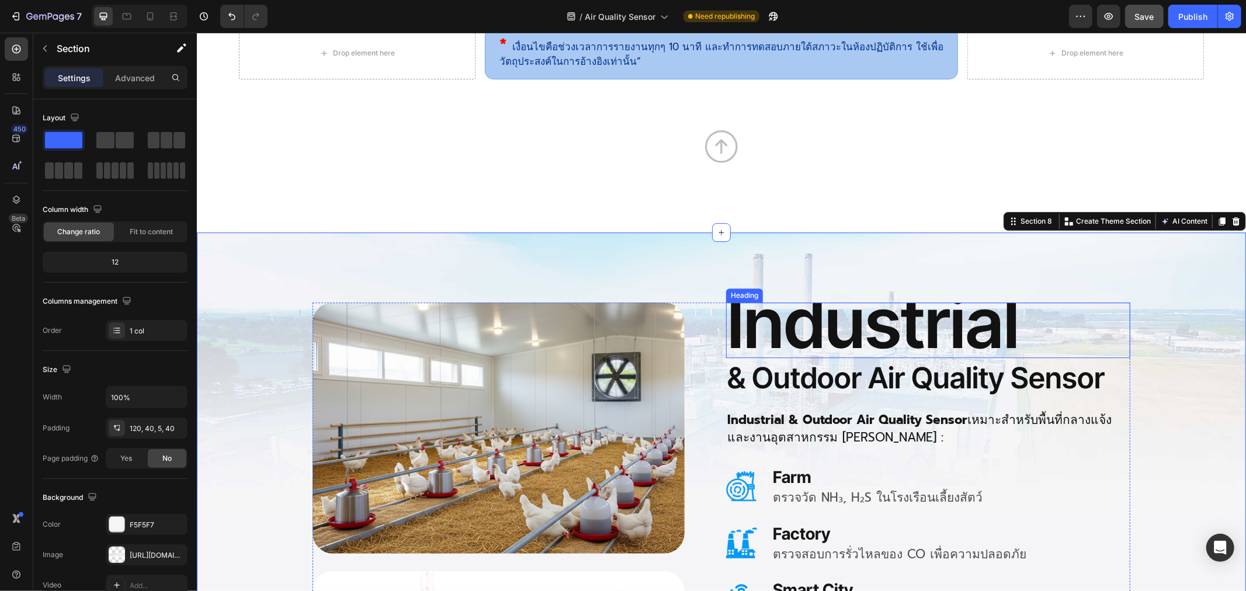
click at [746, 311] on span "Industrial" at bounding box center [873, 322] width 292 height 85
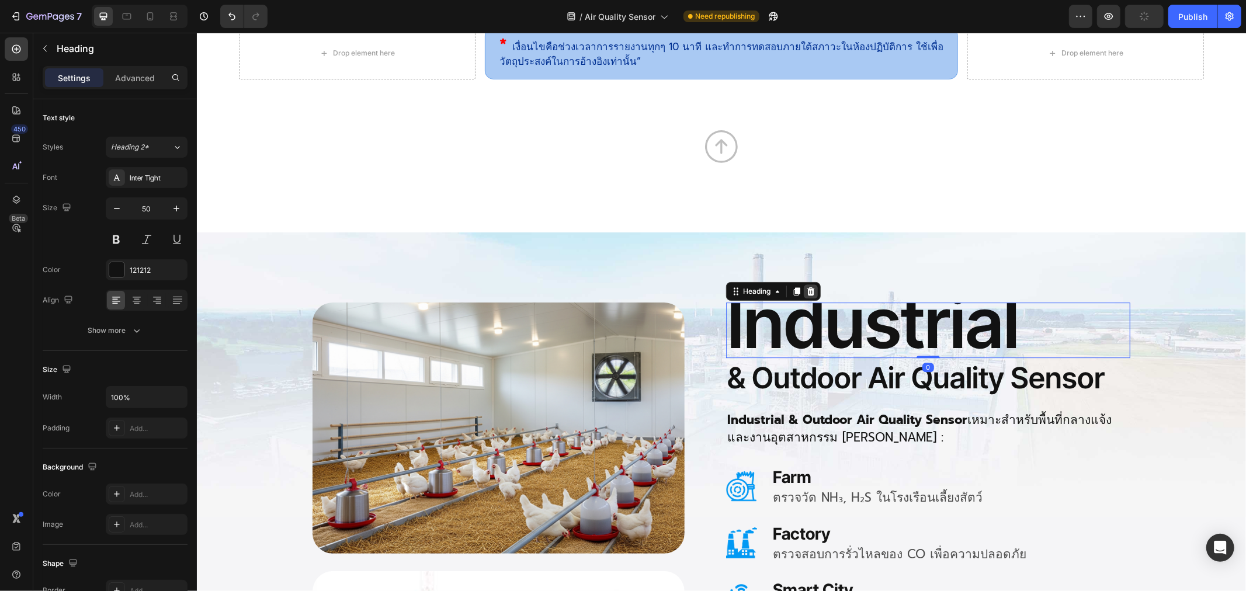
click at [805, 288] on icon at bounding box center [809, 290] width 9 height 9
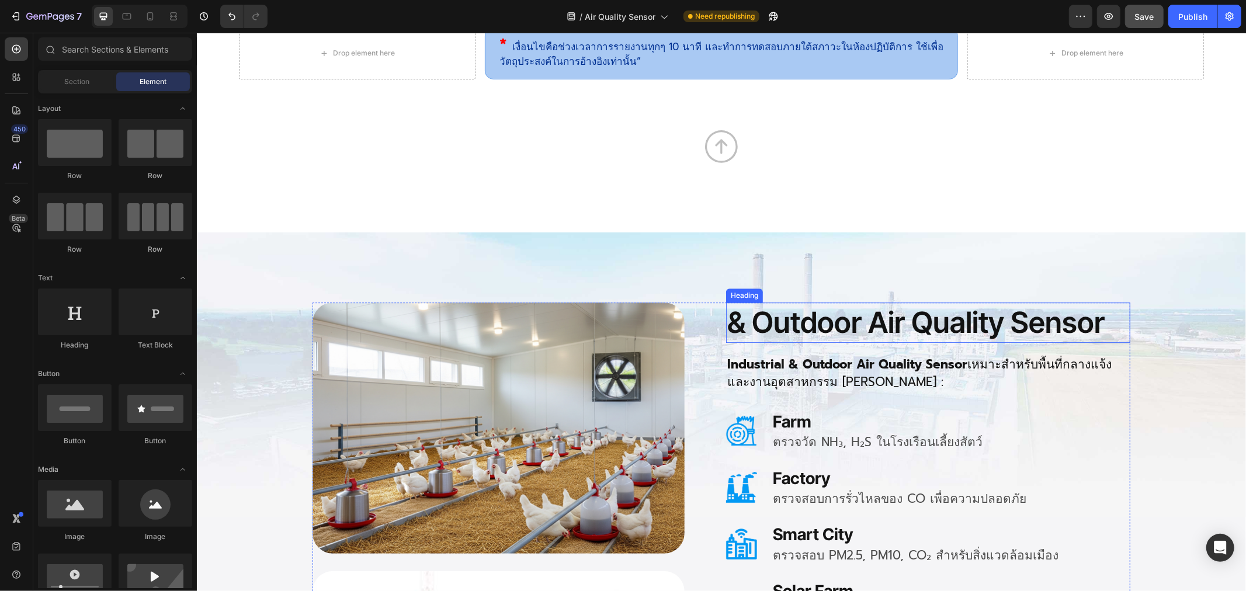
click at [793, 319] on h2 "& Outdoor Air Quality Sensor" at bounding box center [927, 322] width 404 height 40
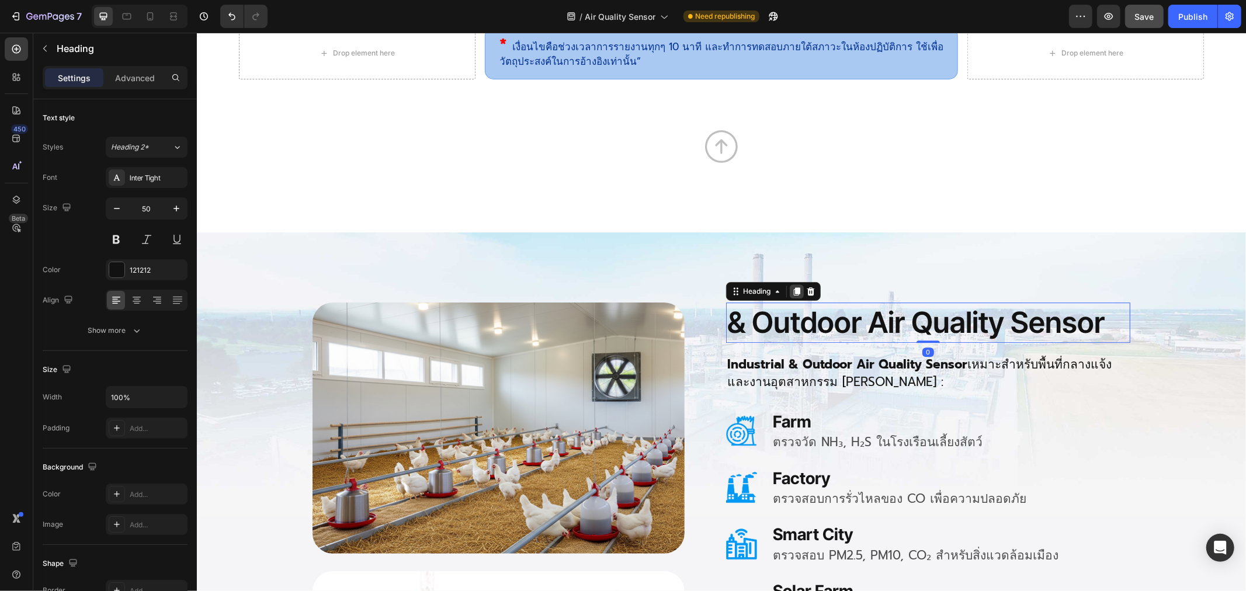
click at [793, 292] on icon at bounding box center [796, 291] width 6 height 8
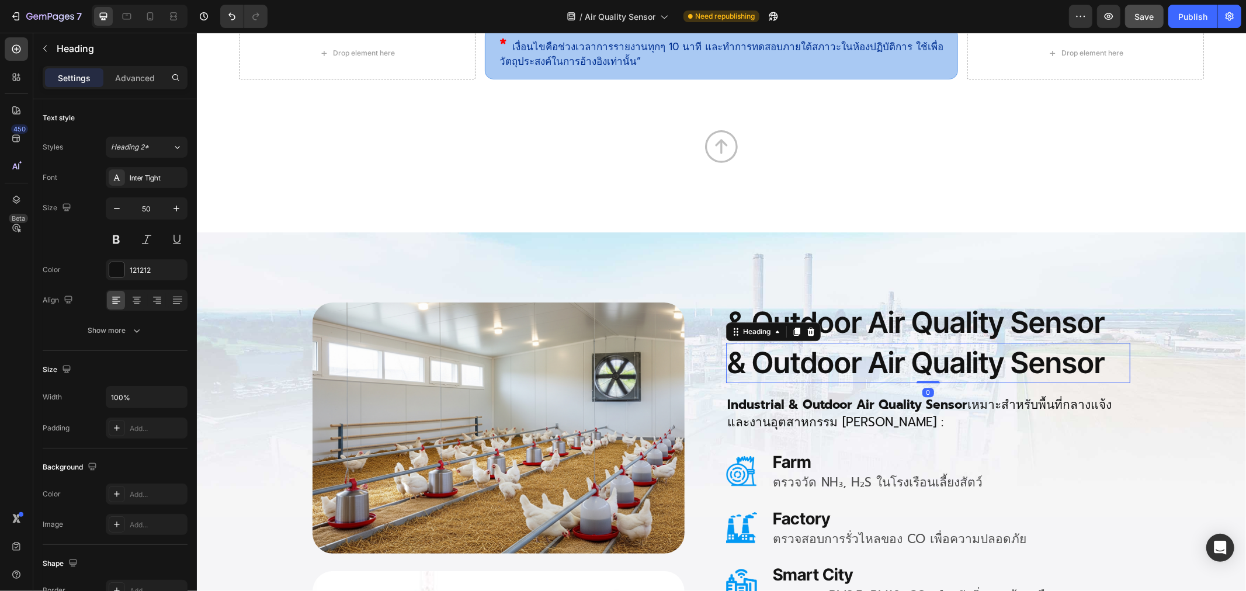
click at [836, 321] on h2 "& Outdoor Air Quality Sensor" at bounding box center [927, 322] width 404 height 40
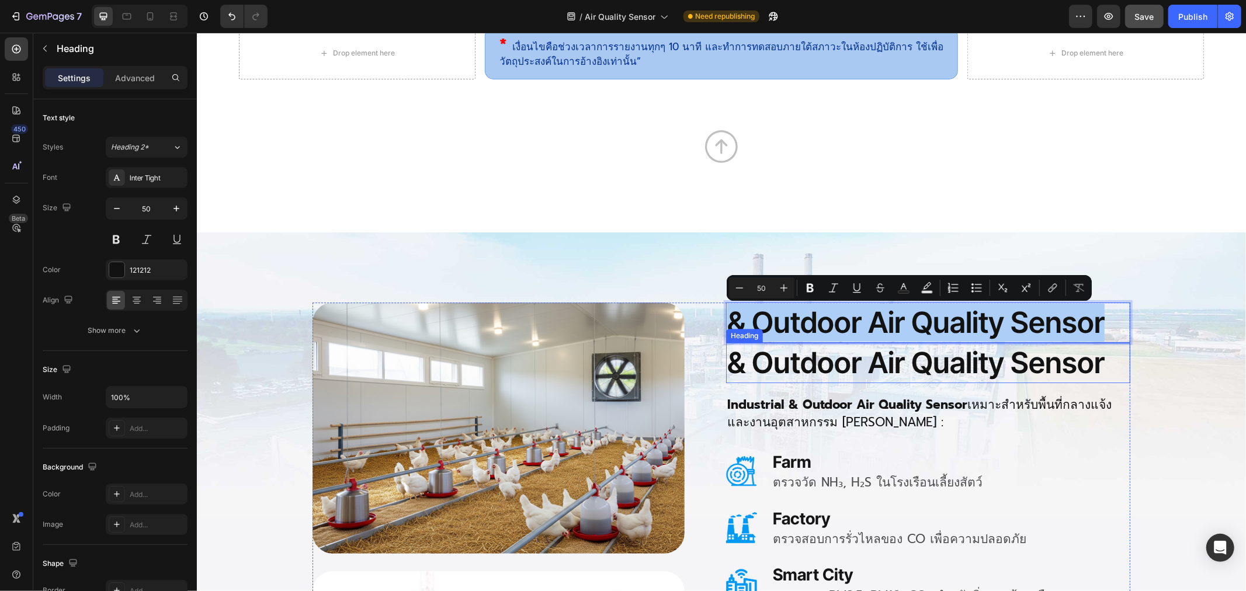
click at [1109, 369] on h2 "& Outdoor Air Quality Sensor" at bounding box center [927, 362] width 404 height 40
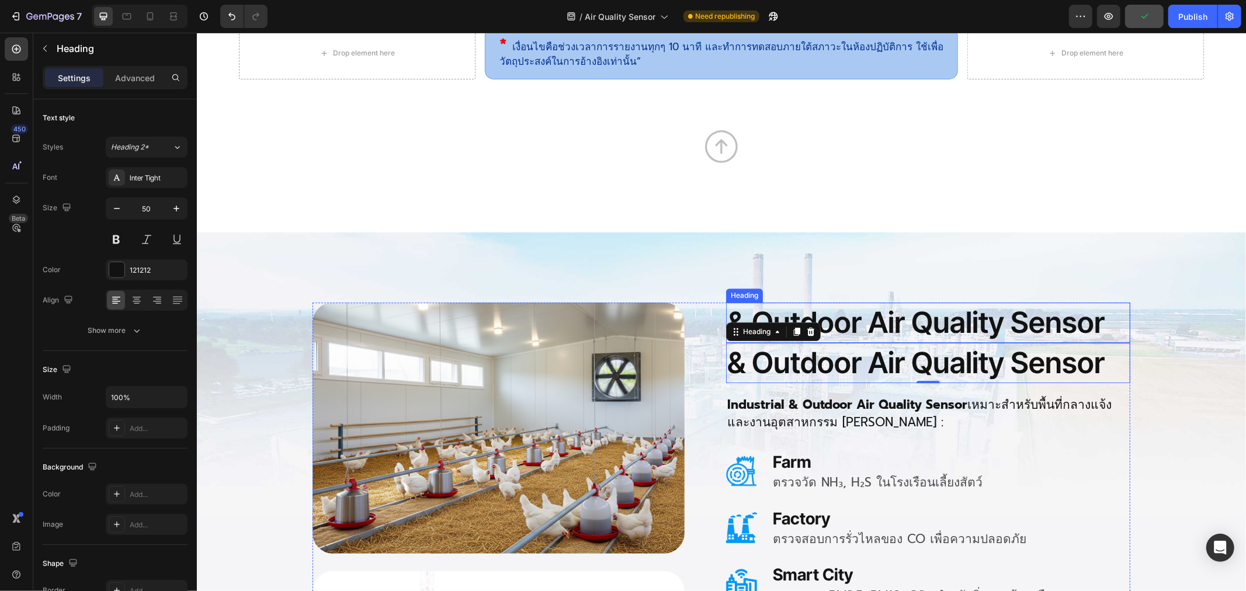
click at [871, 327] on p "& Outdoor Air Quality Sensor" at bounding box center [928, 322] width 402 height 38
click at [867, 321] on p "& Outdoor Air Quality Sensor" at bounding box center [928, 322] width 402 height 38
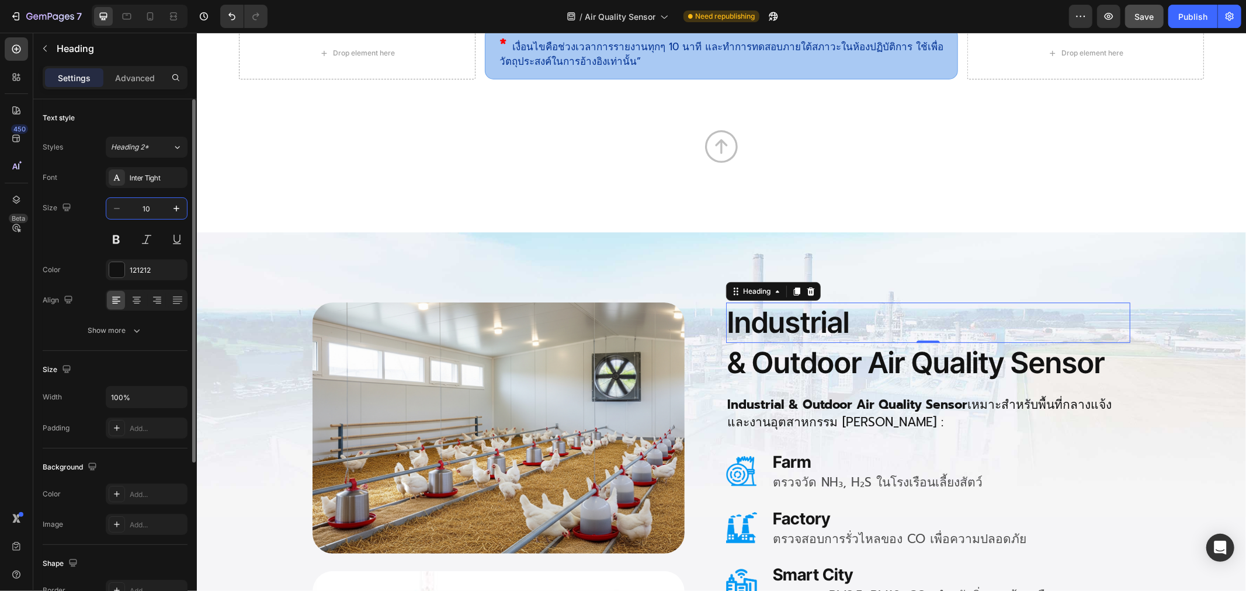
type input "100"
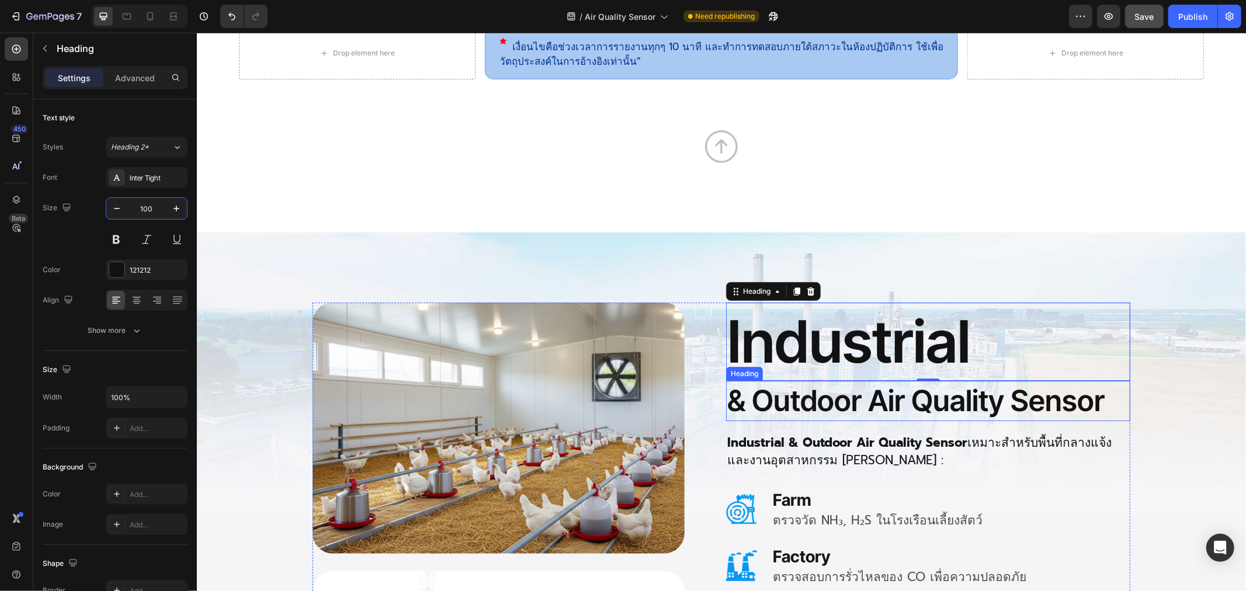
click at [793, 398] on h2 "& Outdoor Air Quality Sensor" at bounding box center [927, 400] width 404 height 40
click at [786, 401] on h2 "& Outdoor Air Quality Sensor" at bounding box center [927, 400] width 404 height 40
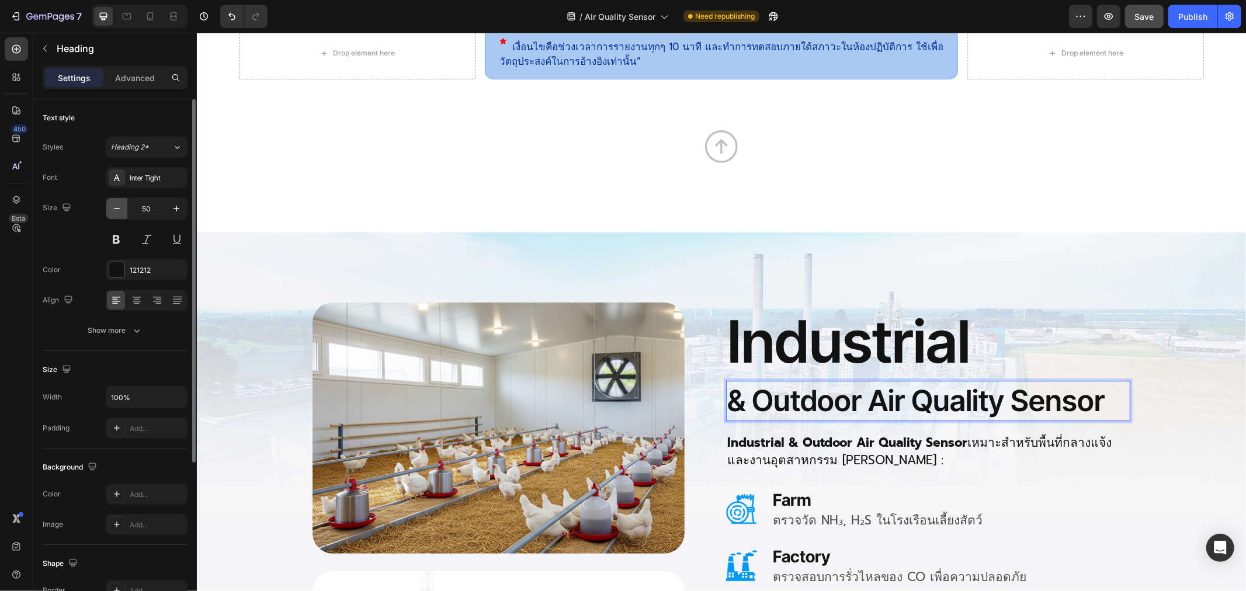
click at [114, 212] on icon "button" at bounding box center [117, 209] width 12 height 12
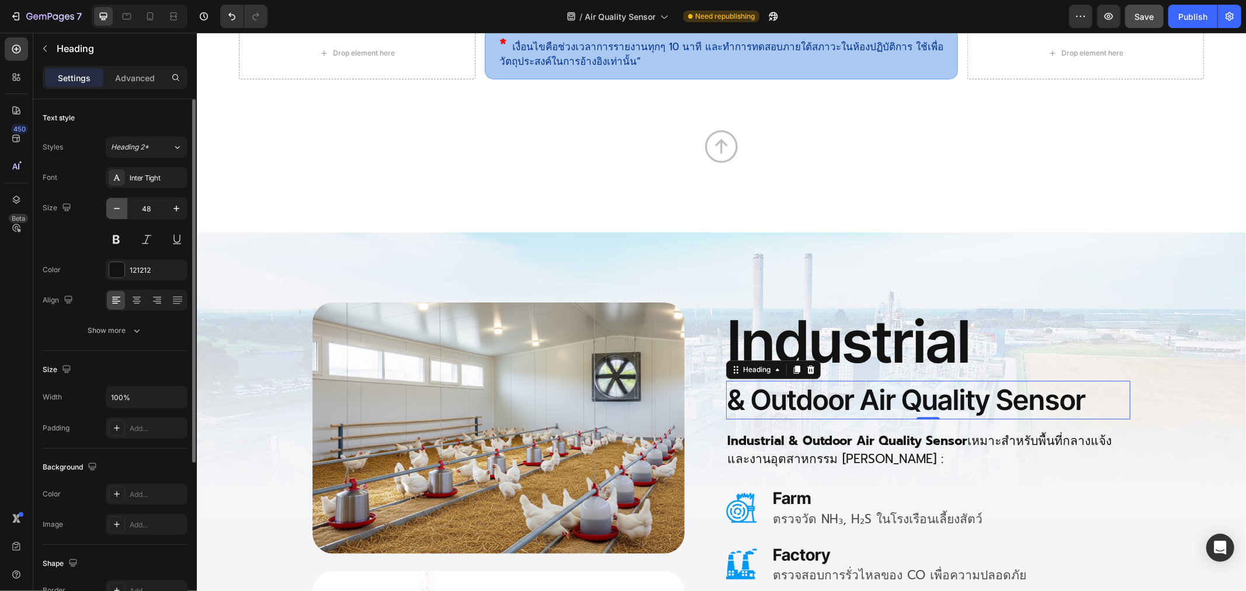
click at [114, 212] on icon "button" at bounding box center [117, 209] width 12 height 12
type input "45"
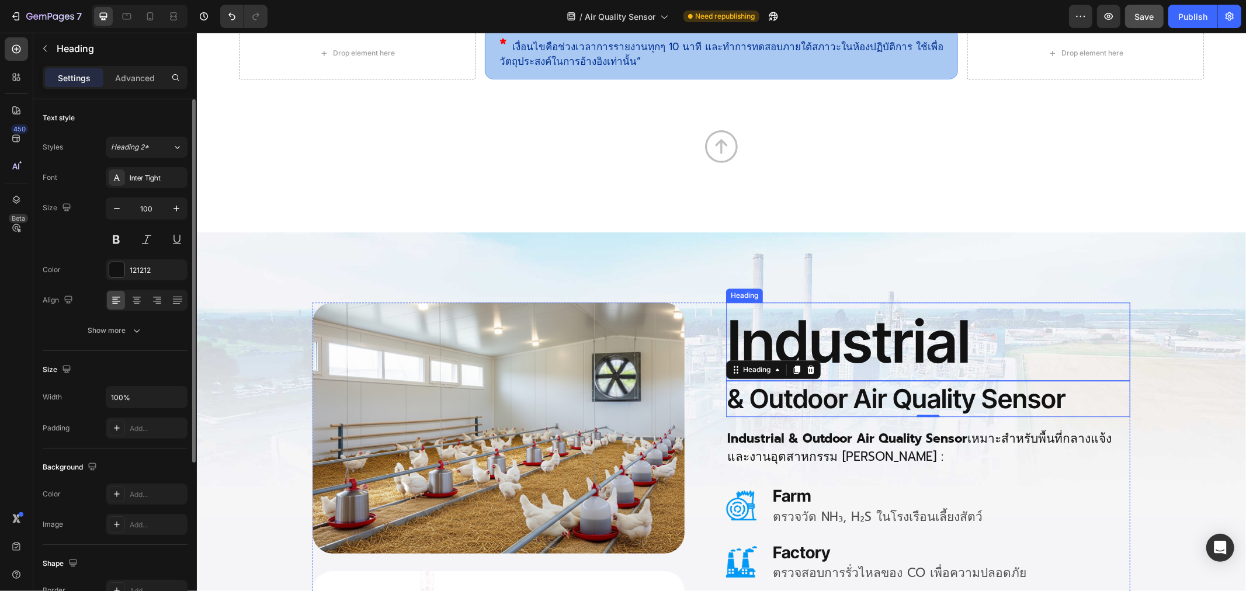
click at [949, 334] on p "Industrial" at bounding box center [928, 341] width 402 height 76
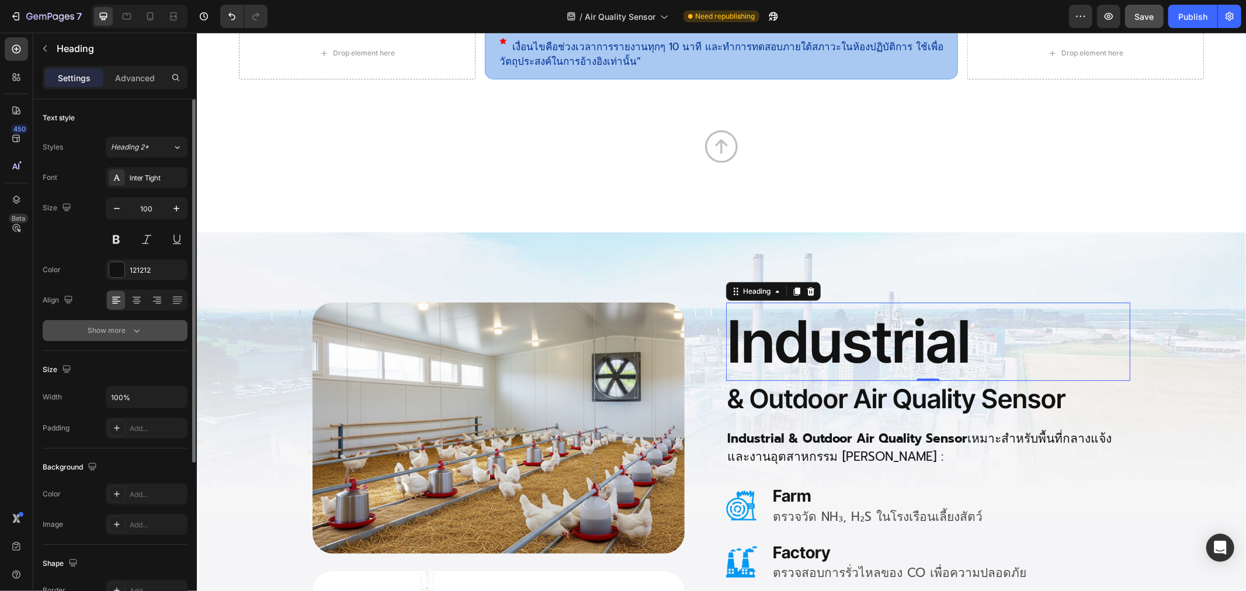
click at [139, 335] on icon "button" at bounding box center [137, 331] width 12 height 12
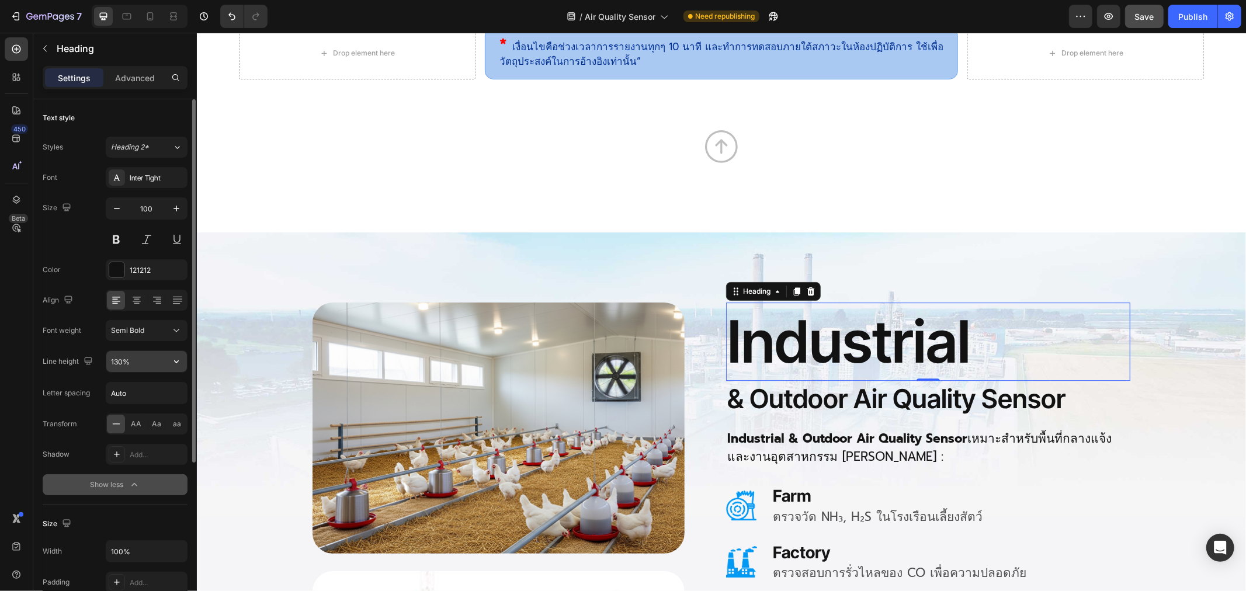
click at [138, 355] on input "130%" at bounding box center [146, 361] width 81 height 21
click at [171, 363] on icon "button" at bounding box center [177, 362] width 12 height 12
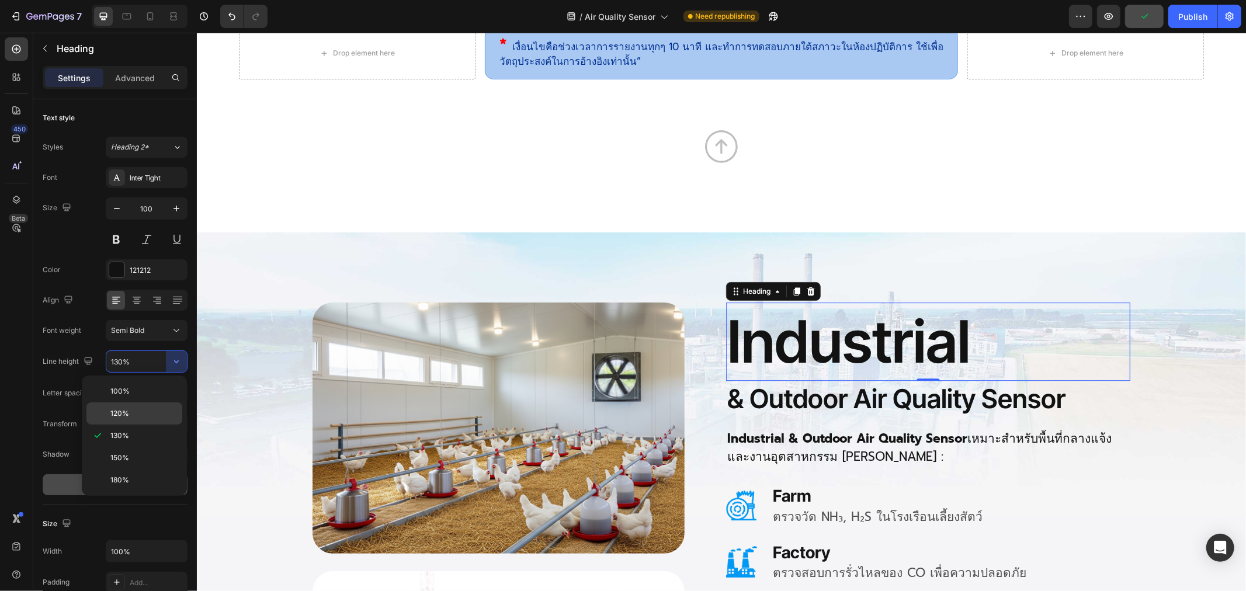
click at [147, 414] on p "120%" at bounding box center [143, 413] width 67 height 11
type input "120%"
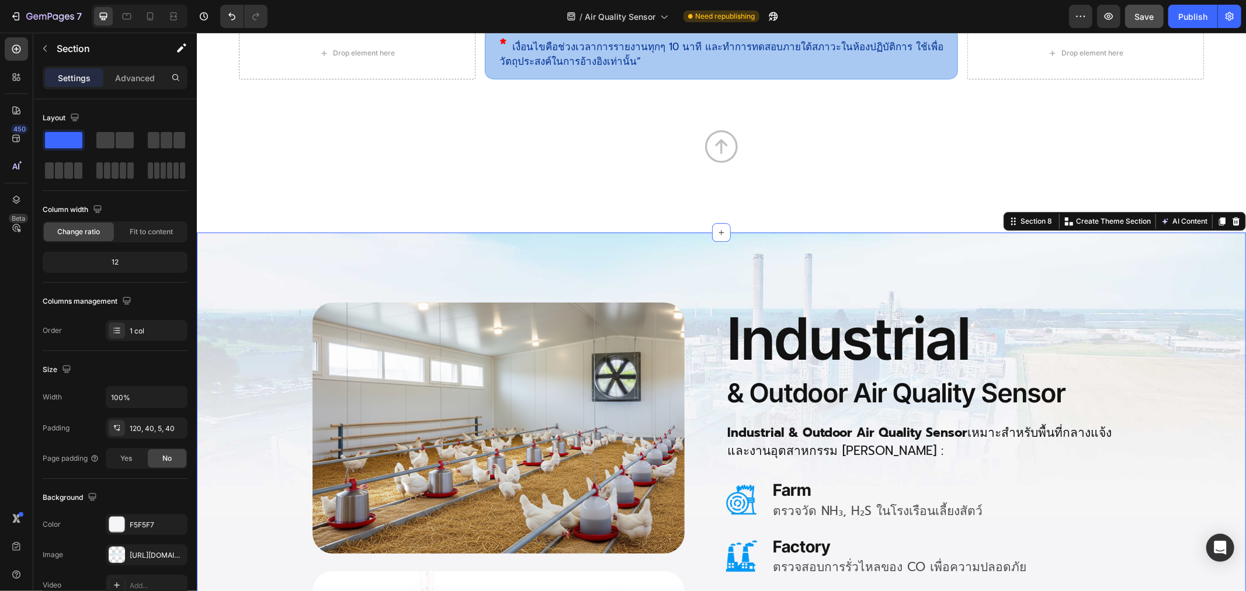
scroll to position [3050, 0]
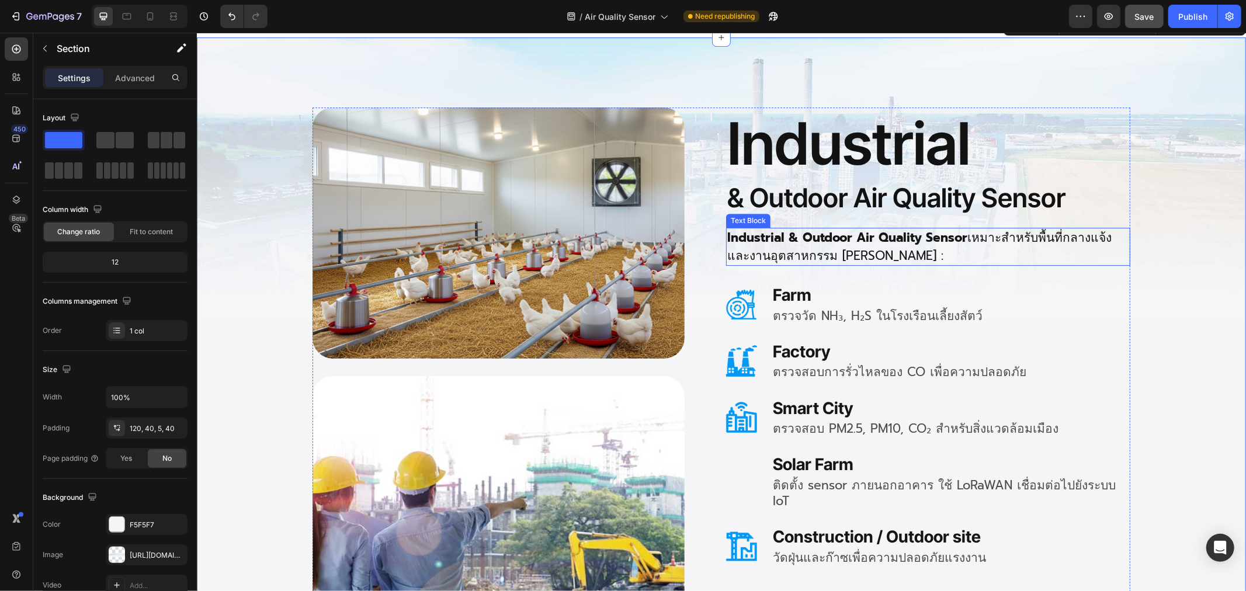
click at [810, 252] on p "Industrial & Outdoor Air Quality Sensor เหมาะสำหรับพื้นที่กลางแจ้งและงานอุตสาหก…" at bounding box center [928, 246] width 402 height 36
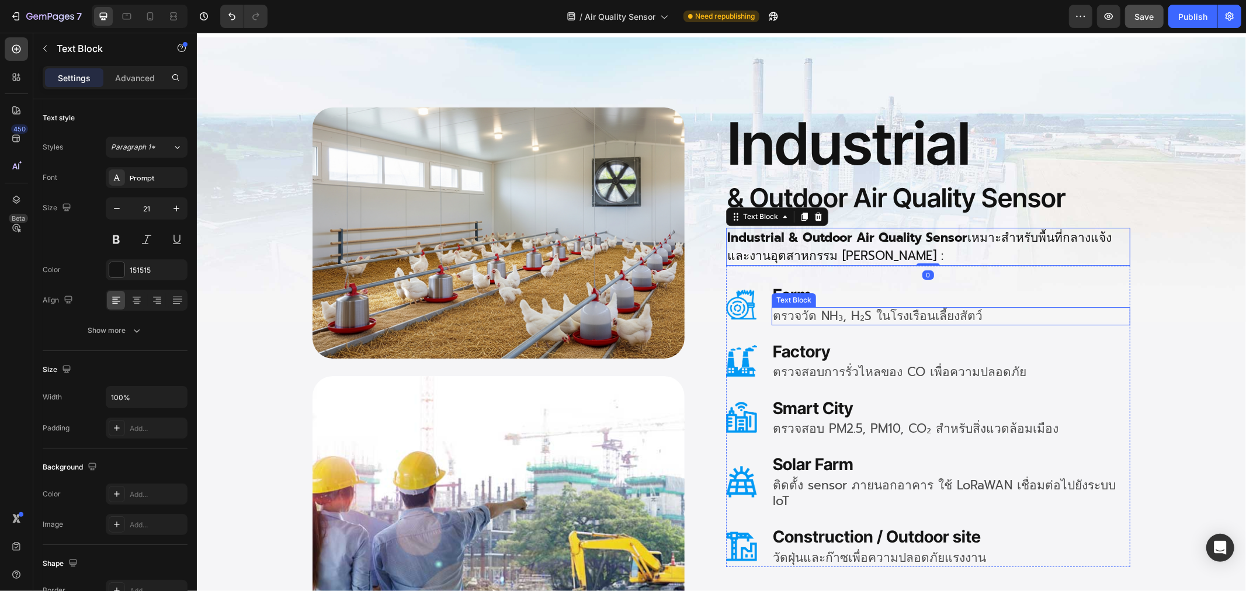
click at [855, 318] on p "ตรวจวัด NH₃, H₂S ในโรงเรือนเลี้ยงสัตว์" at bounding box center [950, 316] width 356 height 16
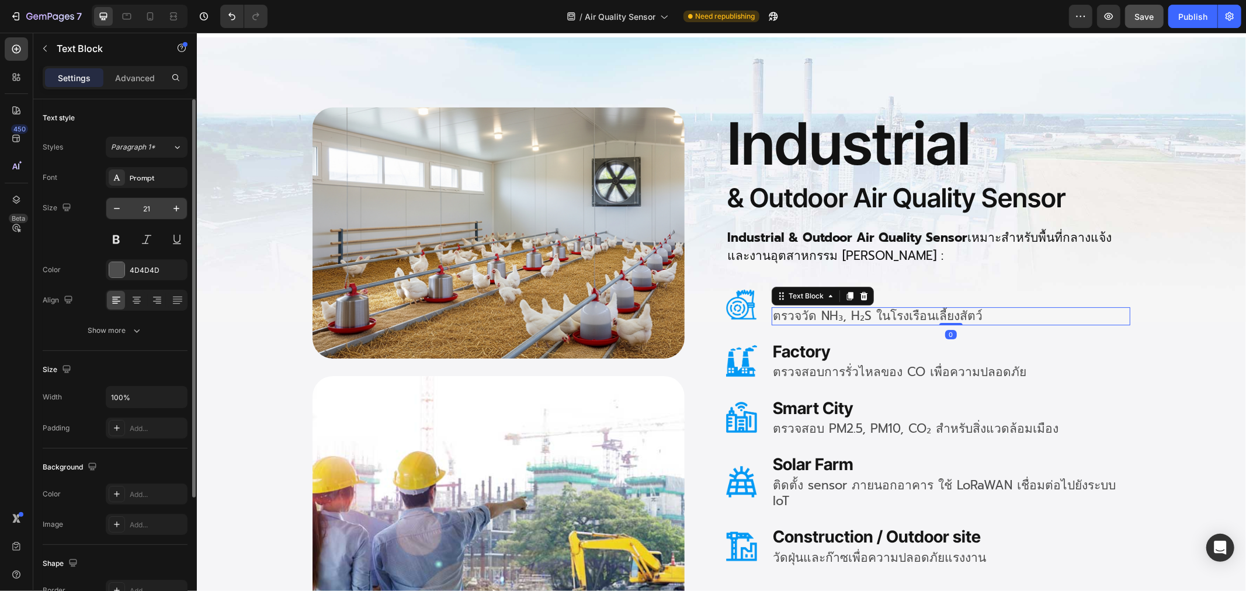
click at [152, 207] on input "21" at bounding box center [146, 208] width 39 height 21
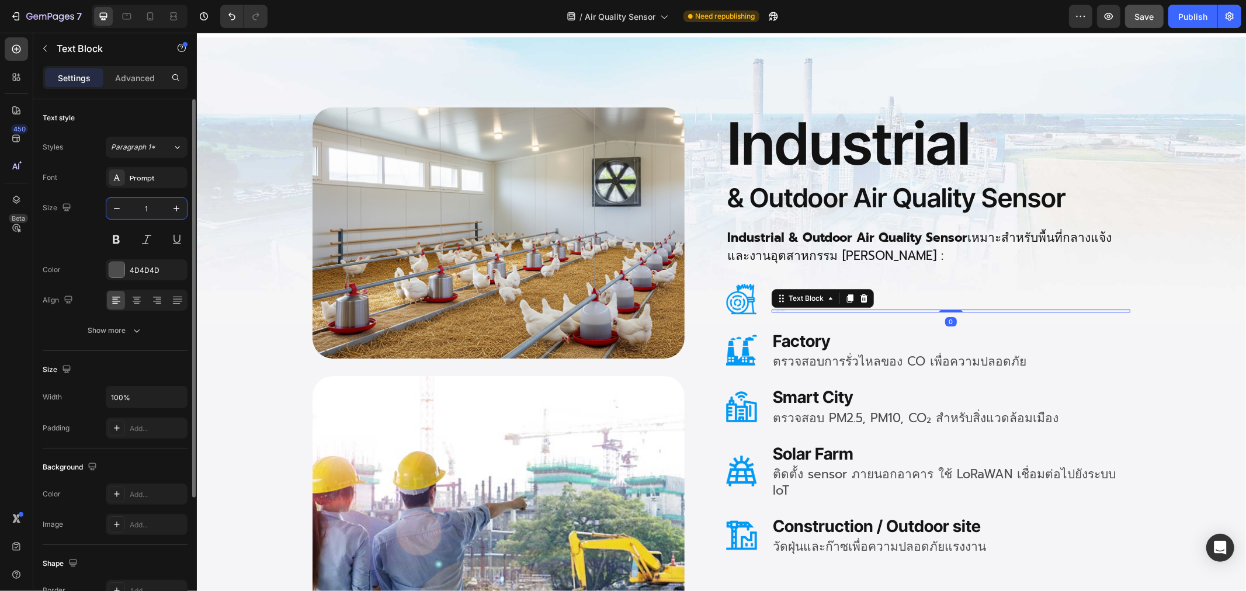
type input "18"
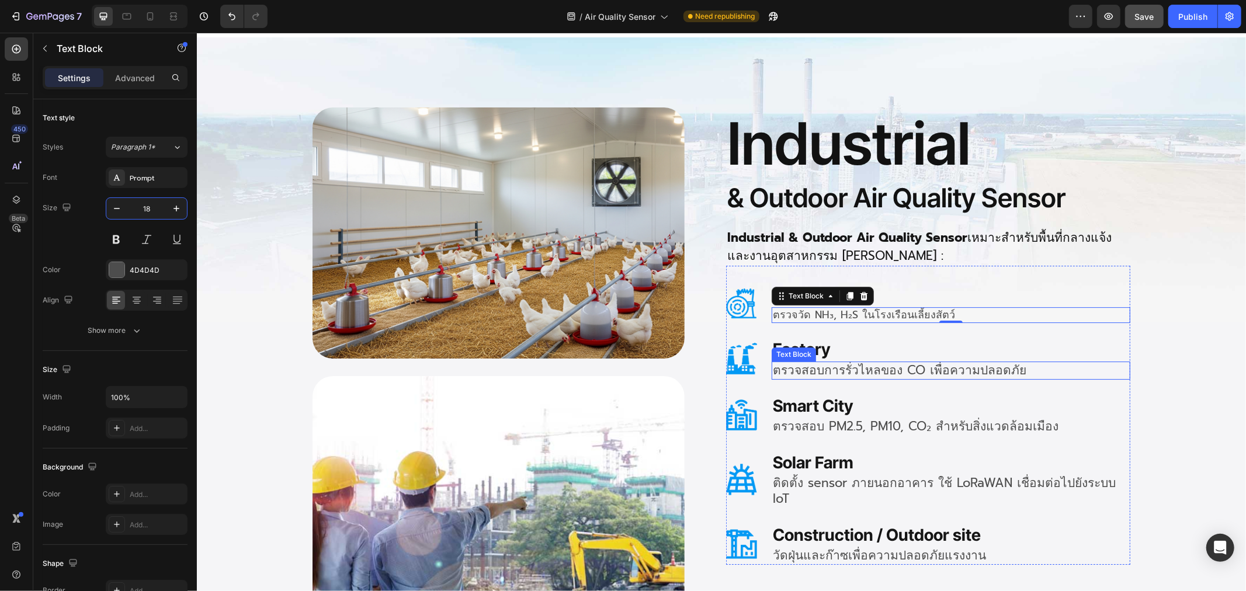
click at [820, 370] on p "ตรวจสอบการรั่วไหลของ CO เพื่อความปลอดภัย" at bounding box center [950, 370] width 356 height 16
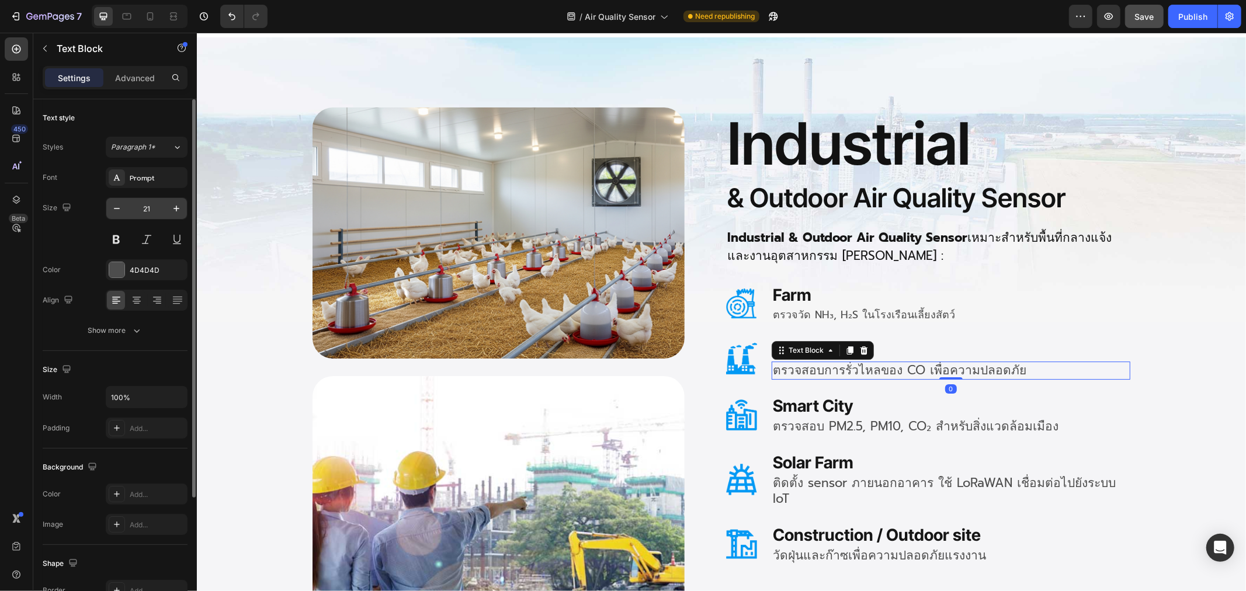
click at [147, 209] on input "21" at bounding box center [146, 208] width 39 height 21
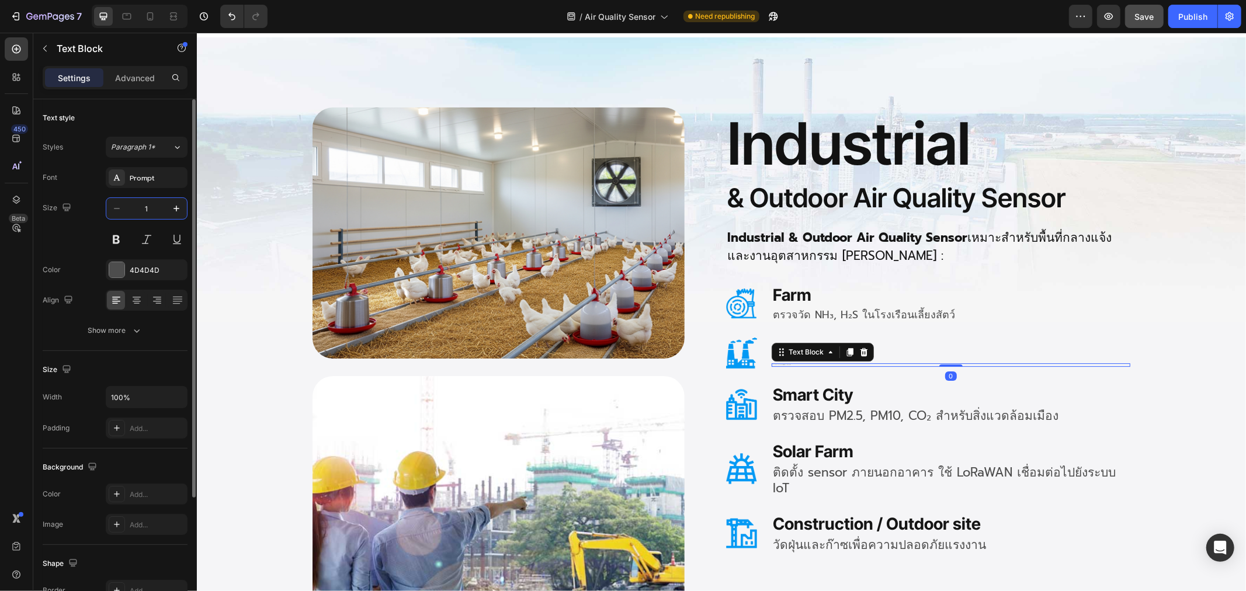
type input "18"
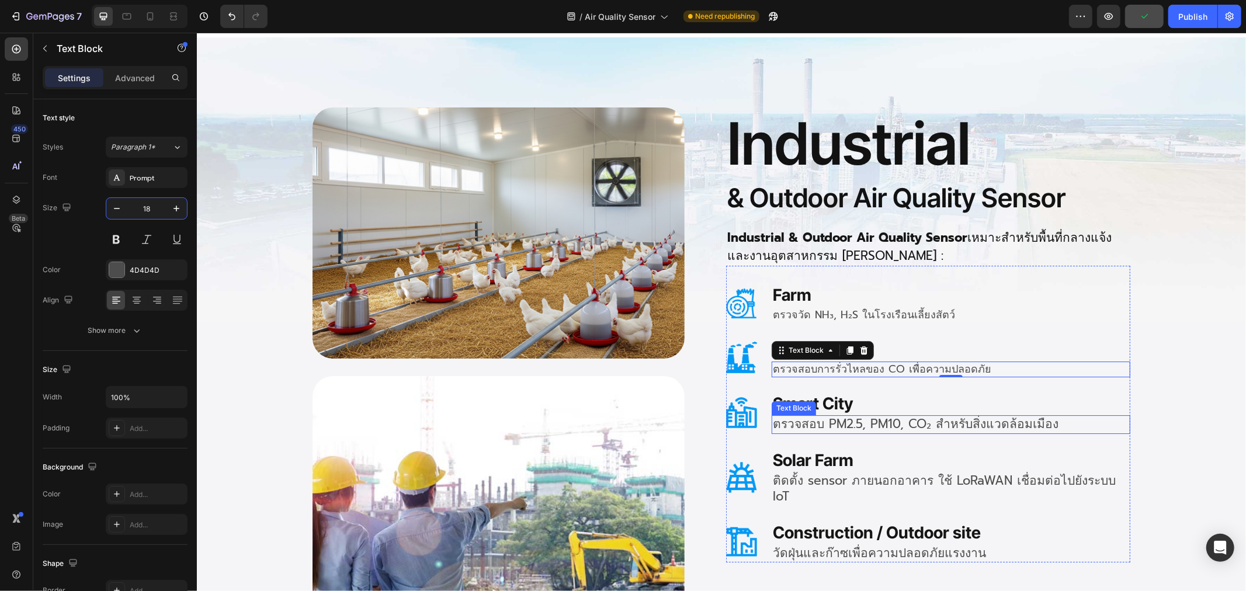
click at [778, 419] on p "ตรวจสอบ PM2.5, PM10, CO₂ สำหรับสิ่งแวดล้อมเมือง" at bounding box center [950, 424] width 356 height 16
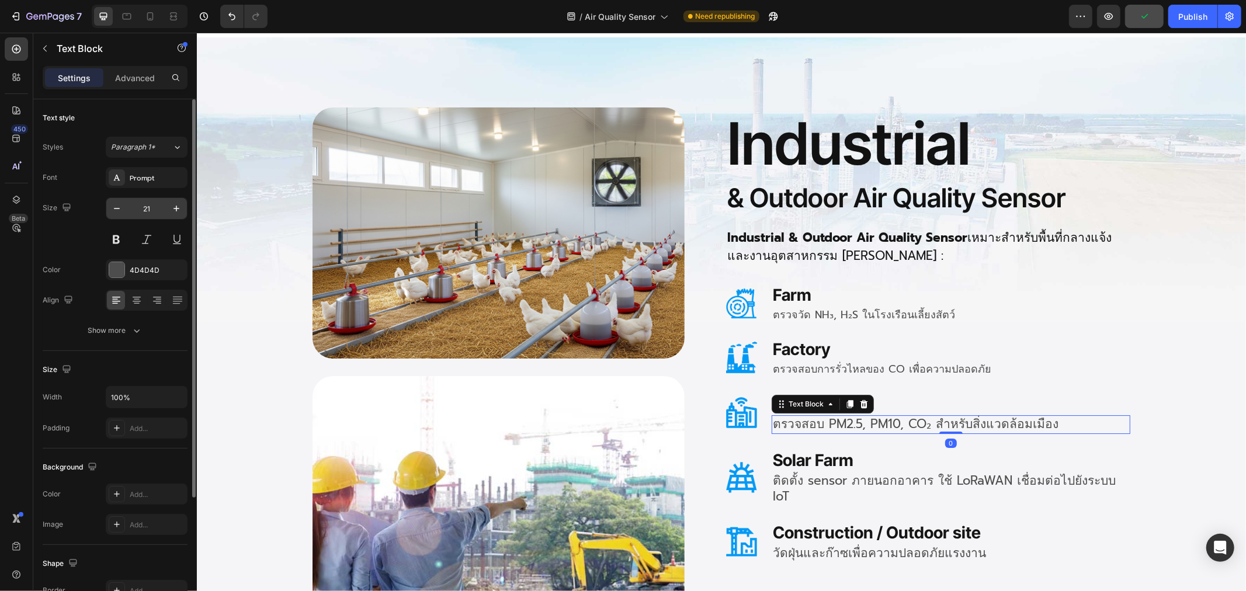
click at [152, 208] on input "21" at bounding box center [146, 208] width 39 height 21
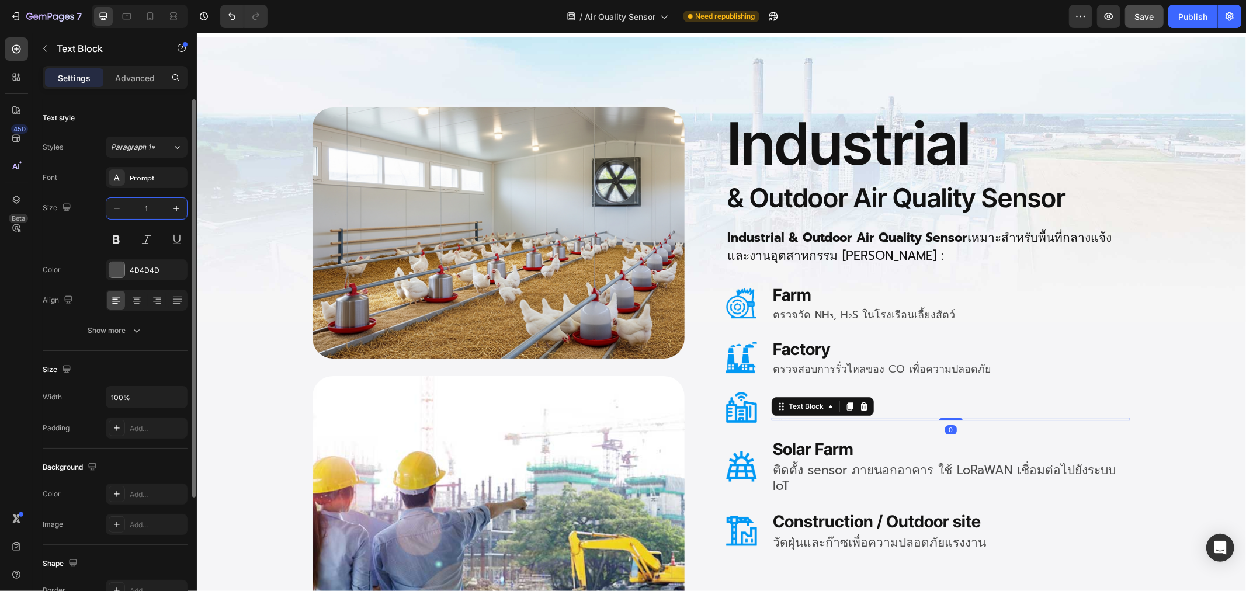
type input "18"
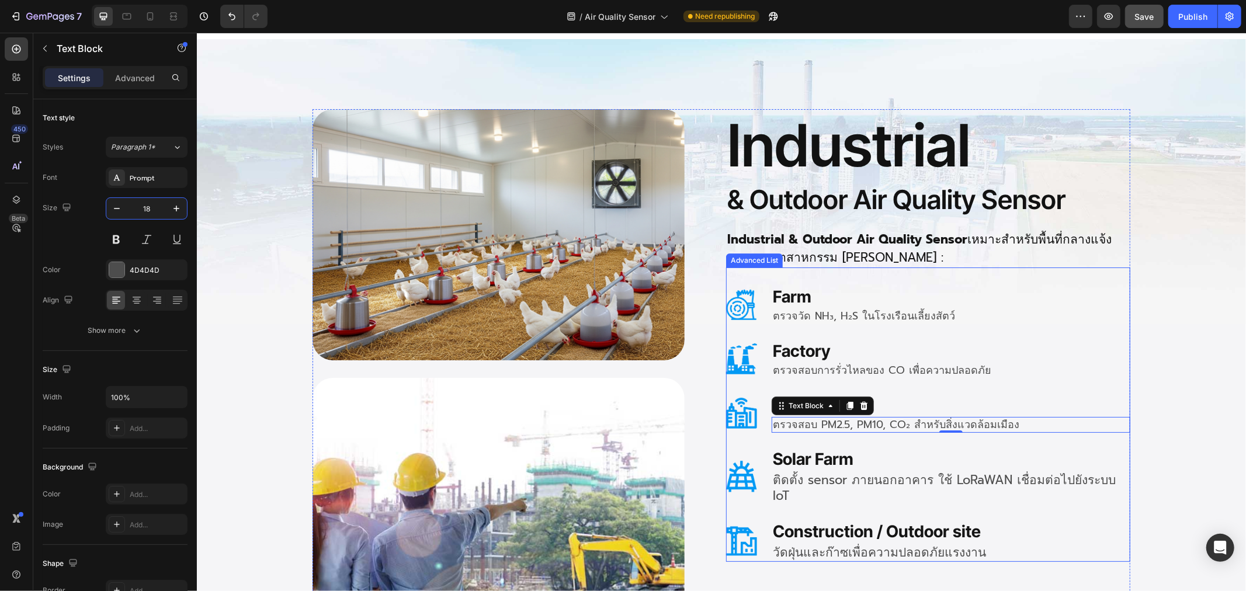
scroll to position [3180, 0]
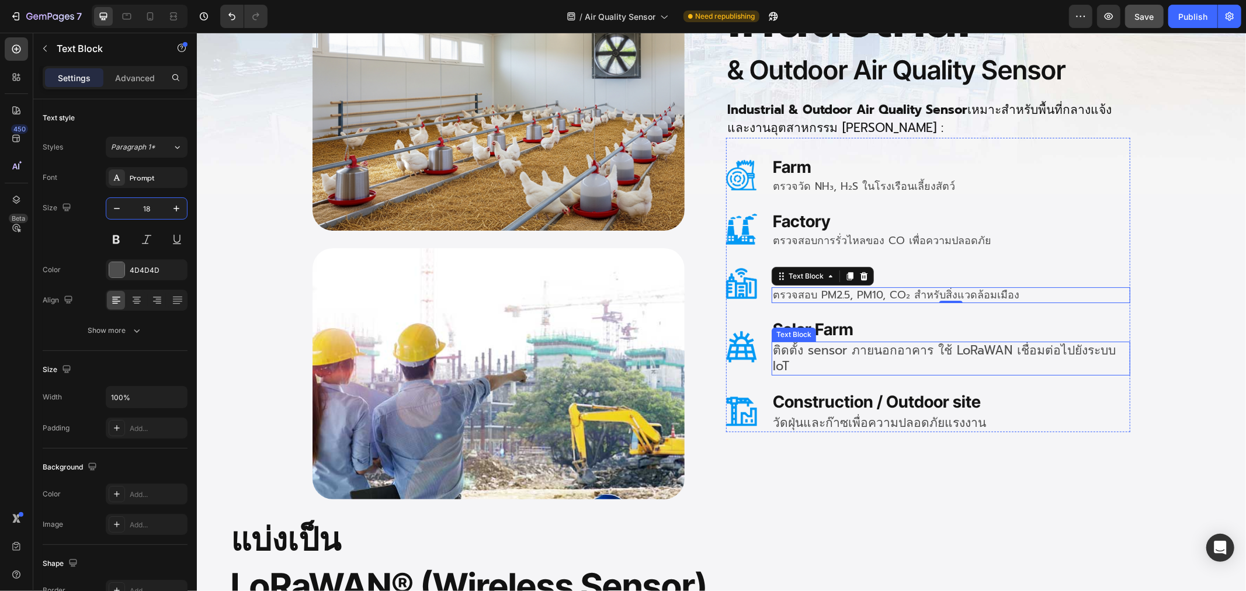
click at [855, 348] on p "ติดตั้ง sensor ภายนอกอาคาร ใช้ LoRaWAN เชื่อมต่อไปยังระบบ IoT" at bounding box center [950, 358] width 356 height 32
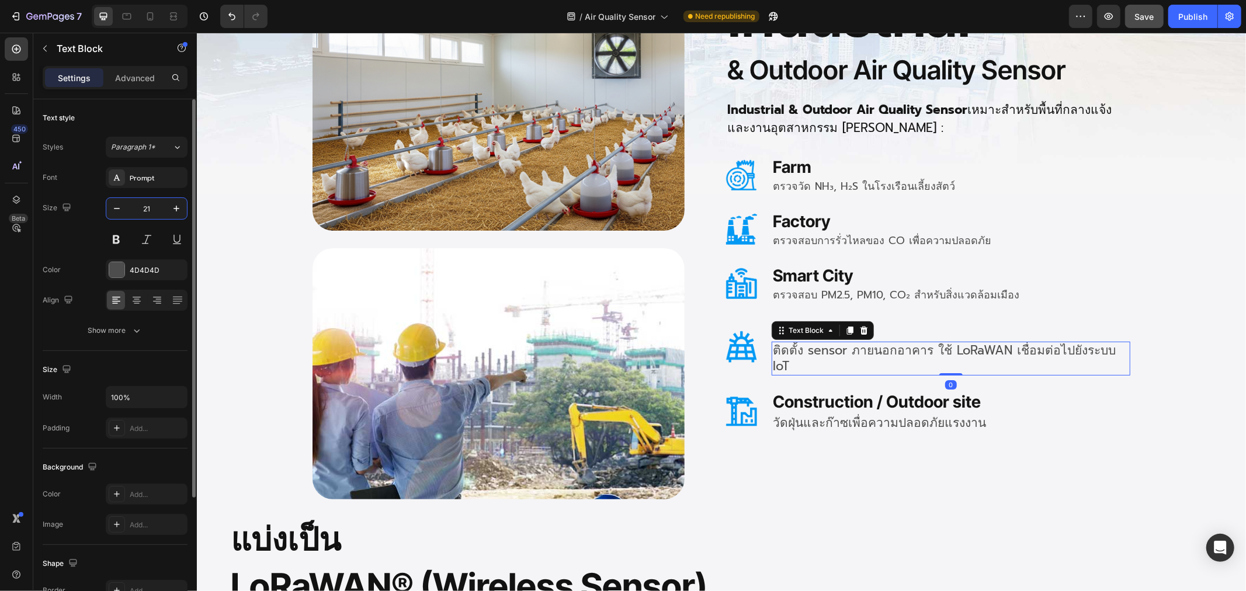
click at [154, 213] on input "21" at bounding box center [146, 208] width 39 height 21
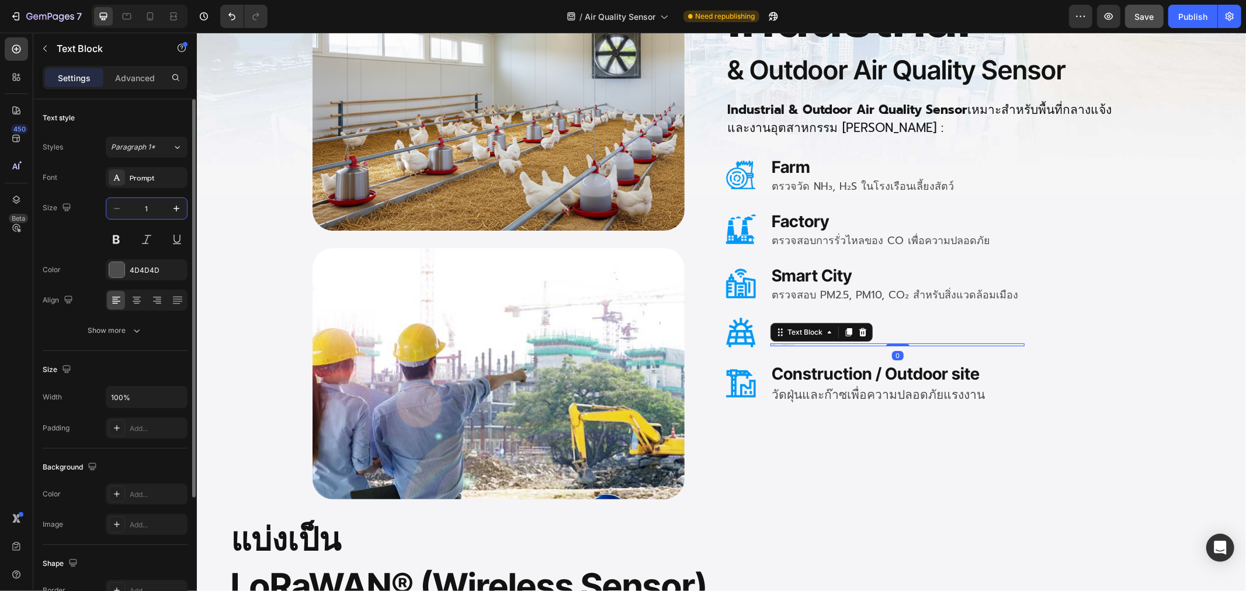
type input "18"
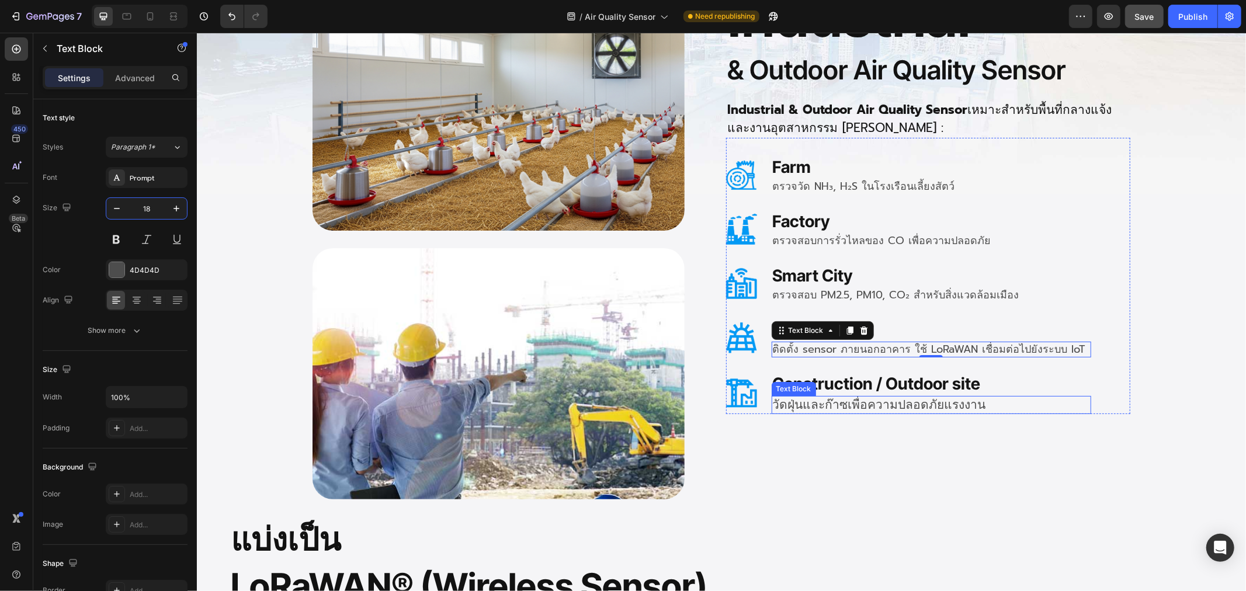
click at [796, 400] on p "วัดฝุ่นและก๊าซเพื่อความปลอดภัยแรงงาน" at bounding box center [930, 405] width 317 height 16
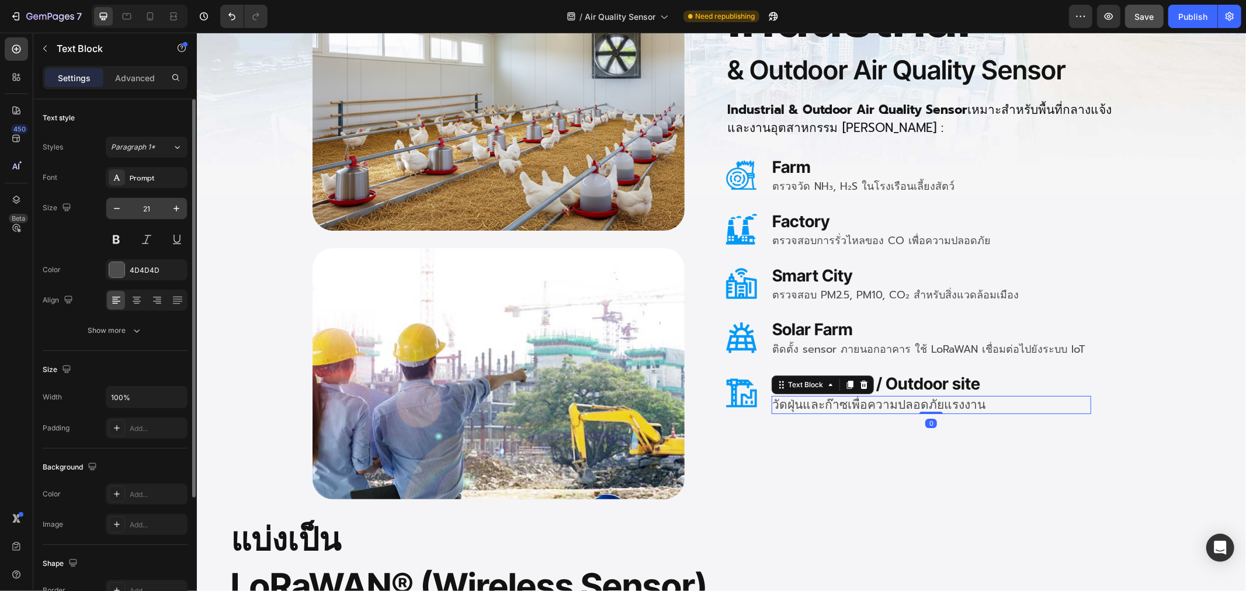
click at [152, 203] on input "21" at bounding box center [146, 208] width 39 height 21
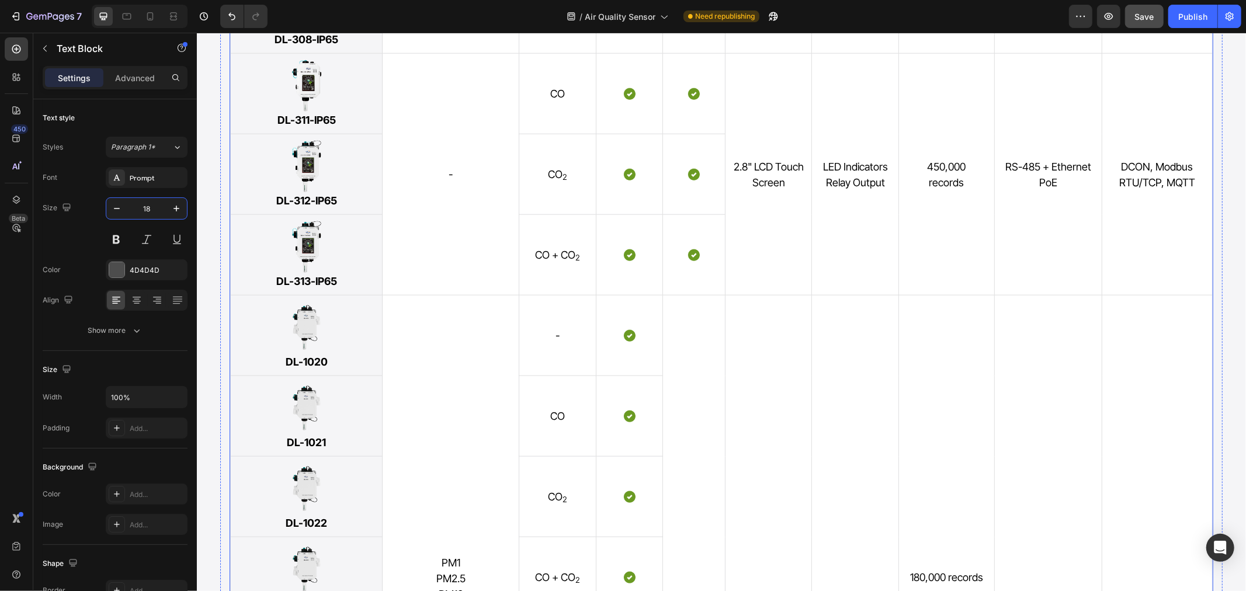
scroll to position [4867, 0]
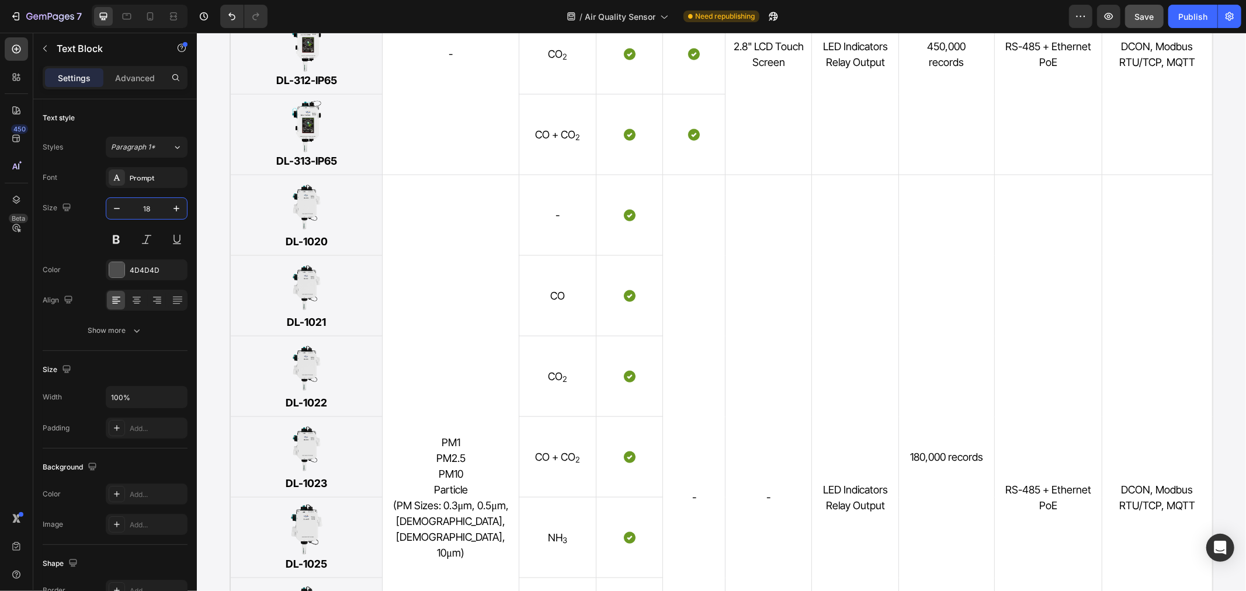
type input "18"
click at [1143, 22] on button "Save" at bounding box center [1144, 16] width 39 height 23
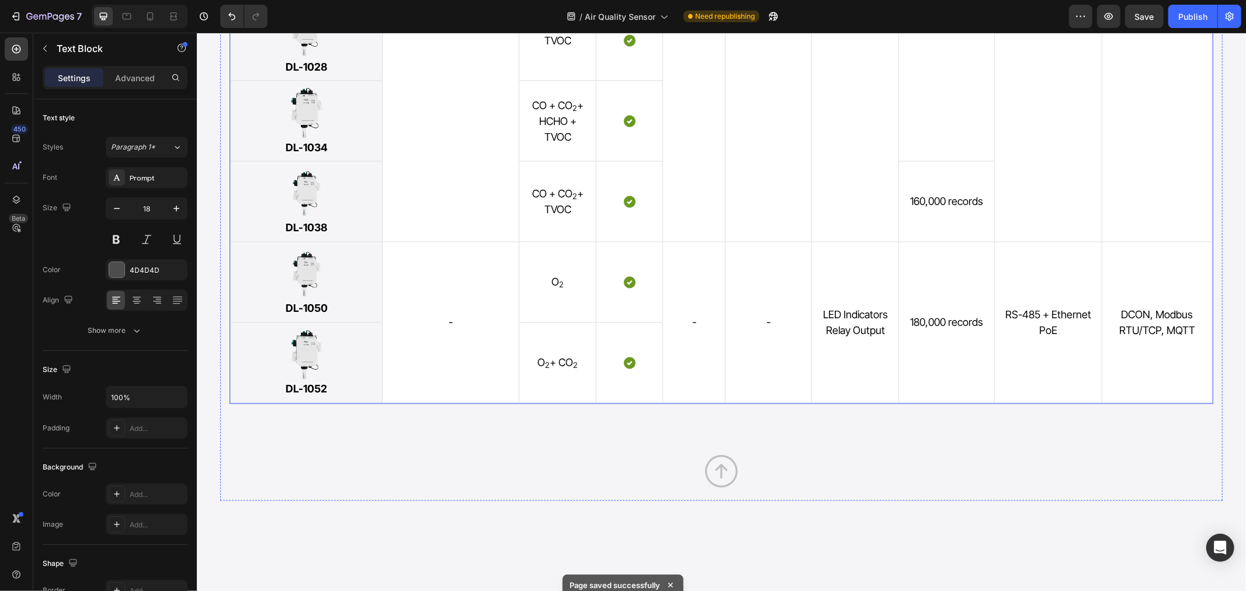
scroll to position [5581, 0]
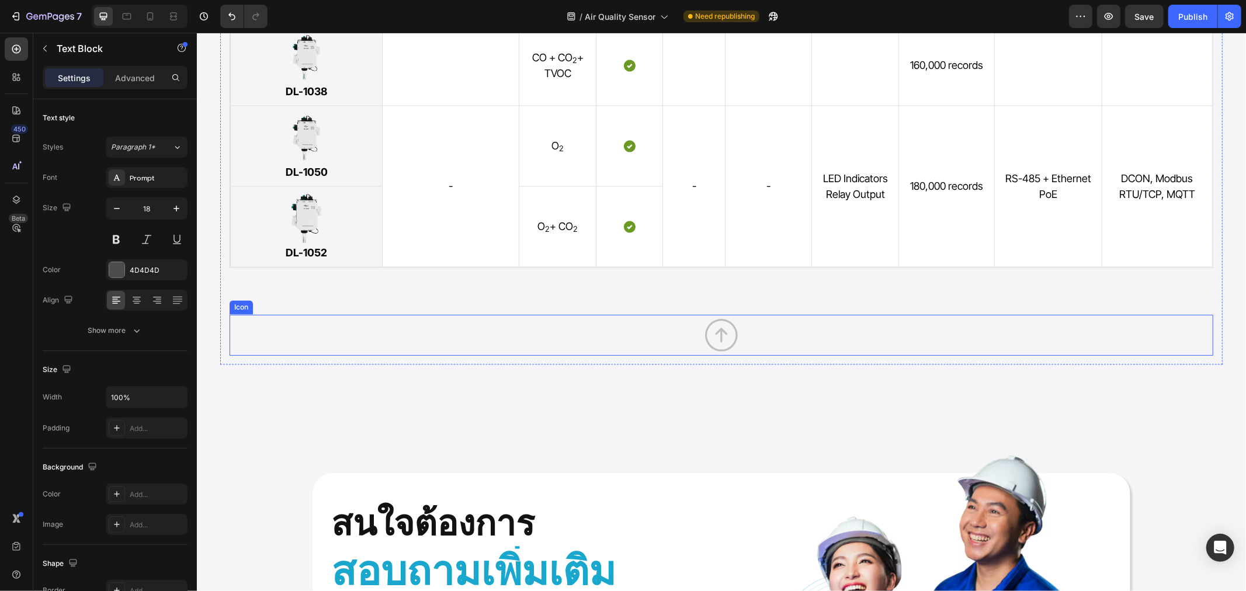
drag, startPoint x: 720, startPoint y: 349, endPoint x: 811, endPoint y: 348, distance: 90.5
click at [720, 349] on icon "Section 7" at bounding box center [720, 334] width 41 height 41
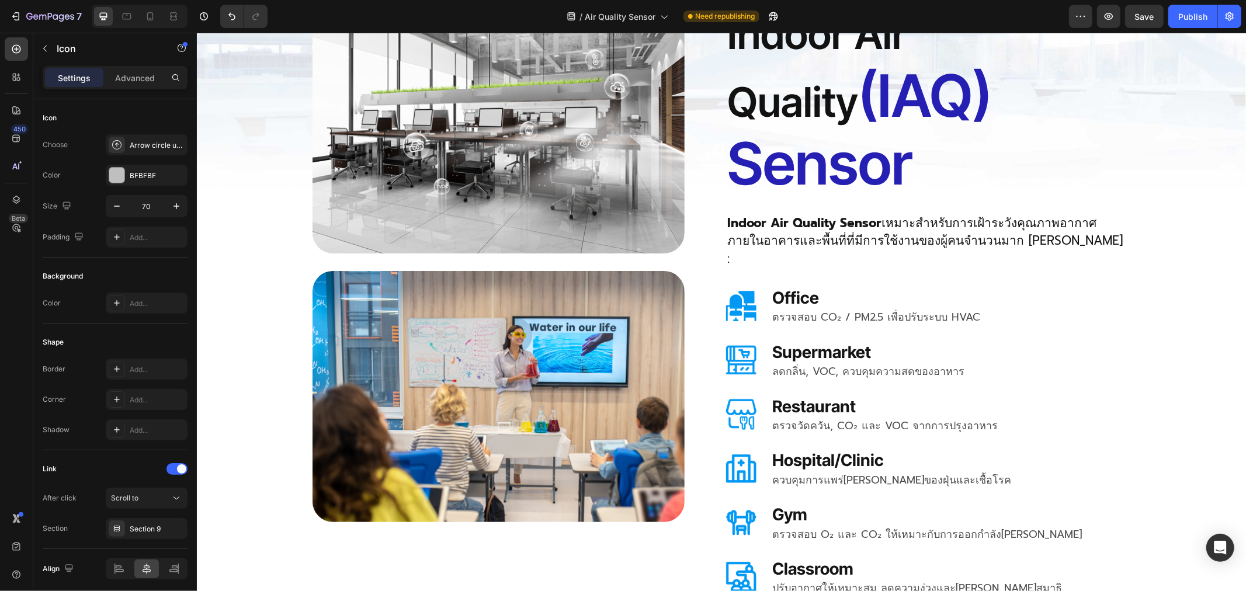
scroll to position [779, 0]
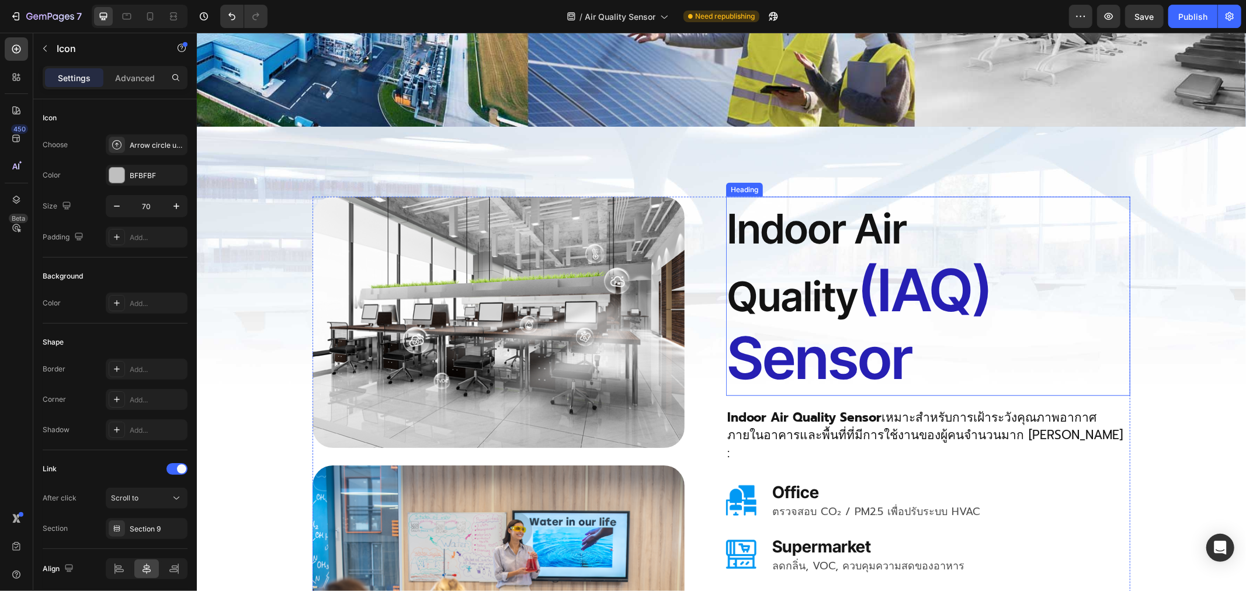
click at [872, 288] on span "(IAQ) Sensor" at bounding box center [859, 323] width 265 height 138
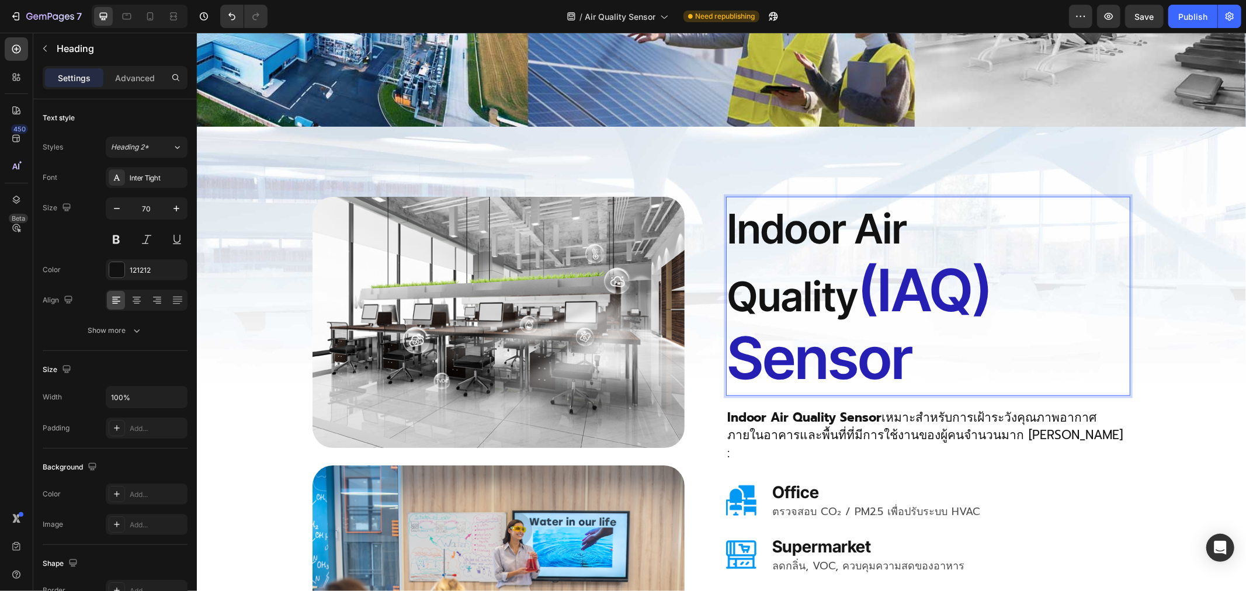
drag, startPoint x: 843, startPoint y: 288, endPoint x: 921, endPoint y: 283, distance: 77.9
click at [845, 288] on span "(IAQ) Sensor" at bounding box center [859, 323] width 265 height 138
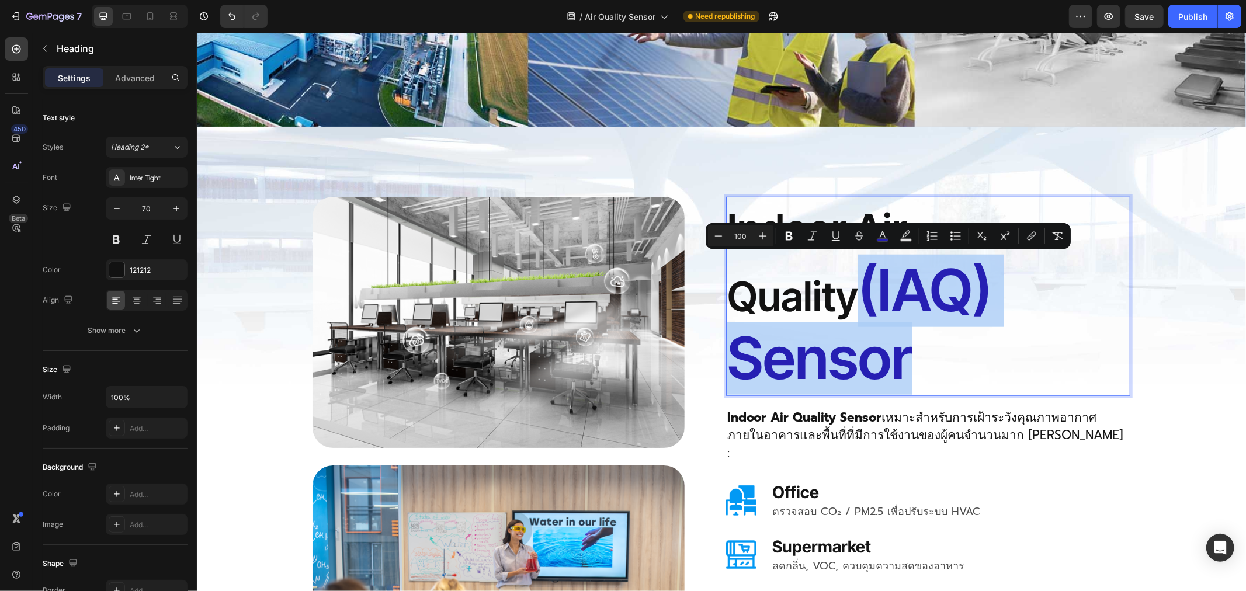
drag, startPoint x: 1058, startPoint y: 282, endPoint x: 725, endPoint y: 282, distance: 333.5
click at [727, 282] on p "Indoor Air Quality (IAQ) Sensor" at bounding box center [928, 295] width 402 height 197
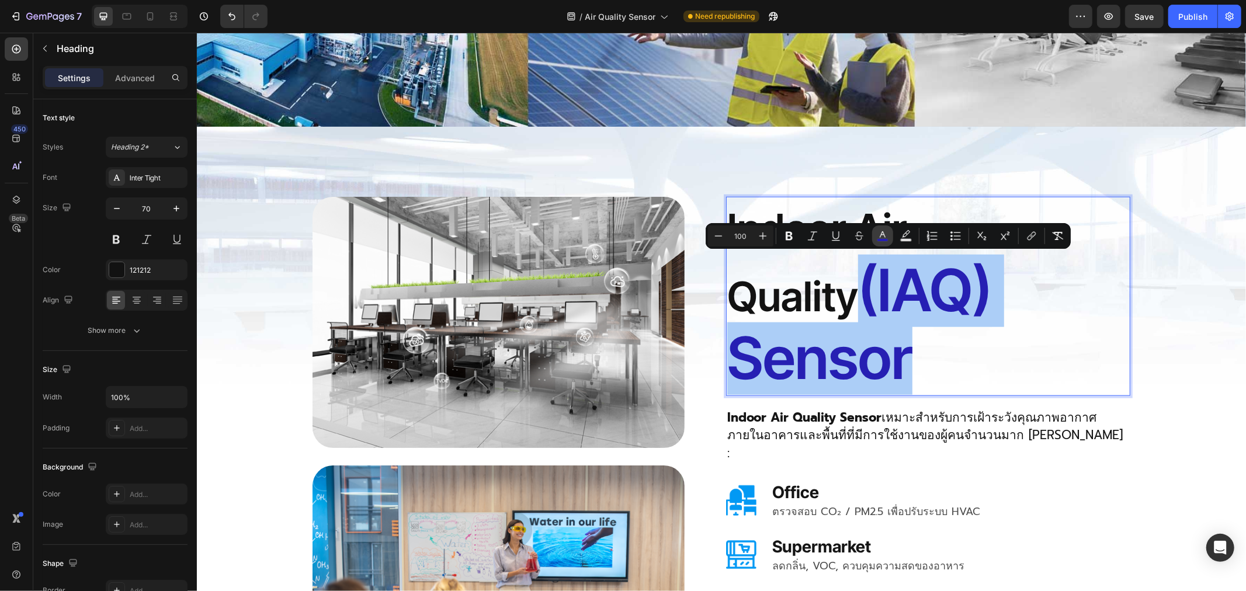
click at [881, 234] on icon "Editor contextual toolbar" at bounding box center [883, 234] width 6 height 6
type input "261FB3"
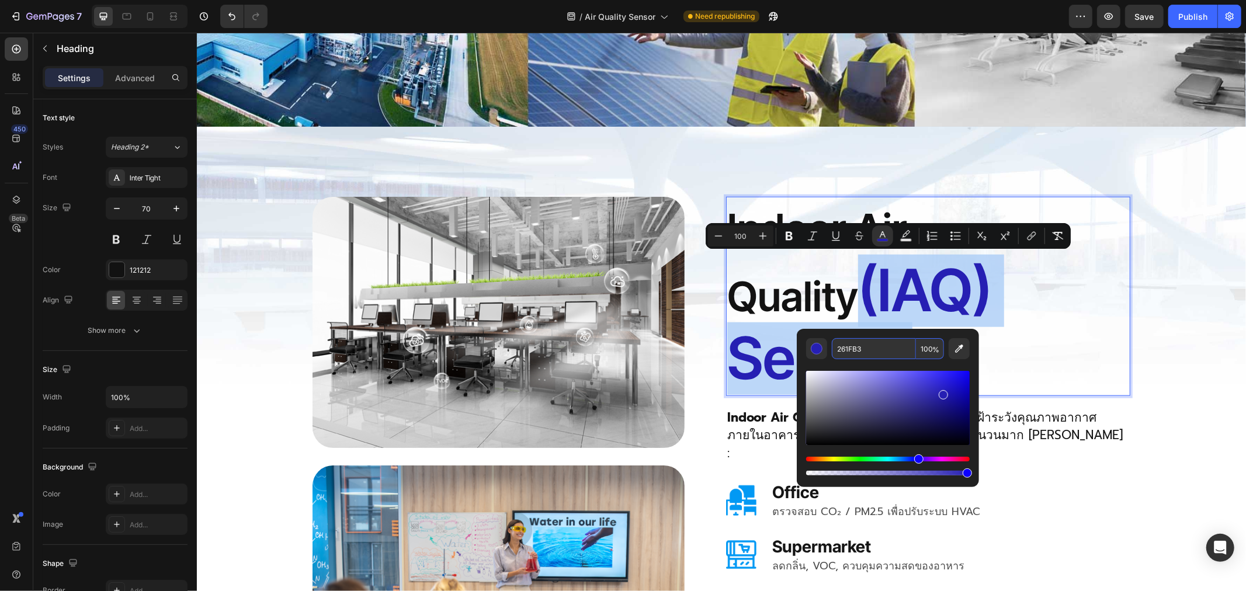
click at [1084, 287] on p "Indoor Air Quality (IAQ) Sensor" at bounding box center [928, 295] width 402 height 197
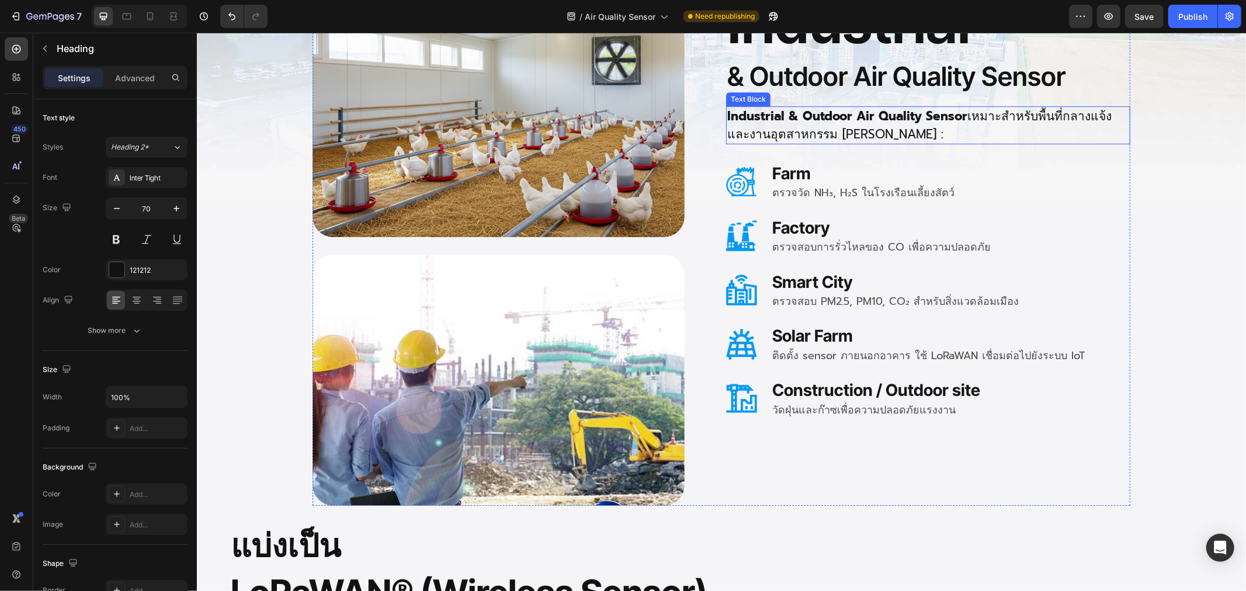
scroll to position [2985, 0]
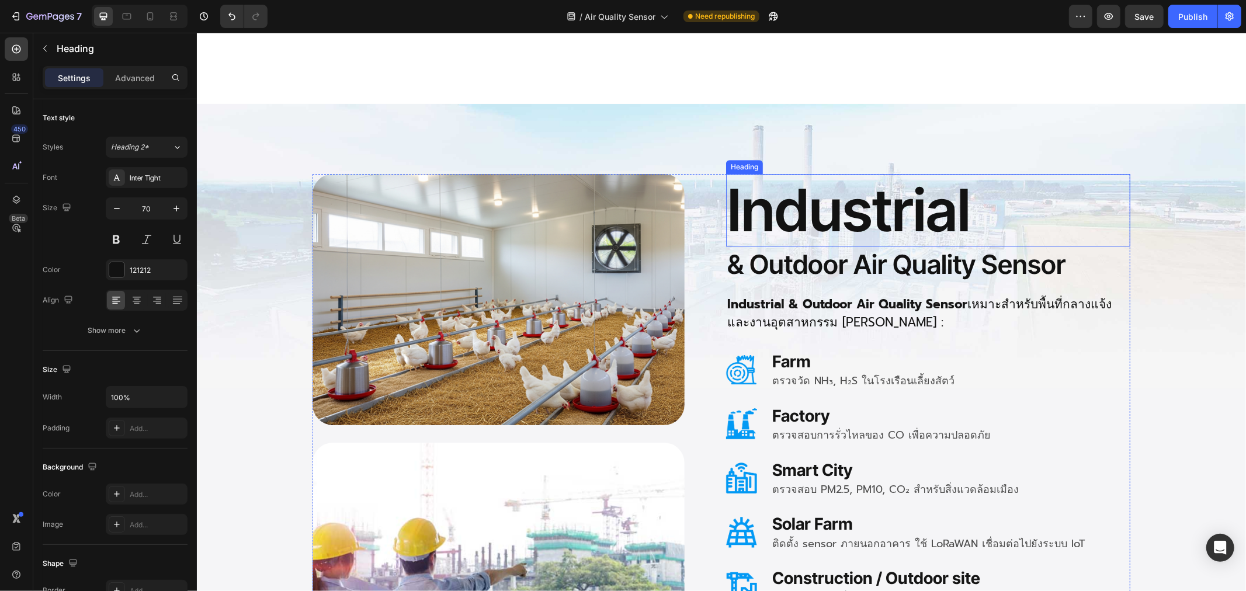
click at [805, 214] on h2 "Industrial" at bounding box center [927, 209] width 404 height 72
click at [775, 216] on h2 "Industrial" at bounding box center [927, 209] width 404 height 72
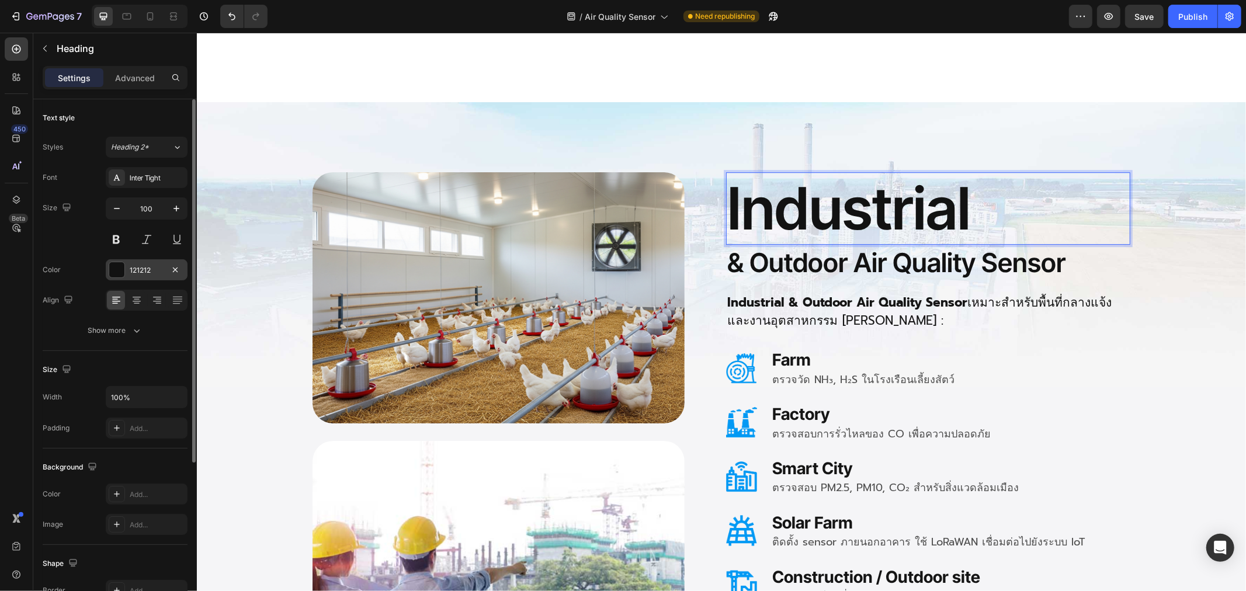
click at [164, 264] on div "121212" at bounding box center [147, 269] width 82 height 21
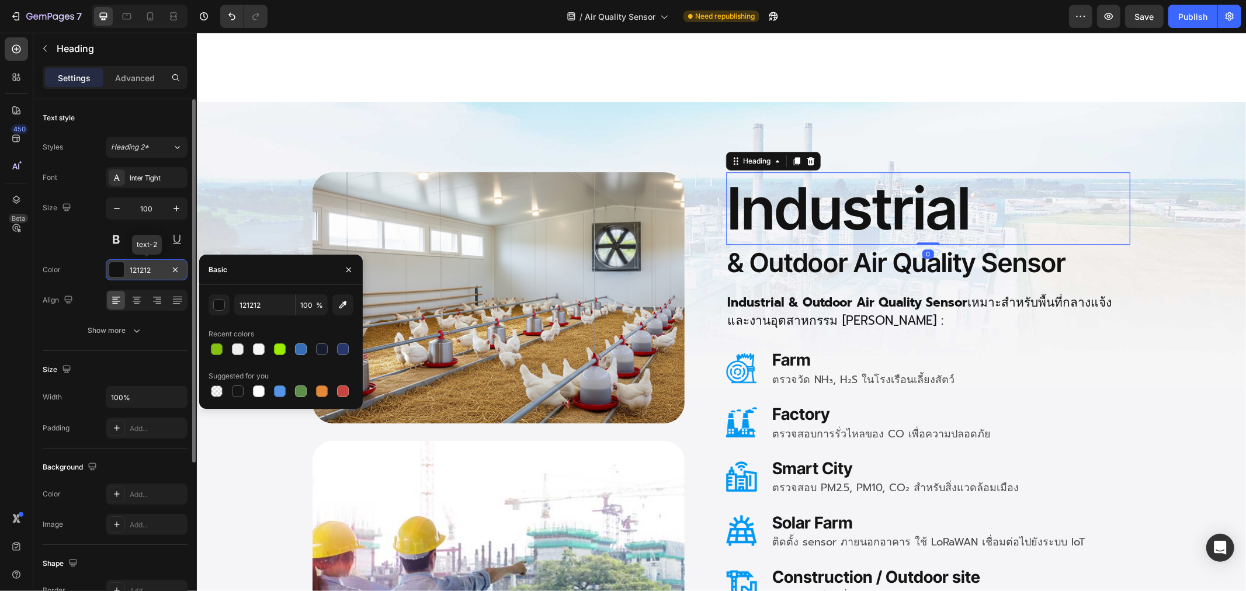
click at [154, 270] on div "121212" at bounding box center [147, 270] width 34 height 11
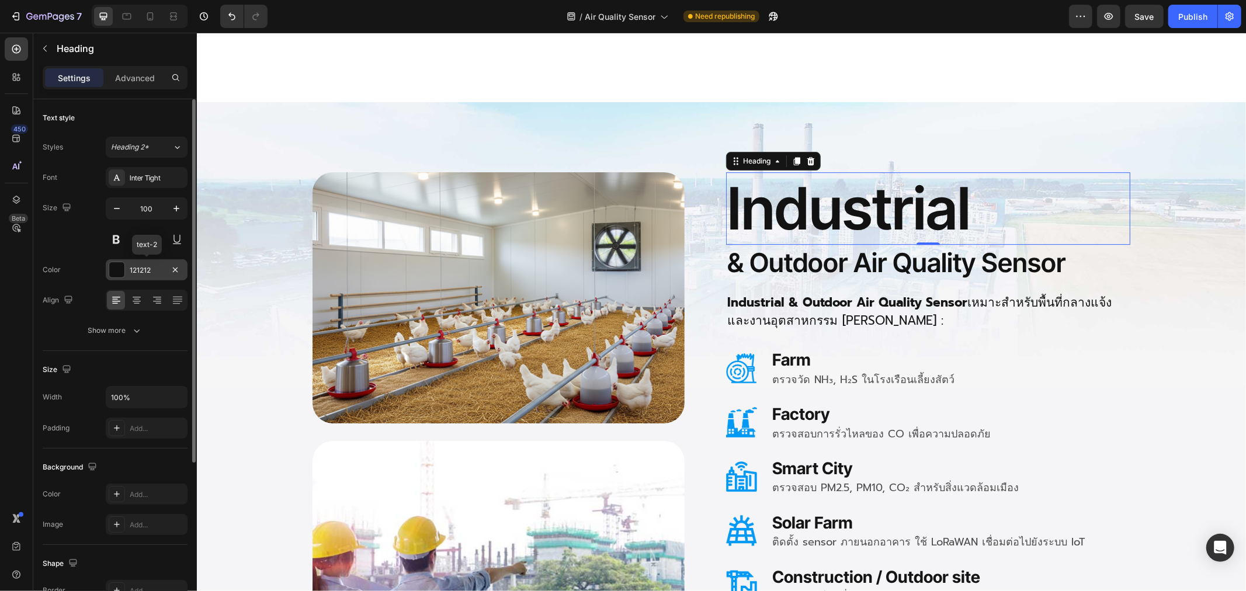
click at [147, 273] on div "121212" at bounding box center [147, 270] width 34 height 11
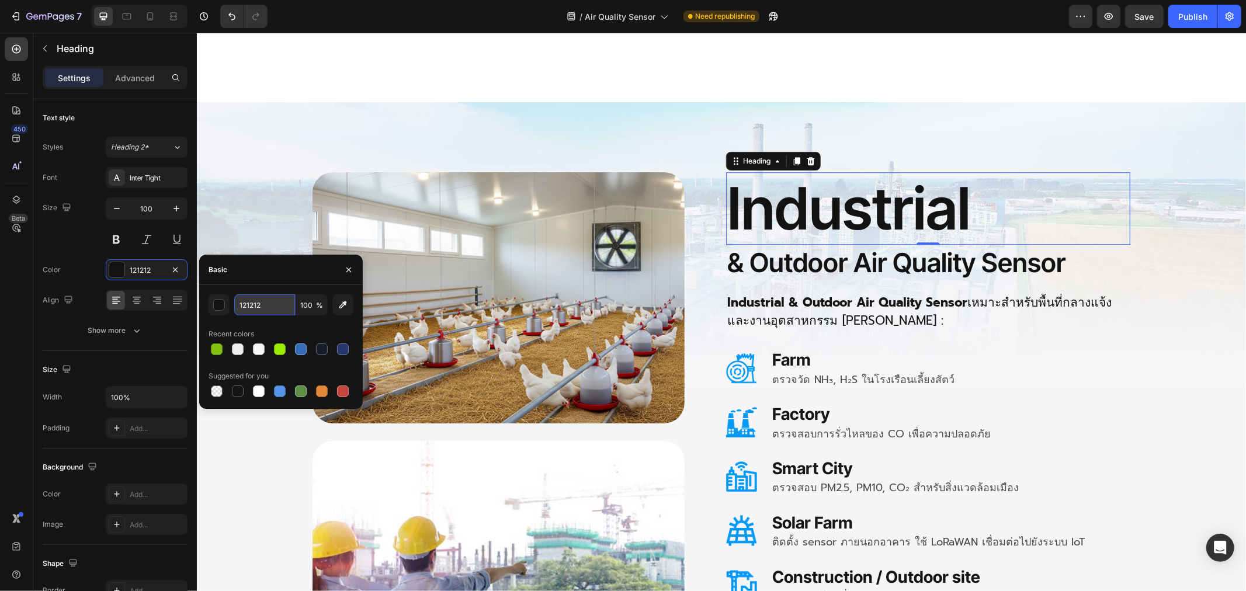
click at [269, 304] on input "121212" at bounding box center [264, 304] width 61 height 21
paste input "261FB3"
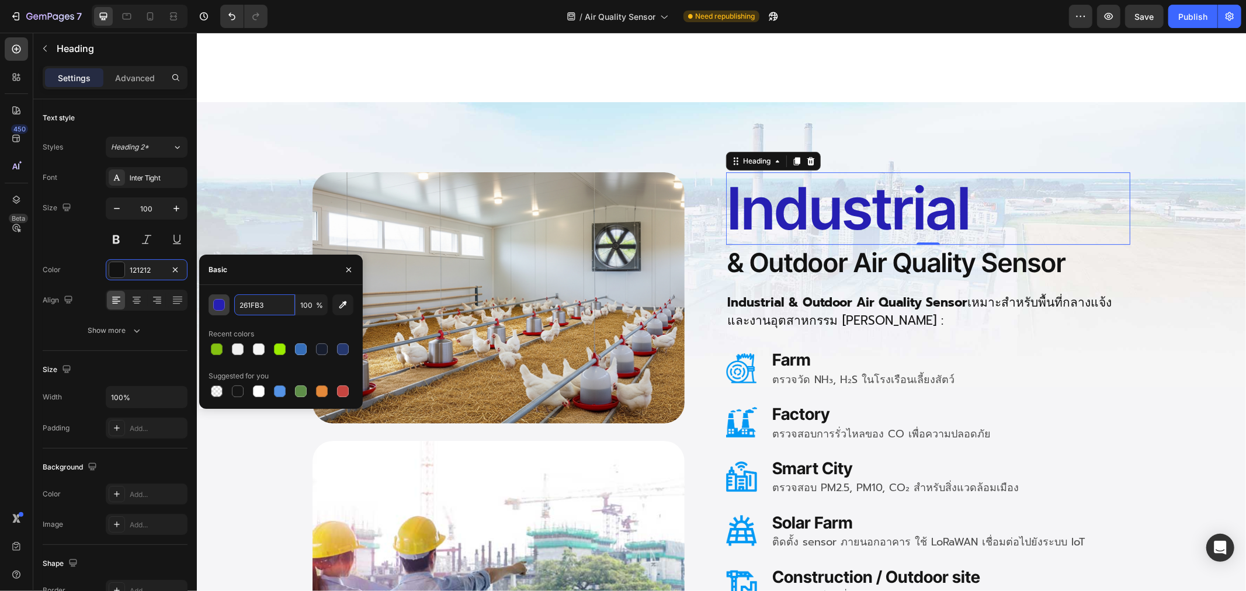
type input "261FB3"
click at [217, 308] on div "button" at bounding box center [220, 306] width 12 height 12
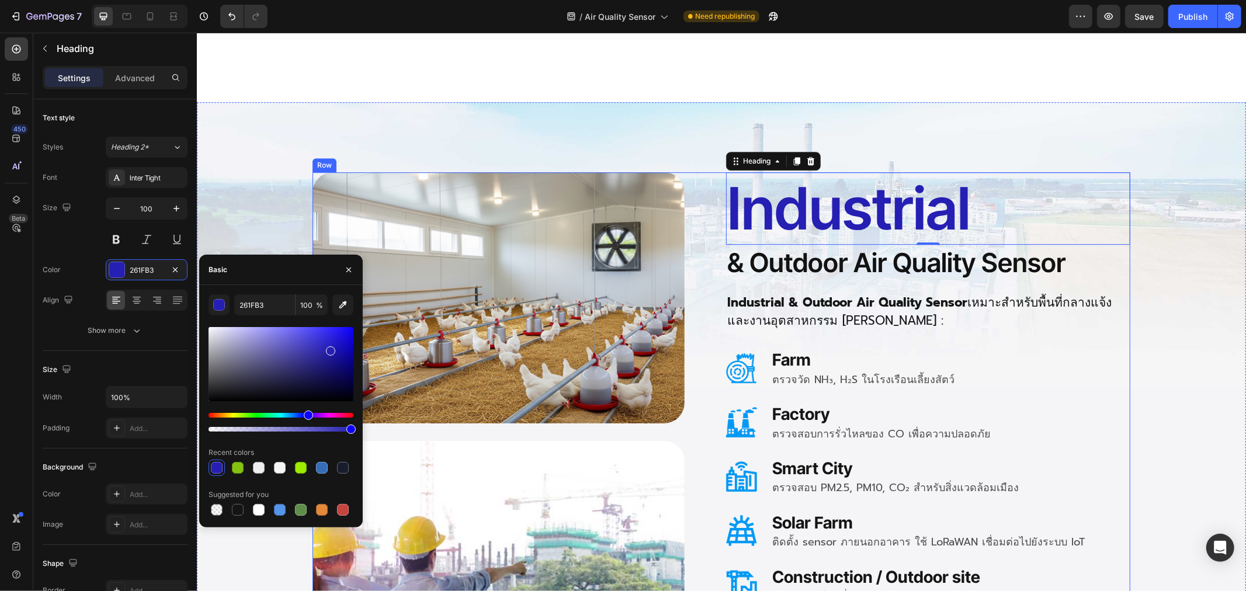
click at [931, 291] on div "Industrial Heading Industrial Heading Industrial Heading 0 & Outdoor Air Qualit…" at bounding box center [927, 432] width 404 height 520
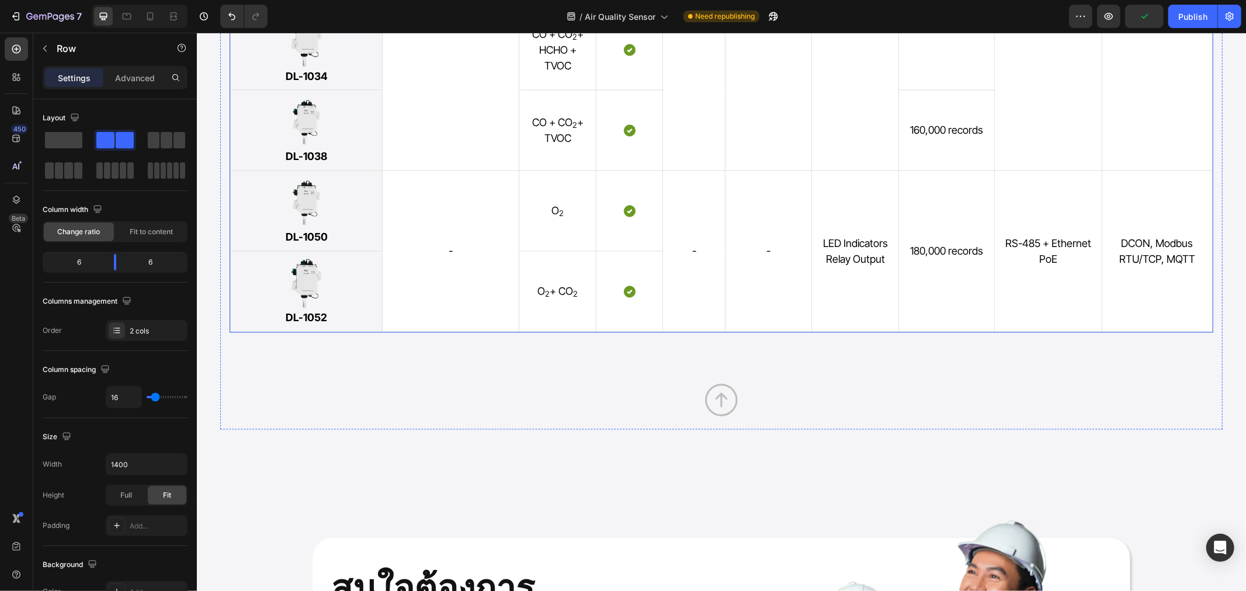
scroll to position [5646, 0]
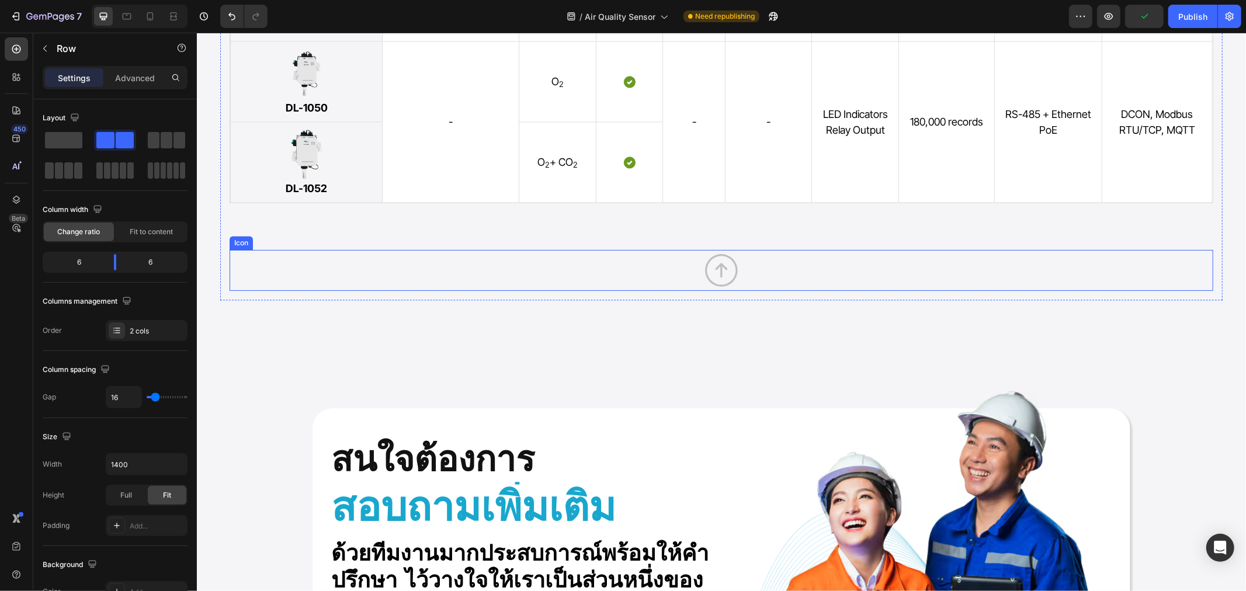
click at [716, 286] on icon "Section 7" at bounding box center [720, 270] width 33 height 33
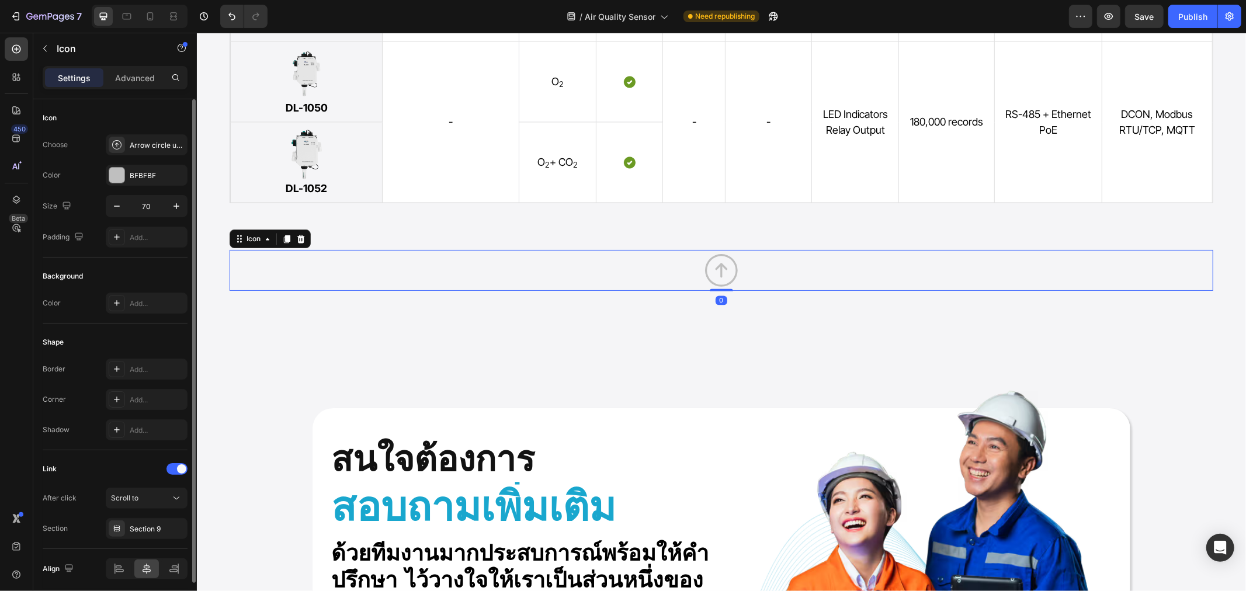
scroll to position [44, 0]
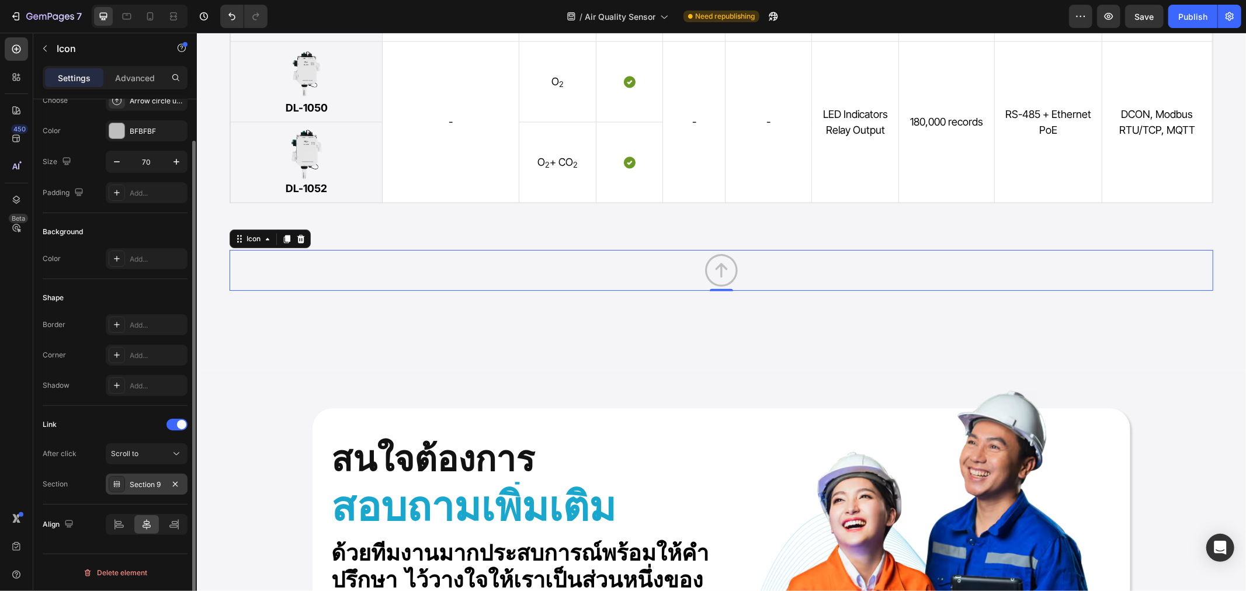
click at [144, 482] on div "Section 9" at bounding box center [147, 485] width 34 height 11
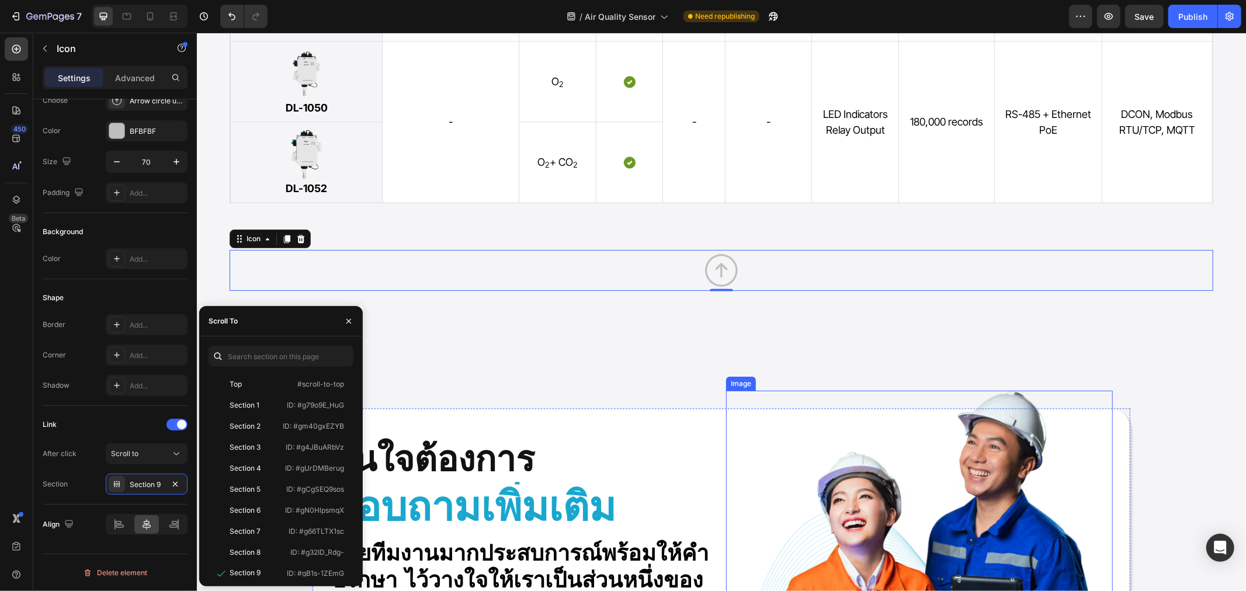
click at [774, 401] on img at bounding box center [919, 552] width 348 height 325
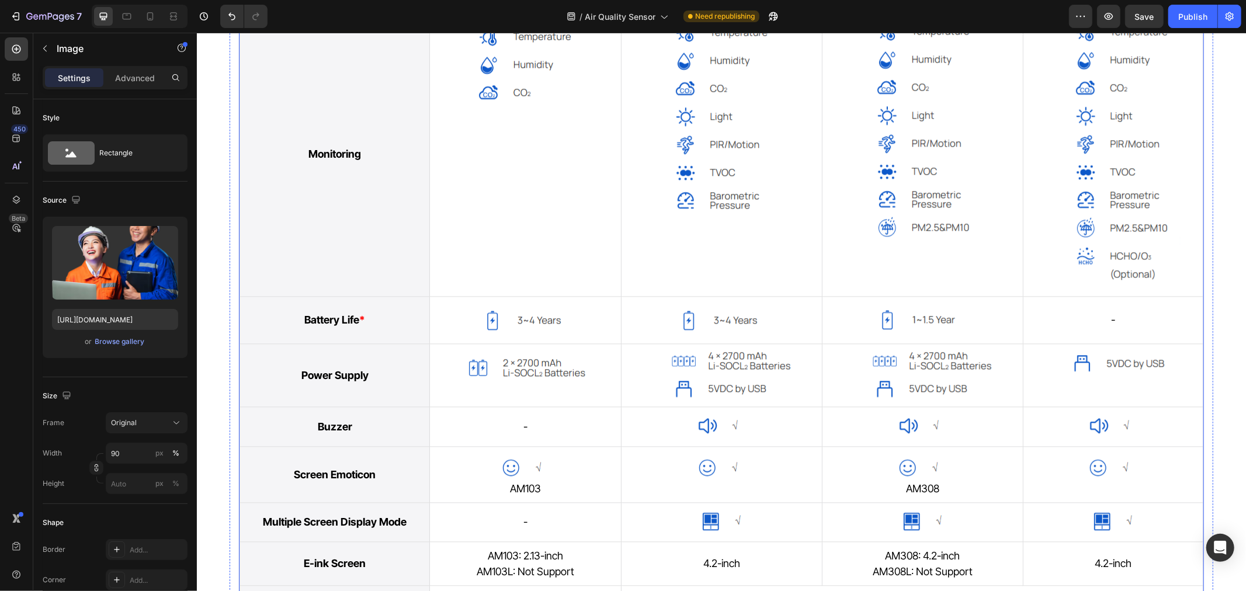
scroll to position [1948, 0]
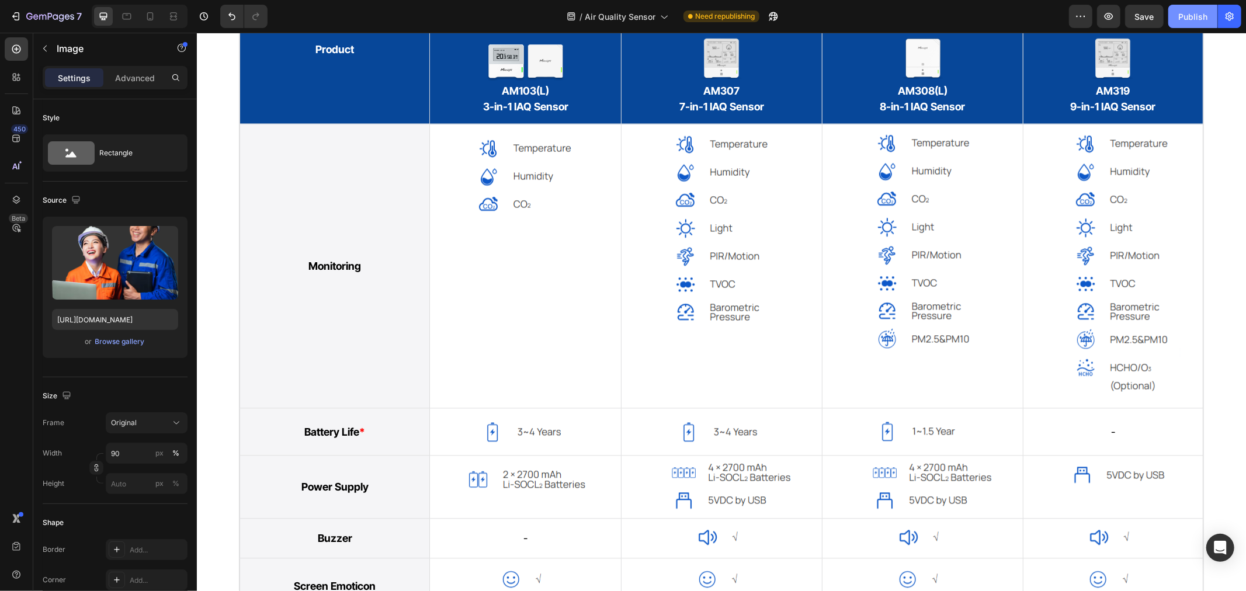
click at [1192, 16] on div "Publish" at bounding box center [1192, 17] width 29 height 12
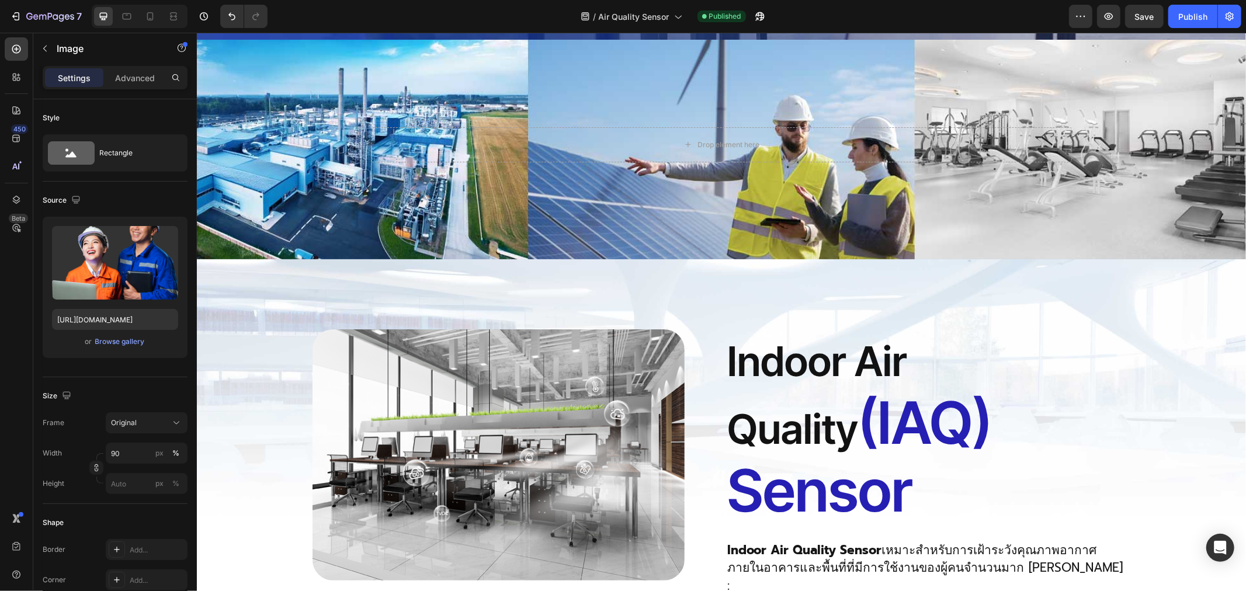
scroll to position [456, 0]
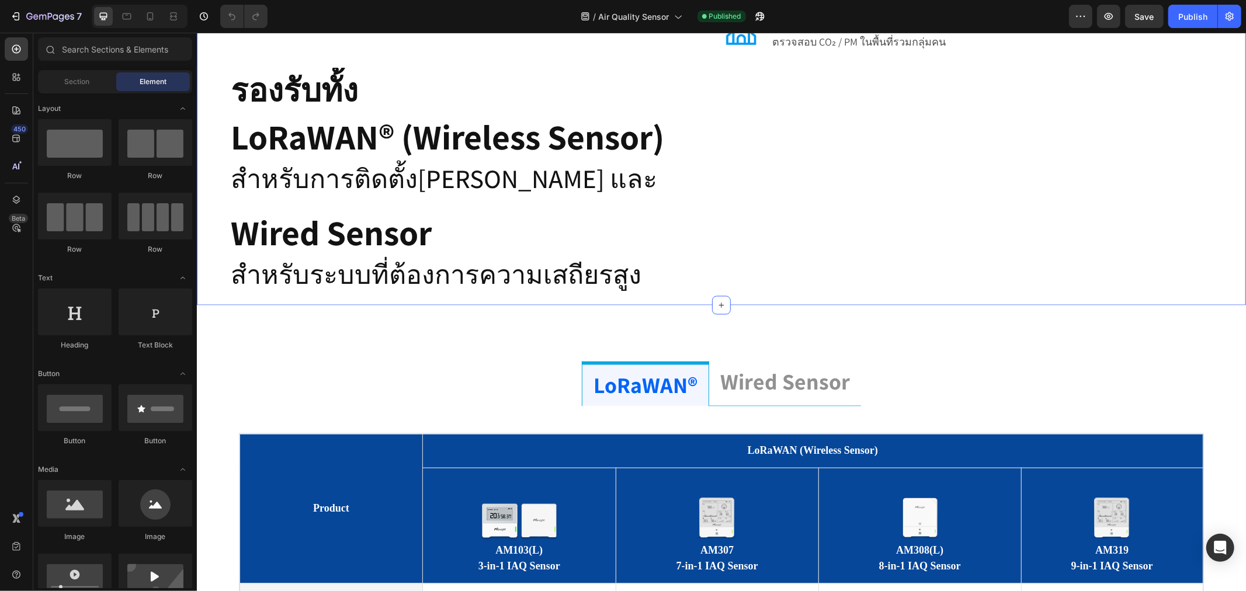
scroll to position [1557, 0]
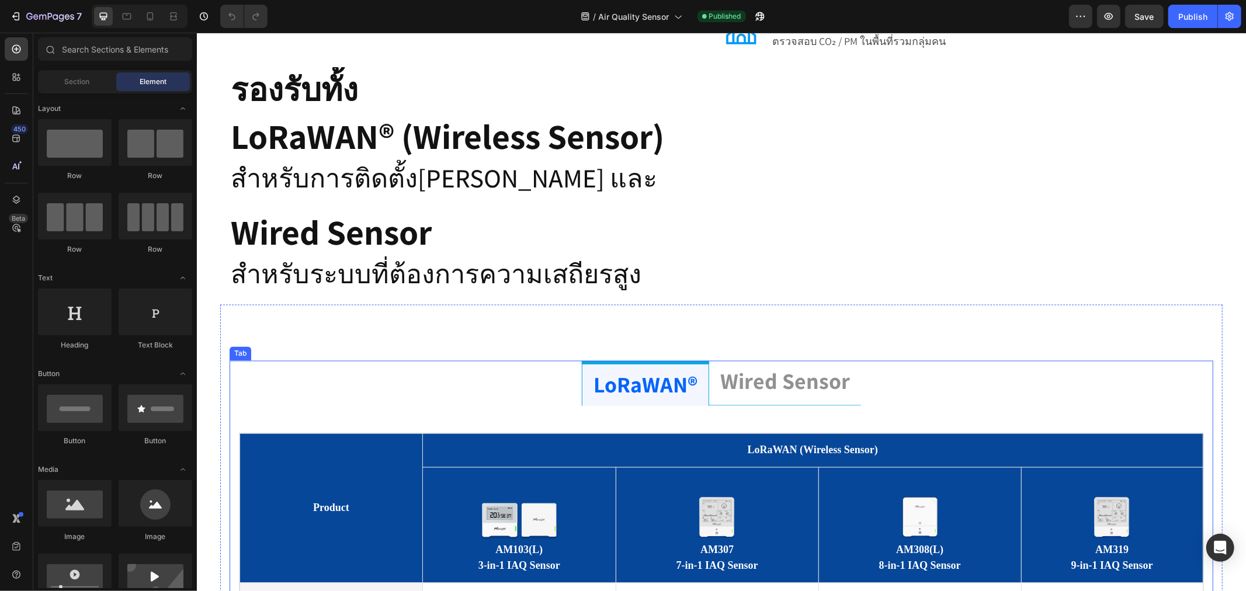
click at [648, 370] on p "LoRaWAN®" at bounding box center [645, 384] width 104 height 29
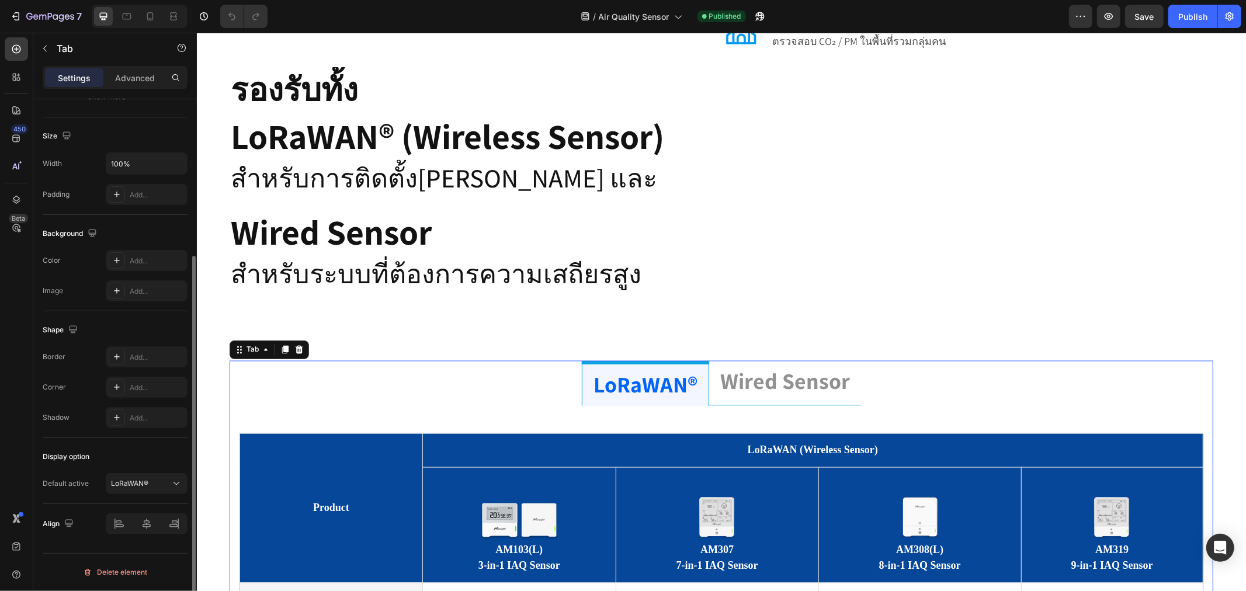
scroll to position [0, 0]
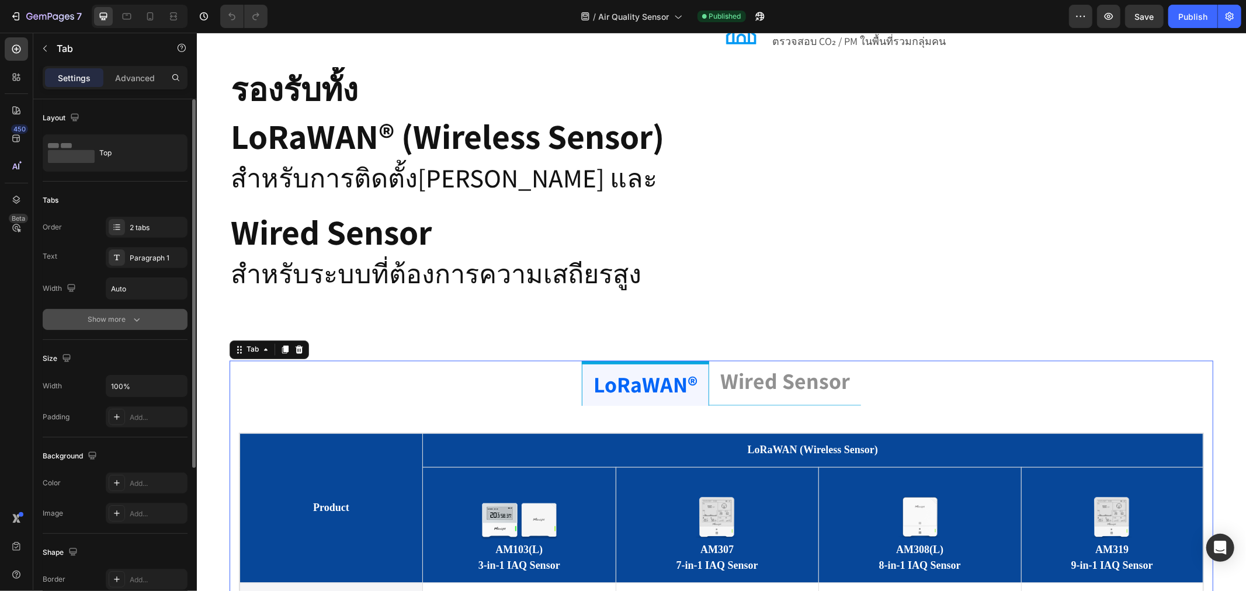
click at [141, 322] on icon "button" at bounding box center [137, 320] width 12 height 12
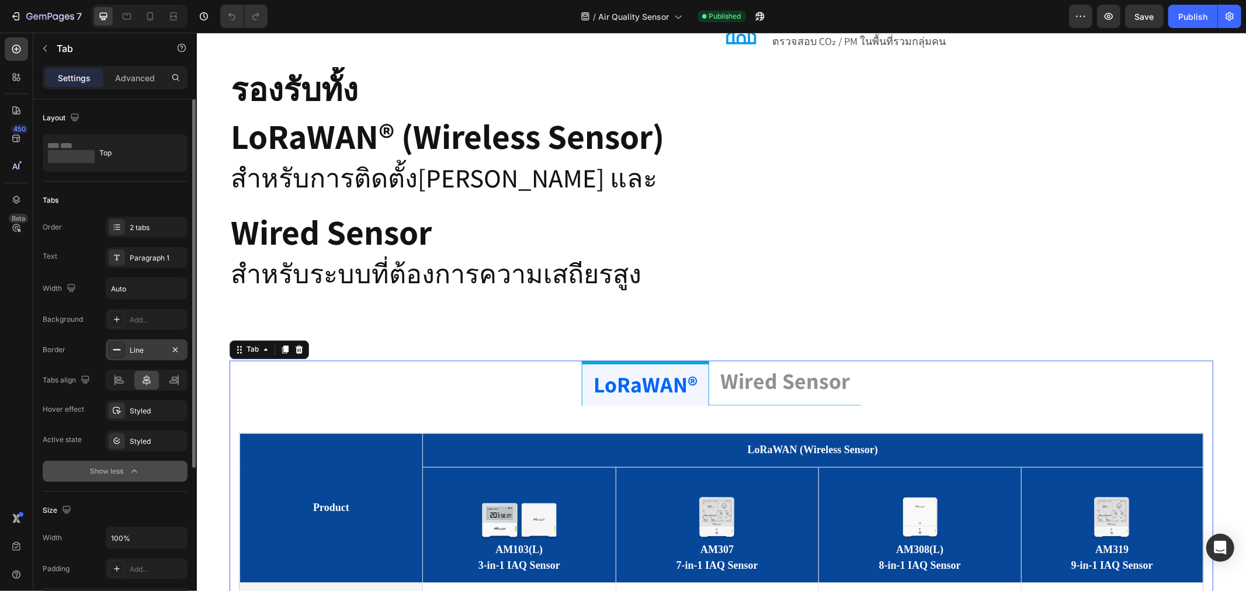
click at [148, 346] on div "Line" at bounding box center [147, 350] width 34 height 11
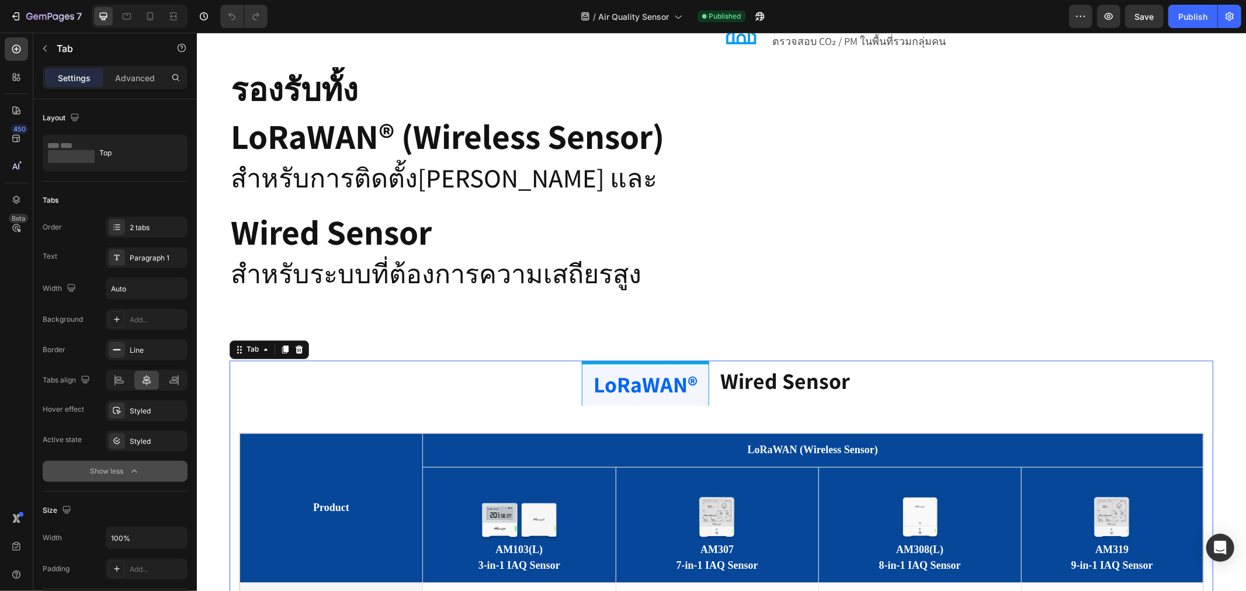
click at [763, 367] on p "Wired Sensor" at bounding box center [785, 381] width 130 height 29
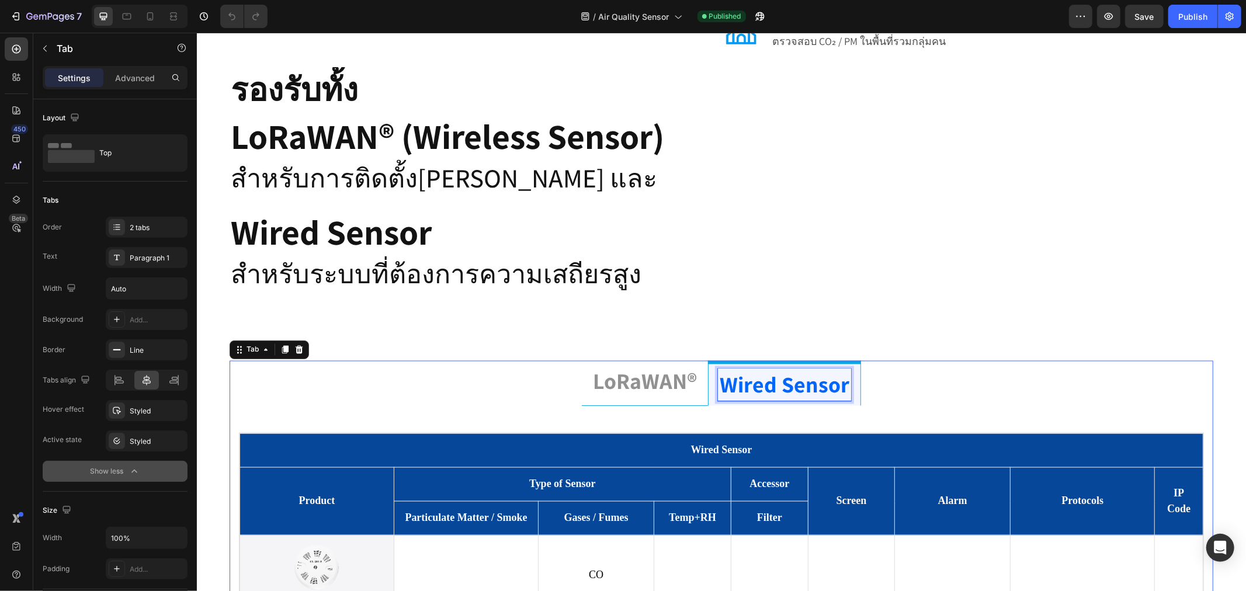
scroll to position [1561, 0]
